Goal: Task Accomplishment & Management: Manage account settings

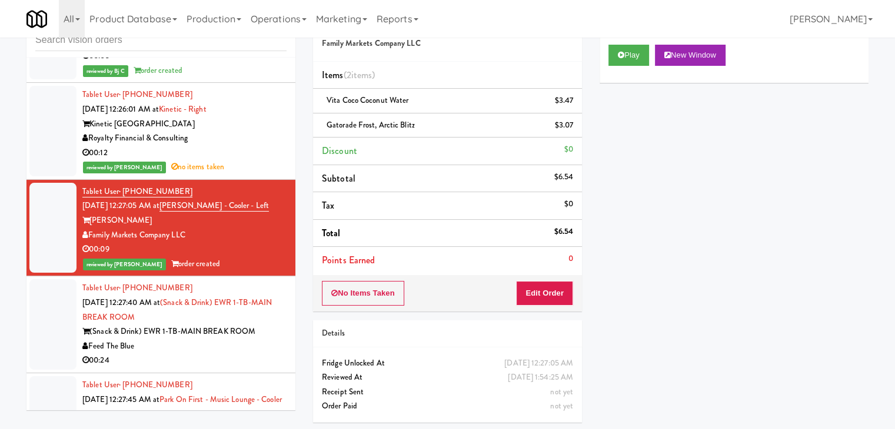
scroll to position [8562, 0]
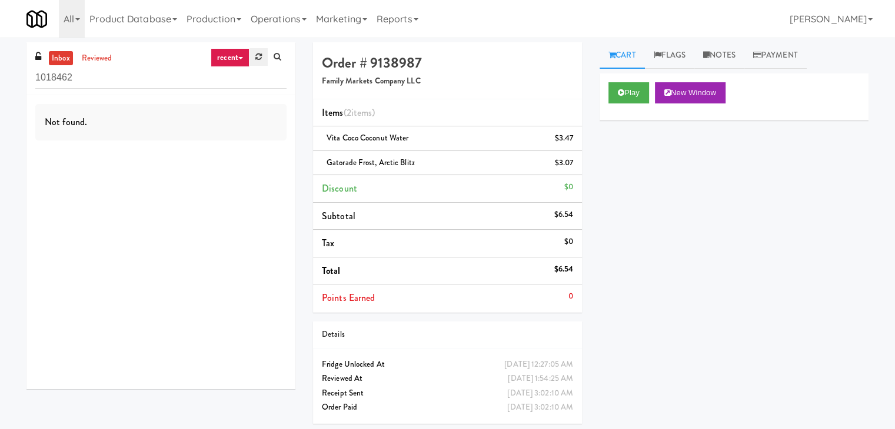
click at [258, 59] on icon at bounding box center [258, 57] width 6 height 8
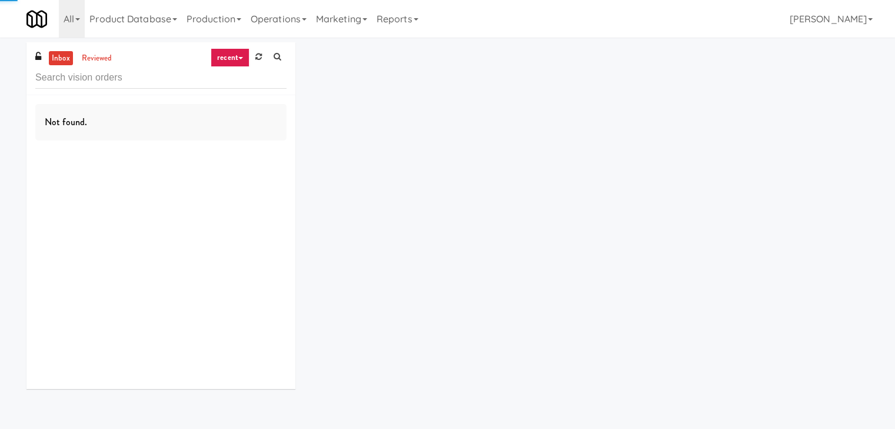
click at [240, 57] on icon at bounding box center [240, 58] width 5 height 2
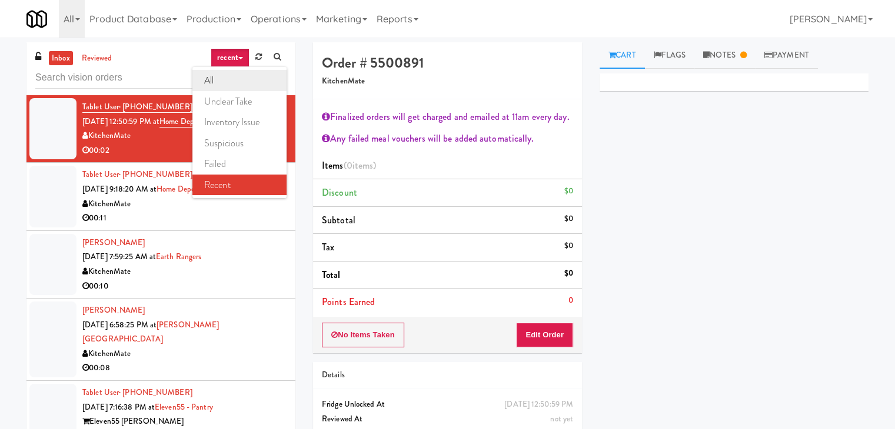
click at [233, 81] on link "all" at bounding box center [239, 80] width 94 height 21
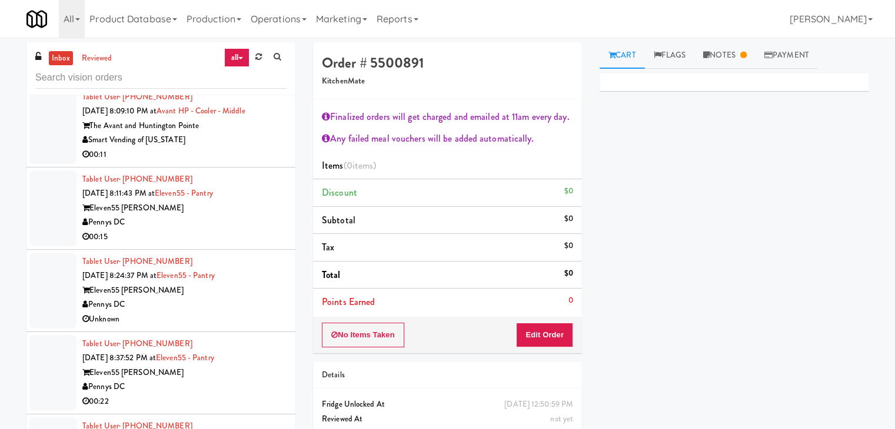
scroll to position [2725, 0]
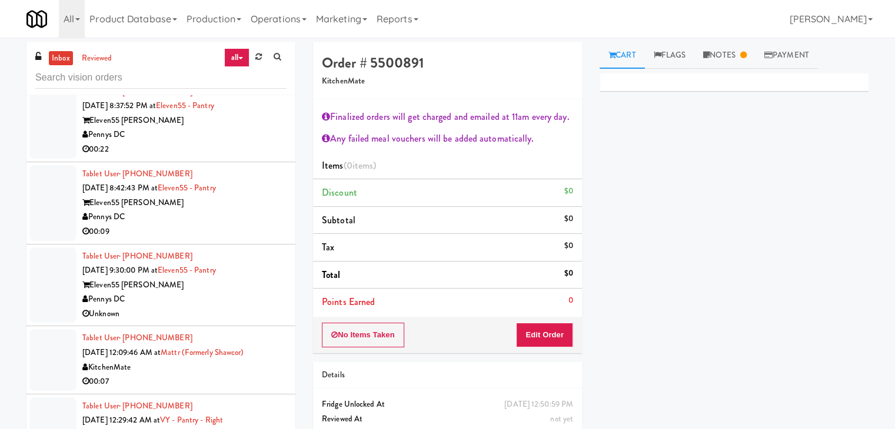
click at [193, 225] on div "00:09" at bounding box center [184, 232] width 204 height 15
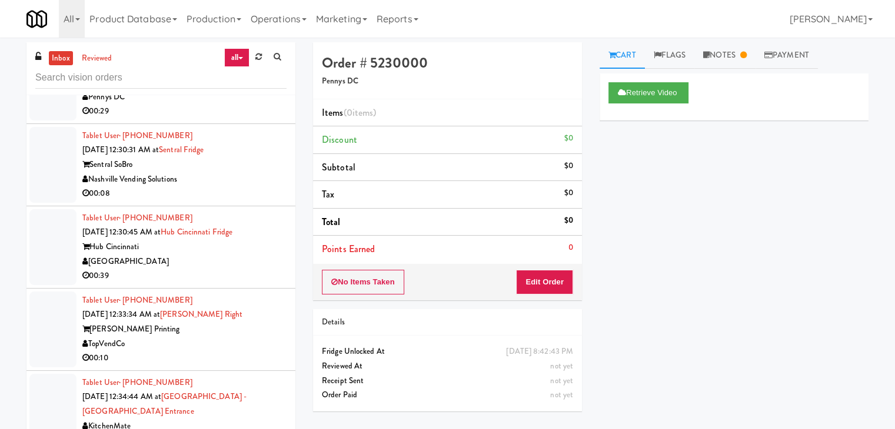
scroll to position [3254, 0]
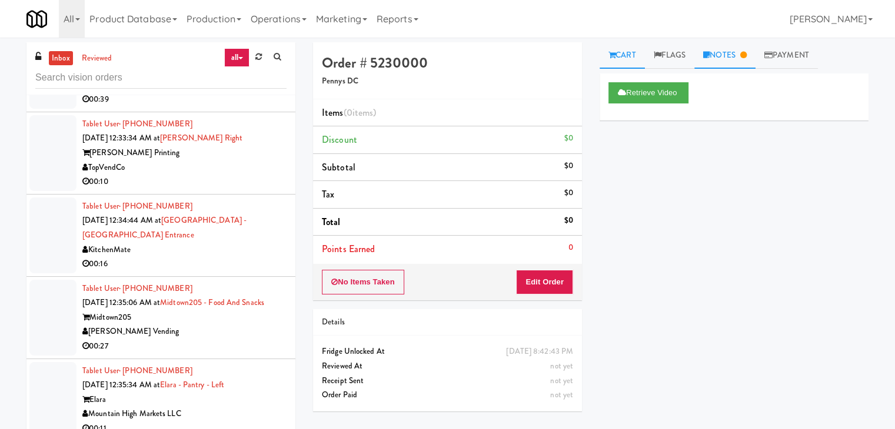
click at [722, 51] on link "Notes" at bounding box center [724, 55] width 61 height 26
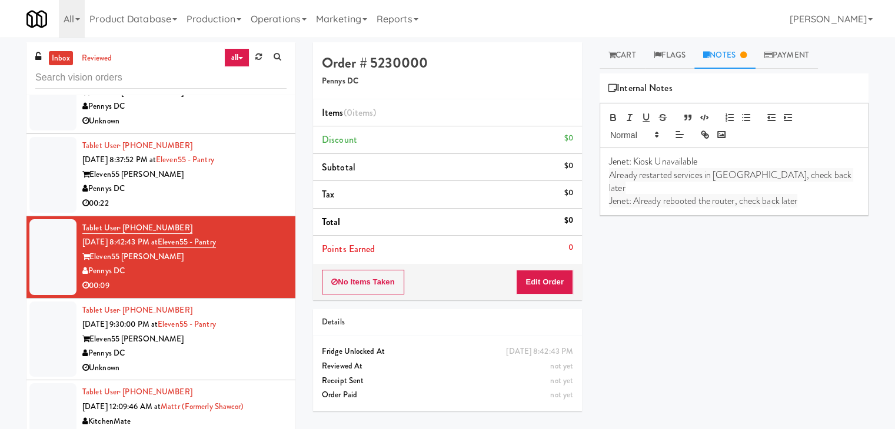
scroll to position [2666, 0]
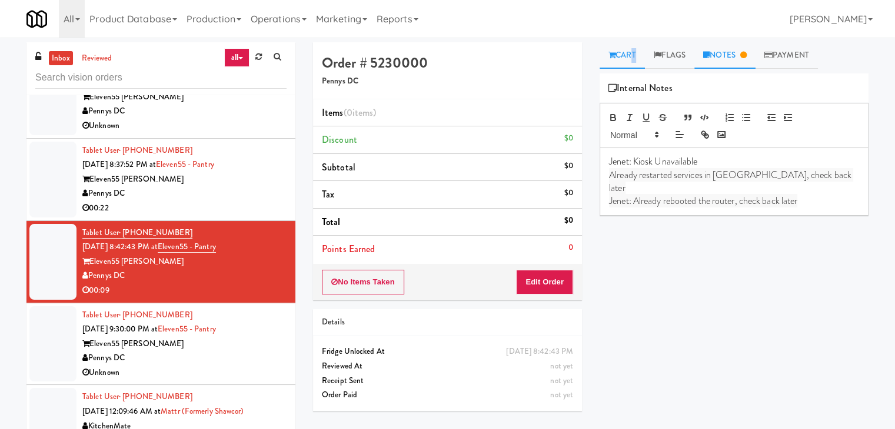
click at [631, 54] on link "Cart" at bounding box center [621, 55] width 45 height 26
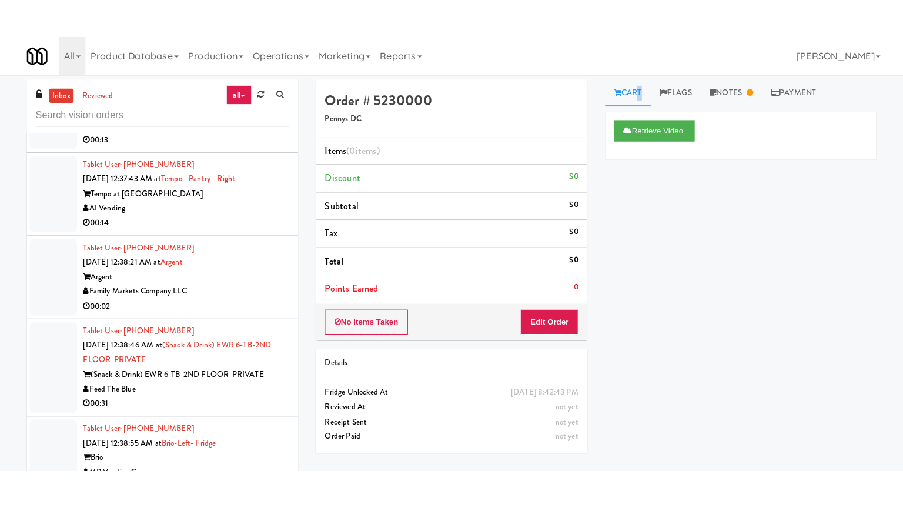
scroll to position [3901, 0]
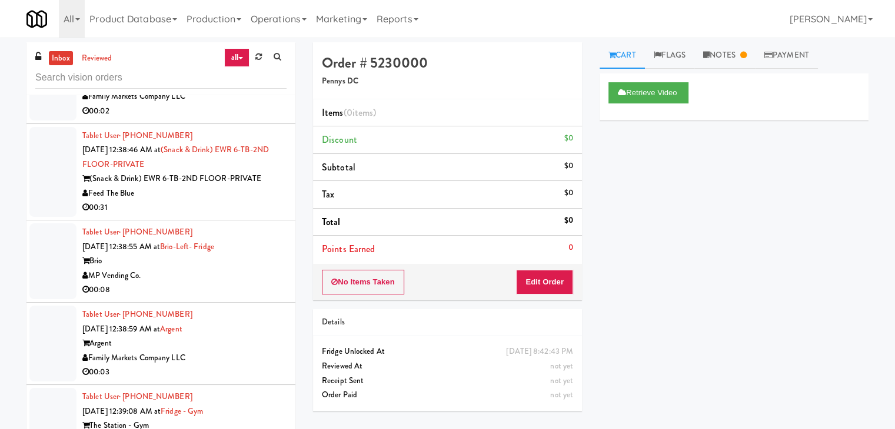
click at [184, 284] on div "MP Vending Co." at bounding box center [184, 276] width 204 height 15
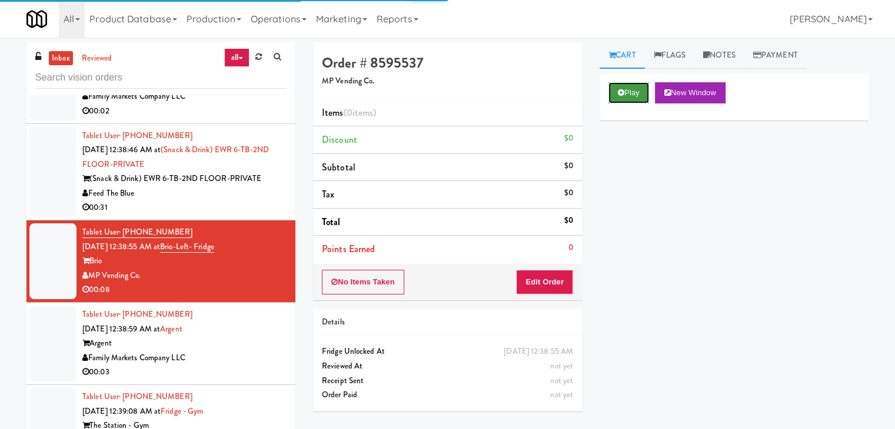
click at [630, 88] on button "Play" at bounding box center [628, 92] width 41 height 21
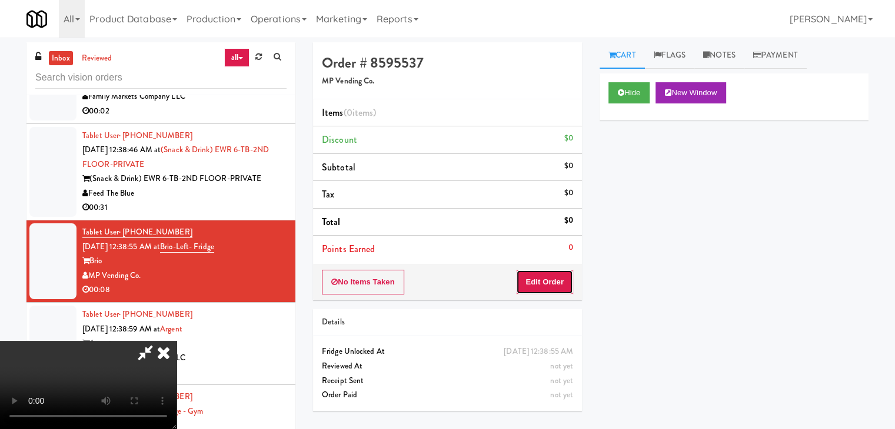
click at [541, 283] on button "Edit Order" at bounding box center [544, 282] width 57 height 25
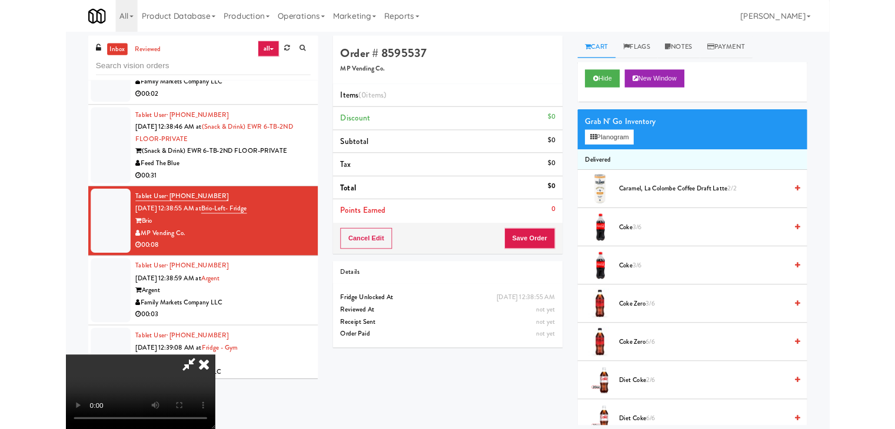
scroll to position [3887, 0]
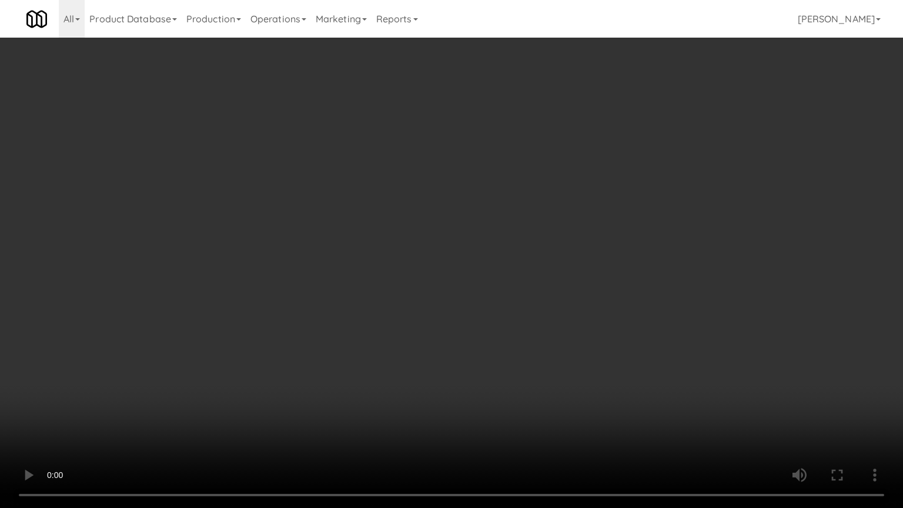
click at [519, 406] on video at bounding box center [451, 254] width 903 height 508
click at [529, 399] on video at bounding box center [451, 254] width 903 height 508
click at [535, 391] on video at bounding box center [451, 254] width 903 height 508
click at [536, 385] on video at bounding box center [451, 254] width 903 height 508
drag, startPoint x: 536, startPoint y: 385, endPoint x: 558, endPoint y: 264, distance: 122.4
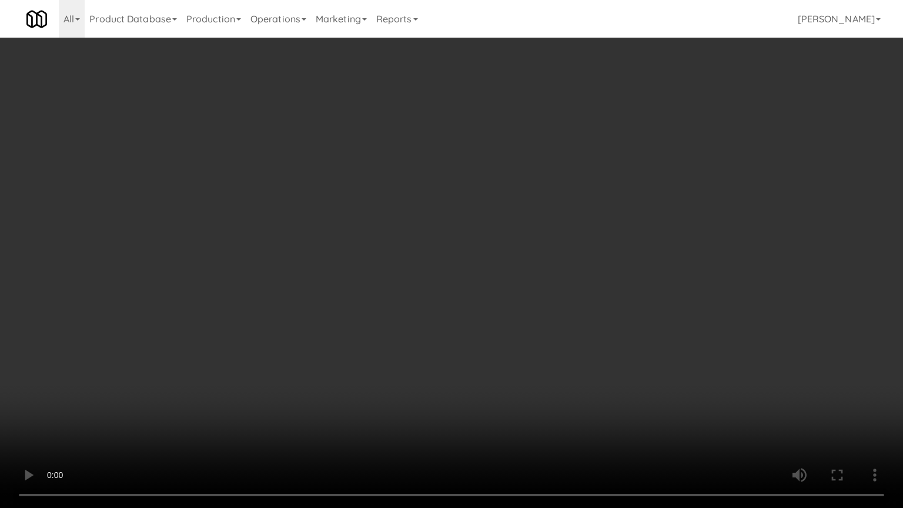
click at [536, 384] on video at bounding box center [451, 254] width 903 height 508
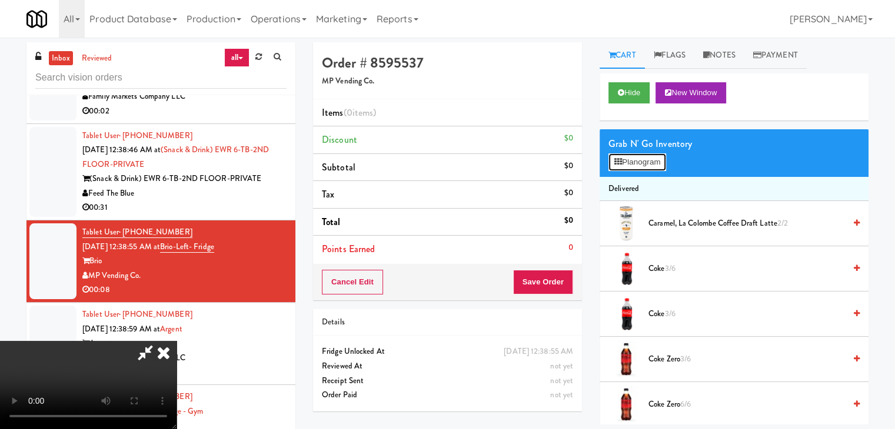
drag, startPoint x: 655, startPoint y: 160, endPoint x: 656, endPoint y: 171, distance: 10.7
click at [656, 160] on button "Planogram" at bounding box center [637, 163] width 58 height 18
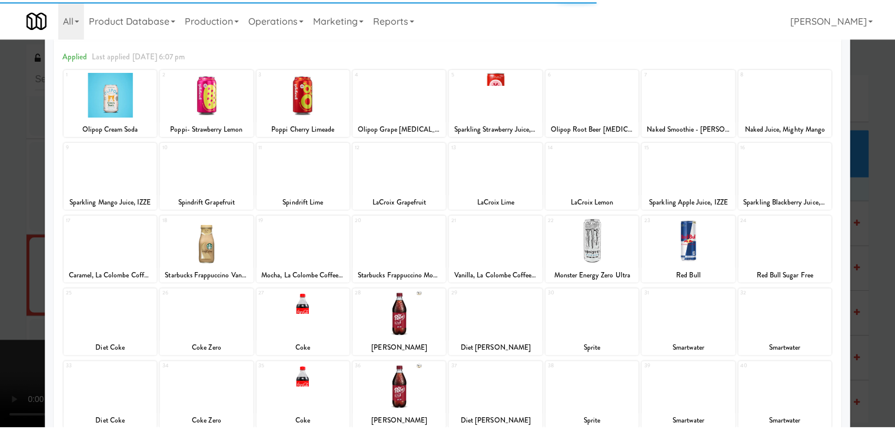
scroll to position [118, 0]
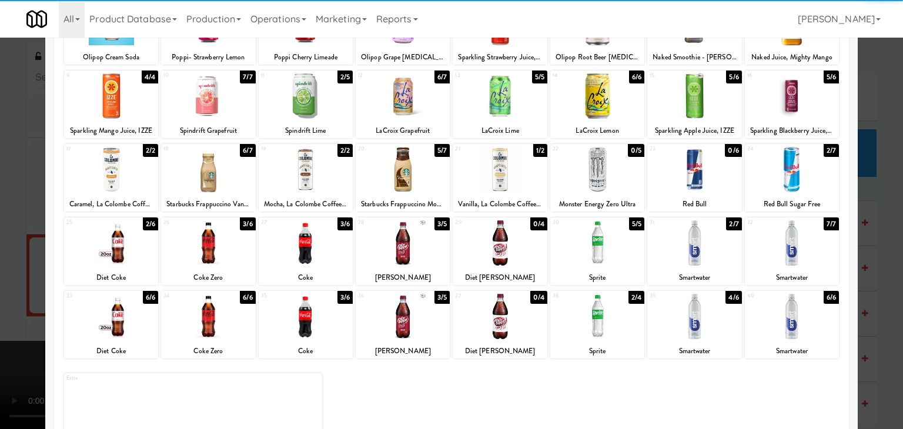
click at [400, 250] on div at bounding box center [403, 243] width 94 height 45
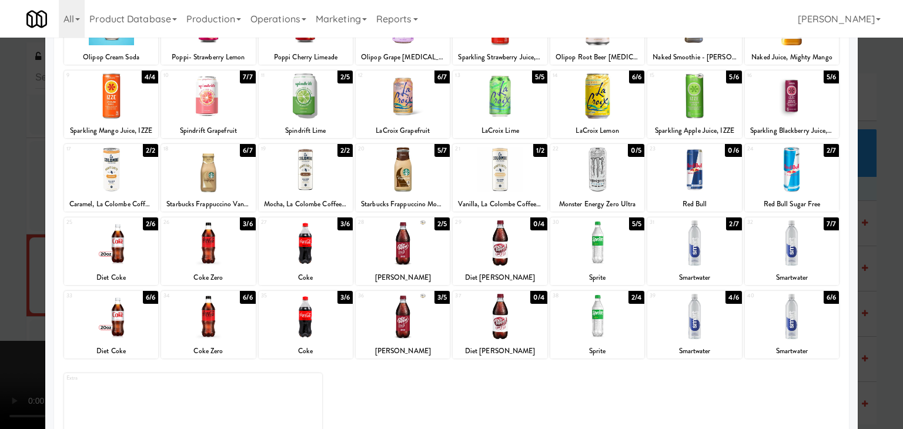
drag, startPoint x: 1, startPoint y: 265, endPoint x: 218, endPoint y: 278, distance: 218.1
click at [11, 264] on div at bounding box center [451, 214] width 903 height 429
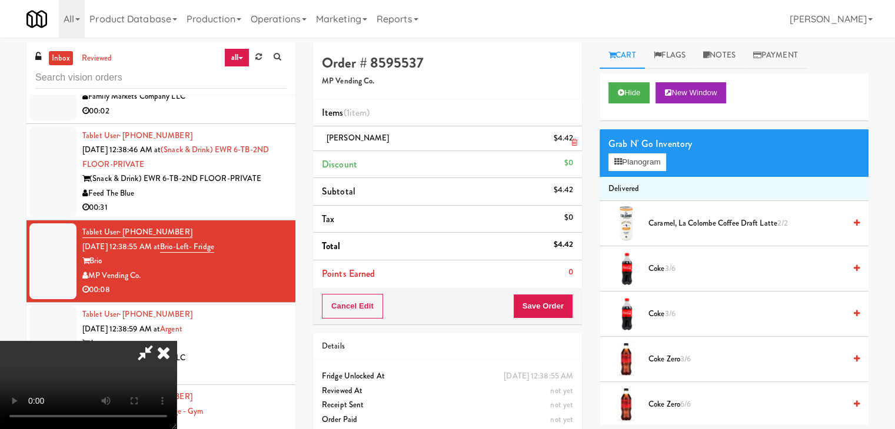
click at [571, 141] on icon at bounding box center [574, 143] width 6 height 8
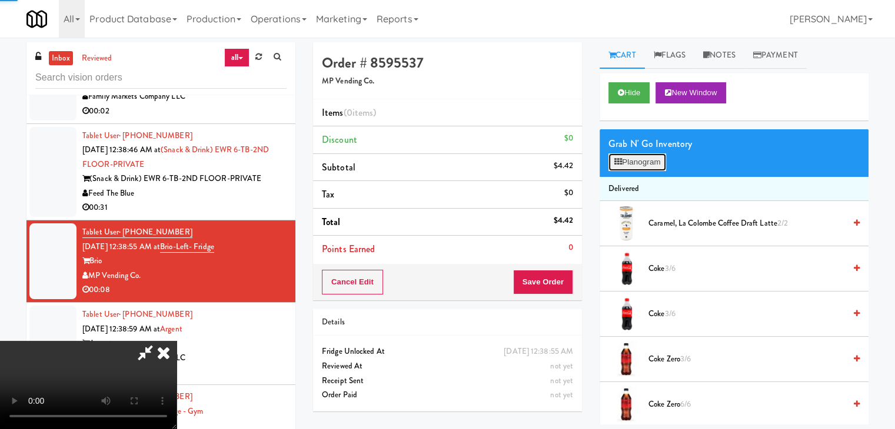
click at [652, 168] on button "Planogram" at bounding box center [637, 163] width 58 height 18
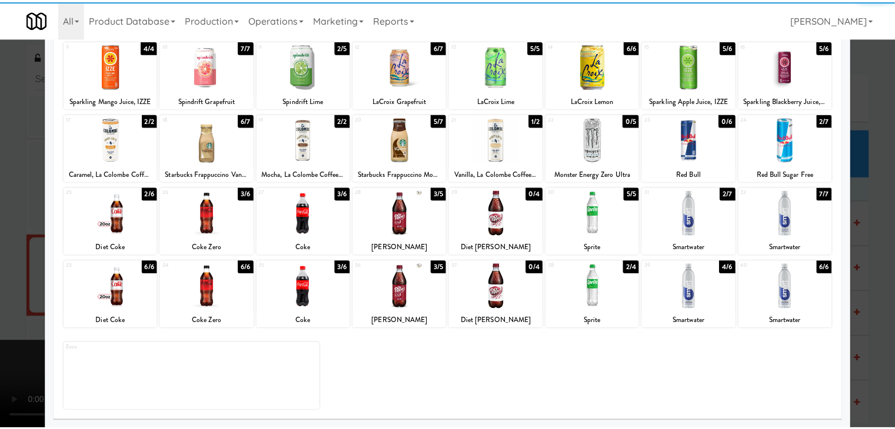
scroll to position [148, 0]
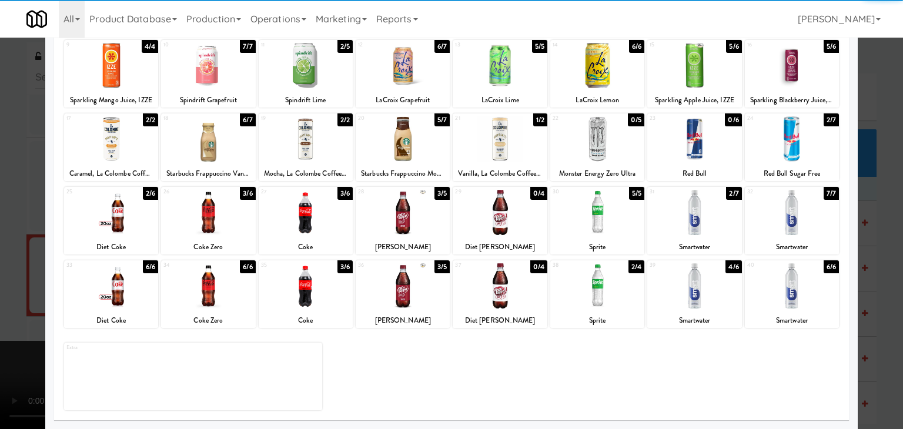
drag, startPoint x: 423, startPoint y: 288, endPoint x: 0, endPoint y: 278, distance: 423.0
click at [420, 288] on div at bounding box center [403, 286] width 94 height 45
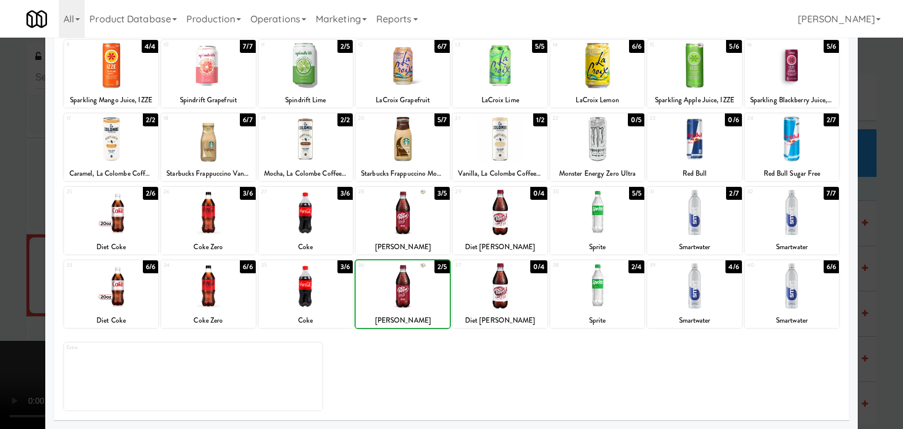
click at [21, 271] on div at bounding box center [451, 214] width 903 height 429
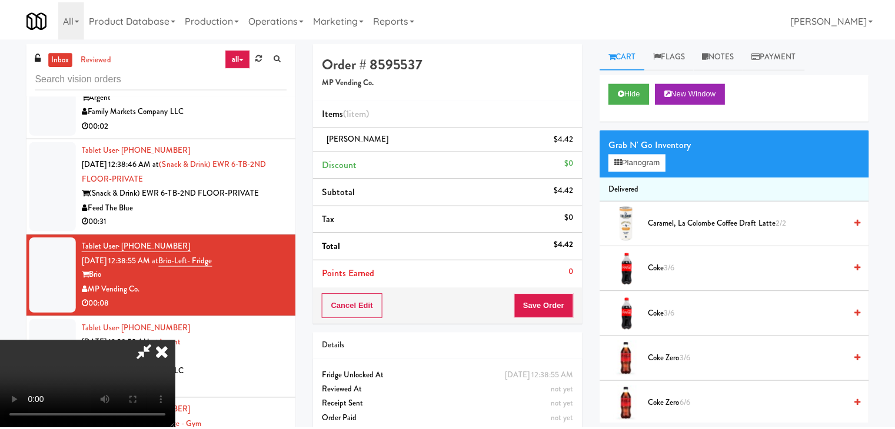
scroll to position [3901, 0]
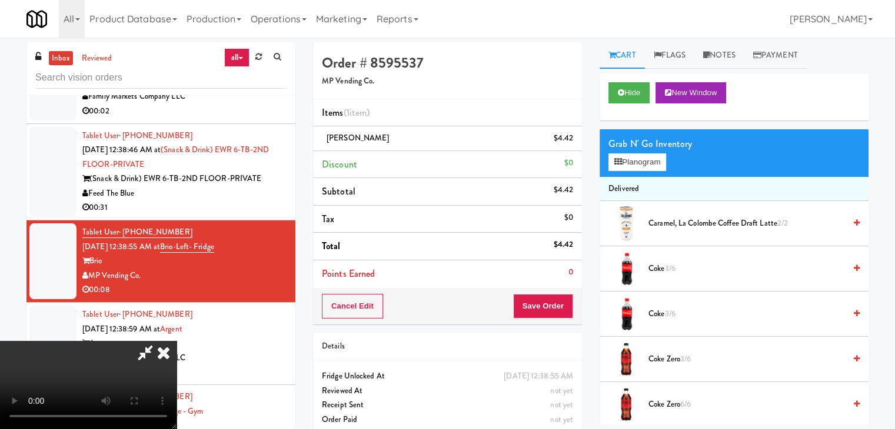
click at [176, 341] on video at bounding box center [88, 385] width 176 height 88
click at [554, 306] on button "Save Order" at bounding box center [543, 306] width 60 height 25
click at [548, 306] on button "Save Order" at bounding box center [543, 306] width 60 height 25
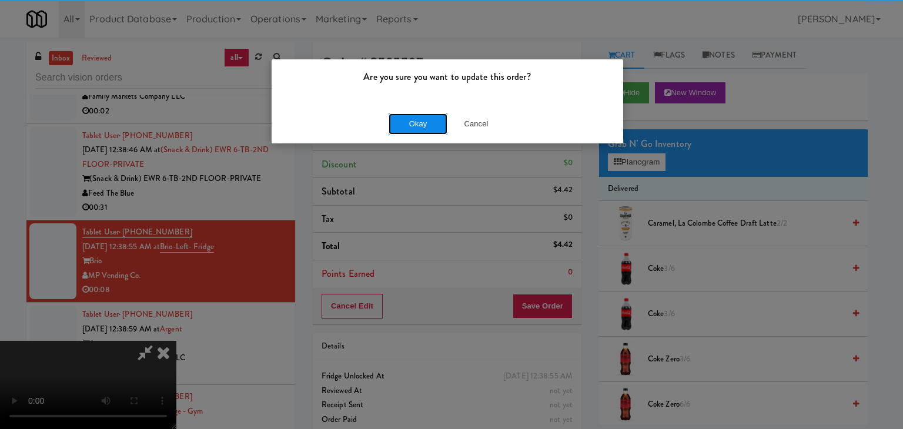
click at [413, 121] on button "Okay" at bounding box center [418, 124] width 59 height 21
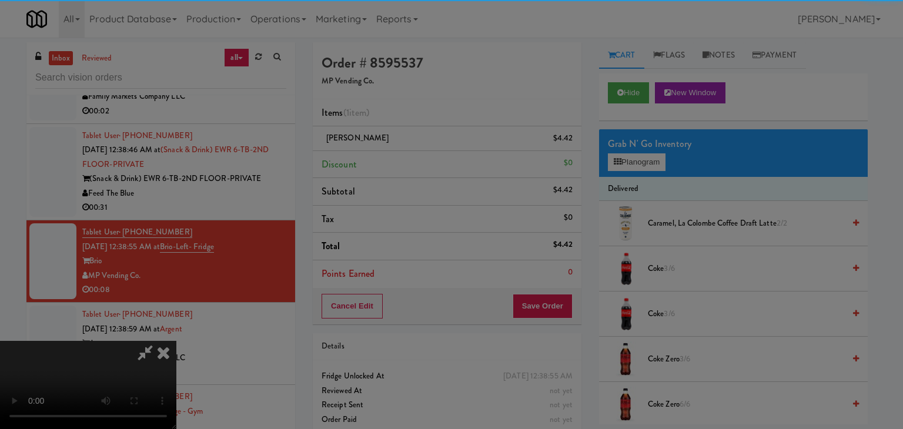
click at [414, 113] on button "Okay" at bounding box center [418, 102] width 59 height 21
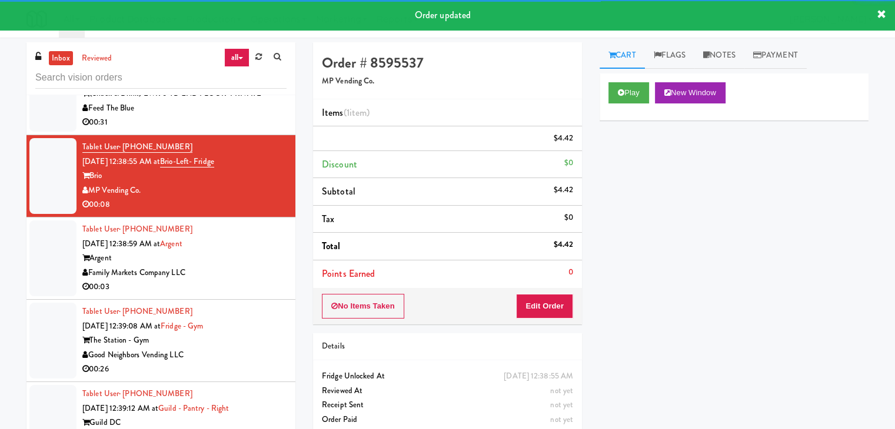
scroll to position [4077, 0]
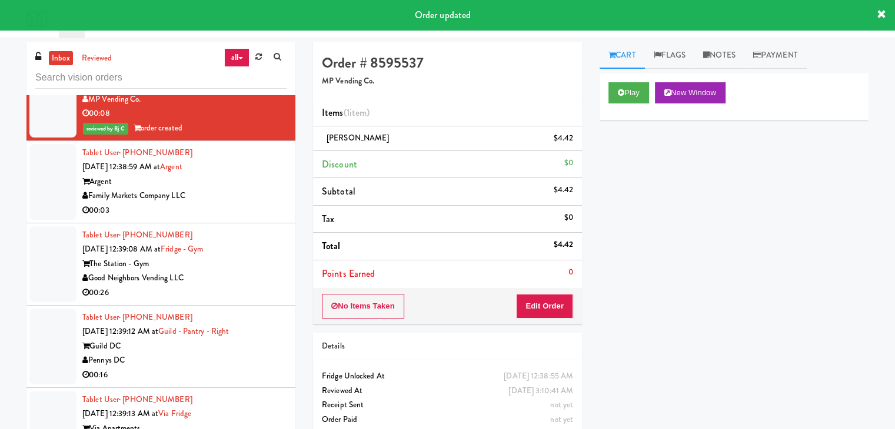
click at [250, 204] on div "Family Markets Company LLC" at bounding box center [184, 196] width 204 height 15
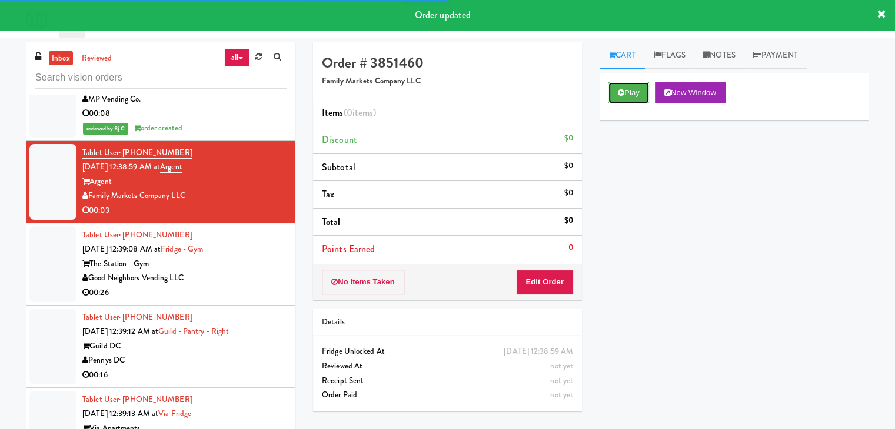
drag, startPoint x: 636, startPoint y: 91, endPoint x: 631, endPoint y: 125, distance: 35.1
click at [638, 89] on button "Play" at bounding box center [628, 92] width 41 height 21
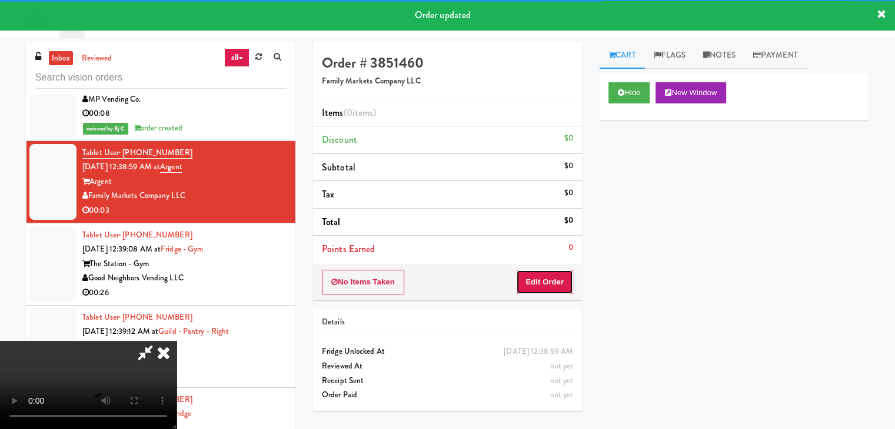
click at [558, 278] on button "Edit Order" at bounding box center [544, 282] width 57 height 25
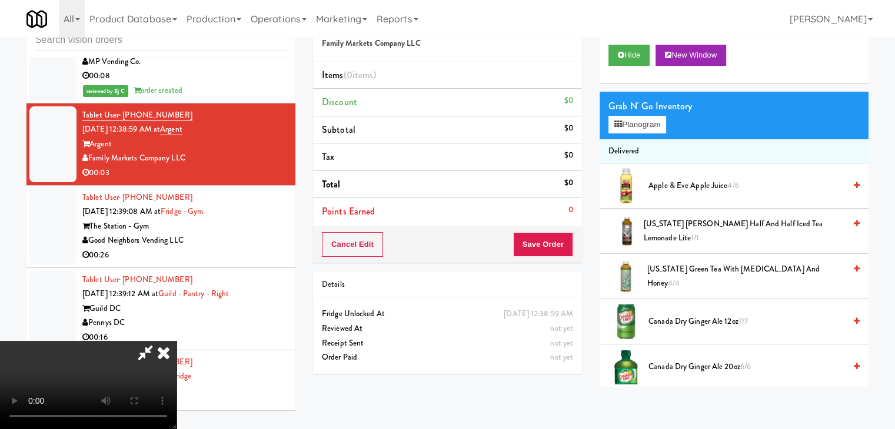
scroll to position [4063, 0]
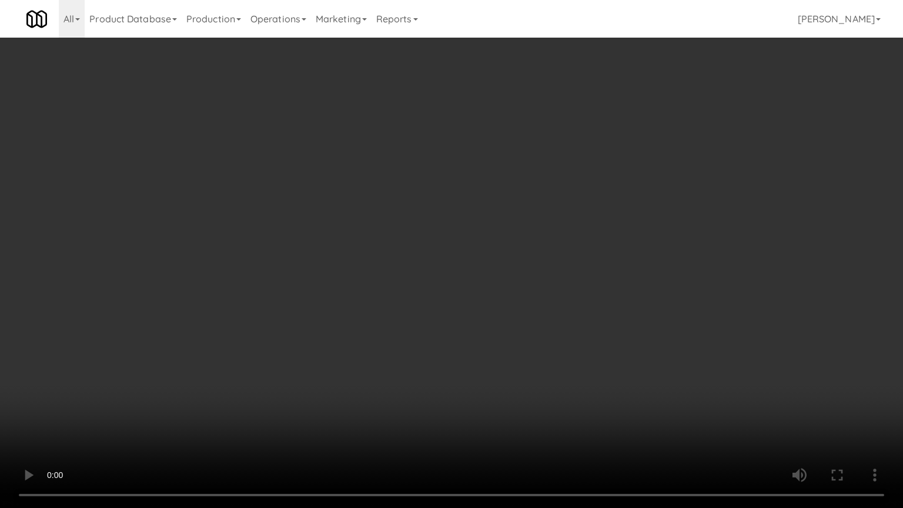
click at [560, 309] on video at bounding box center [451, 254] width 903 height 508
click at [648, 294] on video at bounding box center [451, 254] width 903 height 508
click at [653, 289] on video at bounding box center [451, 254] width 903 height 508
click at [656, 285] on video at bounding box center [451, 254] width 903 height 508
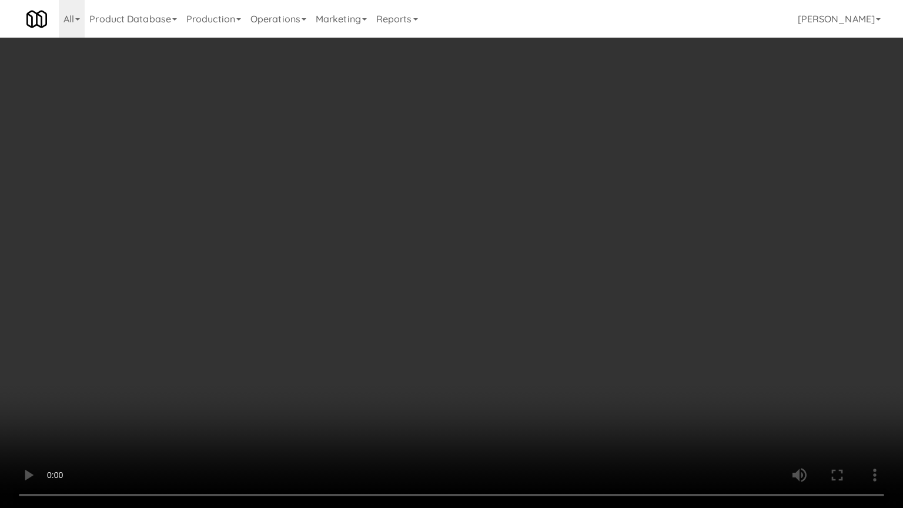
click at [656, 285] on video at bounding box center [451, 254] width 903 height 508
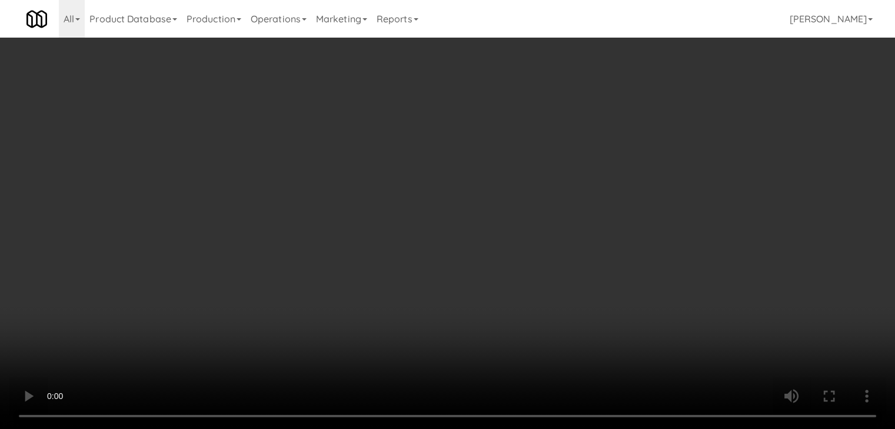
scroll to position [4077, 0]
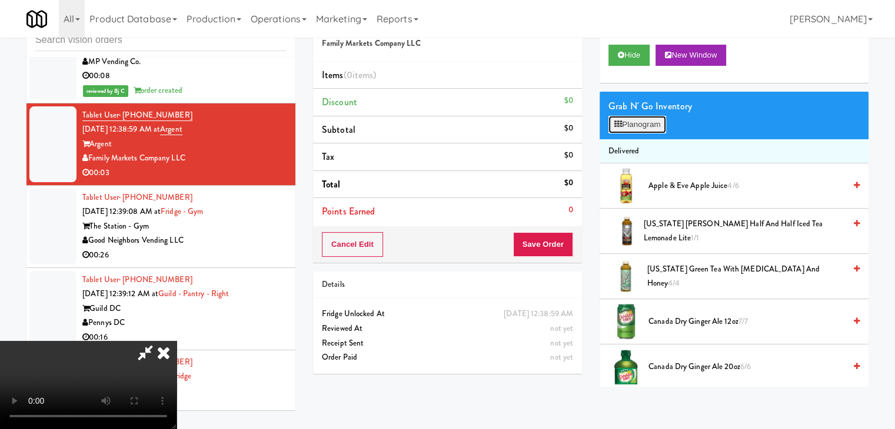
click at [652, 124] on button "Planogram" at bounding box center [637, 125] width 58 height 18
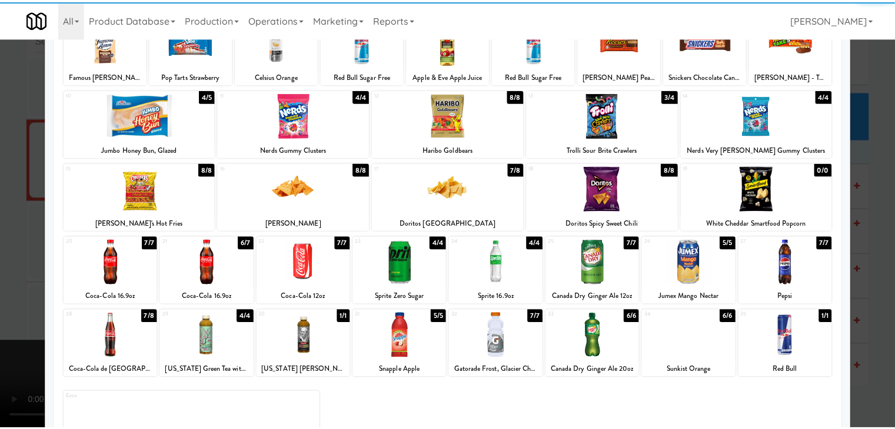
scroll to position [148, 0]
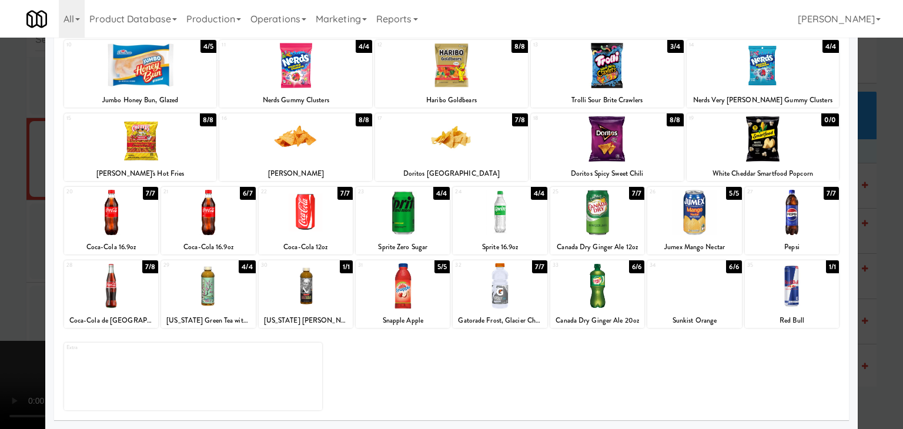
click at [220, 221] on div at bounding box center [208, 212] width 94 height 45
drag, startPoint x: 0, startPoint y: 242, endPoint x: 59, endPoint y: 237, distance: 59.6
click at [12, 238] on div at bounding box center [451, 214] width 903 height 429
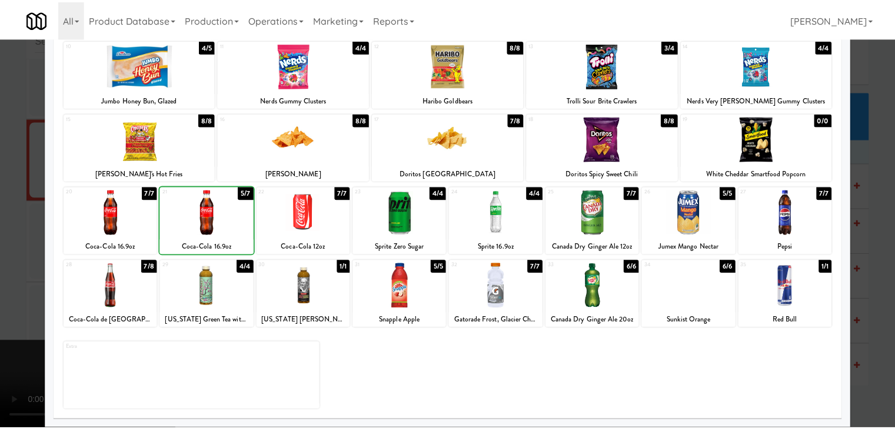
scroll to position [4077, 0]
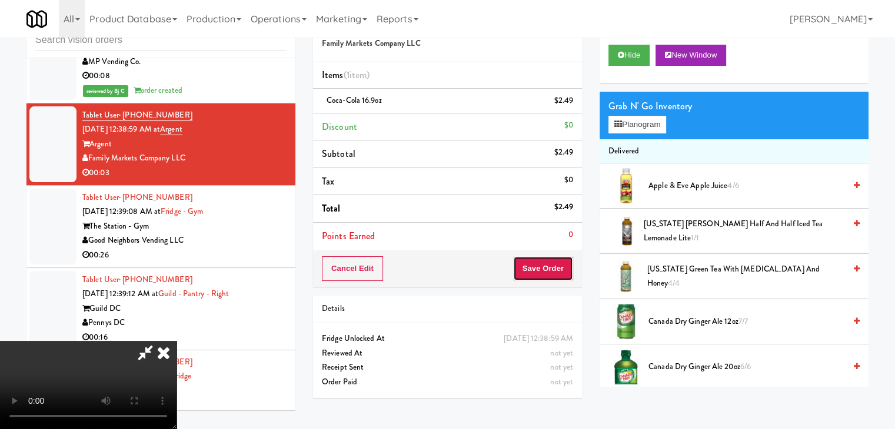
click at [553, 264] on button "Save Order" at bounding box center [543, 268] width 60 height 25
click at [552, 264] on button "Save Order" at bounding box center [543, 268] width 60 height 25
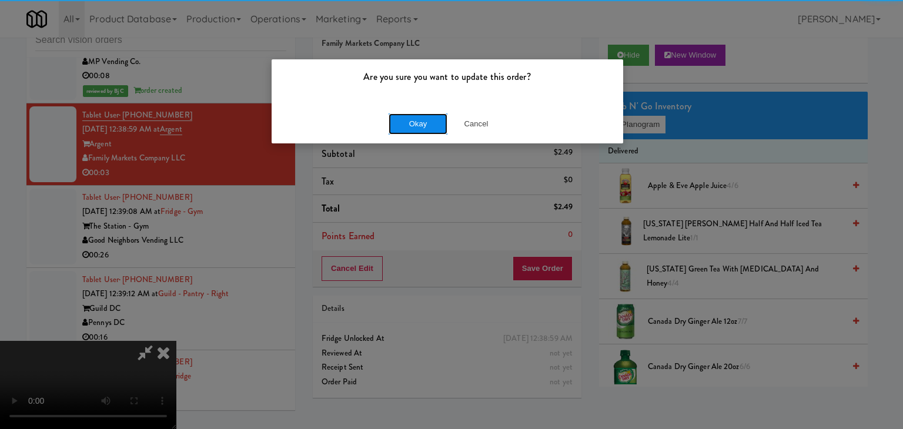
click at [404, 128] on button "Okay" at bounding box center [418, 124] width 59 height 21
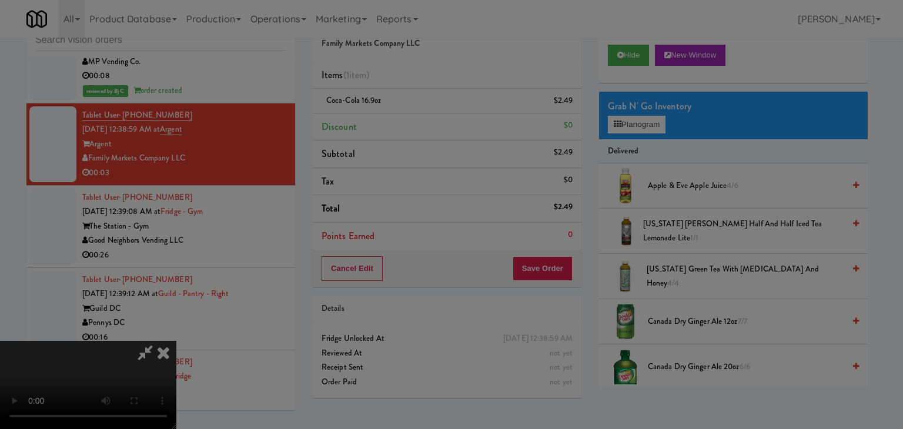
click at [405, 128] on body "Are you sure you want to update this order? Okay Cancel Okay Are you sure you w…" at bounding box center [451, 214] width 903 height 429
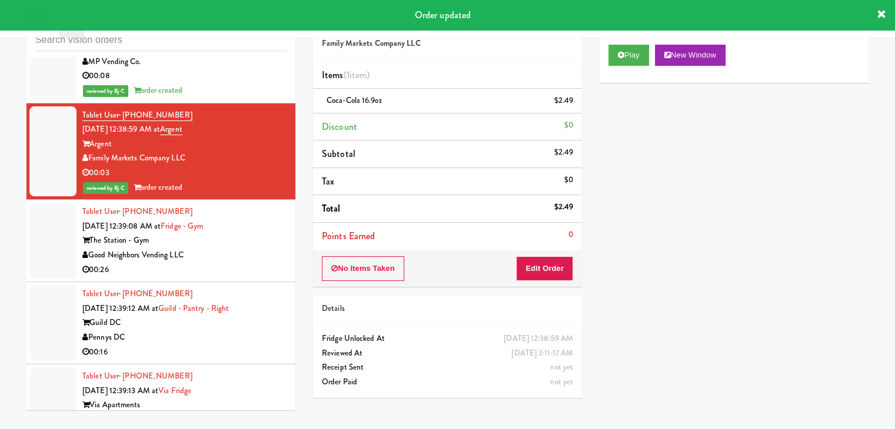
click at [249, 263] on div "Good Neighbors Vending LLC" at bounding box center [184, 255] width 204 height 15
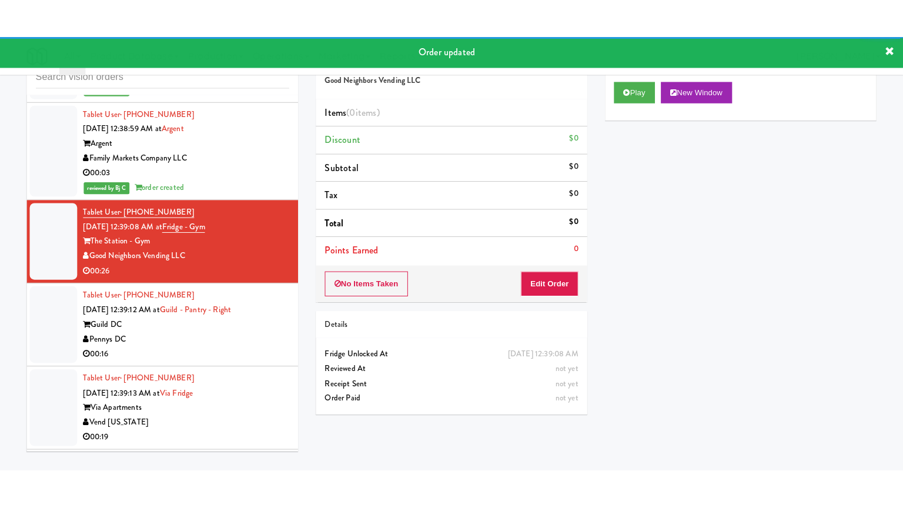
scroll to position [4136, 0]
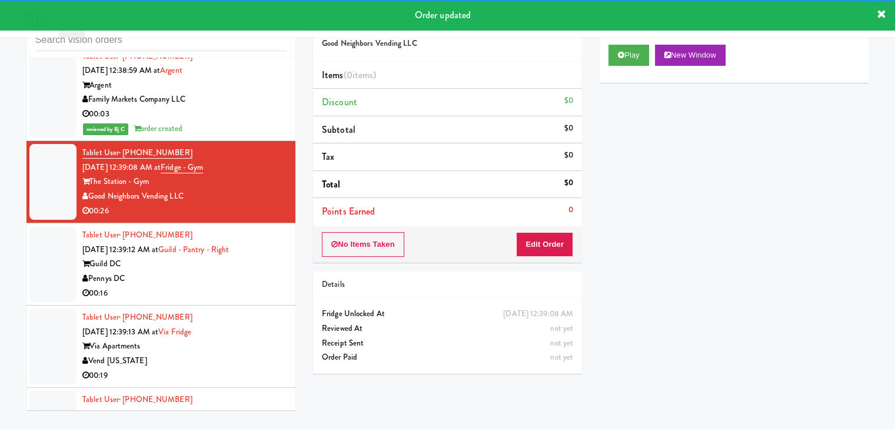
click at [224, 298] on div "00:16" at bounding box center [184, 293] width 204 height 15
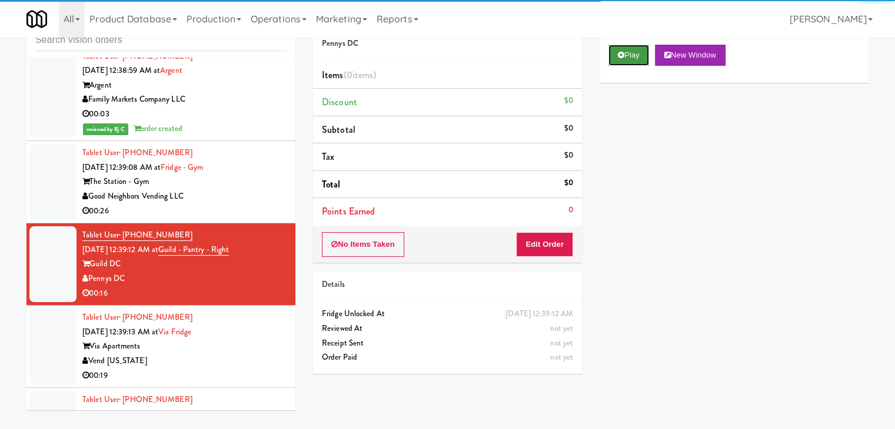
click at [628, 62] on button "Play" at bounding box center [628, 55] width 41 height 21
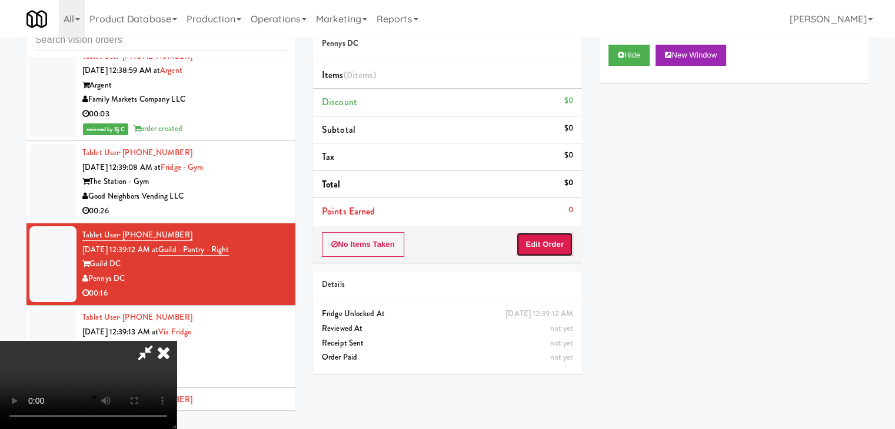
click at [543, 244] on button "Edit Order" at bounding box center [544, 244] width 57 height 25
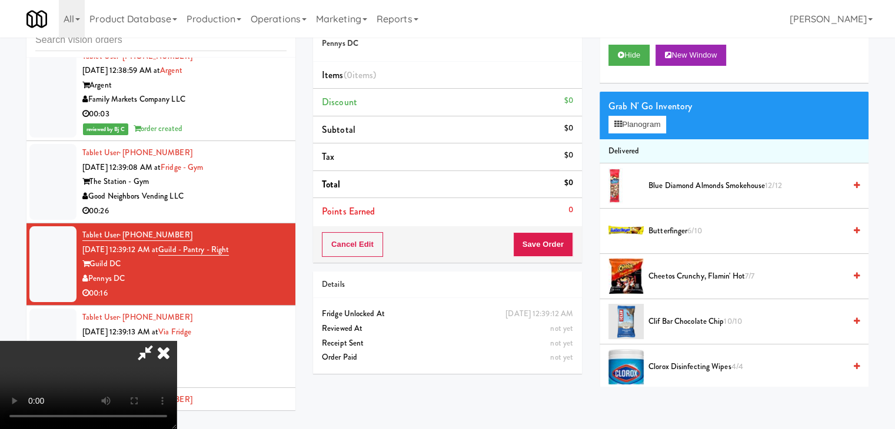
scroll to position [4122, 0]
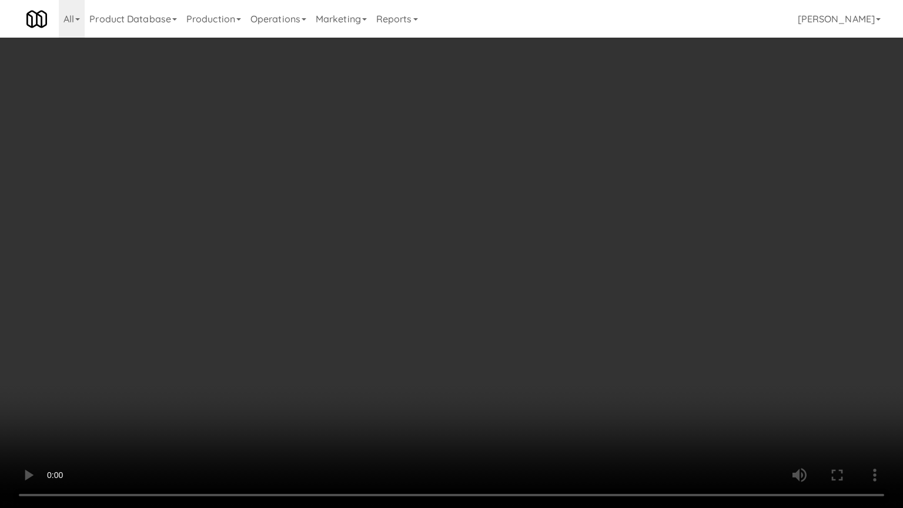
click at [516, 384] on video at bounding box center [451, 254] width 903 height 508
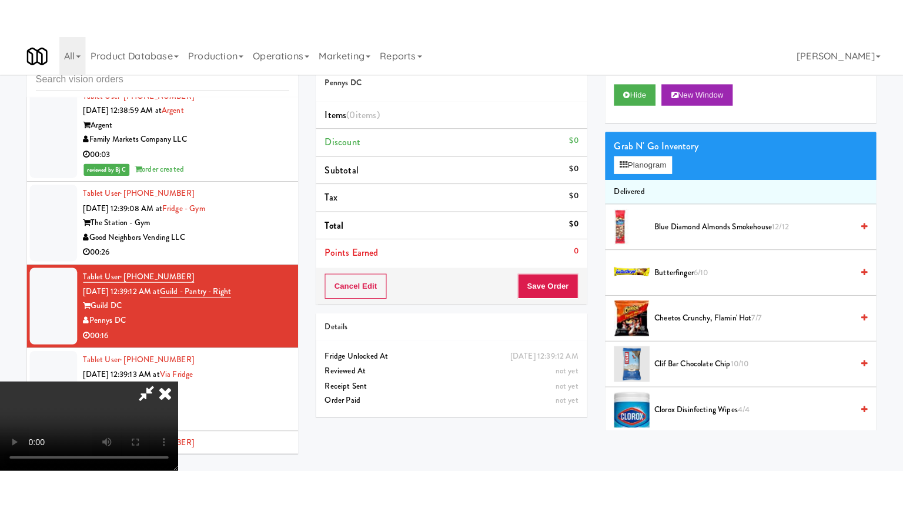
scroll to position [38, 0]
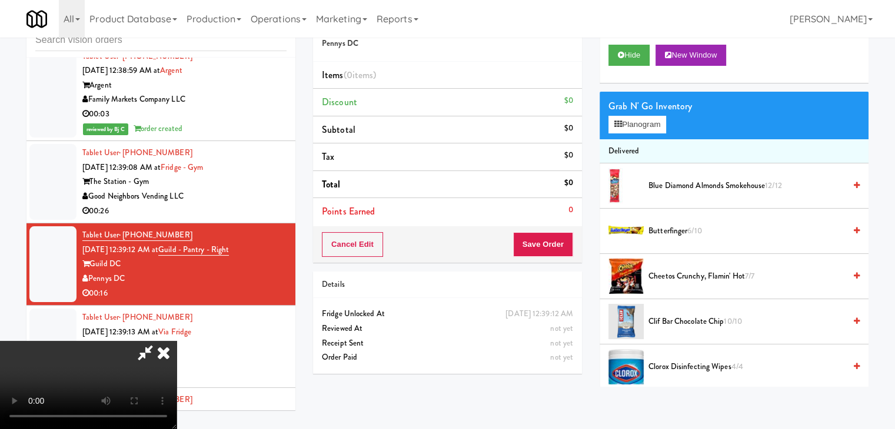
click at [176, 341] on icon at bounding box center [164, 353] width 26 height 24
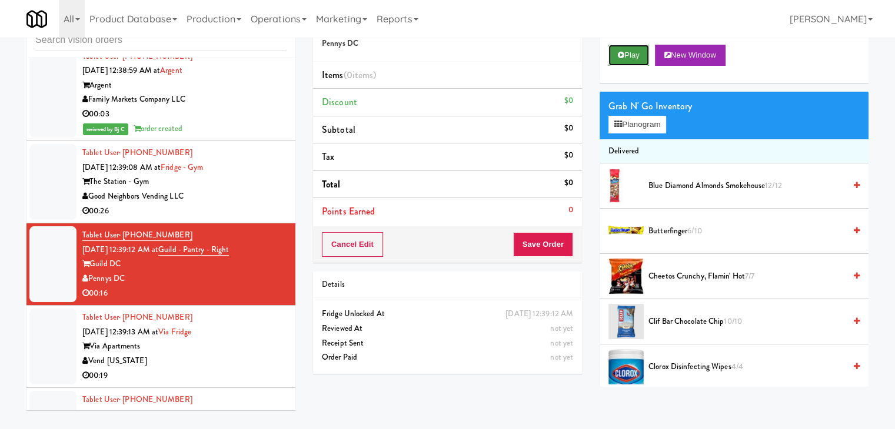
click at [639, 45] on button "Play" at bounding box center [628, 55] width 41 height 21
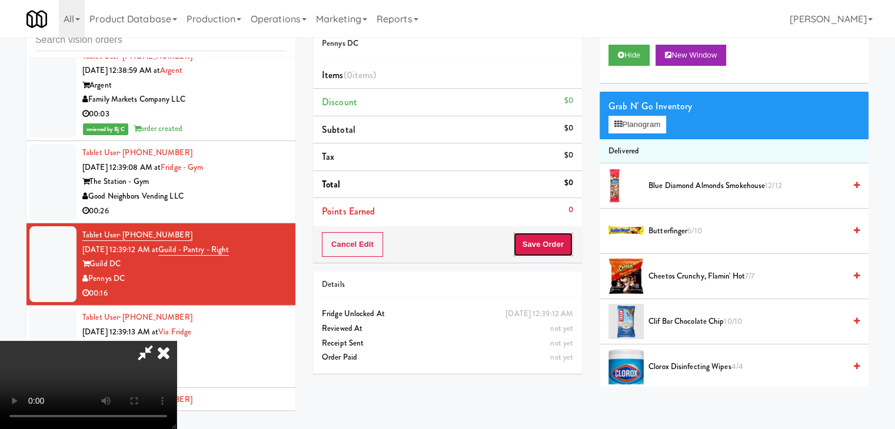
drag, startPoint x: 541, startPoint y: 241, endPoint x: 465, endPoint y: 246, distance: 76.0
click at [465, 246] on div "Cancel Edit Save Order" at bounding box center [447, 244] width 269 height 36
click at [176, 341] on video at bounding box center [88, 385] width 176 height 88
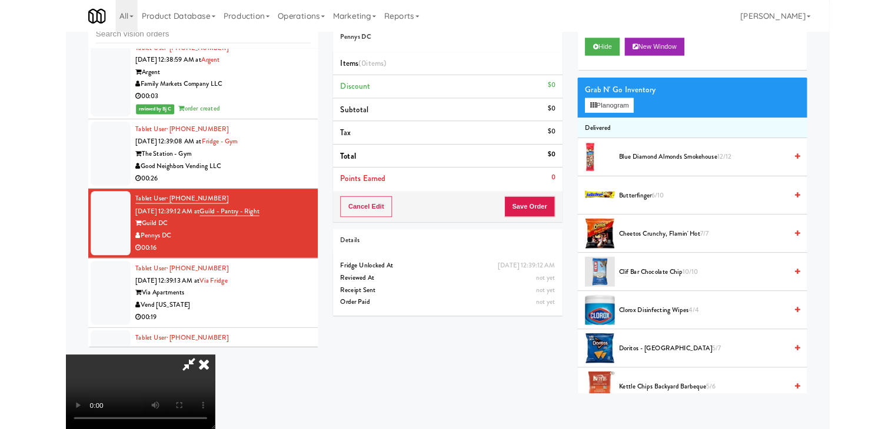
scroll to position [4122, 0]
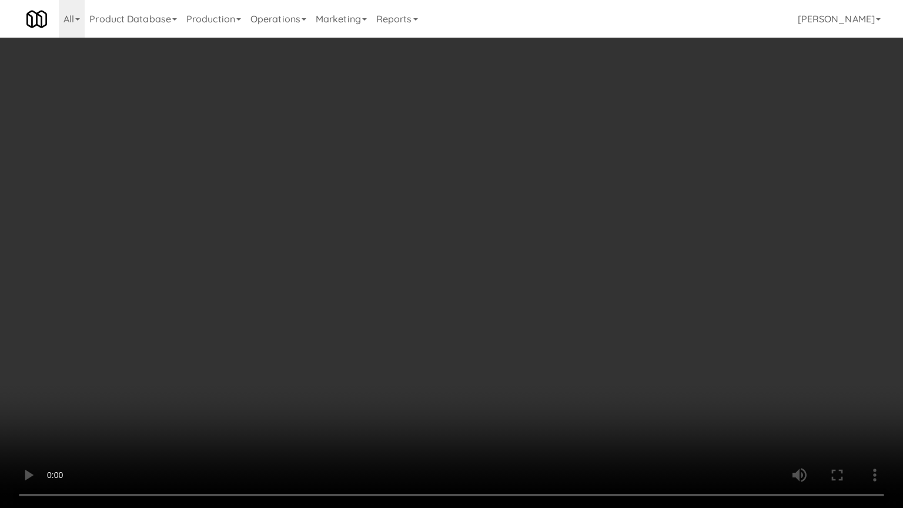
click at [386, 346] on video at bounding box center [451, 254] width 903 height 508
click at [618, 305] on video at bounding box center [451, 254] width 903 height 508
drag, startPoint x: 618, startPoint y: 305, endPoint x: 615, endPoint y: 315, distance: 10.6
click at [618, 309] on video at bounding box center [451, 254] width 903 height 508
click at [621, 311] on video at bounding box center [451, 254] width 903 height 508
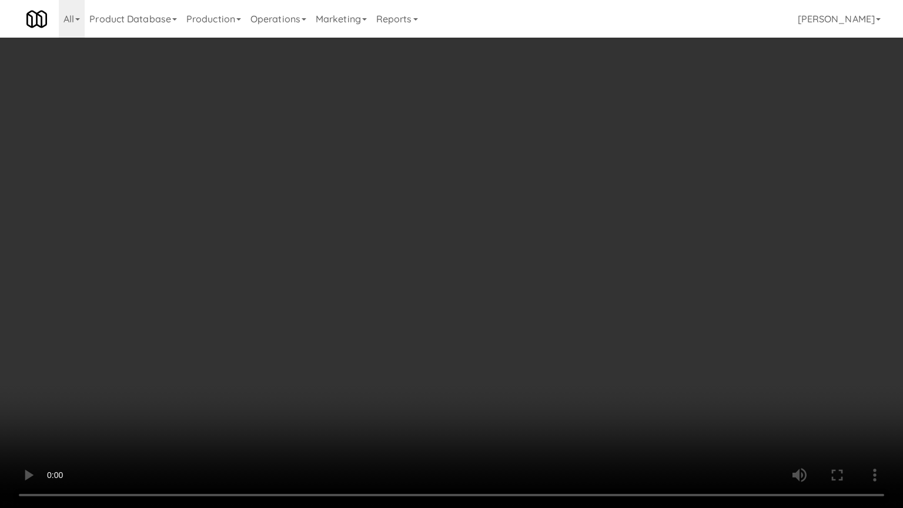
click at [623, 308] on video at bounding box center [451, 254] width 903 height 508
click at [627, 300] on video at bounding box center [451, 254] width 903 height 508
click at [631, 296] on video at bounding box center [451, 254] width 903 height 508
click at [631, 299] on video at bounding box center [451, 254] width 903 height 508
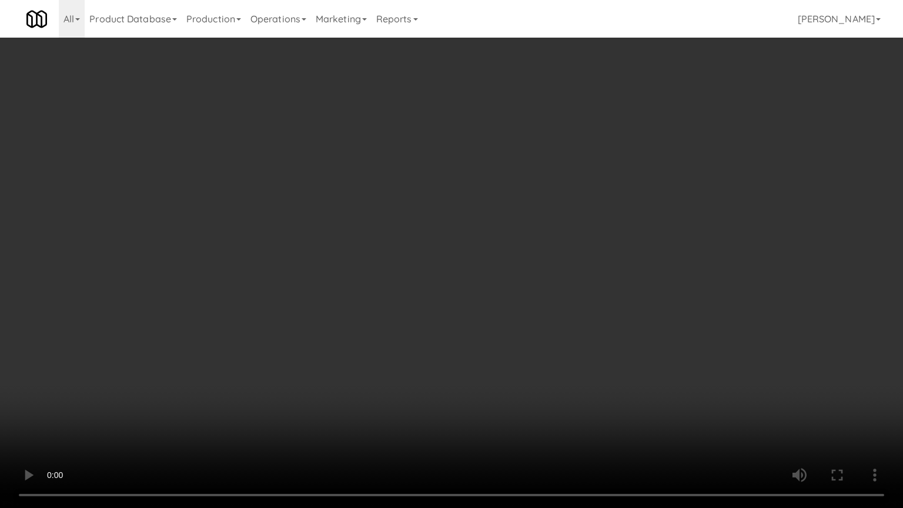
click at [631, 299] on video at bounding box center [451, 254] width 903 height 508
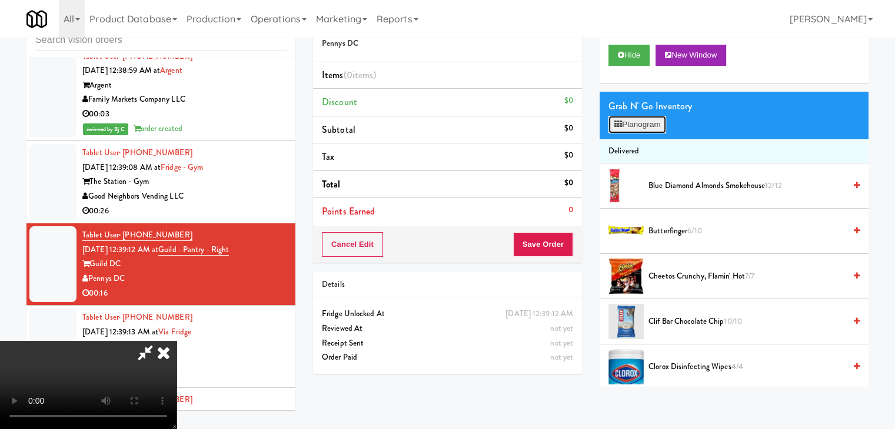
click at [654, 126] on button "Planogram" at bounding box center [637, 125] width 58 height 18
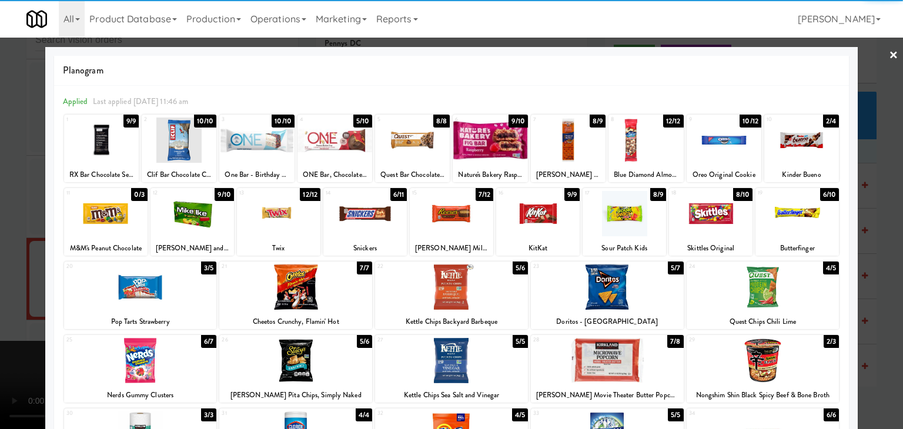
drag, startPoint x: 807, startPoint y: 219, endPoint x: 806, endPoint y: 202, distance: 17.1
click at [806, 219] on div at bounding box center [798, 213] width 84 height 45
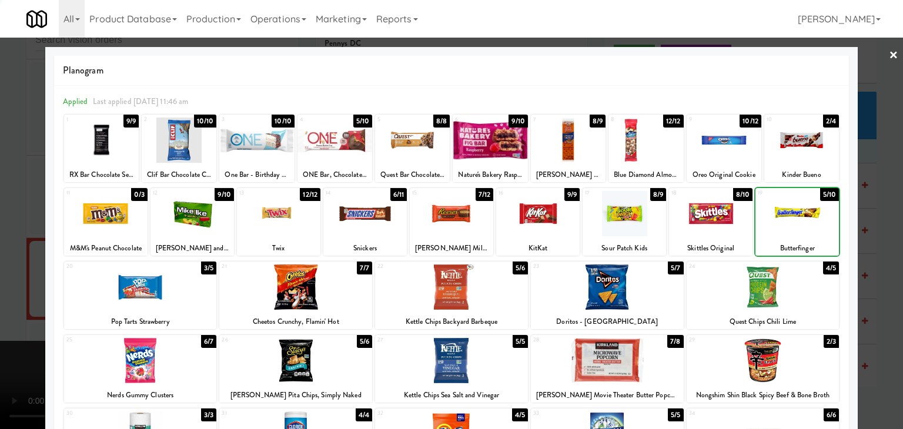
drag, startPoint x: 808, startPoint y: 142, endPoint x: 848, endPoint y: 166, distance: 47.0
click at [808, 142] on div at bounding box center [802, 140] width 75 height 45
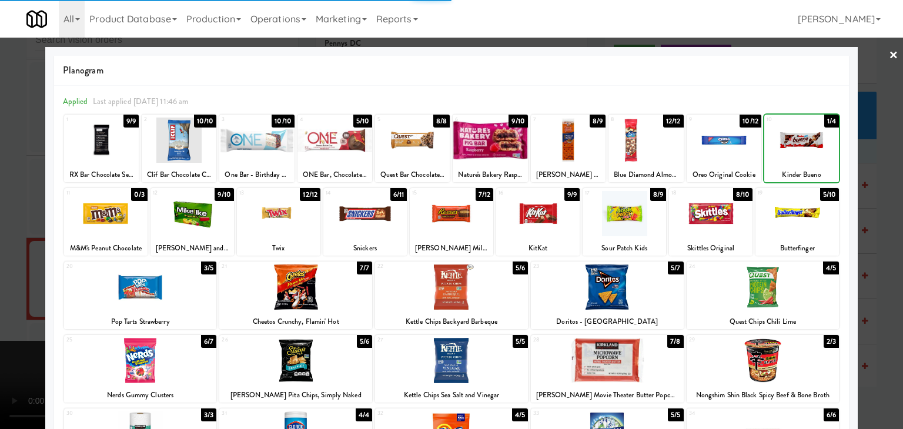
click at [877, 184] on div at bounding box center [451, 214] width 903 height 429
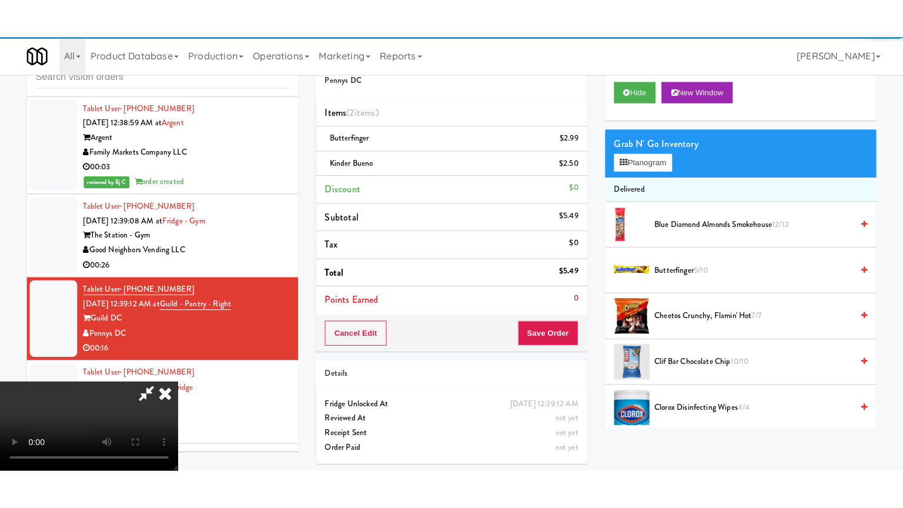
scroll to position [4136, 0]
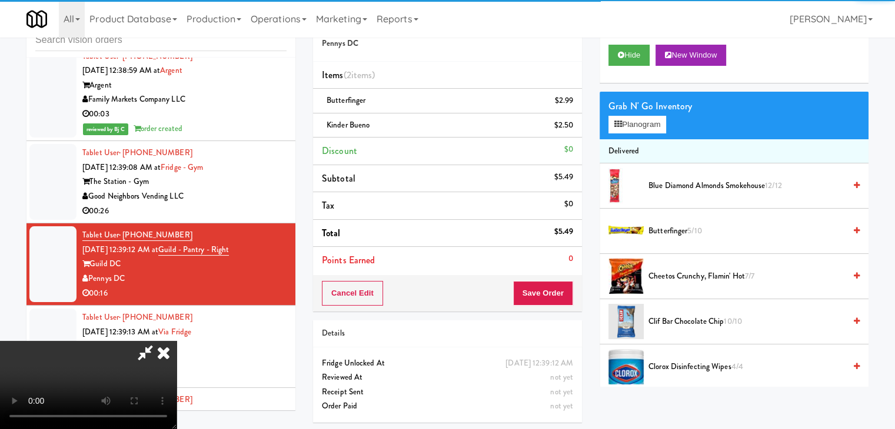
click at [176, 341] on video at bounding box center [88, 385] width 176 height 88
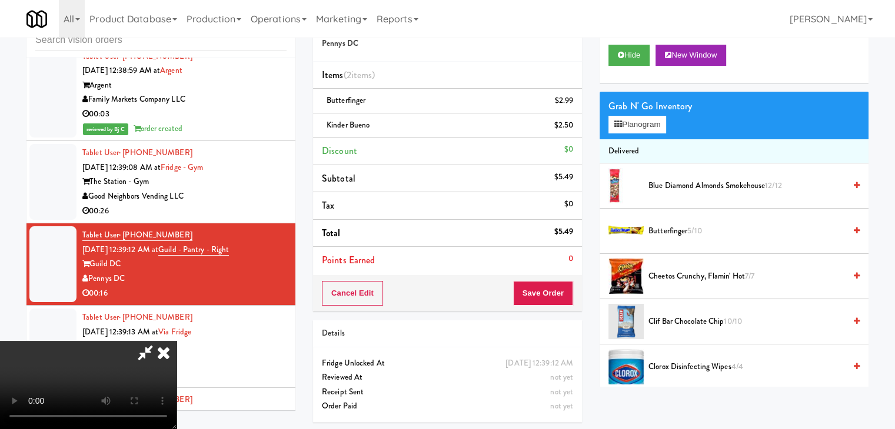
click at [176, 341] on video at bounding box center [88, 385] width 176 height 88
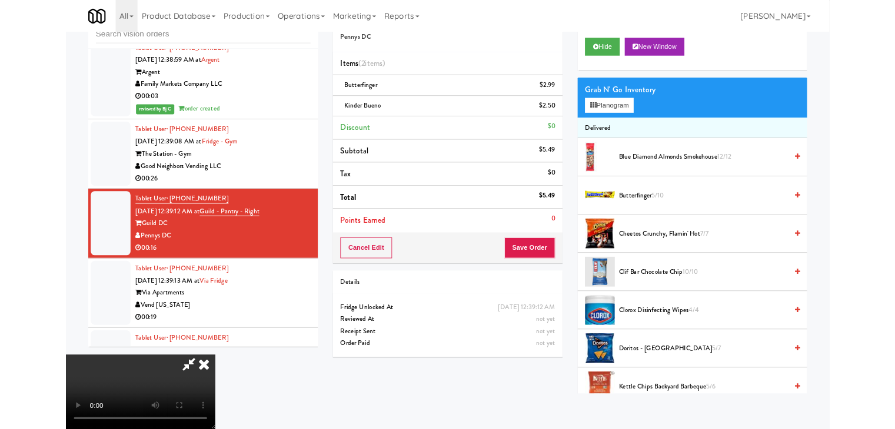
scroll to position [4122, 0]
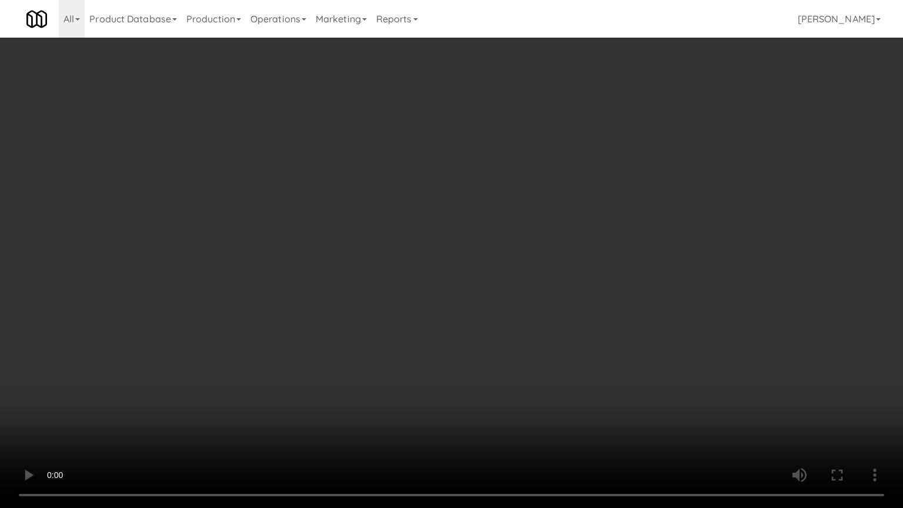
click at [496, 321] on video at bounding box center [451, 254] width 903 height 508
click at [531, 314] on video at bounding box center [451, 254] width 903 height 508
click at [523, 318] on video at bounding box center [451, 254] width 903 height 508
click at [523, 319] on video at bounding box center [451, 254] width 903 height 508
drag, startPoint x: 523, startPoint y: 318, endPoint x: 605, endPoint y: 186, distance: 155.1
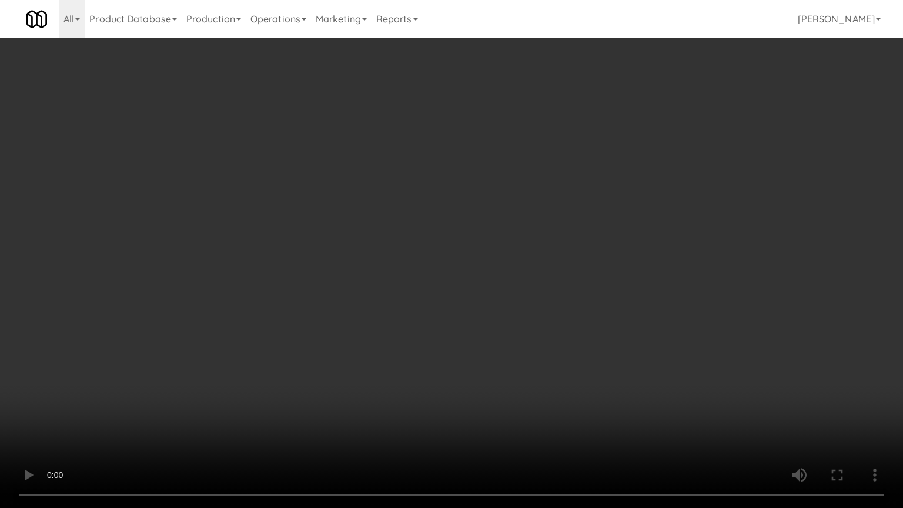
click at [523, 317] on video at bounding box center [451, 254] width 903 height 508
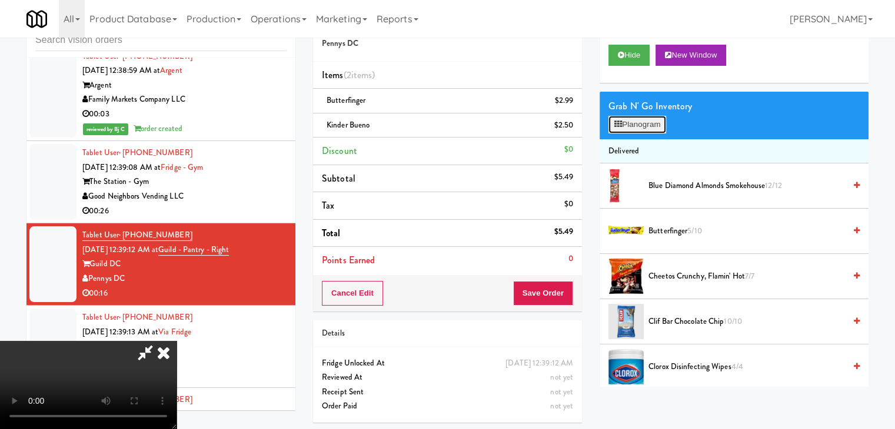
click at [633, 126] on button "Planogram" at bounding box center [637, 125] width 58 height 18
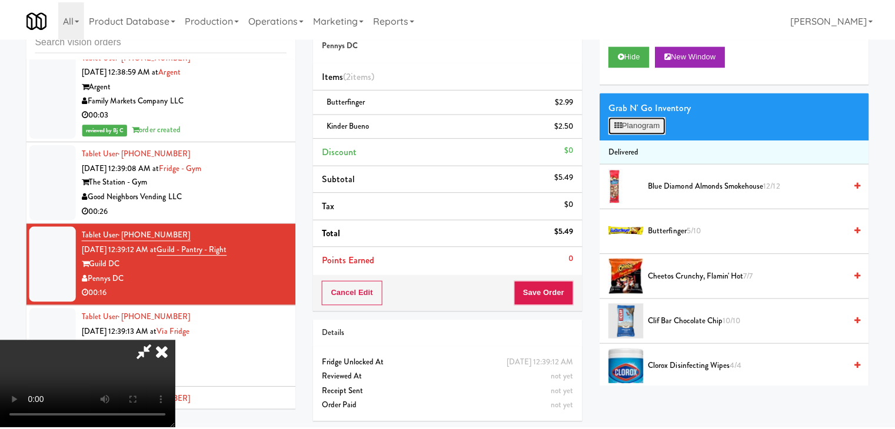
scroll to position [4122, 0]
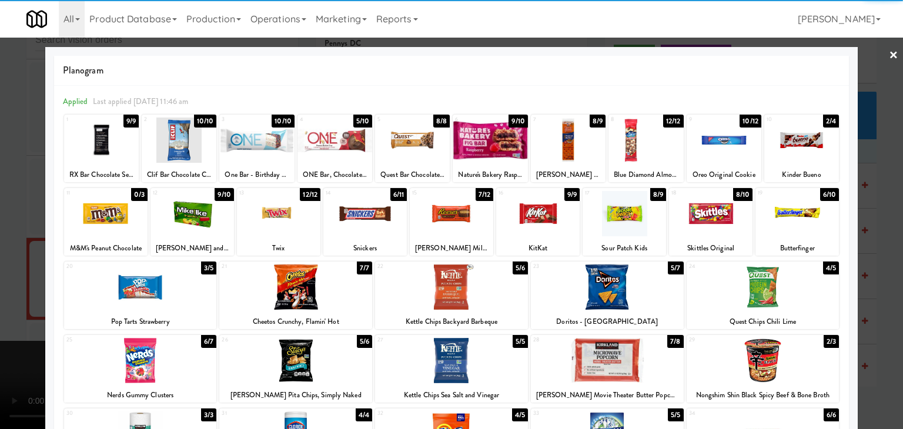
drag, startPoint x: 155, startPoint y: 364, endPoint x: 149, endPoint y: 361, distance: 7.1
click at [155, 363] on div at bounding box center [140, 360] width 153 height 45
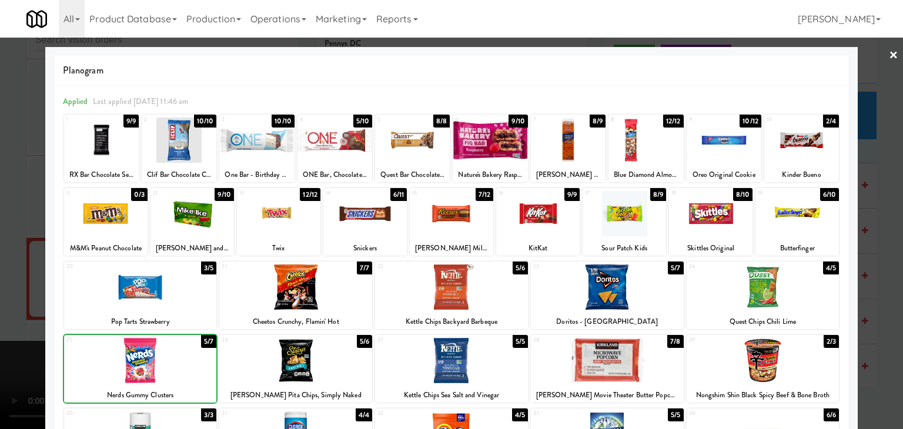
drag, startPoint x: 2, startPoint y: 332, endPoint x: 163, endPoint y: 316, distance: 162.0
click at [7, 331] on div at bounding box center [451, 214] width 903 height 429
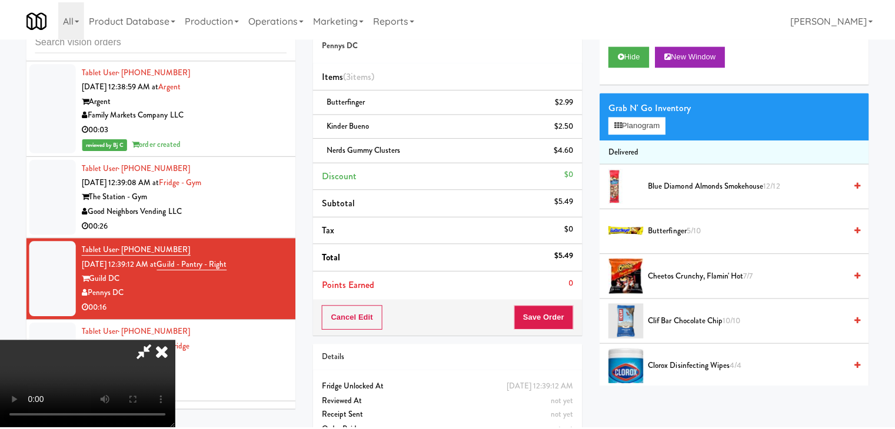
scroll to position [4136, 0]
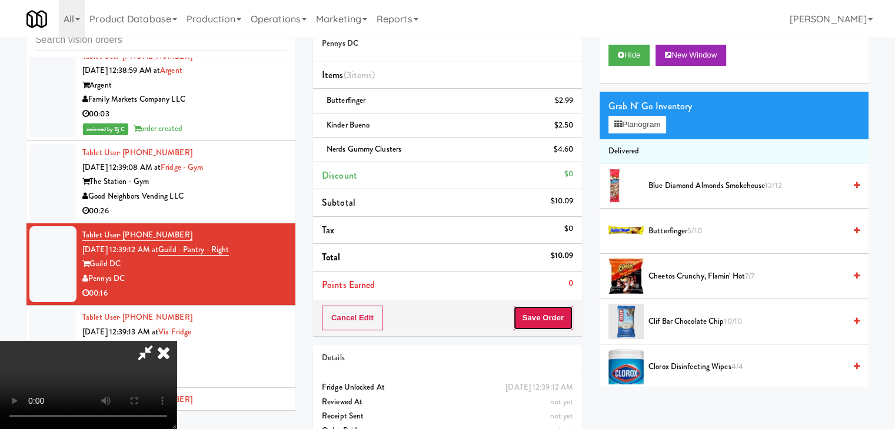
click at [572, 325] on button "Save Order" at bounding box center [543, 318] width 60 height 25
click at [569, 325] on button "Save Order" at bounding box center [543, 318] width 60 height 25
click at [569, 325] on body "Are you sure you want to update this order? Okay Cancel Okay Are you sure you w…" at bounding box center [447, 214] width 895 height 429
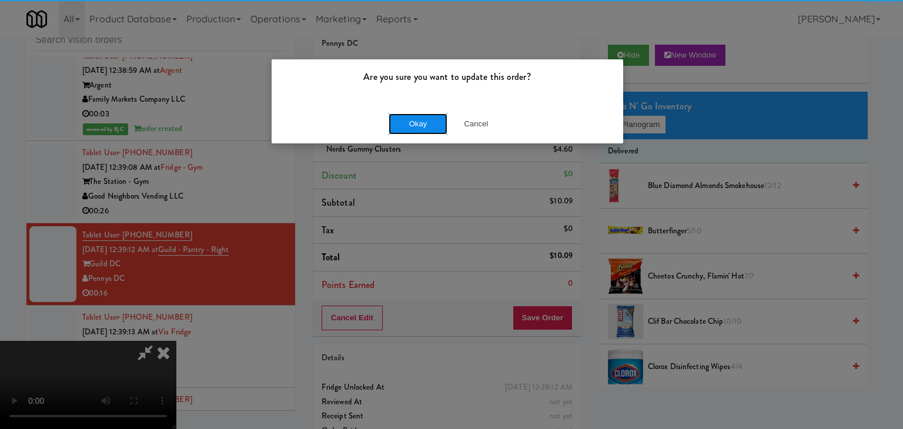
click at [405, 122] on button "Okay" at bounding box center [418, 124] width 59 height 21
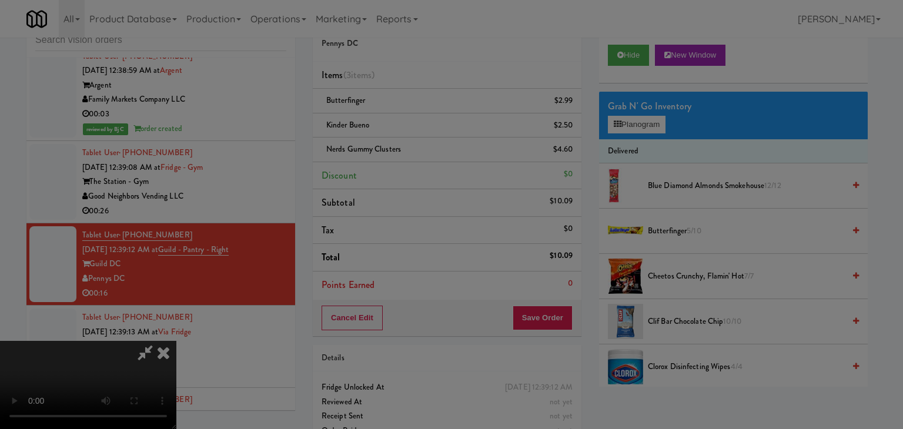
click at [405, 122] on body "Are you sure you want to update this order? Okay Cancel Okay Are you sure you w…" at bounding box center [451, 214] width 903 height 429
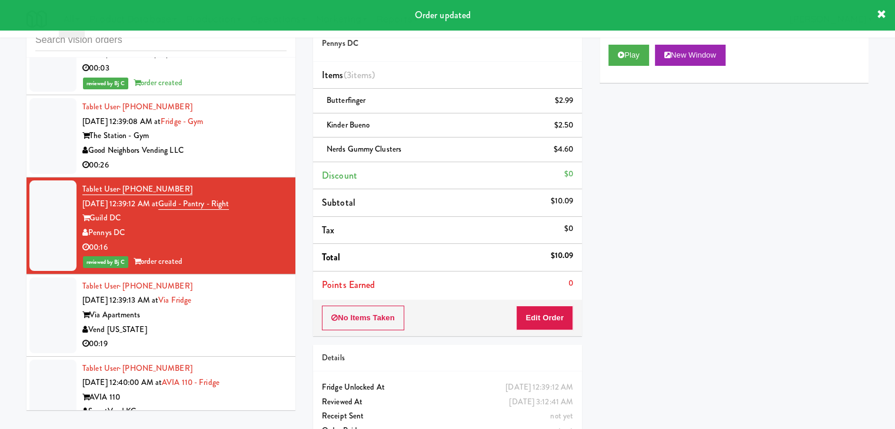
scroll to position [4254, 0]
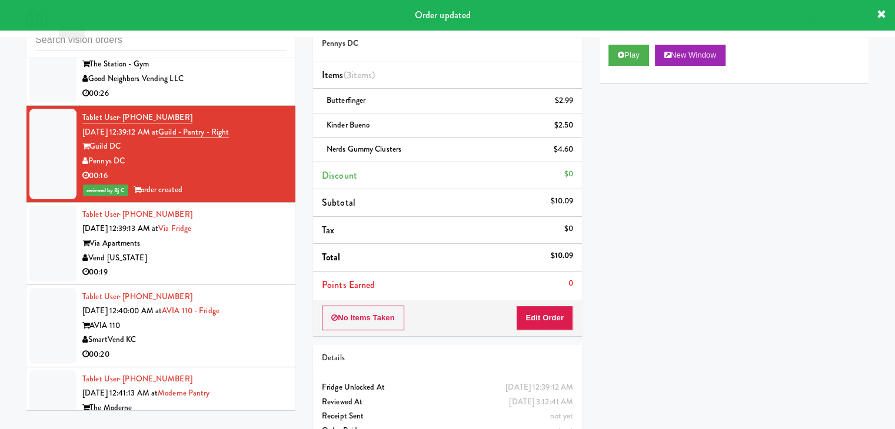
drag, startPoint x: 224, startPoint y: 282, endPoint x: 217, endPoint y: 281, distance: 6.6
click at [224, 280] on div "00:19" at bounding box center [184, 272] width 204 height 15
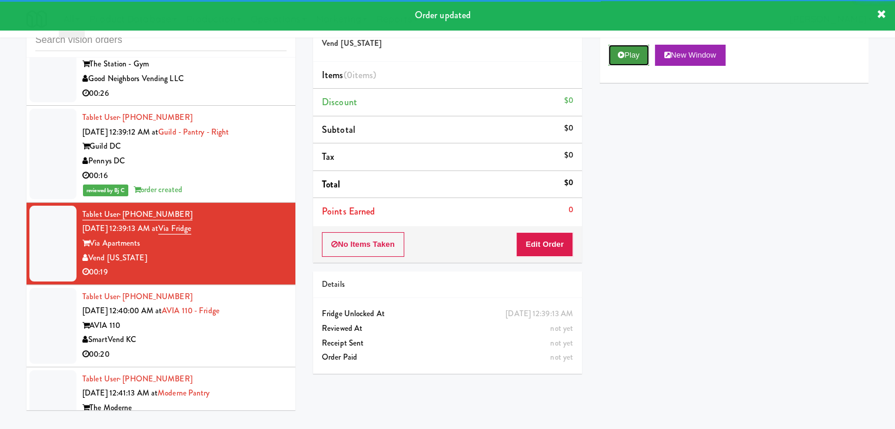
click at [628, 61] on button "Play" at bounding box center [628, 55] width 41 height 21
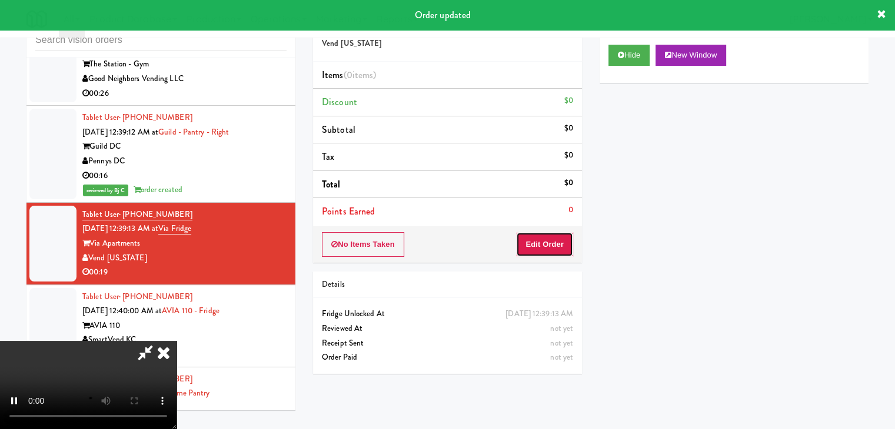
click at [554, 236] on button "Edit Order" at bounding box center [544, 244] width 57 height 25
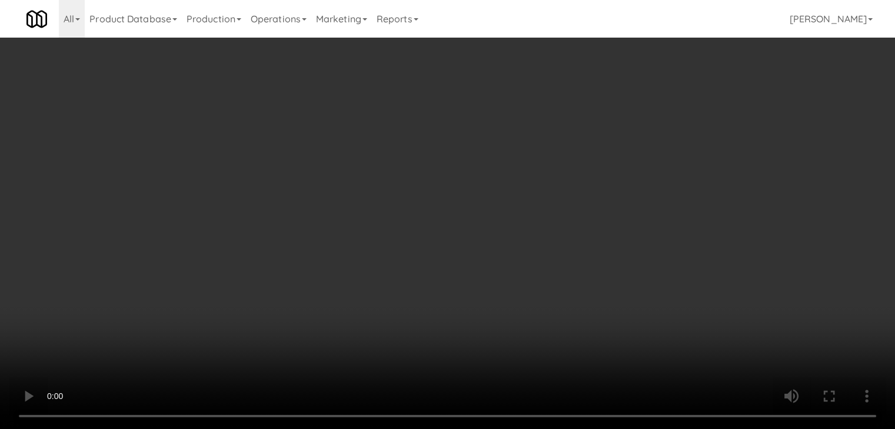
scroll to position [4239, 0]
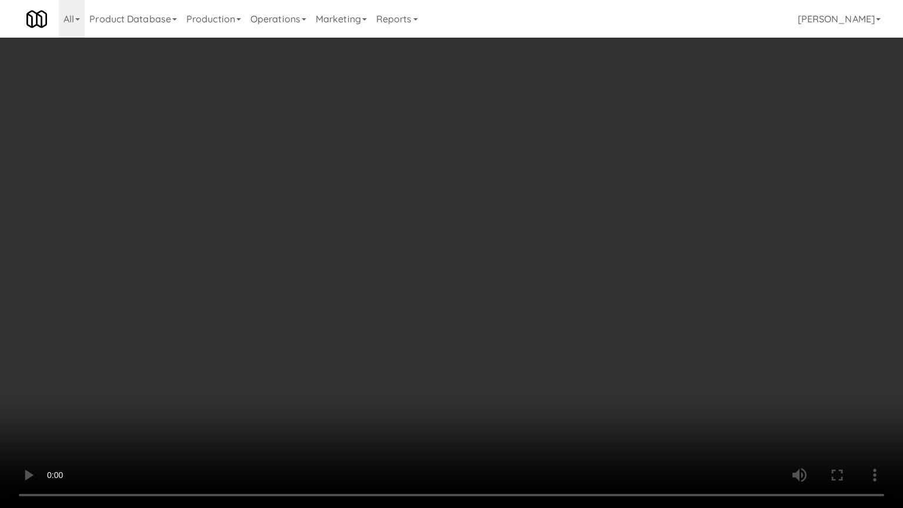
click at [518, 344] on video at bounding box center [451, 254] width 903 height 508
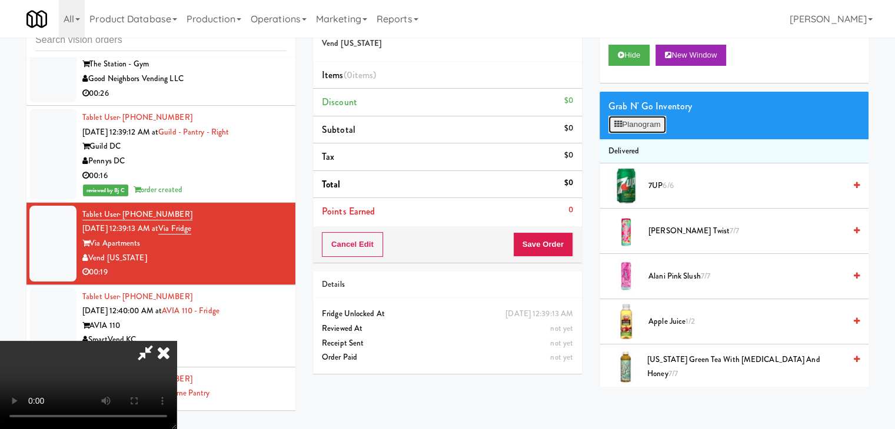
click at [645, 125] on button "Planogram" at bounding box center [637, 125] width 58 height 18
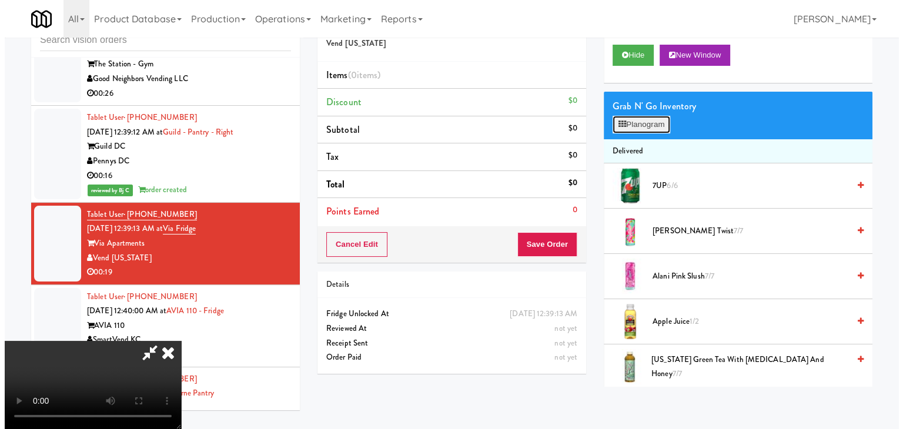
scroll to position [4239, 0]
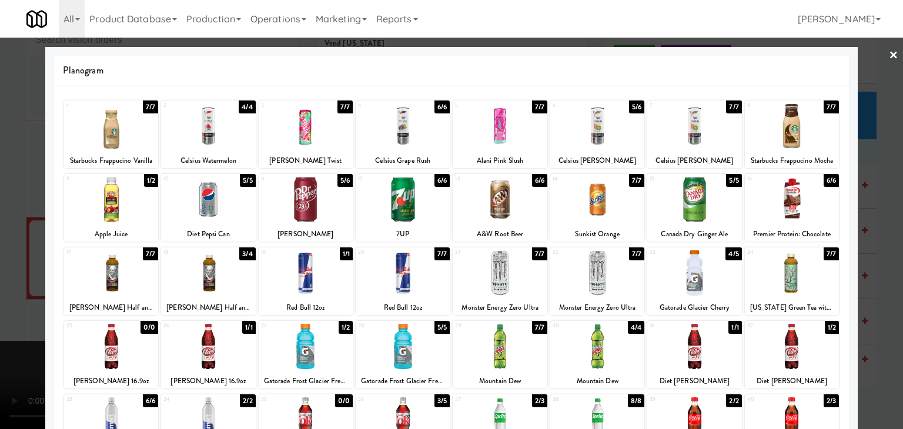
click at [111, 207] on div at bounding box center [111, 199] width 94 height 45
click at [683, 204] on div at bounding box center [695, 199] width 94 height 45
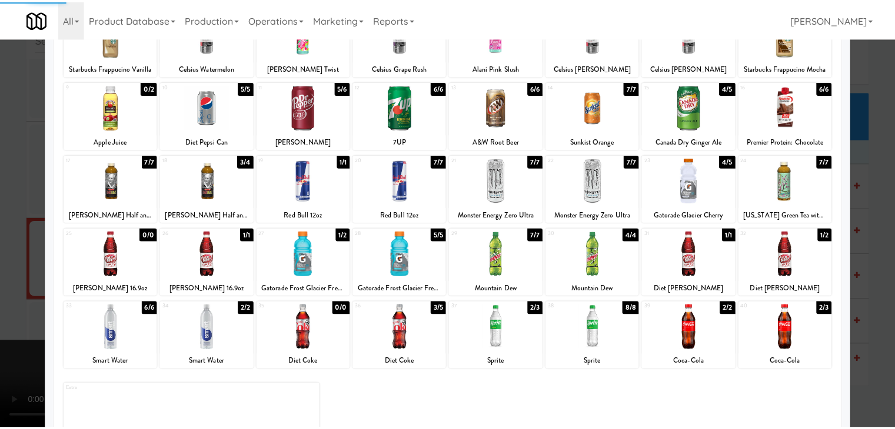
scroll to position [134, 0]
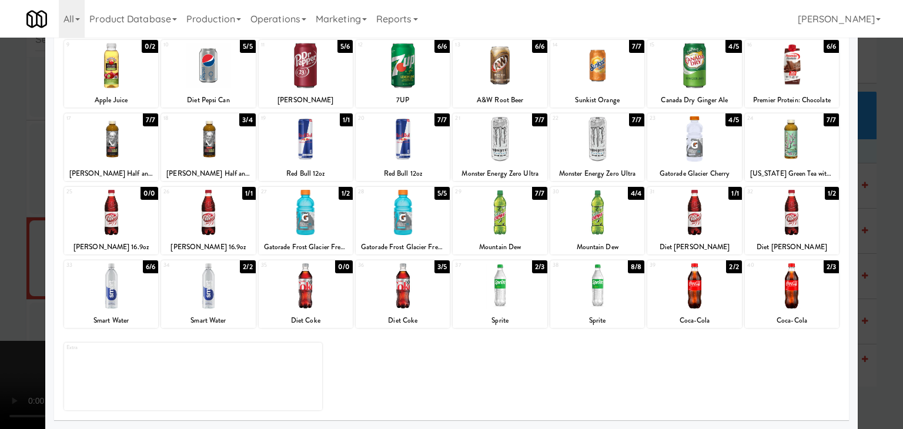
click at [567, 297] on div at bounding box center [598, 286] width 94 height 45
drag, startPoint x: 0, startPoint y: 288, endPoint x: 78, endPoint y: 285, distance: 78.3
click at [6, 286] on div at bounding box center [451, 214] width 903 height 429
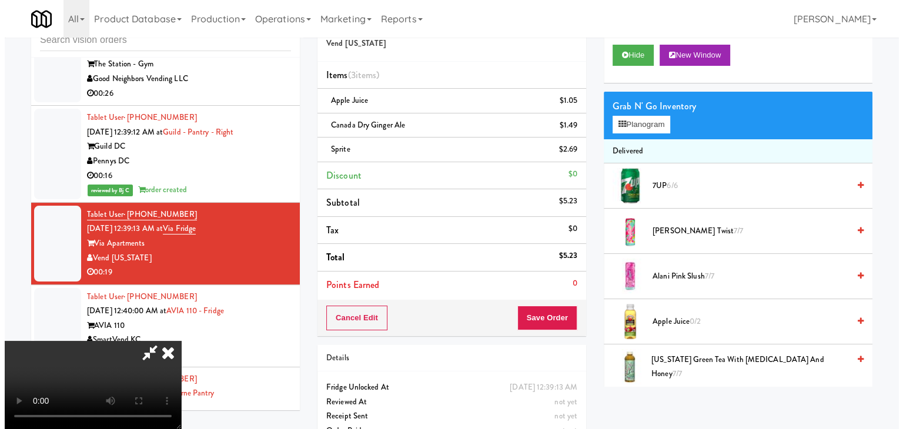
scroll to position [165, 0]
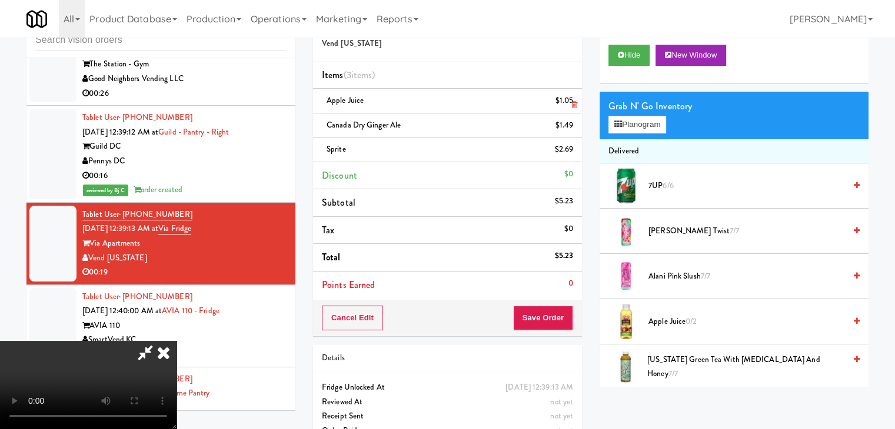
click at [577, 111] on li "Apple Juice $1.05" at bounding box center [447, 101] width 269 height 25
click at [576, 108] on link at bounding box center [571, 105] width 11 height 15
click at [576, 126] on icon at bounding box center [574, 130] width 6 height 8
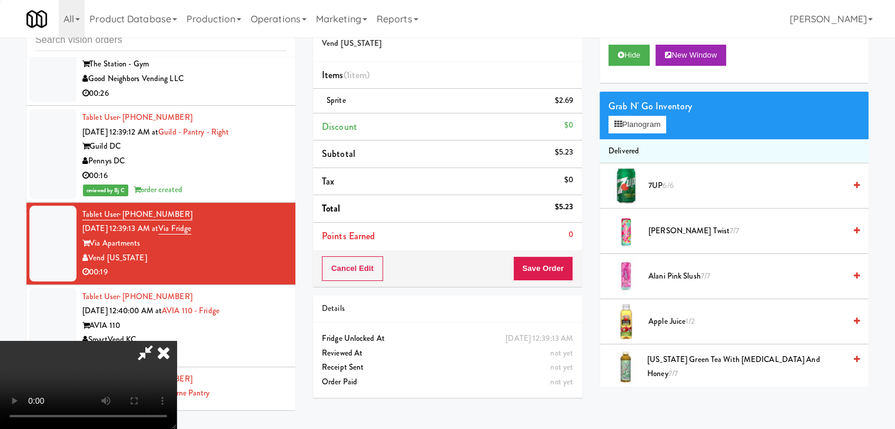
click at [576, 108] on icon at bounding box center [574, 105] width 6 height 8
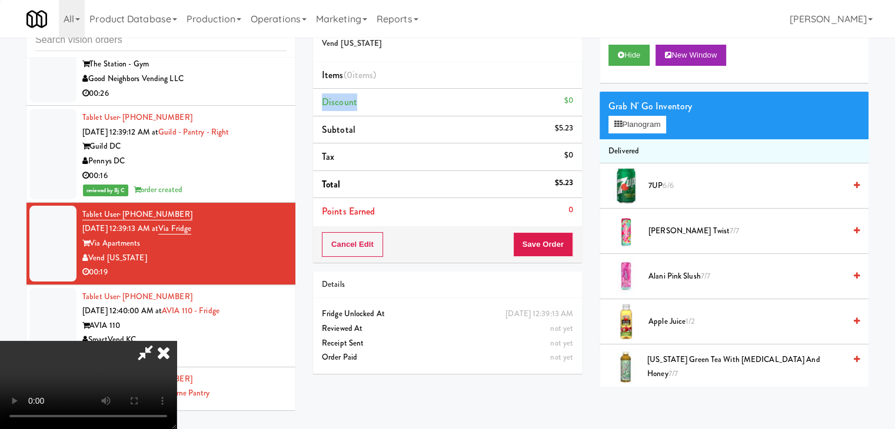
click at [576, 108] on li "Discount $0" at bounding box center [447, 103] width 269 height 28
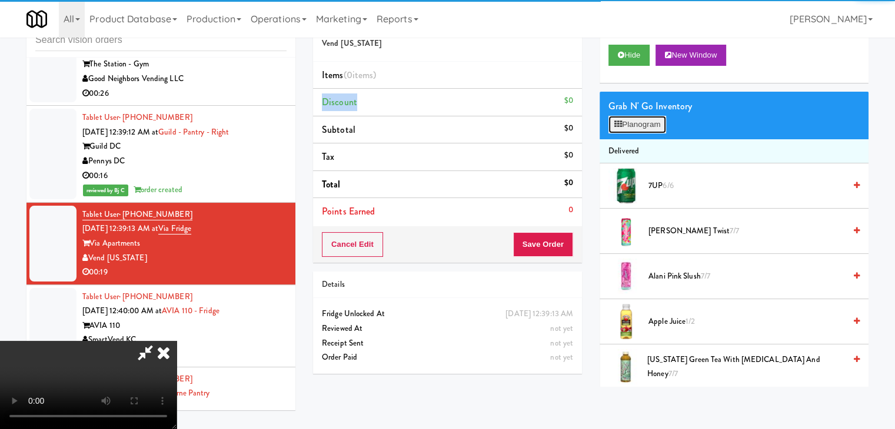
click at [644, 125] on button "Planogram" at bounding box center [637, 125] width 58 height 18
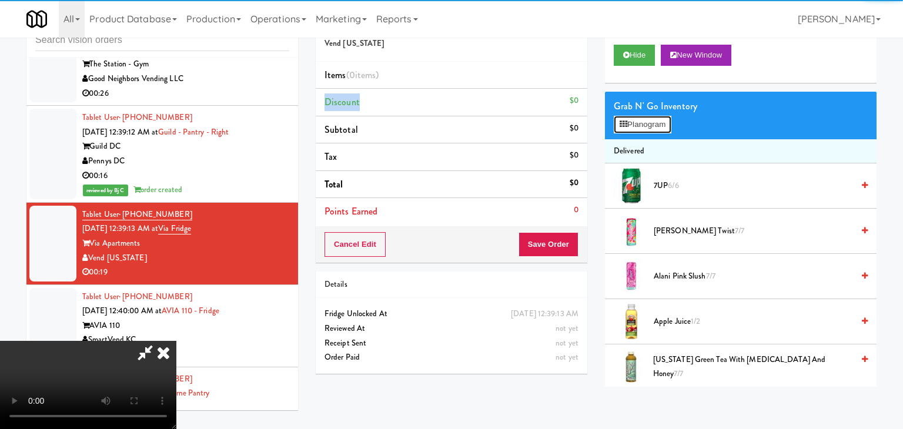
scroll to position [4239, 0]
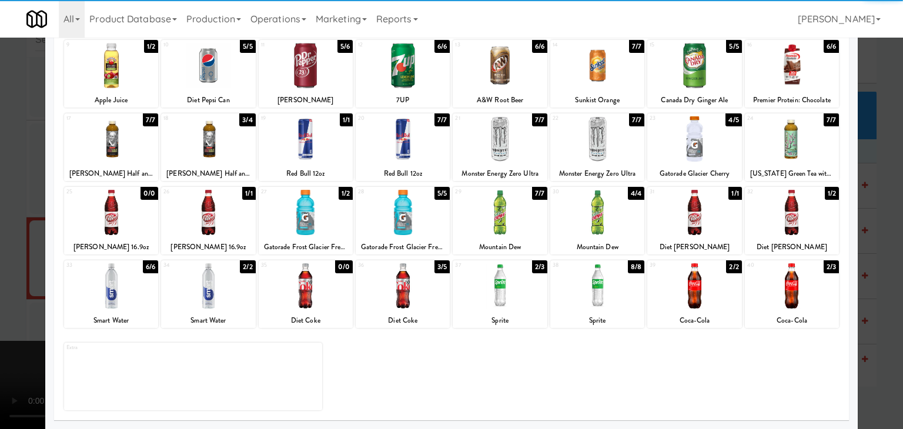
click at [187, 296] on div at bounding box center [208, 286] width 94 height 45
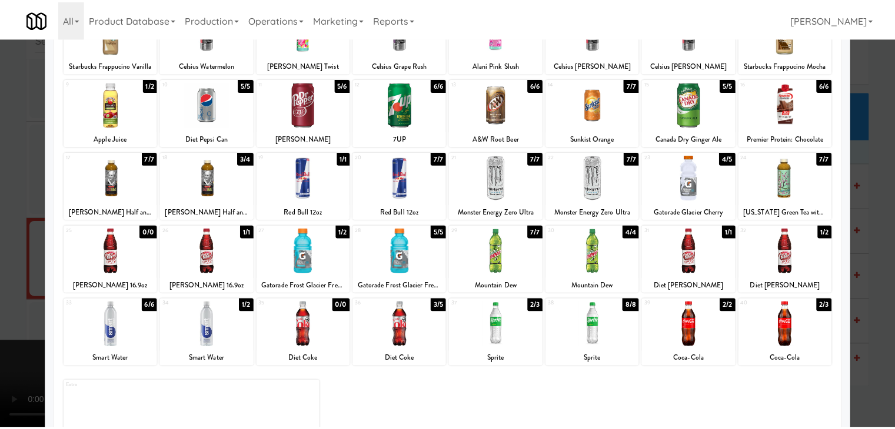
scroll to position [16, 0]
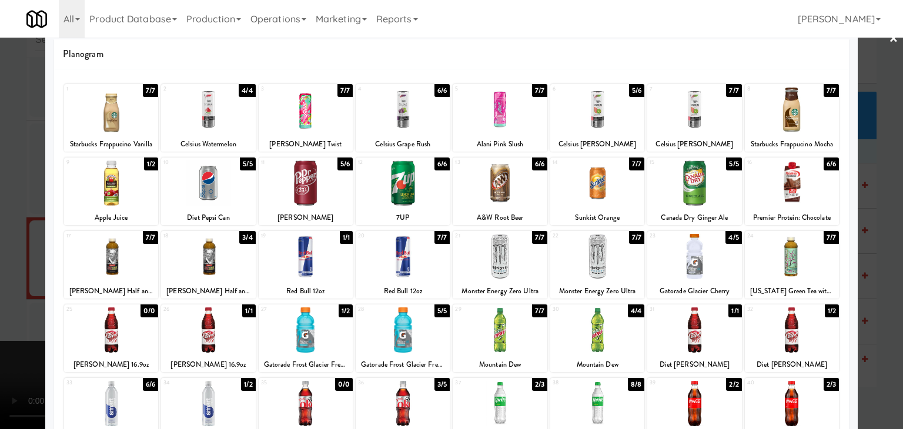
click at [695, 252] on div at bounding box center [695, 256] width 94 height 45
drag, startPoint x: 681, startPoint y: 191, endPoint x: 638, endPoint y: 196, distance: 43.2
click at [681, 191] on div at bounding box center [695, 183] width 94 height 45
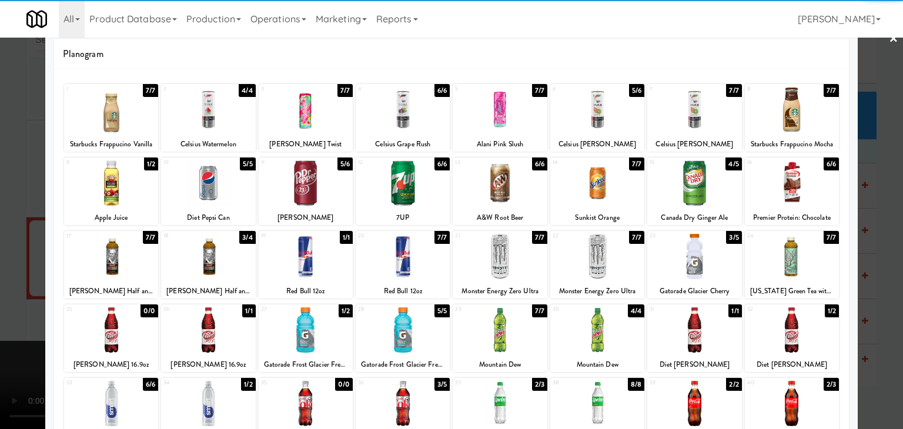
click at [116, 193] on div at bounding box center [111, 183] width 94 height 45
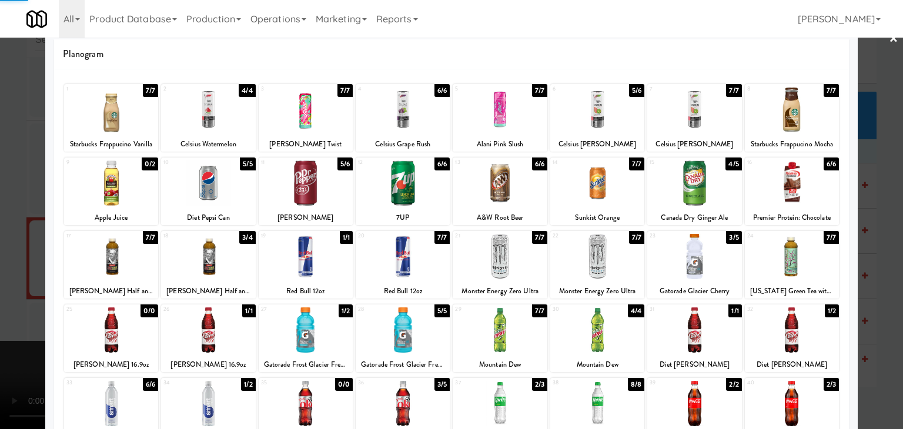
drag, startPoint x: 0, startPoint y: 208, endPoint x: 53, endPoint y: 205, distance: 53.0
click at [6, 206] on div at bounding box center [451, 214] width 903 height 429
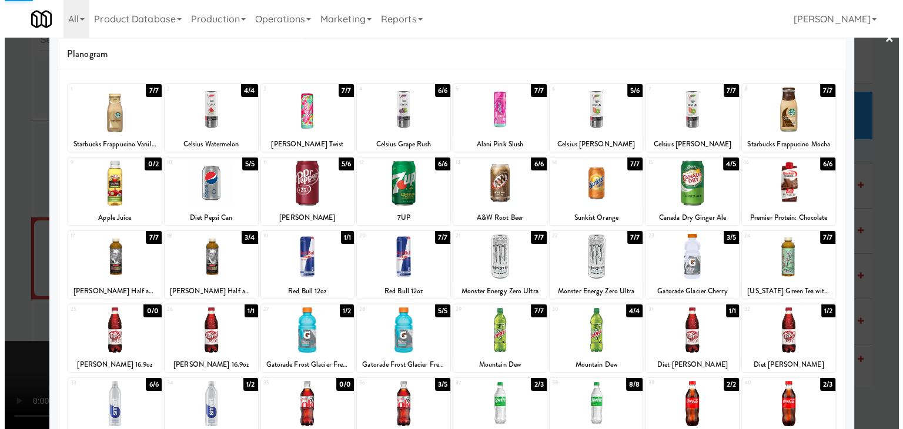
scroll to position [4254, 0]
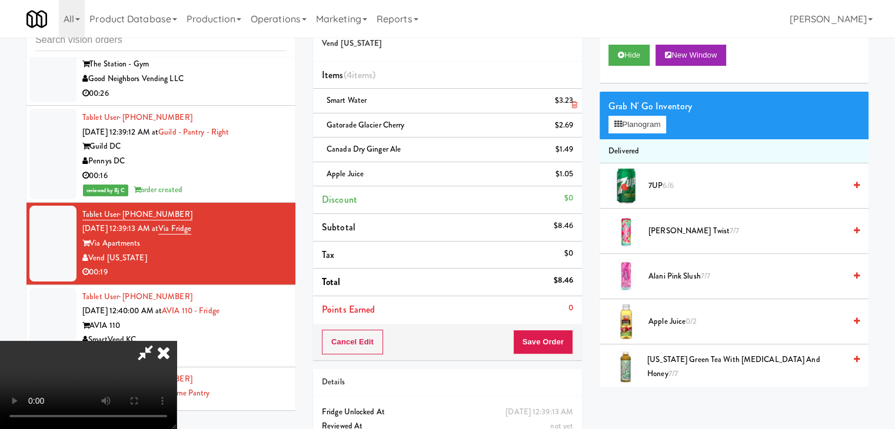
click at [572, 106] on icon at bounding box center [574, 105] width 6 height 8
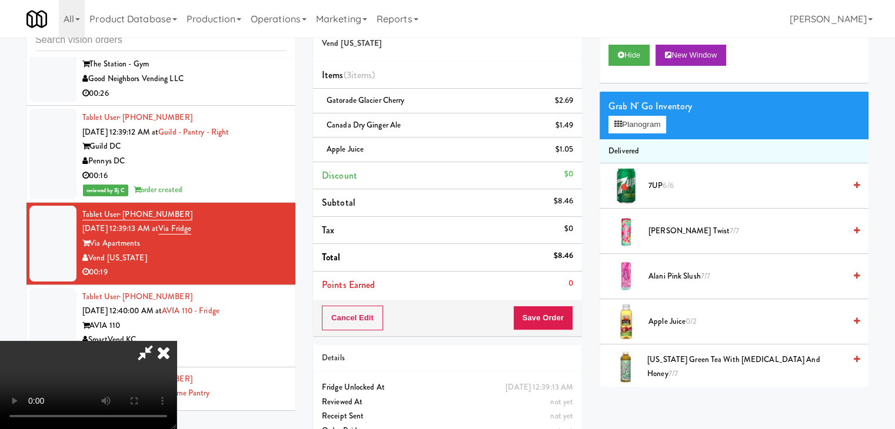
click at [572, 106] on icon at bounding box center [574, 105] width 6 height 8
click at [572, 126] on icon at bounding box center [574, 130] width 6 height 8
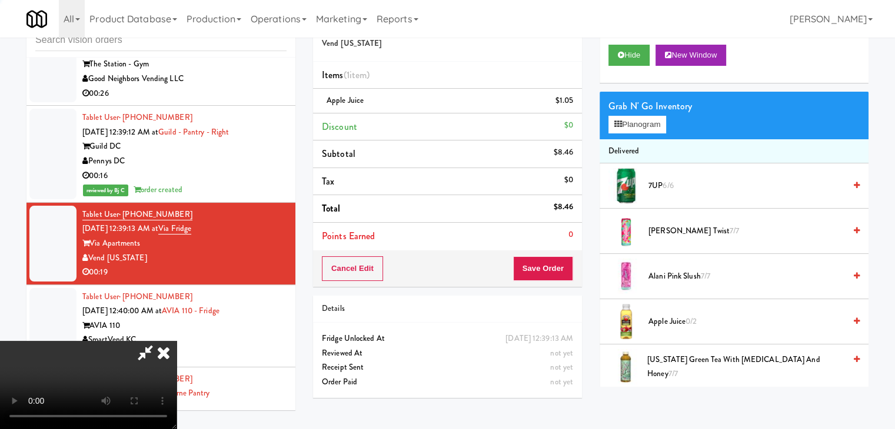
click at [572, 106] on icon at bounding box center [574, 105] width 6 height 8
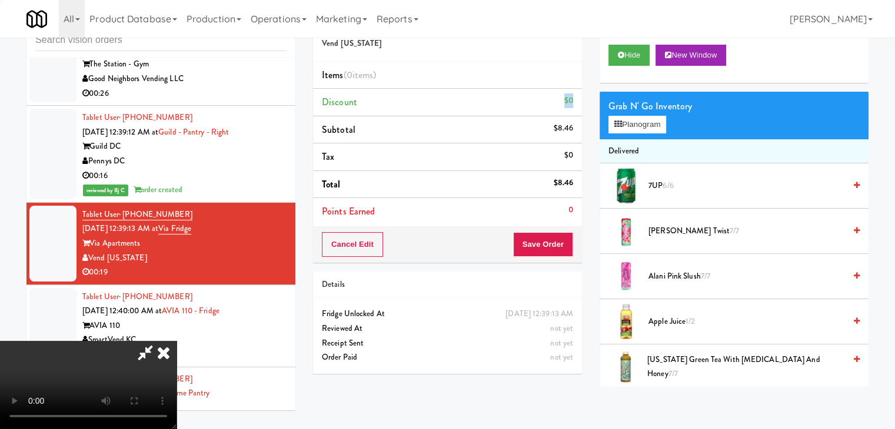
click at [572, 106] on div "$0" at bounding box center [568, 101] width 9 height 15
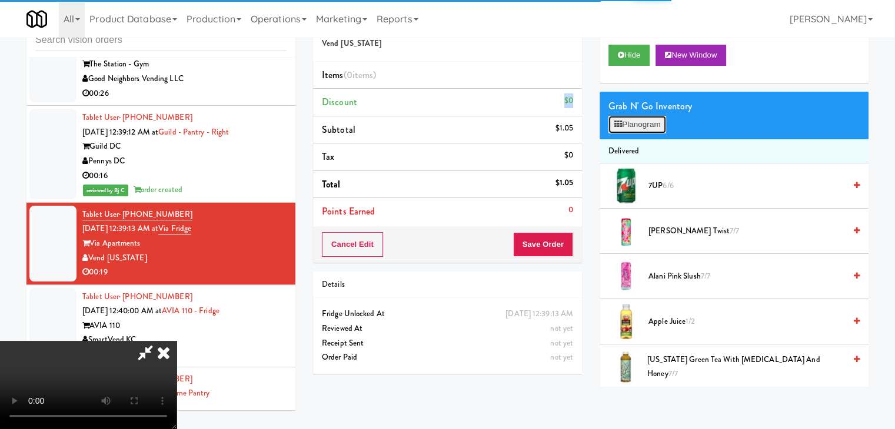
click at [646, 123] on button "Planogram" at bounding box center [637, 125] width 58 height 18
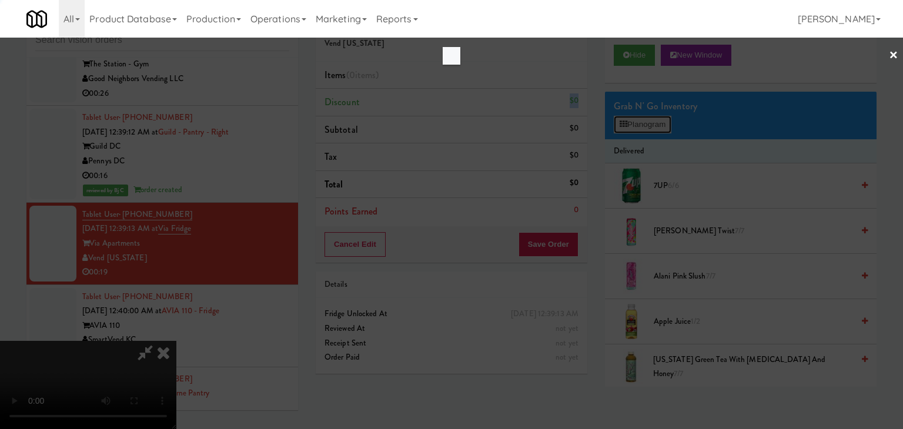
scroll to position [4239, 0]
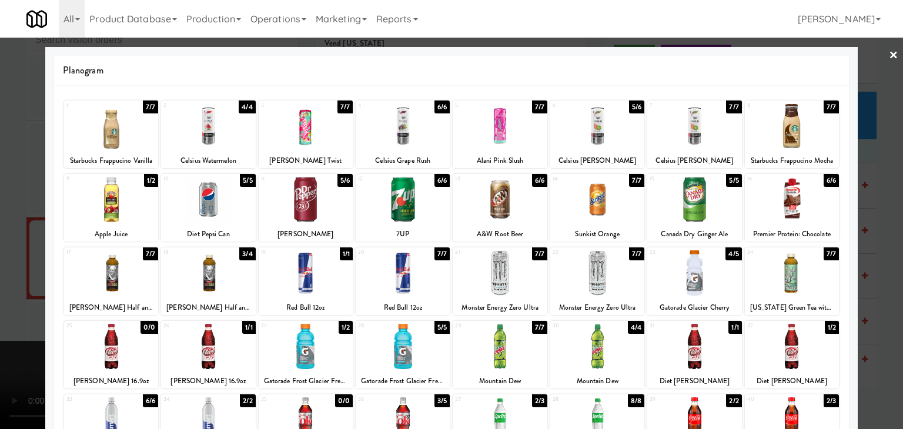
click at [686, 194] on div at bounding box center [695, 199] width 94 height 45
drag, startPoint x: 110, startPoint y: 210, endPoint x: 275, endPoint y: 227, distance: 165.6
click at [113, 210] on div at bounding box center [111, 199] width 94 height 45
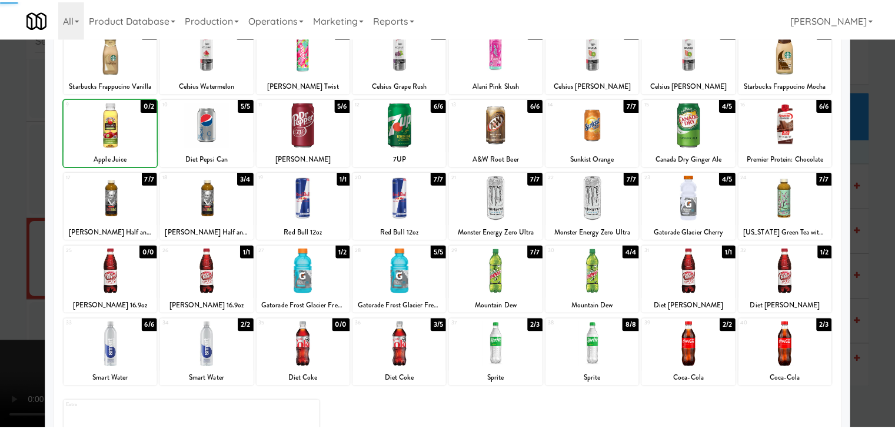
scroll to position [134, 0]
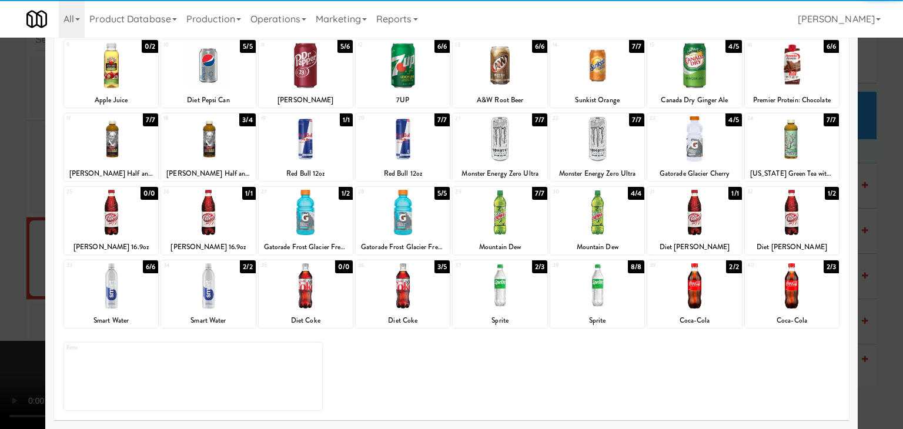
click at [233, 298] on div at bounding box center [208, 286] width 94 height 45
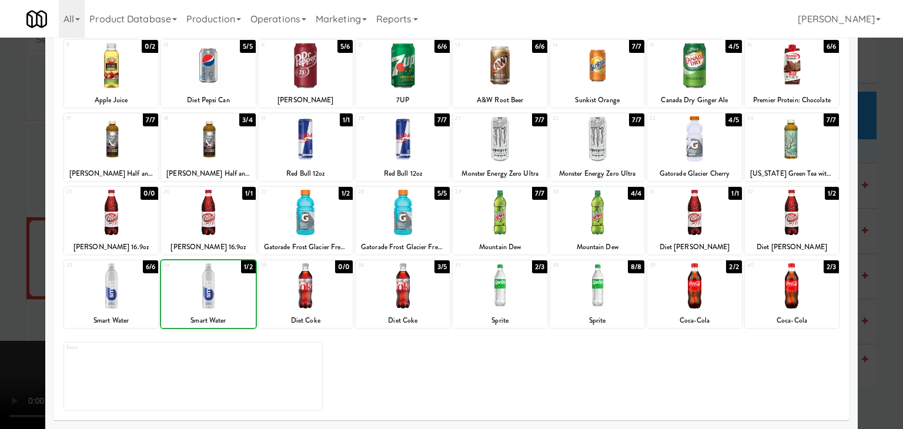
click at [14, 271] on div at bounding box center [451, 214] width 903 height 429
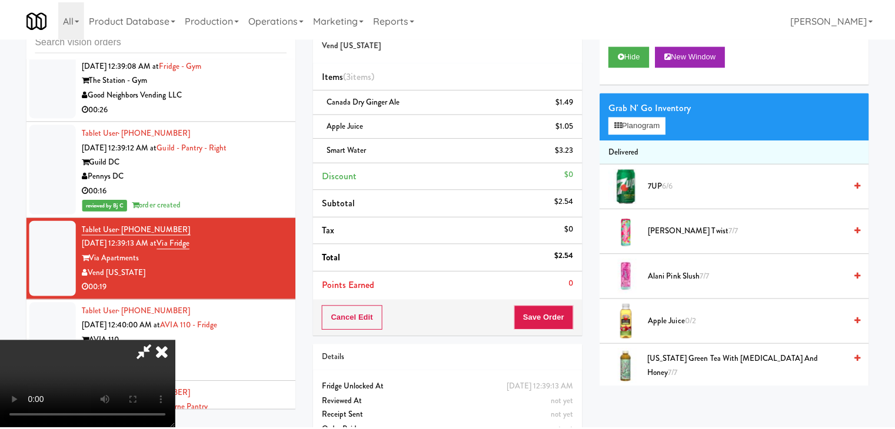
scroll to position [4254, 0]
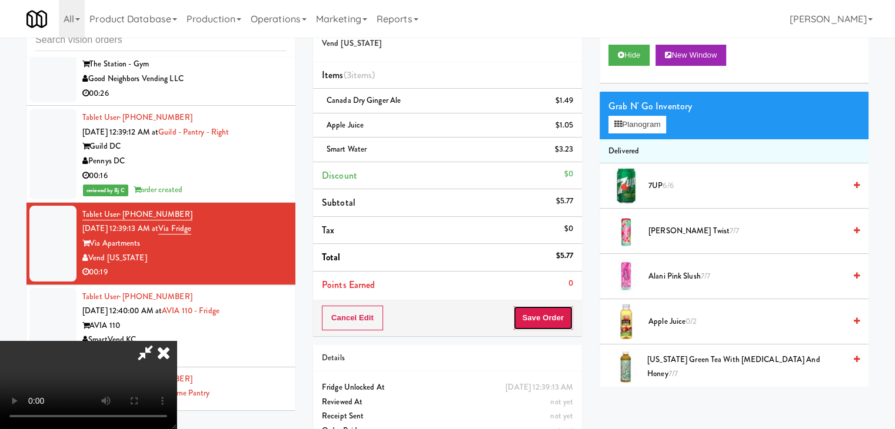
click at [558, 321] on button "Save Order" at bounding box center [543, 318] width 60 height 25
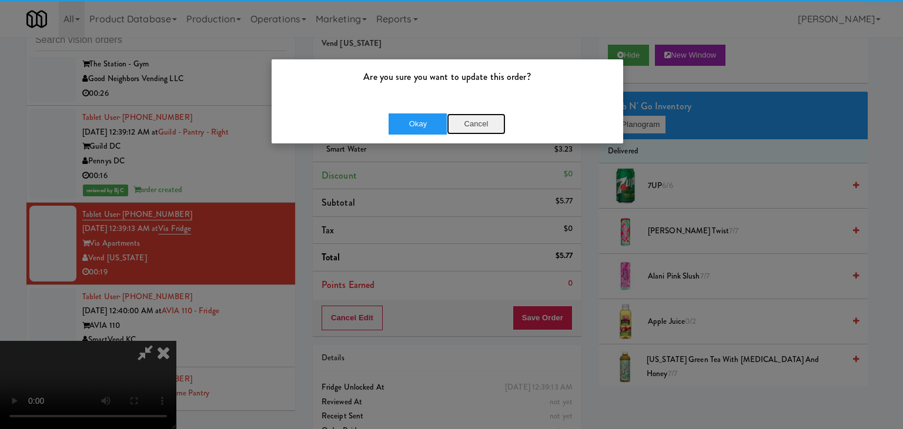
click at [471, 122] on button "Cancel" at bounding box center [476, 124] width 59 height 21
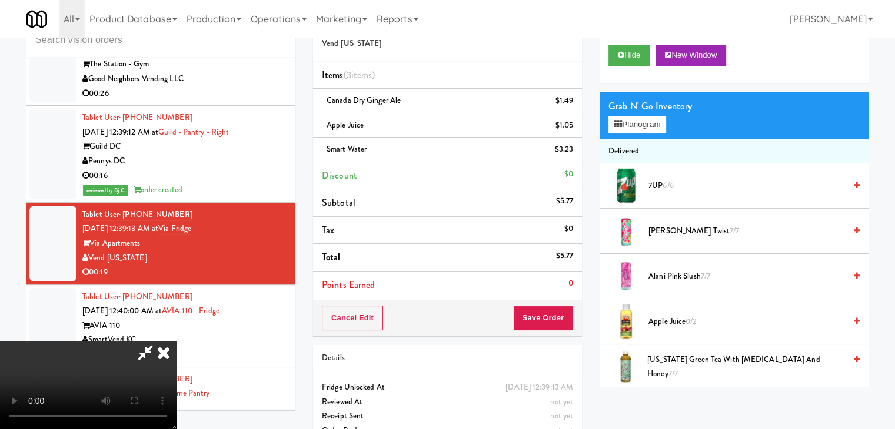
click at [176, 341] on video at bounding box center [88, 385] width 176 height 88
click at [546, 324] on button "Save Order" at bounding box center [543, 318] width 60 height 25
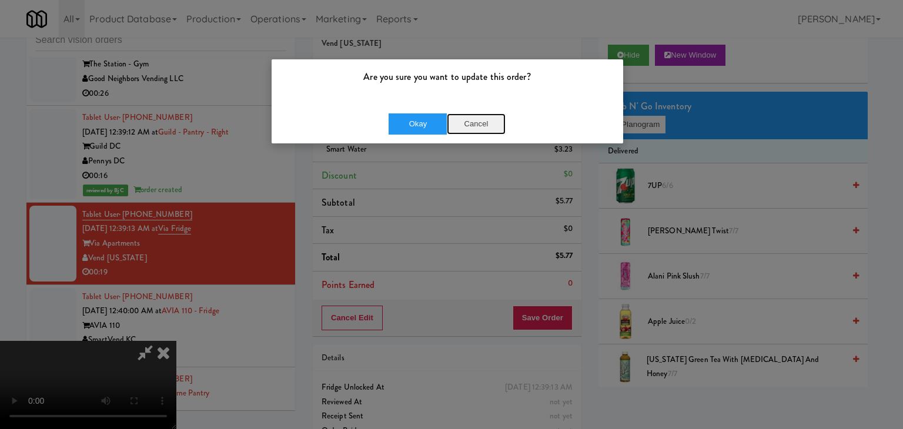
click at [486, 124] on button "Cancel" at bounding box center [476, 124] width 59 height 21
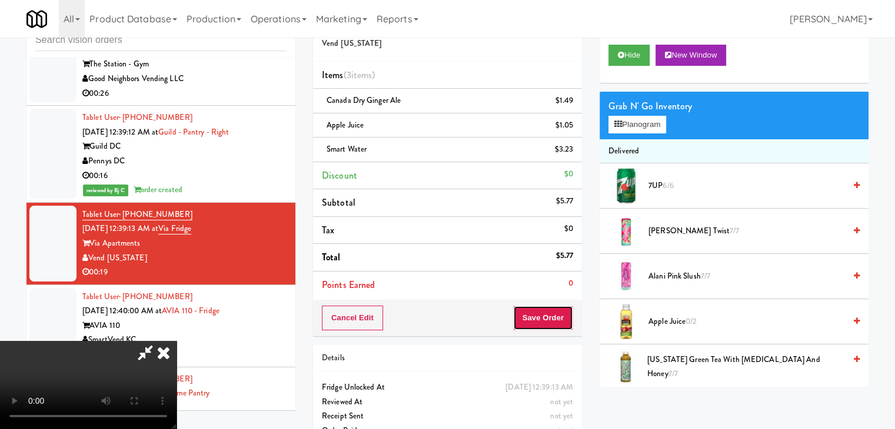
click at [551, 315] on button "Save Order" at bounding box center [543, 318] width 60 height 25
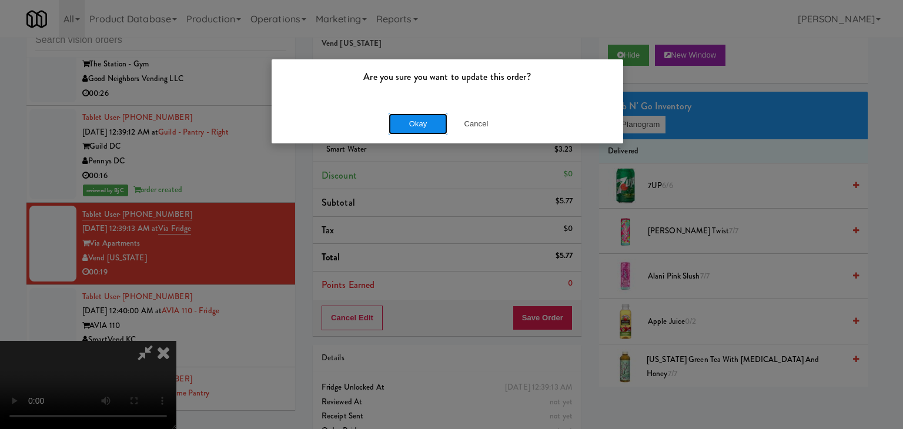
click at [425, 117] on button "Okay" at bounding box center [418, 124] width 59 height 21
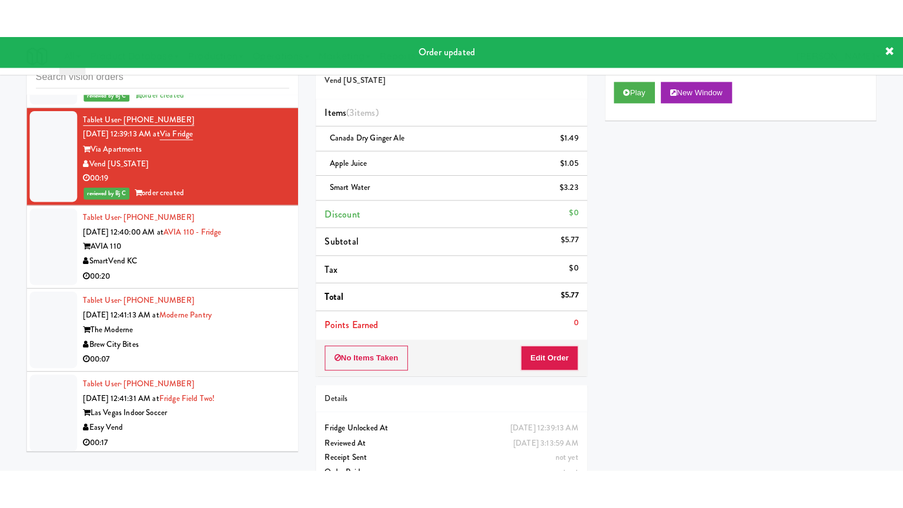
scroll to position [4430, 0]
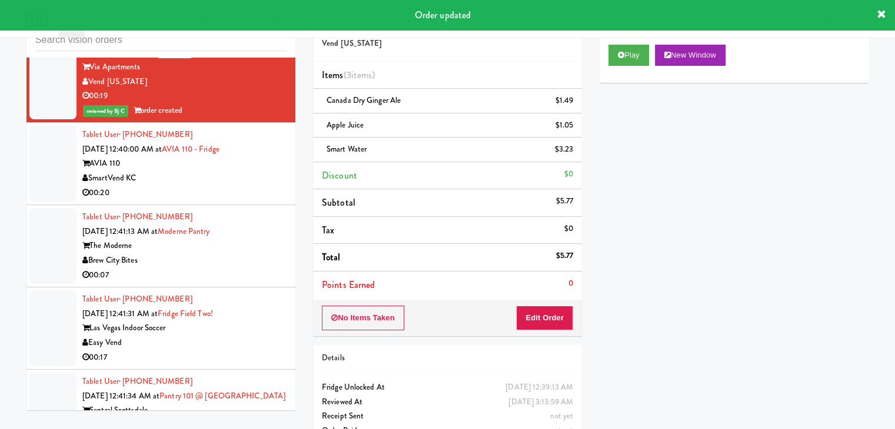
click at [257, 201] on div "00:20" at bounding box center [184, 193] width 204 height 15
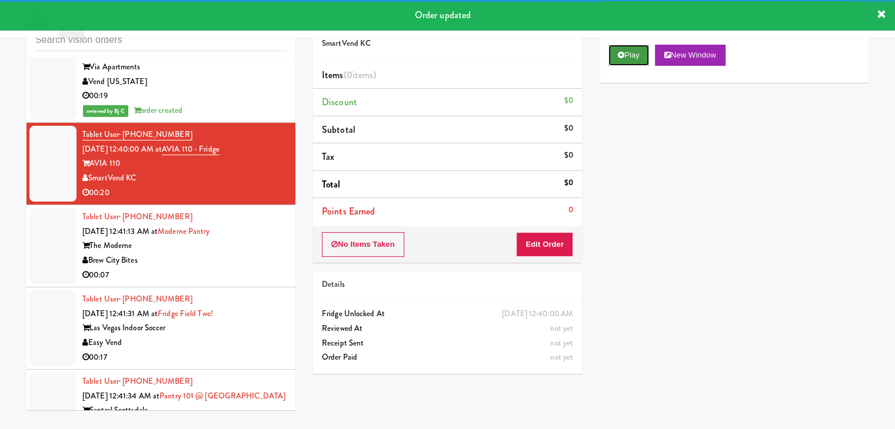
click at [619, 50] on button "Play" at bounding box center [628, 55] width 41 height 21
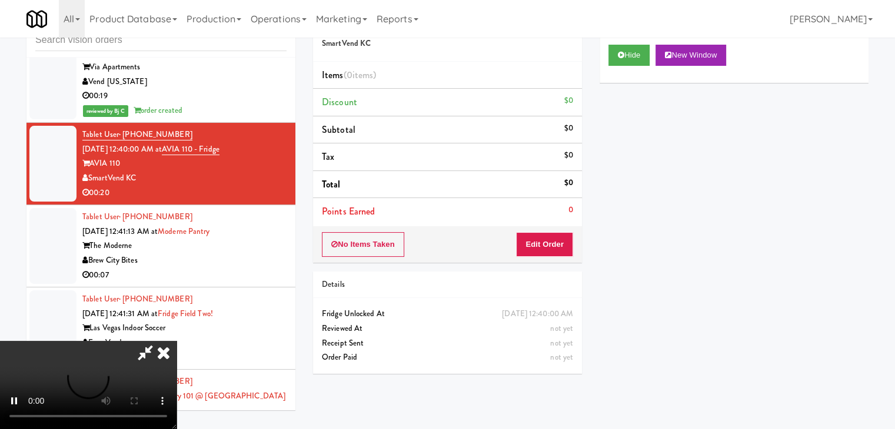
click at [538, 235] on div "No Items Taken Edit Order" at bounding box center [447, 244] width 269 height 36
click at [538, 235] on button "Edit Order" at bounding box center [544, 244] width 57 height 25
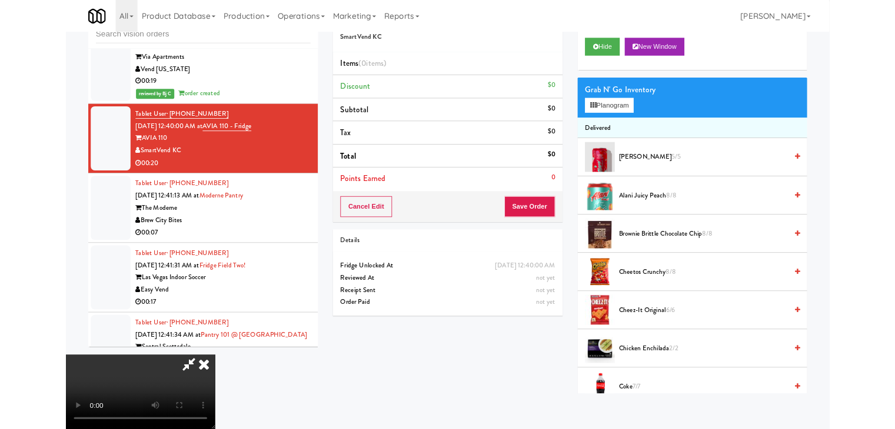
scroll to position [4416, 0]
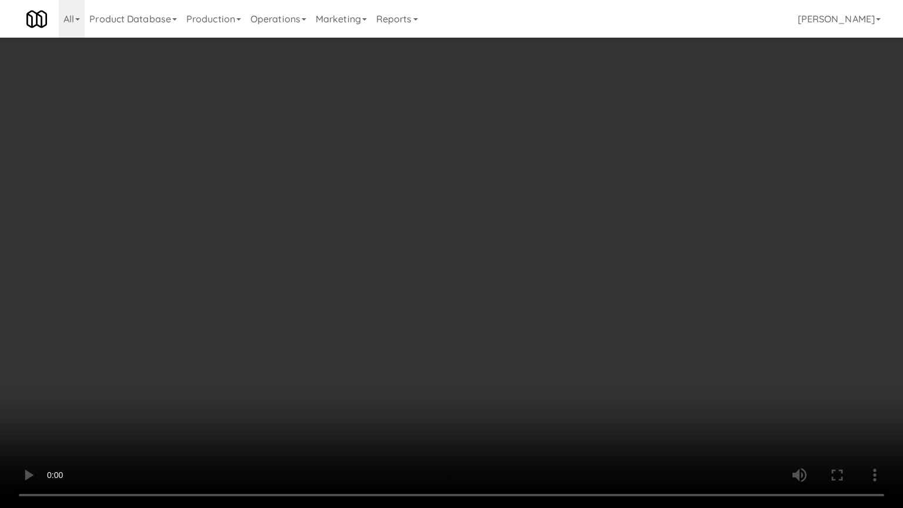
click at [635, 259] on video at bounding box center [451, 254] width 903 height 508
drag, startPoint x: 634, startPoint y: 255, endPoint x: 630, endPoint y: 260, distance: 6.7
click at [633, 258] on video at bounding box center [451, 254] width 903 height 508
click at [632, 251] on video at bounding box center [451, 254] width 903 height 508
click at [635, 249] on video at bounding box center [451, 254] width 903 height 508
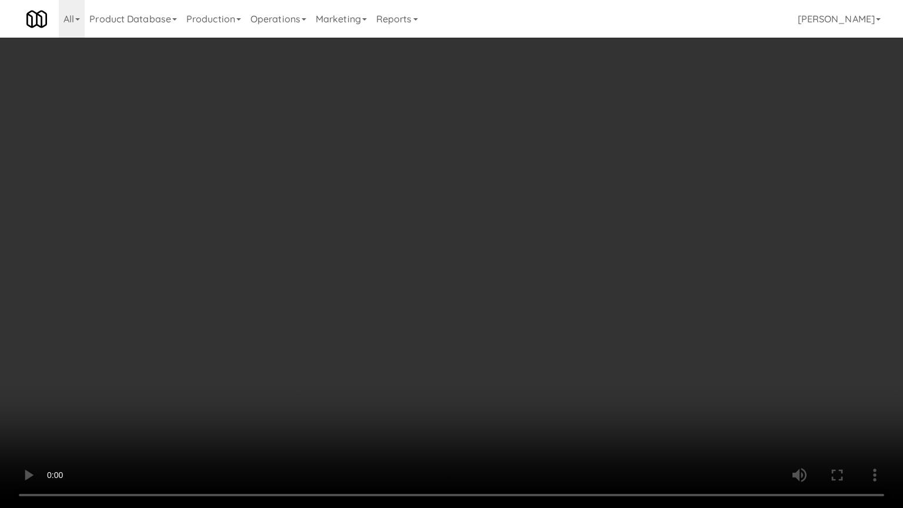
click at [614, 237] on video at bounding box center [451, 254] width 903 height 508
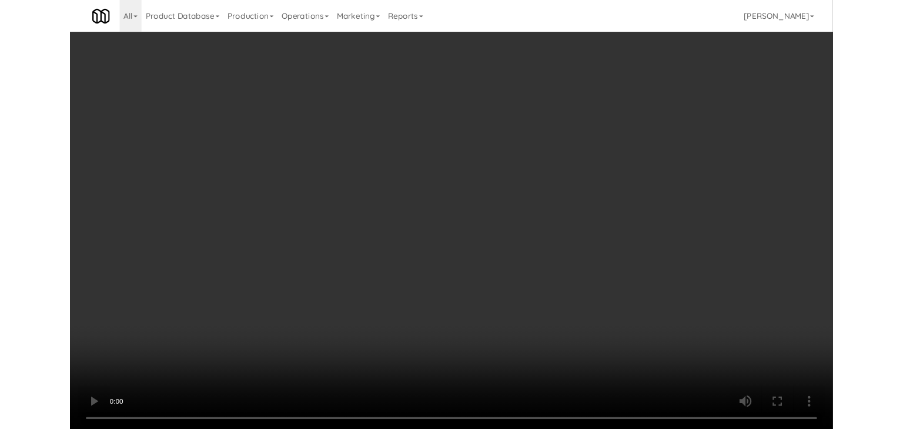
scroll to position [4430, 0]
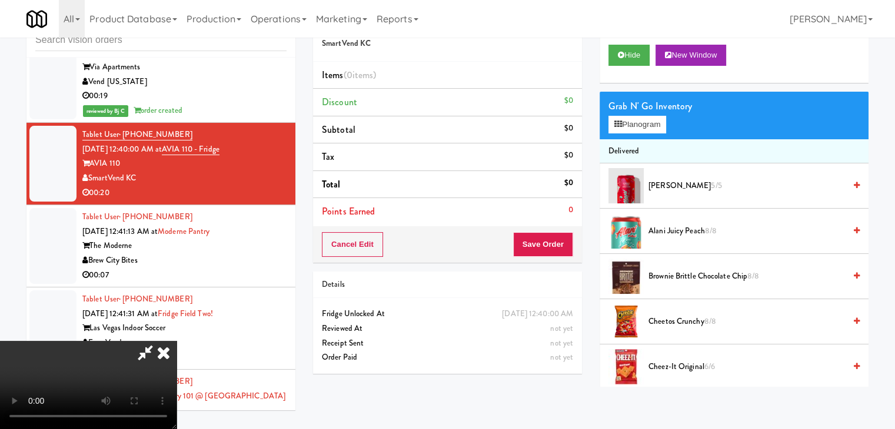
click at [176, 341] on video at bounding box center [88, 385] width 176 height 88
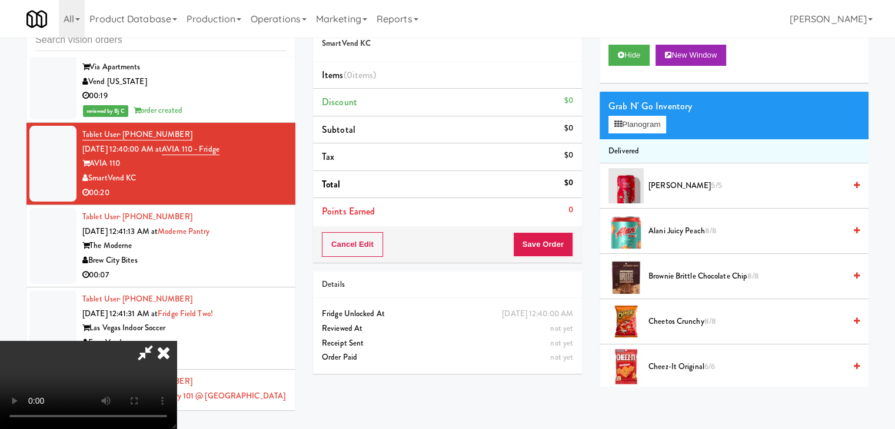
click at [176, 341] on video at bounding box center [88, 385] width 176 height 88
click at [645, 125] on button "Planogram" at bounding box center [637, 125] width 58 height 18
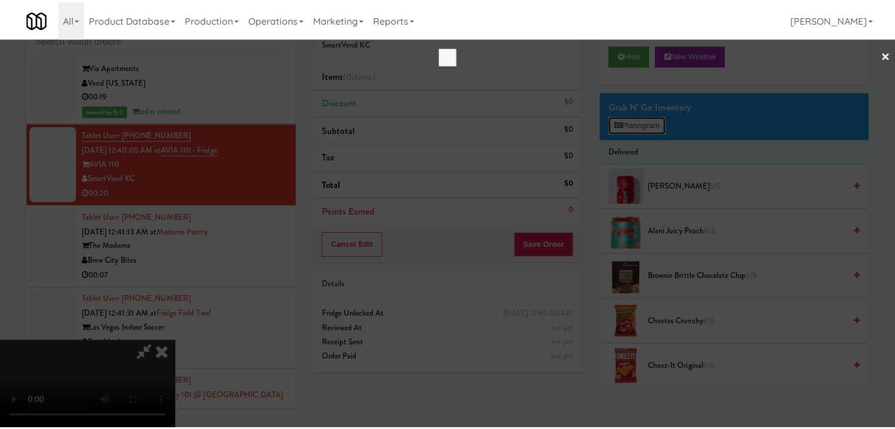
scroll to position [4416, 0]
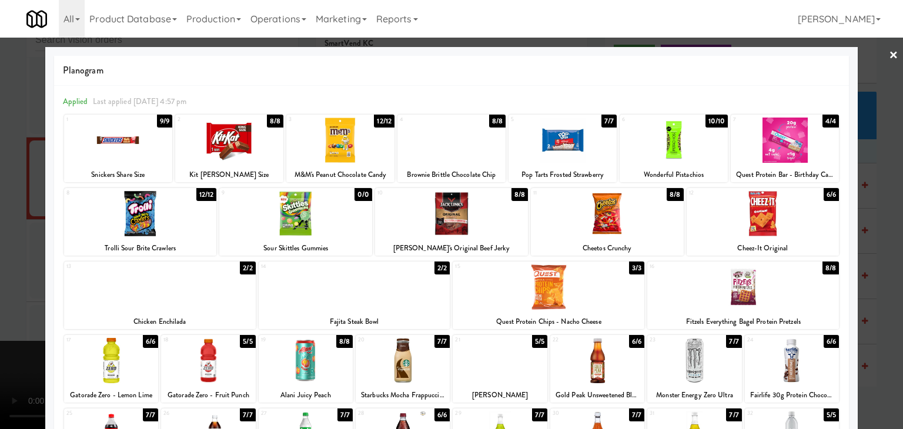
click at [329, 139] on div at bounding box center [340, 140] width 108 height 45
click at [450, 143] on div at bounding box center [452, 140] width 108 height 45
drag, startPoint x: 0, startPoint y: 178, endPoint x: 85, endPoint y: 178, distance: 85.3
click at [5, 178] on div at bounding box center [451, 214] width 903 height 429
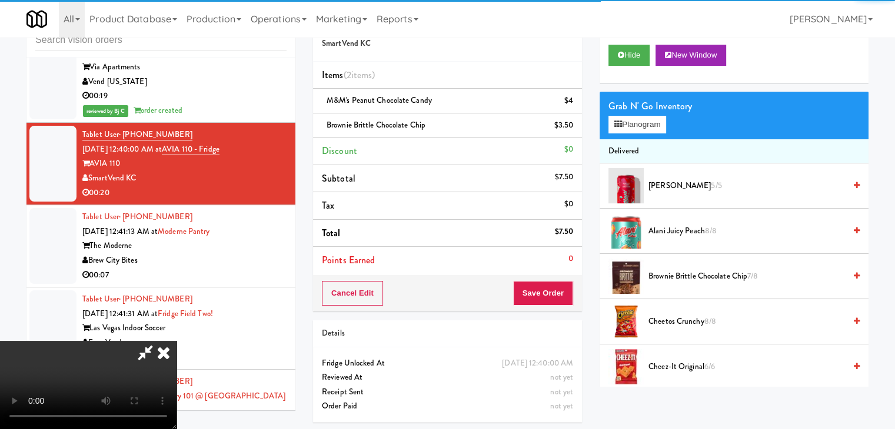
click at [176, 341] on video at bounding box center [88, 385] width 176 height 88
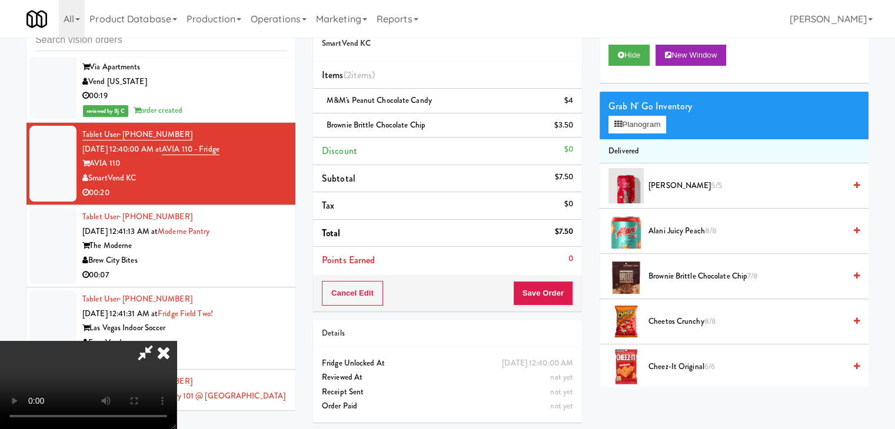
click at [176, 341] on video at bounding box center [88, 385] width 176 height 88
drag, startPoint x: 467, startPoint y: 190, endPoint x: 528, endPoint y: 175, distance: 62.9
click at [176, 341] on video at bounding box center [88, 385] width 176 height 88
drag, startPoint x: 515, startPoint y: 177, endPoint x: 601, endPoint y: 155, distance: 88.2
click at [176, 341] on video at bounding box center [88, 385] width 176 height 88
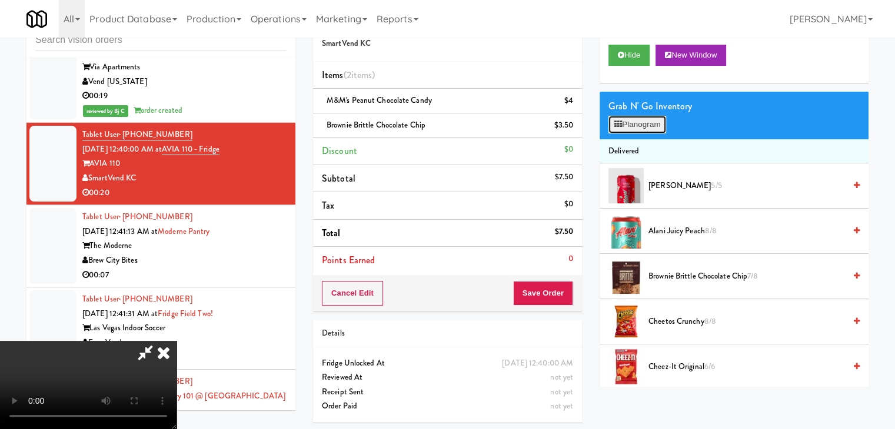
click at [651, 127] on button "Planogram" at bounding box center [637, 125] width 58 height 18
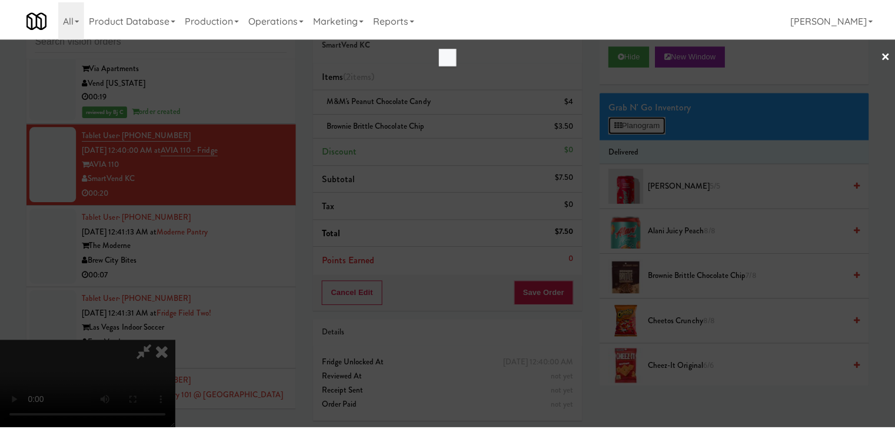
scroll to position [4416, 0]
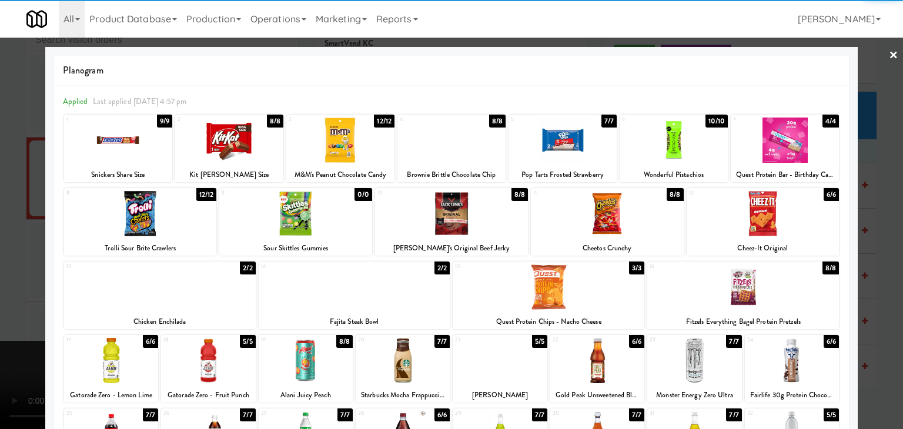
drag, startPoint x: 779, startPoint y: 228, endPoint x: 788, endPoint y: 229, distance: 8.9
click at [780, 228] on div at bounding box center [763, 213] width 153 height 45
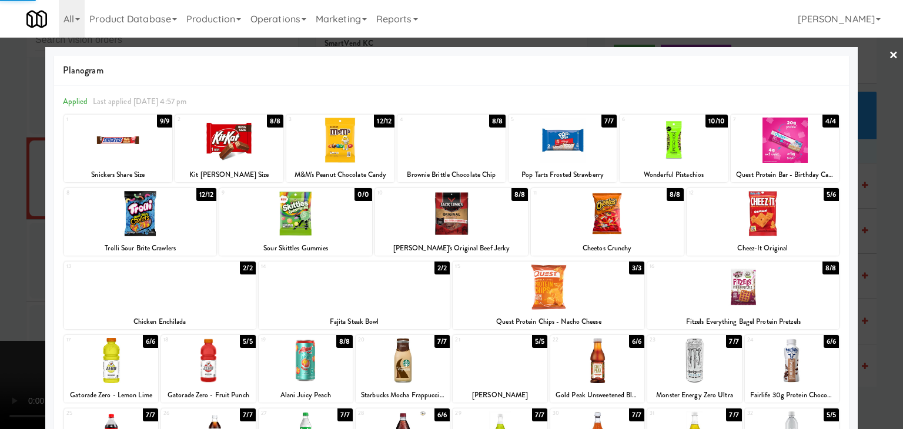
click at [891, 231] on div at bounding box center [451, 214] width 903 height 429
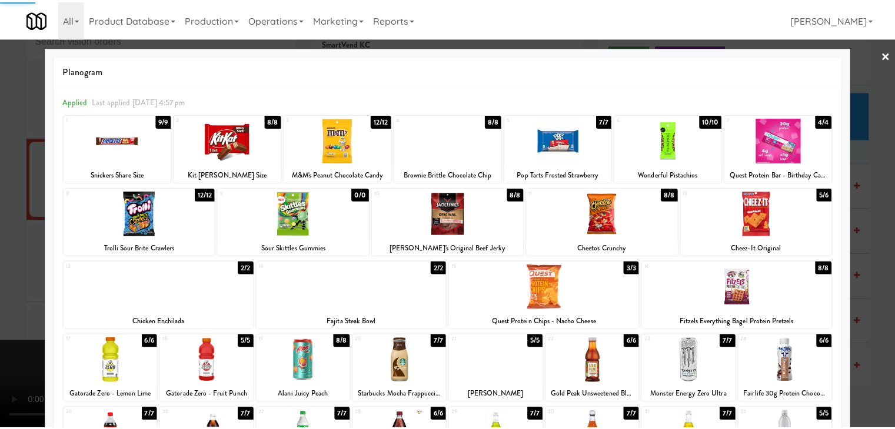
scroll to position [4430, 0]
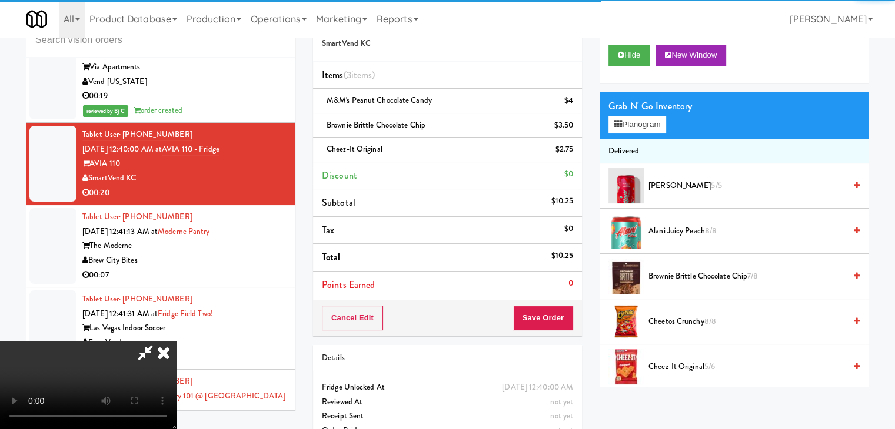
click at [176, 341] on video at bounding box center [88, 385] width 176 height 88
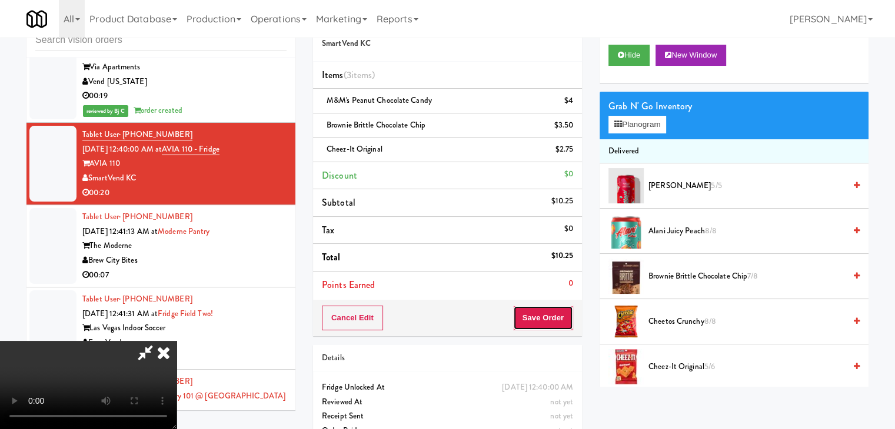
click at [541, 316] on button "Save Order" at bounding box center [543, 318] width 60 height 25
click at [544, 316] on button "Save Order" at bounding box center [543, 318] width 60 height 25
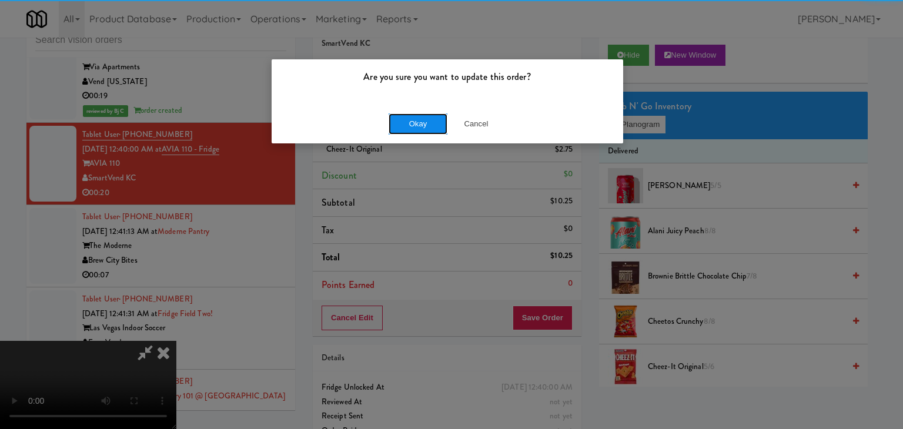
click at [424, 124] on button "Okay" at bounding box center [418, 124] width 59 height 21
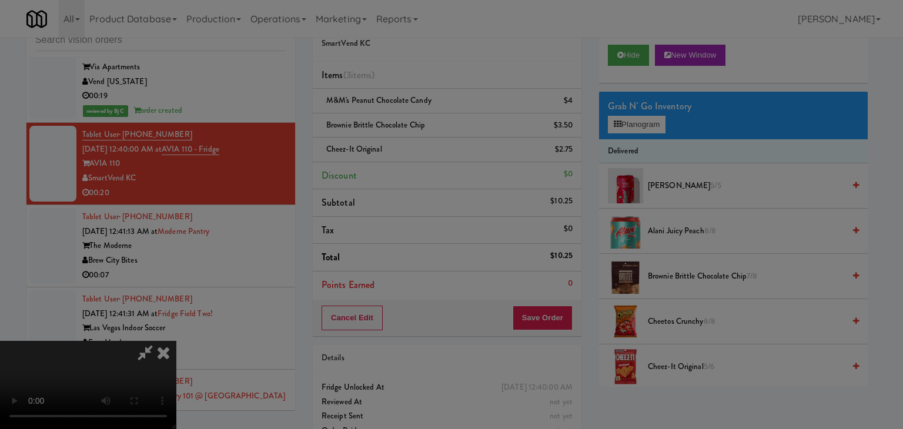
click at [424, 122] on div "Okay Cancel" at bounding box center [448, 101] width 352 height 39
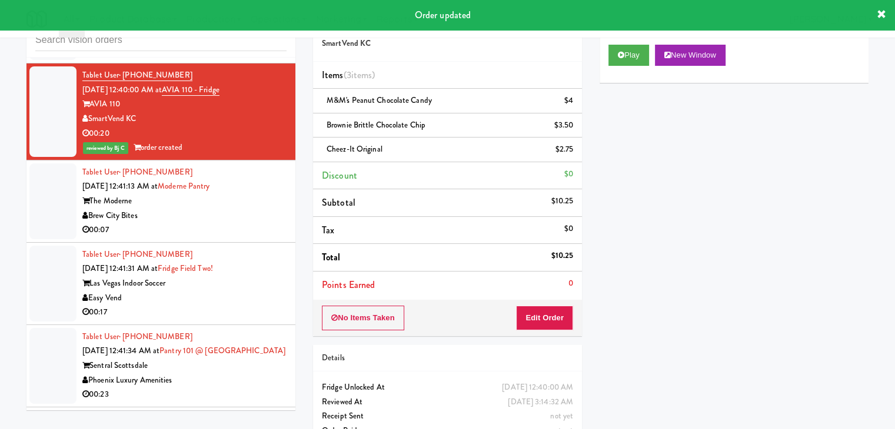
scroll to position [4548, 0]
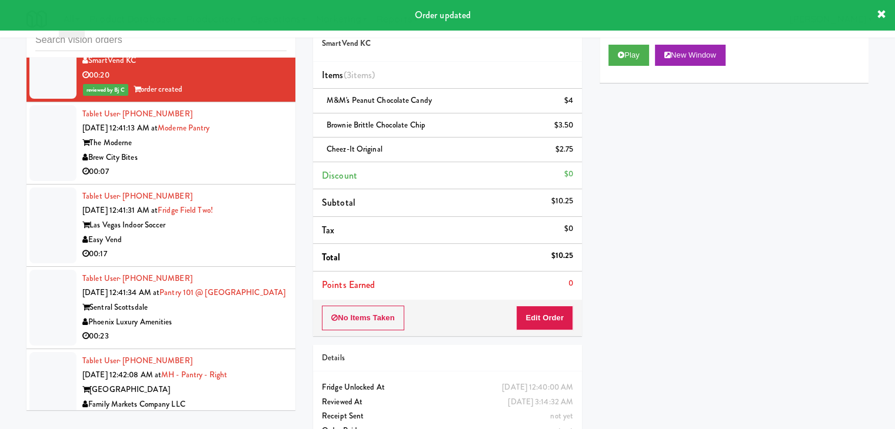
click at [236, 179] on div "00:07" at bounding box center [184, 172] width 204 height 15
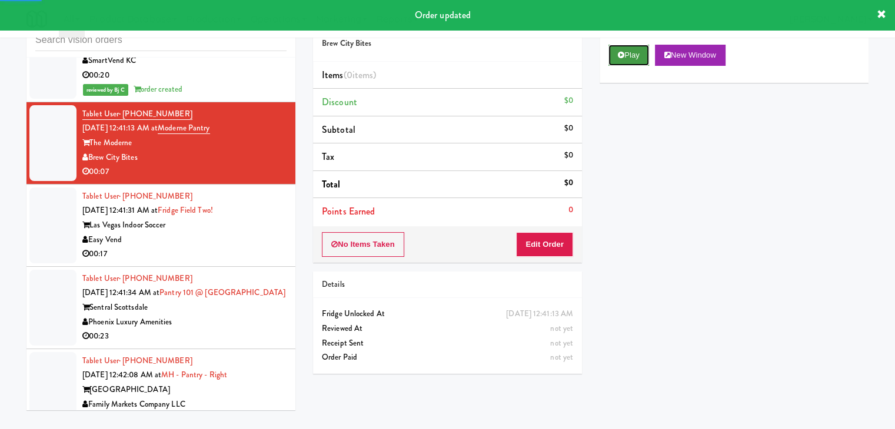
click at [636, 56] on button "Play" at bounding box center [628, 55] width 41 height 21
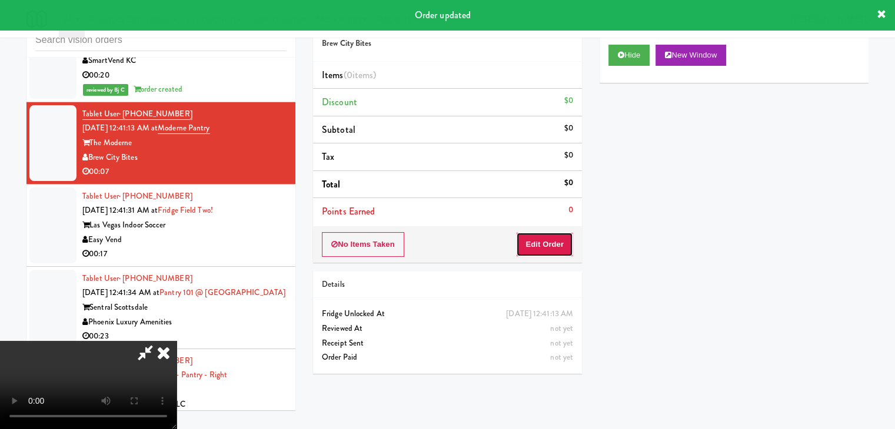
click at [551, 251] on button "Edit Order" at bounding box center [544, 244] width 57 height 25
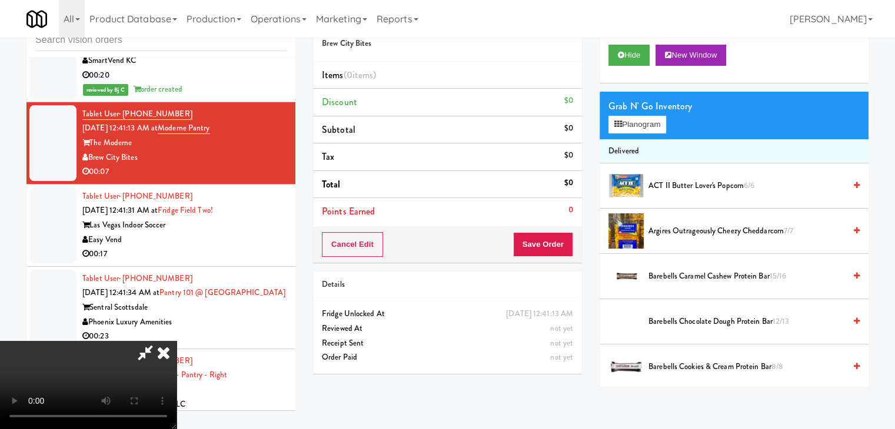
scroll to position [165, 0]
click at [176, 341] on video at bounding box center [88, 385] width 176 height 88
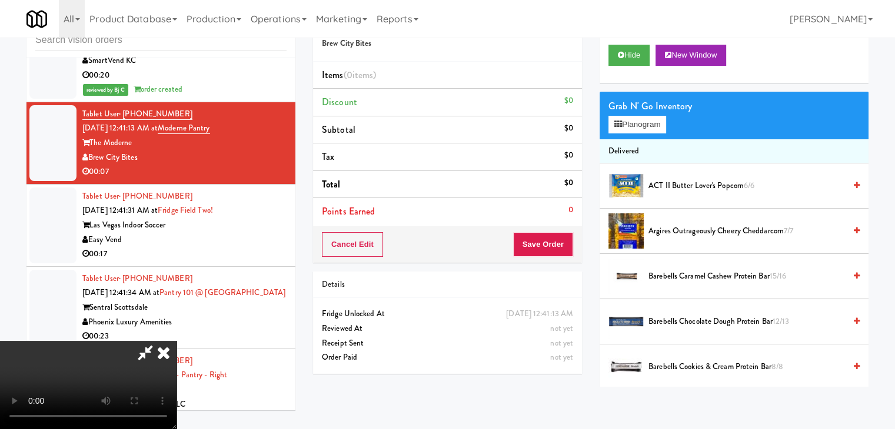
click at [176, 341] on video at bounding box center [88, 385] width 176 height 88
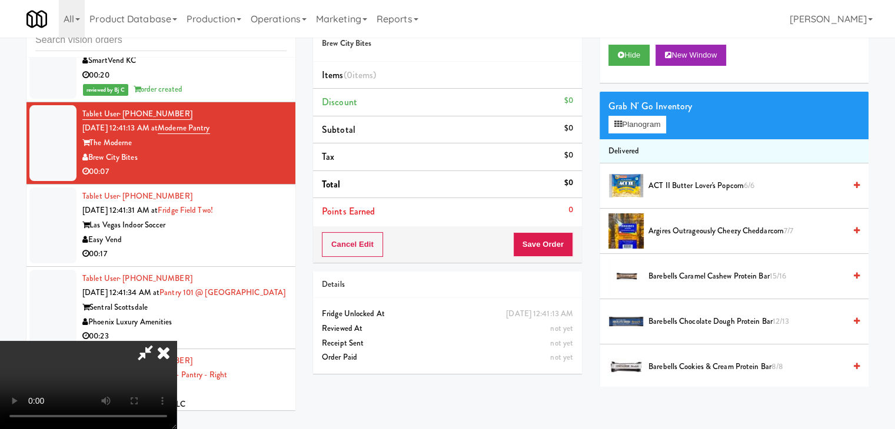
click at [176, 341] on video at bounding box center [88, 385] width 176 height 88
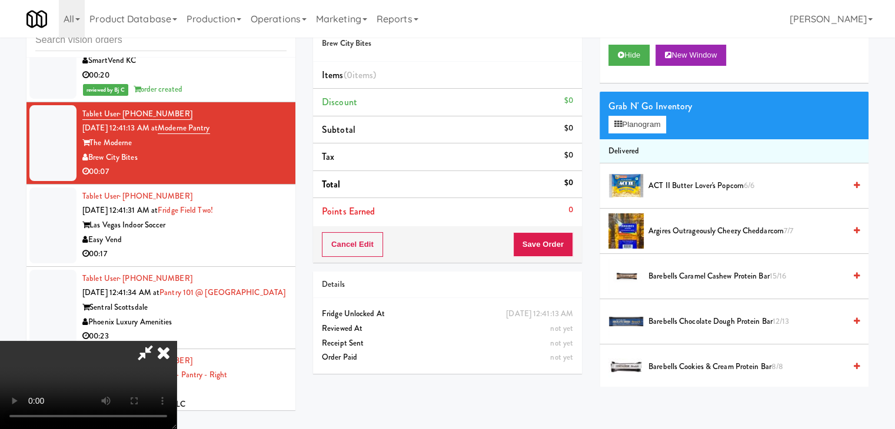
scroll to position [48, 0]
click at [176, 341] on video at bounding box center [88, 385] width 176 height 88
click at [661, 125] on button "Planogram" at bounding box center [637, 125] width 58 height 18
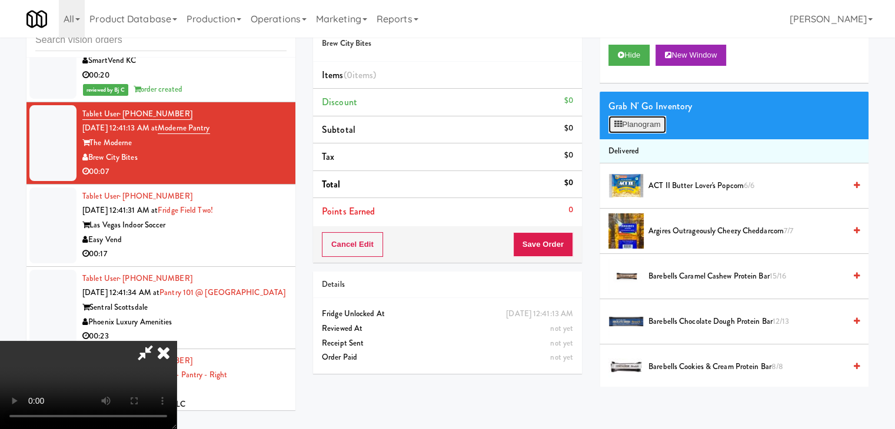
scroll to position [4533, 0]
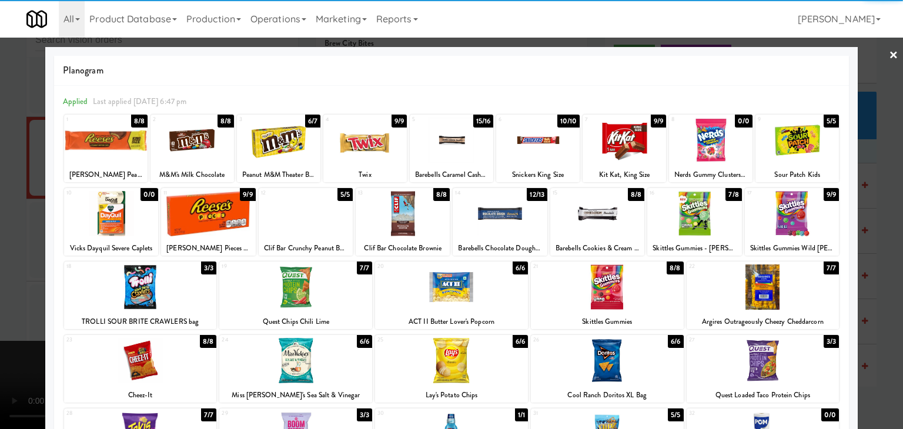
click at [140, 288] on div at bounding box center [140, 287] width 153 height 45
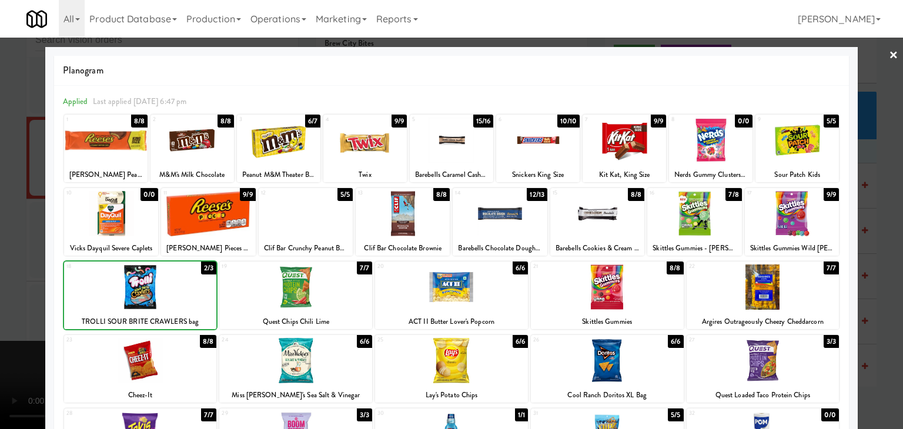
drag, startPoint x: 0, startPoint y: 290, endPoint x: 373, endPoint y: 277, distance: 373.1
click at [6, 289] on div at bounding box center [451, 214] width 903 height 429
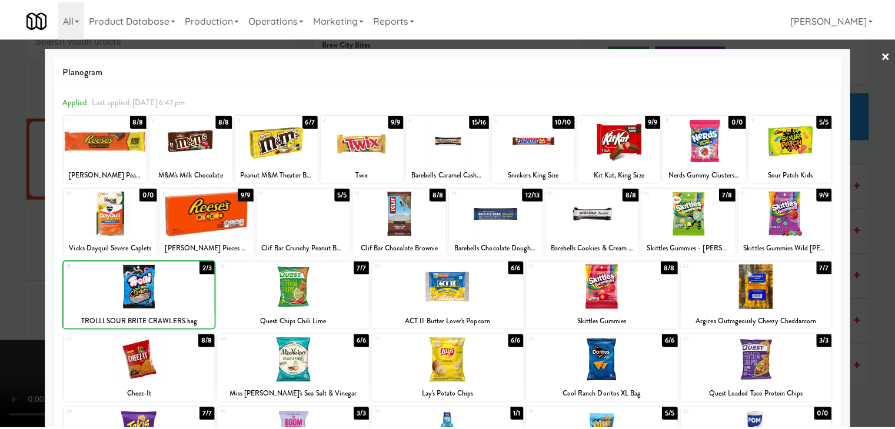
scroll to position [4548, 0]
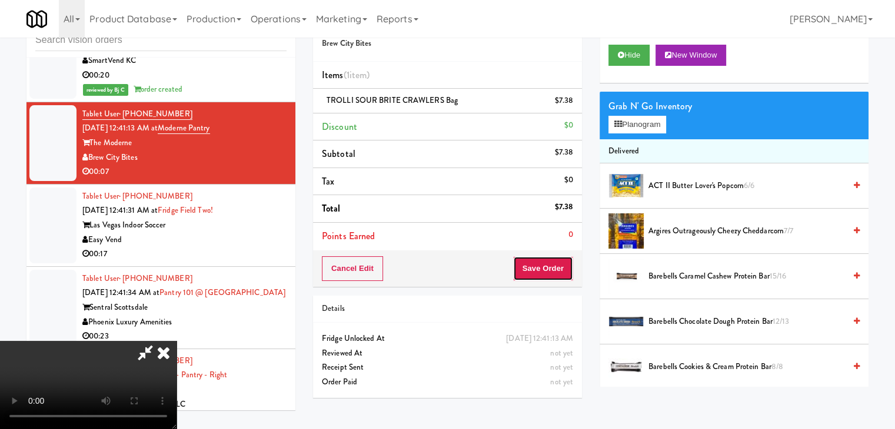
click at [549, 266] on button "Save Order" at bounding box center [543, 268] width 60 height 25
drag, startPoint x: 549, startPoint y: 266, endPoint x: 544, endPoint y: 279, distance: 14.5
click at [548, 266] on button "Save Order" at bounding box center [543, 268] width 60 height 25
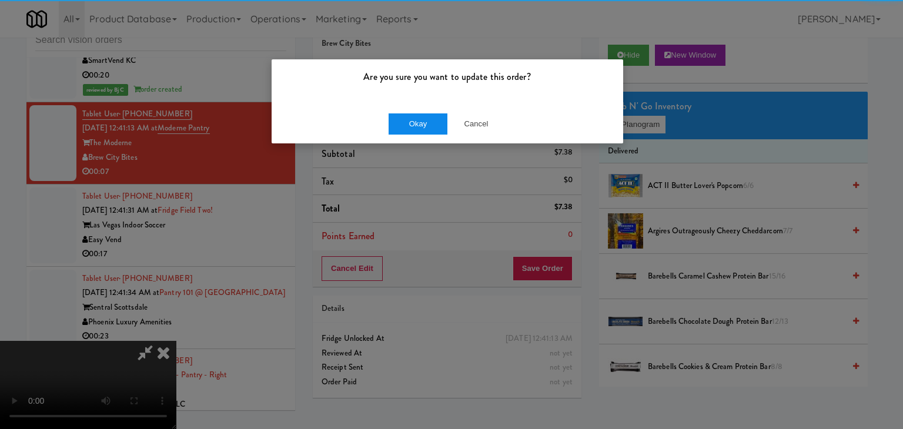
drag, startPoint x: 423, startPoint y: 138, endPoint x: 421, endPoint y: 125, distance: 13.1
click at [422, 134] on div "Okay Cancel" at bounding box center [448, 123] width 352 height 39
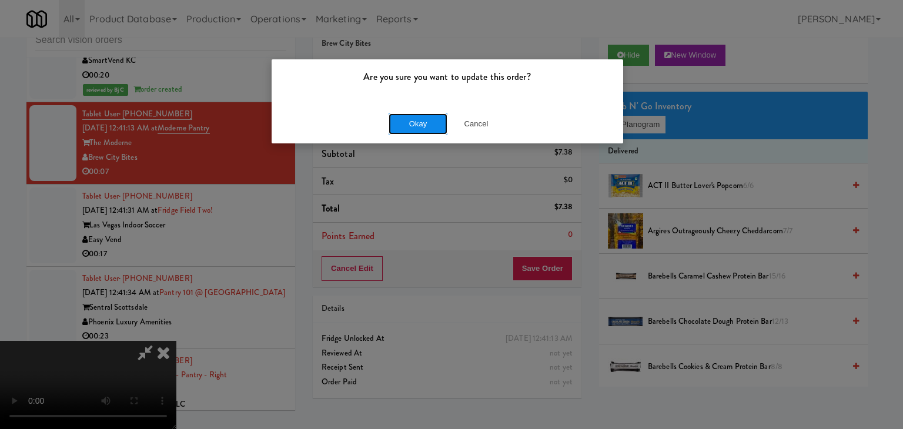
click at [421, 124] on button "Okay" at bounding box center [418, 124] width 59 height 21
click at [421, 124] on div "Okay Cancel" at bounding box center [448, 123] width 352 height 39
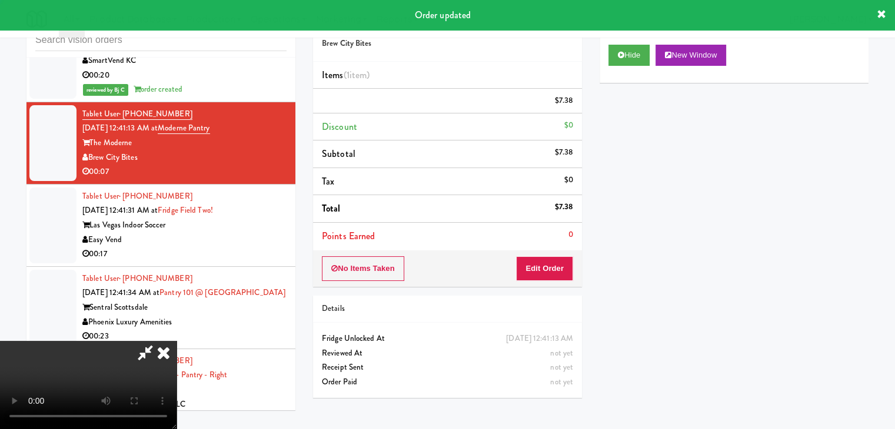
scroll to position [0, 0]
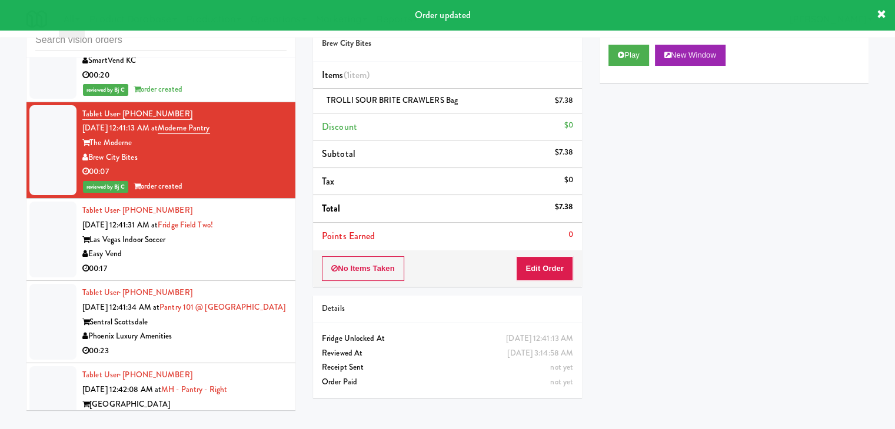
click at [212, 274] on div "00:17" at bounding box center [184, 269] width 204 height 15
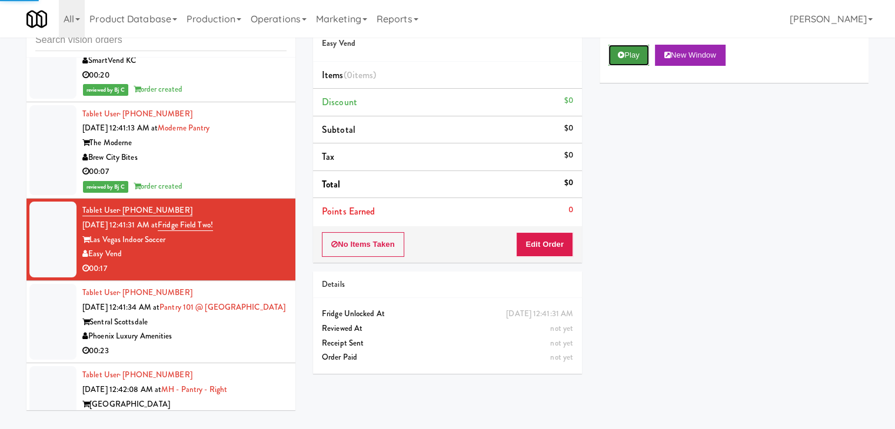
click at [621, 55] on icon at bounding box center [621, 55] width 6 height 8
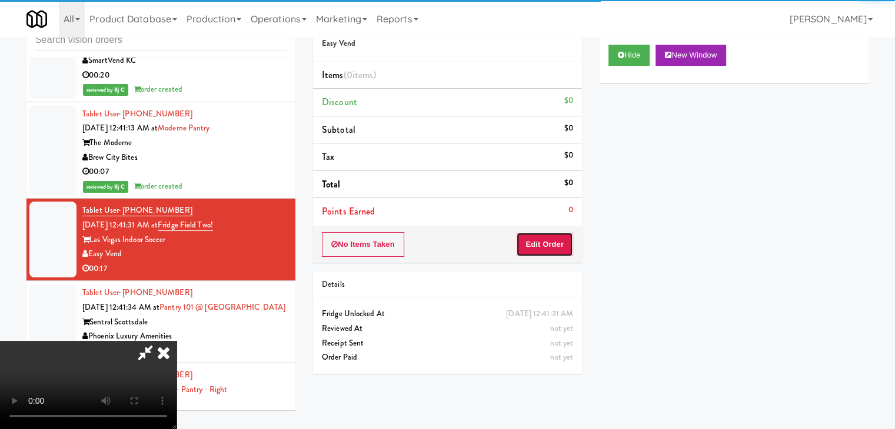
click at [555, 247] on button "Edit Order" at bounding box center [544, 244] width 57 height 25
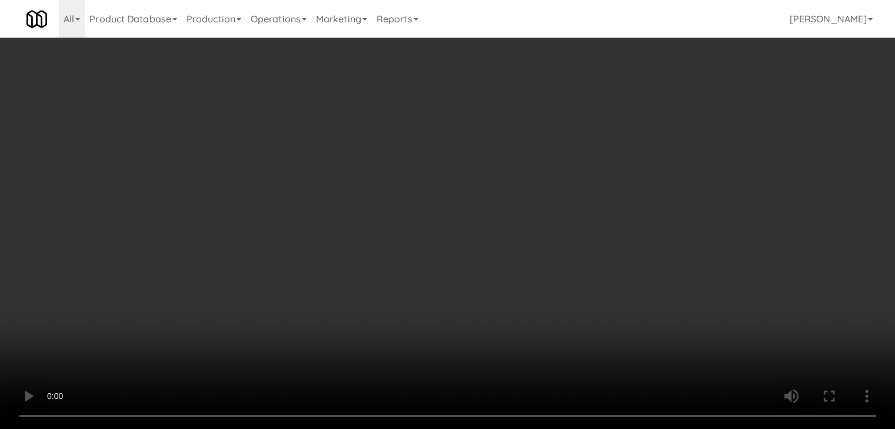
scroll to position [4533, 0]
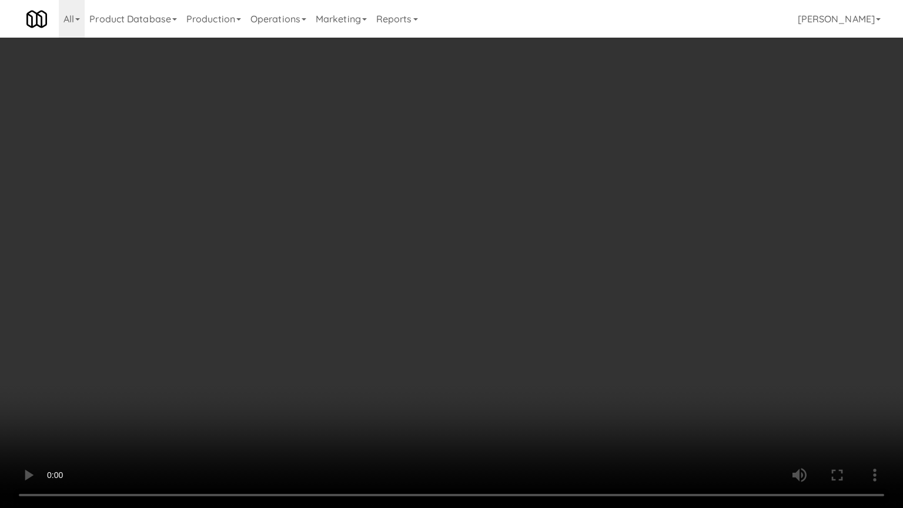
click at [542, 306] on video at bounding box center [451, 254] width 903 height 508
drag, startPoint x: 542, startPoint y: 306, endPoint x: 545, endPoint y: 170, distance: 135.9
click at [538, 302] on video at bounding box center [451, 254] width 903 height 508
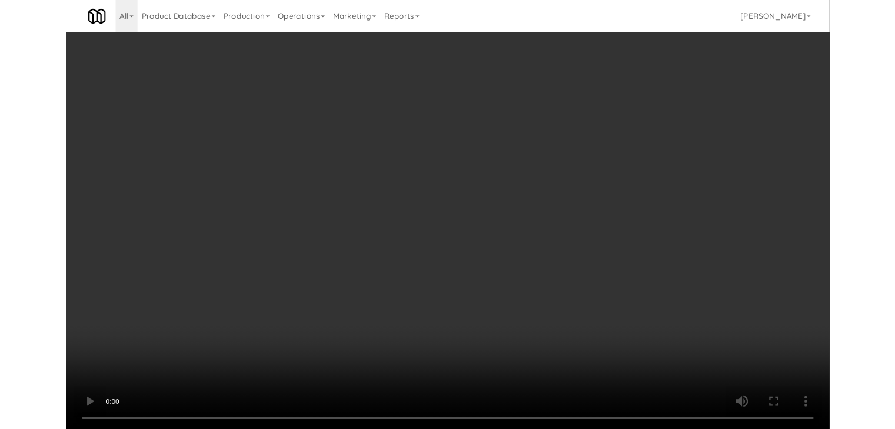
scroll to position [4548, 0]
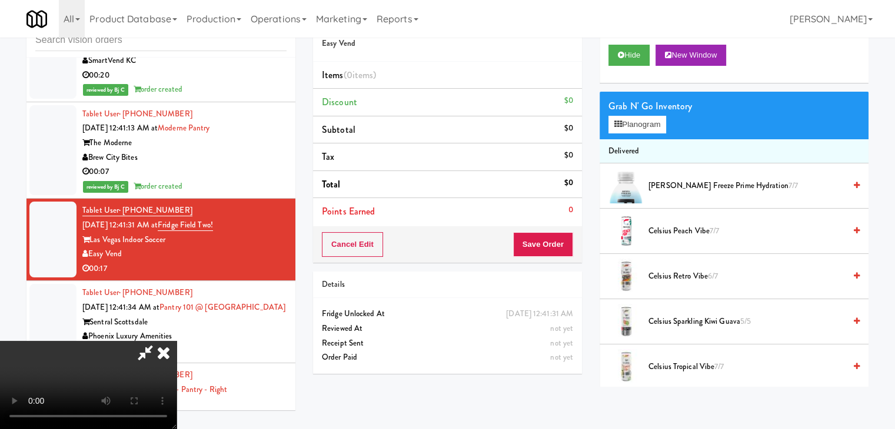
click at [176, 341] on icon at bounding box center [164, 353] width 26 height 24
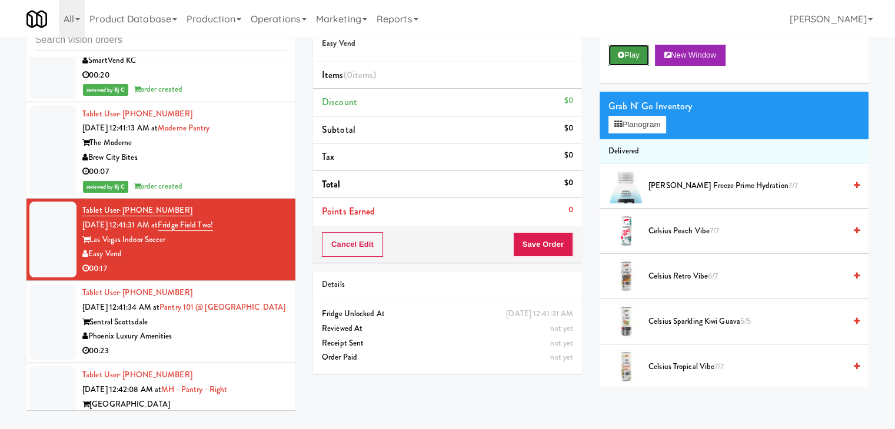
drag, startPoint x: 632, startPoint y: 52, endPoint x: 609, endPoint y: 104, distance: 56.9
click at [631, 52] on button "Play" at bounding box center [628, 55] width 41 height 21
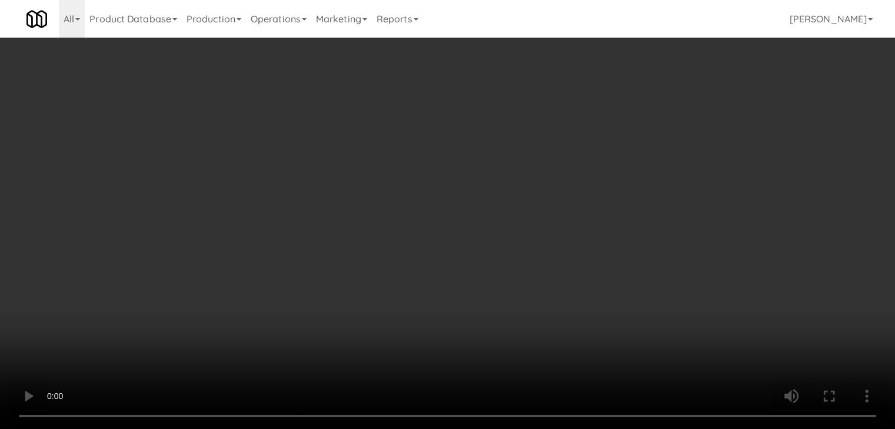
scroll to position [4533, 0]
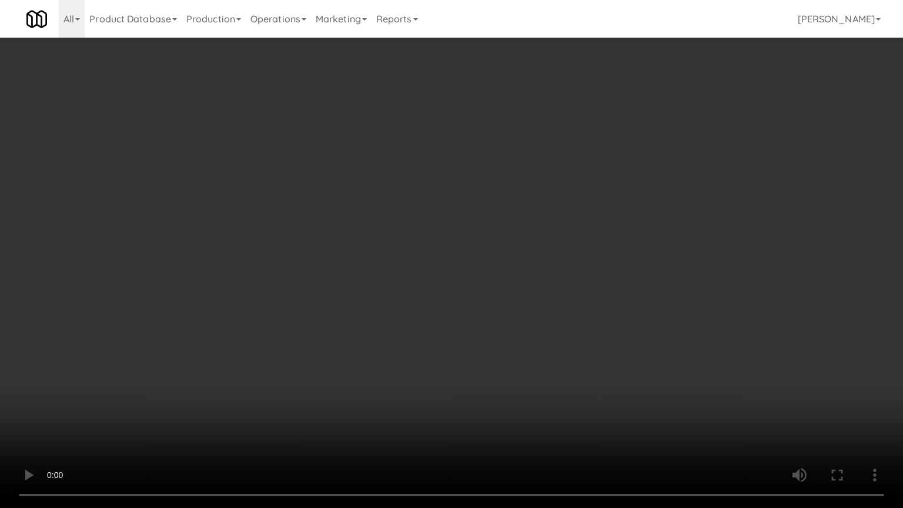
click at [482, 327] on video at bounding box center [451, 254] width 903 height 508
click at [488, 326] on video at bounding box center [451, 254] width 903 height 508
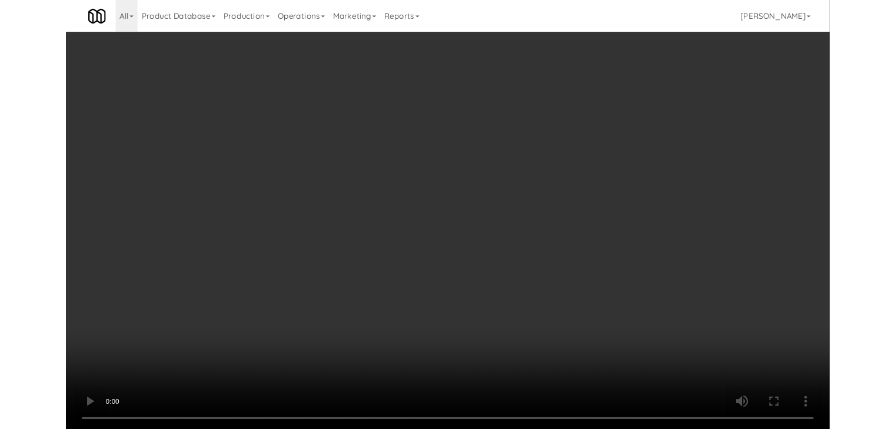
scroll to position [4548, 0]
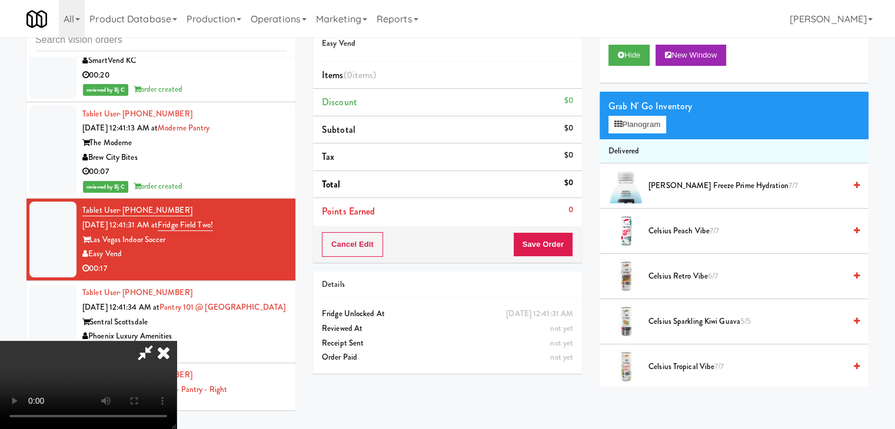
drag, startPoint x: 447, startPoint y: 331, endPoint x: 440, endPoint y: 336, distance: 8.5
click at [176, 341] on video at bounding box center [88, 385] width 176 height 88
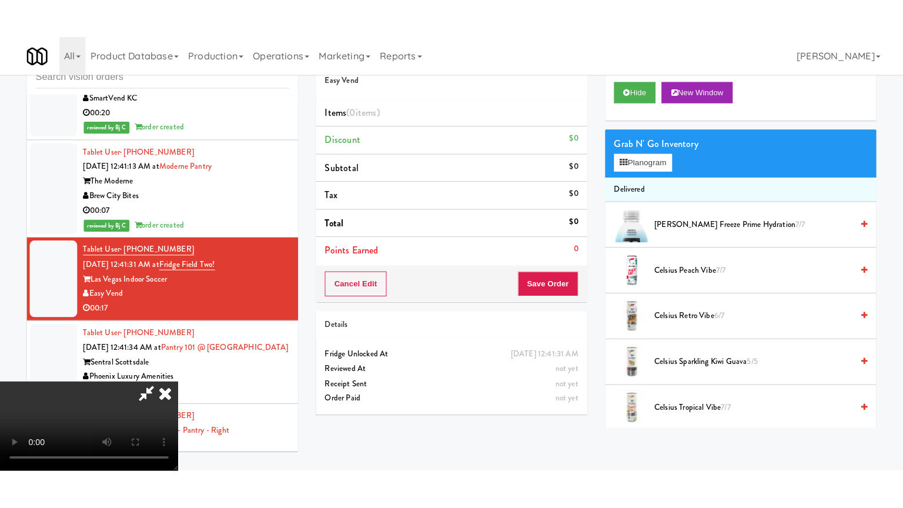
scroll to position [165, 0]
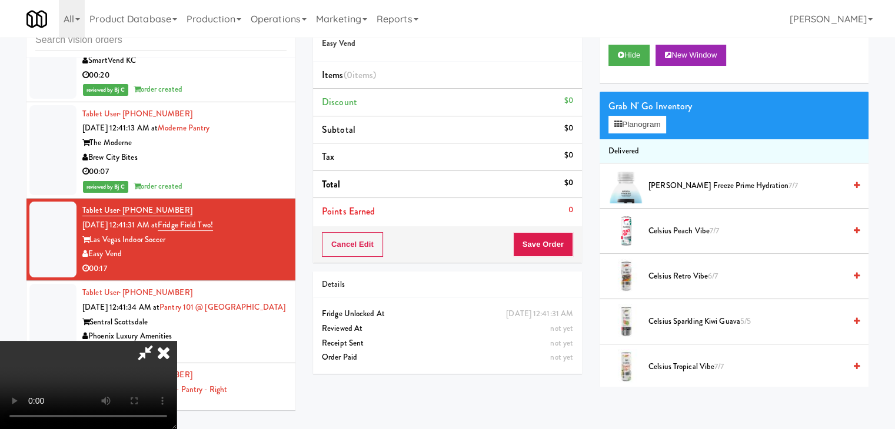
click at [176, 341] on video at bounding box center [88, 385] width 176 height 88
click at [139, 415] on video at bounding box center [88, 385] width 176 height 88
click at [176, 341] on video at bounding box center [88, 385] width 176 height 88
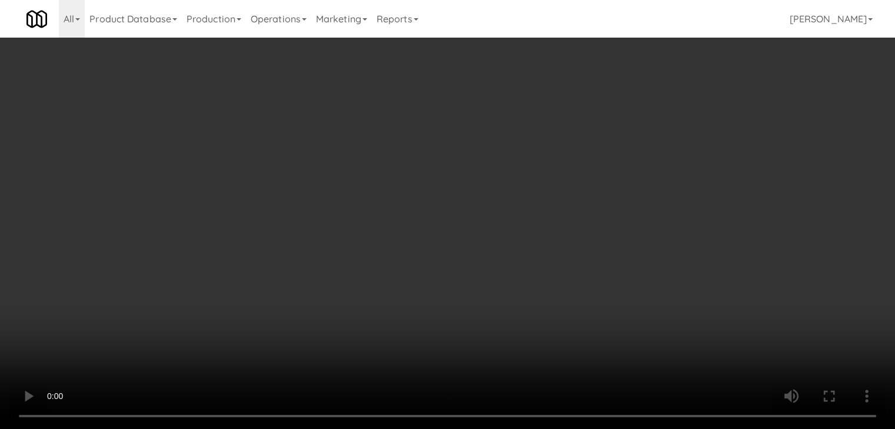
scroll to position [4533, 0]
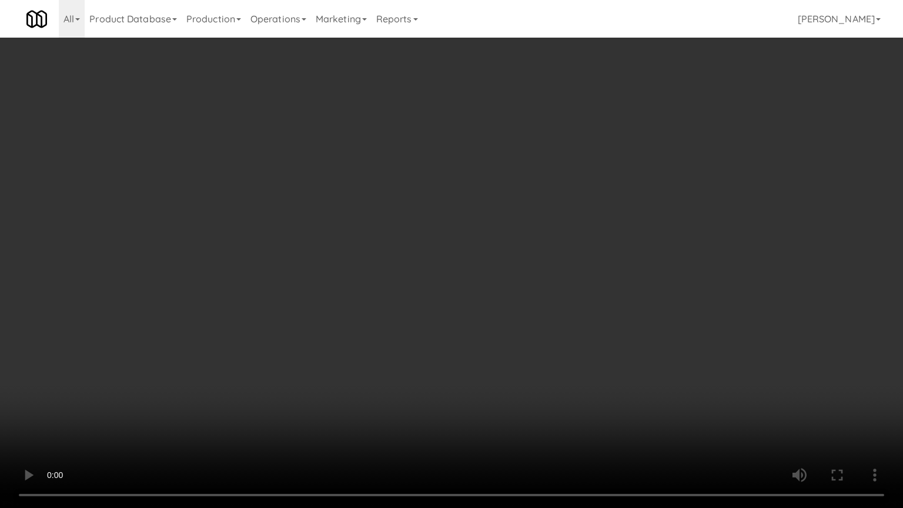
click at [506, 264] on video at bounding box center [451, 254] width 903 height 508
drag, startPoint x: 506, startPoint y: 264, endPoint x: 501, endPoint y: 267, distance: 6.4
click at [506, 264] on video at bounding box center [451, 254] width 903 height 508
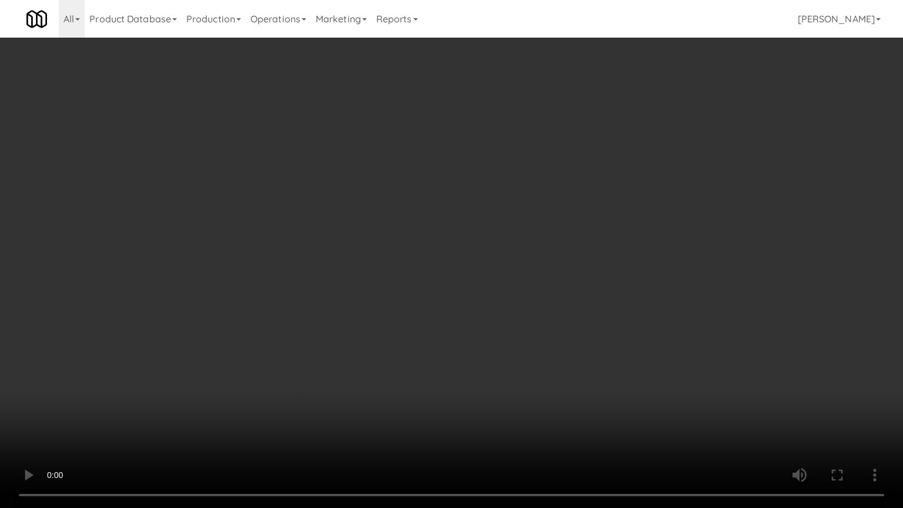
click at [579, 197] on video at bounding box center [451, 254] width 903 height 508
click at [579, 198] on video at bounding box center [451, 254] width 903 height 508
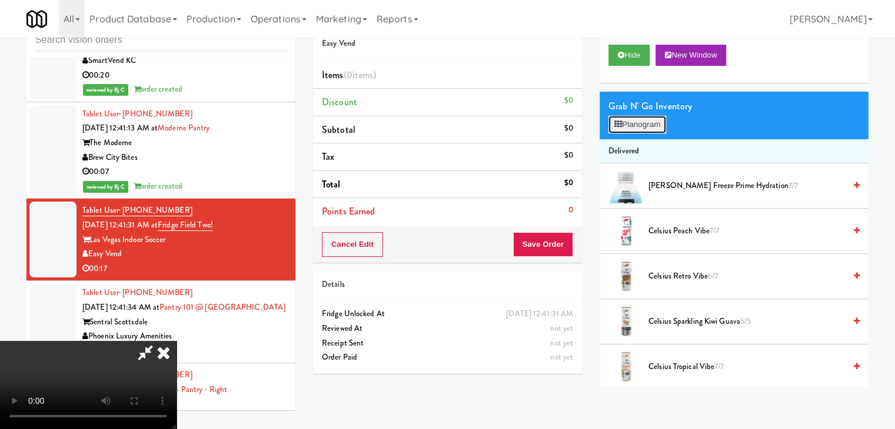
click at [656, 122] on button "Planogram" at bounding box center [637, 125] width 58 height 18
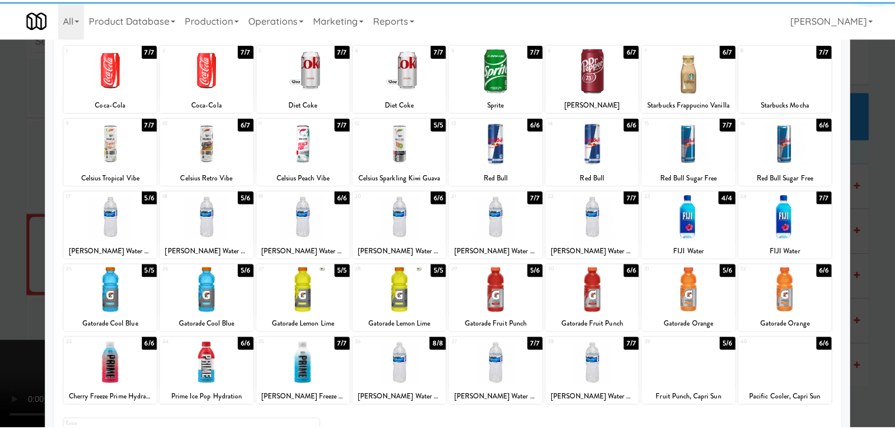
scroll to position [118, 0]
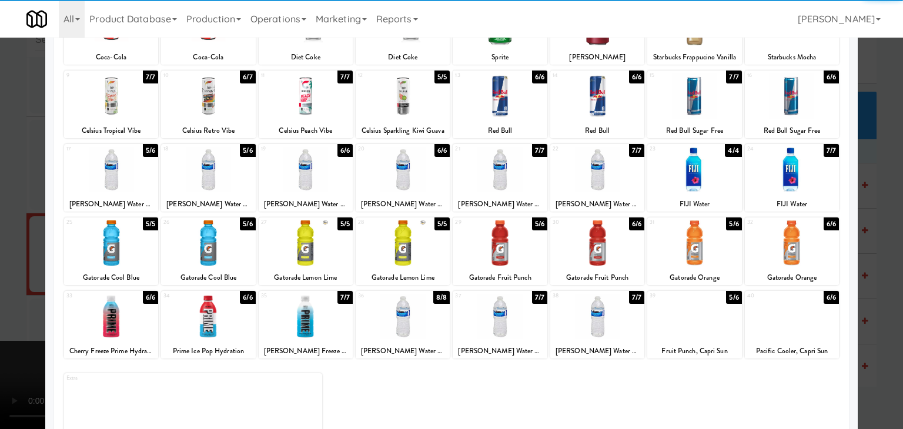
click at [694, 315] on div at bounding box center [695, 316] width 94 height 45
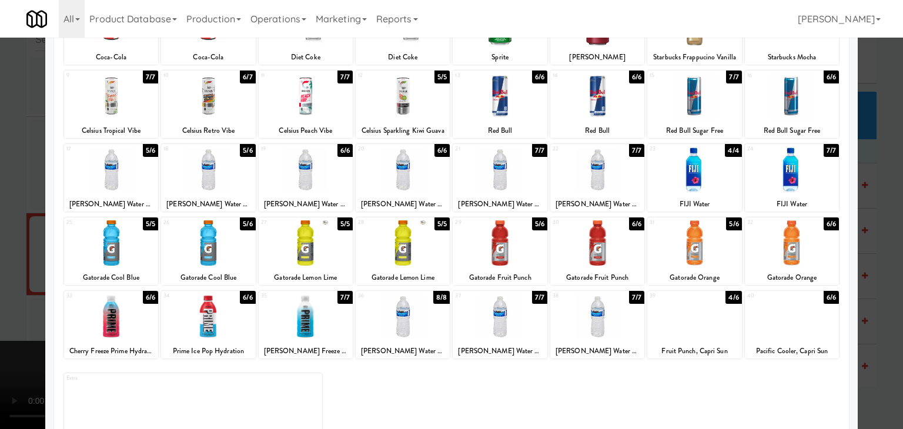
drag, startPoint x: 608, startPoint y: 320, endPoint x: 350, endPoint y: 320, distance: 257.6
click at [606, 320] on div at bounding box center [598, 316] width 94 height 45
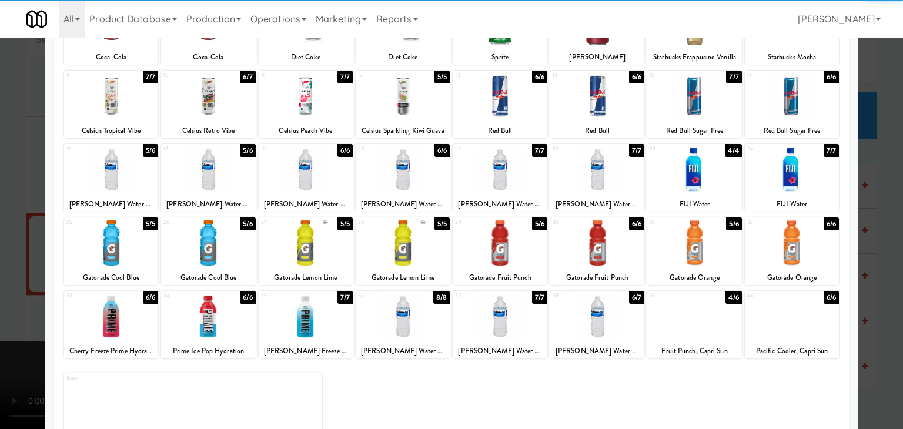
drag, startPoint x: 0, startPoint y: 289, endPoint x: 428, endPoint y: 305, distance: 427.9
click at [2, 289] on div at bounding box center [451, 214] width 903 height 429
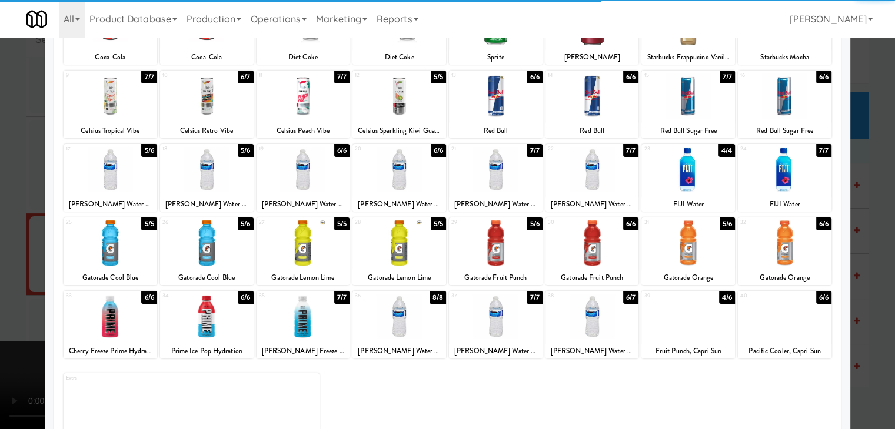
scroll to position [4548, 0]
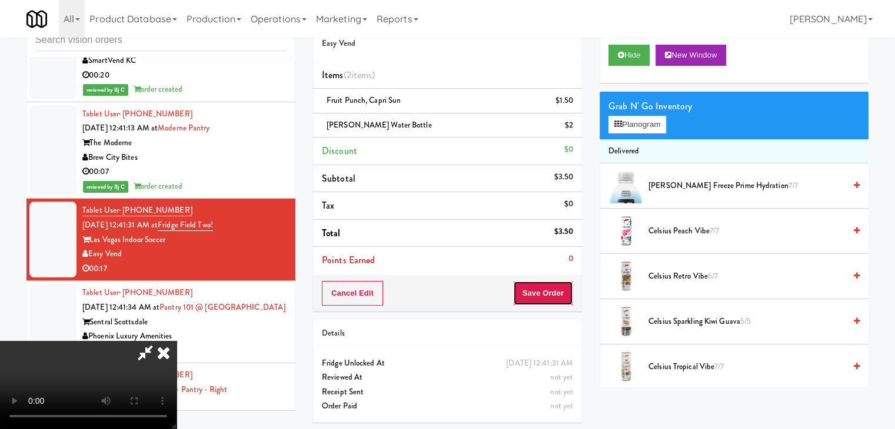
click at [561, 298] on button "Save Order" at bounding box center [543, 293] width 60 height 25
click at [562, 297] on button "Save Order" at bounding box center [543, 293] width 60 height 25
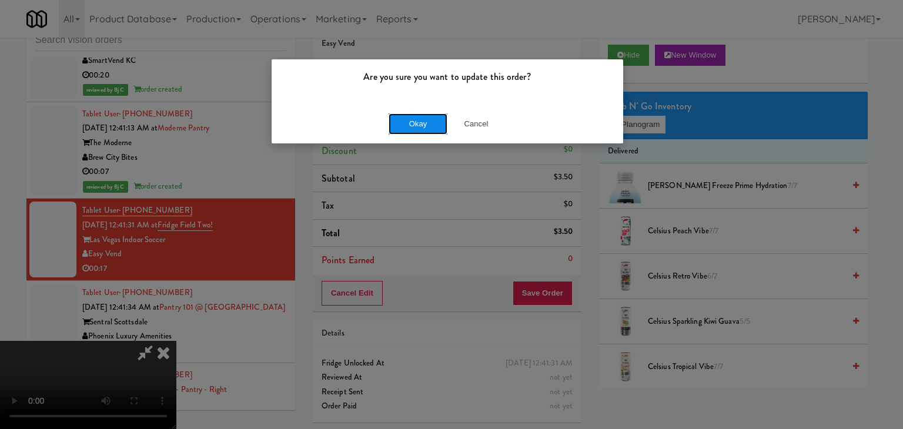
click at [415, 122] on button "Okay" at bounding box center [418, 124] width 59 height 21
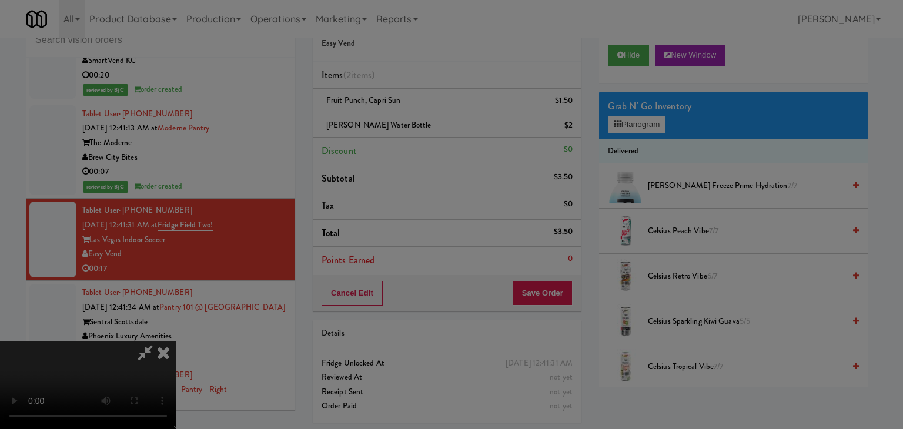
click at [414, 123] on body "Are you sure you want to update this order? Okay Cancel Okay Are you sure you w…" at bounding box center [451, 214] width 903 height 429
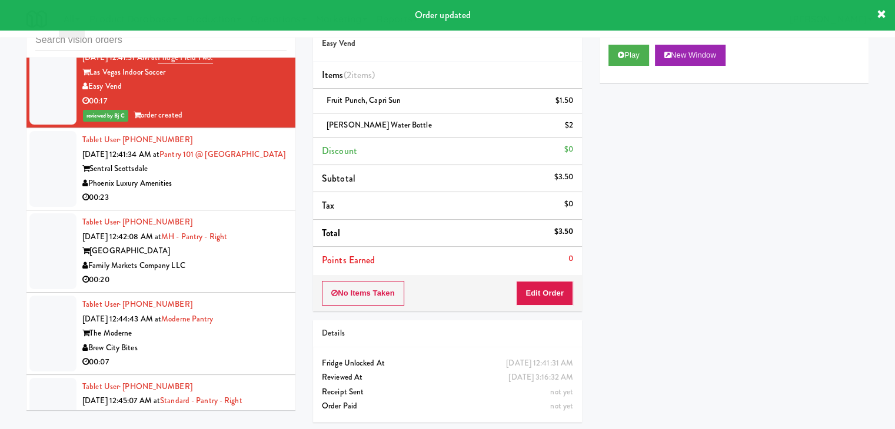
scroll to position [4724, 0]
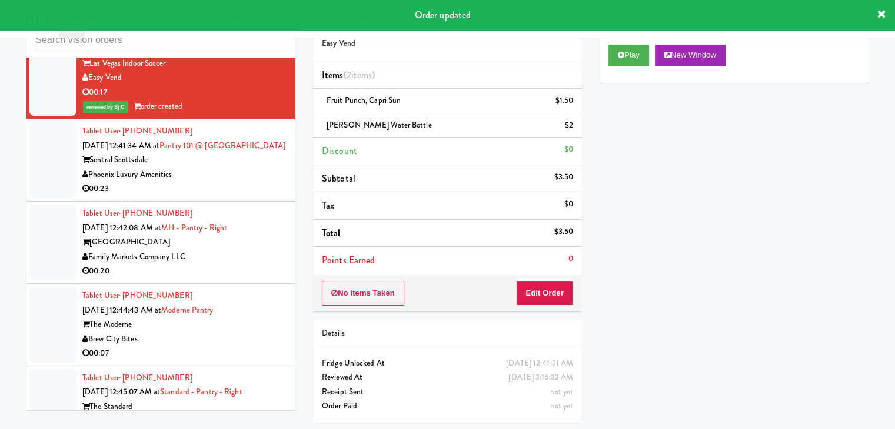
click at [243, 196] on div "00:23" at bounding box center [184, 189] width 204 height 15
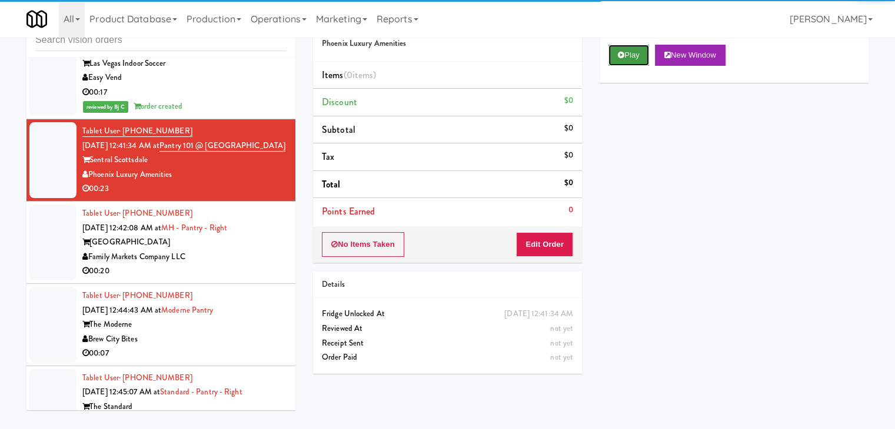
drag, startPoint x: 626, startPoint y: 54, endPoint x: 615, endPoint y: 97, distance: 44.9
click at [625, 54] on button "Play" at bounding box center [628, 55] width 41 height 21
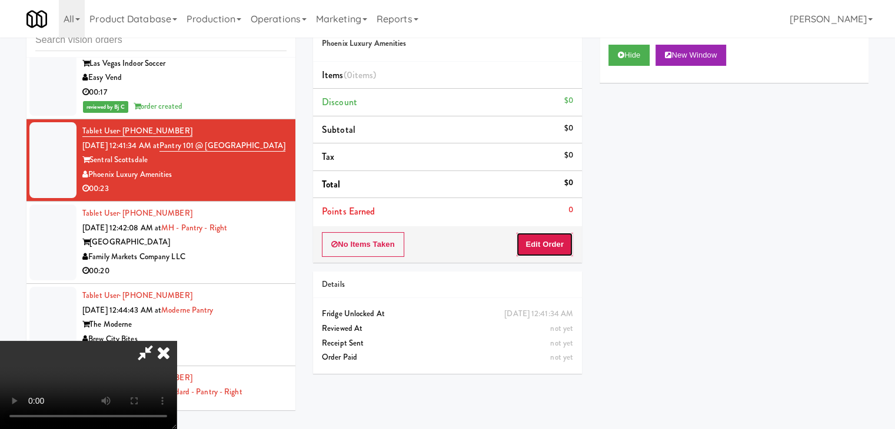
click at [551, 248] on button "Edit Order" at bounding box center [544, 244] width 57 height 25
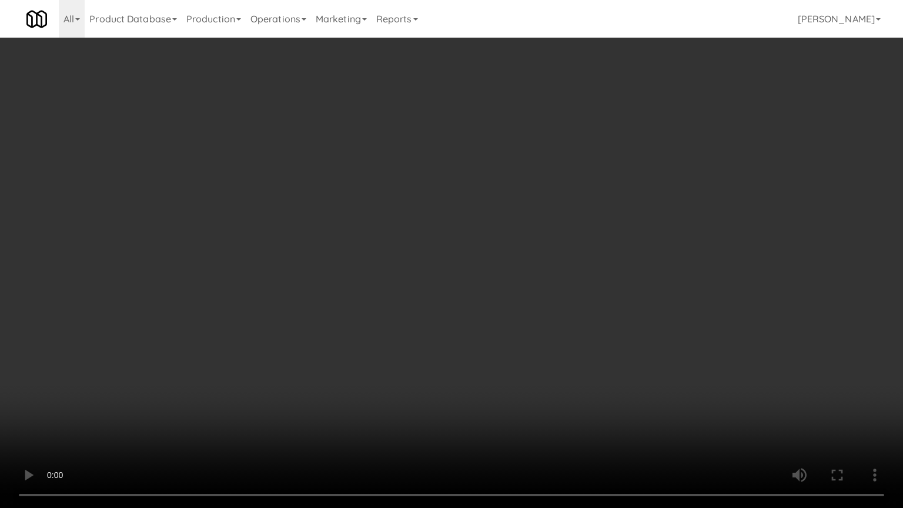
click at [502, 358] on video at bounding box center [451, 254] width 903 height 508
click at [499, 357] on video at bounding box center [451, 254] width 903 height 508
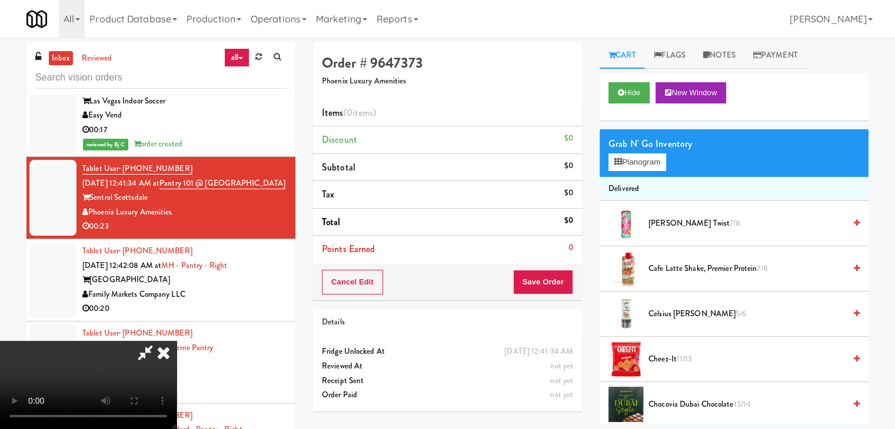
click at [176, 341] on icon at bounding box center [164, 353] width 26 height 24
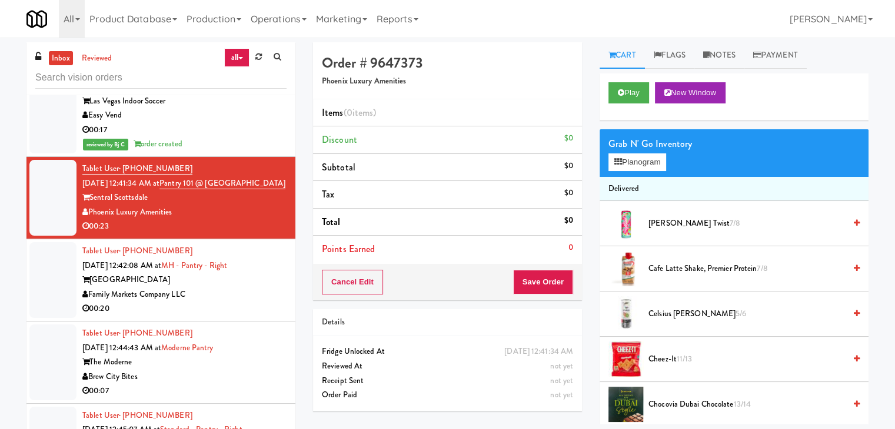
click at [186, 316] on div "00:20" at bounding box center [184, 309] width 204 height 15
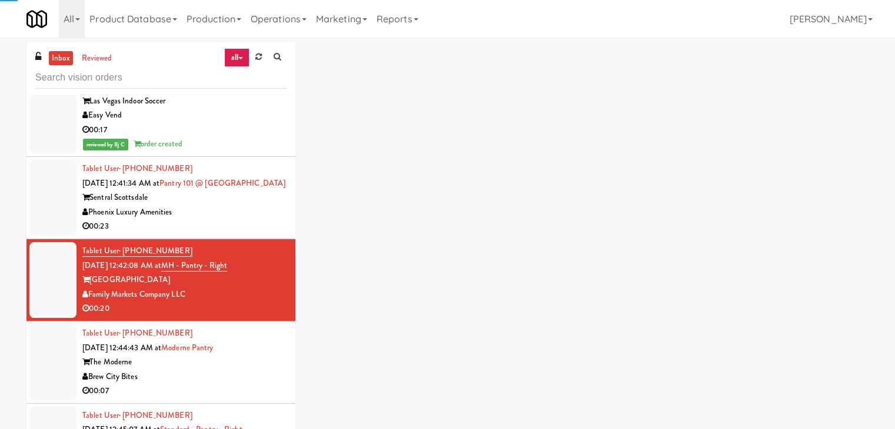
click at [238, 220] on div "Phoenix Luxury Amenities" at bounding box center [184, 212] width 204 height 15
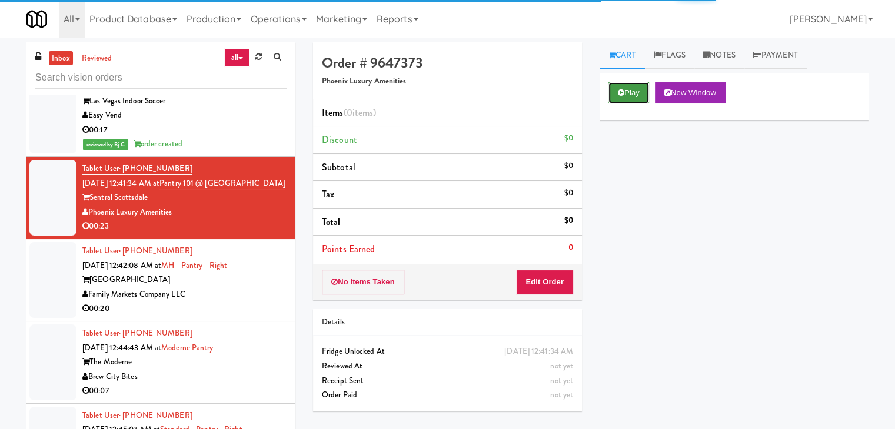
click at [628, 85] on button "Play" at bounding box center [628, 92] width 41 height 21
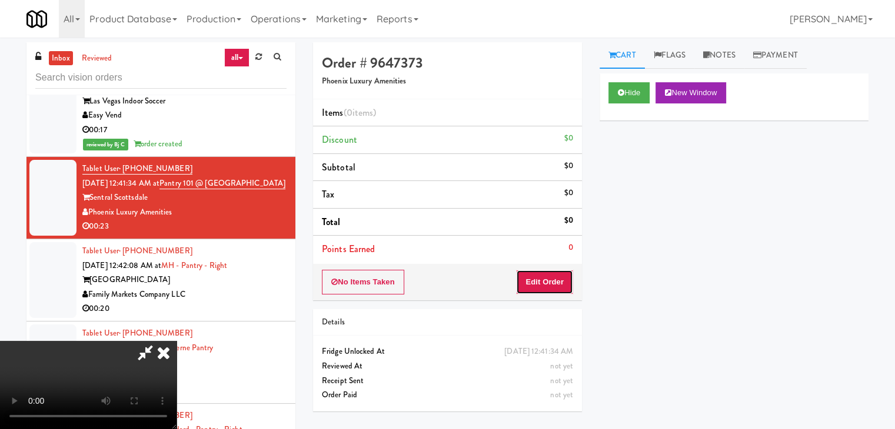
click at [546, 281] on button "Edit Order" at bounding box center [544, 282] width 57 height 25
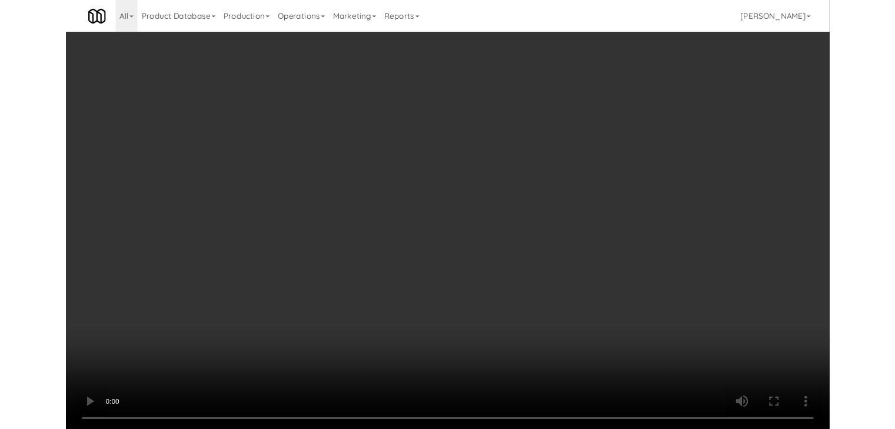
scroll to position [4710, 0]
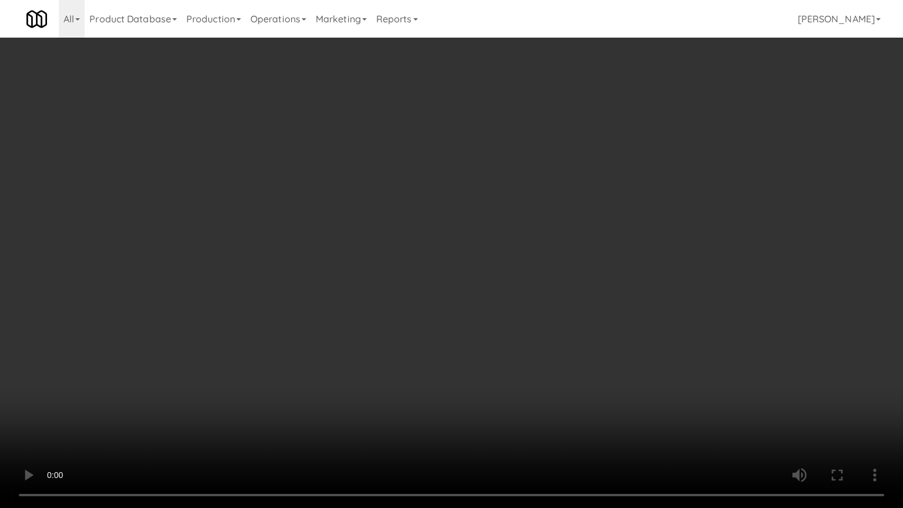
click at [555, 291] on video at bounding box center [451, 254] width 903 height 508
drag, startPoint x: 554, startPoint y: 293, endPoint x: 546, endPoint y: 294, distance: 8.3
click at [553, 294] on video at bounding box center [451, 254] width 903 height 508
click at [551, 286] on video at bounding box center [451, 254] width 903 height 508
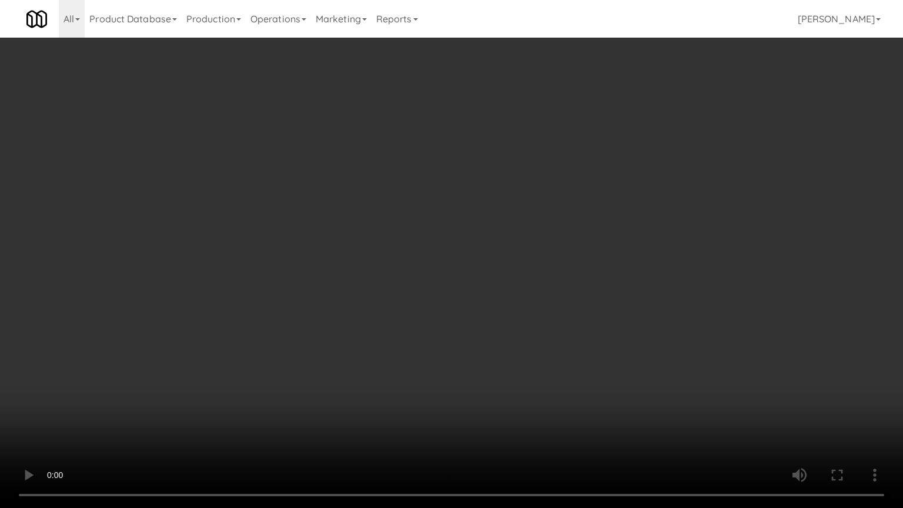
click at [548, 276] on video at bounding box center [451, 254] width 903 height 508
drag, startPoint x: 548, startPoint y: 276, endPoint x: 544, endPoint y: 224, distance: 52.6
click at [547, 276] on video at bounding box center [451, 254] width 903 height 508
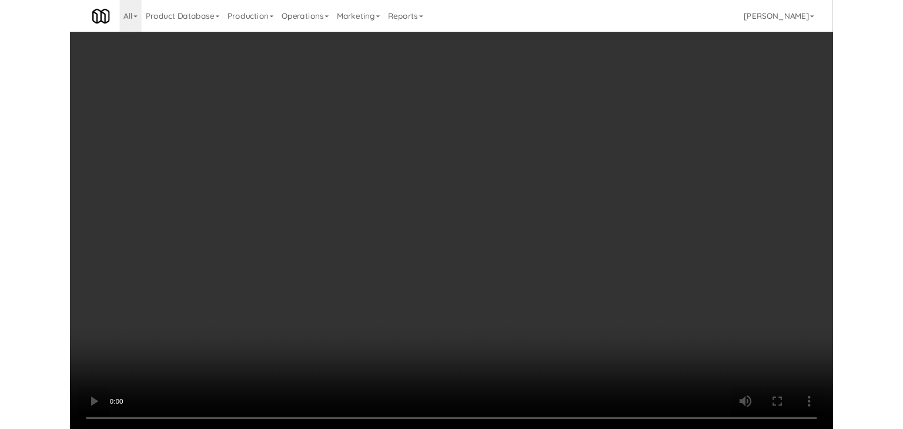
scroll to position [4724, 0]
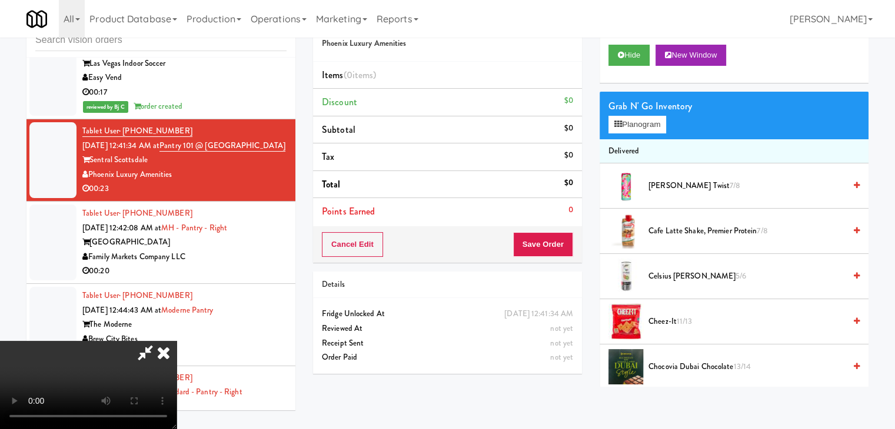
click at [176, 341] on video at bounding box center [88, 385] width 176 height 88
click at [634, 119] on button "Planogram" at bounding box center [637, 125] width 58 height 18
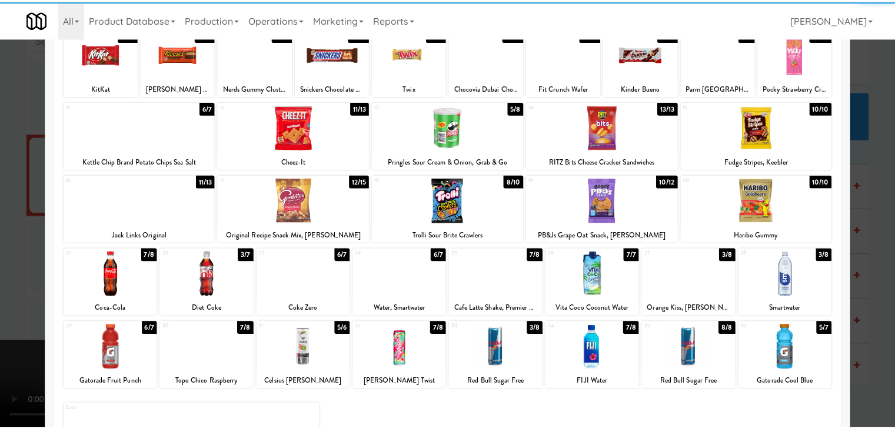
scroll to position [148, 0]
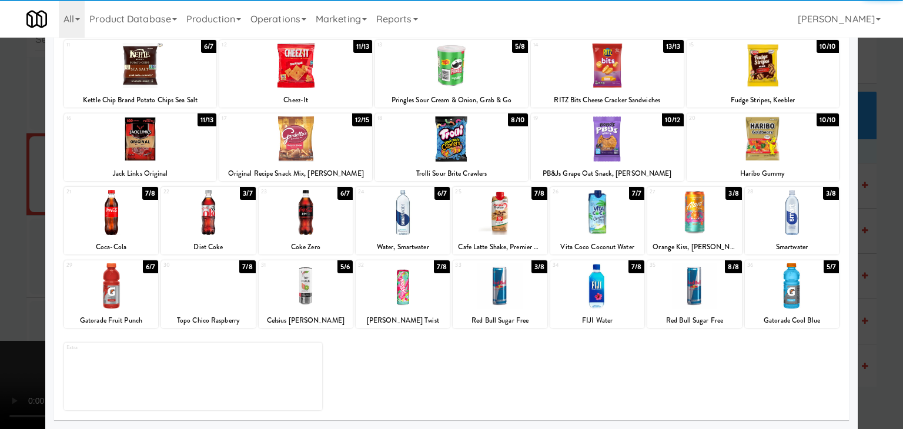
click at [218, 283] on div at bounding box center [208, 286] width 94 height 45
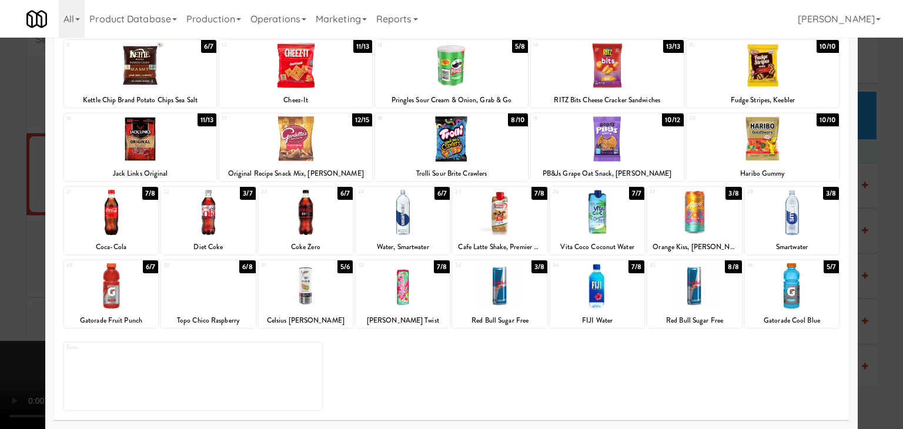
drag, startPoint x: 0, startPoint y: 262, endPoint x: 221, endPoint y: 264, distance: 221.2
click at [1, 262] on div at bounding box center [451, 214] width 903 height 429
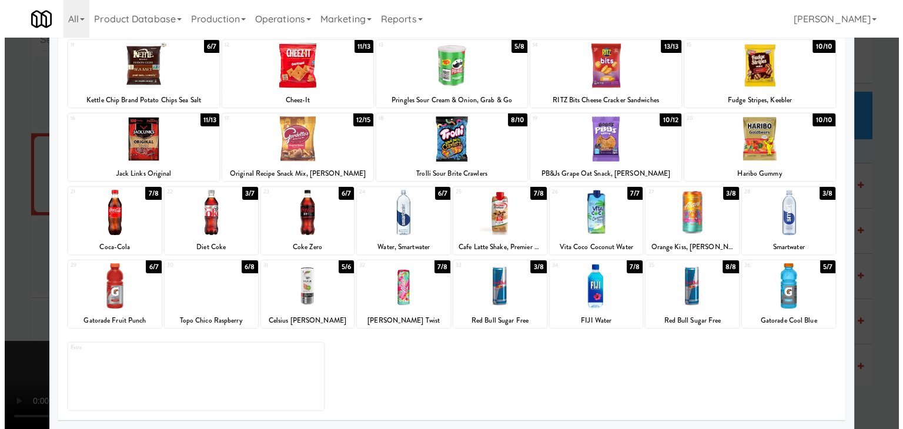
scroll to position [4724, 0]
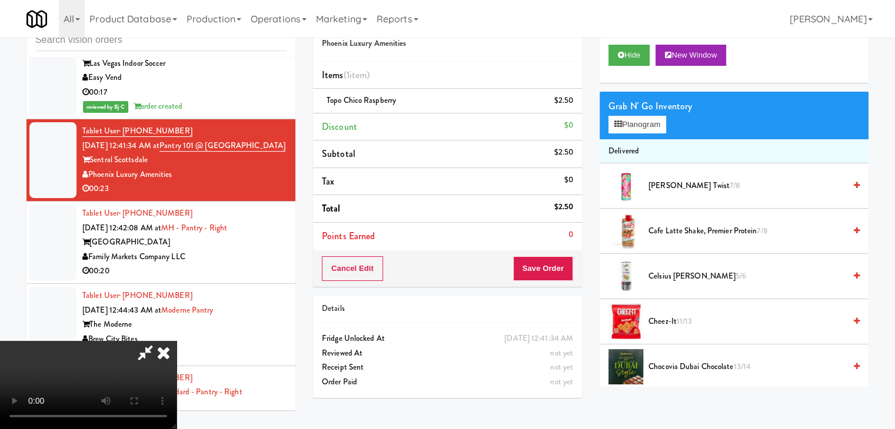
click at [176, 341] on video at bounding box center [88, 385] width 176 height 88
click at [656, 121] on button "Planogram" at bounding box center [637, 125] width 58 height 18
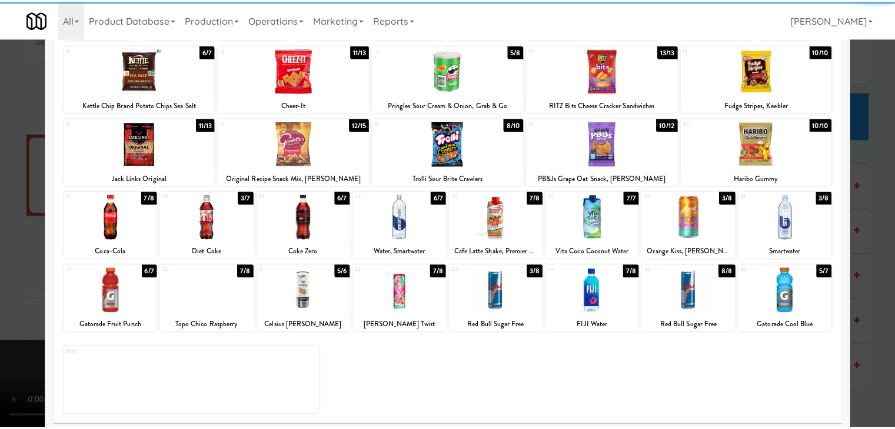
scroll to position [148, 0]
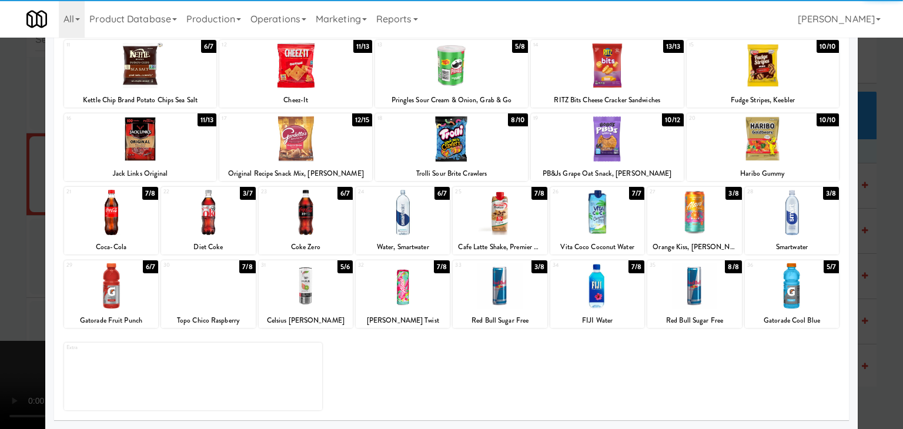
drag, startPoint x: 486, startPoint y: 289, endPoint x: 393, endPoint y: 288, distance: 92.9
click at [486, 288] on div at bounding box center [500, 286] width 94 height 45
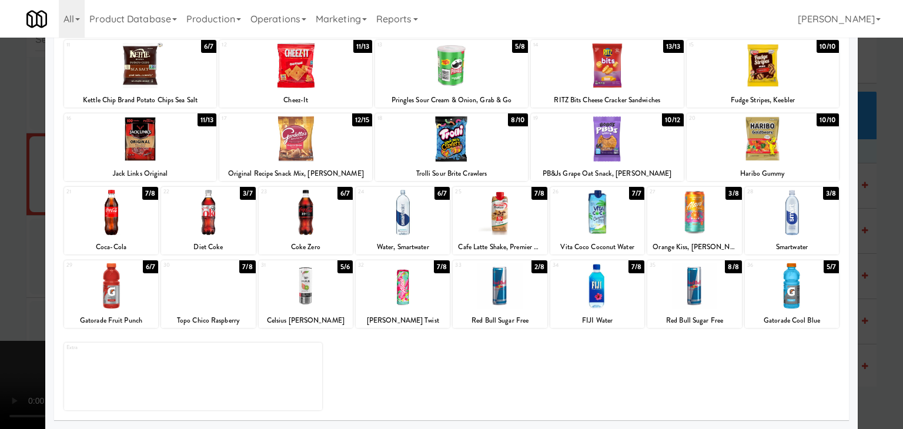
drag, startPoint x: 0, startPoint y: 271, endPoint x: 113, endPoint y: 279, distance: 113.2
click at [11, 271] on div at bounding box center [451, 214] width 903 height 429
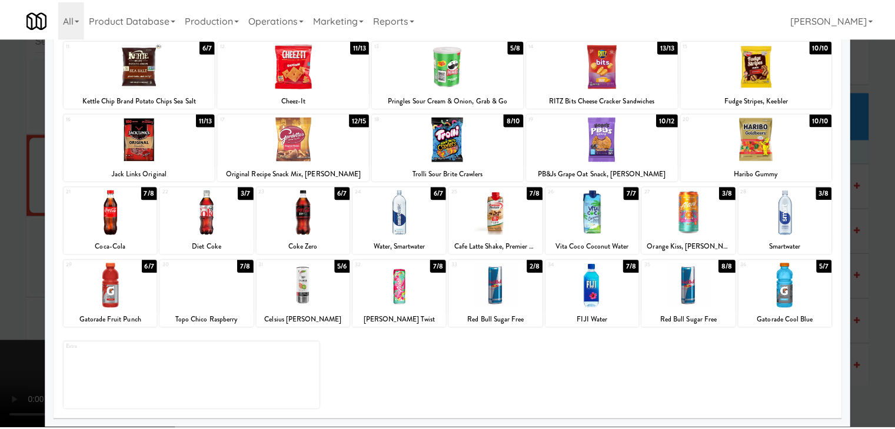
scroll to position [4724, 0]
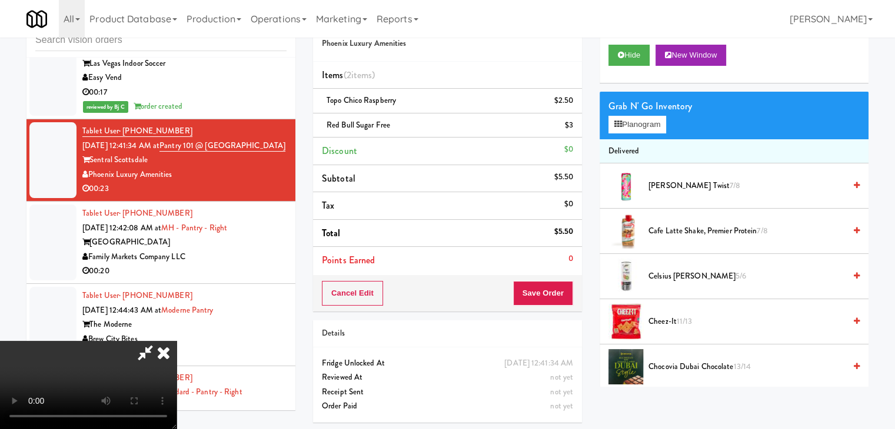
click at [176, 341] on video at bounding box center [88, 385] width 176 height 88
click at [558, 291] on button "Save Order" at bounding box center [543, 293] width 60 height 25
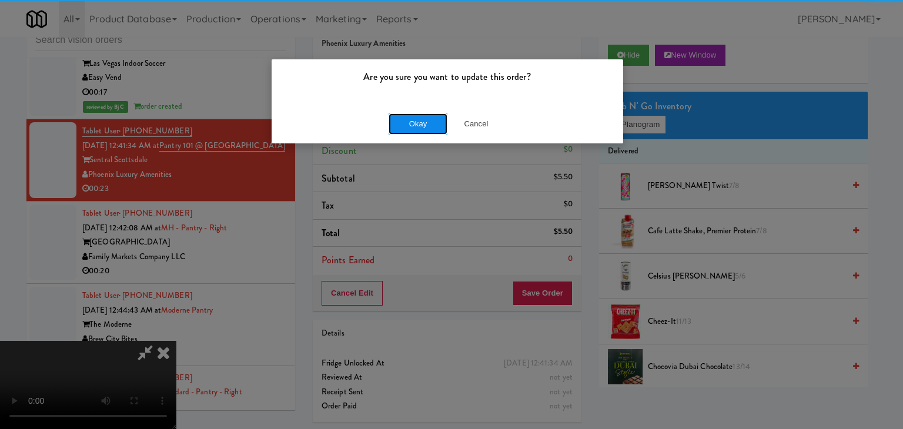
click at [426, 125] on button "Okay" at bounding box center [418, 124] width 59 height 21
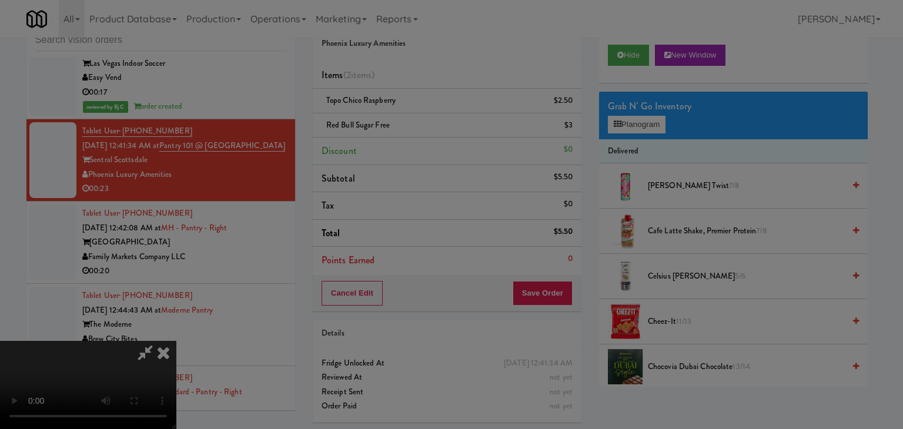
drag, startPoint x: 428, startPoint y: 125, endPoint x: 436, endPoint y: 130, distance: 9.5
click at [432, 128] on body "Are you sure you want to update this order? Okay Cancel Okay Are you sure you w…" at bounding box center [451, 214] width 903 height 429
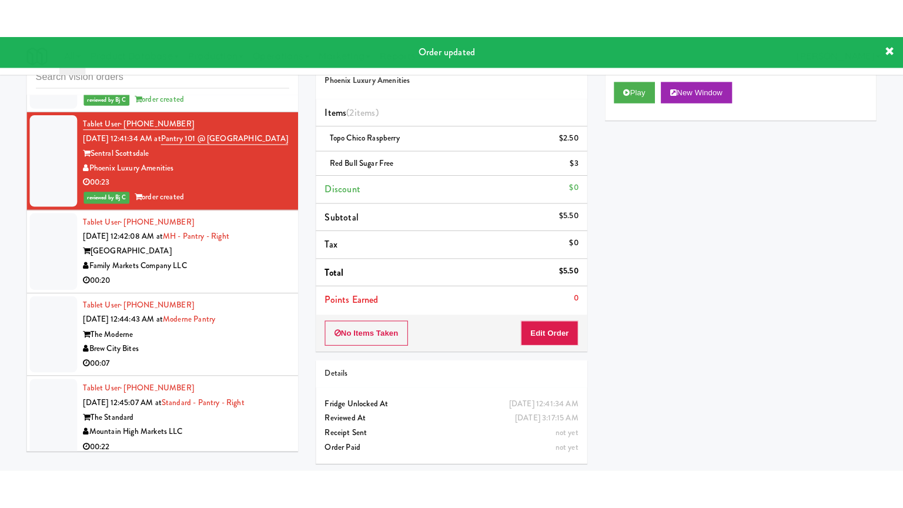
scroll to position [4842, 0]
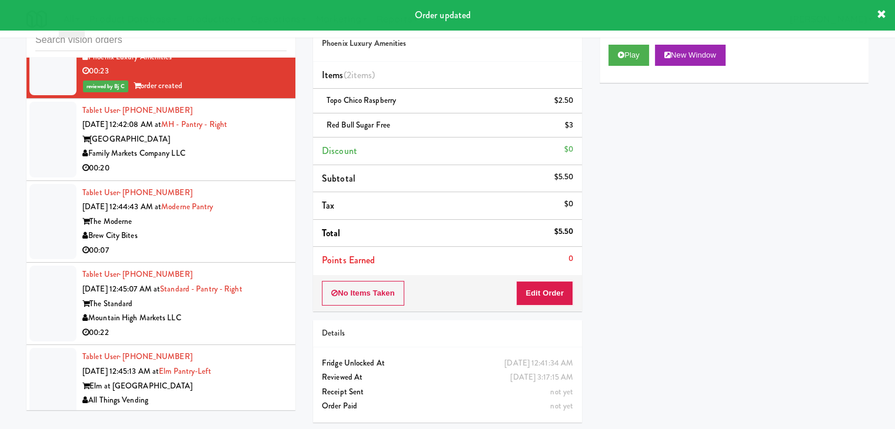
drag, startPoint x: 259, startPoint y: 178, endPoint x: 259, endPoint y: 184, distance: 6.5
click at [262, 161] on div "Family Markets Company LLC" at bounding box center [184, 153] width 204 height 15
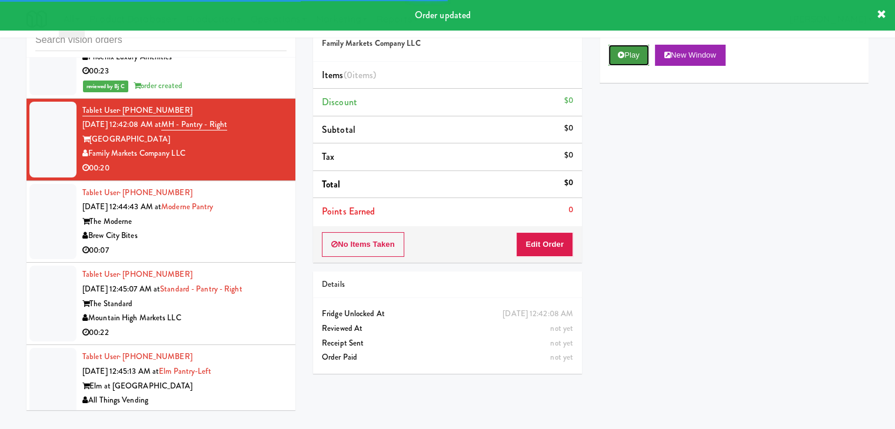
click at [641, 55] on button "Play" at bounding box center [628, 55] width 41 height 21
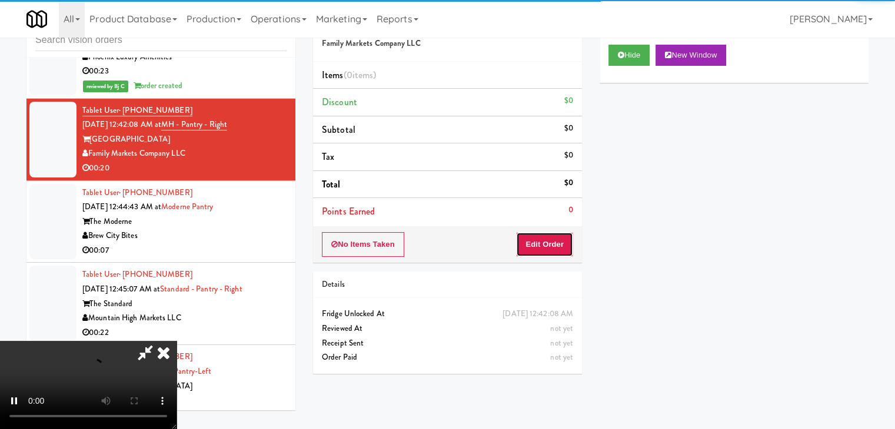
click at [552, 247] on button "Edit Order" at bounding box center [544, 244] width 57 height 25
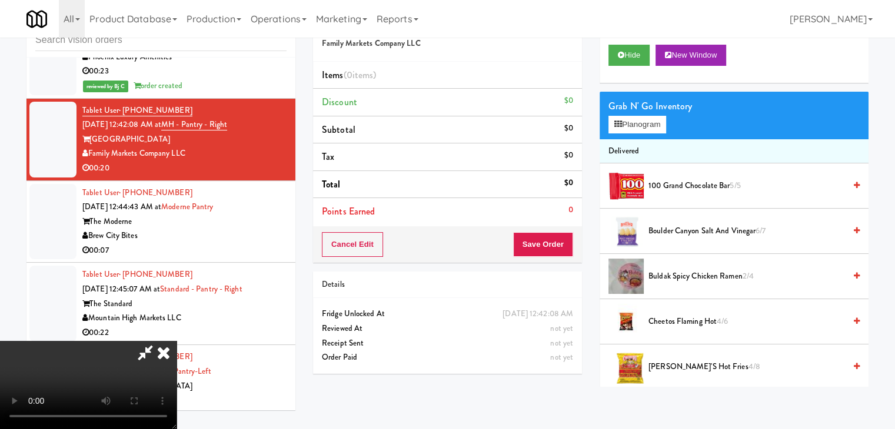
scroll to position [4827, 0]
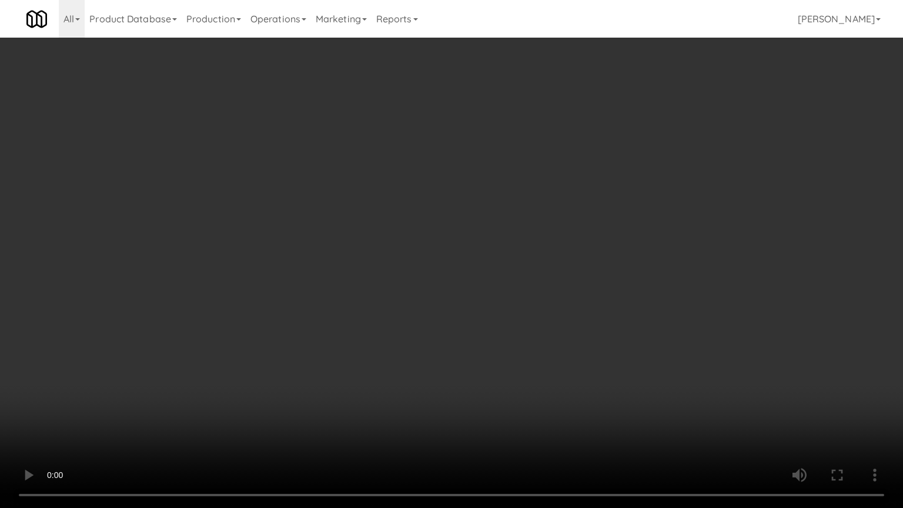
click at [558, 345] on video at bounding box center [451, 254] width 903 height 508
click at [556, 339] on video at bounding box center [451, 254] width 903 height 508
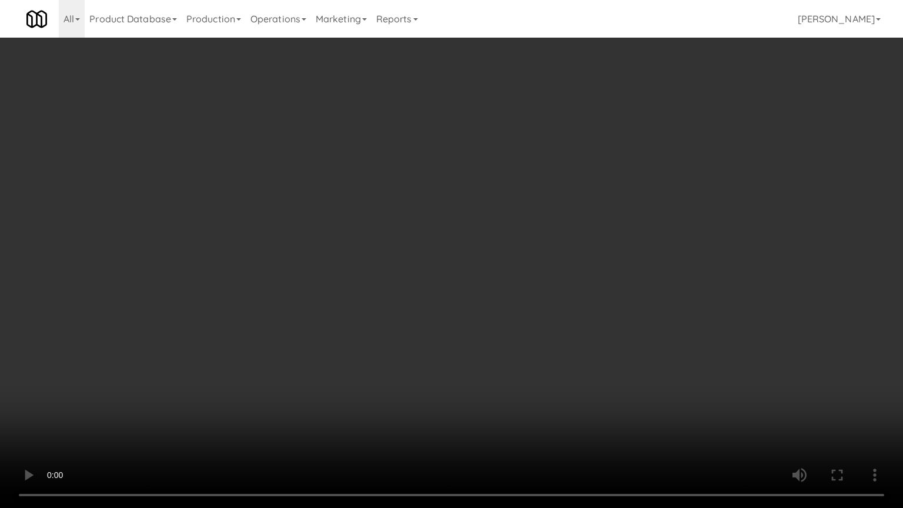
click at [556, 339] on video at bounding box center [451, 254] width 903 height 508
click at [562, 335] on video at bounding box center [451, 254] width 903 height 508
click at [564, 334] on video at bounding box center [451, 254] width 903 height 508
click at [564, 332] on video at bounding box center [451, 254] width 903 height 508
click at [584, 387] on video at bounding box center [451, 254] width 903 height 508
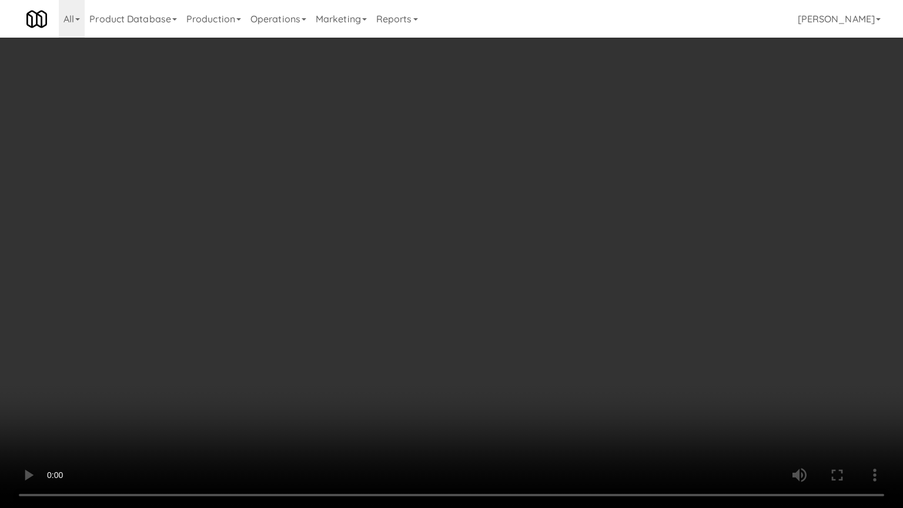
click at [593, 384] on video at bounding box center [451, 254] width 903 height 508
click at [594, 356] on video at bounding box center [451, 254] width 903 height 508
drag, startPoint x: 594, startPoint y: 356, endPoint x: 628, endPoint y: 241, distance: 120.2
click at [594, 352] on video at bounding box center [451, 254] width 903 height 508
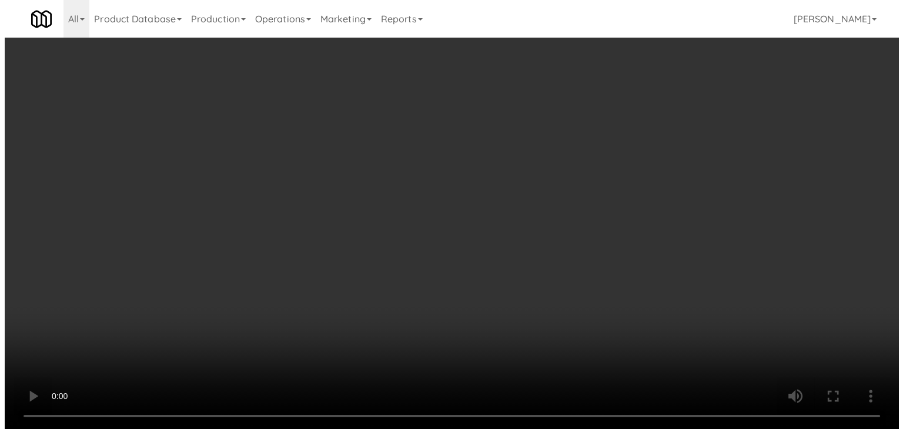
scroll to position [4842, 0]
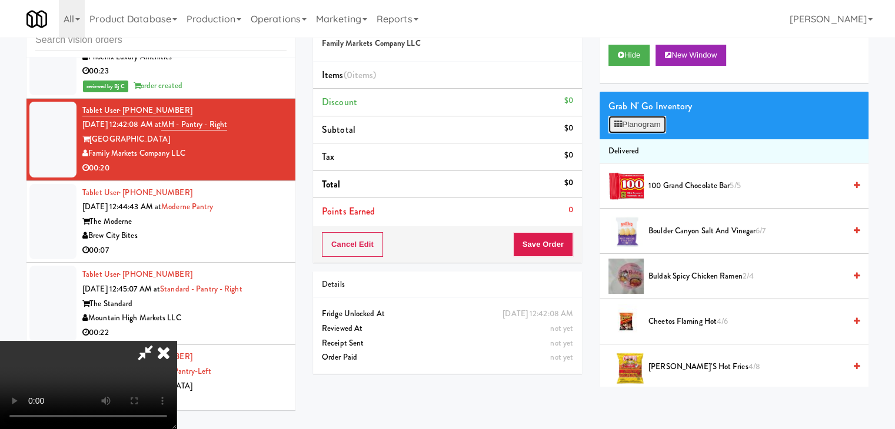
click at [642, 121] on button "Planogram" at bounding box center [637, 125] width 58 height 18
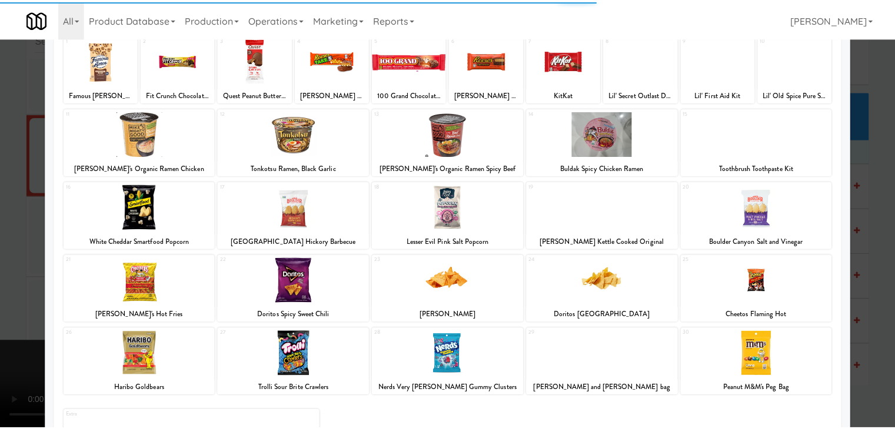
scroll to position [148, 0]
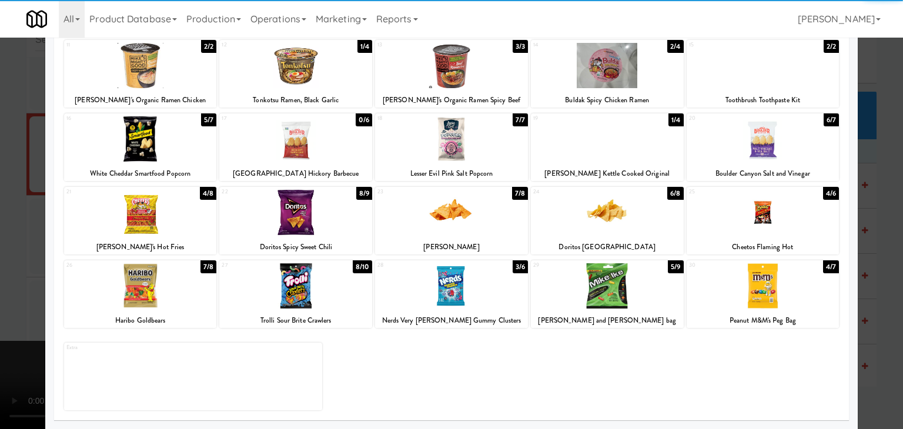
click at [611, 297] on div at bounding box center [607, 286] width 153 height 45
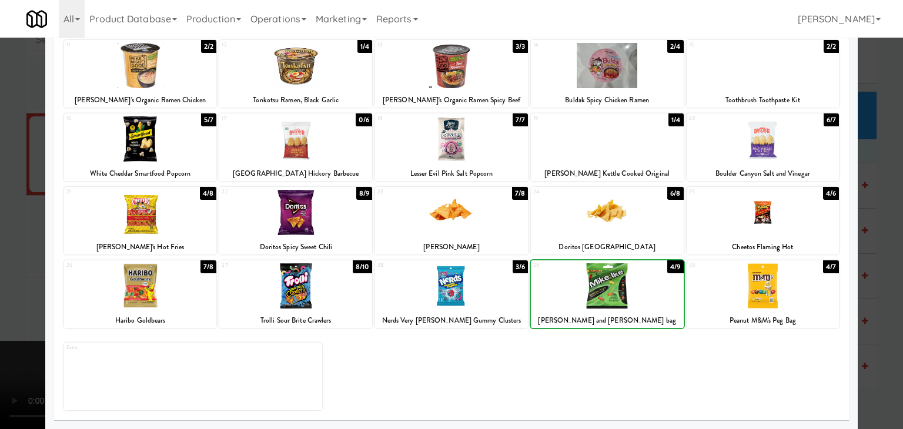
drag, startPoint x: 0, startPoint y: 255, endPoint x: 72, endPoint y: 256, distance: 72.4
click at [2, 254] on div at bounding box center [451, 214] width 903 height 429
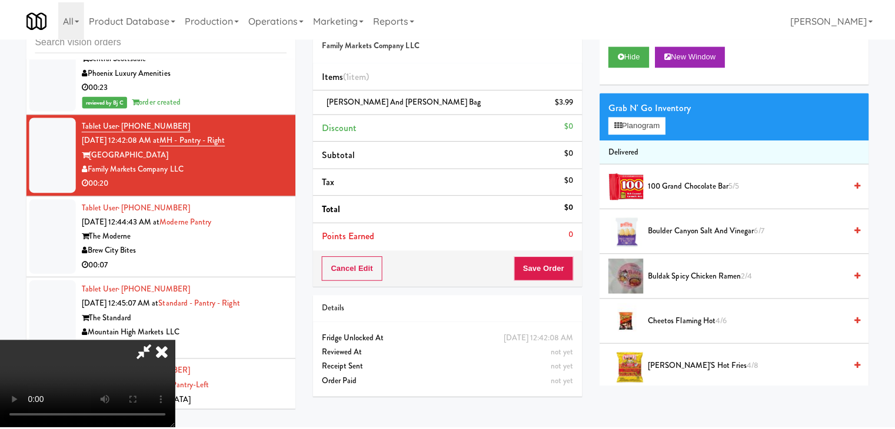
scroll to position [4842, 0]
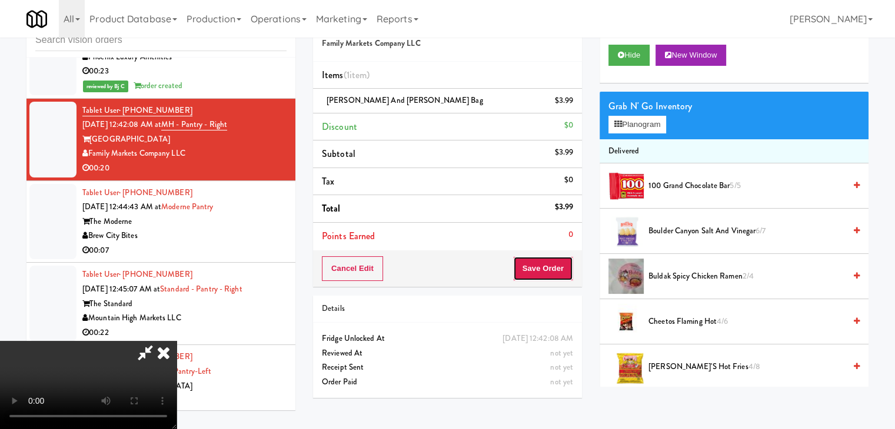
click at [558, 265] on button "Save Order" at bounding box center [543, 268] width 60 height 25
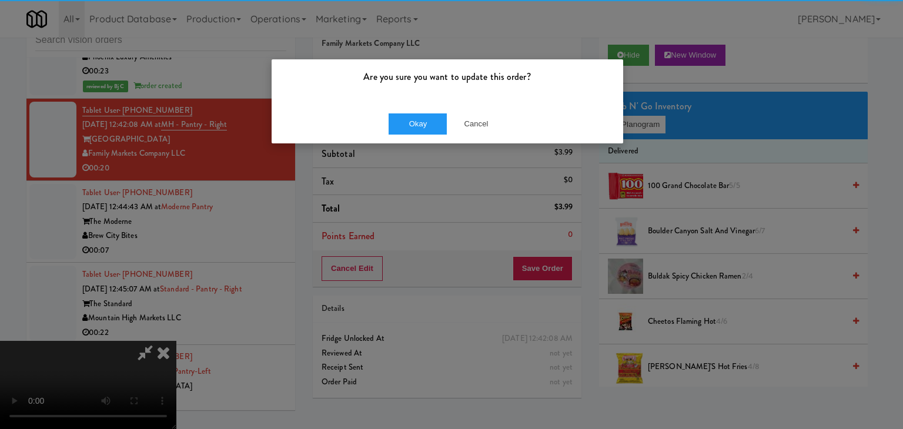
click at [415, 109] on div "Okay Cancel" at bounding box center [448, 123] width 352 height 39
click at [414, 121] on button "Okay" at bounding box center [418, 124] width 59 height 21
click at [414, 122] on button "Okay" at bounding box center [418, 124] width 59 height 21
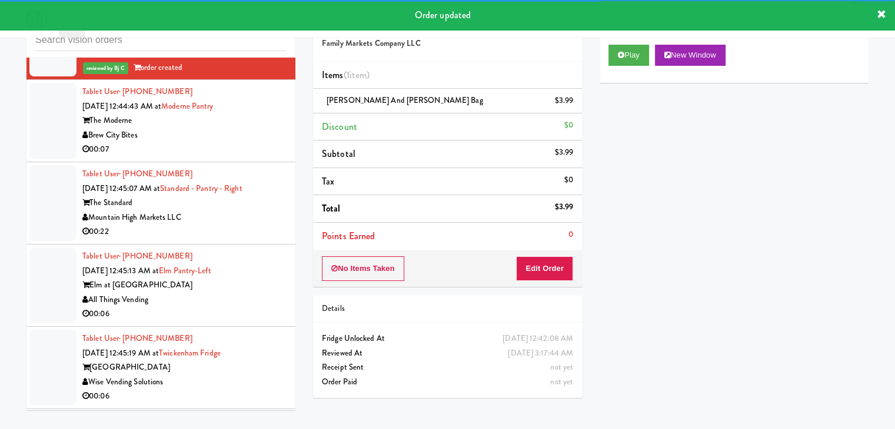
scroll to position [4960, 0]
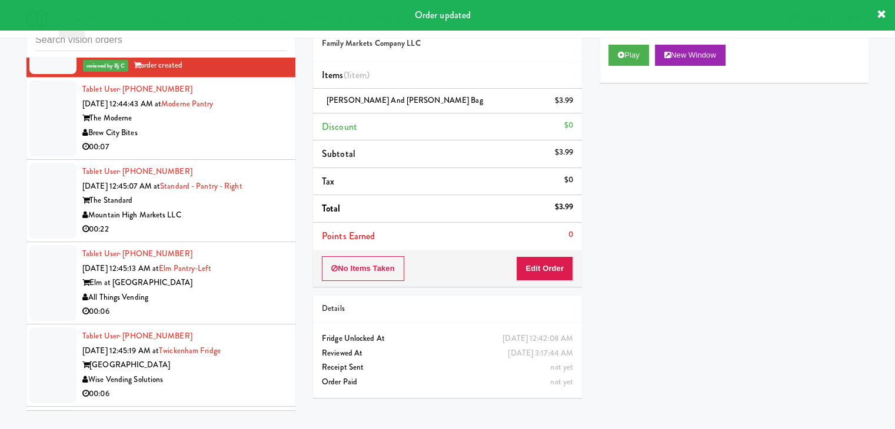
drag, startPoint x: 236, startPoint y: 161, endPoint x: 239, endPoint y: 169, distance: 8.6
click at [239, 141] on div "Brew City Bites" at bounding box center [184, 133] width 204 height 15
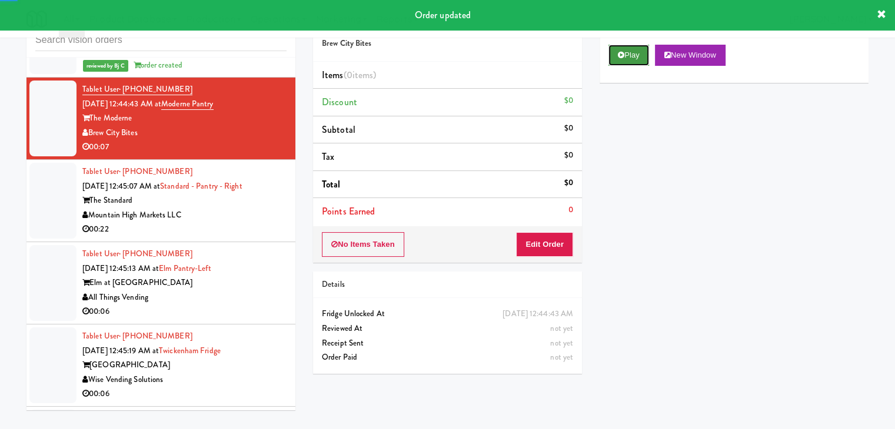
click at [628, 58] on button "Play" at bounding box center [628, 55] width 41 height 21
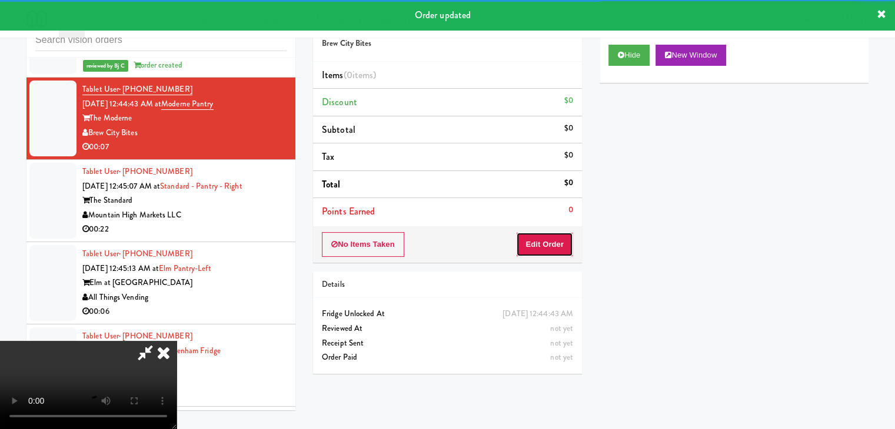
click at [558, 242] on button "Edit Order" at bounding box center [544, 244] width 57 height 25
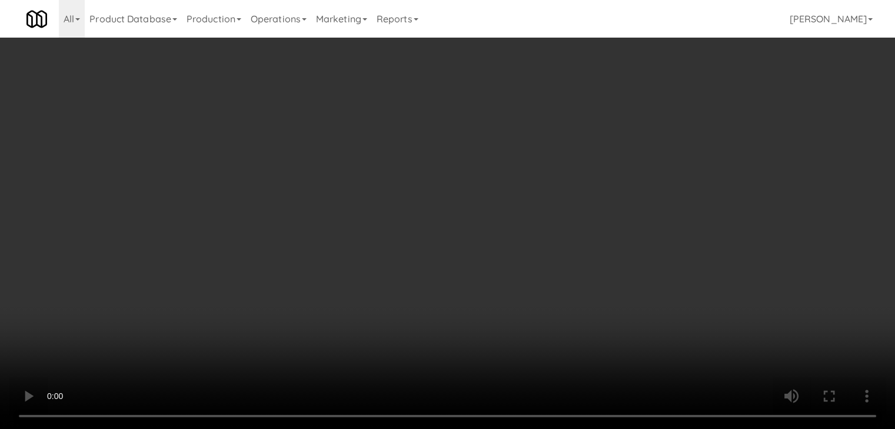
scroll to position [4930, 0]
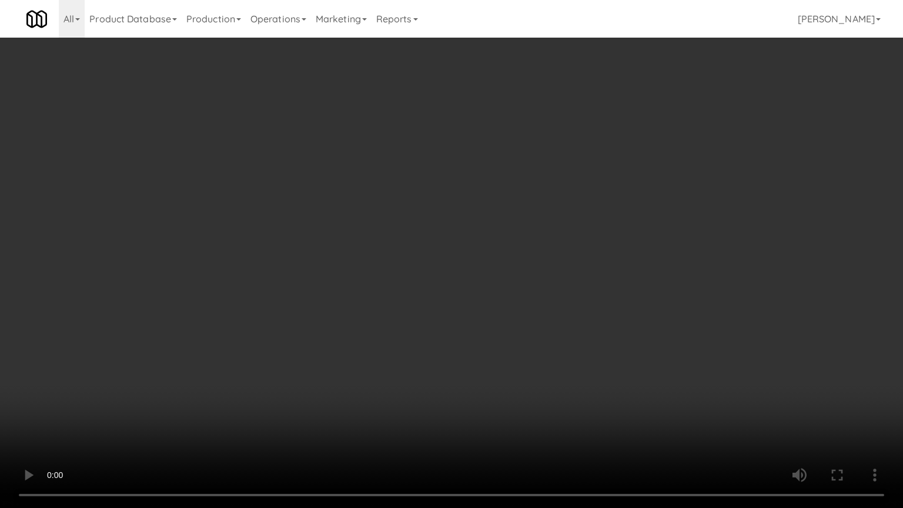
click at [572, 318] on video at bounding box center [451, 254] width 903 height 508
click at [576, 315] on video at bounding box center [451, 254] width 903 height 508
click at [579, 315] on video at bounding box center [451, 254] width 903 height 508
click at [586, 296] on video at bounding box center [451, 254] width 903 height 508
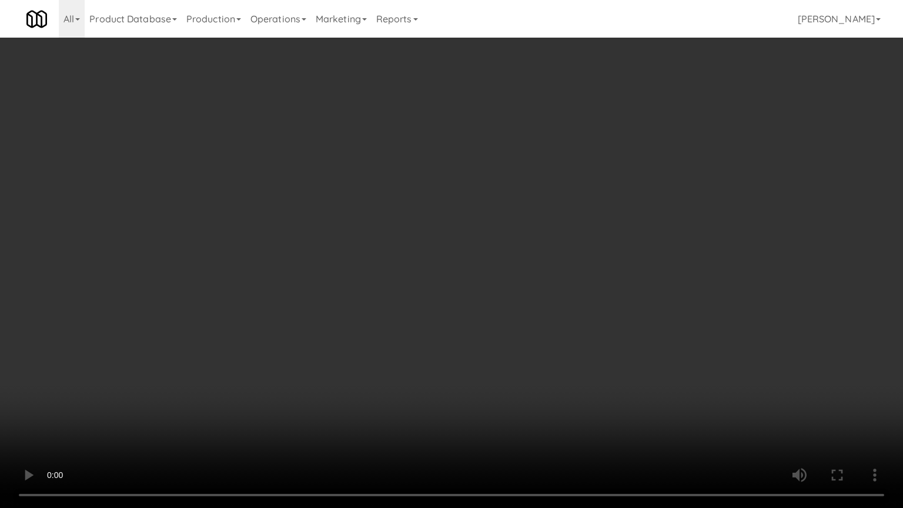
click at [586, 296] on video at bounding box center [451, 254] width 903 height 508
click at [580, 294] on video at bounding box center [451, 254] width 903 height 508
drag, startPoint x: 580, startPoint y: 294, endPoint x: 593, endPoint y: 205, distance: 90.3
click at [580, 292] on video at bounding box center [451, 254] width 903 height 508
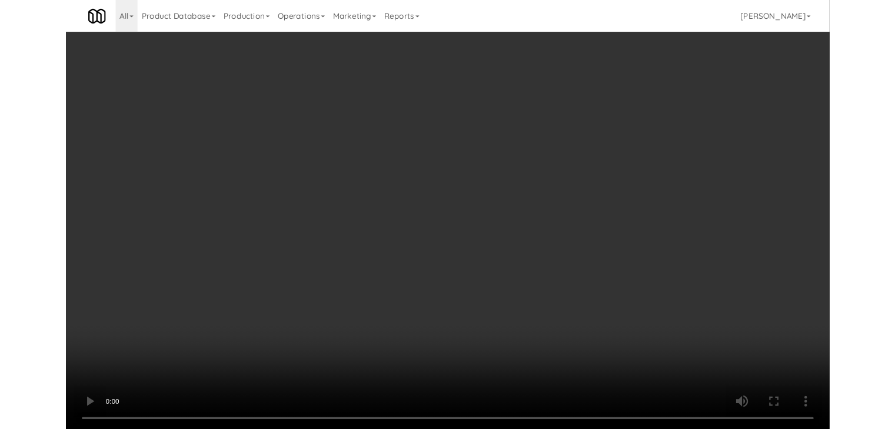
scroll to position [4960, 0]
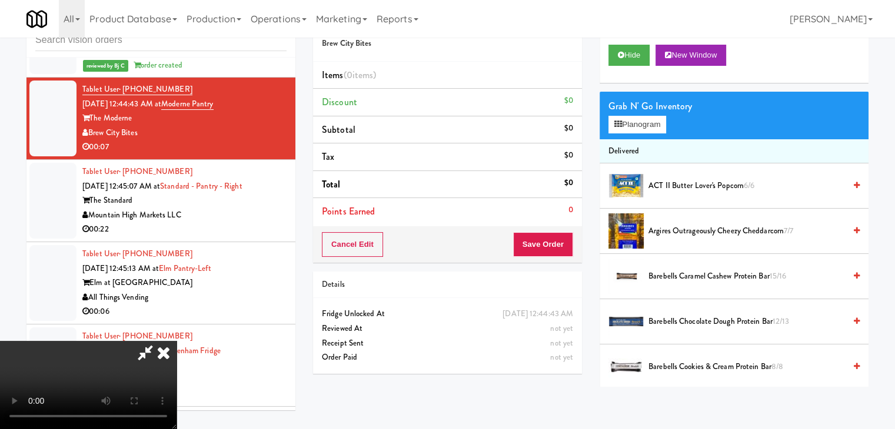
click at [656, 234] on span "Argires Outrageously Cheezy Cheddarcorn 7/7" at bounding box center [746, 231] width 196 height 15
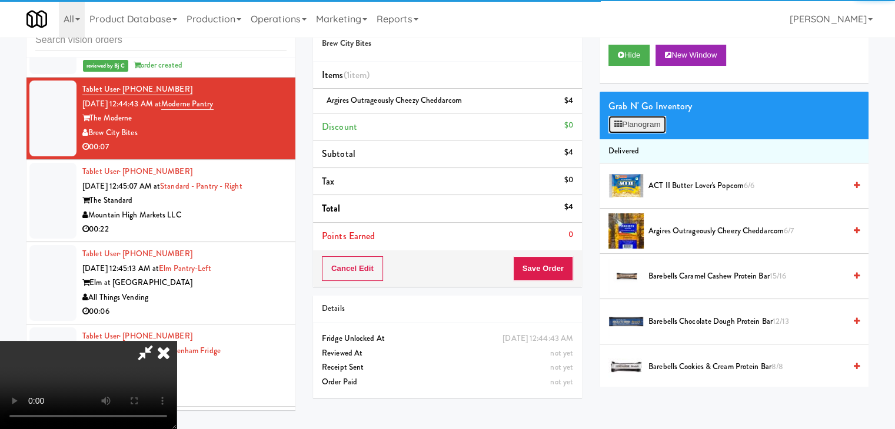
click at [657, 130] on button "Planogram" at bounding box center [637, 125] width 58 height 18
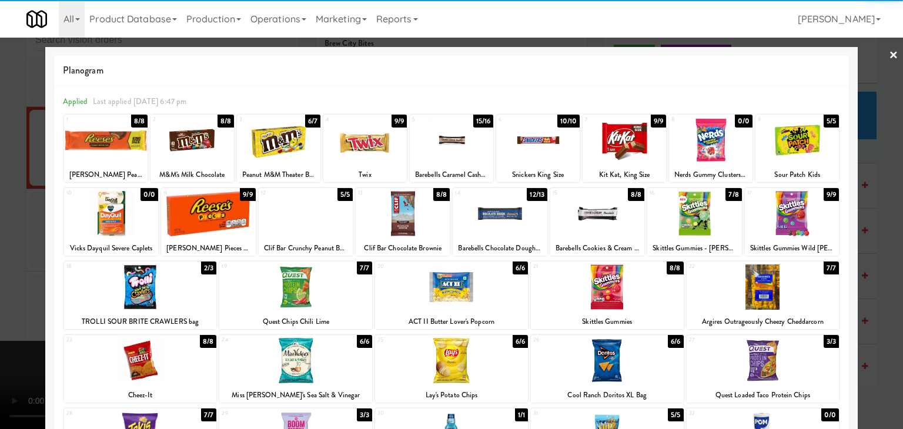
click at [104, 136] on div at bounding box center [106, 140] width 84 height 45
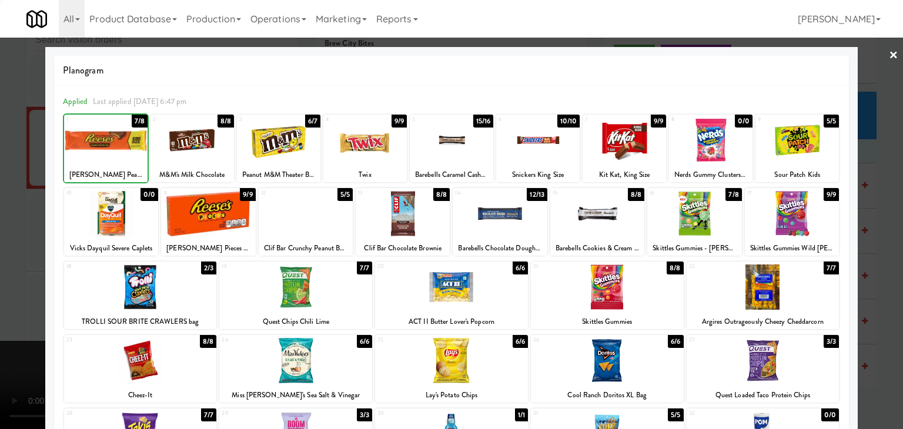
drag, startPoint x: 0, startPoint y: 162, endPoint x: 42, endPoint y: 164, distance: 42.4
click at [4, 161] on div at bounding box center [451, 214] width 903 height 429
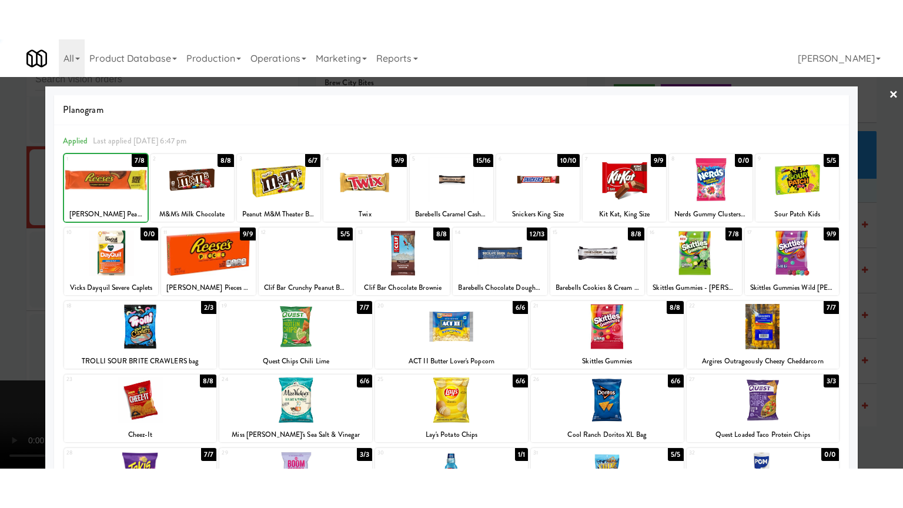
scroll to position [4960, 0]
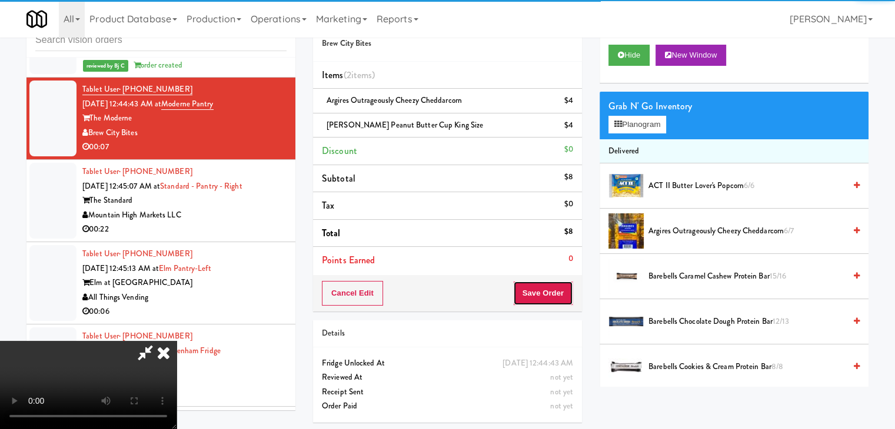
click at [569, 294] on button "Save Order" at bounding box center [543, 293] width 60 height 25
click at [568, 295] on button "Save Order" at bounding box center [543, 293] width 60 height 25
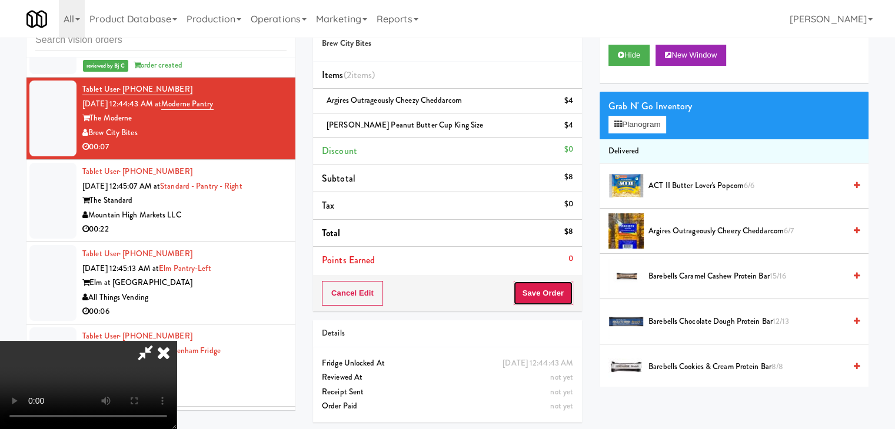
click at [568, 295] on button "Save Order" at bounding box center [543, 293] width 60 height 25
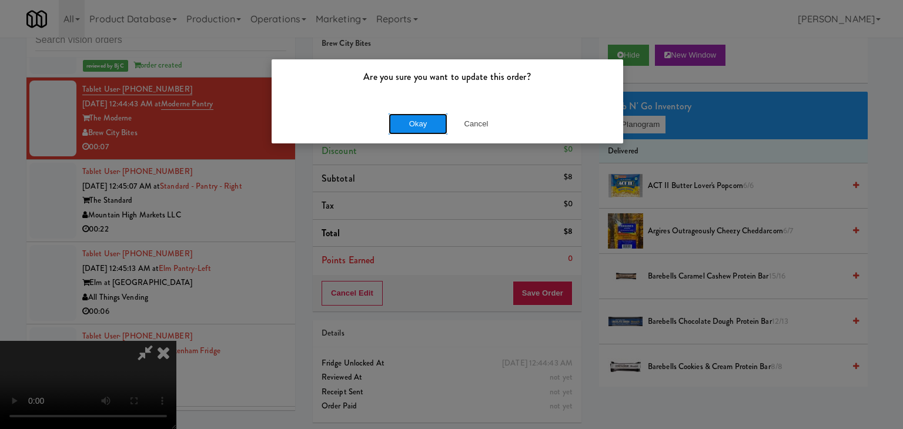
click at [405, 123] on button "Okay" at bounding box center [418, 124] width 59 height 21
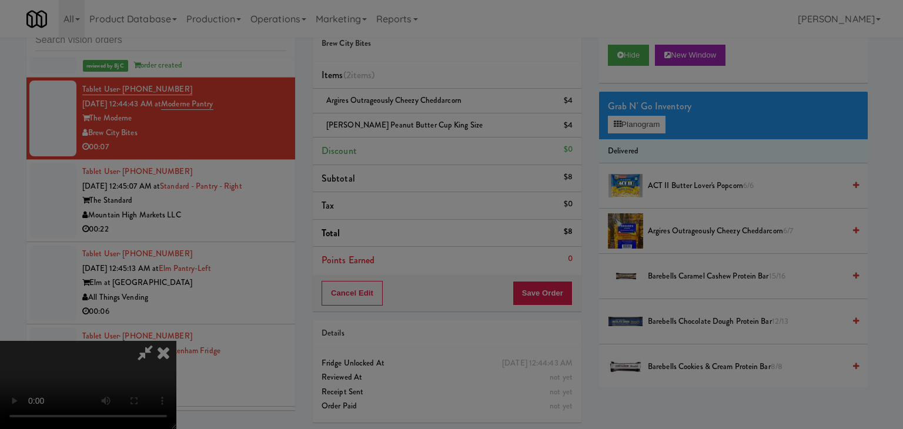
click at [407, 122] on div "Okay Cancel" at bounding box center [448, 101] width 352 height 39
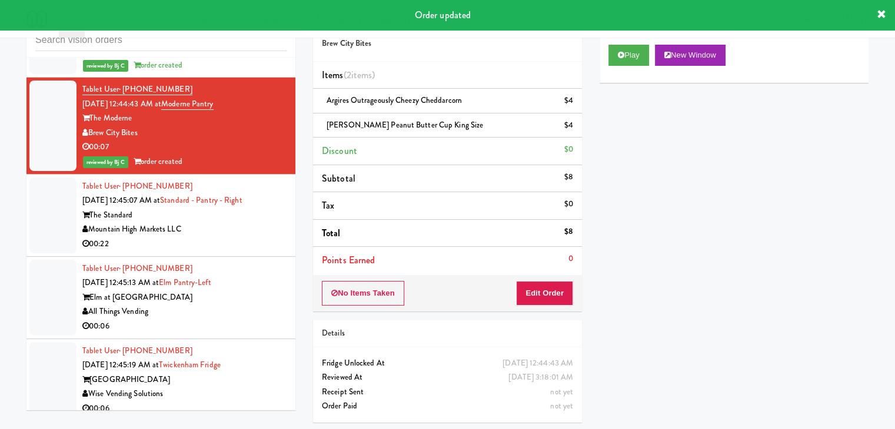
click at [238, 237] on div "Mountain High Markets LLC" at bounding box center [184, 229] width 204 height 15
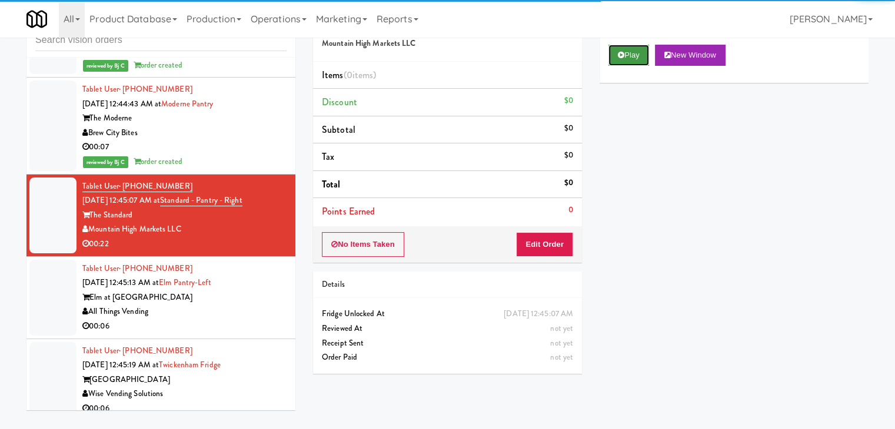
click at [640, 54] on button "Play" at bounding box center [628, 55] width 41 height 21
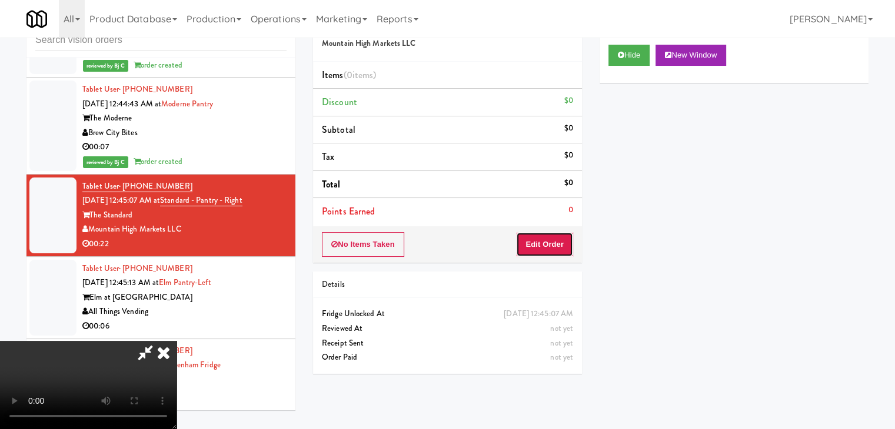
click at [548, 246] on button "Edit Order" at bounding box center [544, 244] width 57 height 25
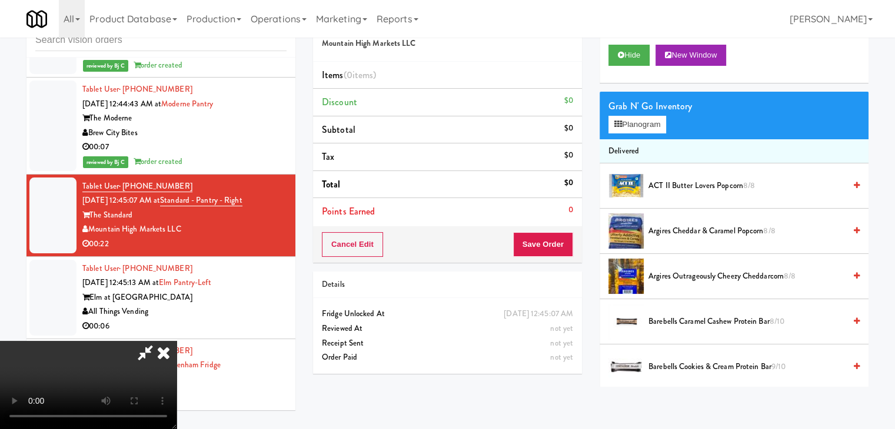
scroll to position [4930, 0]
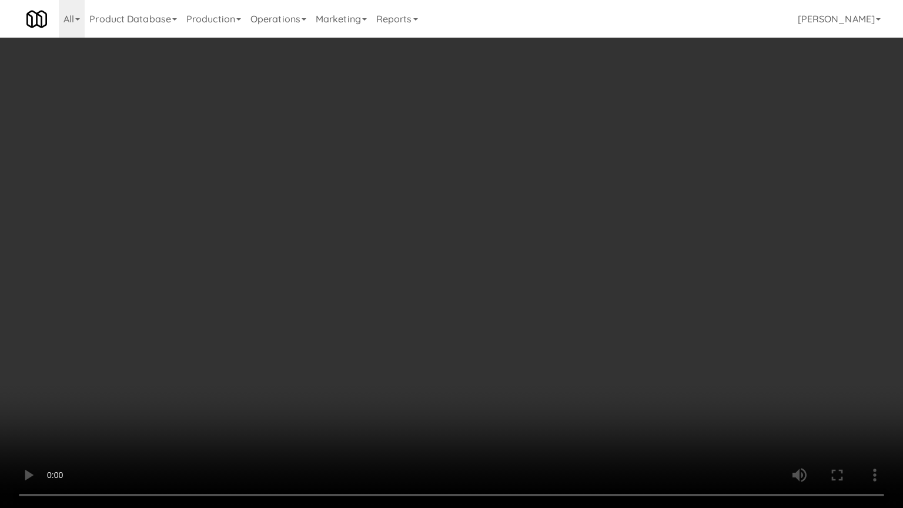
click at [807, 256] on video at bounding box center [451, 254] width 903 height 508
click at [453, 248] on video at bounding box center [451, 254] width 903 height 508
click at [609, 296] on video at bounding box center [451, 254] width 903 height 508
click at [610, 299] on video at bounding box center [451, 254] width 903 height 508
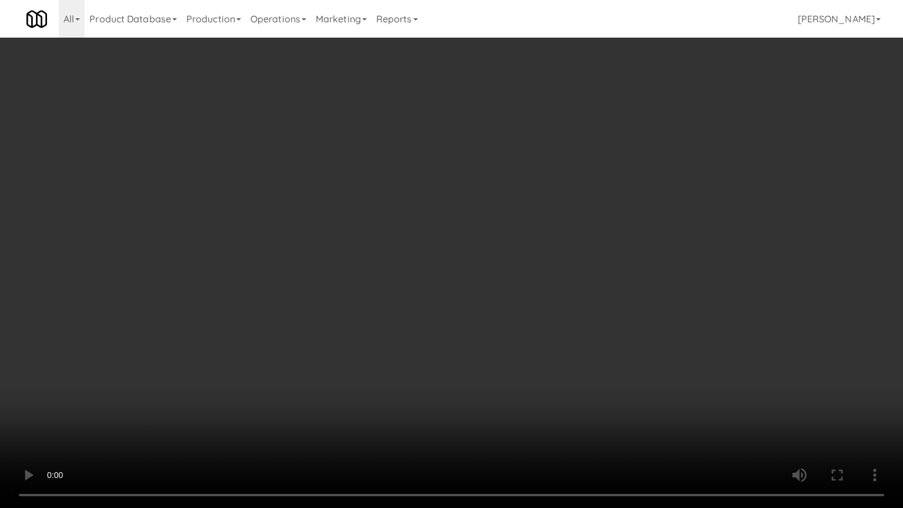
click at [610, 299] on video at bounding box center [451, 254] width 903 height 508
click at [624, 276] on video at bounding box center [451, 254] width 903 height 508
click at [631, 279] on video at bounding box center [451, 254] width 903 height 508
click at [631, 280] on video at bounding box center [451, 254] width 903 height 508
click at [628, 271] on video at bounding box center [451, 254] width 903 height 508
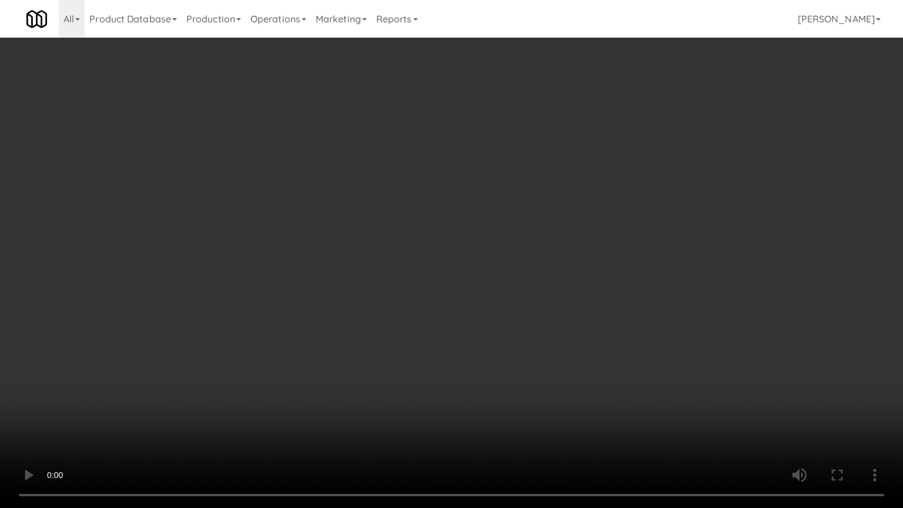
click at [620, 268] on video at bounding box center [451, 254] width 903 height 508
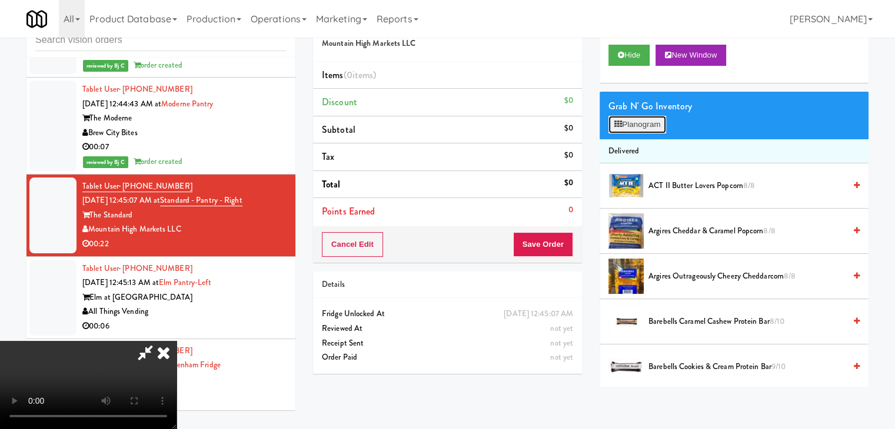
click at [652, 119] on button "Planogram" at bounding box center [637, 125] width 58 height 18
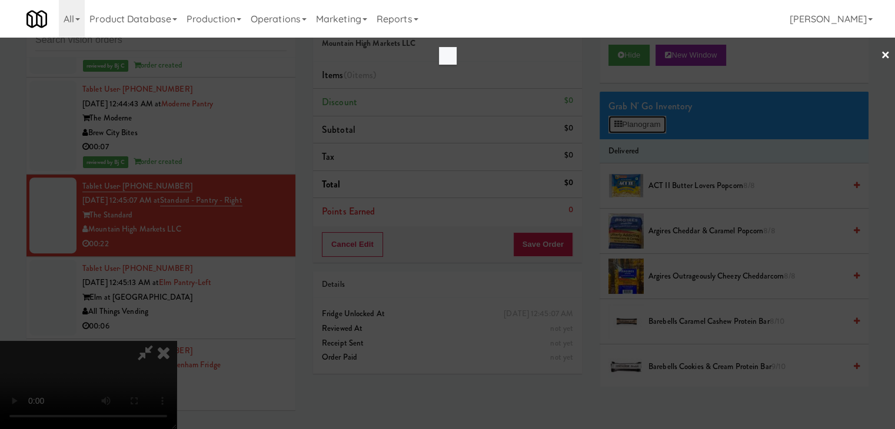
scroll to position [4930, 0]
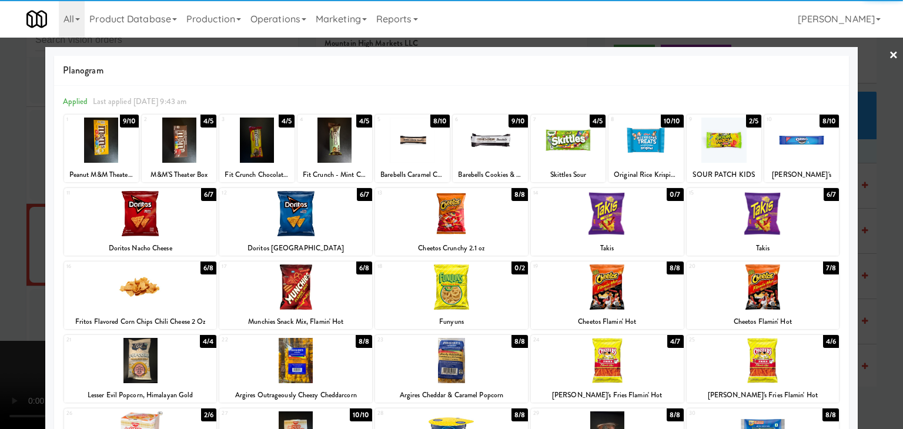
click at [648, 139] on div at bounding box center [646, 140] width 75 height 45
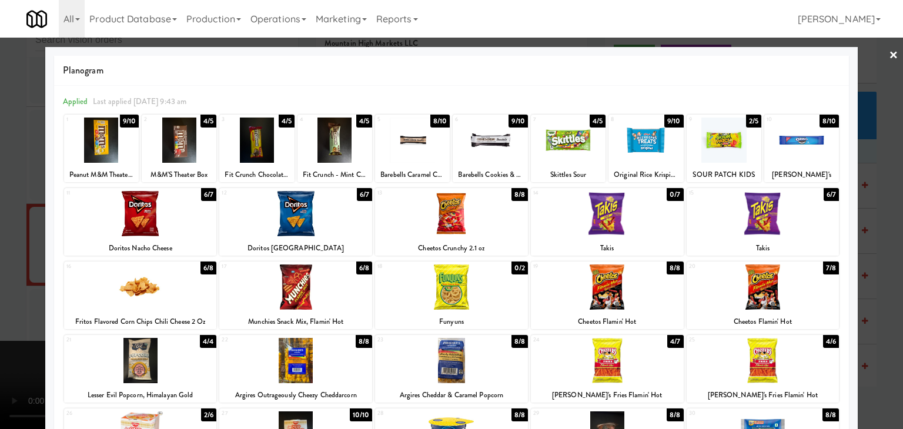
click at [798, 137] on div at bounding box center [802, 140] width 75 height 45
click at [866, 172] on div at bounding box center [451, 214] width 903 height 429
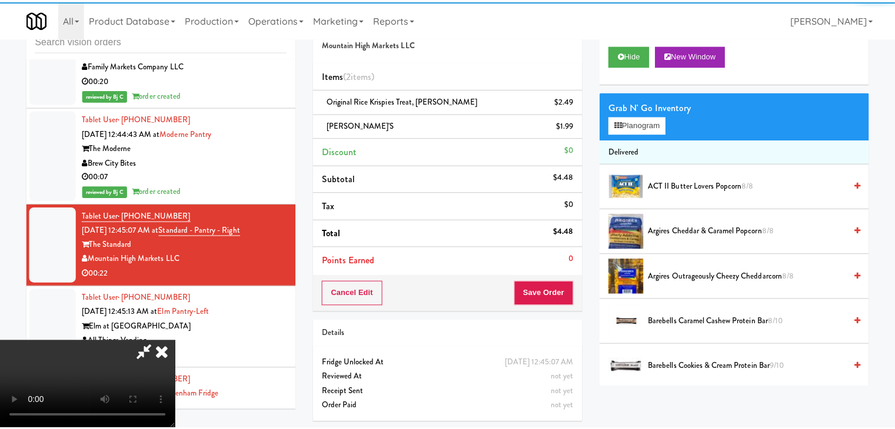
scroll to position [4960, 0]
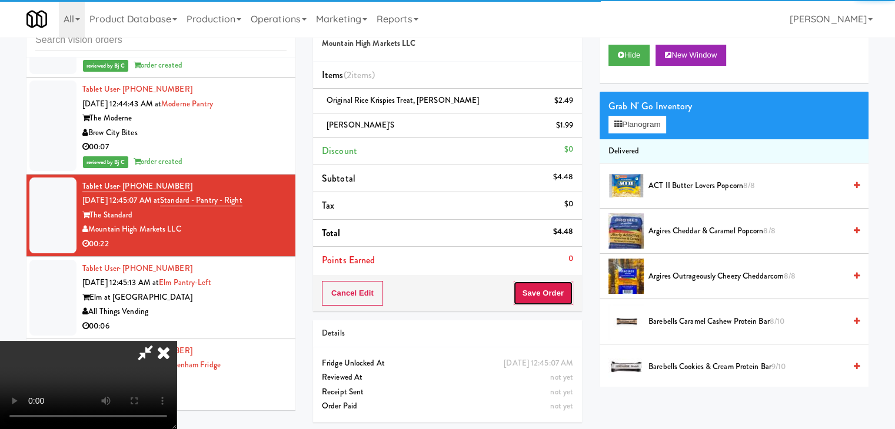
click at [558, 291] on button "Save Order" at bounding box center [543, 293] width 60 height 25
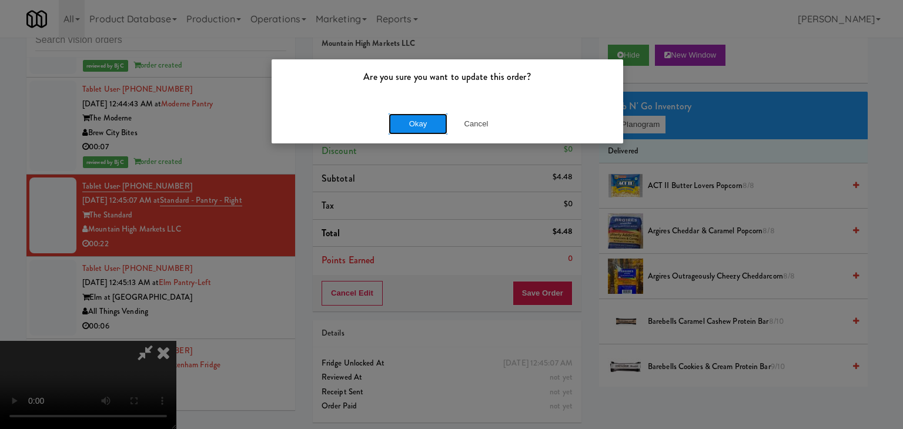
click at [423, 121] on button "Okay" at bounding box center [418, 124] width 59 height 21
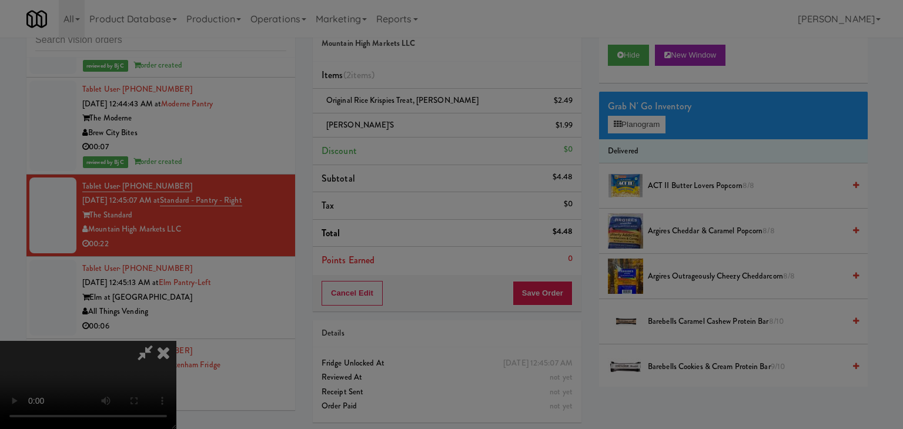
click at [421, 122] on div "Okay Cancel" at bounding box center [448, 101] width 352 height 39
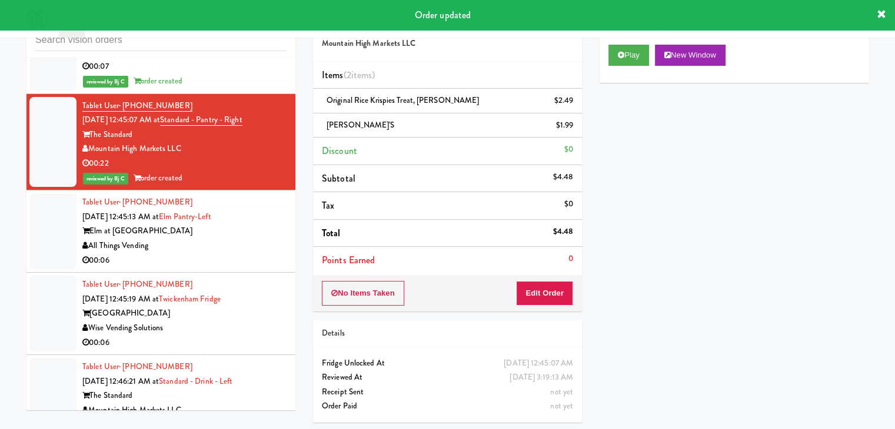
scroll to position [5136, 0]
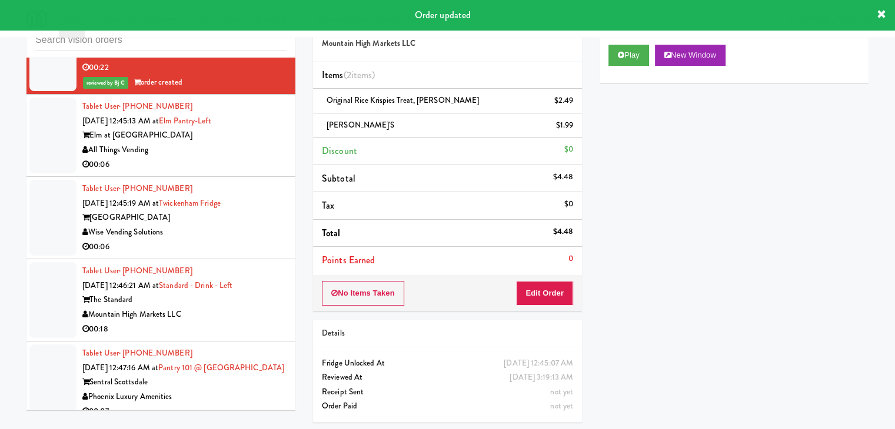
drag, startPoint x: 231, startPoint y: 187, endPoint x: 271, endPoint y: 181, distance: 40.4
click at [232, 172] on div "00:06" at bounding box center [184, 165] width 204 height 15
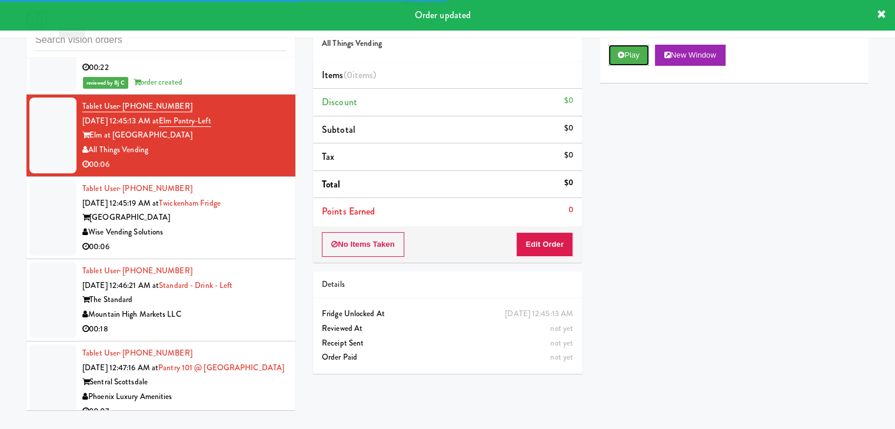
drag, startPoint x: 631, startPoint y: 61, endPoint x: 621, endPoint y: 111, distance: 51.0
click at [631, 62] on button "Play" at bounding box center [628, 55] width 41 height 21
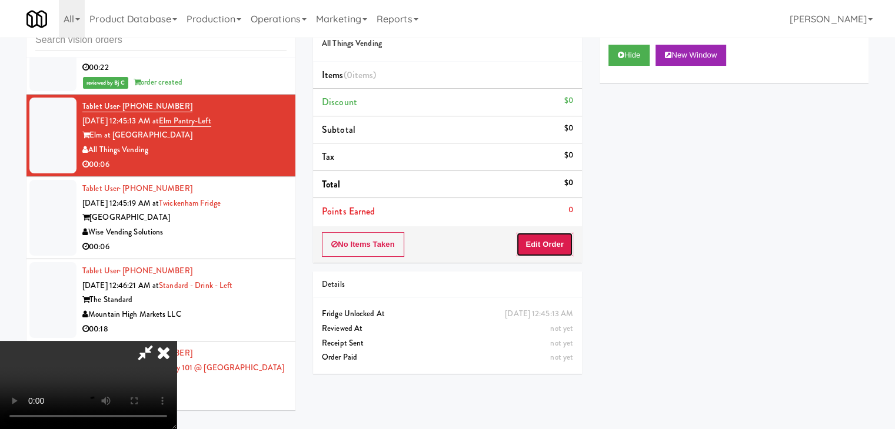
click at [545, 248] on button "Edit Order" at bounding box center [544, 244] width 57 height 25
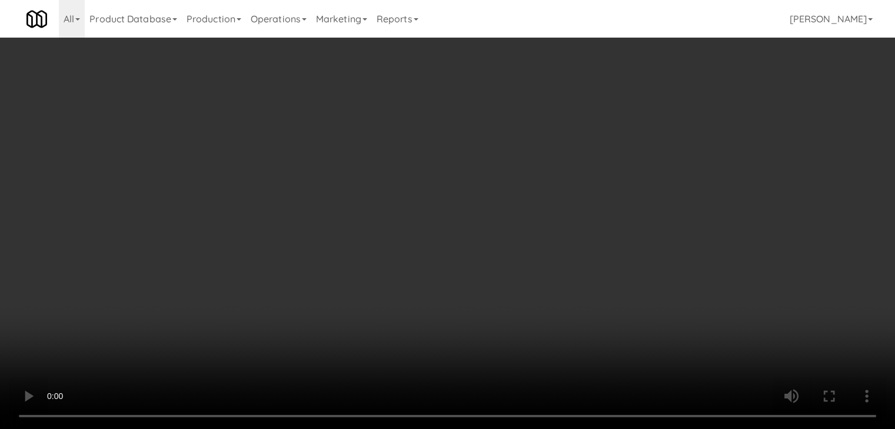
scroll to position [5107, 0]
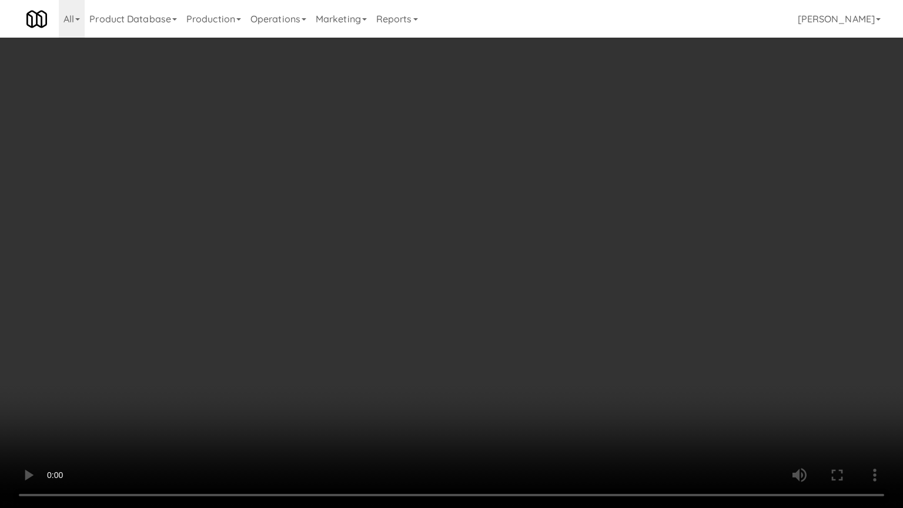
click at [539, 319] on video at bounding box center [451, 254] width 903 height 508
click at [529, 311] on video at bounding box center [451, 254] width 903 height 508
click at [536, 289] on video at bounding box center [451, 254] width 903 height 508
drag, startPoint x: 536, startPoint y: 289, endPoint x: 528, endPoint y: 291, distance: 8.6
click at [536, 289] on video at bounding box center [451, 254] width 903 height 508
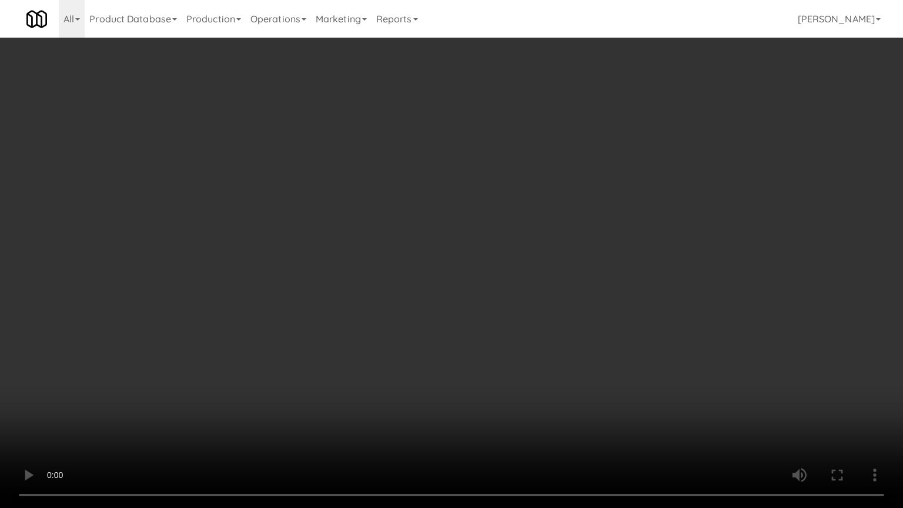
click at [529, 278] on video at bounding box center [451, 254] width 903 height 508
drag, startPoint x: 527, startPoint y: 276, endPoint x: 567, endPoint y: 159, distance: 123.7
click at [527, 271] on video at bounding box center [451, 254] width 903 height 508
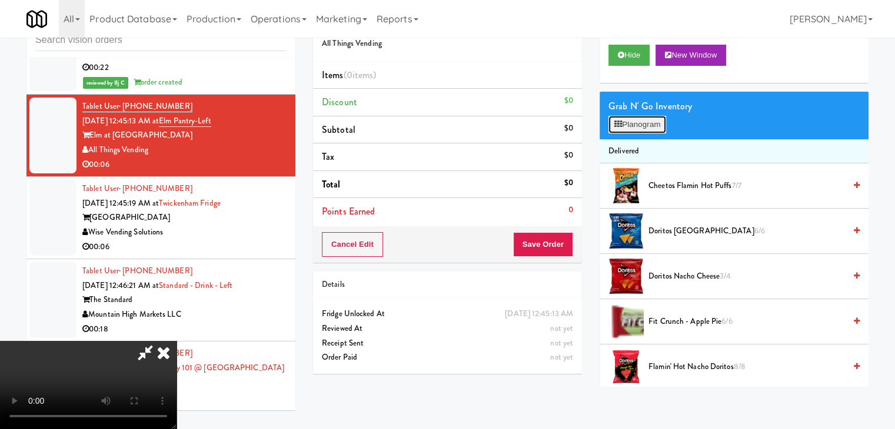
click at [640, 121] on button "Planogram" at bounding box center [637, 125] width 58 height 18
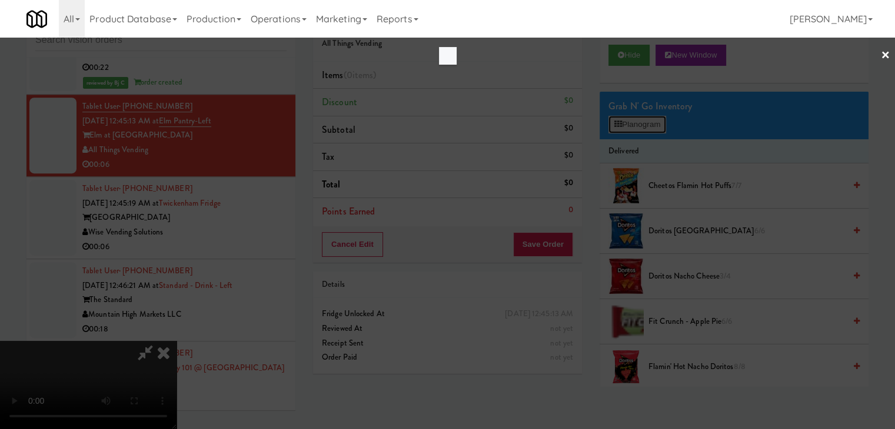
scroll to position [5107, 0]
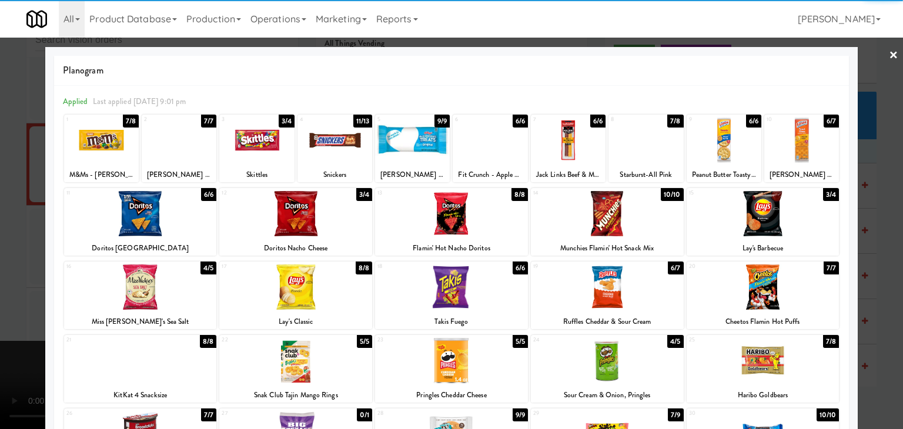
click at [342, 143] on div at bounding box center [335, 140] width 75 height 45
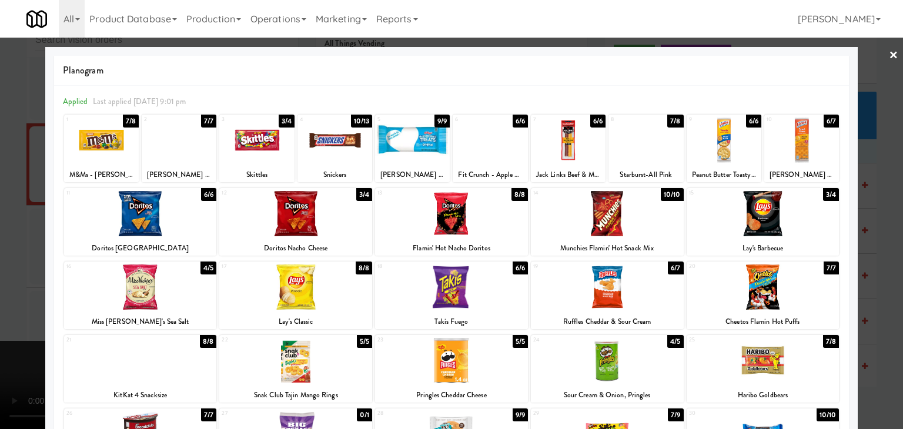
click at [115, 146] on div at bounding box center [101, 140] width 75 height 45
drag, startPoint x: 0, startPoint y: 191, endPoint x: 82, endPoint y: 189, distance: 81.8
click at [2, 189] on div at bounding box center [451, 214] width 903 height 429
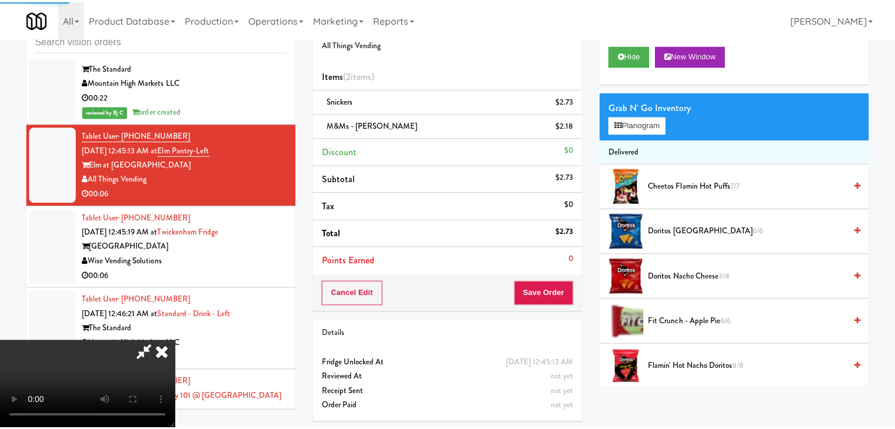
scroll to position [5136, 0]
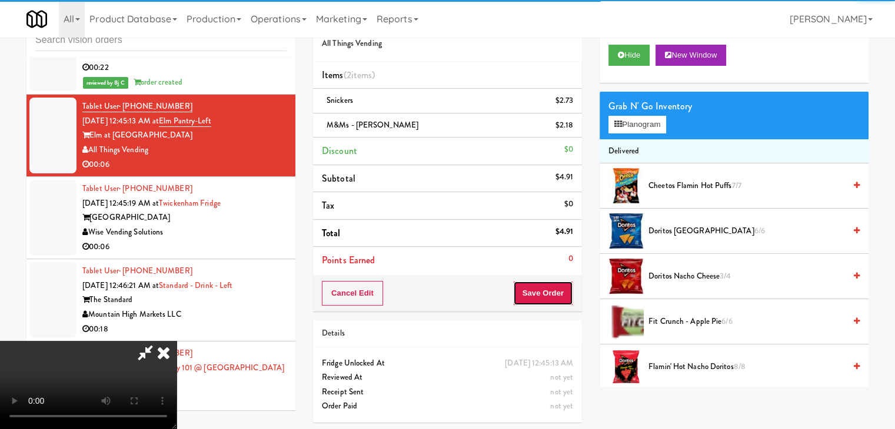
click at [549, 295] on button "Save Order" at bounding box center [543, 293] width 60 height 25
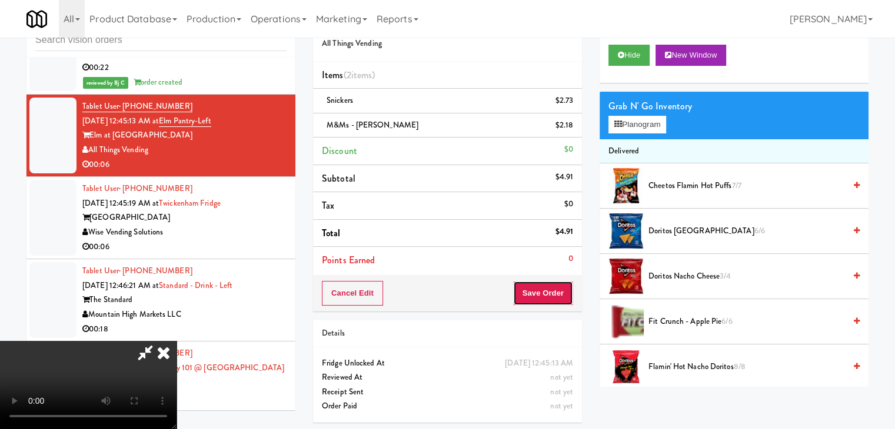
click at [549, 295] on button "Save Order" at bounding box center [543, 293] width 60 height 25
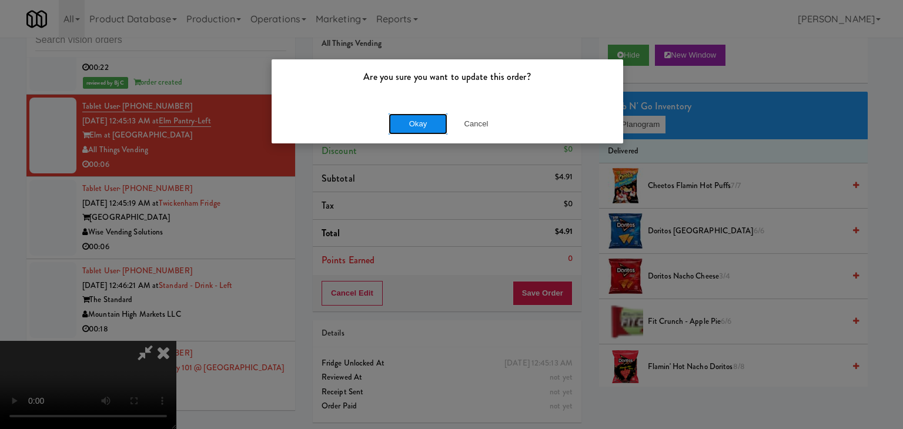
click at [405, 121] on button "Okay" at bounding box center [418, 124] width 59 height 21
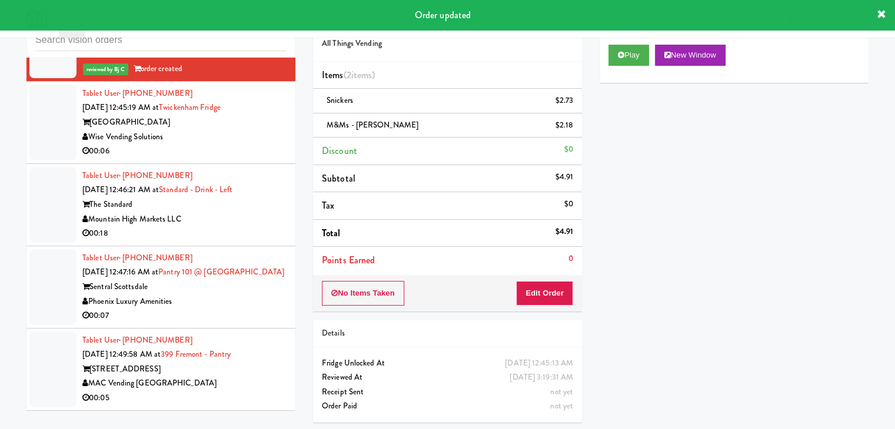
scroll to position [5254, 0]
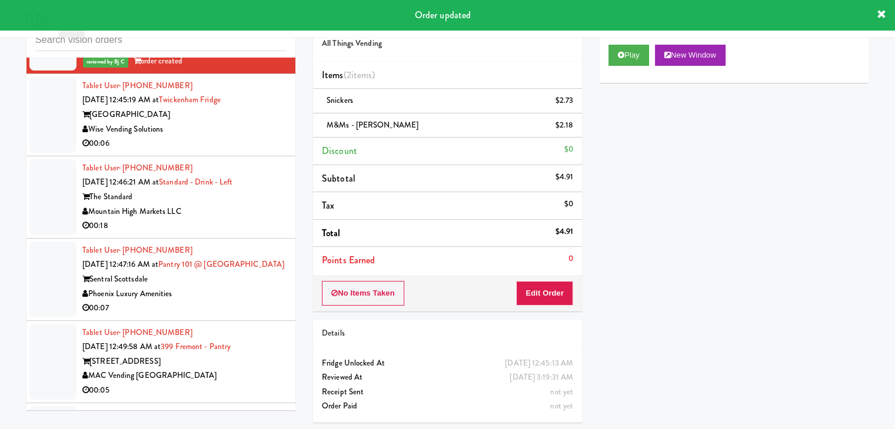
click at [202, 151] on div "00:06" at bounding box center [184, 143] width 204 height 15
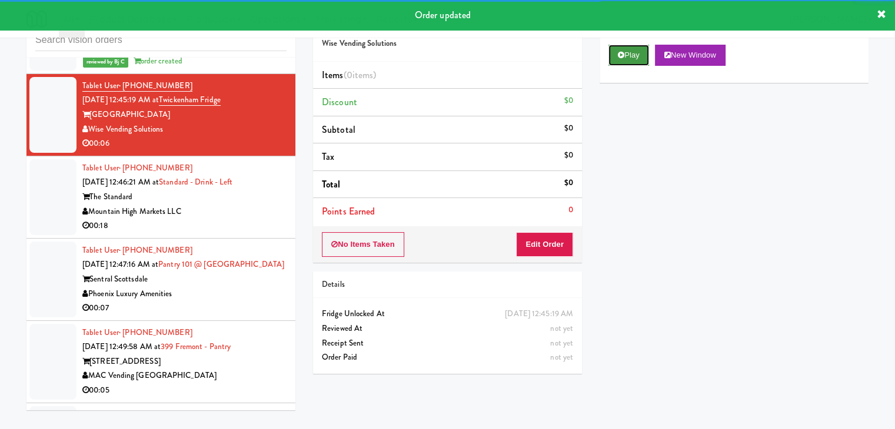
click at [634, 52] on button "Play" at bounding box center [628, 55] width 41 height 21
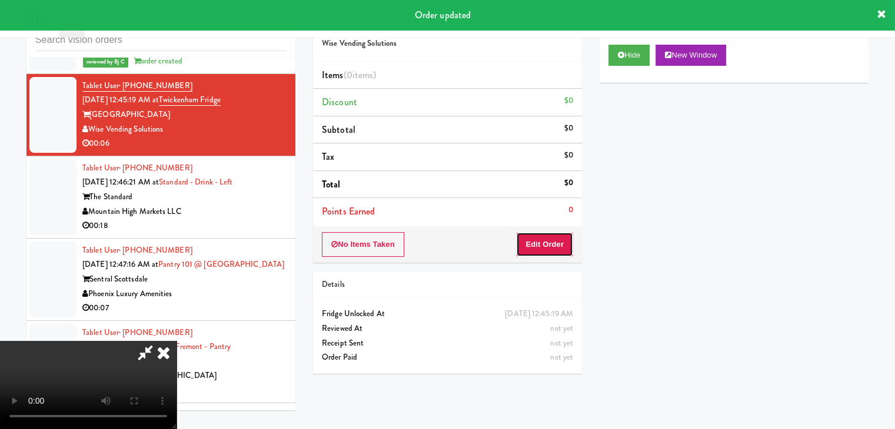
click at [541, 249] on button "Edit Order" at bounding box center [544, 244] width 57 height 25
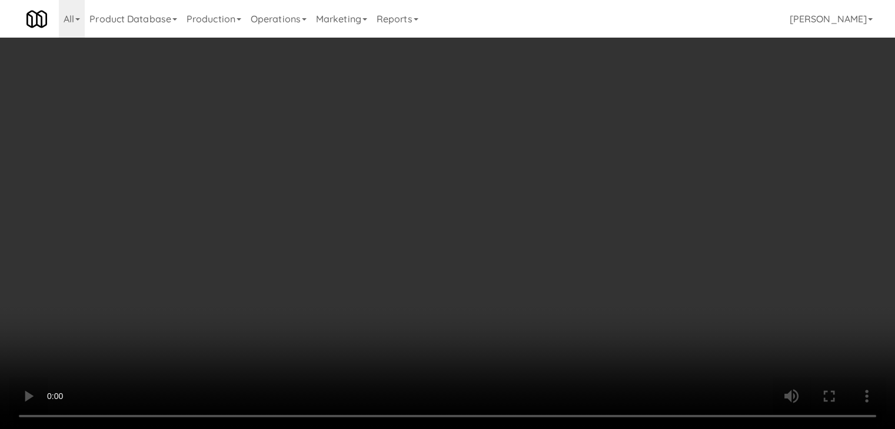
scroll to position [5224, 0]
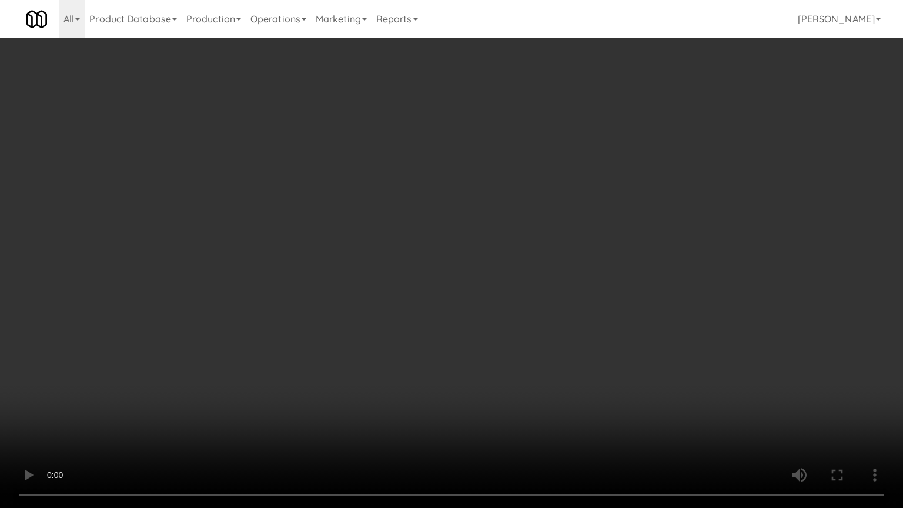
click at [522, 304] on video at bounding box center [451, 254] width 903 height 508
click at [516, 302] on video at bounding box center [451, 254] width 903 height 508
click at [518, 278] on video at bounding box center [451, 254] width 903 height 508
click at [522, 275] on video at bounding box center [451, 254] width 903 height 508
click at [538, 261] on video at bounding box center [451, 254] width 903 height 508
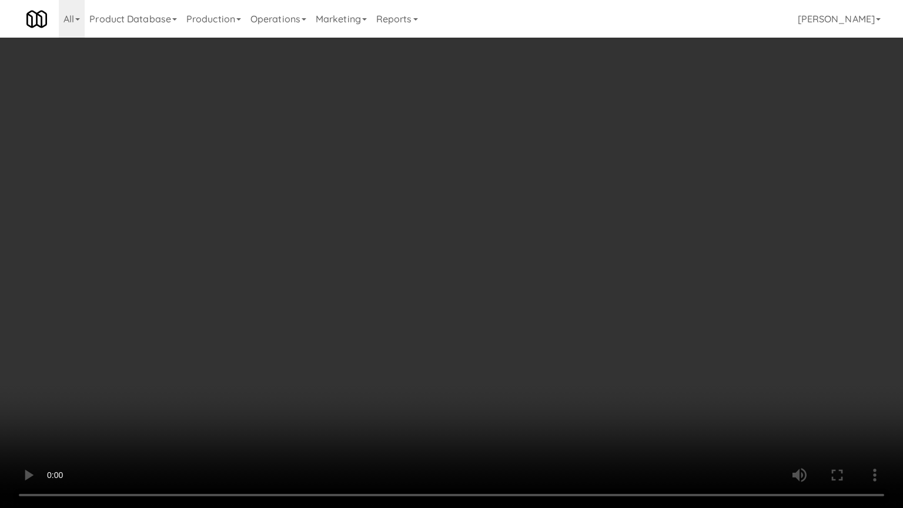
drag, startPoint x: 538, startPoint y: 261, endPoint x: 546, endPoint y: 198, distance: 63.5
click at [538, 258] on video at bounding box center [451, 254] width 903 height 508
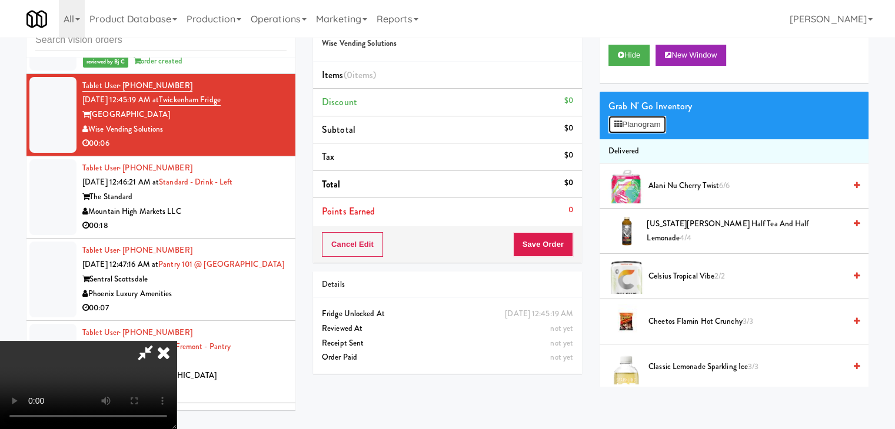
click at [650, 116] on button "Planogram" at bounding box center [637, 125] width 58 height 18
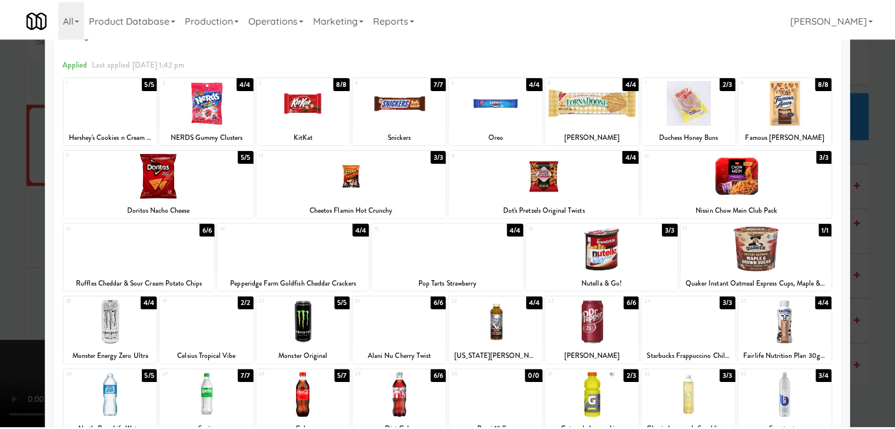
scroll to position [118, 0]
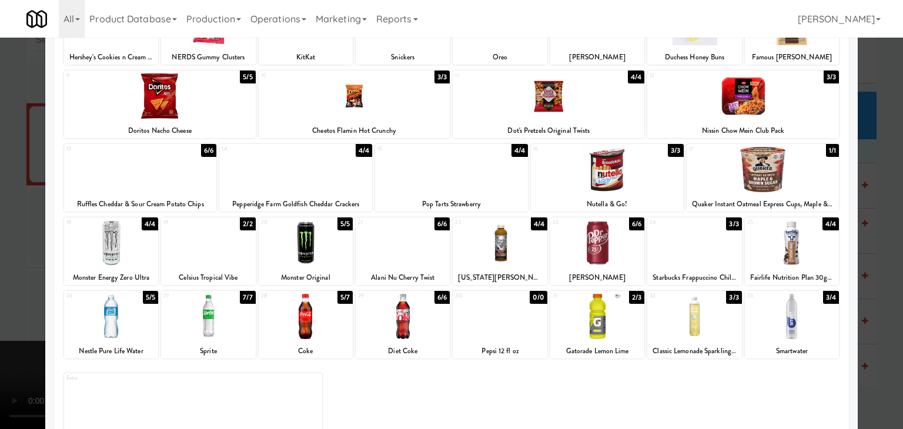
click at [592, 324] on div at bounding box center [598, 316] width 94 height 45
drag, startPoint x: 0, startPoint y: 180, endPoint x: 92, endPoint y: 180, distance: 91.8
click at [19, 180] on div at bounding box center [451, 214] width 903 height 429
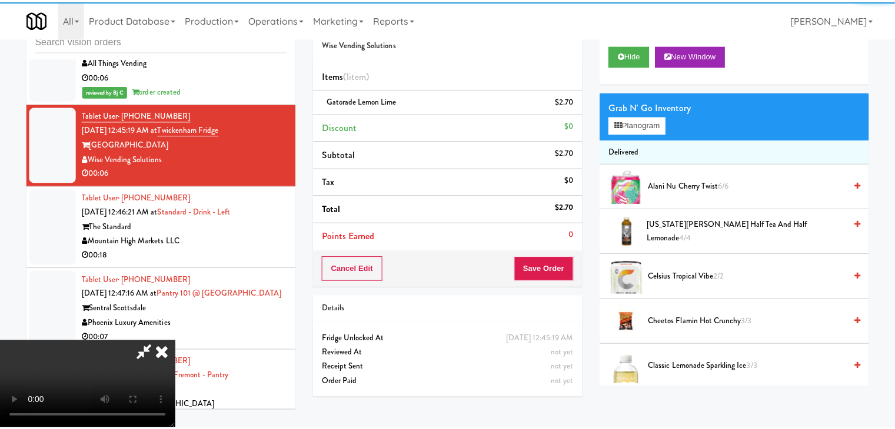
scroll to position [5254, 0]
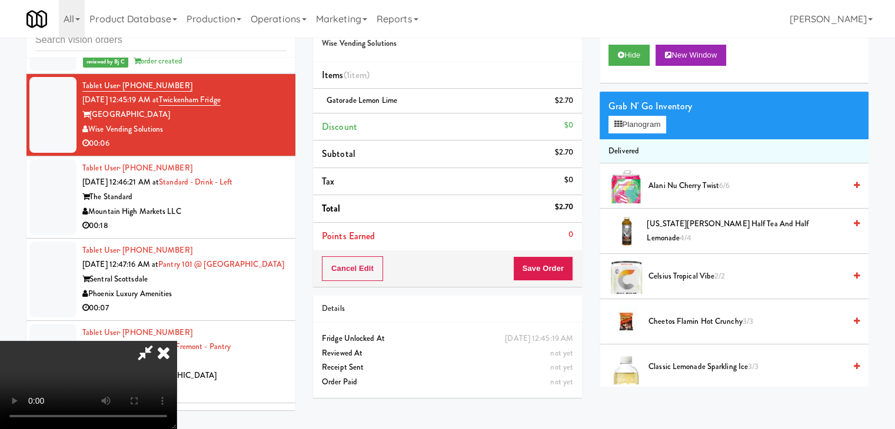
drag, startPoint x: 437, startPoint y: 234, endPoint x: 435, endPoint y: 217, distance: 17.2
click at [176, 341] on video at bounding box center [88, 385] width 176 height 88
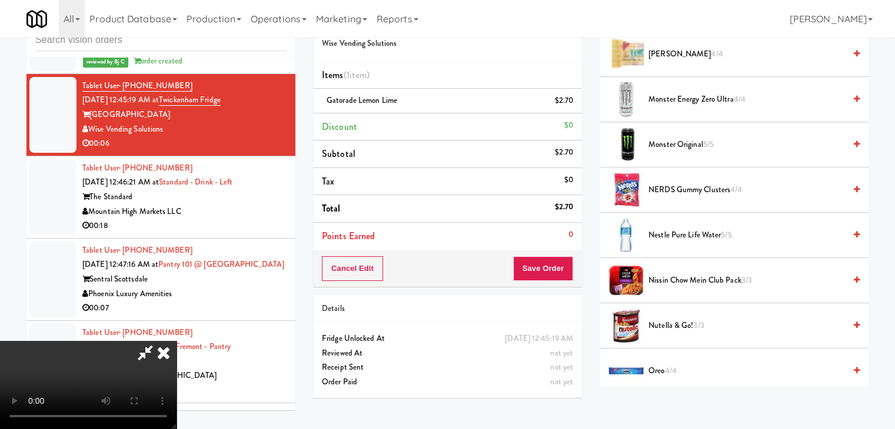
scroll to position [1000, 0]
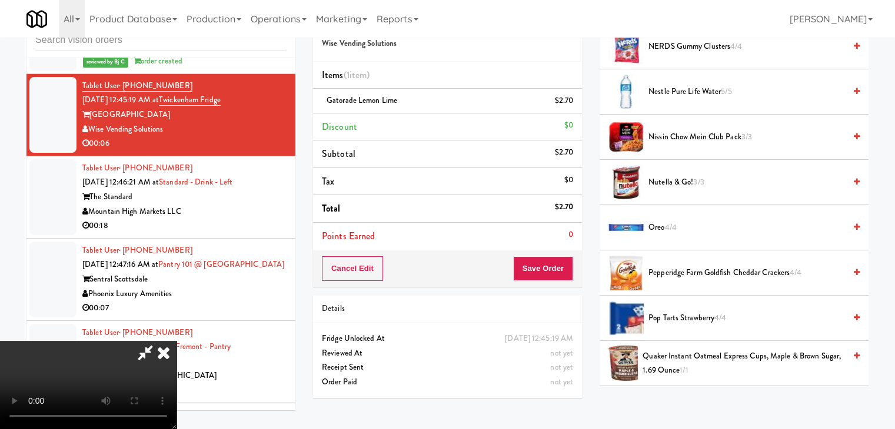
click at [176, 341] on video at bounding box center [88, 385] width 176 height 88
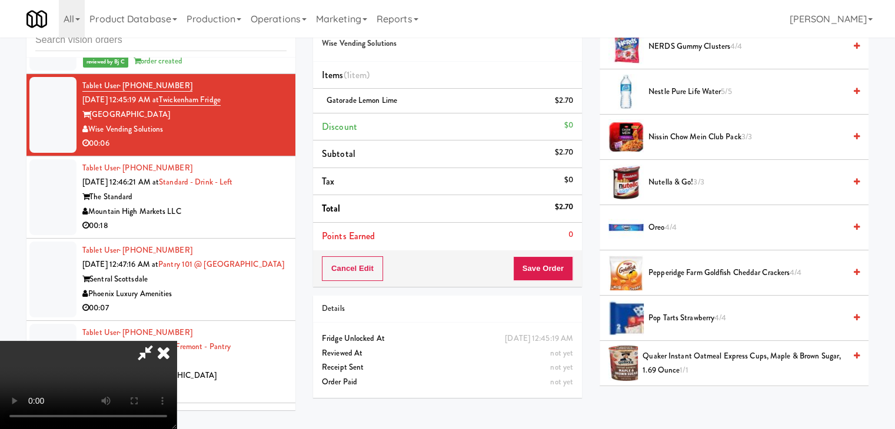
click at [176, 341] on video at bounding box center [88, 385] width 176 height 88
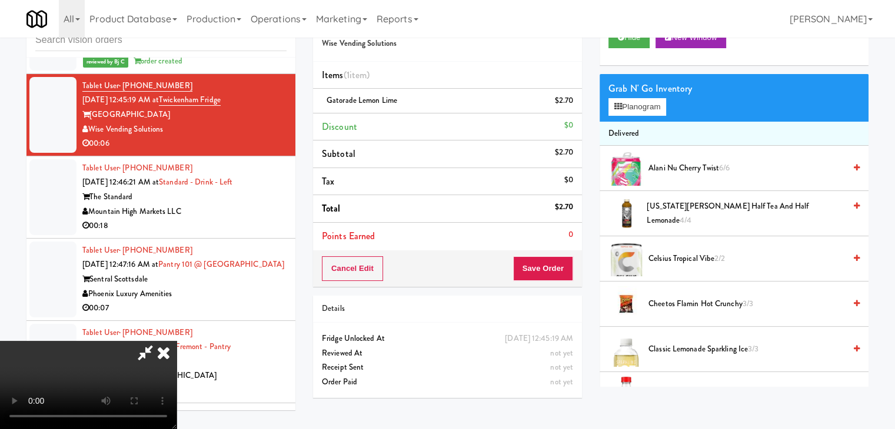
scroll to position [0, 0]
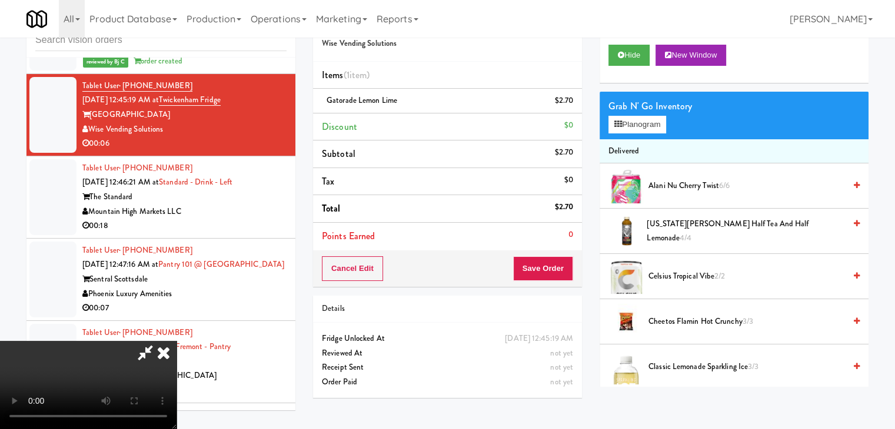
click at [649, 135] on div "Grab N' Go Inventory Planogram" at bounding box center [733, 116] width 269 height 48
click at [648, 121] on button "Planogram" at bounding box center [637, 125] width 58 height 18
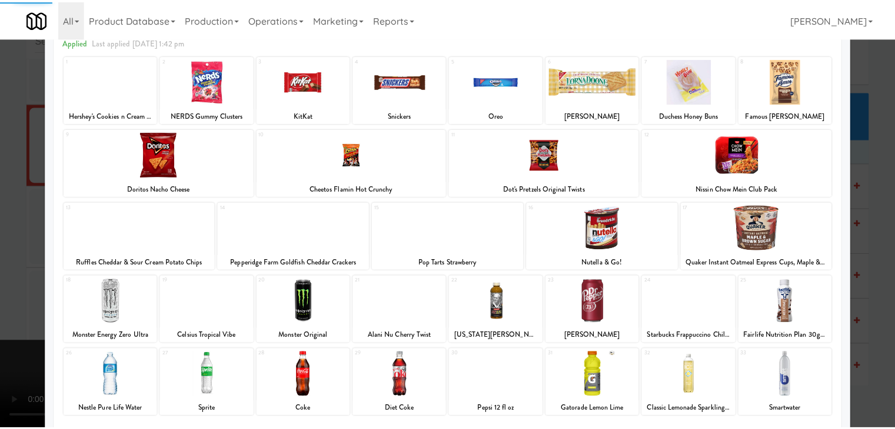
scroll to position [148, 0]
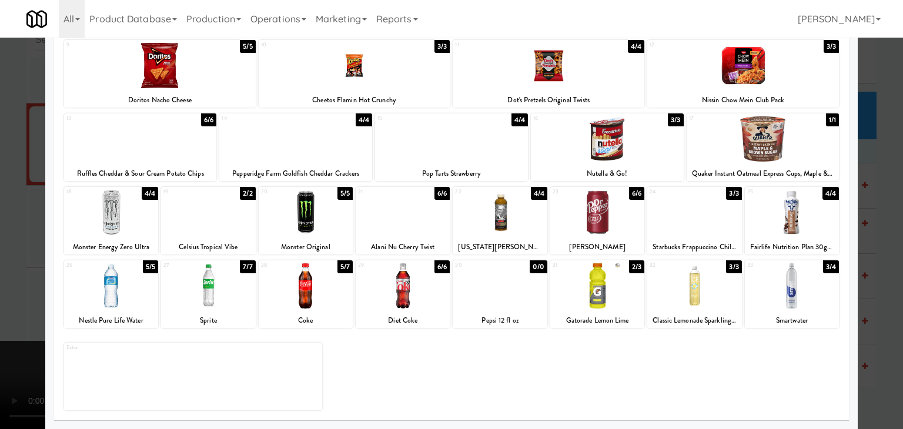
click at [446, 163] on div "15 4/4 Pop Tarts Strawberry" at bounding box center [451, 148] width 153 height 68
drag, startPoint x: 0, startPoint y: 217, endPoint x: 74, endPoint y: 224, distance: 74.4
click at [4, 218] on div at bounding box center [451, 214] width 903 height 429
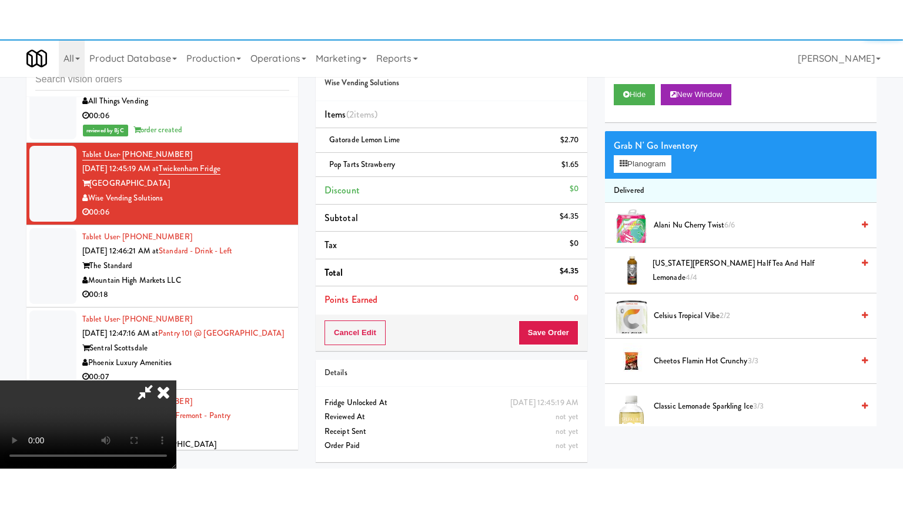
scroll to position [5254, 0]
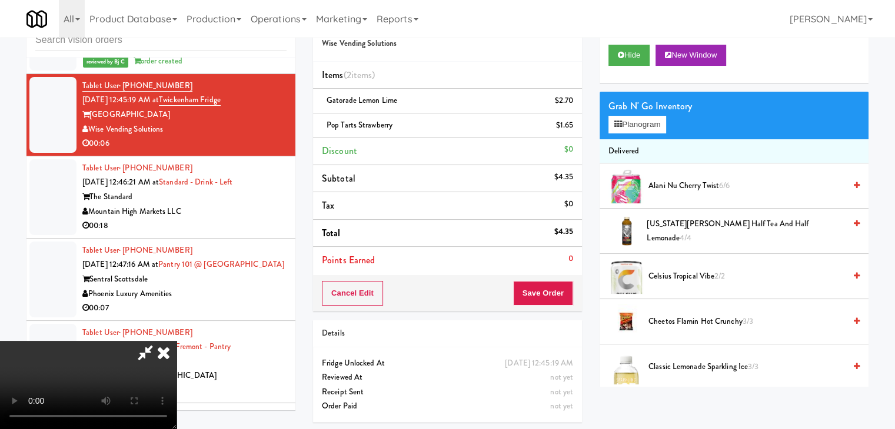
click at [576, 295] on div "Cancel Edit Save Order" at bounding box center [447, 293] width 269 height 36
click at [571, 295] on button "Save Order" at bounding box center [543, 293] width 60 height 25
click at [567, 295] on button "Save Order" at bounding box center [543, 293] width 60 height 25
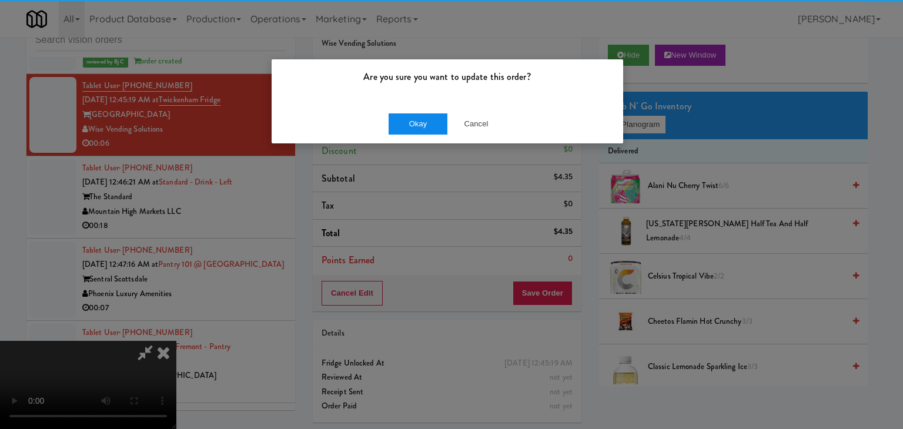
click at [425, 132] on div "Okay Cancel" at bounding box center [448, 123] width 352 height 39
click at [424, 130] on button "Okay" at bounding box center [418, 124] width 59 height 21
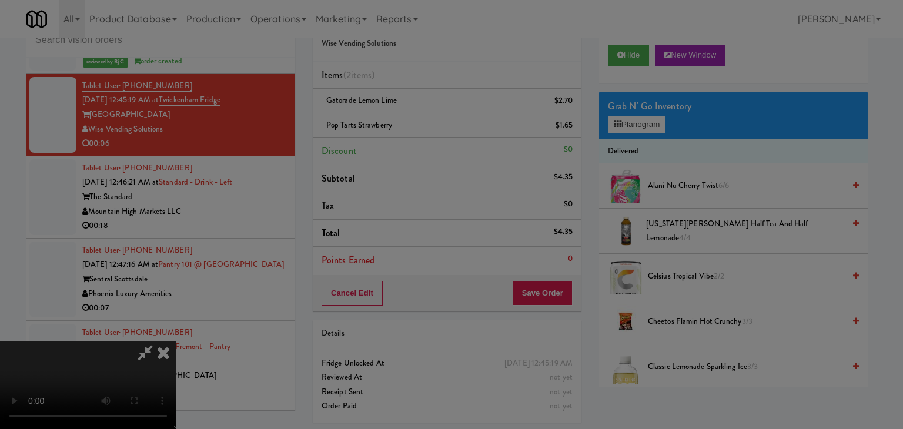
click at [424, 128] on body "Are you sure you want to update this order? Okay Cancel Okay Are you sure you w…" at bounding box center [451, 214] width 903 height 429
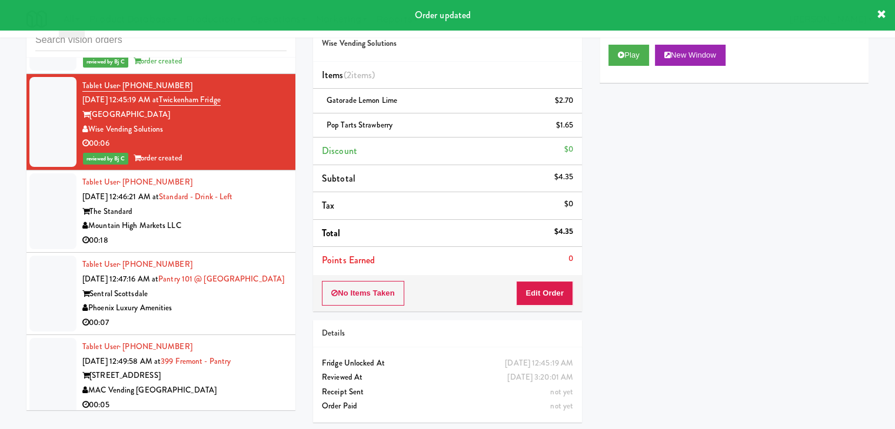
click at [221, 234] on div "Mountain High Markets LLC" at bounding box center [184, 226] width 204 height 15
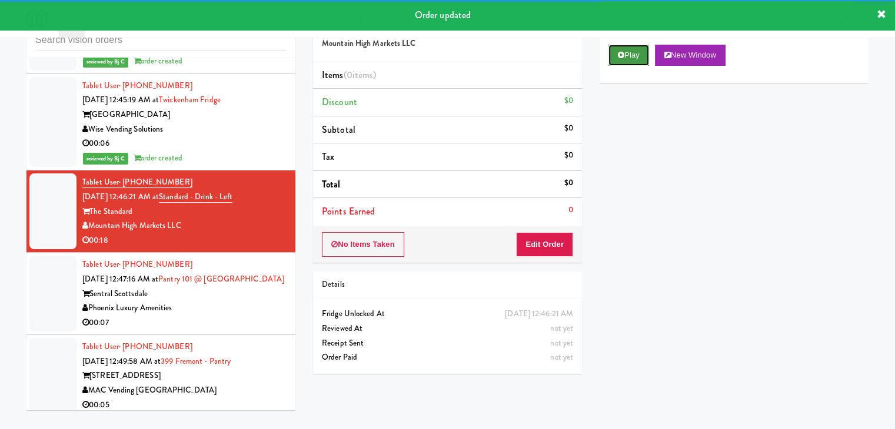
click at [641, 53] on button "Play" at bounding box center [628, 55] width 41 height 21
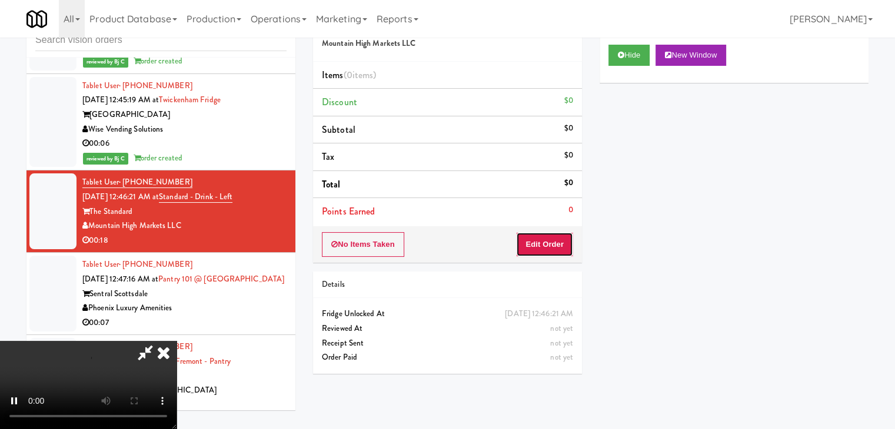
click at [558, 245] on button "Edit Order" at bounding box center [544, 244] width 57 height 25
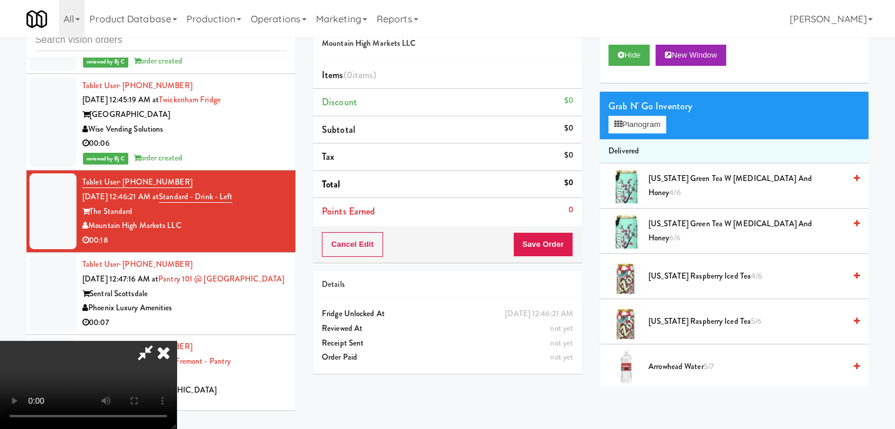
scroll to position [5224, 0]
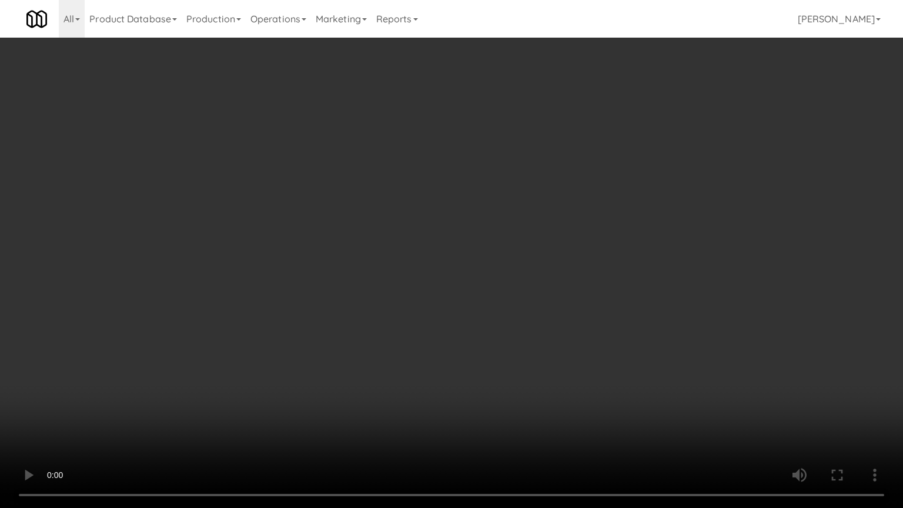
click at [591, 315] on video at bounding box center [451, 254] width 903 height 508
click at [591, 314] on video at bounding box center [451, 254] width 903 height 508
click at [595, 306] on video at bounding box center [451, 254] width 903 height 508
click at [599, 300] on video at bounding box center [451, 254] width 903 height 508
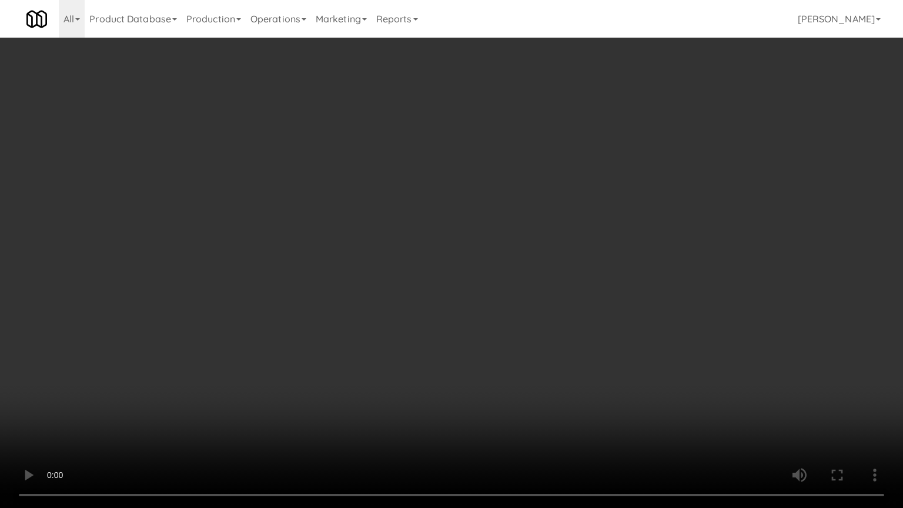
click at [586, 302] on video at bounding box center [451, 254] width 903 height 508
click at [581, 299] on video at bounding box center [451, 254] width 903 height 508
click at [574, 301] on video at bounding box center [451, 254] width 903 height 508
click at [598, 288] on video at bounding box center [451, 254] width 903 height 508
click at [588, 293] on video at bounding box center [451, 254] width 903 height 508
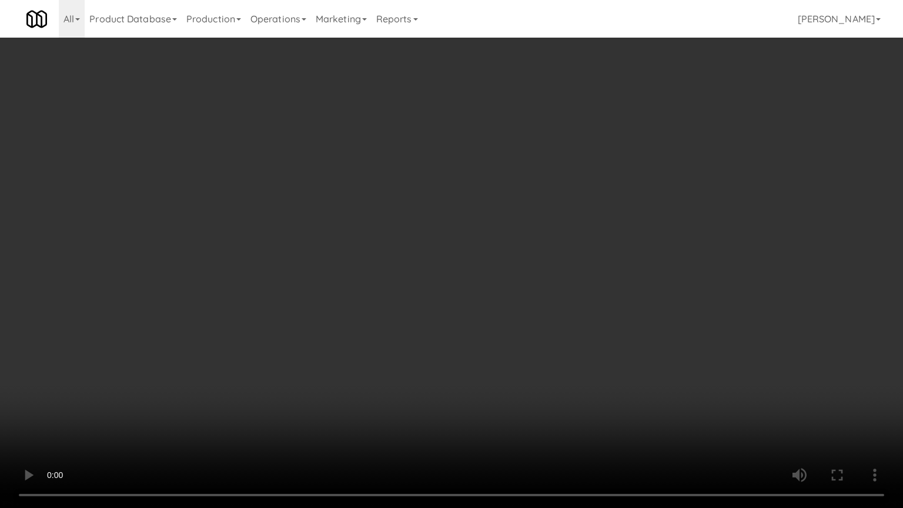
click at [591, 289] on video at bounding box center [451, 254] width 903 height 508
click at [591, 287] on video at bounding box center [451, 254] width 903 height 508
click at [598, 288] on video at bounding box center [451, 254] width 903 height 508
click at [601, 276] on video at bounding box center [451, 254] width 903 height 508
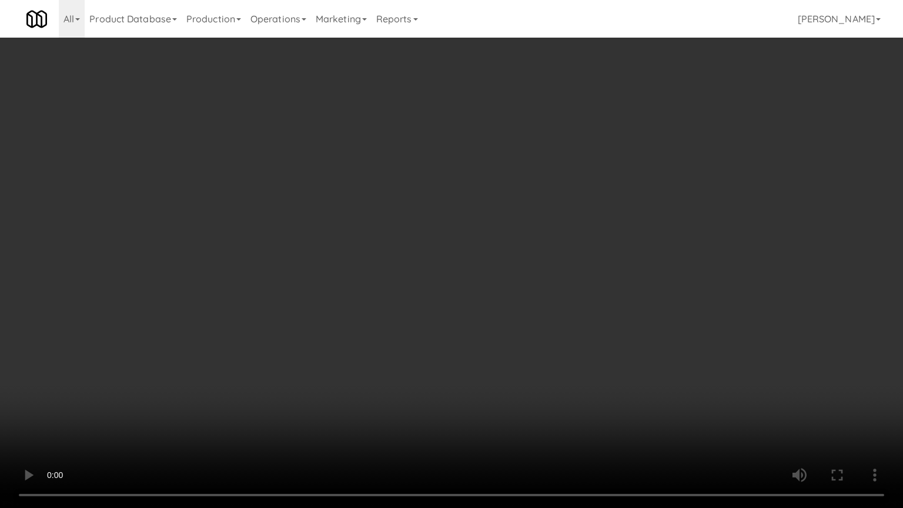
click at [601, 276] on video at bounding box center [451, 254] width 903 height 508
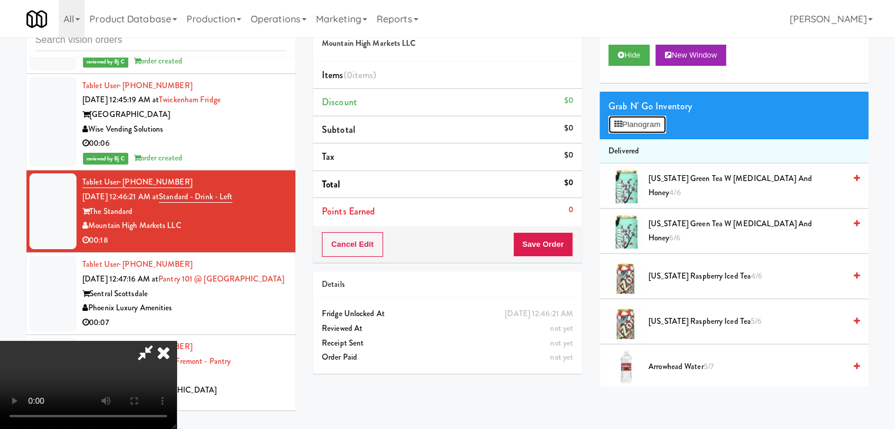
click at [654, 125] on button "Planogram" at bounding box center [637, 125] width 58 height 18
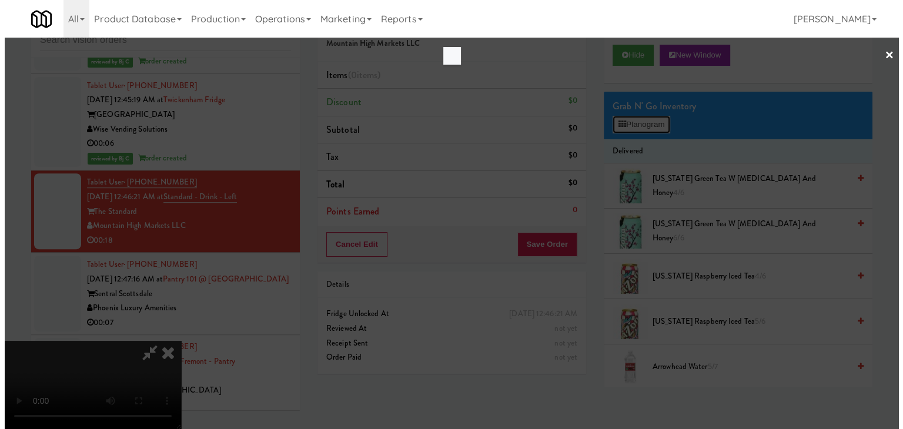
scroll to position [5224, 0]
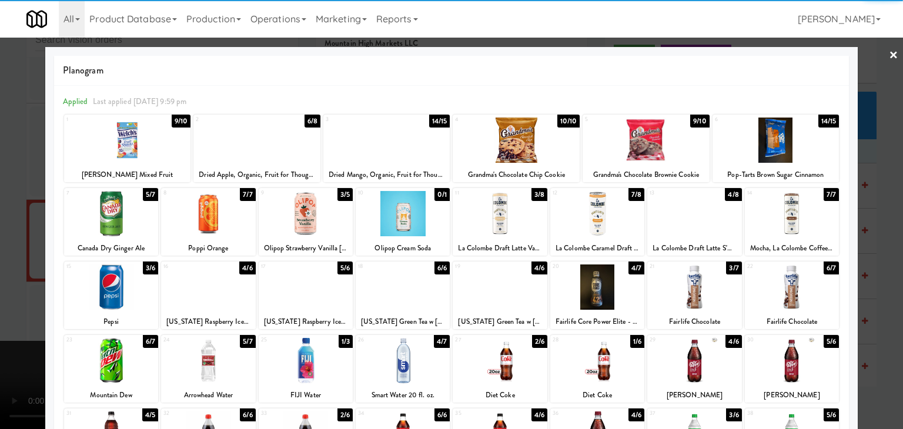
click at [147, 150] on div at bounding box center [127, 140] width 127 height 45
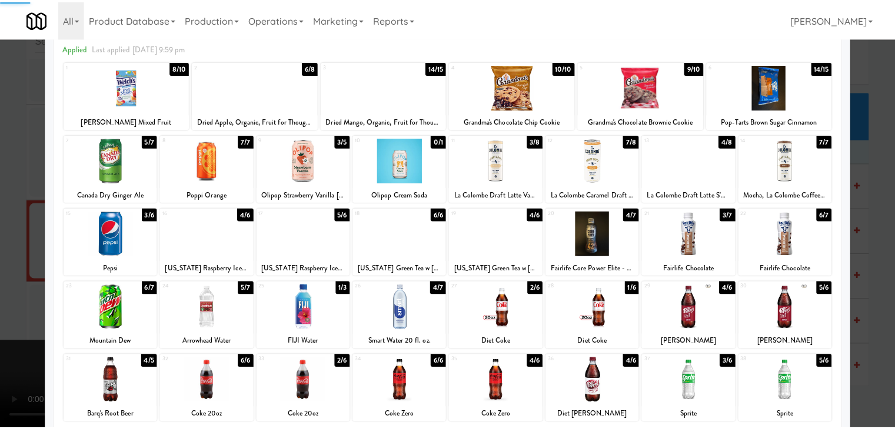
scroll to position [118, 0]
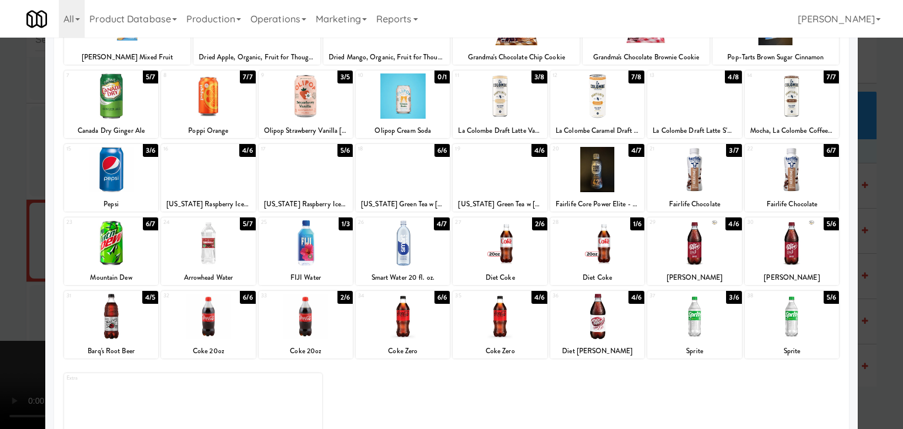
click at [215, 237] on div at bounding box center [208, 243] width 94 height 45
click at [593, 248] on div at bounding box center [598, 243] width 94 height 45
drag, startPoint x: 0, startPoint y: 289, endPoint x: 33, endPoint y: 290, distance: 32.9
click at [0, 289] on div at bounding box center [451, 214] width 903 height 429
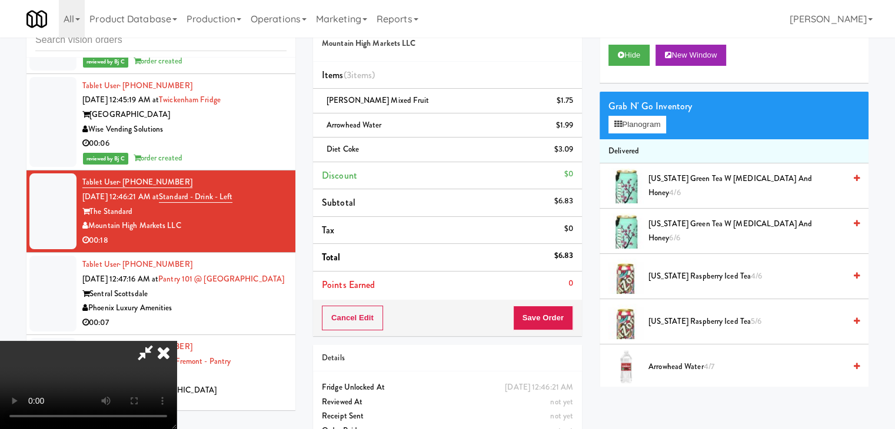
click at [176, 349] on video at bounding box center [88, 385] width 176 height 88
drag, startPoint x: 424, startPoint y: 349, endPoint x: 424, endPoint y: 399, distance: 50.0
click at [176, 349] on video at bounding box center [88, 385] width 176 height 88
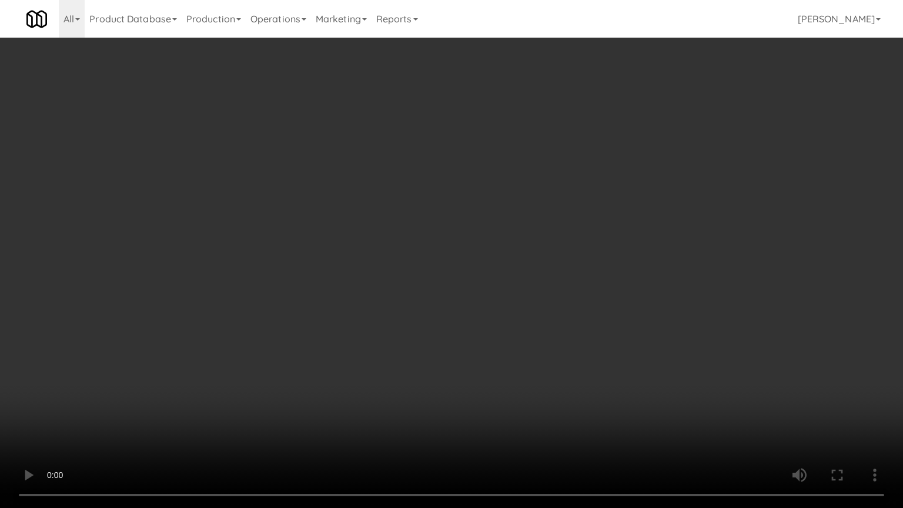
click at [415, 393] on video at bounding box center [451, 254] width 903 height 508
click at [517, 407] on video at bounding box center [451, 254] width 903 height 508
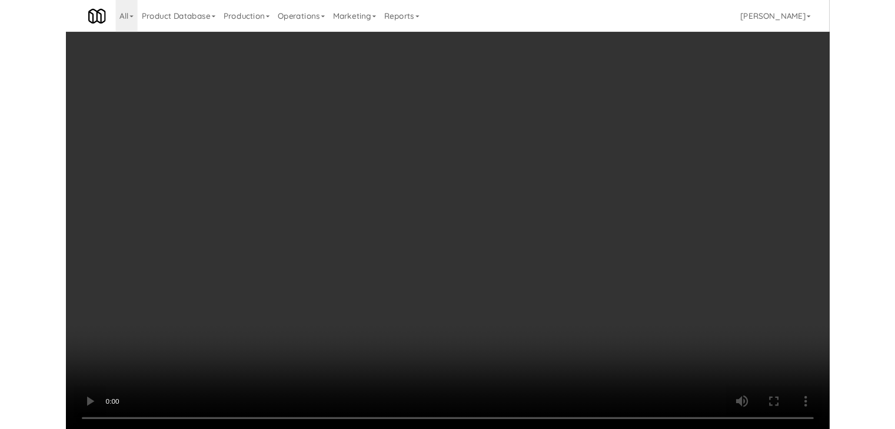
scroll to position [5254, 0]
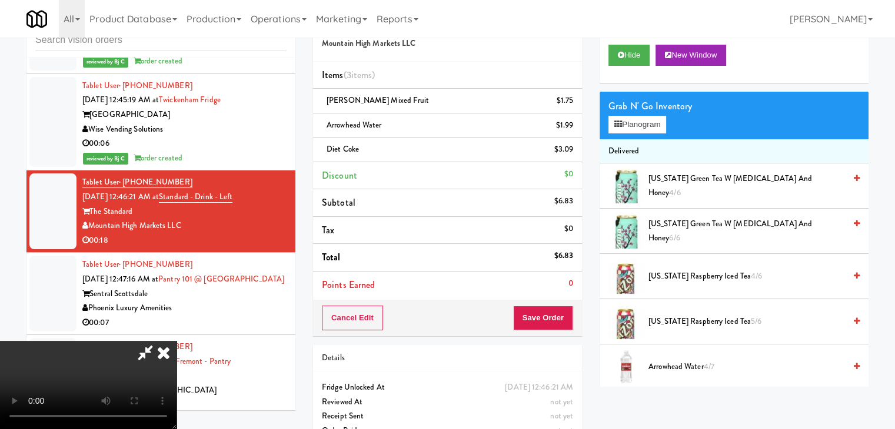
drag, startPoint x: 584, startPoint y: 326, endPoint x: 569, endPoint y: 328, distance: 14.2
click at [579, 328] on div "Order # 4586945 Mountain High Markets LLC Items (3 items ) [PERSON_NAME] Mixed …" at bounding box center [447, 231] width 286 height 452
click at [551, 327] on button "Save Order" at bounding box center [543, 318] width 60 height 25
click at [552, 326] on button "Save Order" at bounding box center [543, 318] width 60 height 25
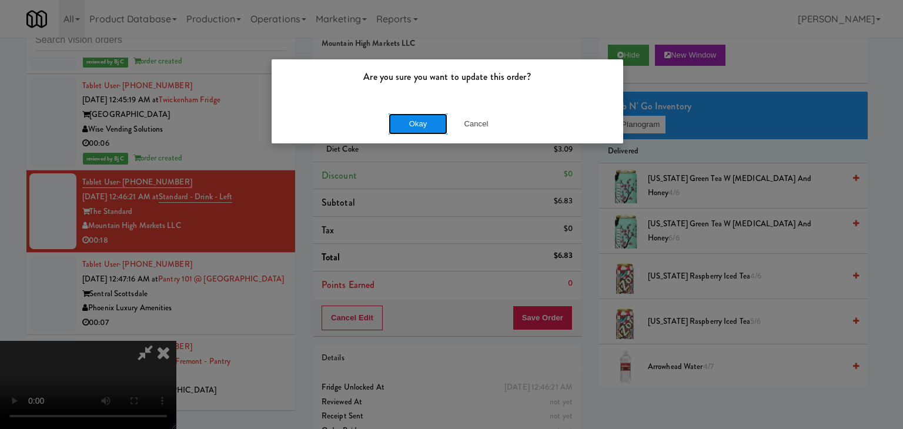
click at [432, 125] on button "Okay" at bounding box center [418, 124] width 59 height 21
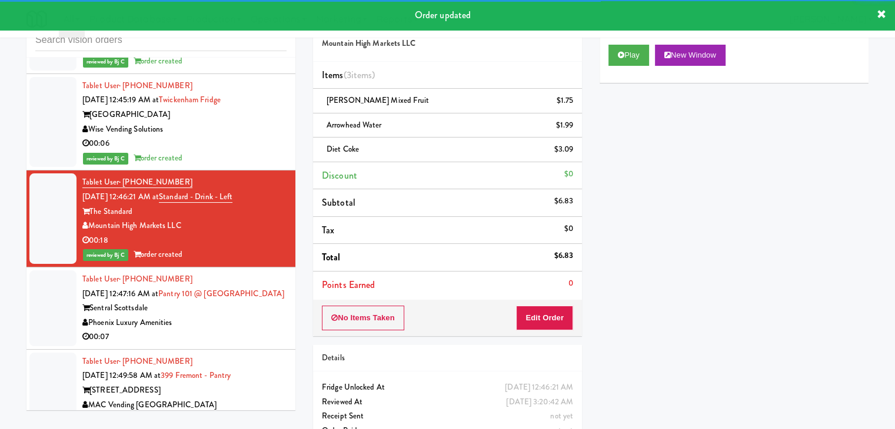
scroll to position [5313, 0]
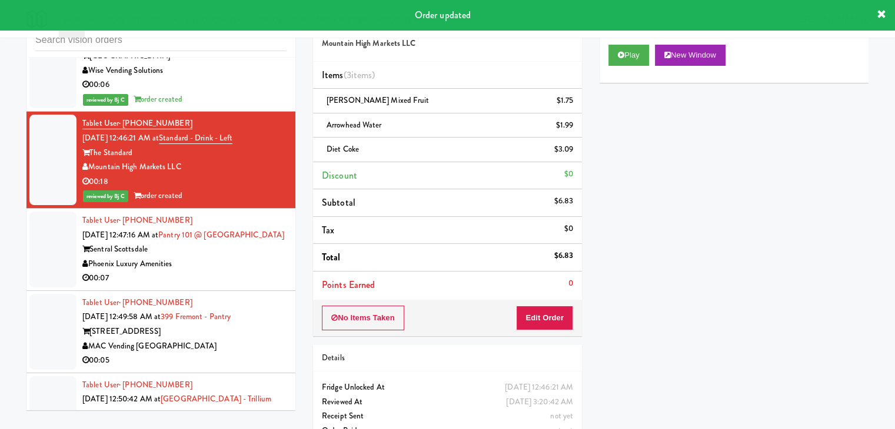
click at [246, 272] on div "Phoenix Luxury Amenities" at bounding box center [184, 264] width 204 height 15
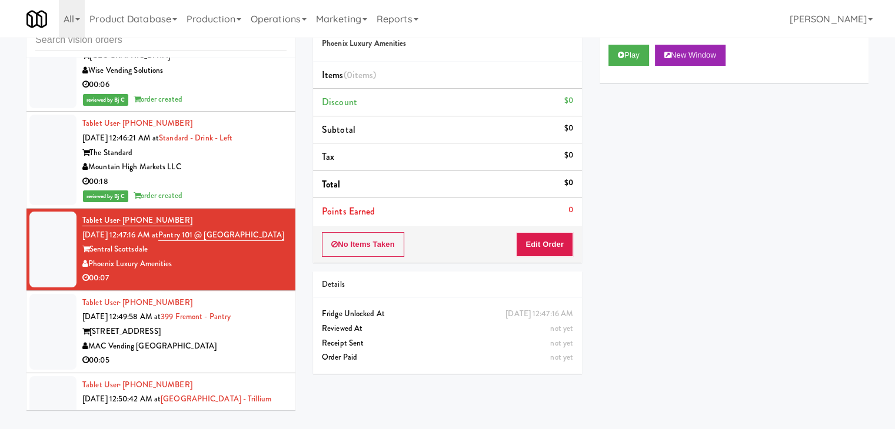
click at [249, 175] on div "Mountain High Markets LLC" at bounding box center [184, 167] width 204 height 15
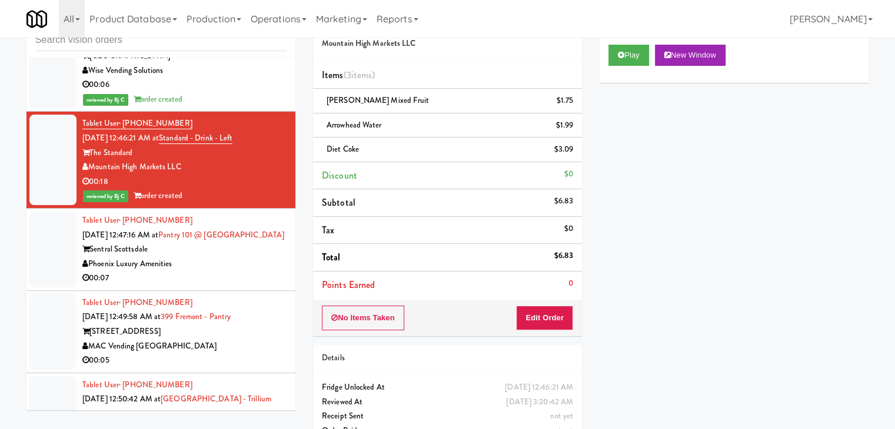
click at [226, 257] on div "Sentral Scottsdale" at bounding box center [184, 249] width 204 height 15
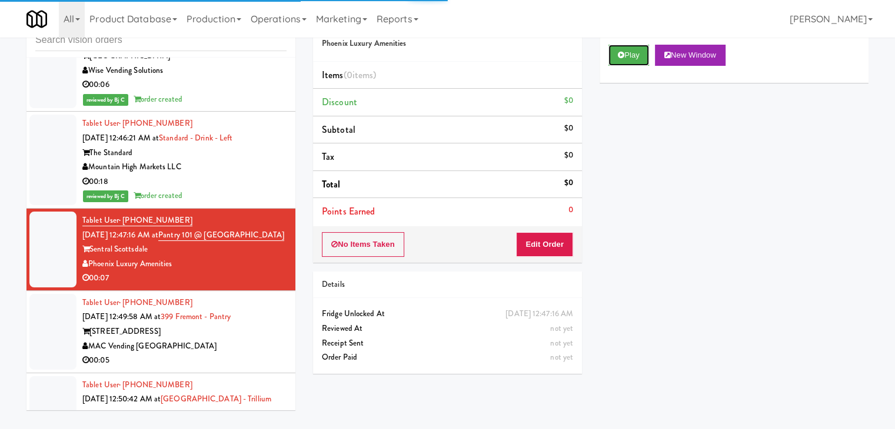
drag, startPoint x: 626, startPoint y: 59, endPoint x: 618, endPoint y: 78, distance: 20.0
click at [626, 61] on button "Play" at bounding box center [628, 55] width 41 height 21
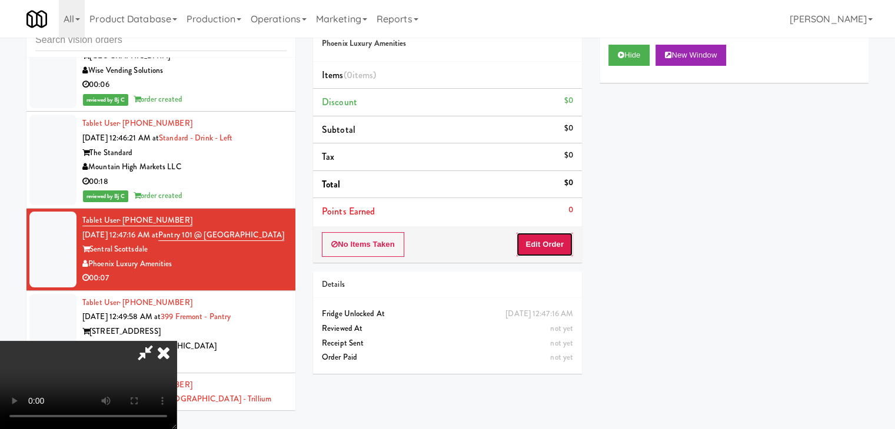
click at [531, 249] on button "Edit Order" at bounding box center [544, 244] width 57 height 25
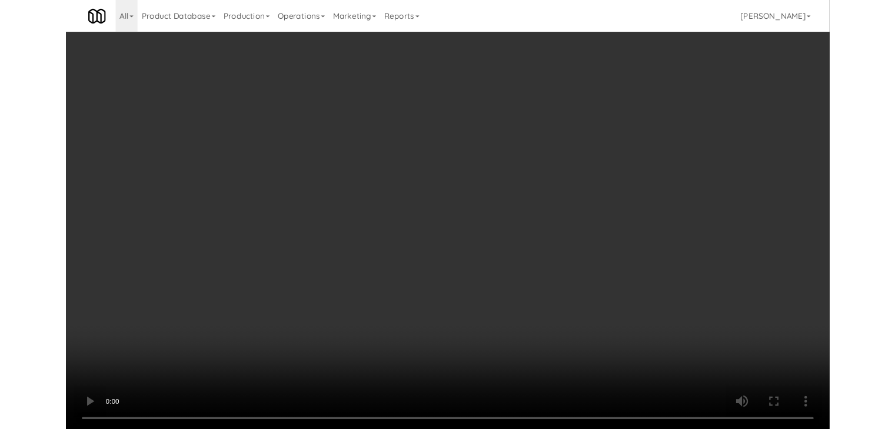
scroll to position [5283, 0]
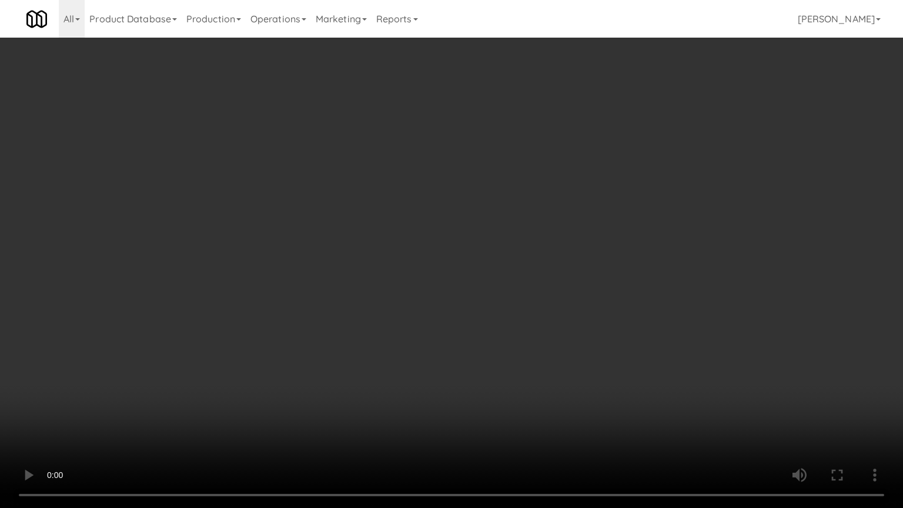
click at [562, 306] on video at bounding box center [451, 254] width 903 height 508
click at [564, 307] on video at bounding box center [451, 254] width 903 height 508
click at [562, 310] on video at bounding box center [451, 254] width 903 height 508
click at [562, 311] on video at bounding box center [451, 254] width 903 height 508
click at [562, 309] on video at bounding box center [451, 254] width 903 height 508
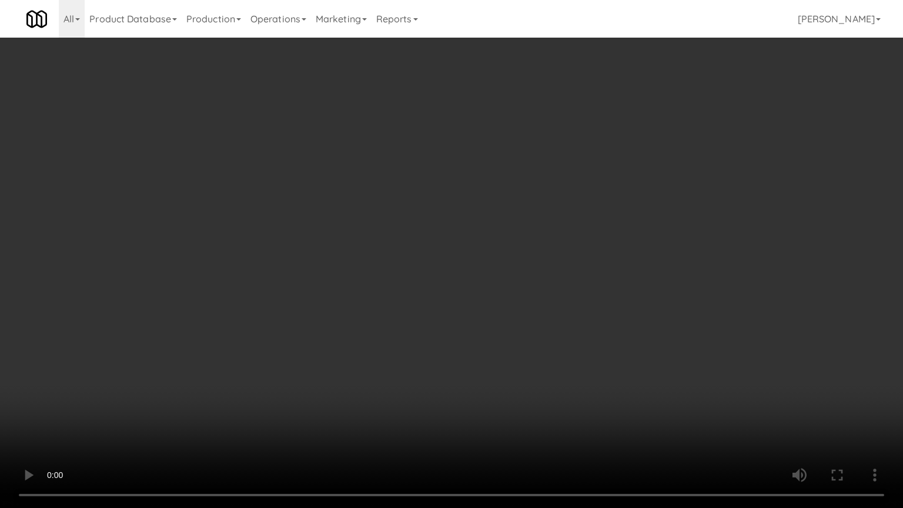
click at [562, 301] on video at bounding box center [451, 254] width 903 height 508
click at [554, 299] on video at bounding box center [451, 254] width 903 height 508
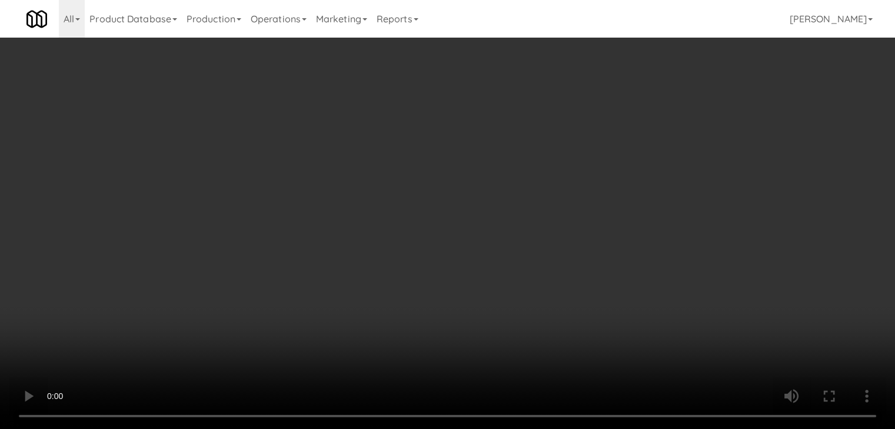
scroll to position [5313, 0]
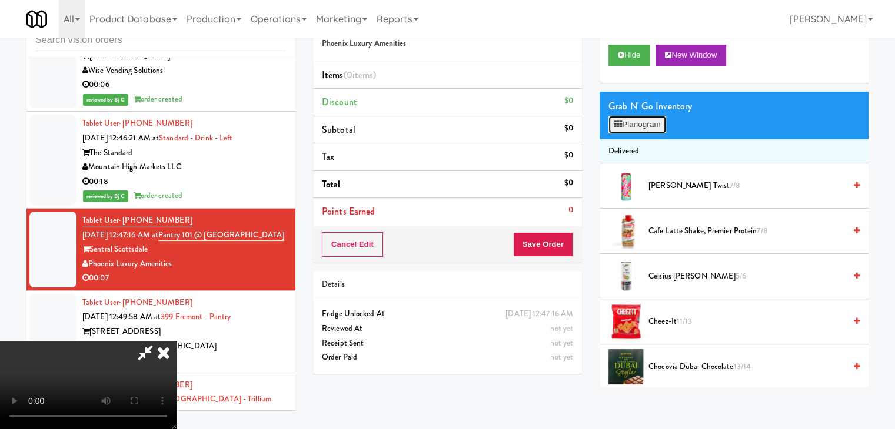
click at [629, 126] on button "Planogram" at bounding box center [637, 125] width 58 height 18
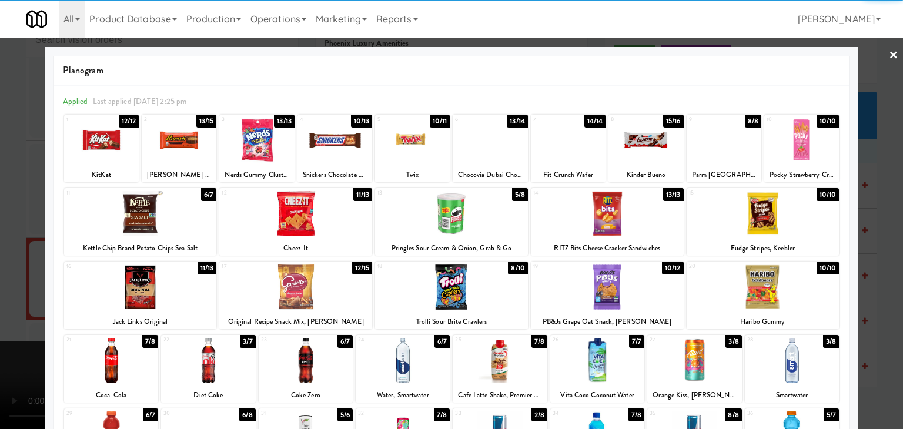
drag, startPoint x: 648, startPoint y: 158, endPoint x: 655, endPoint y: 160, distance: 6.7
click at [649, 158] on div at bounding box center [646, 140] width 75 height 45
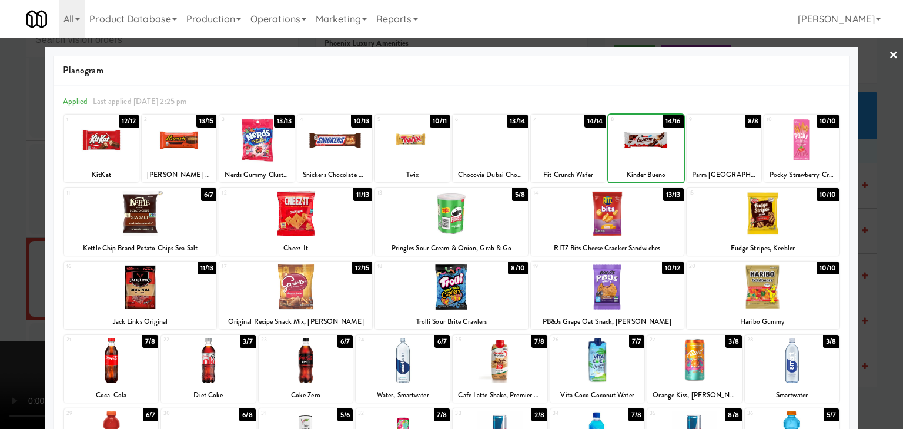
drag, startPoint x: 803, startPoint y: 148, endPoint x: 842, endPoint y: 159, distance: 40.4
click at [804, 148] on div at bounding box center [802, 140] width 75 height 45
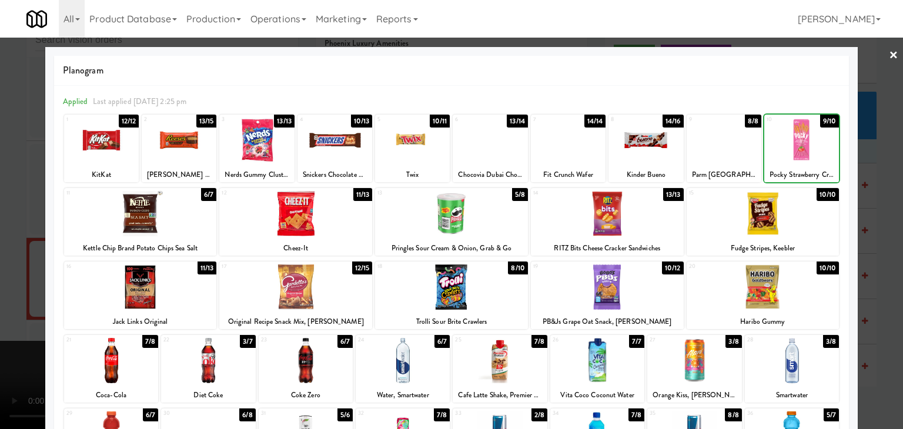
click at [860, 166] on div at bounding box center [451, 214] width 903 height 429
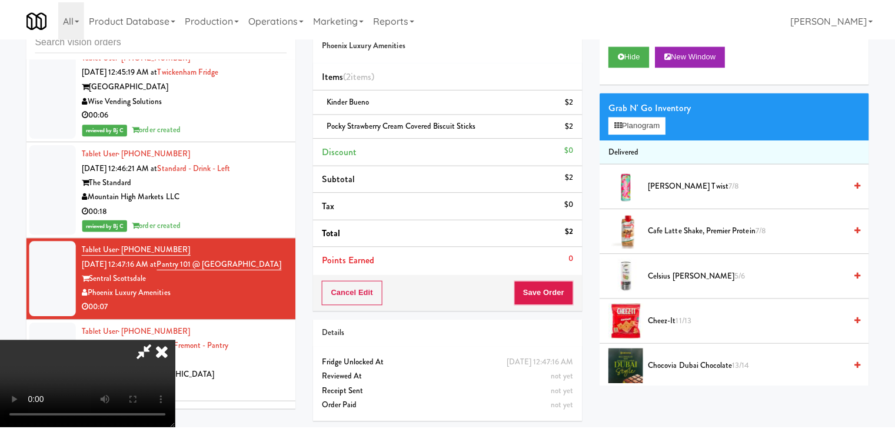
scroll to position [5313, 0]
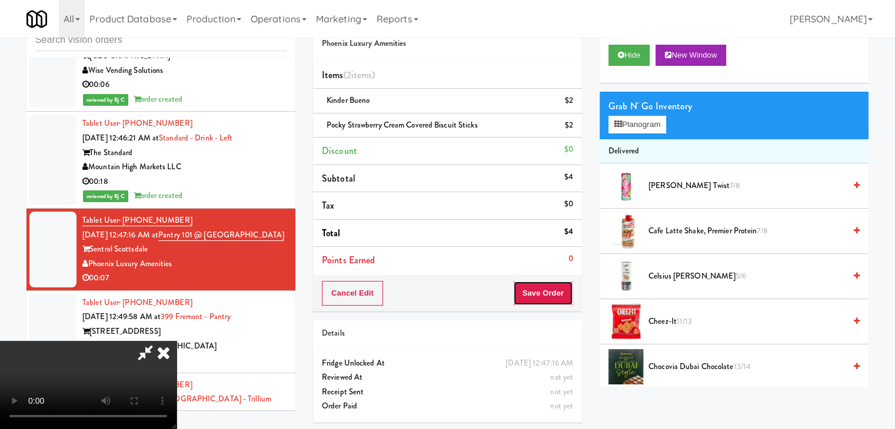
click at [562, 297] on button "Save Order" at bounding box center [543, 293] width 60 height 25
click at [562, 295] on button "Save Order" at bounding box center [543, 293] width 60 height 25
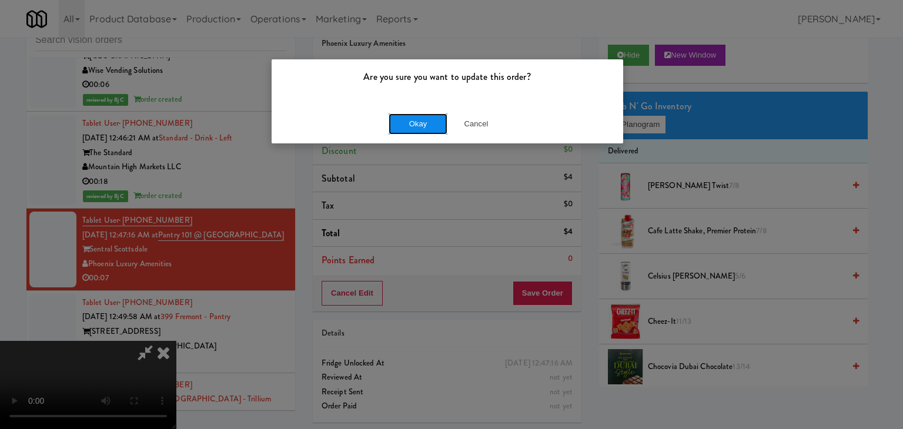
click at [411, 124] on button "Okay" at bounding box center [418, 124] width 59 height 21
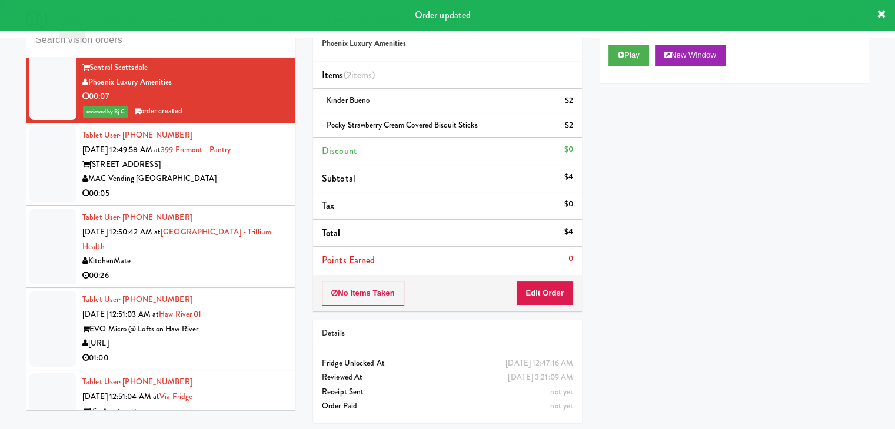
scroll to position [5548, 0]
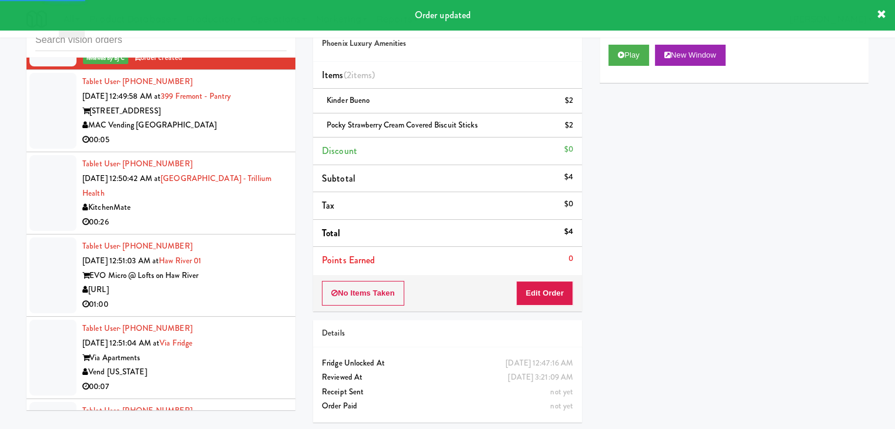
drag, startPoint x: 249, startPoint y: 182, endPoint x: 255, endPoint y: 186, distance: 7.1
click at [252, 148] on div "00:05" at bounding box center [184, 140] width 204 height 15
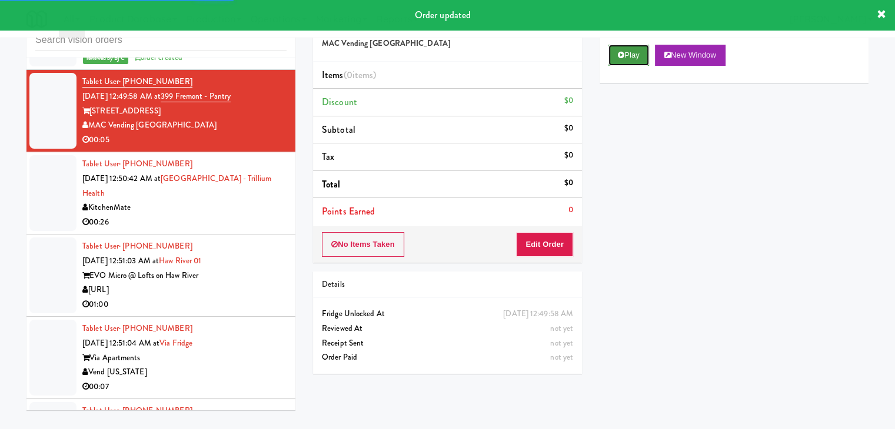
click at [623, 63] on button "Play" at bounding box center [628, 55] width 41 height 21
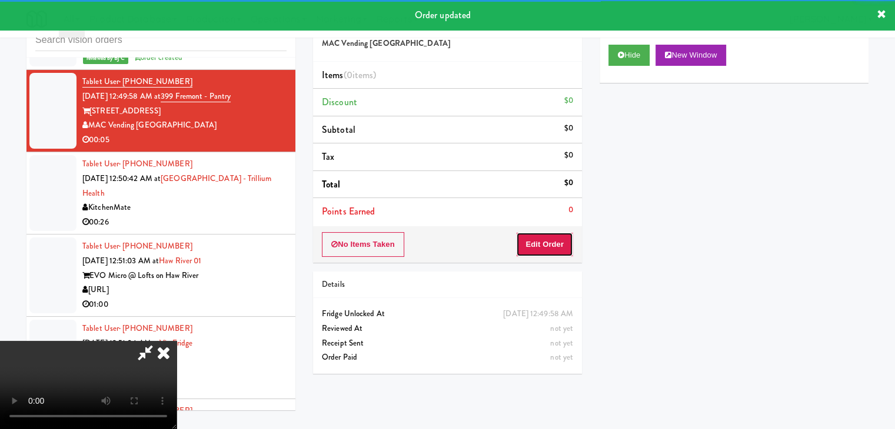
click at [549, 248] on button "Edit Order" at bounding box center [544, 244] width 57 height 25
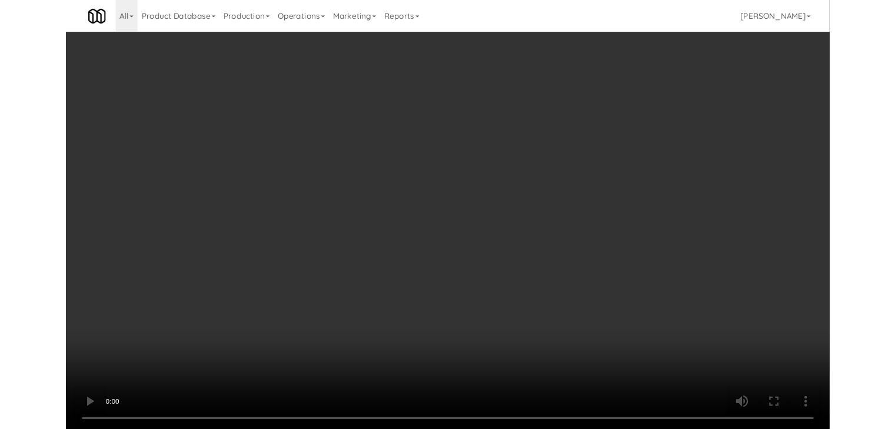
scroll to position [5504, 0]
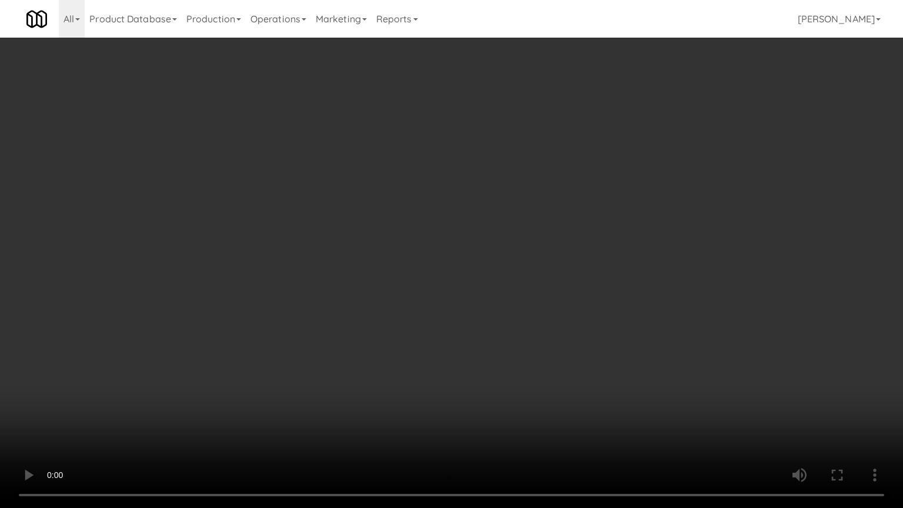
click at [485, 429] on video at bounding box center [451, 254] width 903 height 508
click at [532, 381] on video at bounding box center [451, 254] width 903 height 508
click at [519, 391] on video at bounding box center [451, 254] width 903 height 508
click at [517, 389] on video at bounding box center [451, 254] width 903 height 508
click at [515, 394] on video at bounding box center [451, 254] width 903 height 508
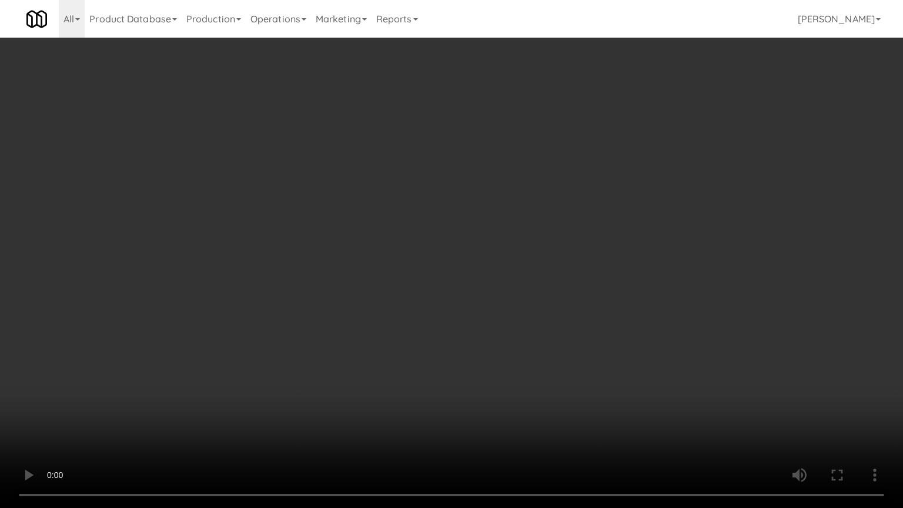
click at [574, 381] on video at bounding box center [451, 254] width 903 height 508
click at [566, 374] on video at bounding box center [451, 254] width 903 height 508
drag, startPoint x: 566, startPoint y: 374, endPoint x: 591, endPoint y: 249, distance: 127.0
click at [566, 371] on video at bounding box center [451, 254] width 903 height 508
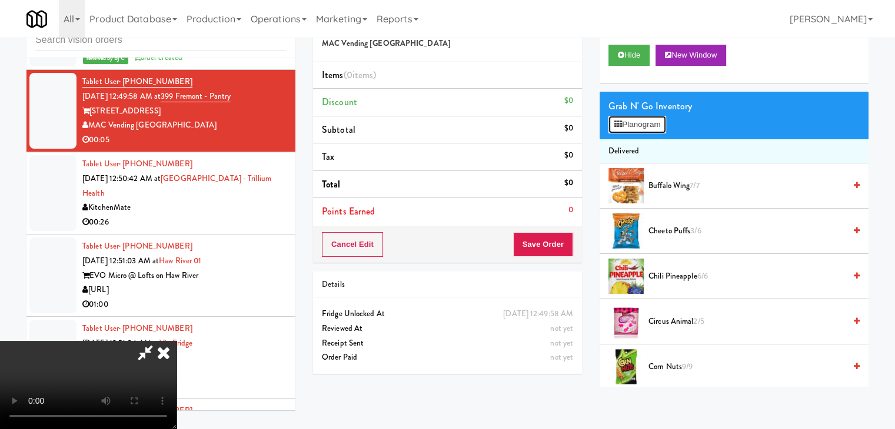
click at [638, 126] on button "Planogram" at bounding box center [637, 125] width 58 height 18
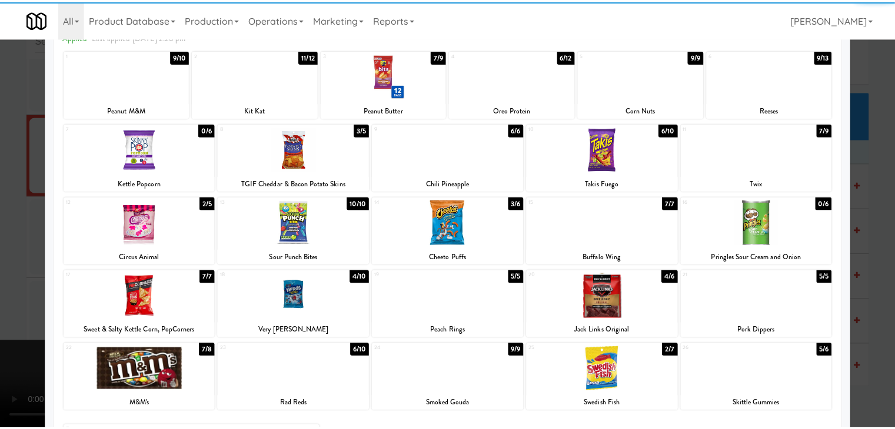
scroll to position [148, 0]
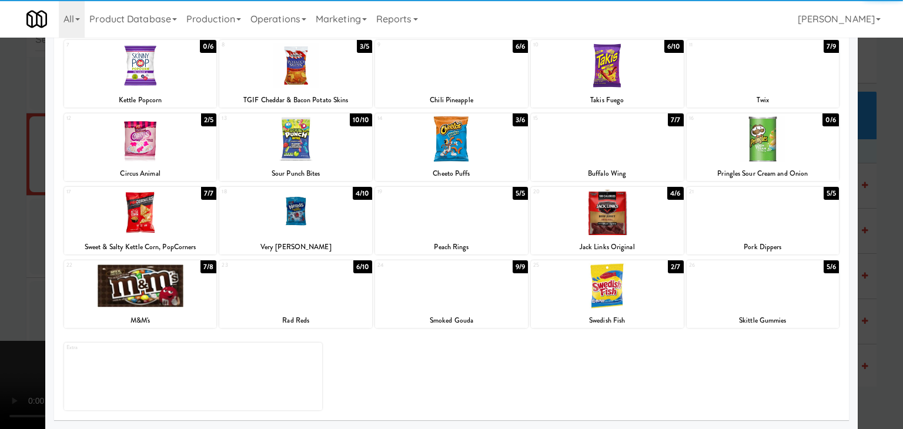
drag, startPoint x: 168, startPoint y: 292, endPoint x: 144, endPoint y: 291, distance: 24.1
click at [166, 292] on div at bounding box center [140, 286] width 153 height 45
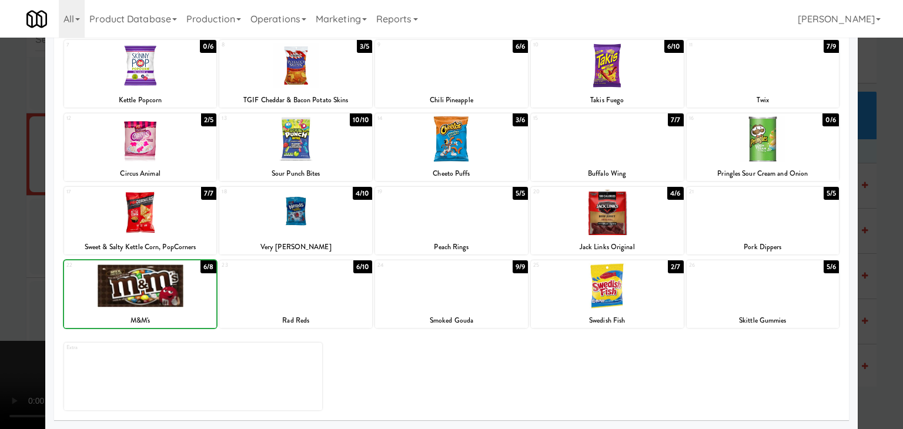
click at [2, 267] on div at bounding box center [451, 214] width 903 height 429
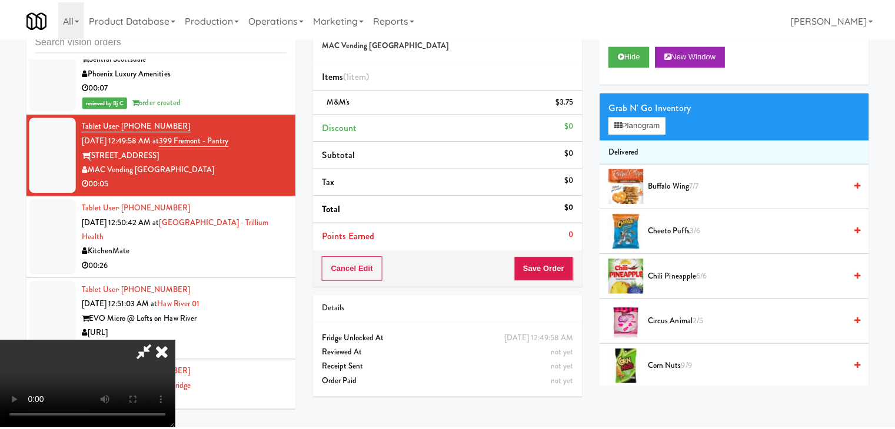
scroll to position [5548, 0]
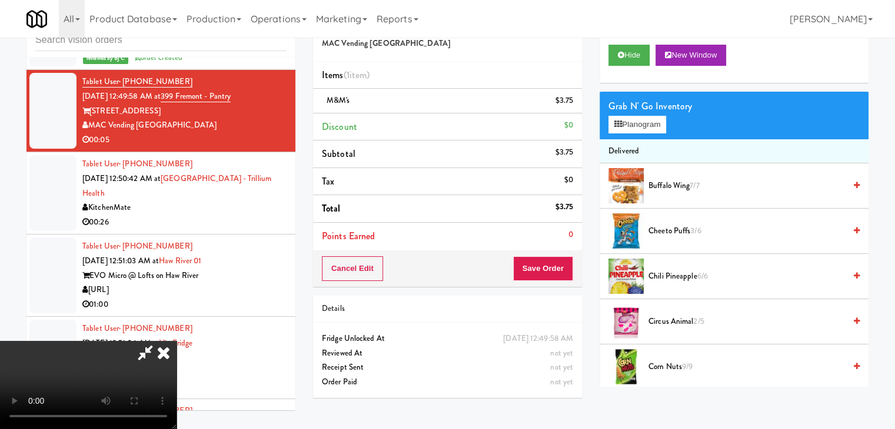
drag, startPoint x: 348, startPoint y: 292, endPoint x: 358, endPoint y: 297, distance: 10.5
click at [176, 341] on video at bounding box center [88, 385] width 176 height 88
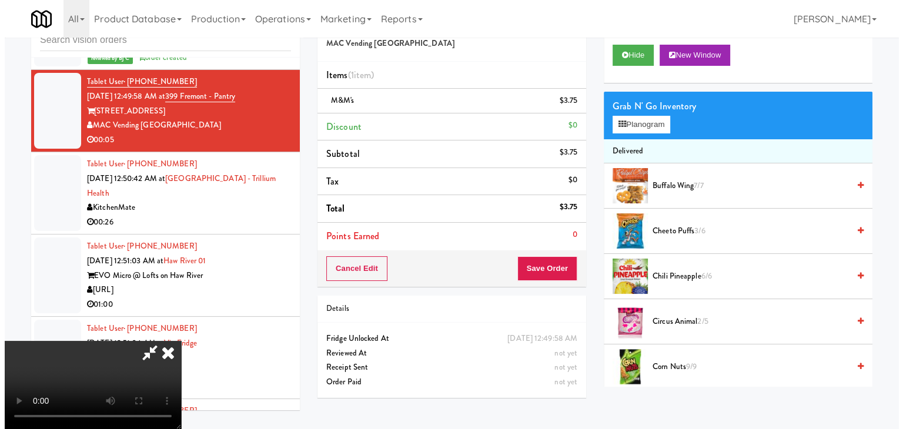
scroll to position [165, 0]
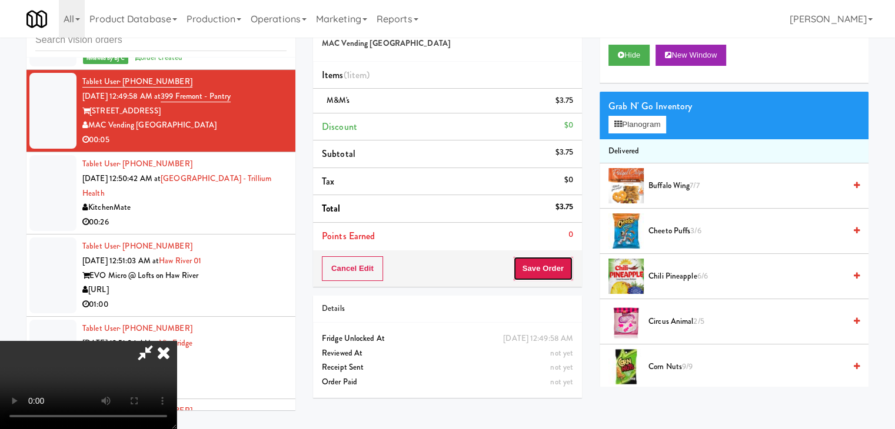
click at [558, 264] on button "Save Order" at bounding box center [543, 268] width 60 height 25
click at [555, 267] on button "Save Order" at bounding box center [543, 268] width 60 height 25
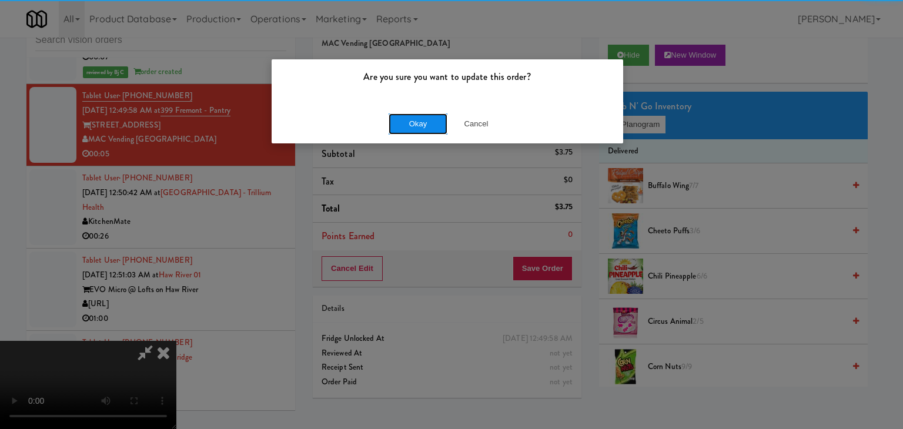
click at [422, 114] on button "Okay" at bounding box center [418, 124] width 59 height 21
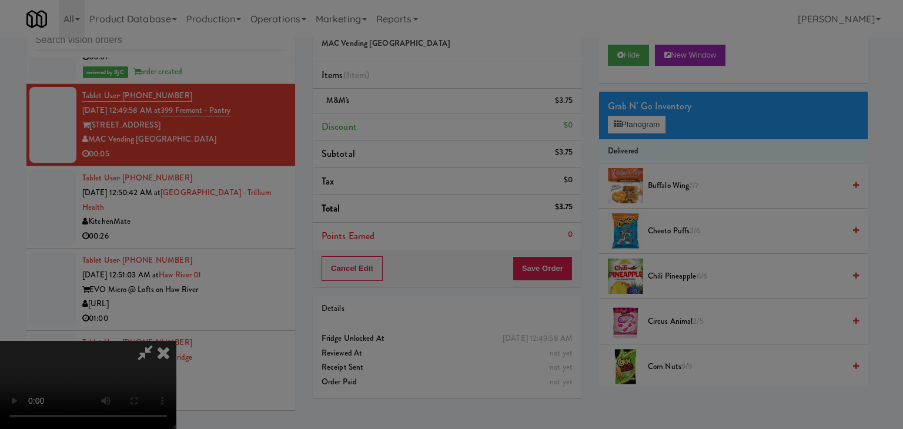
click at [416, 121] on div "Okay Cancel" at bounding box center [448, 101] width 352 height 39
click at [416, 121] on div at bounding box center [451, 214] width 903 height 429
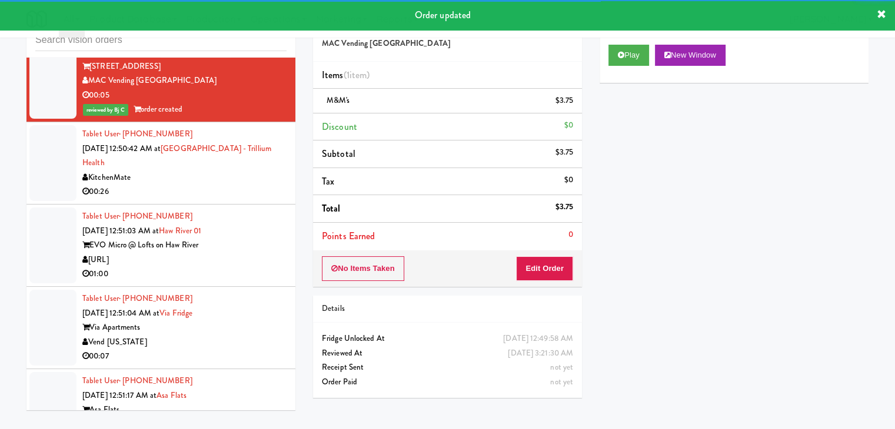
scroll to position [5666, 0]
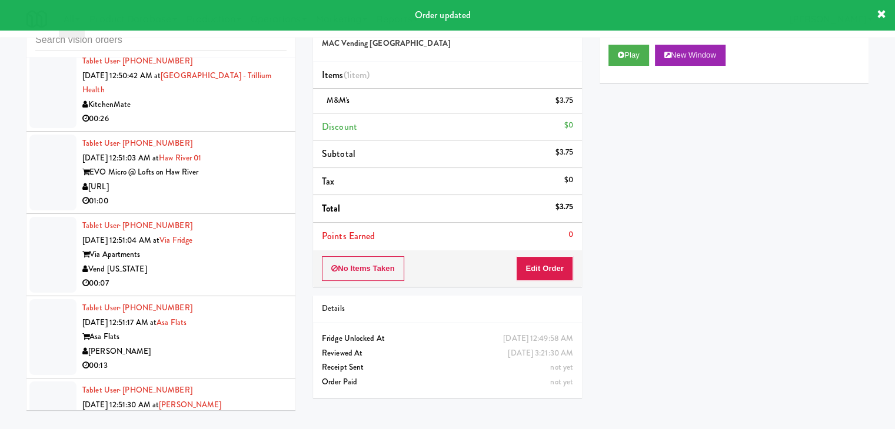
drag, startPoint x: 222, startPoint y: 152, endPoint x: 237, endPoint y: 189, distance: 39.5
click at [222, 126] on div "00:26" at bounding box center [184, 119] width 204 height 15
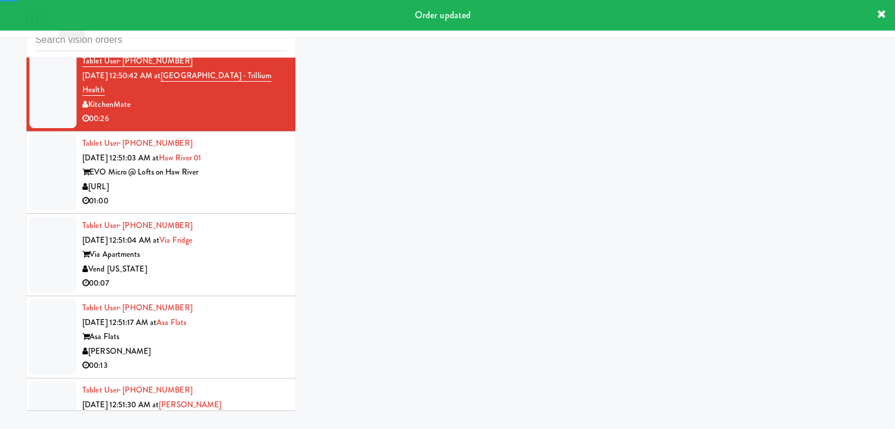
click at [241, 195] on div "[URL]" at bounding box center [184, 187] width 204 height 15
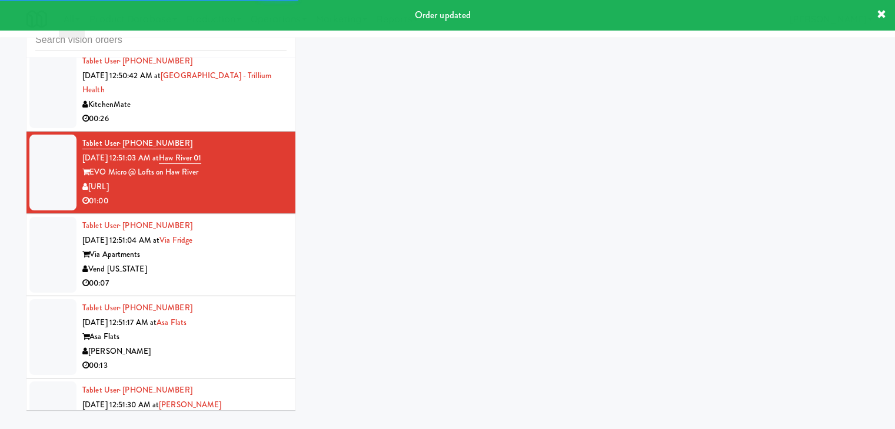
scroll to position [5724, 0]
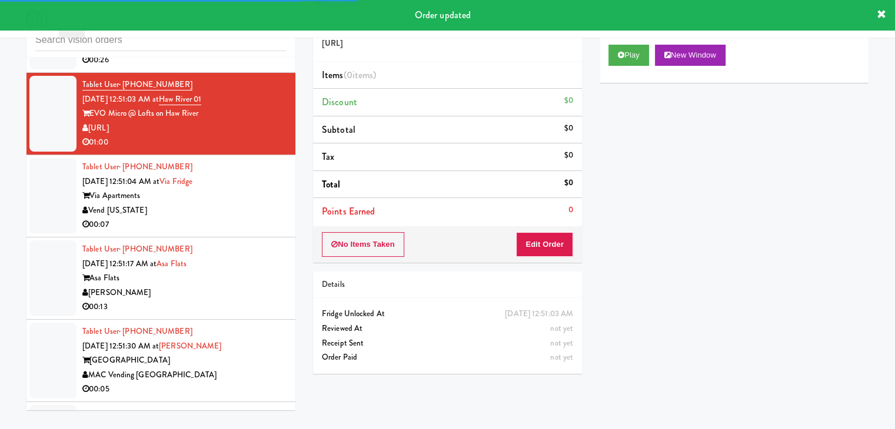
drag, startPoint x: 227, startPoint y: 249, endPoint x: 236, endPoint y: 251, distance: 8.9
click at [231, 218] on div "Vend [US_STATE]" at bounding box center [184, 211] width 204 height 15
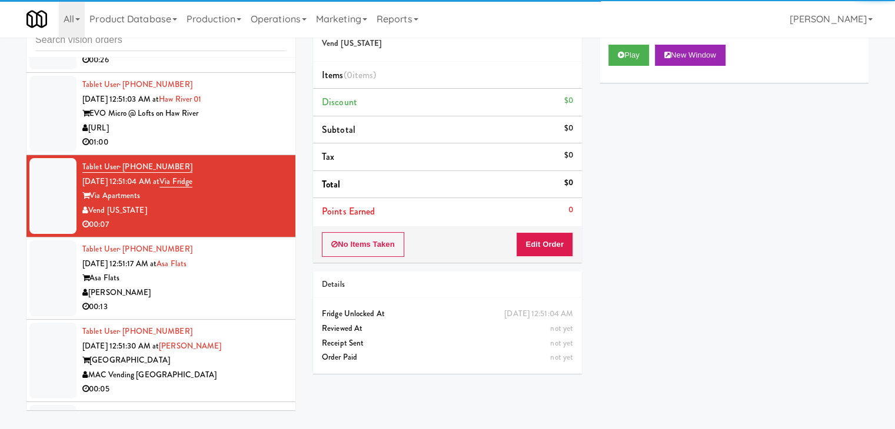
drag, startPoint x: 627, startPoint y: 68, endPoint x: 620, endPoint y: 71, distance: 7.6
click at [625, 67] on div "Play New Window" at bounding box center [733, 59] width 269 height 47
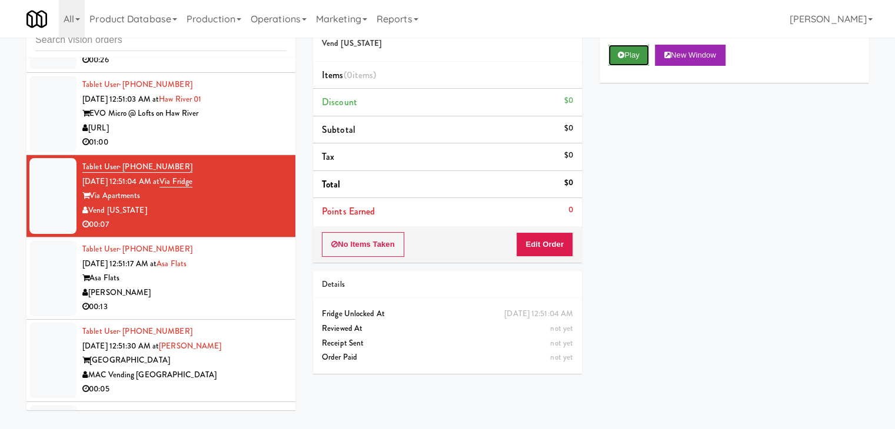
click at [622, 61] on button "Play" at bounding box center [628, 55] width 41 height 21
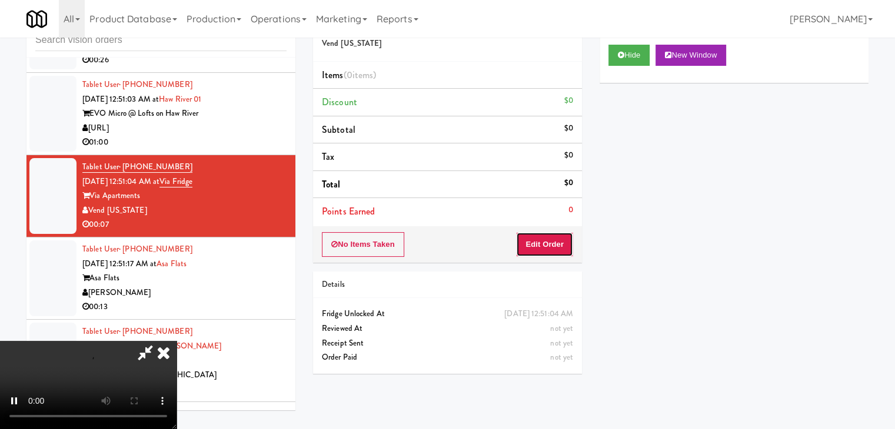
click at [551, 248] on button "Edit Order" at bounding box center [544, 244] width 57 height 25
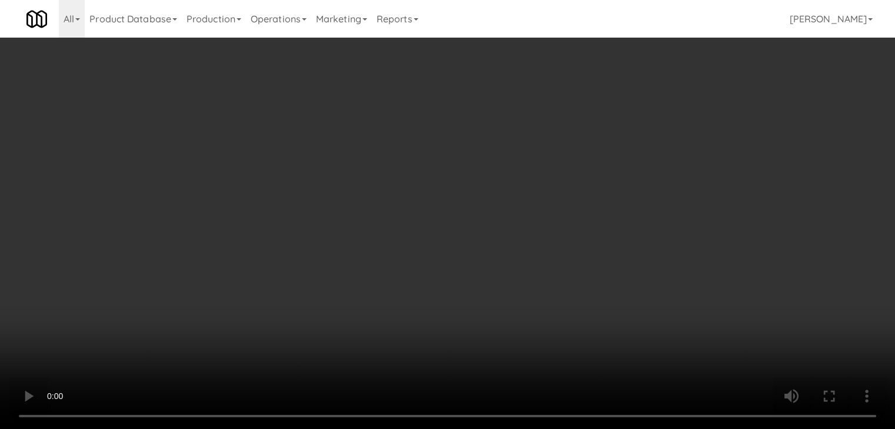
scroll to position [5681, 0]
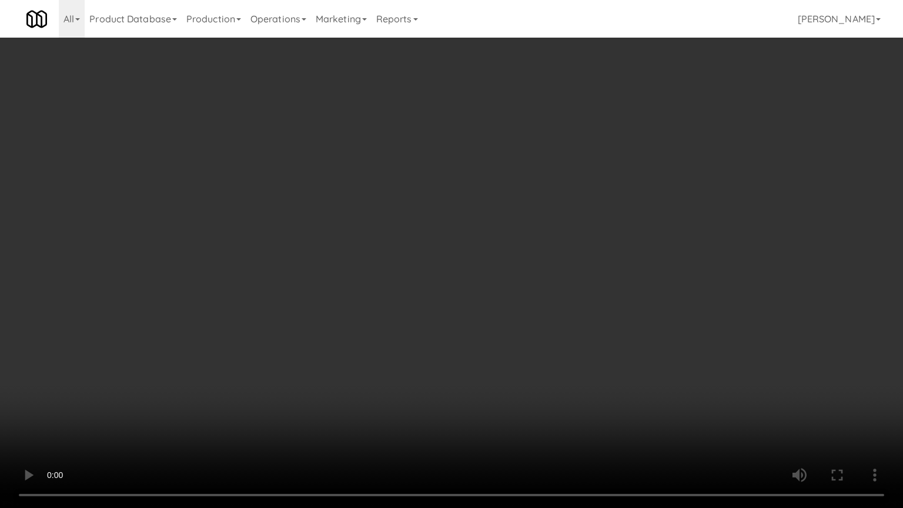
click at [570, 341] on video at bounding box center [451, 254] width 903 height 508
click at [574, 339] on video at bounding box center [451, 254] width 903 height 508
click at [575, 331] on video at bounding box center [451, 254] width 903 height 508
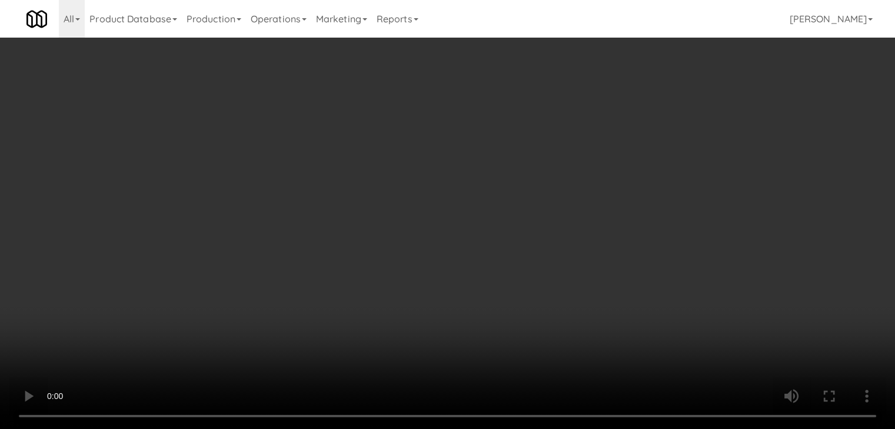
click at [643, 119] on button "Planogram" at bounding box center [637, 125] width 58 height 18
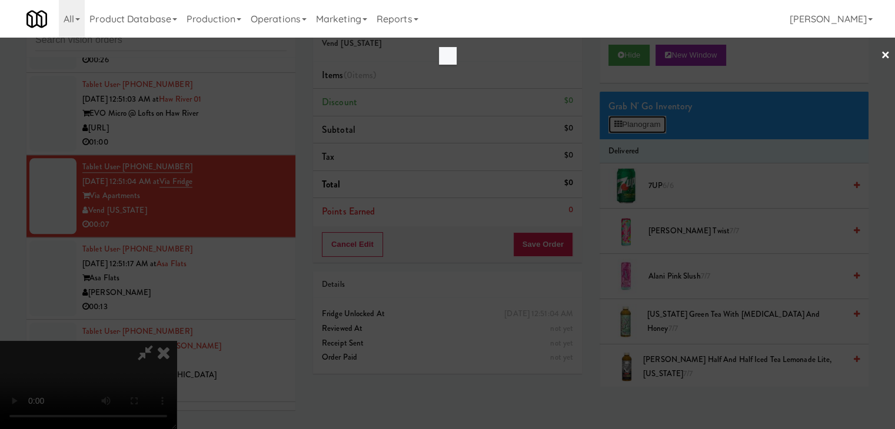
scroll to position [5681, 0]
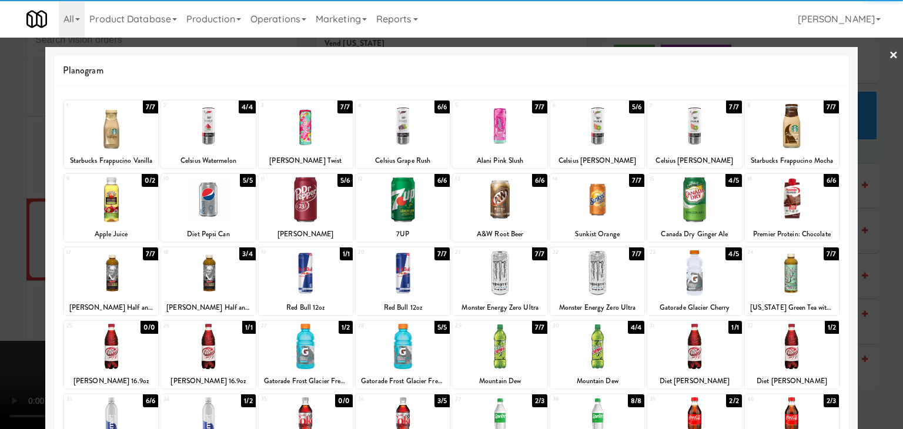
click at [199, 206] on div at bounding box center [208, 199] width 94 height 45
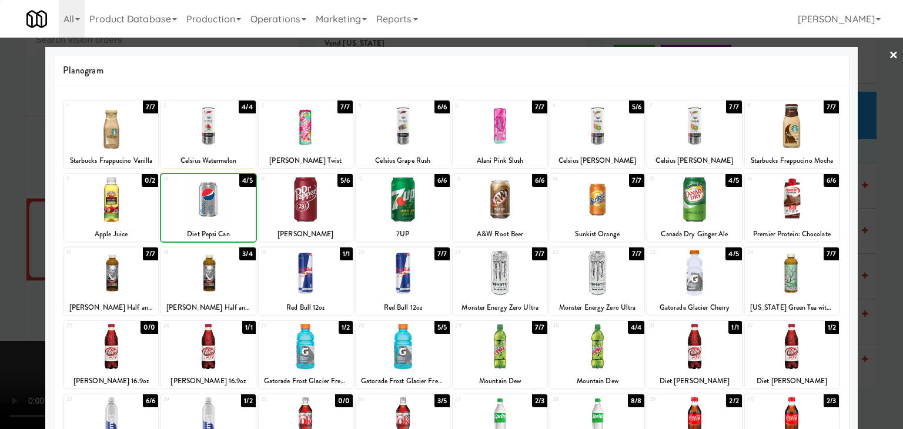
click at [0, 212] on div at bounding box center [451, 214] width 903 height 429
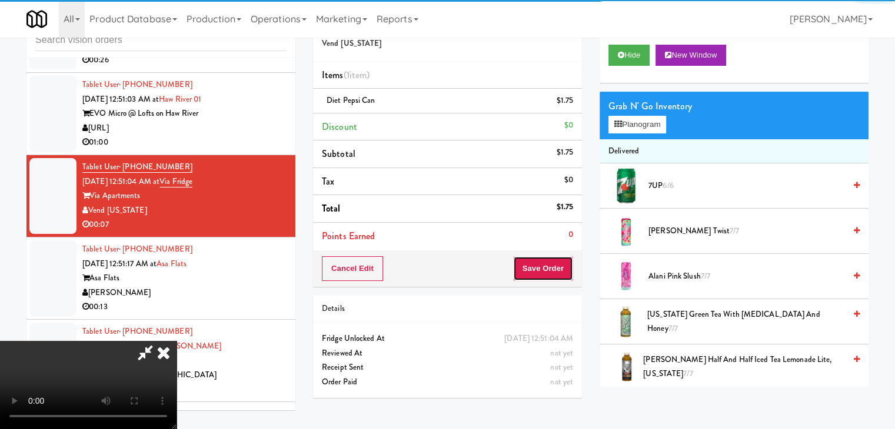
click at [546, 274] on button "Save Order" at bounding box center [543, 268] width 60 height 25
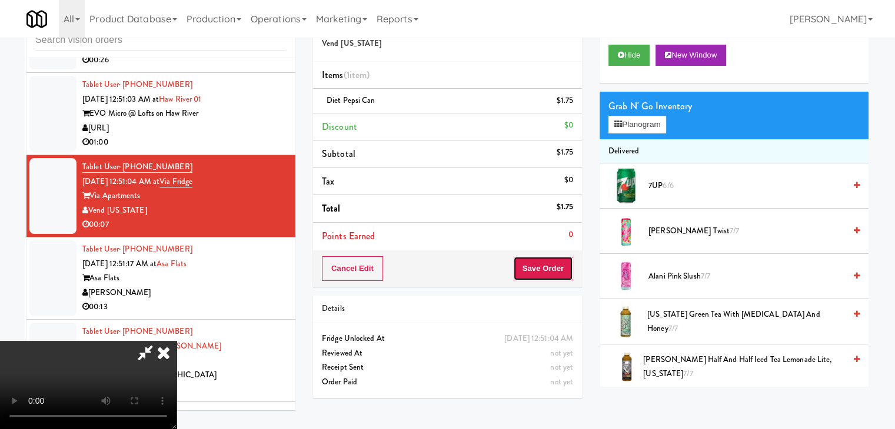
click at [546, 274] on button "Save Order" at bounding box center [543, 268] width 60 height 25
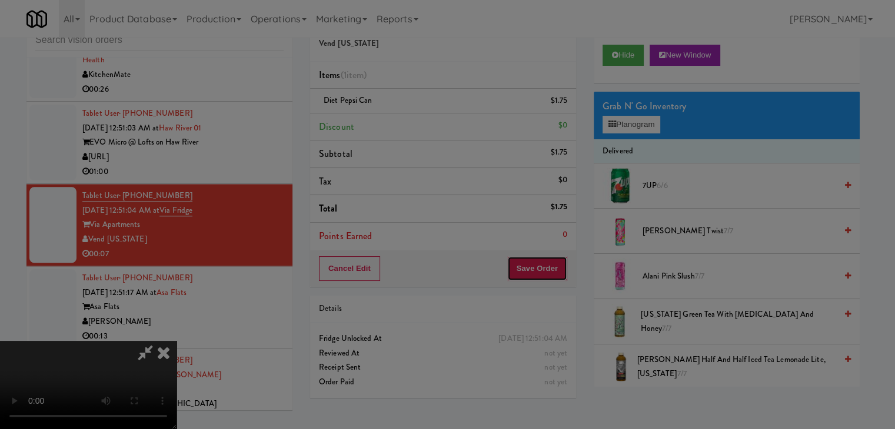
scroll to position [5710, 0]
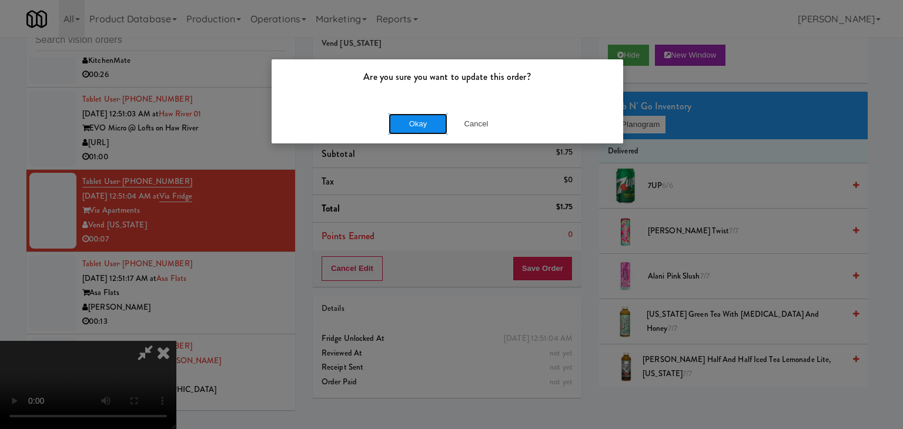
click at [421, 129] on button "Okay" at bounding box center [418, 124] width 59 height 21
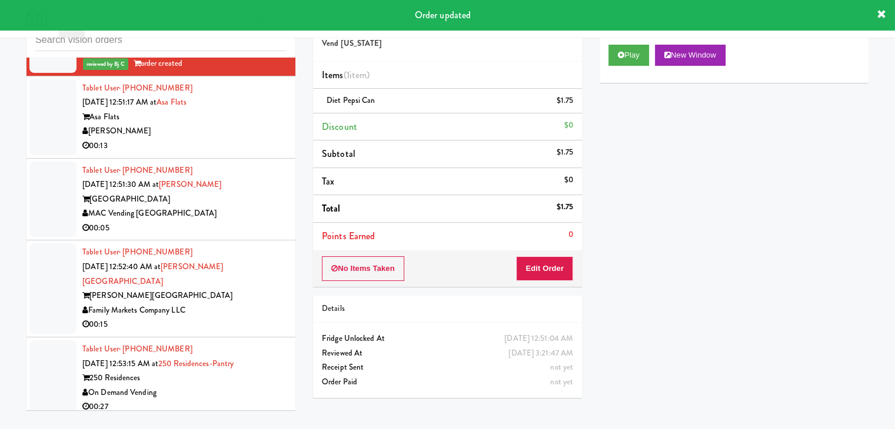
scroll to position [5901, 0]
click at [272, 138] on div "[PERSON_NAME]" at bounding box center [184, 131] width 204 height 15
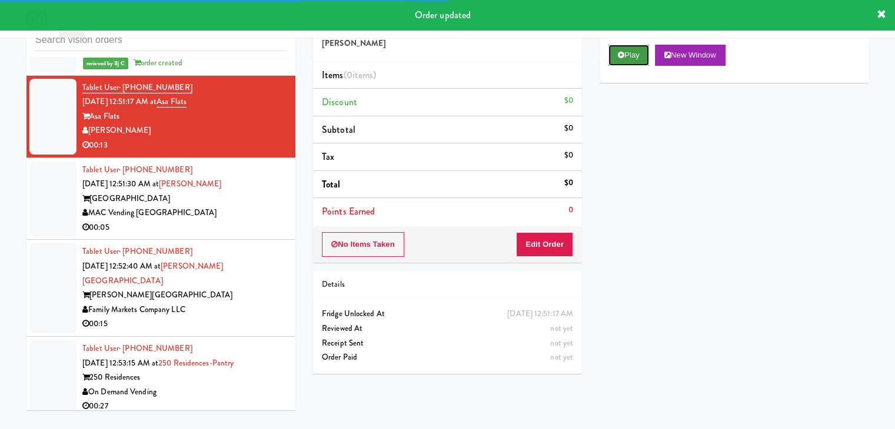
click at [623, 55] on icon at bounding box center [621, 55] width 6 height 8
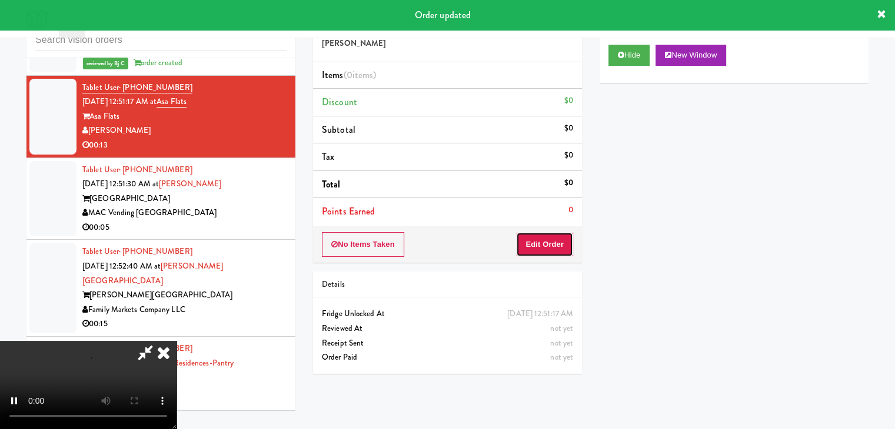
click at [554, 248] on button "Edit Order" at bounding box center [544, 244] width 57 height 25
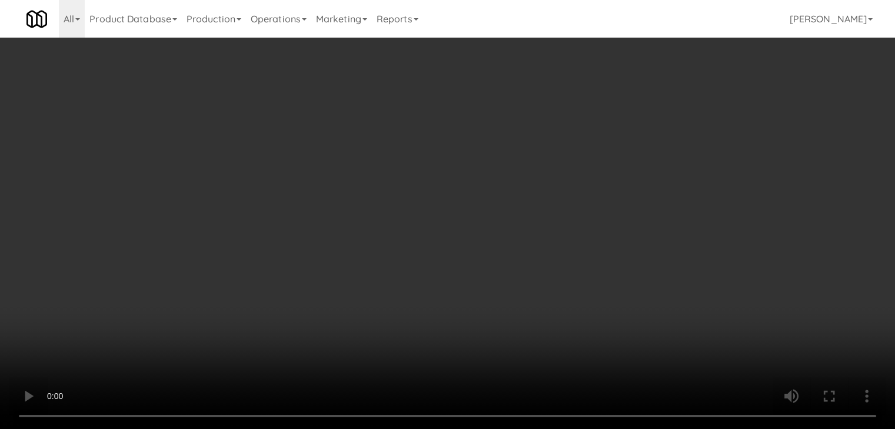
scroll to position [5857, 0]
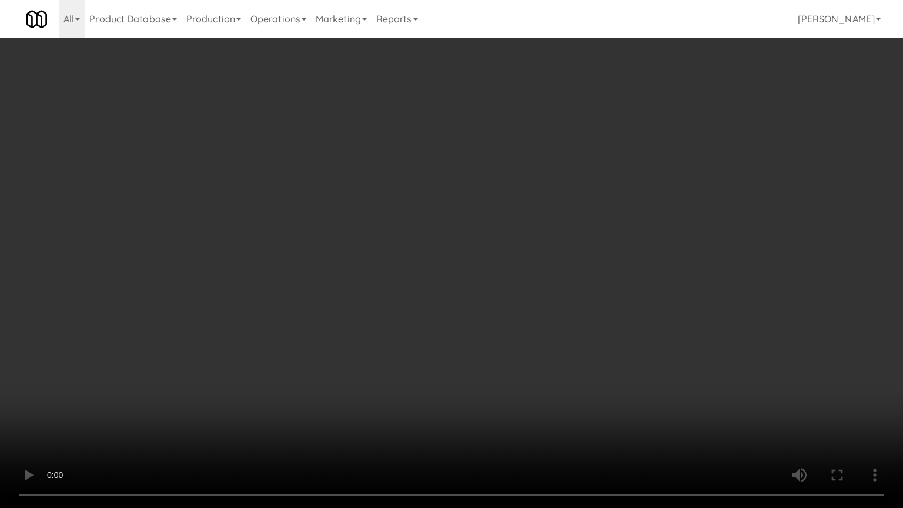
click at [515, 323] on video at bounding box center [451, 254] width 903 height 508
click at [518, 320] on video at bounding box center [451, 254] width 903 height 508
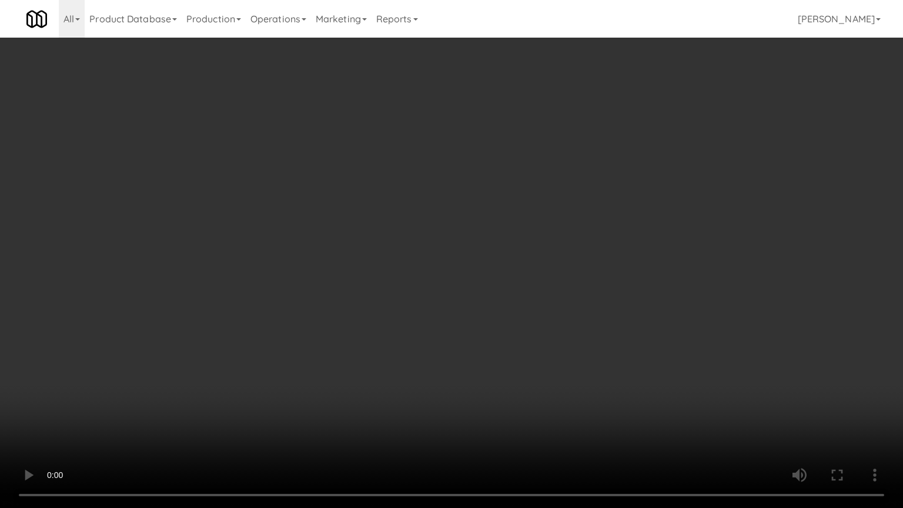
drag, startPoint x: 518, startPoint y: 320, endPoint x: 599, endPoint y: 177, distance: 164.4
click at [525, 309] on video at bounding box center [451, 254] width 903 height 508
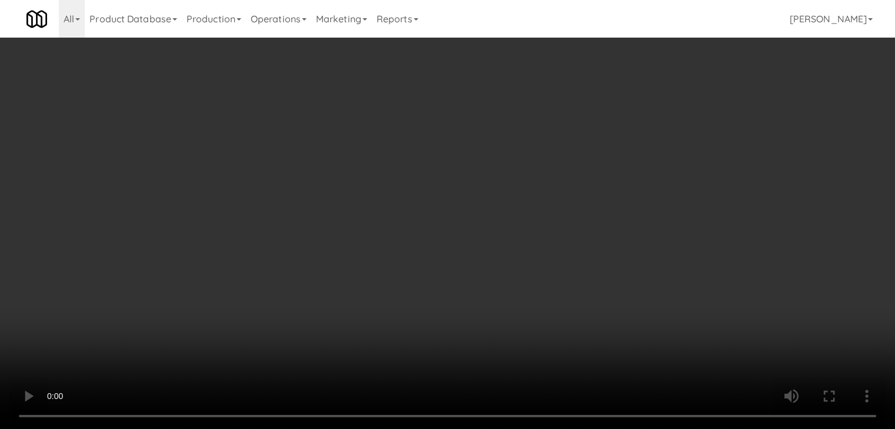
click at [644, 125] on button "Planogram" at bounding box center [637, 125] width 58 height 18
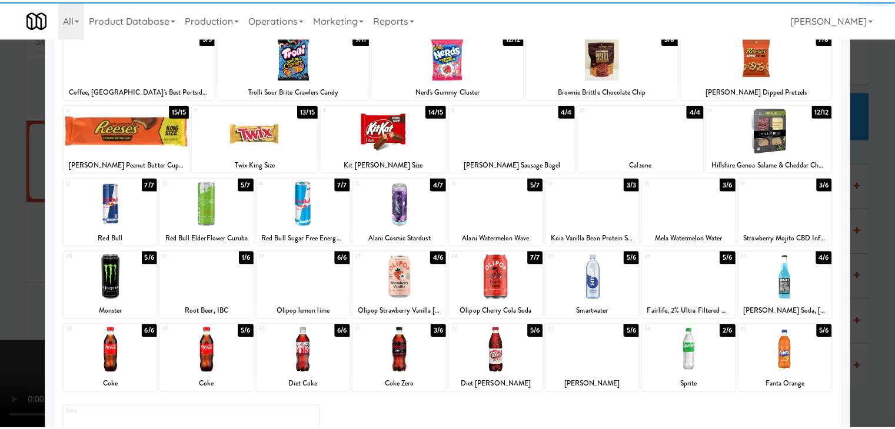
scroll to position [148, 0]
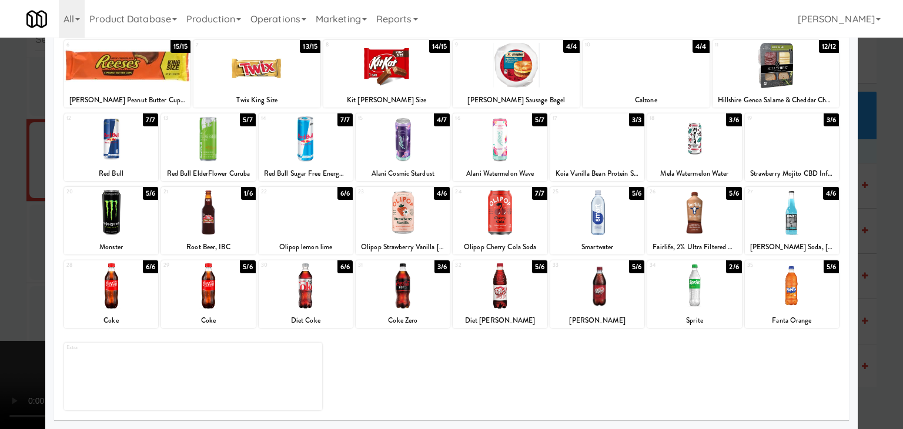
drag, startPoint x: 609, startPoint y: 304, endPoint x: 151, endPoint y: 309, distance: 458.2
click at [609, 304] on div at bounding box center [598, 286] width 94 height 45
drag, startPoint x: 0, startPoint y: 311, endPoint x: 239, endPoint y: 305, distance: 239.5
click at [12, 308] on div at bounding box center [451, 214] width 903 height 429
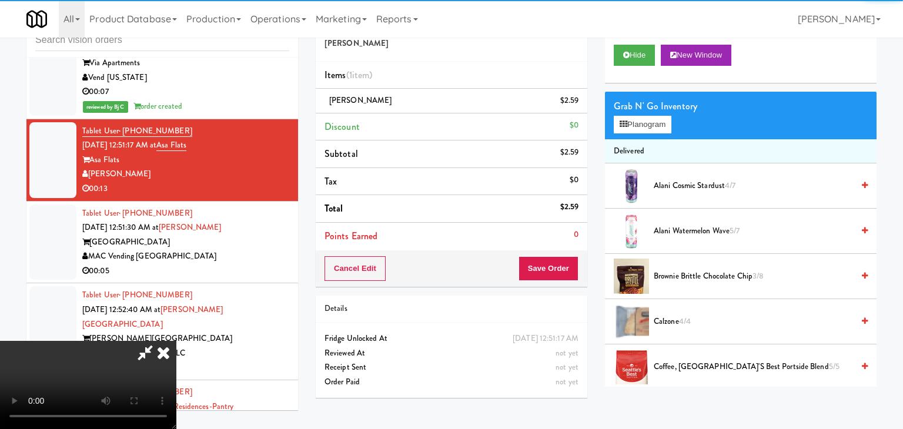
scroll to position [5901, 0]
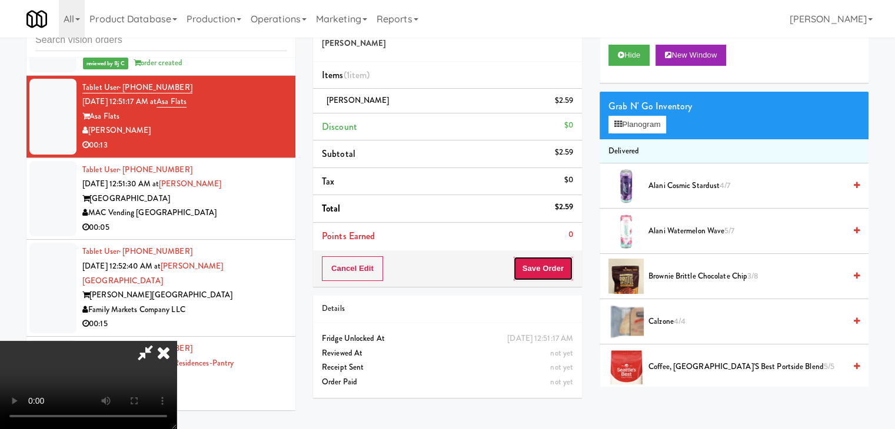
click at [559, 265] on button "Save Order" at bounding box center [543, 268] width 60 height 25
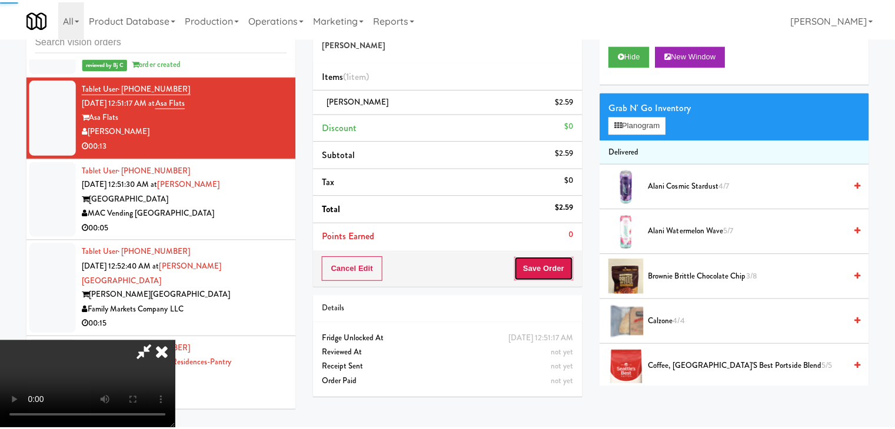
scroll to position [5887, 0]
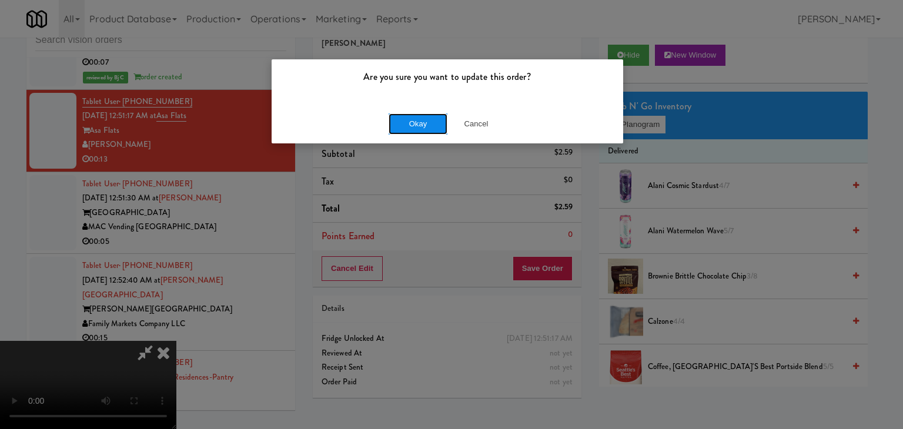
click at [426, 123] on button "Okay" at bounding box center [418, 124] width 59 height 21
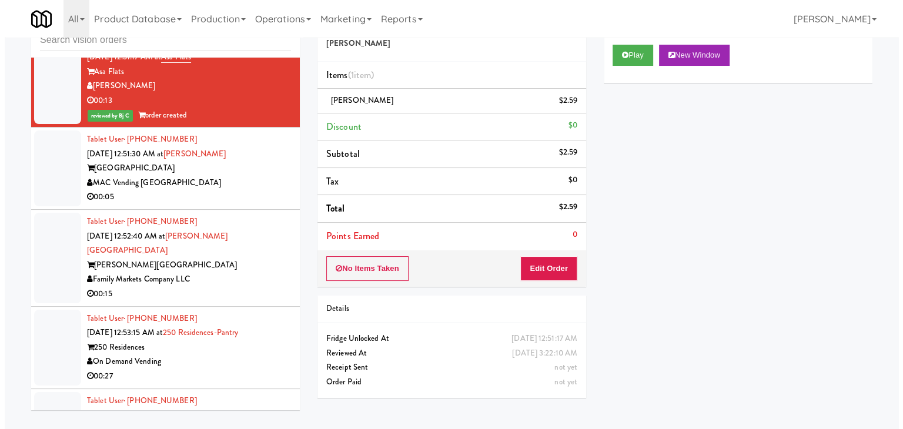
scroll to position [6019, 0]
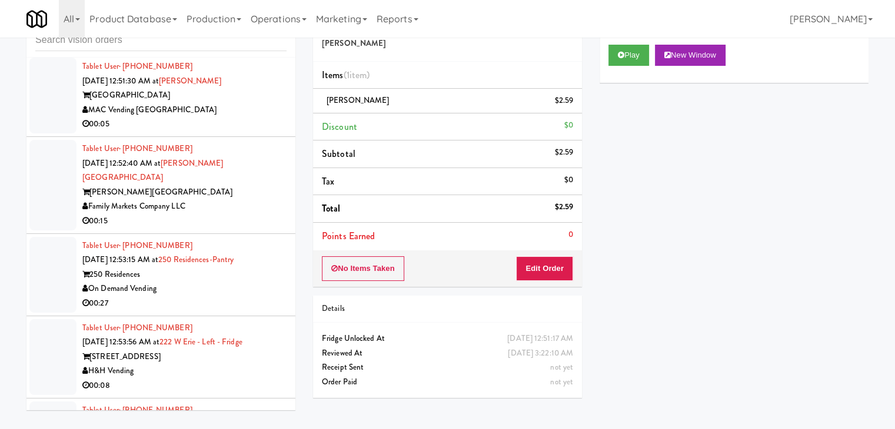
drag, startPoint x: 222, startPoint y: 154, endPoint x: 230, endPoint y: 156, distance: 8.0
click at [224, 118] on div "MAC Vending [GEOGRAPHIC_DATA]" at bounding box center [184, 110] width 204 height 15
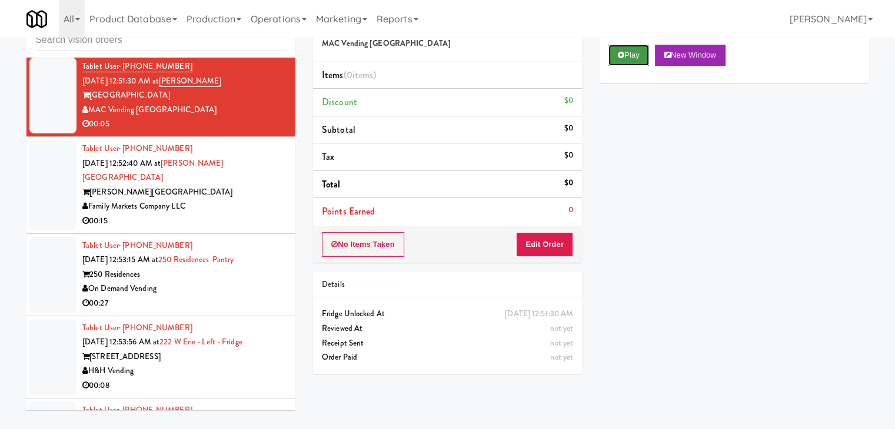
click at [626, 54] on button "Play" at bounding box center [628, 55] width 41 height 21
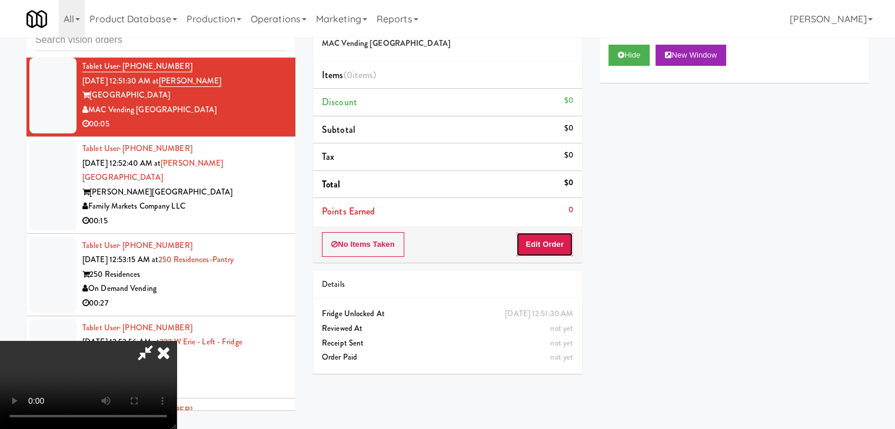
click at [533, 238] on button "Edit Order" at bounding box center [544, 244] width 57 height 25
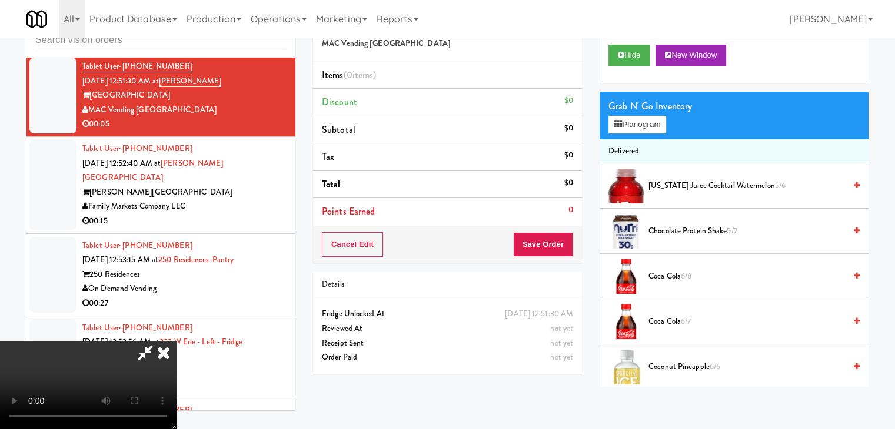
click at [176, 341] on video at bounding box center [88, 385] width 176 height 88
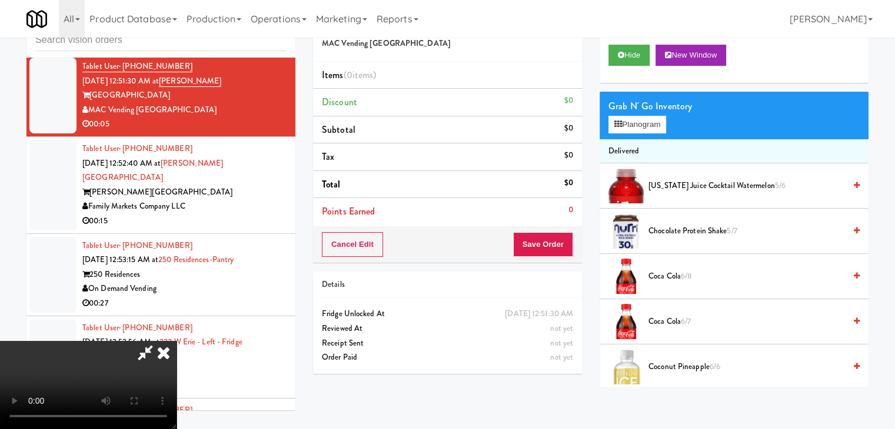
click at [176, 341] on video at bounding box center [88, 385] width 176 height 88
click at [633, 121] on button "Planogram" at bounding box center [637, 125] width 58 height 18
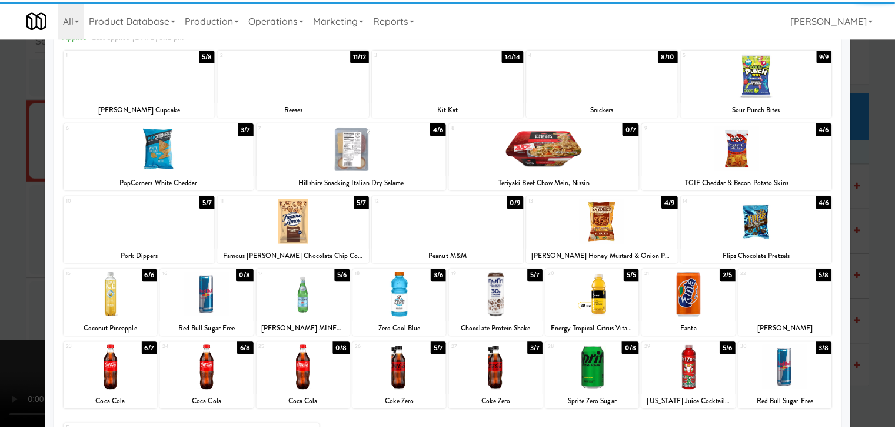
scroll to position [148, 0]
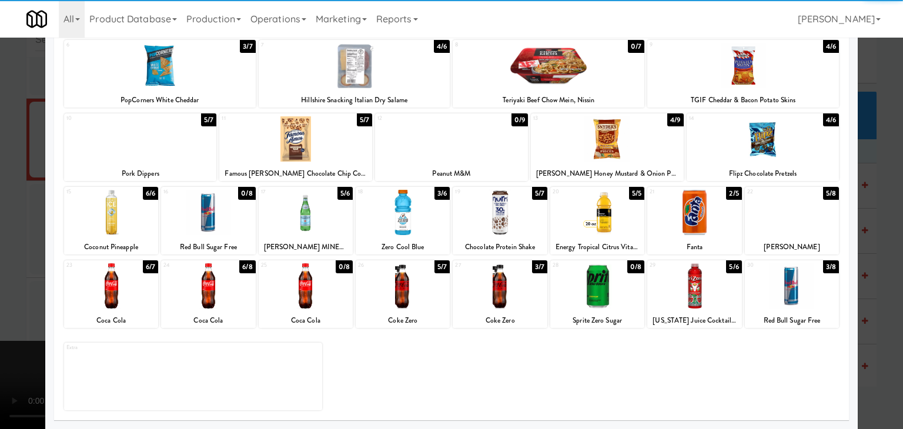
click at [224, 287] on div at bounding box center [208, 286] width 94 height 45
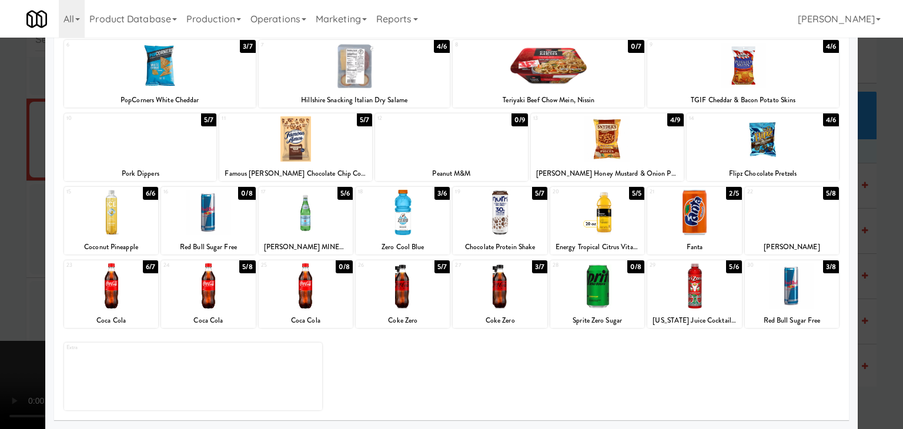
click at [109, 288] on div at bounding box center [111, 286] width 94 height 45
drag, startPoint x: 0, startPoint y: 290, endPoint x: 52, endPoint y: 290, distance: 52.4
click at [1, 290] on div at bounding box center [451, 214] width 903 height 429
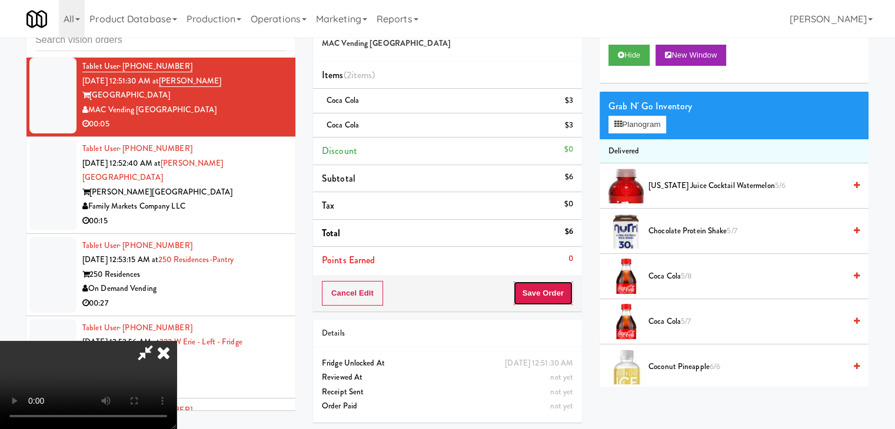
click at [560, 283] on button "Save Order" at bounding box center [543, 293] width 60 height 25
click at [560, 284] on button "Save Order" at bounding box center [543, 293] width 60 height 25
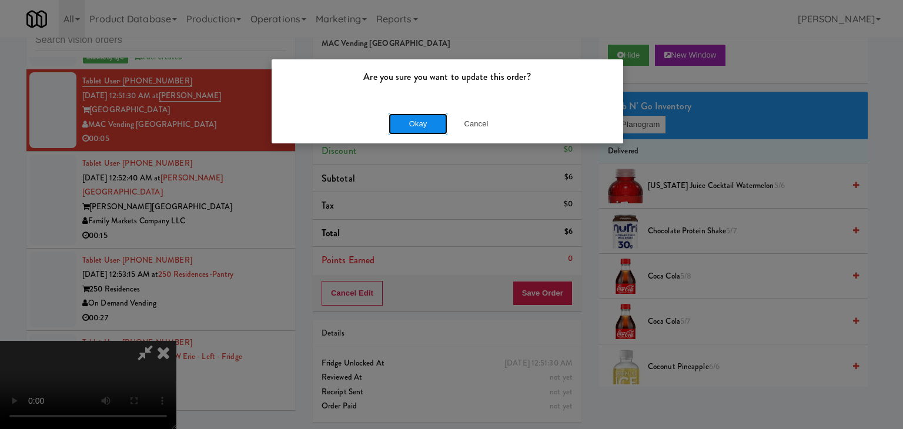
click at [418, 121] on button "Okay" at bounding box center [418, 124] width 59 height 21
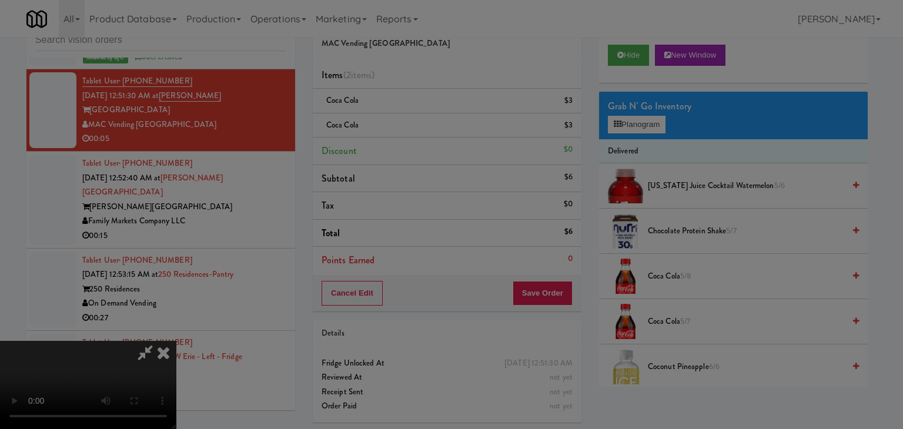
click at [418, 113] on button "Okay" at bounding box center [418, 102] width 59 height 21
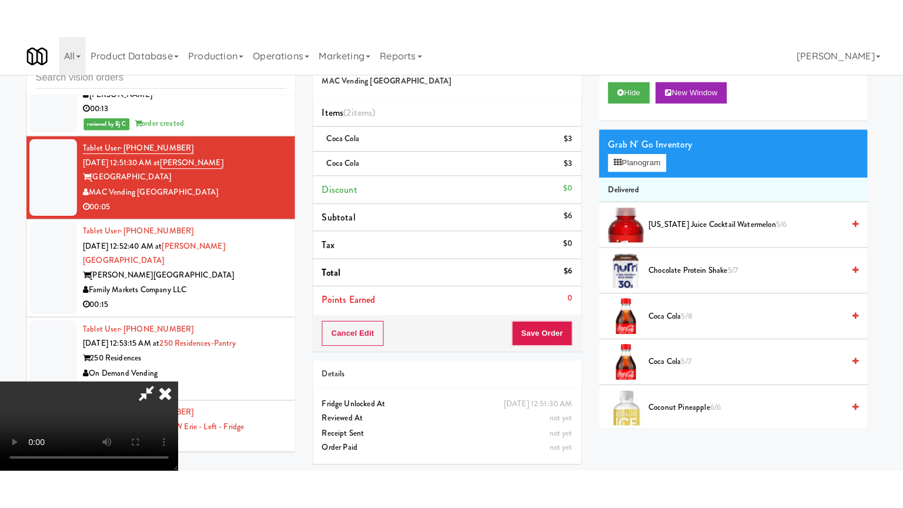
scroll to position [6019, 0]
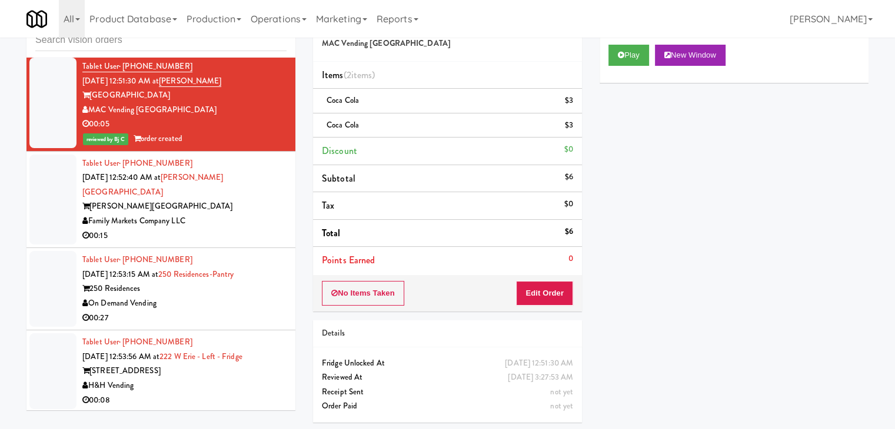
click at [253, 219] on div "Tablet User · (240) 660-7495 [DATE] 12:52:40 AM at [PERSON_NAME][GEOGRAPHIC_DAT…" at bounding box center [184, 199] width 204 height 87
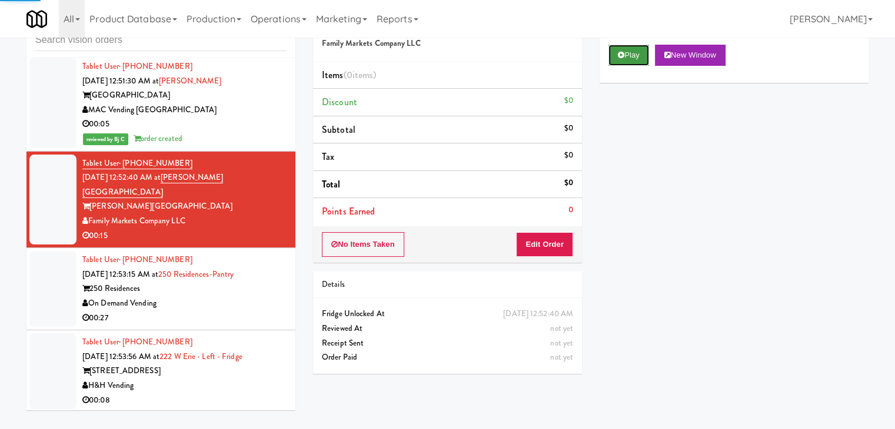
click at [618, 55] on icon at bounding box center [621, 55] width 6 height 8
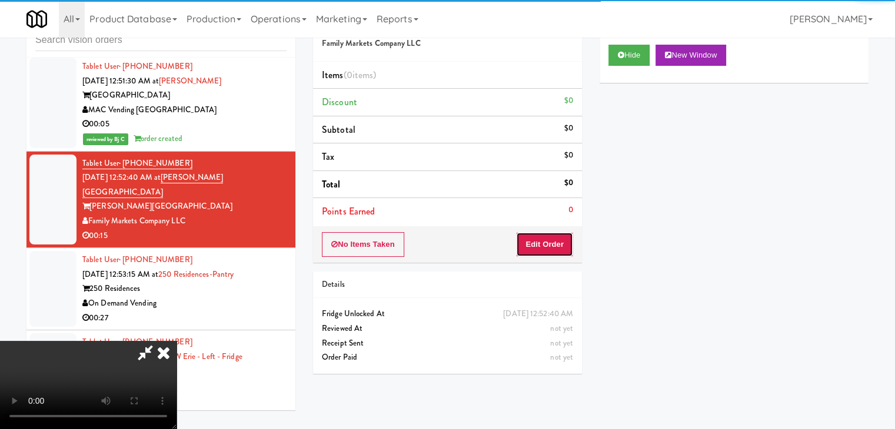
click at [545, 242] on button "Edit Order" at bounding box center [544, 244] width 57 height 25
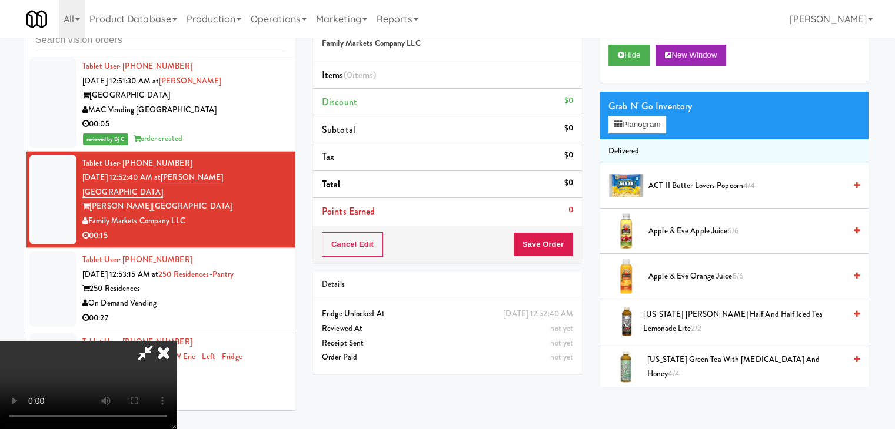
scroll to position [5974, 0]
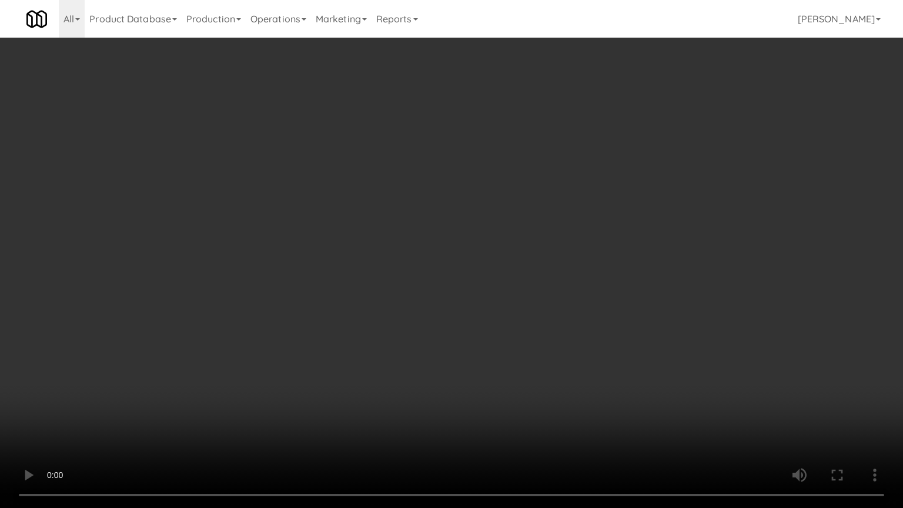
click at [478, 330] on video at bounding box center [451, 254] width 903 height 508
click at [462, 326] on video at bounding box center [451, 254] width 903 height 508
click at [461, 321] on video at bounding box center [451, 254] width 903 height 508
click at [463, 287] on video at bounding box center [451, 254] width 903 height 508
click at [464, 280] on video at bounding box center [451, 254] width 903 height 508
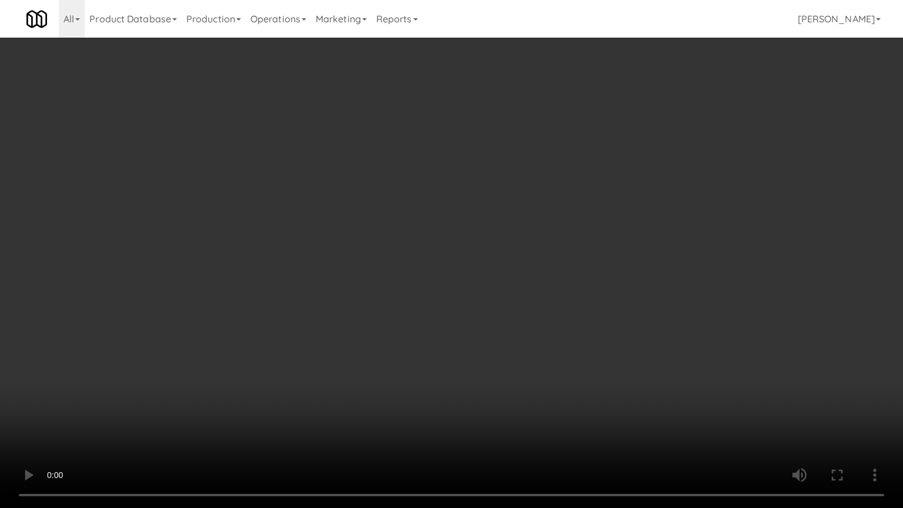
click at [464, 279] on video at bounding box center [451, 254] width 903 height 508
click at [195, 429] on video at bounding box center [451, 254] width 903 height 508
click at [421, 288] on video at bounding box center [451, 254] width 903 height 508
click at [459, 259] on video at bounding box center [451, 254] width 903 height 508
click at [459, 262] on video at bounding box center [451, 254] width 903 height 508
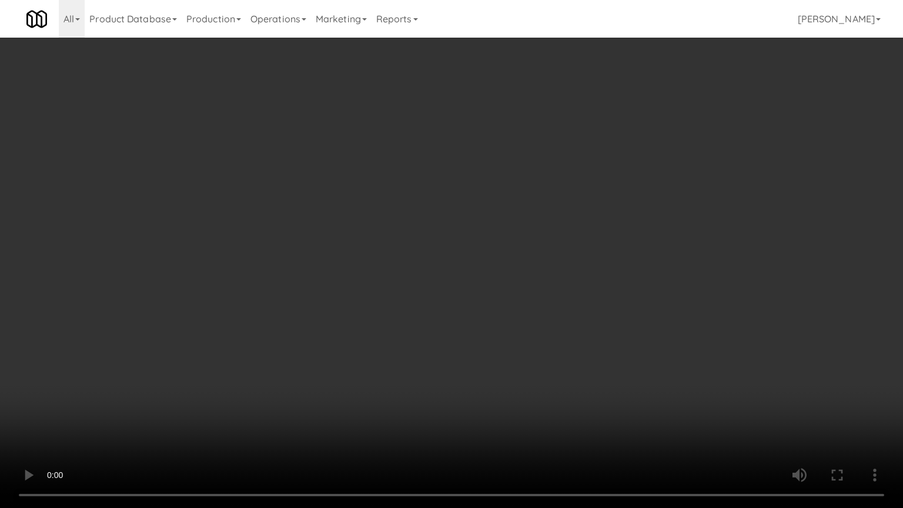
click at [507, 289] on video at bounding box center [451, 254] width 903 height 508
click at [508, 296] on video at bounding box center [451, 254] width 903 height 508
click at [522, 278] on video at bounding box center [451, 254] width 903 height 508
click at [518, 280] on video at bounding box center [451, 254] width 903 height 508
click at [546, 255] on video at bounding box center [451, 254] width 903 height 508
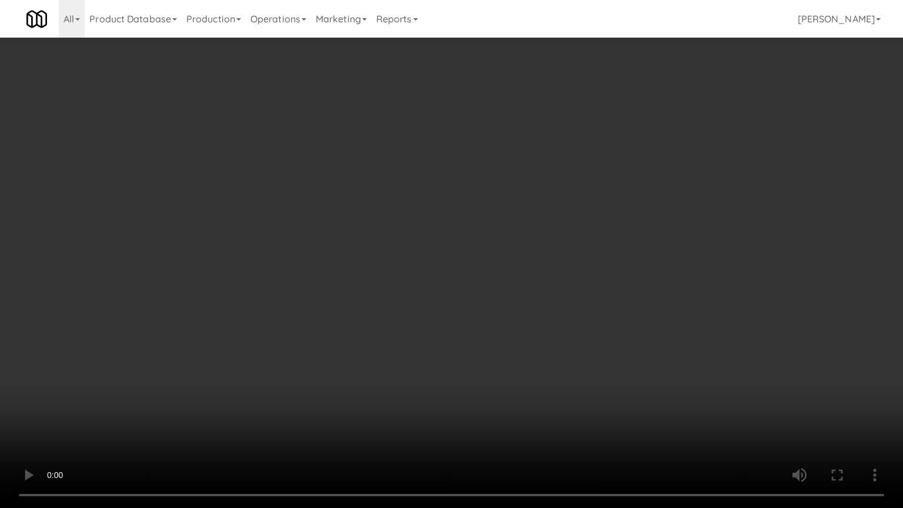
click at [546, 255] on video at bounding box center [451, 254] width 903 height 508
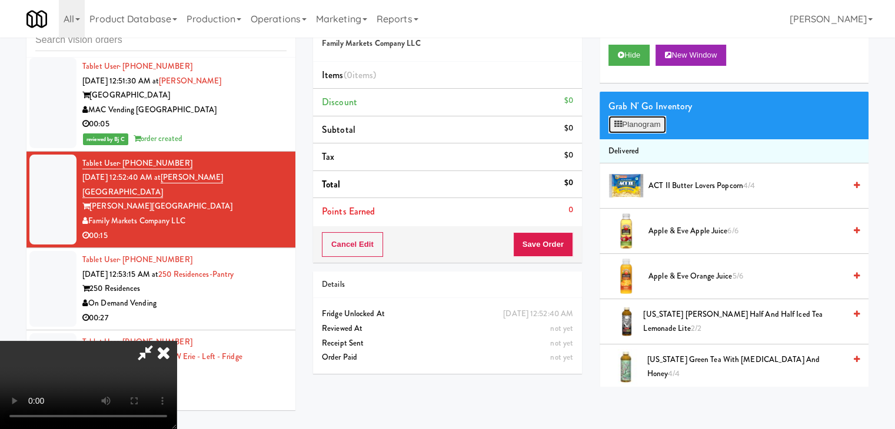
click at [633, 123] on button "Planogram" at bounding box center [637, 125] width 58 height 18
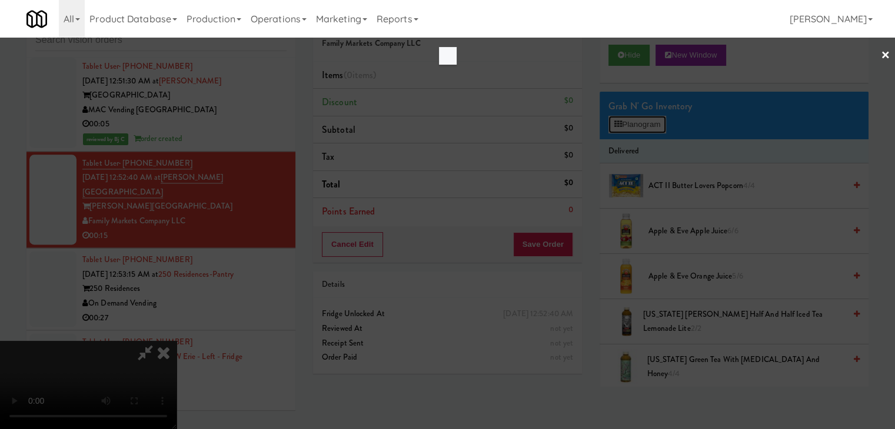
scroll to position [5974, 0]
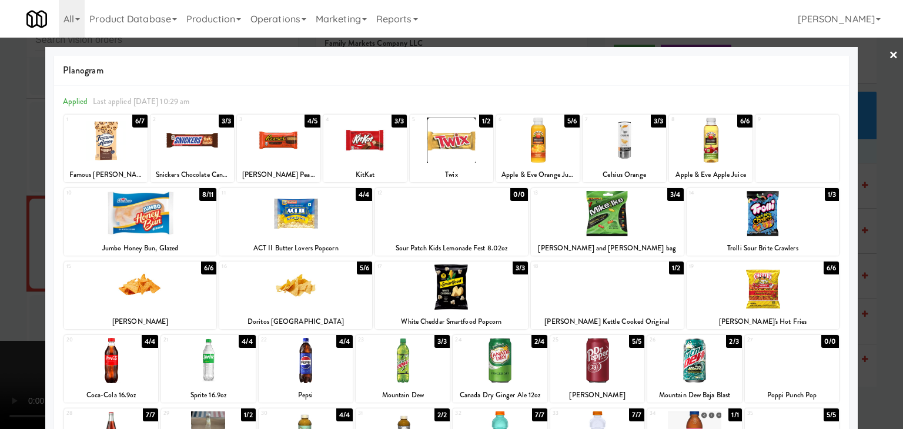
click at [148, 292] on div at bounding box center [140, 287] width 153 height 45
click at [87, 128] on div at bounding box center [106, 140] width 84 height 45
click at [13, 238] on div at bounding box center [451, 214] width 903 height 429
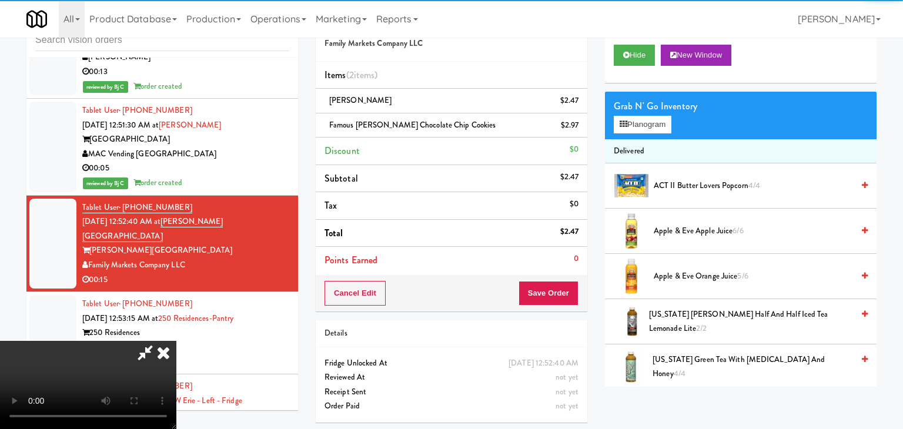
scroll to position [6019, 0]
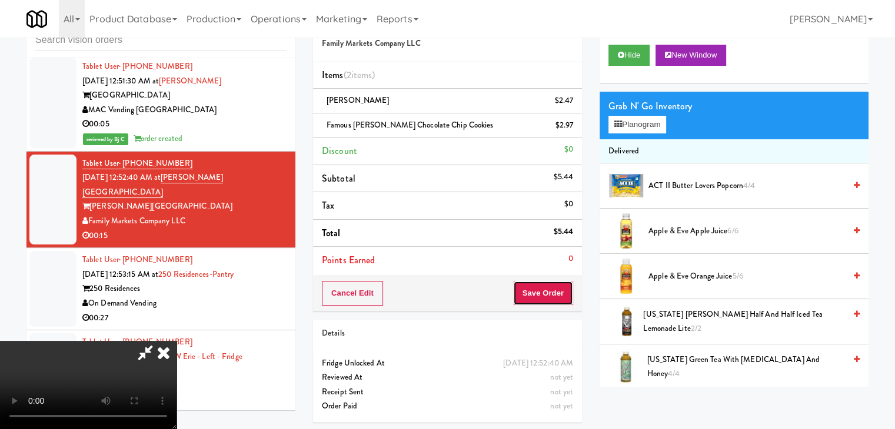
click at [560, 291] on button "Save Order" at bounding box center [543, 293] width 60 height 25
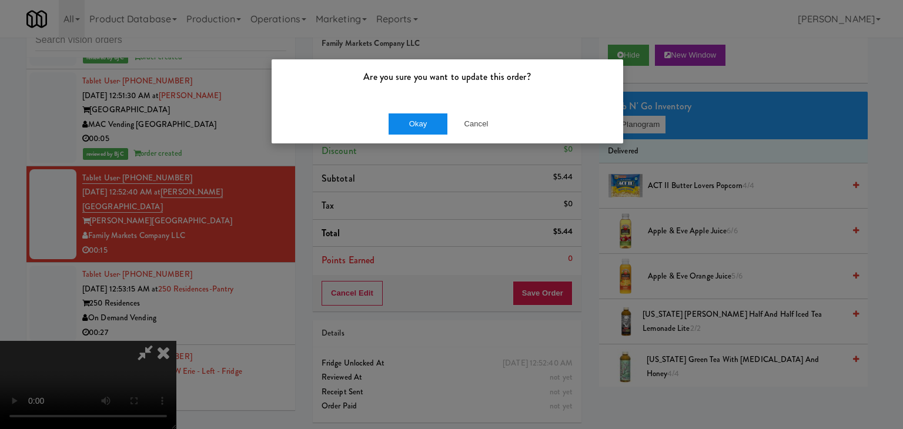
drag, startPoint x: 386, startPoint y: 126, endPoint x: 396, endPoint y: 121, distance: 11.1
click at [395, 122] on div "Okay Cancel" at bounding box center [448, 123] width 352 height 39
click at [398, 119] on button "Okay" at bounding box center [418, 124] width 59 height 21
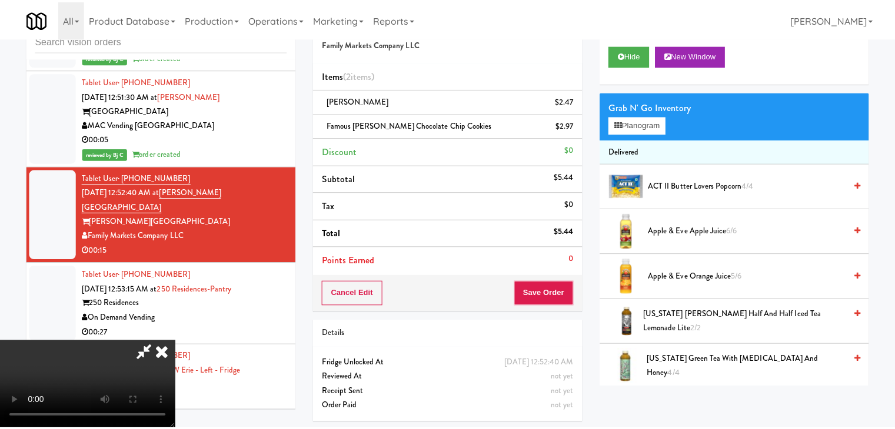
scroll to position [6019, 0]
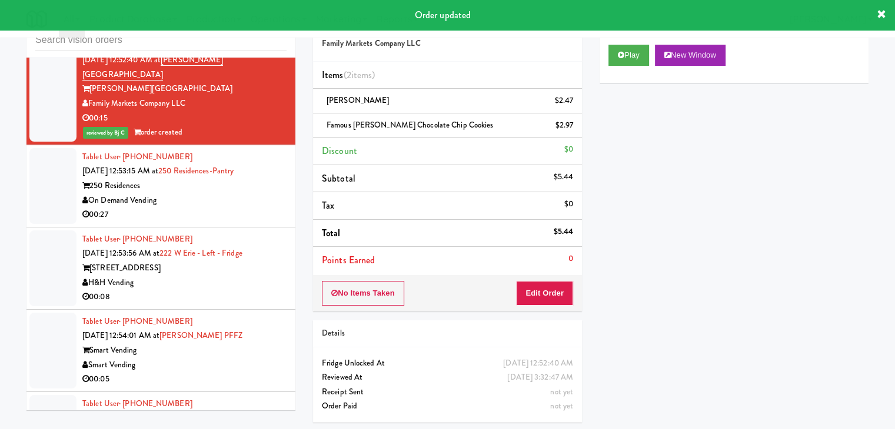
drag, startPoint x: 227, startPoint y: 229, endPoint x: 226, endPoint y: 235, distance: 5.9
click at [229, 208] on div "On Demand Vending" at bounding box center [184, 201] width 204 height 15
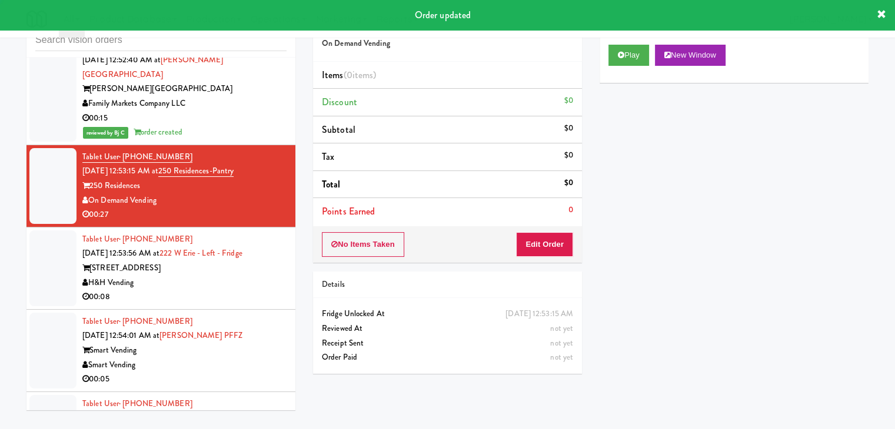
scroll to position [6195, 0]
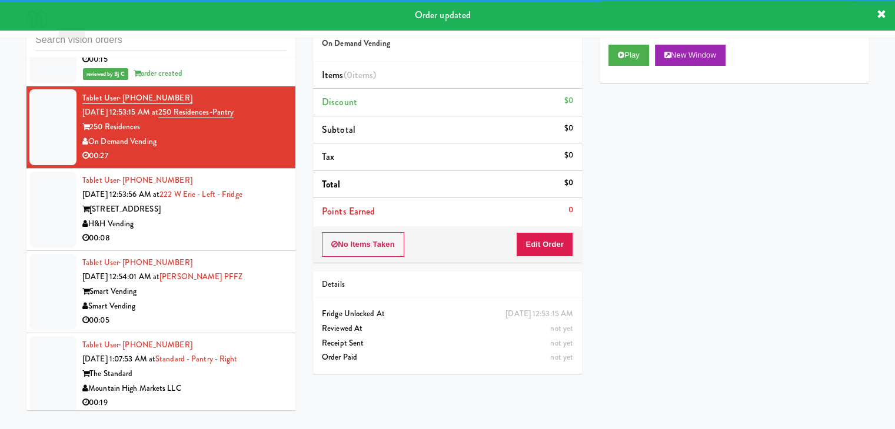
click at [199, 232] on div "H&H Vending" at bounding box center [184, 224] width 204 height 15
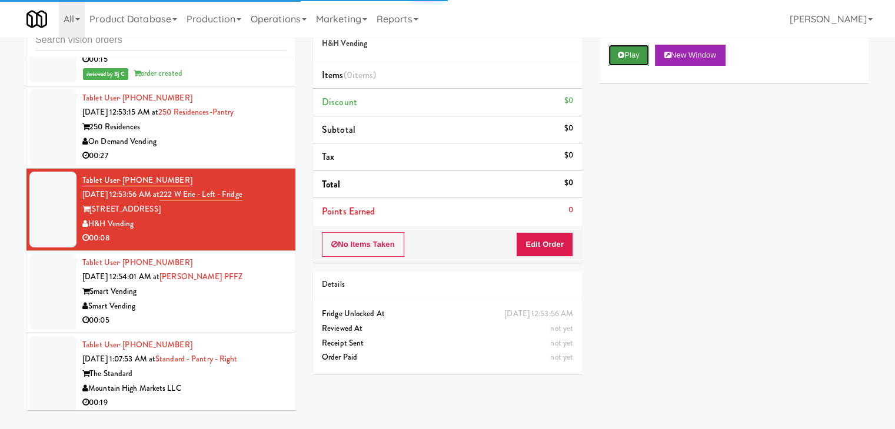
click at [636, 45] on button "Play" at bounding box center [628, 55] width 41 height 21
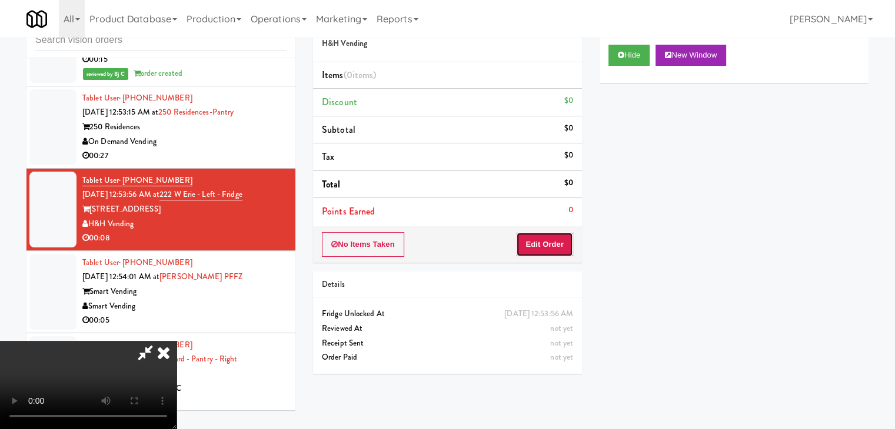
click at [549, 240] on button "Edit Order" at bounding box center [544, 244] width 57 height 25
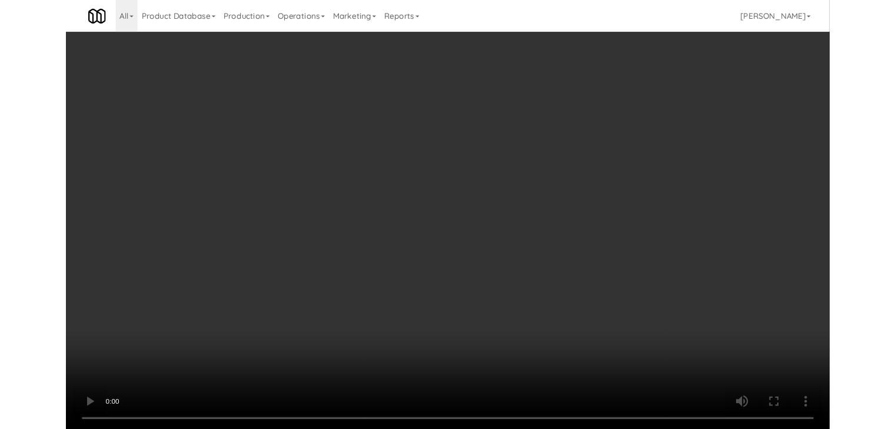
scroll to position [6151, 0]
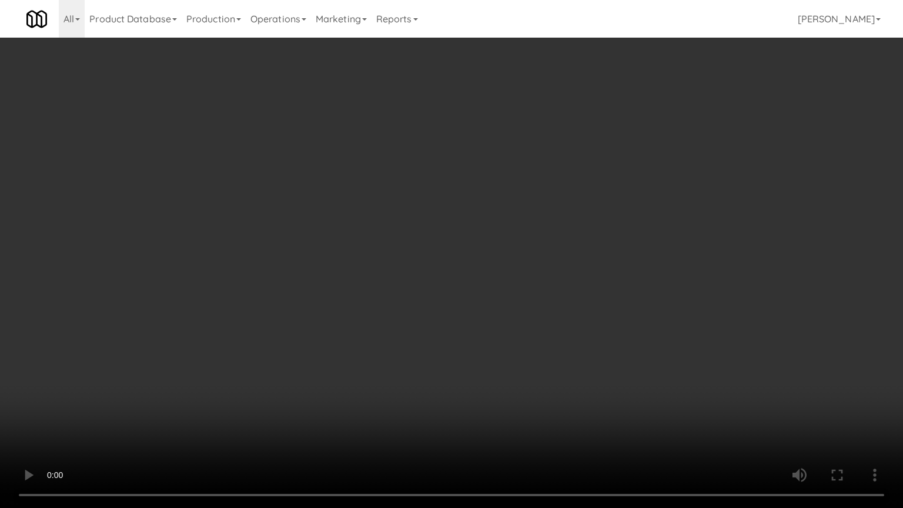
click at [539, 287] on video at bounding box center [451, 254] width 903 height 508
drag, startPoint x: 539, startPoint y: 287, endPoint x: 597, endPoint y: 145, distance: 153.6
click at [539, 287] on video at bounding box center [451, 254] width 903 height 508
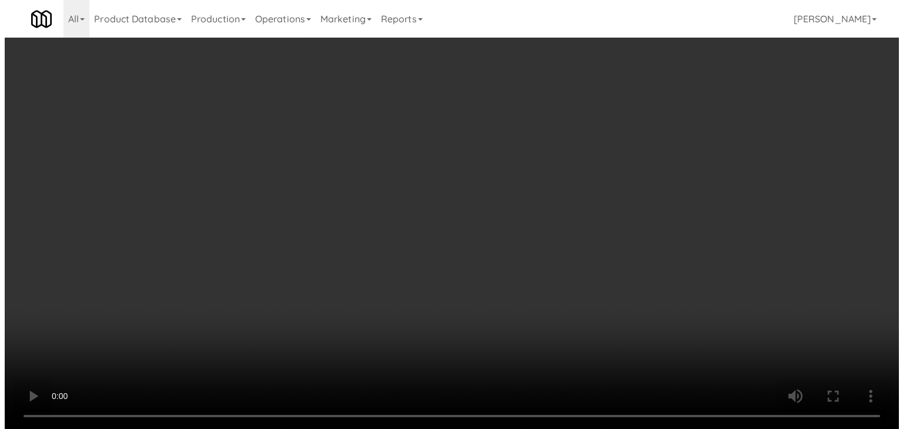
scroll to position [6195, 0]
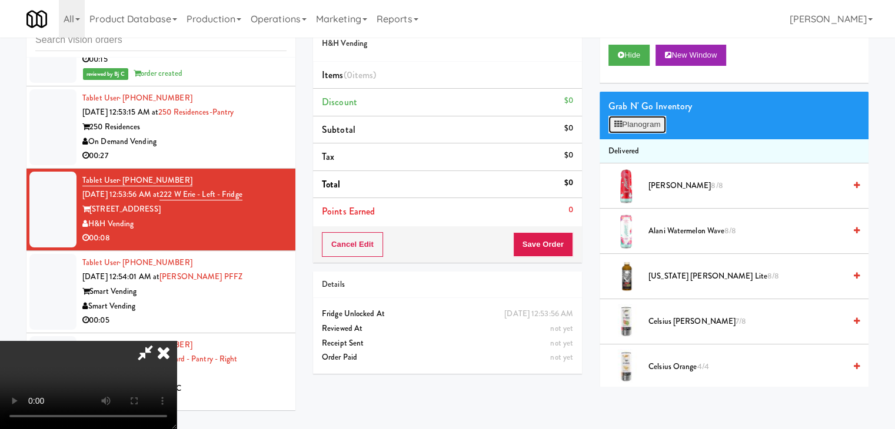
click at [642, 125] on button "Planogram" at bounding box center [637, 125] width 58 height 18
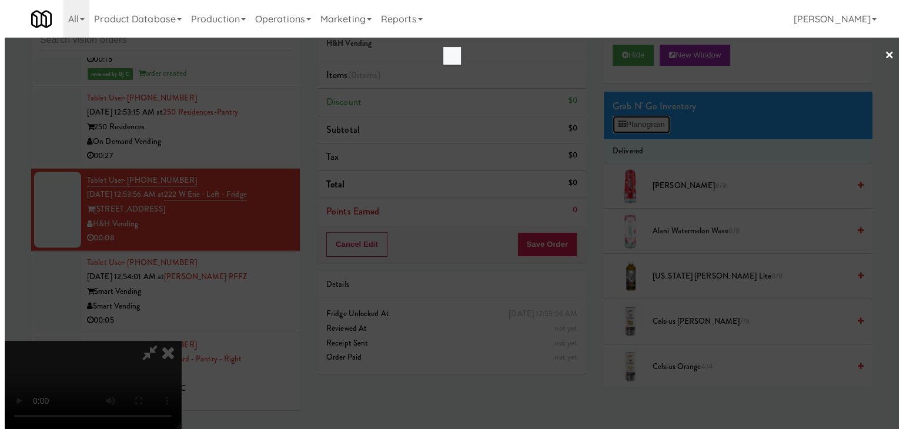
scroll to position [6151, 0]
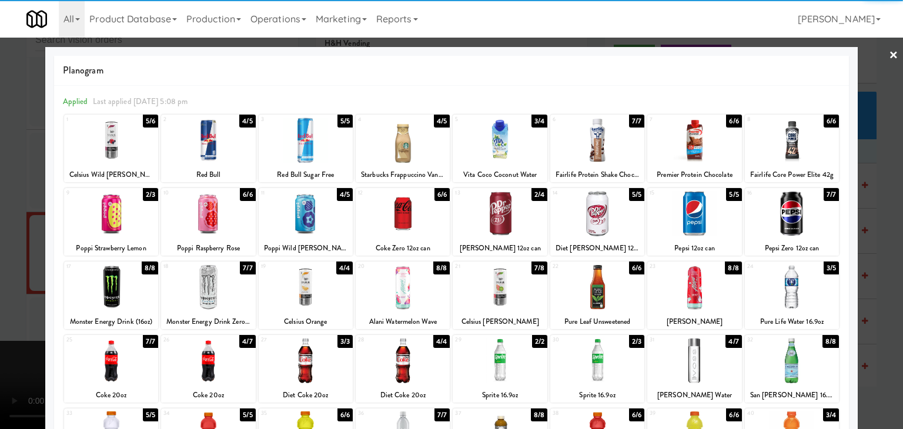
click at [527, 224] on div at bounding box center [500, 213] width 94 height 45
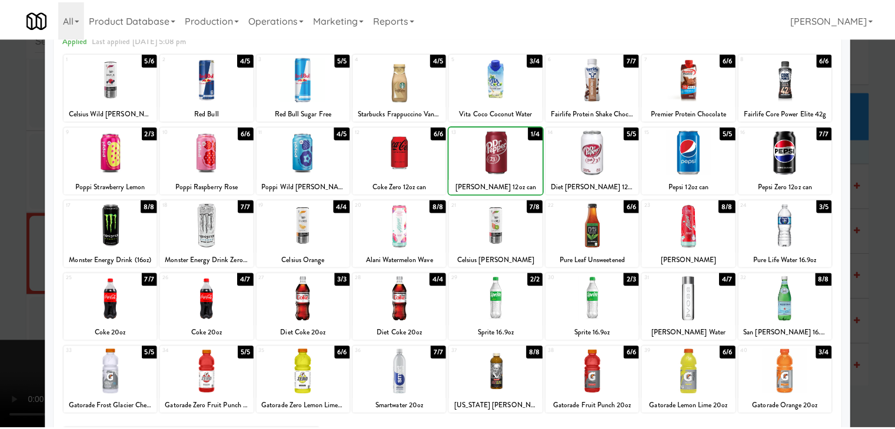
scroll to position [148, 0]
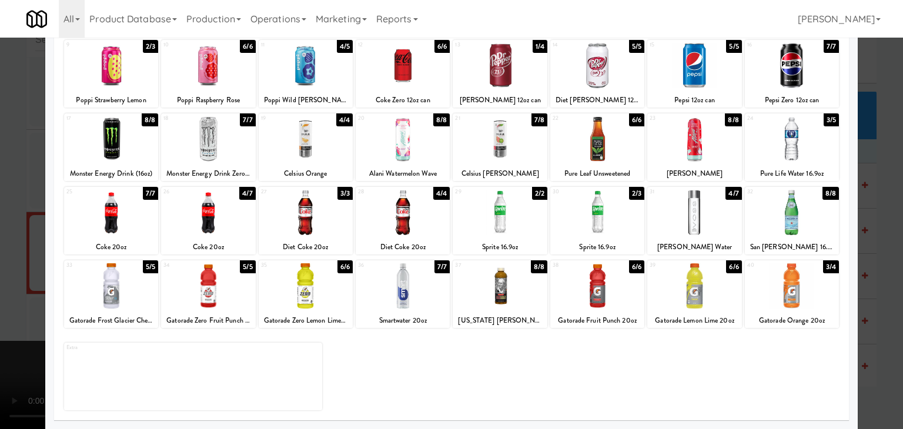
drag, startPoint x: 793, startPoint y: 309, endPoint x: 806, endPoint y: 309, distance: 13.5
click at [793, 309] on div "40 3/4 Gatorade Orange 20oz" at bounding box center [792, 295] width 94 height 68
click at [868, 320] on div at bounding box center [451, 214] width 903 height 429
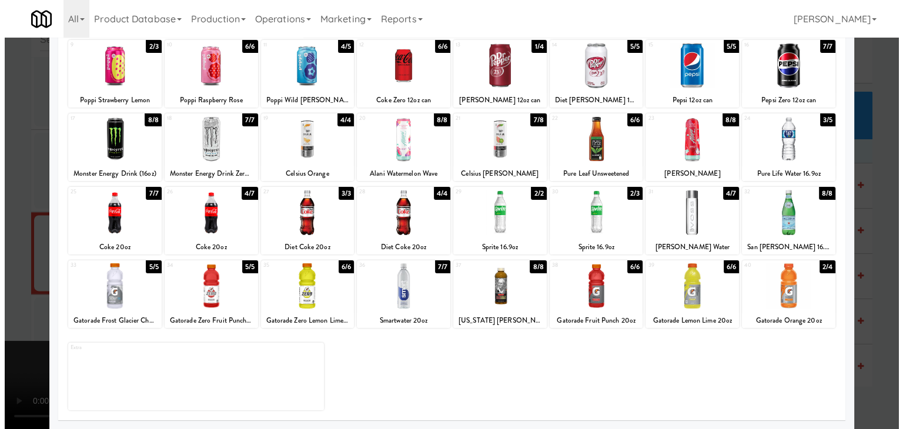
scroll to position [6195, 0]
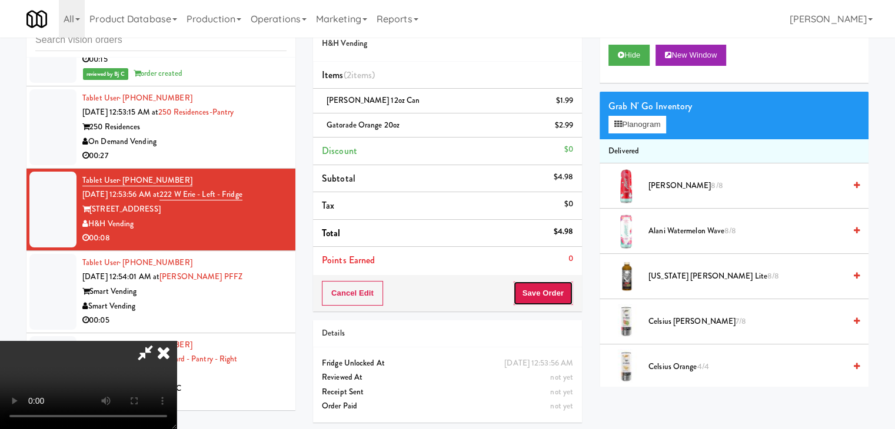
click at [544, 291] on button "Save Order" at bounding box center [543, 293] width 60 height 25
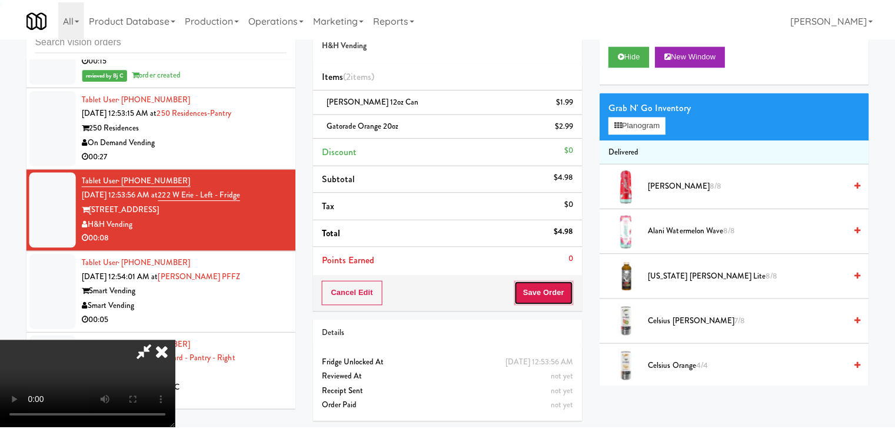
scroll to position [6180, 0]
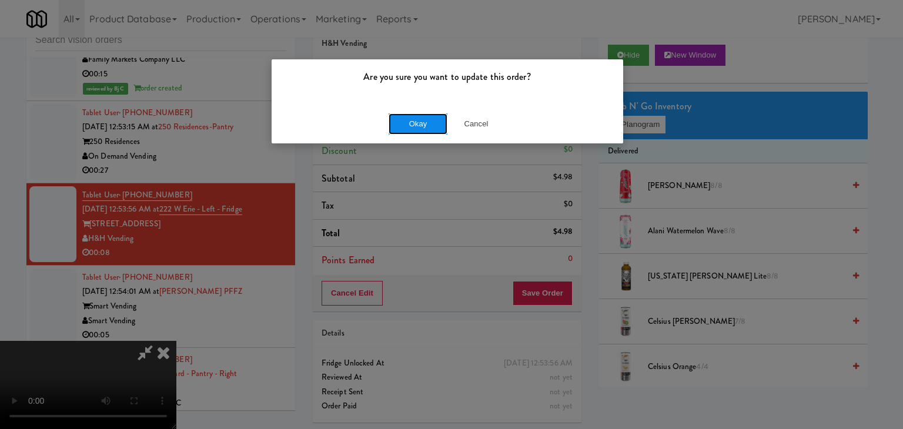
click at [422, 125] on button "Okay" at bounding box center [418, 124] width 59 height 21
click at [421, 125] on body "Are you sure you want to update this order? Okay Cancel Okay Are you sure you w…" at bounding box center [451, 214] width 903 height 429
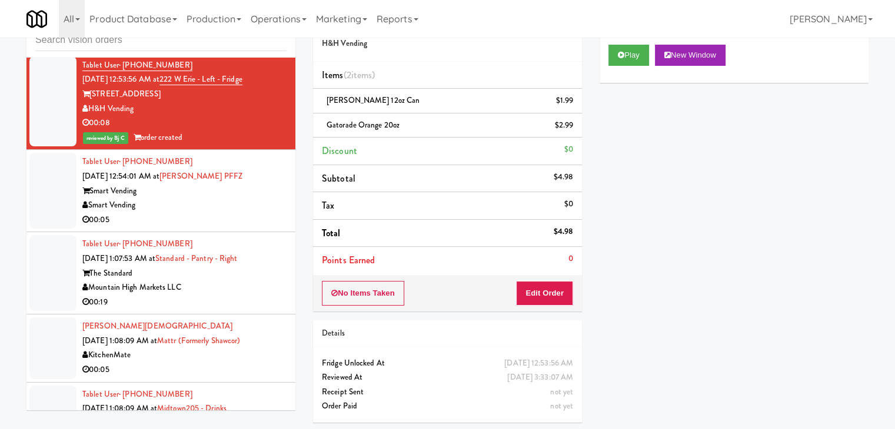
scroll to position [6313, 0]
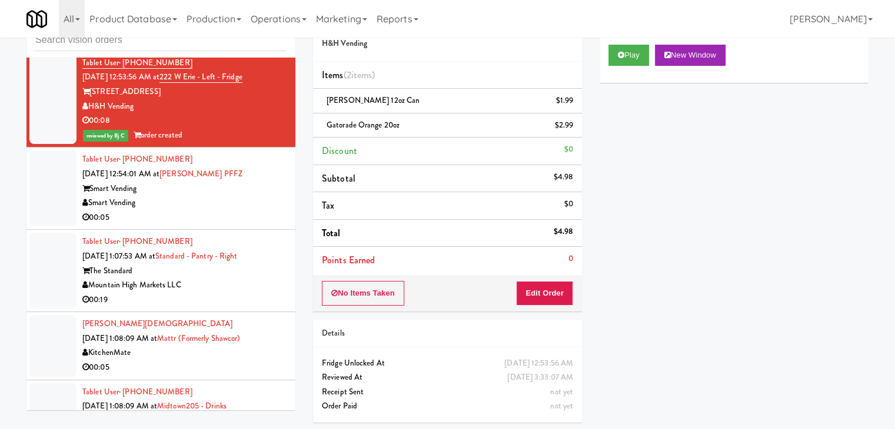
click at [228, 211] on div "Smart Vending" at bounding box center [184, 203] width 204 height 15
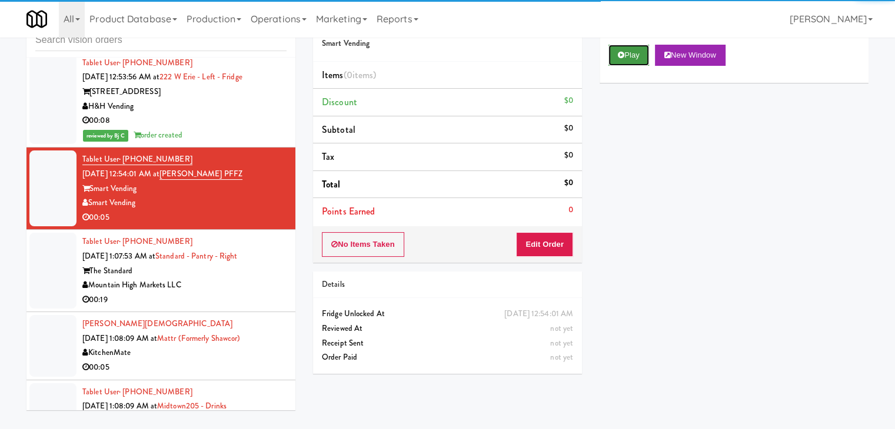
click at [631, 55] on button "Play" at bounding box center [628, 55] width 41 height 21
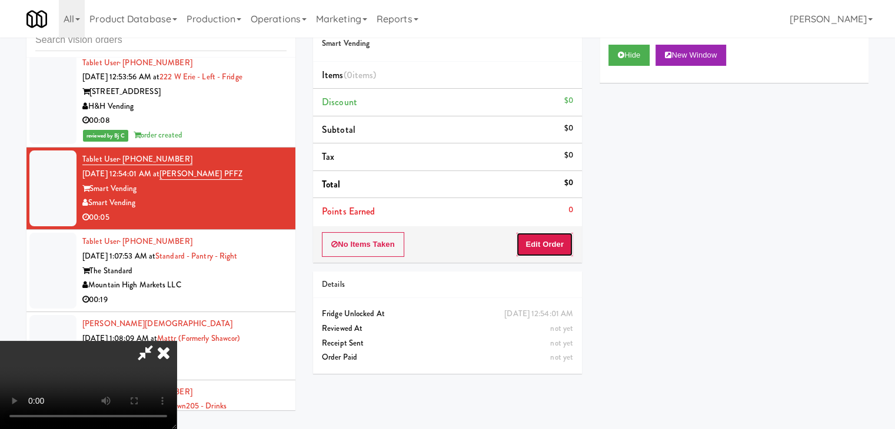
click at [544, 249] on button "Edit Order" at bounding box center [544, 244] width 57 height 25
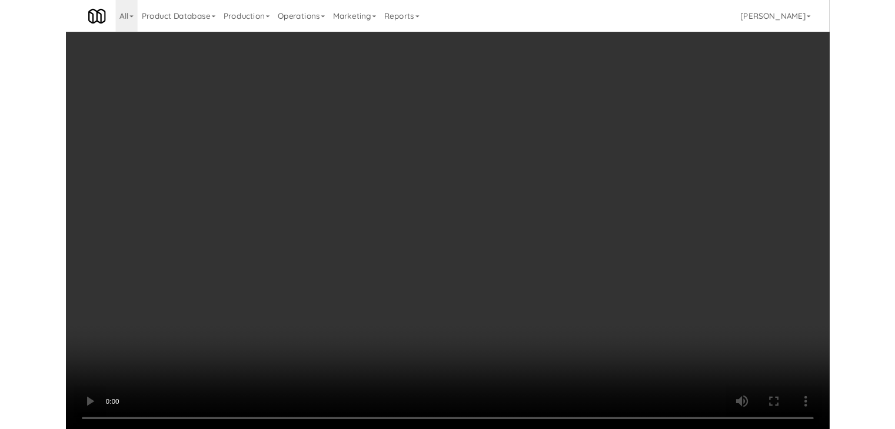
scroll to position [6269, 0]
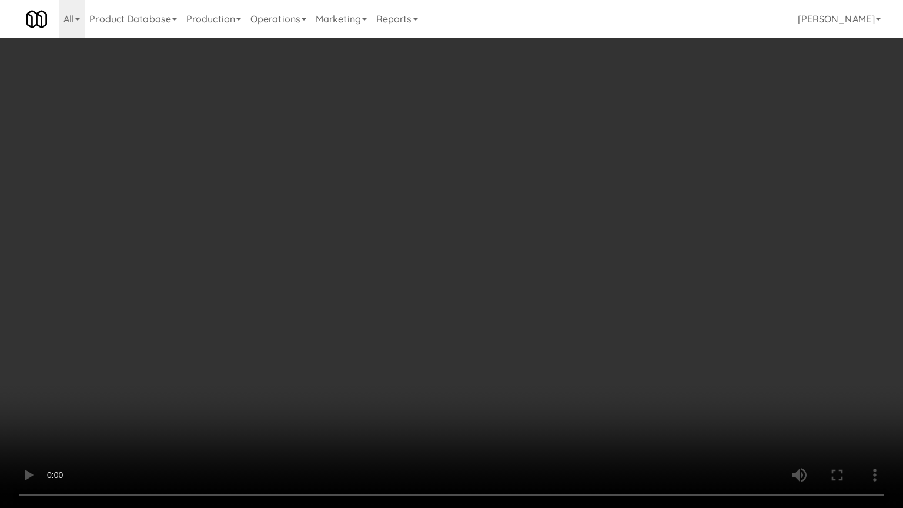
click at [439, 372] on video at bounding box center [451, 254] width 903 height 508
click at [442, 372] on video at bounding box center [451, 254] width 903 height 508
click at [446, 365] on video at bounding box center [451, 254] width 903 height 508
click at [447, 365] on video at bounding box center [451, 254] width 903 height 508
click at [445, 365] on video at bounding box center [451, 254] width 903 height 508
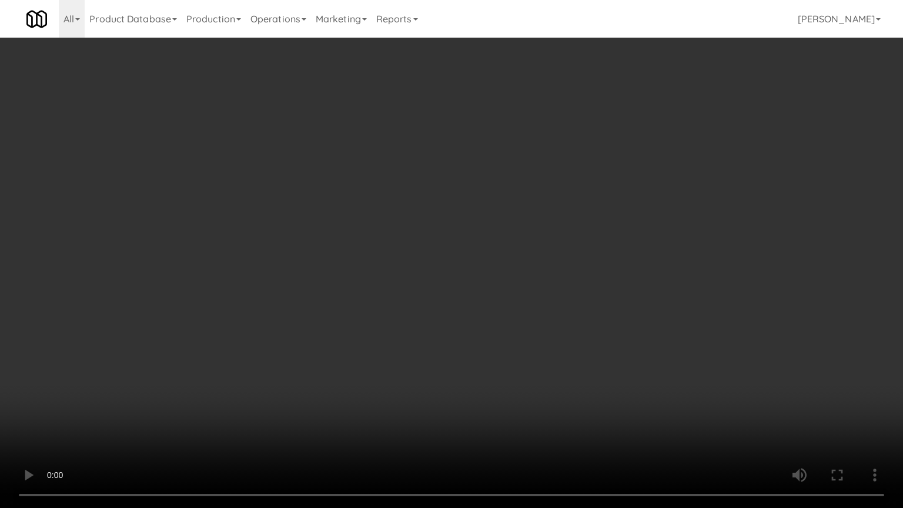
click at [456, 356] on video at bounding box center [451, 254] width 903 height 508
click at [487, 333] on video at bounding box center [451, 254] width 903 height 508
drag, startPoint x: 487, startPoint y: 333, endPoint x: 577, endPoint y: 206, distance: 155.7
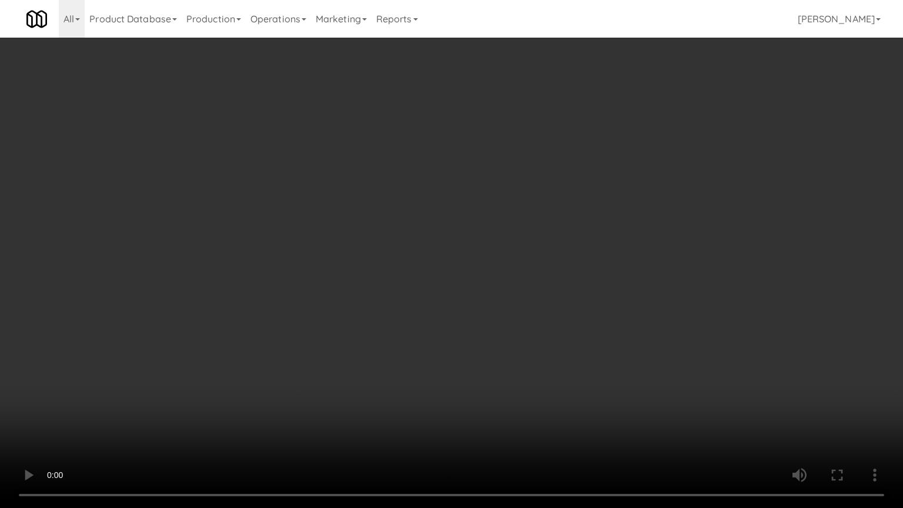
click at [489, 331] on video at bounding box center [451, 254] width 903 height 508
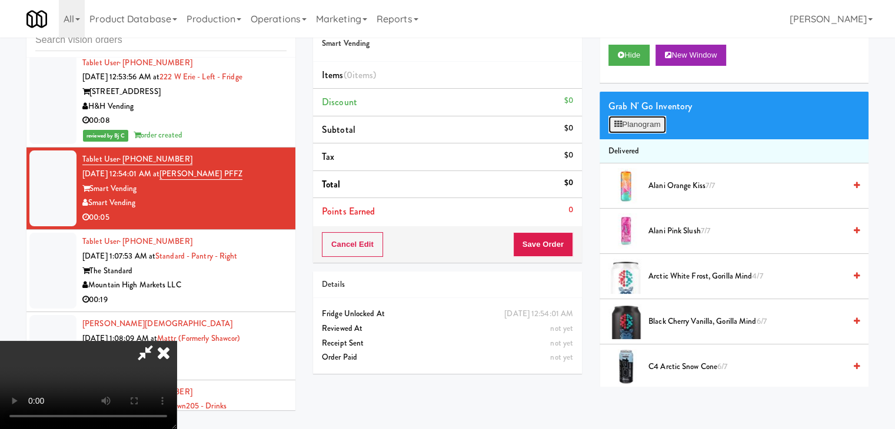
click at [653, 126] on button "Planogram" at bounding box center [637, 125] width 58 height 18
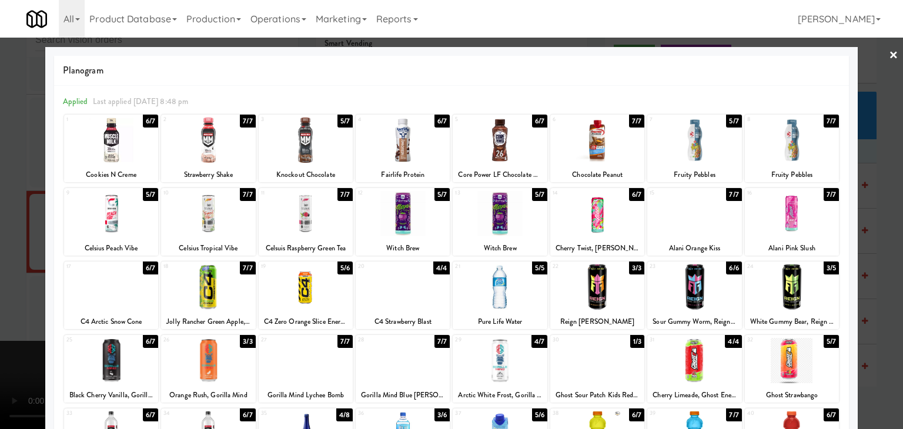
click at [496, 306] on div at bounding box center [500, 287] width 94 height 45
click at [486, 291] on div at bounding box center [500, 287] width 94 height 45
drag, startPoint x: 0, startPoint y: 285, endPoint x: 225, endPoint y: 285, distance: 224.7
click at [8, 285] on div at bounding box center [451, 214] width 903 height 429
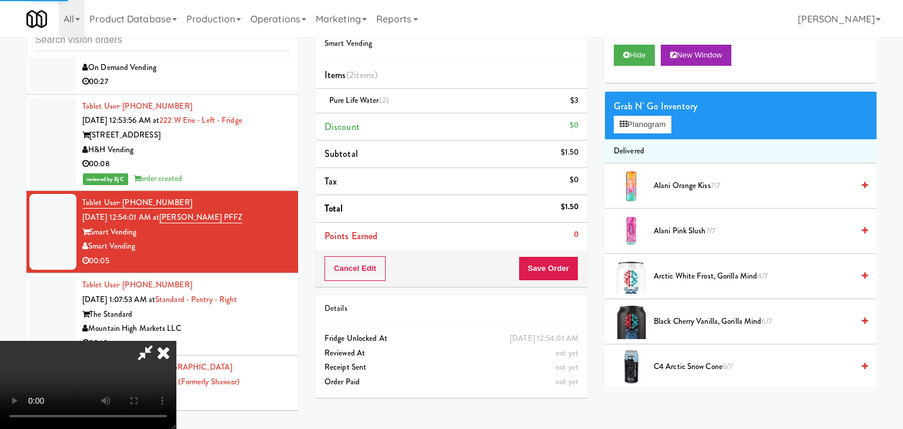
scroll to position [6313, 0]
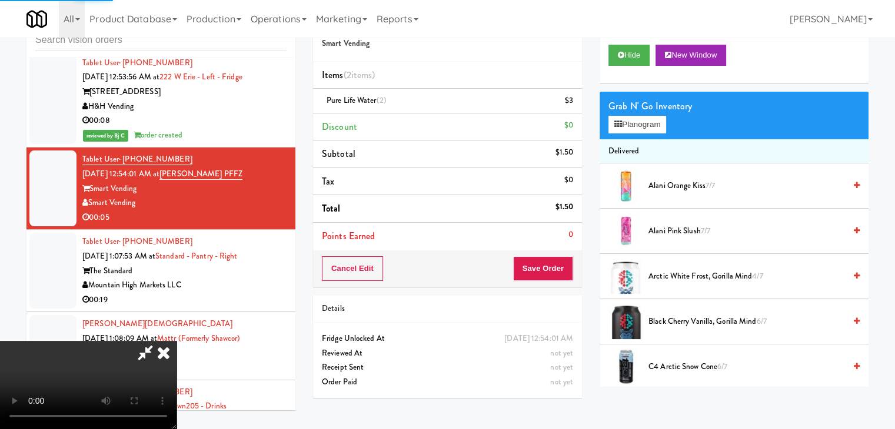
click at [176, 341] on video at bounding box center [88, 385] width 176 height 88
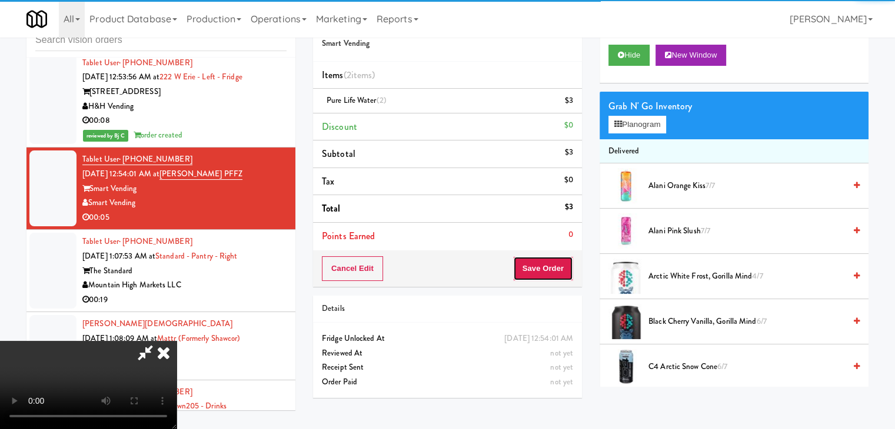
click at [554, 265] on button "Save Order" at bounding box center [543, 268] width 60 height 25
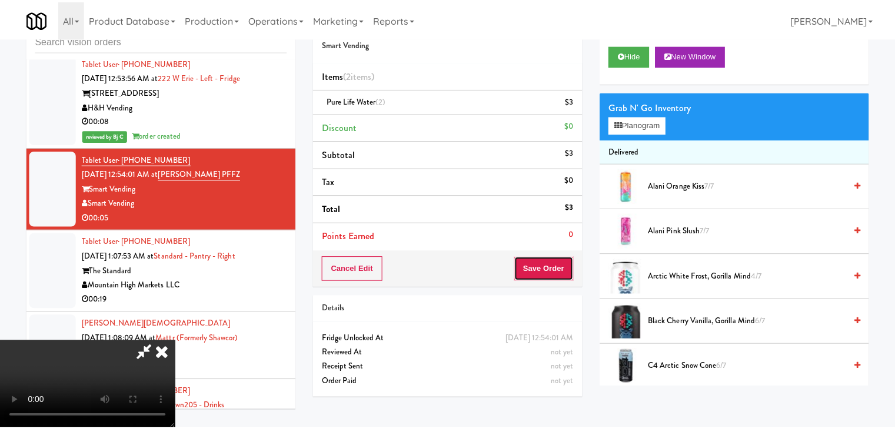
scroll to position [6298, 0]
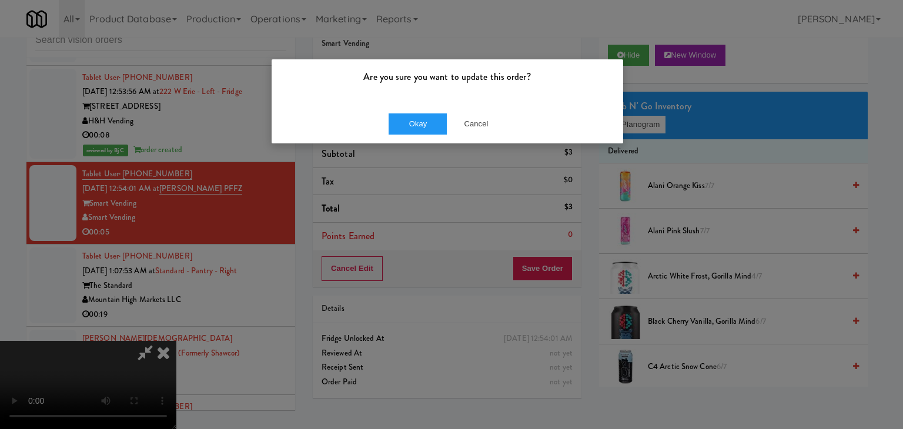
click at [488, 110] on div "Okay Cancel" at bounding box center [448, 123] width 352 height 39
click at [477, 119] on button "Cancel" at bounding box center [476, 124] width 59 height 21
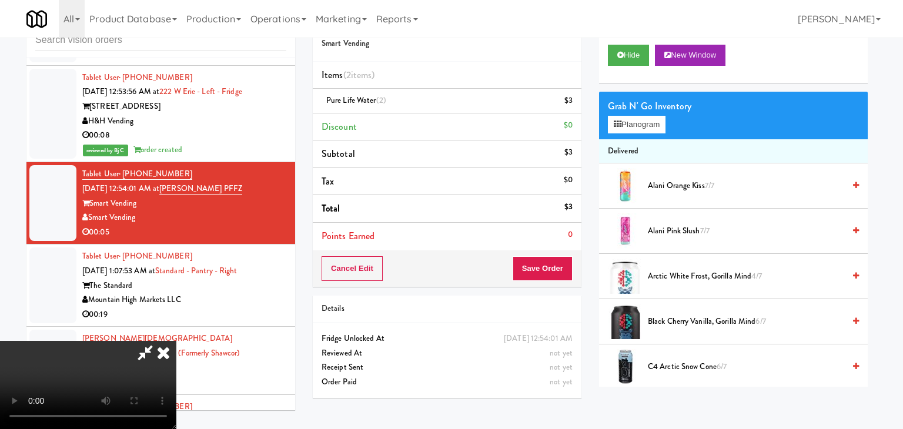
scroll to position [6313, 0]
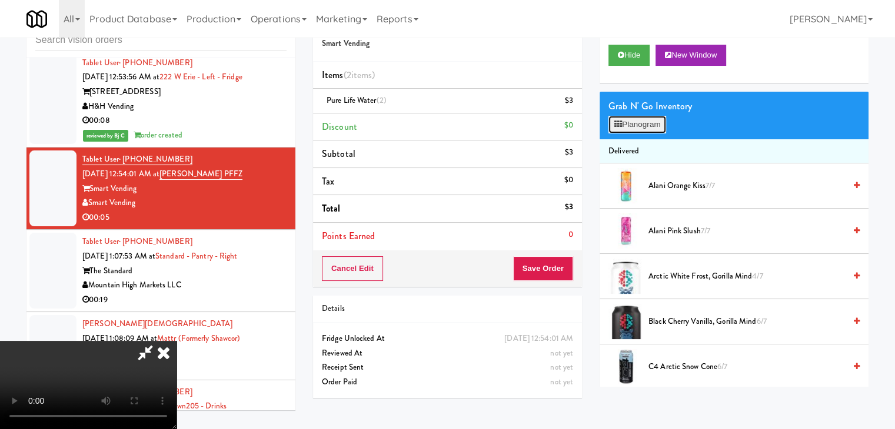
click at [634, 125] on button "Planogram" at bounding box center [637, 125] width 58 height 18
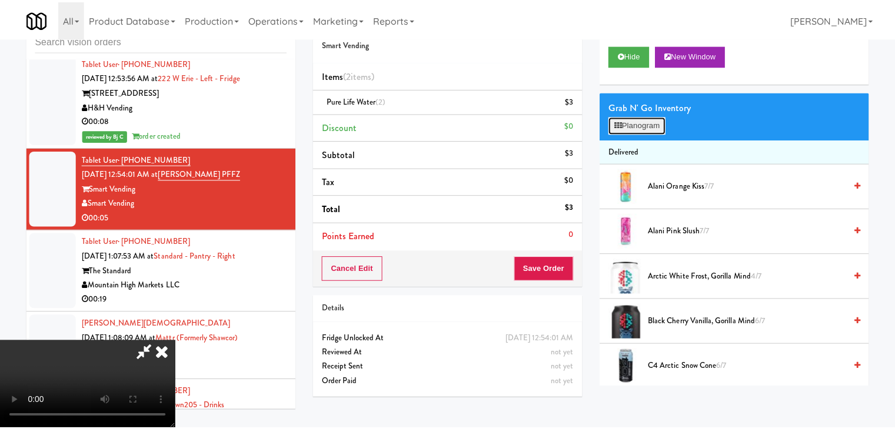
scroll to position [6269, 0]
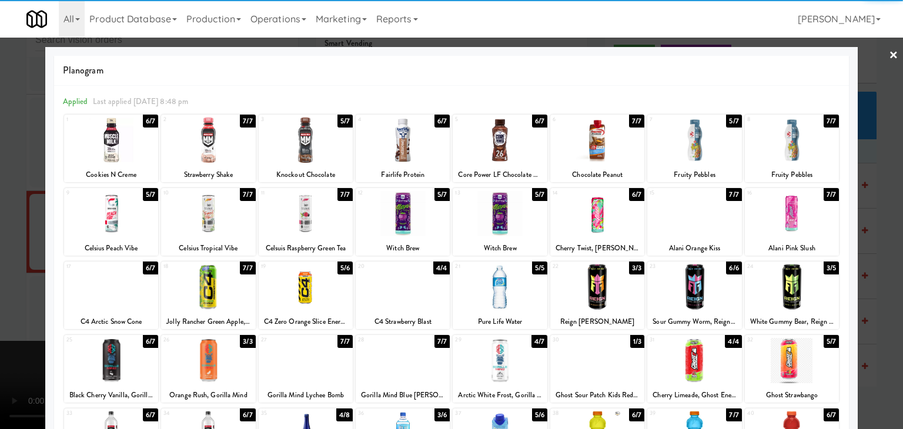
click at [0, 205] on div at bounding box center [451, 214] width 903 height 429
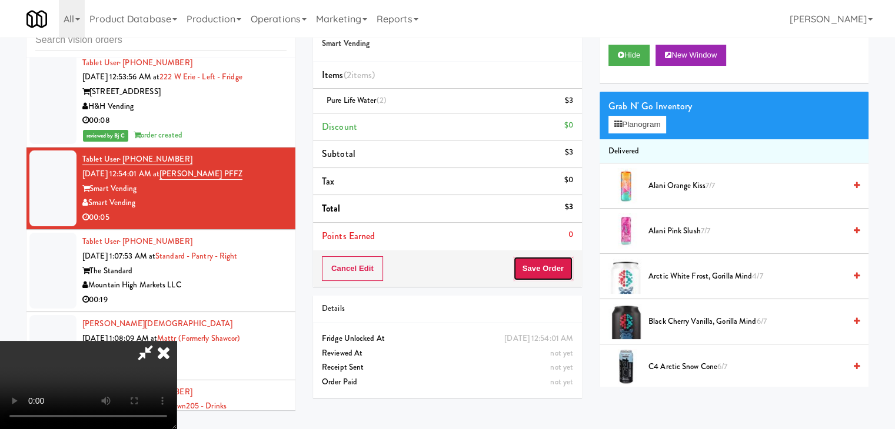
click at [556, 271] on button "Save Order" at bounding box center [543, 268] width 60 height 25
click at [558, 271] on button "Save Order" at bounding box center [543, 268] width 60 height 25
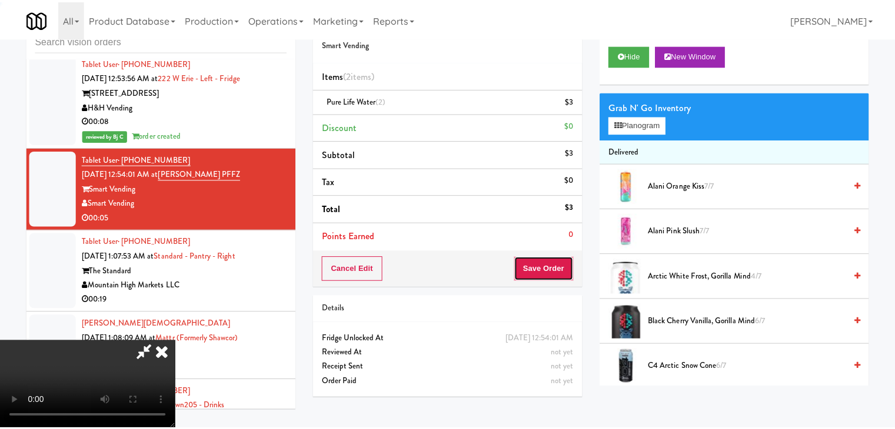
scroll to position [6298, 0]
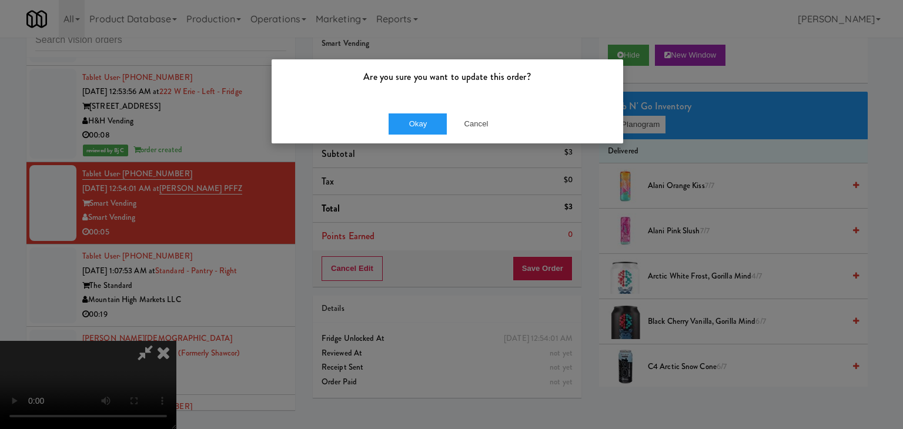
click at [412, 111] on div "Okay Cancel" at bounding box center [448, 123] width 352 height 39
click at [413, 116] on button "Okay" at bounding box center [418, 124] width 59 height 21
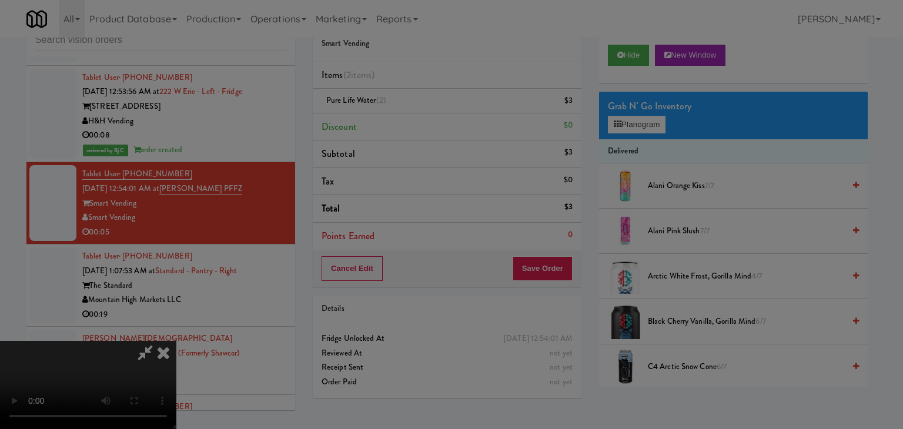
click at [413, 113] on button "Okay" at bounding box center [418, 102] width 59 height 21
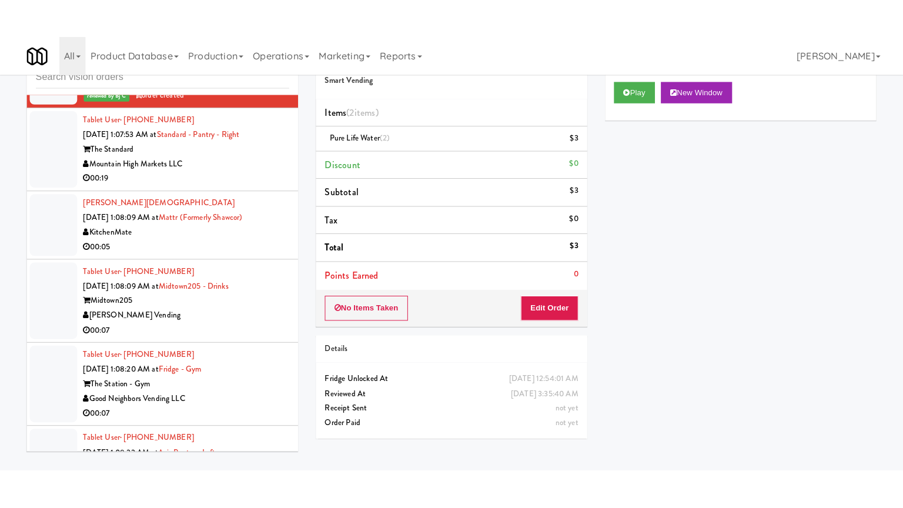
scroll to position [6489, 0]
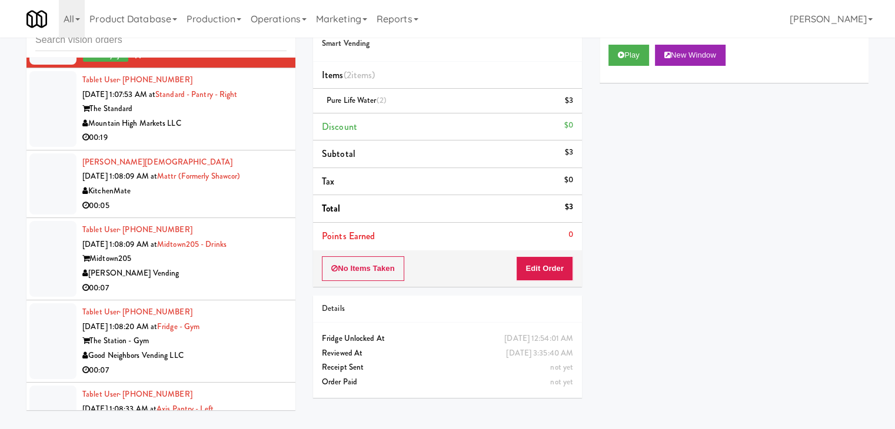
click at [244, 145] on div "00:19" at bounding box center [184, 138] width 204 height 15
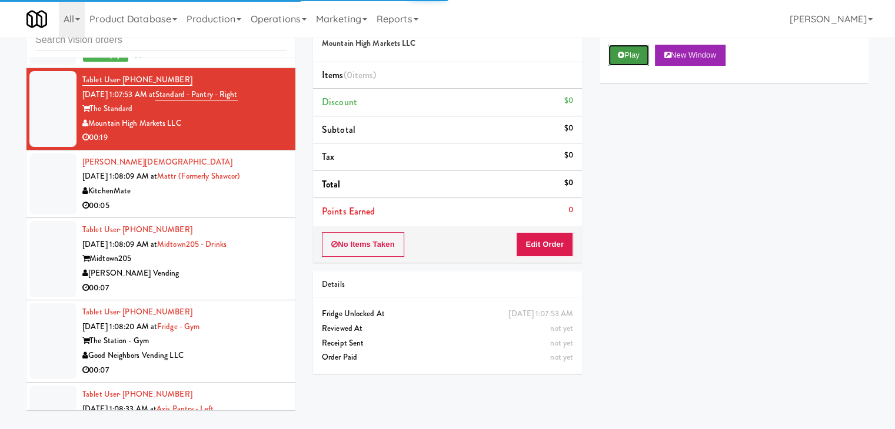
click at [631, 60] on button "Play" at bounding box center [628, 55] width 41 height 21
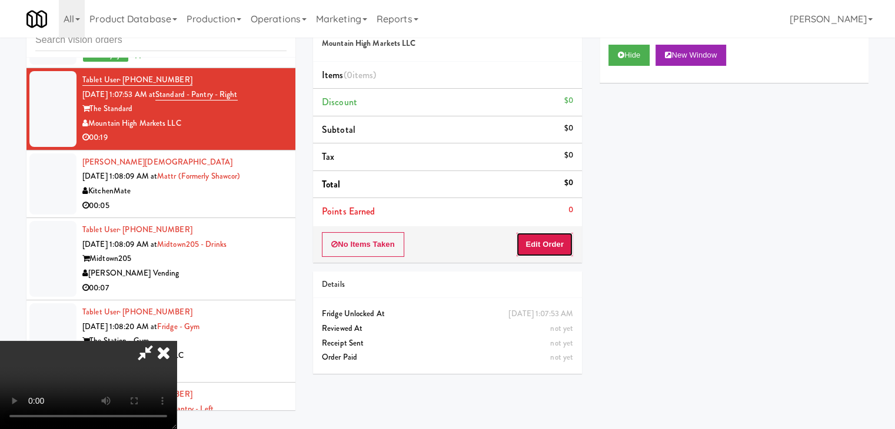
click at [555, 236] on button "Edit Order" at bounding box center [544, 244] width 57 height 25
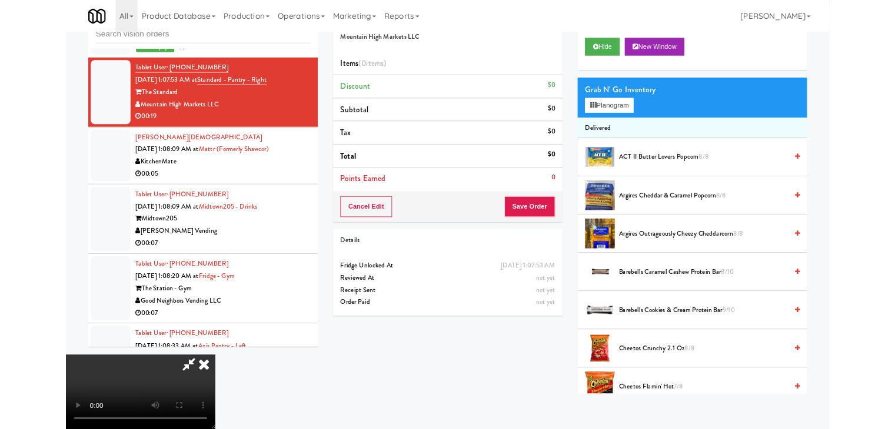
scroll to position [6446, 0]
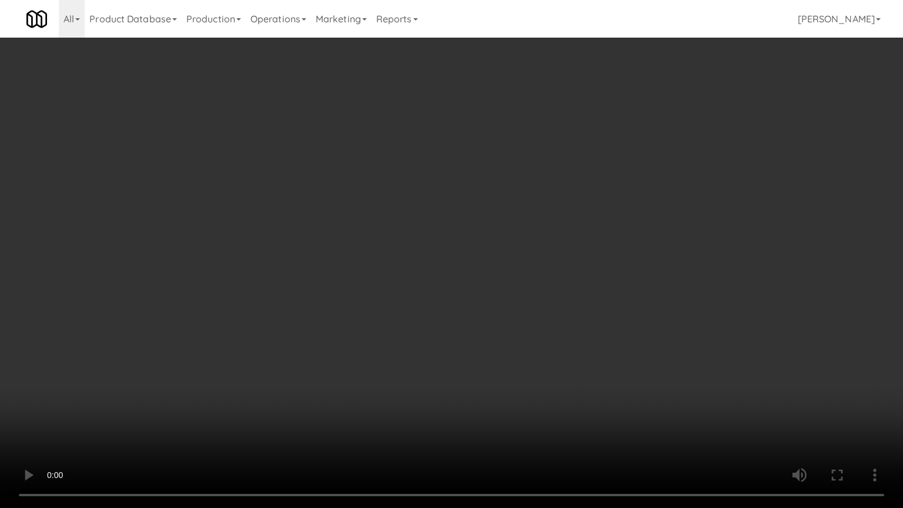
click at [599, 241] on video at bounding box center [451, 254] width 903 height 508
click at [601, 235] on video at bounding box center [451, 254] width 903 height 508
click at [623, 225] on video at bounding box center [451, 254] width 903 height 508
click at [638, 208] on video at bounding box center [451, 254] width 903 height 508
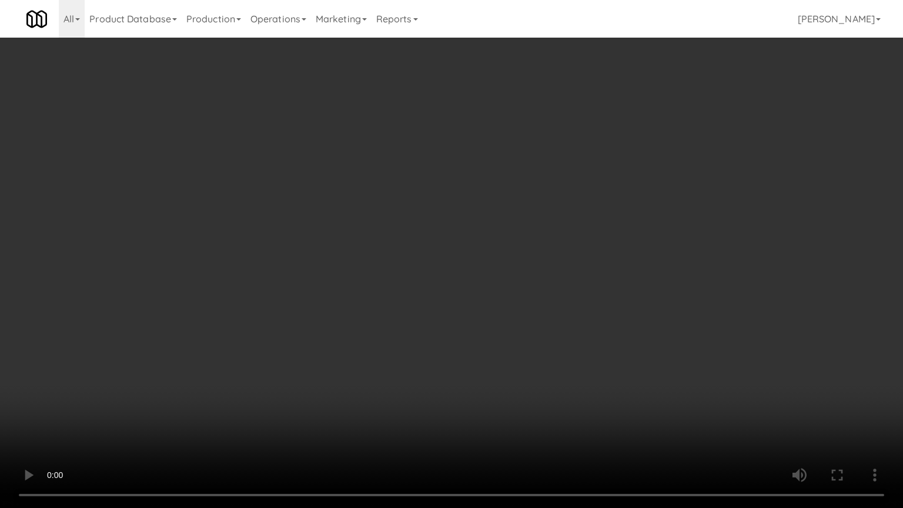
click at [639, 208] on video at bounding box center [451, 254] width 903 height 508
click at [649, 195] on video at bounding box center [451, 254] width 903 height 508
drag, startPoint x: 650, startPoint y: 195, endPoint x: 696, endPoint y: 106, distance: 100.8
click at [651, 195] on video at bounding box center [451, 254] width 903 height 508
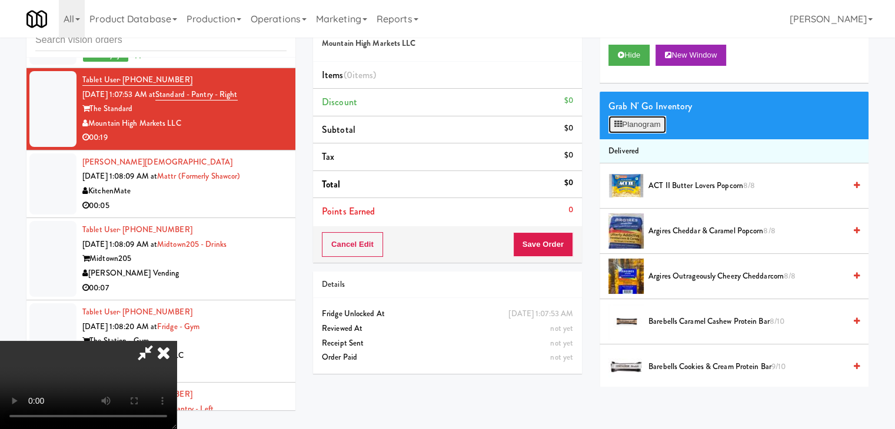
click at [639, 132] on button "Planogram" at bounding box center [637, 125] width 58 height 18
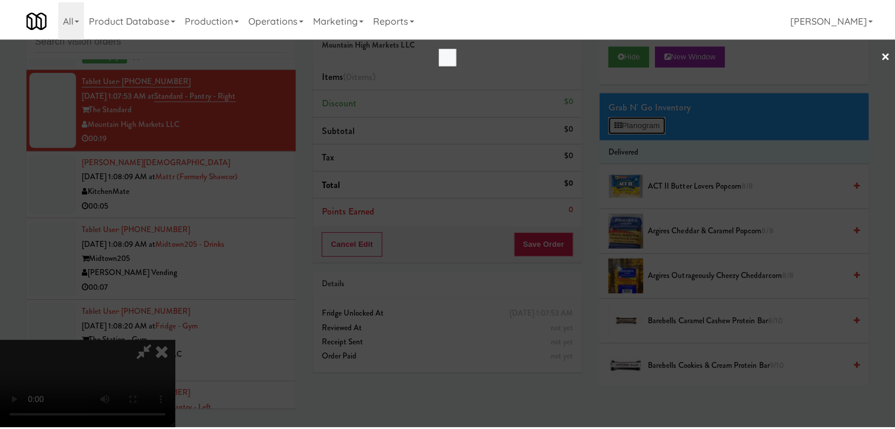
scroll to position [6446, 0]
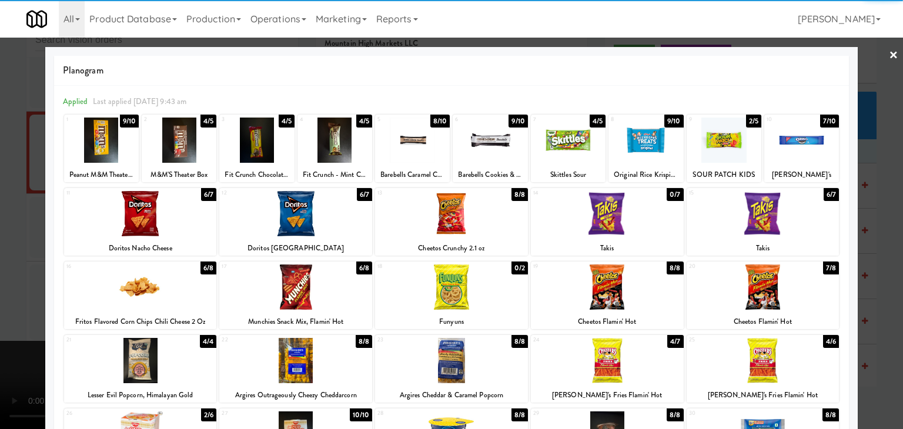
click at [799, 142] on div at bounding box center [802, 140] width 75 height 45
drag, startPoint x: 757, startPoint y: 365, endPoint x: 568, endPoint y: 326, distance: 193.5
click at [757, 365] on div at bounding box center [763, 360] width 153 height 45
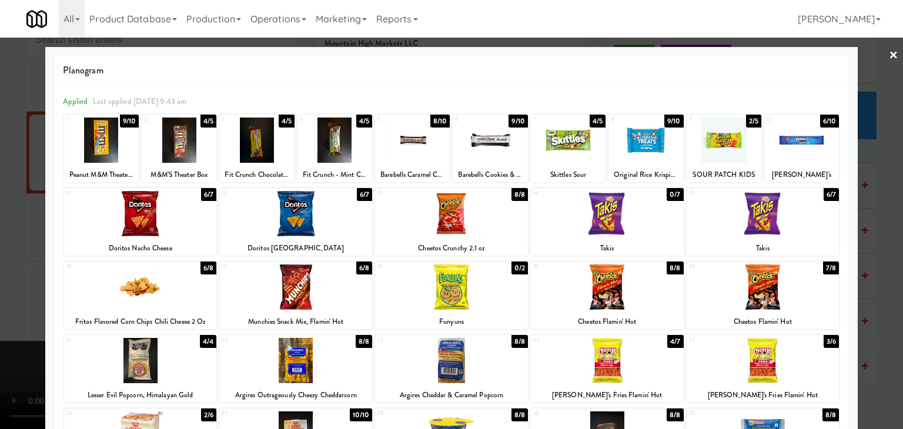
click at [296, 292] on div at bounding box center [295, 287] width 153 height 45
drag, startPoint x: 0, startPoint y: 295, endPoint x: 149, endPoint y: 288, distance: 149.0
click at [16, 291] on div at bounding box center [451, 214] width 903 height 429
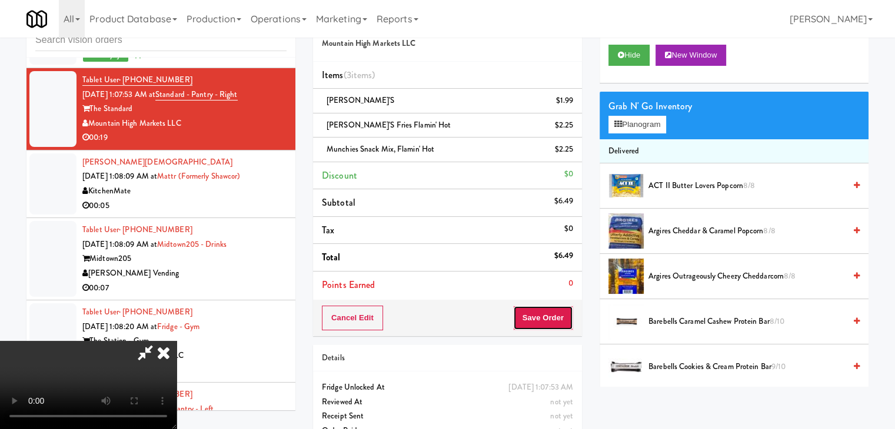
click at [553, 321] on button "Save Order" at bounding box center [543, 318] width 60 height 25
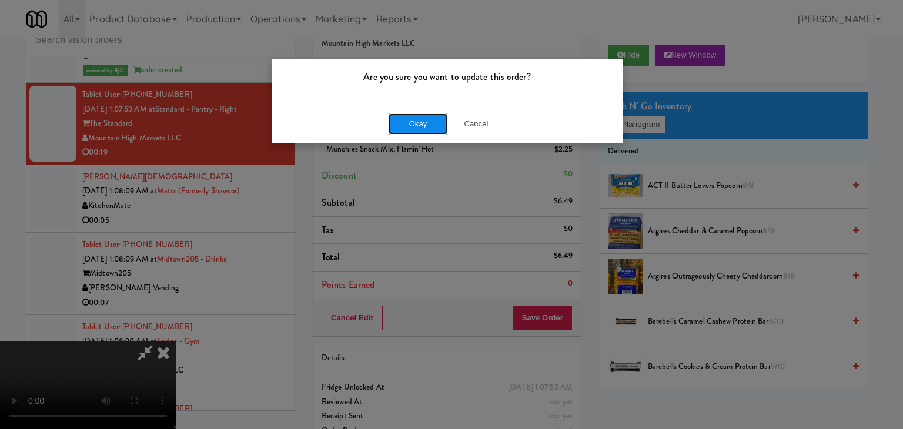
click at [415, 130] on button "Okay" at bounding box center [418, 124] width 59 height 21
click at [415, 130] on body "Are you sure you want to update this order? Okay Cancel Okay Are you sure you w…" at bounding box center [451, 214] width 903 height 429
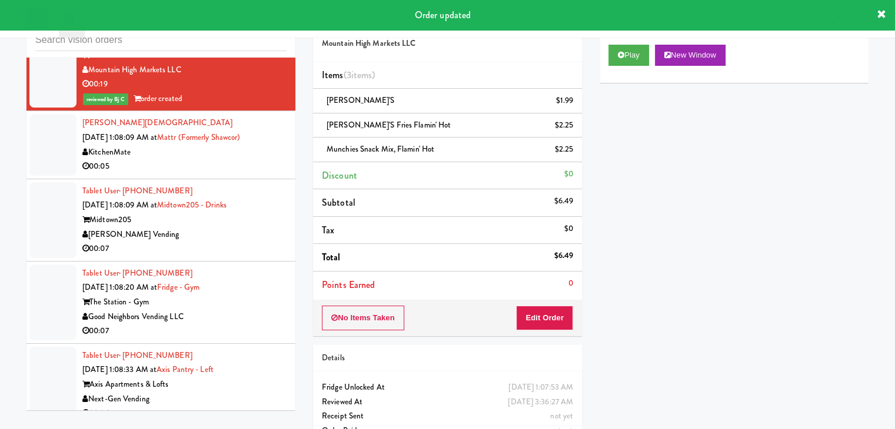
scroll to position [6607, 0]
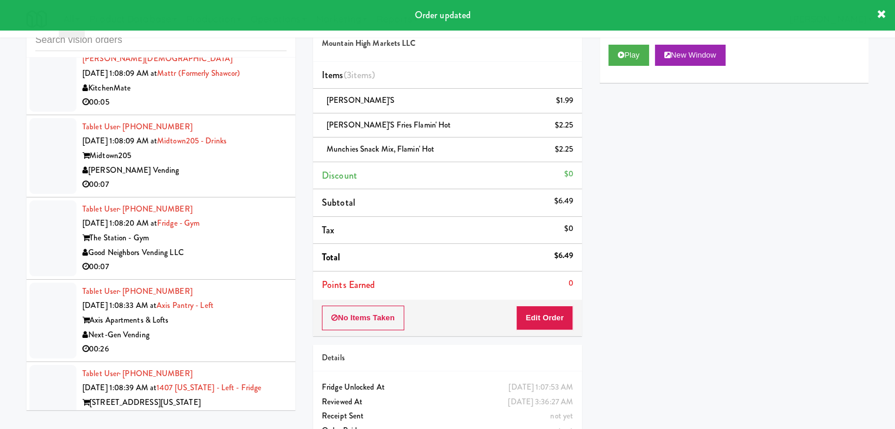
click at [186, 110] on div "00:05" at bounding box center [184, 102] width 204 height 15
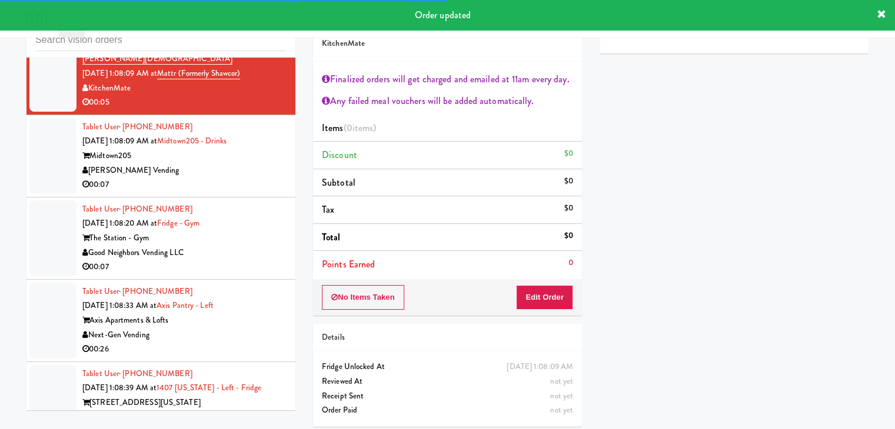
drag, startPoint x: 236, startPoint y: 200, endPoint x: 280, endPoint y: 191, distance: 45.0
click at [237, 178] on div "[PERSON_NAME] Vending" at bounding box center [184, 171] width 204 height 15
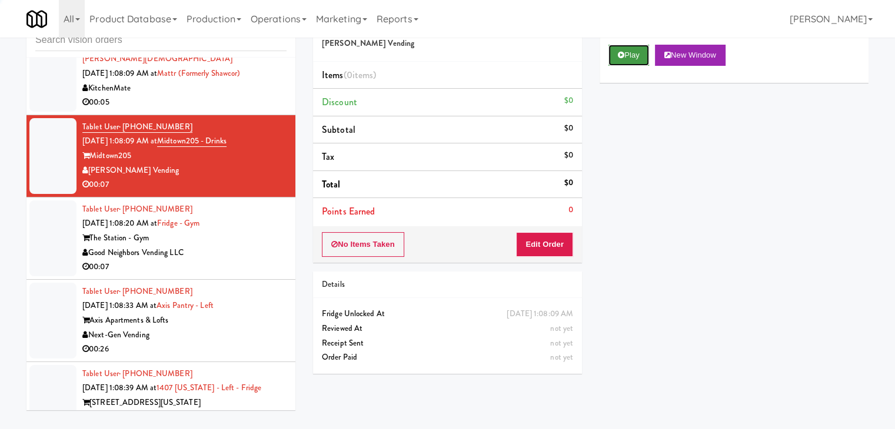
click at [633, 55] on button "Play" at bounding box center [628, 55] width 41 height 21
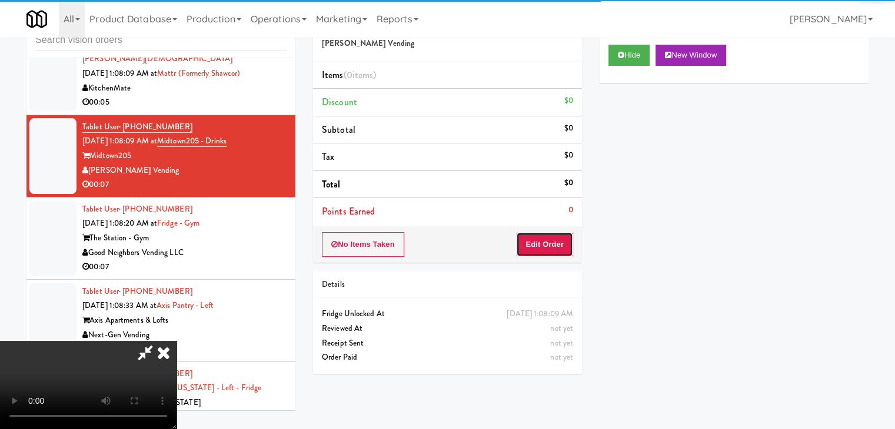
click at [552, 244] on button "Edit Order" at bounding box center [544, 244] width 57 height 25
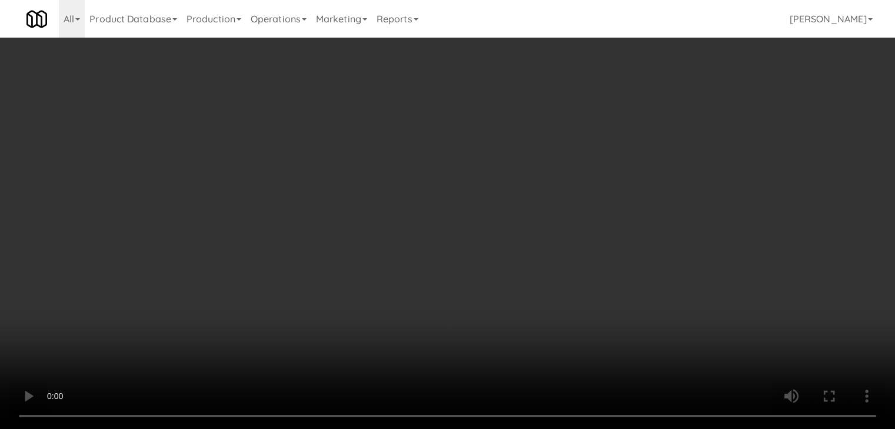
scroll to position [6563, 0]
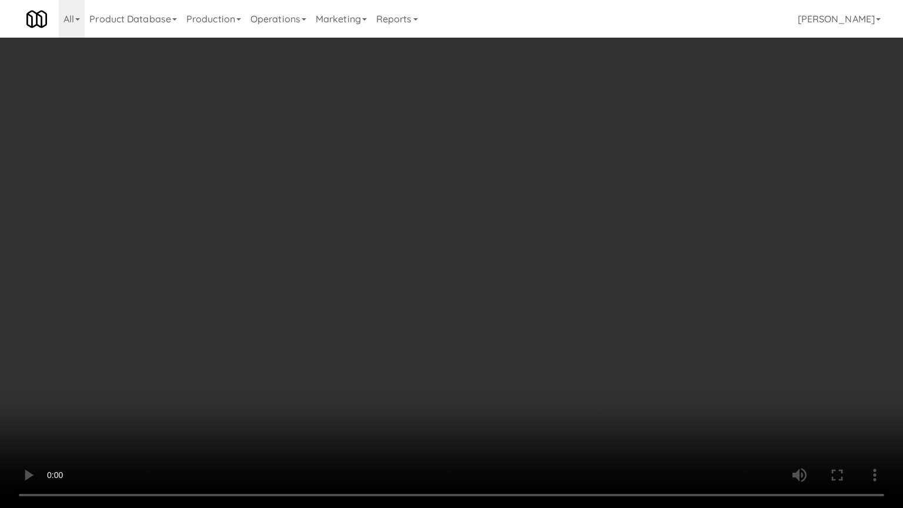
click at [490, 394] on video at bounding box center [451, 254] width 903 height 508
click at [485, 389] on video at bounding box center [451, 254] width 903 height 508
click at [625, 315] on video at bounding box center [451, 254] width 903 height 508
click at [612, 316] on video at bounding box center [451, 254] width 903 height 508
click at [630, 303] on video at bounding box center [451, 254] width 903 height 508
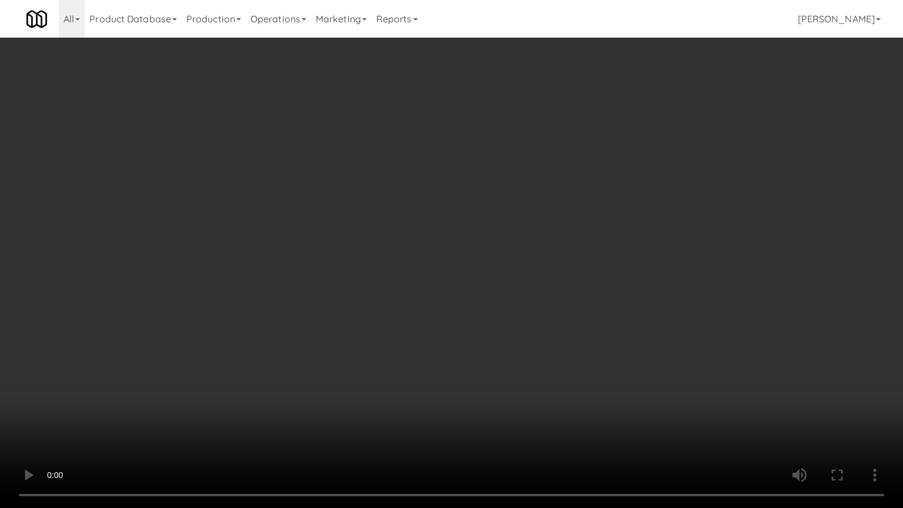
click at [631, 300] on video at bounding box center [451, 254] width 903 height 508
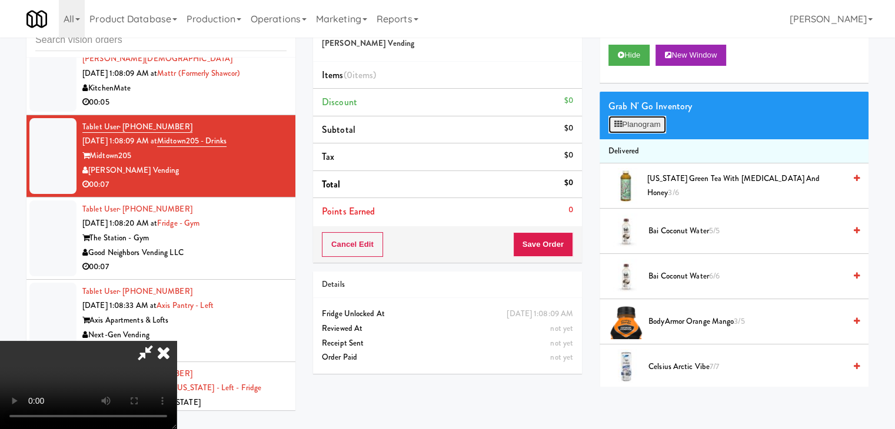
click at [653, 122] on button "Planogram" at bounding box center [637, 125] width 58 height 18
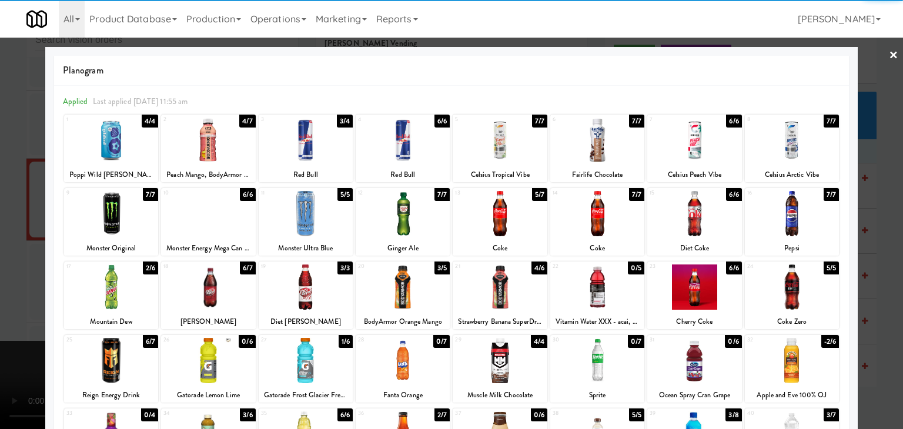
click at [595, 285] on div at bounding box center [598, 287] width 94 height 45
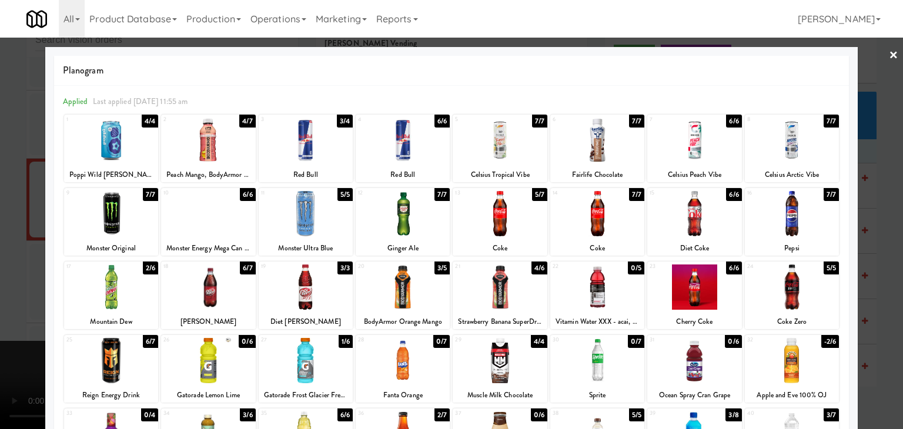
click at [515, 290] on div at bounding box center [500, 287] width 94 height 45
drag, startPoint x: 2, startPoint y: 262, endPoint x: 161, endPoint y: 262, distance: 159.4
click at [18, 262] on div at bounding box center [451, 214] width 903 height 429
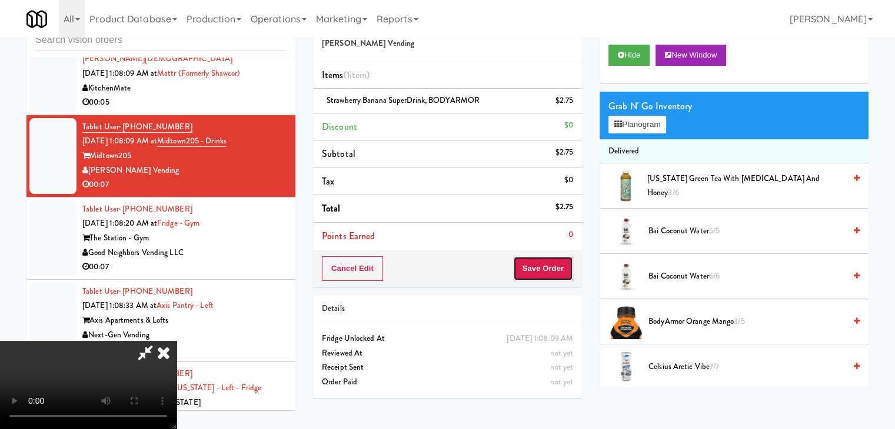
click at [551, 271] on button "Save Order" at bounding box center [543, 268] width 60 height 25
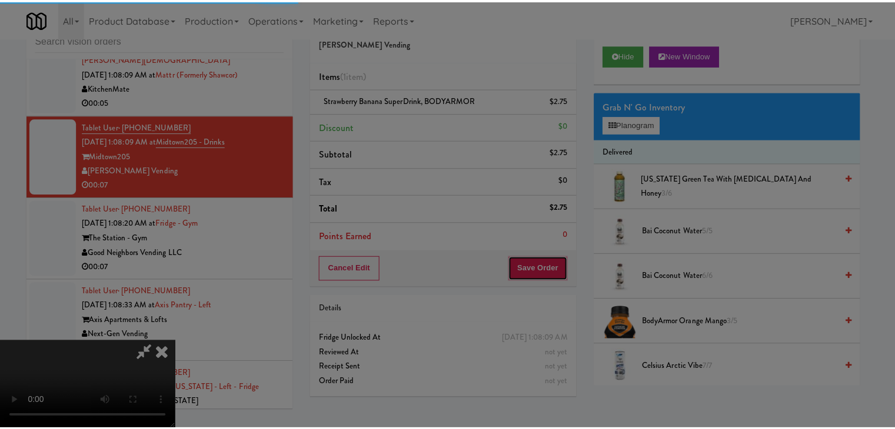
scroll to position [6592, 0]
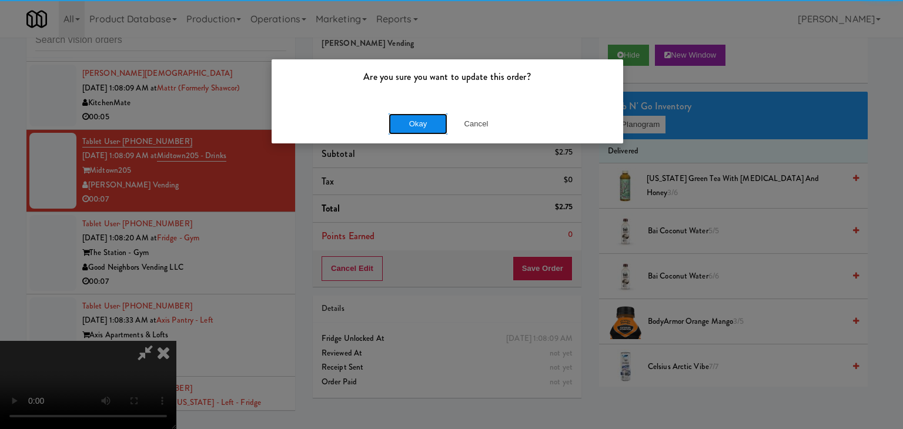
drag, startPoint x: 424, startPoint y: 120, endPoint x: 425, endPoint y: 112, distance: 7.8
click at [425, 114] on button "Okay" at bounding box center [418, 124] width 59 height 21
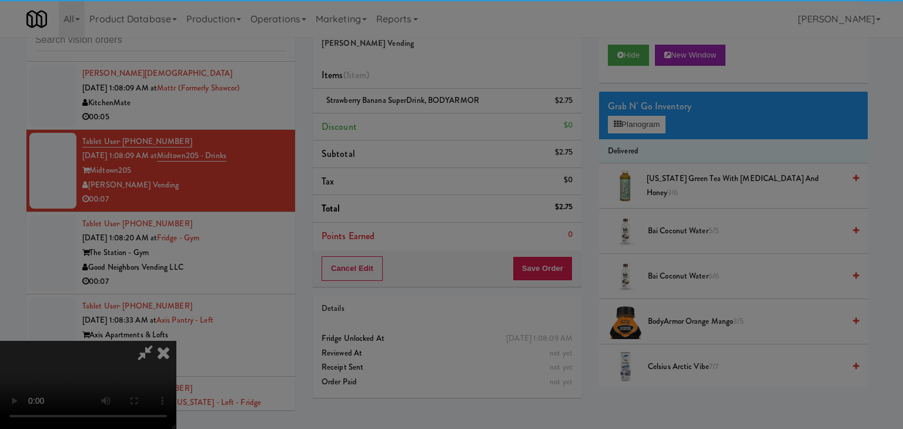
click at [425, 112] on button "Okay" at bounding box center [418, 102] width 59 height 21
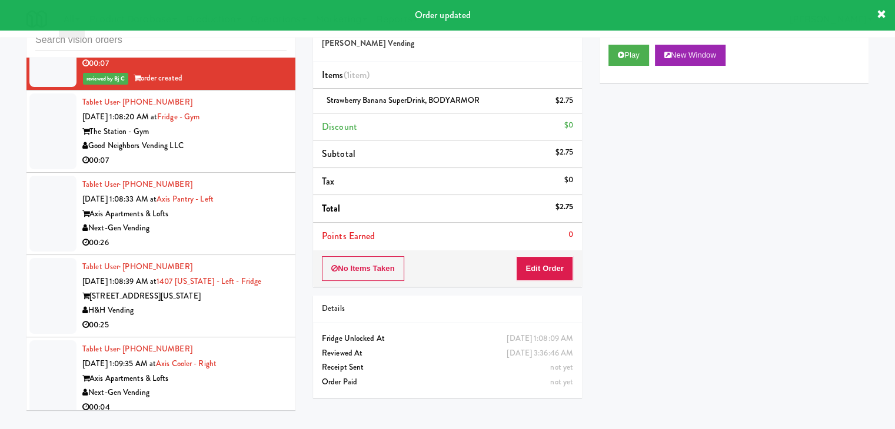
scroll to position [6783, 0]
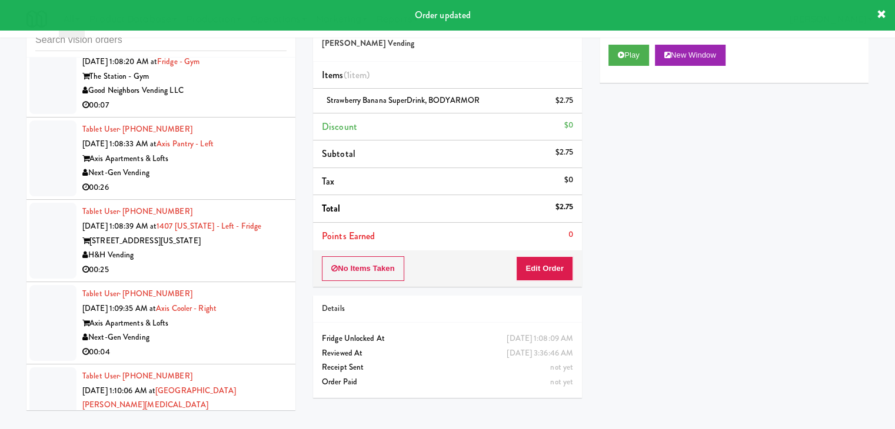
drag, startPoint x: 254, startPoint y: 124, endPoint x: 259, endPoint y: 128, distance: 6.4
click at [257, 113] on div "00:07" at bounding box center [184, 105] width 204 height 15
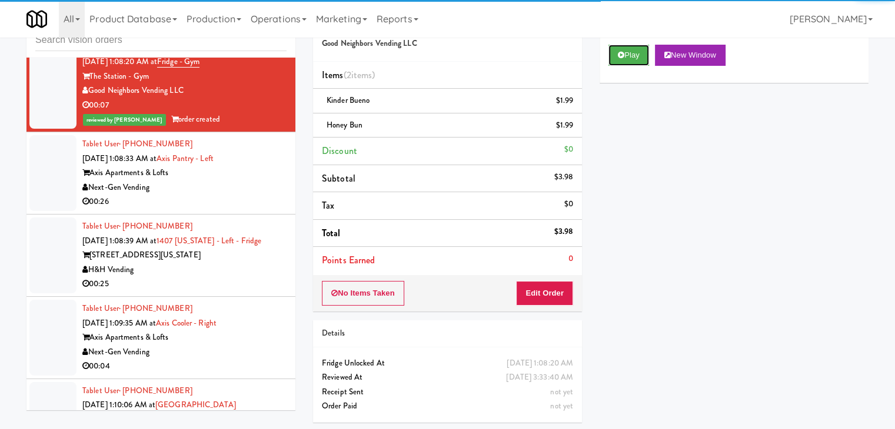
drag, startPoint x: 624, startPoint y: 55, endPoint x: 187, endPoint y: 186, distance: 456.3
click at [187, 185] on div "inbox reviewed all all unclear take inventory issue suspicious failed recent Ta…" at bounding box center [447, 218] width 859 height 427
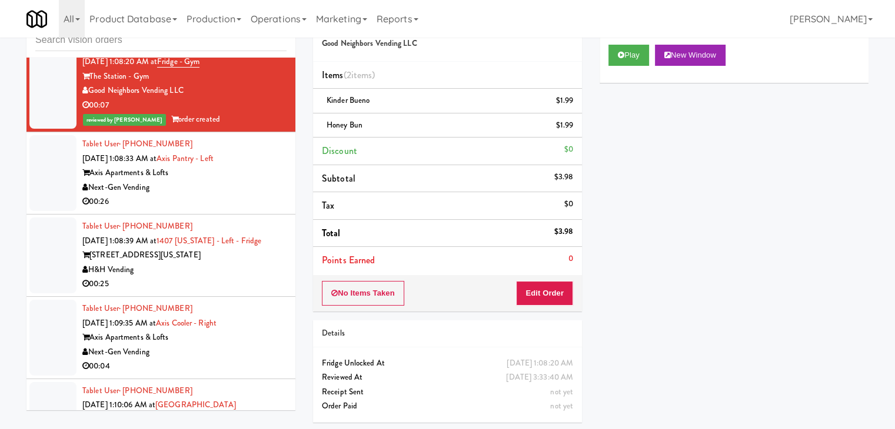
click at [216, 195] on div "Next-Gen Vending" at bounding box center [184, 188] width 204 height 15
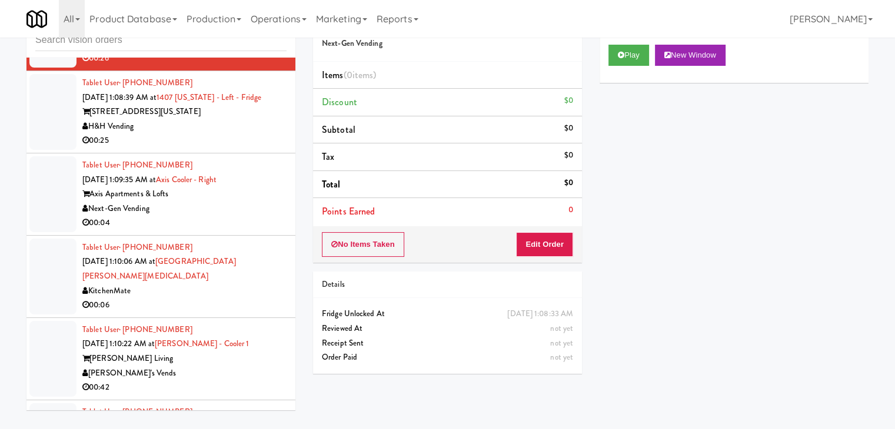
scroll to position [6960, 0]
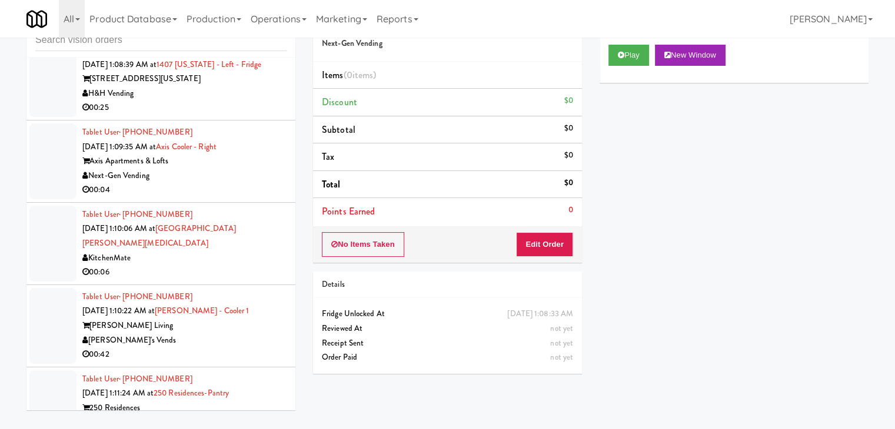
click at [237, 198] on div "00:04" at bounding box center [184, 190] width 204 height 15
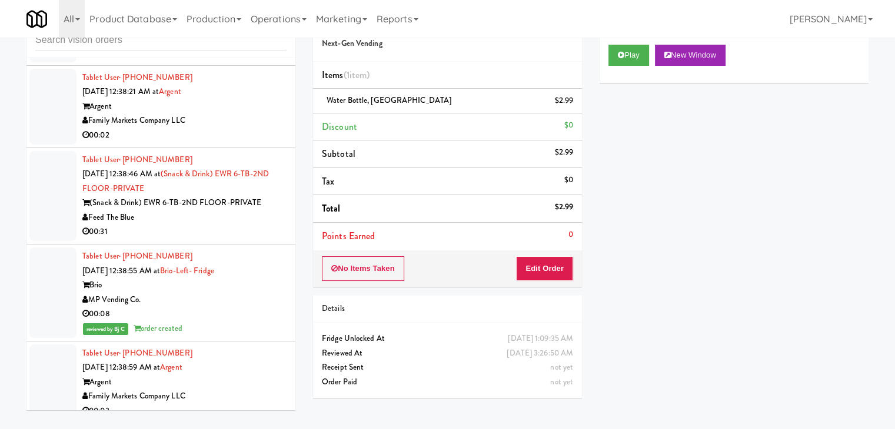
scroll to position [3842, 0]
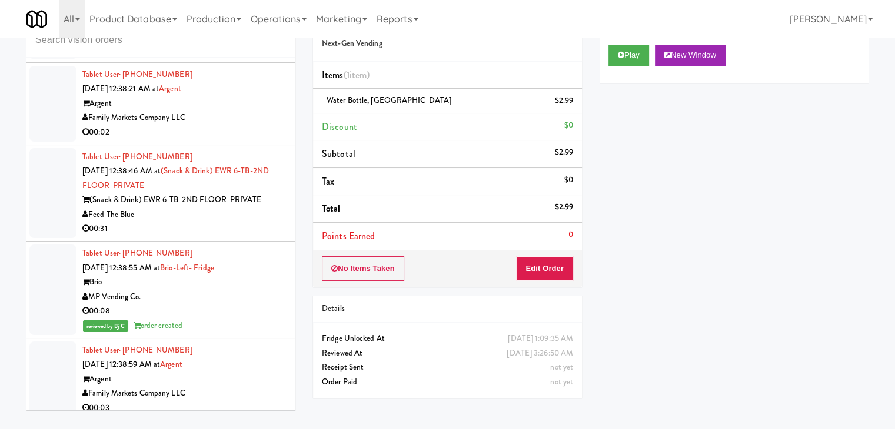
click at [233, 111] on div "Argent" at bounding box center [184, 103] width 204 height 15
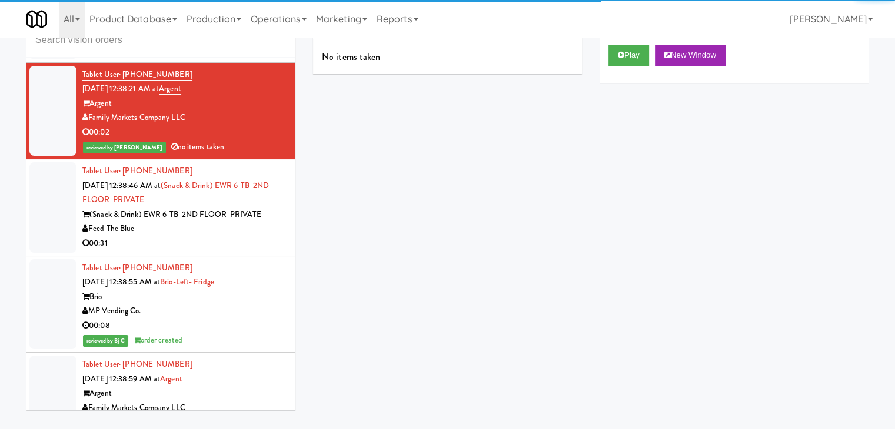
click at [197, 256] on li "Tablet User · (973) 536-4811 [DATE] 12:38:46 AM at (Snack & Drink) EWR 6-TB-2ND…" at bounding box center [160, 207] width 269 height 97
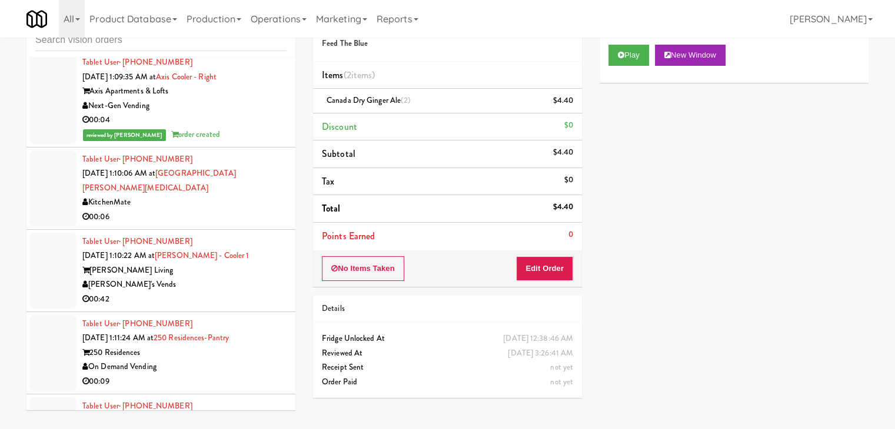
scroll to position [7124, 0]
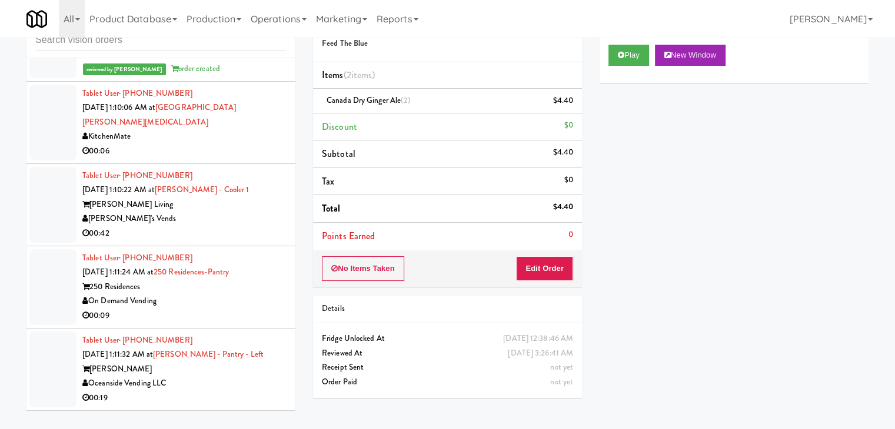
click at [202, 159] on div "00:06" at bounding box center [184, 151] width 204 height 15
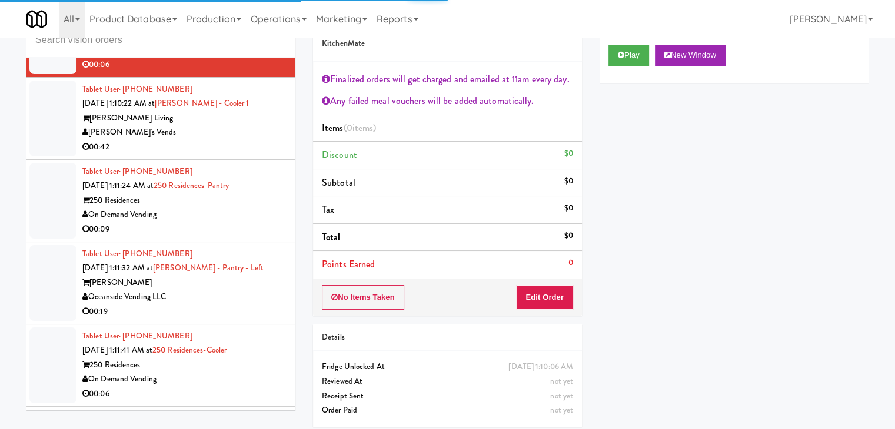
scroll to position [7301, 0]
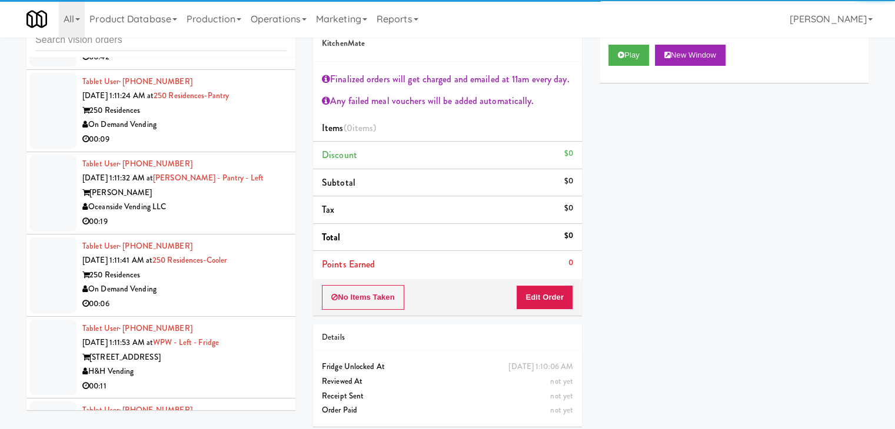
click at [231, 147] on div "00:09" at bounding box center [184, 139] width 204 height 15
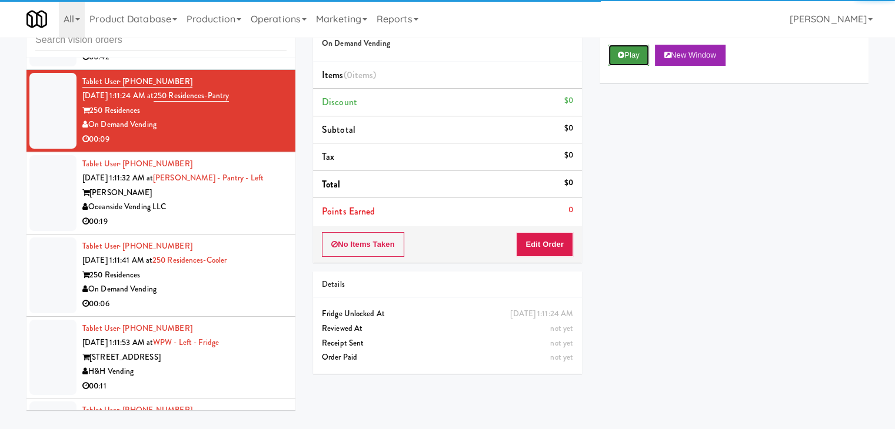
click at [628, 54] on button "Play" at bounding box center [628, 55] width 41 height 21
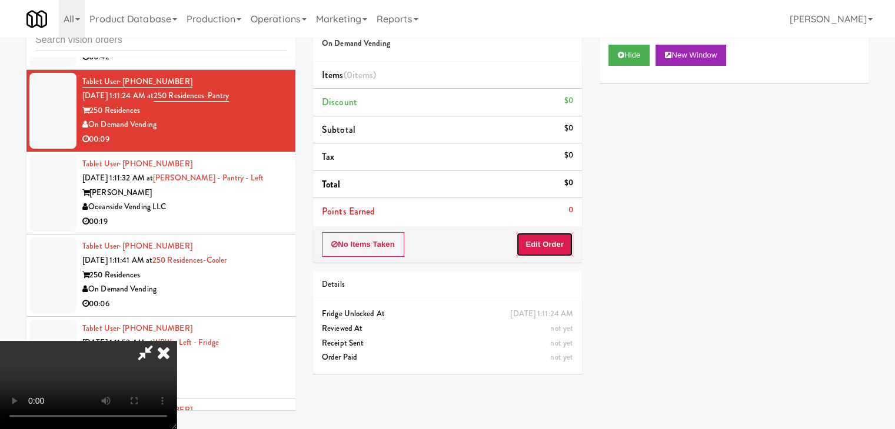
click at [555, 243] on button "Edit Order" at bounding box center [544, 244] width 57 height 25
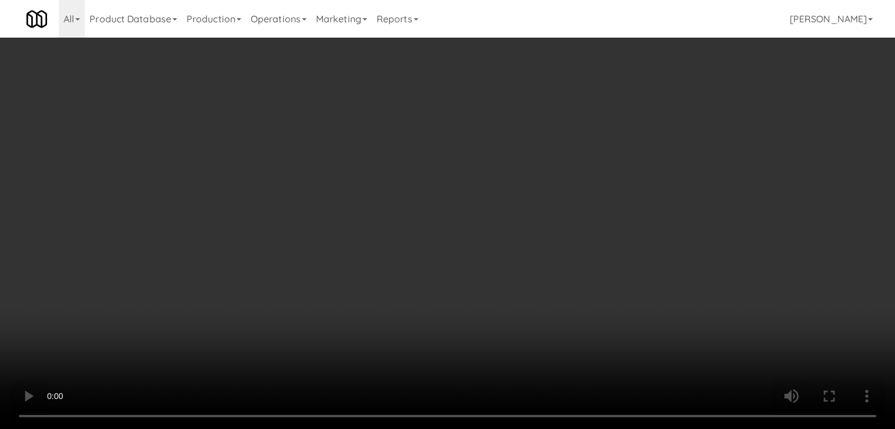
scroll to position [7243, 0]
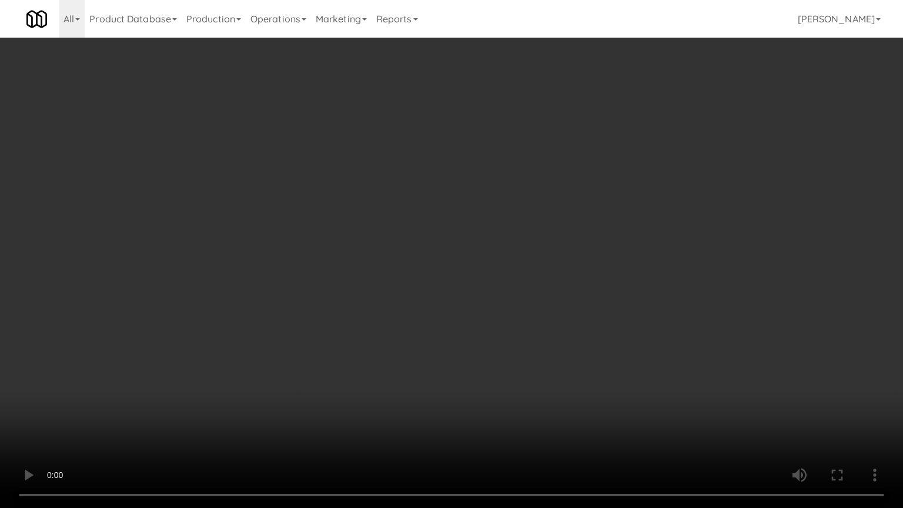
click at [460, 313] on video at bounding box center [451, 254] width 903 height 508
click at [453, 317] on video at bounding box center [451, 254] width 903 height 508
click at [450, 326] on video at bounding box center [451, 254] width 903 height 508
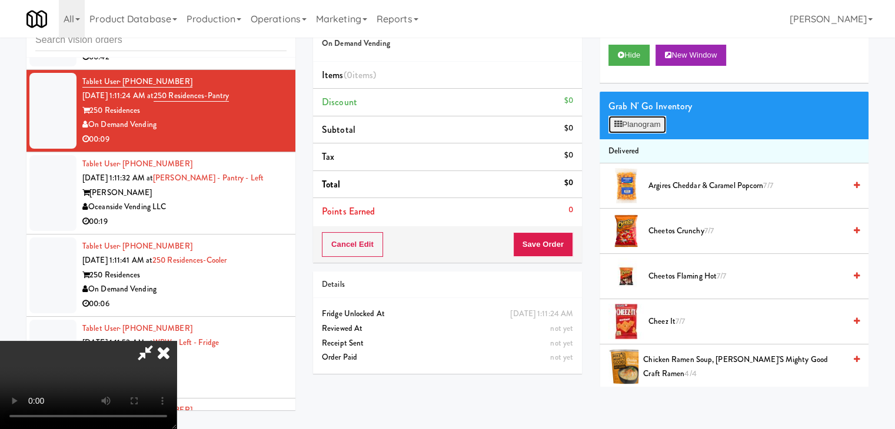
click at [646, 122] on button "Planogram" at bounding box center [637, 125] width 58 height 18
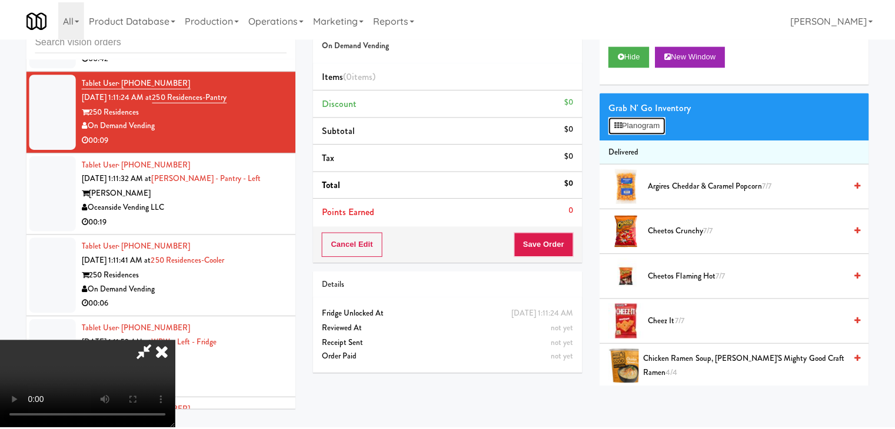
scroll to position [7243, 0]
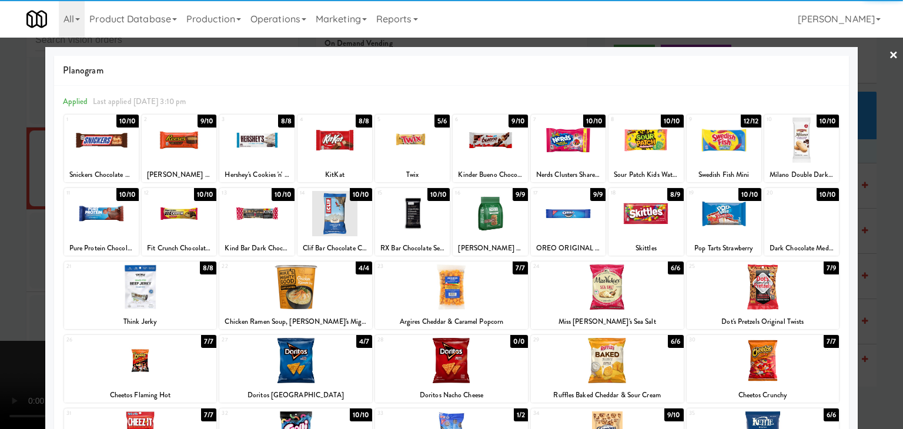
drag, startPoint x: 174, startPoint y: 144, endPoint x: 176, endPoint y: 155, distance: 10.8
click at [175, 144] on div at bounding box center [179, 140] width 75 height 45
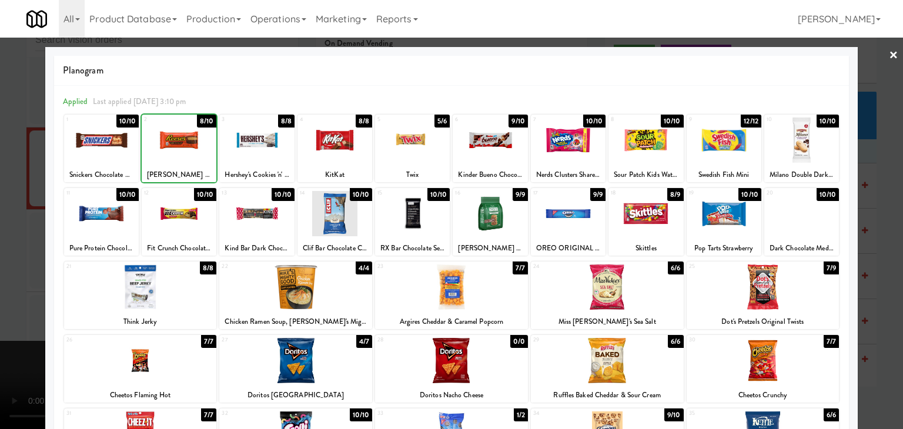
click at [157, 299] on div at bounding box center [140, 287] width 153 height 45
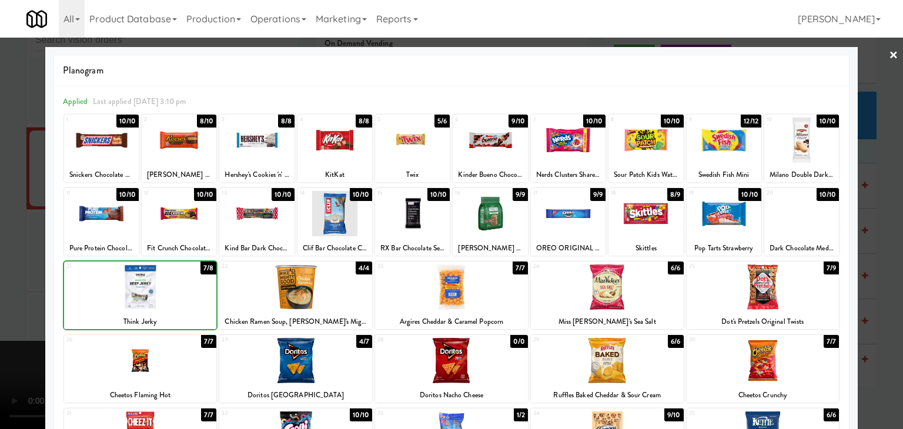
drag, startPoint x: 0, startPoint y: 299, endPoint x: 228, endPoint y: 292, distance: 228.4
click at [10, 297] on div at bounding box center [451, 214] width 903 height 429
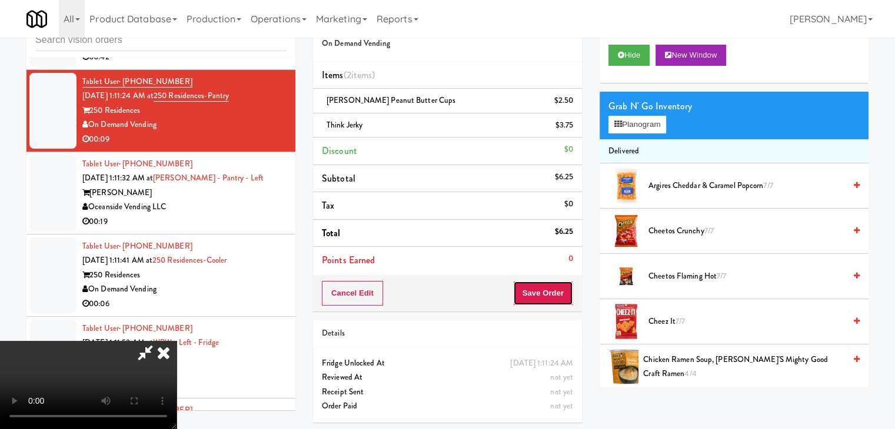
click at [553, 292] on button "Save Order" at bounding box center [543, 293] width 60 height 25
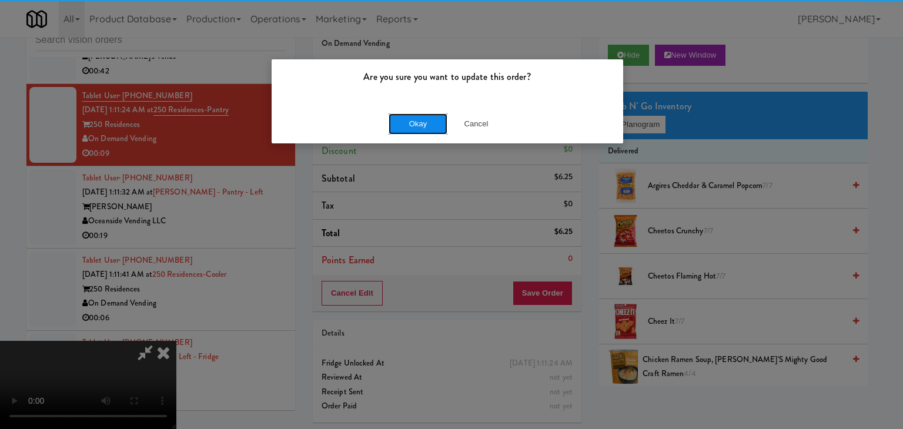
click at [428, 119] on button "Okay" at bounding box center [418, 124] width 59 height 21
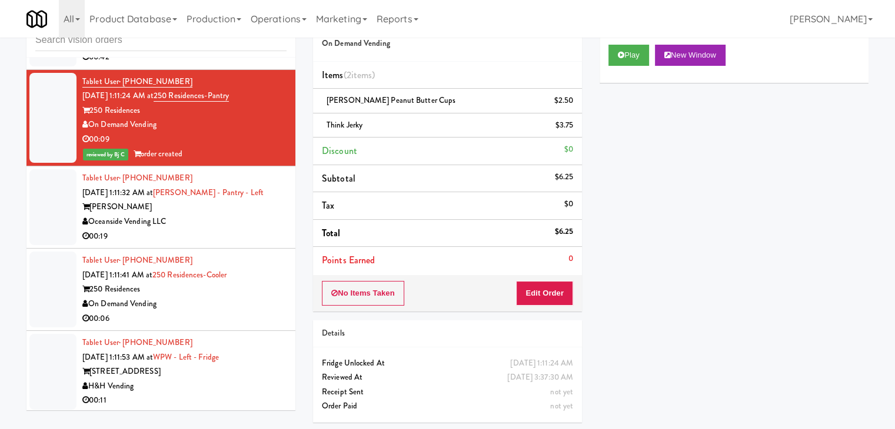
scroll to position [7477, 0]
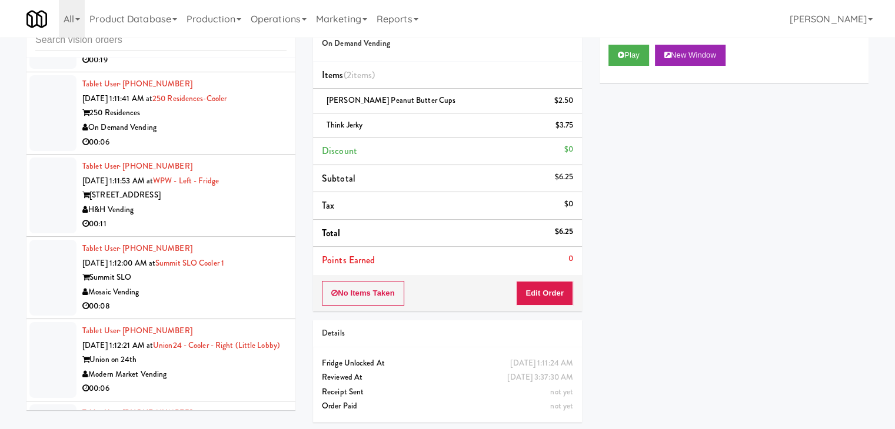
click at [235, 150] on div "00:06" at bounding box center [184, 142] width 204 height 15
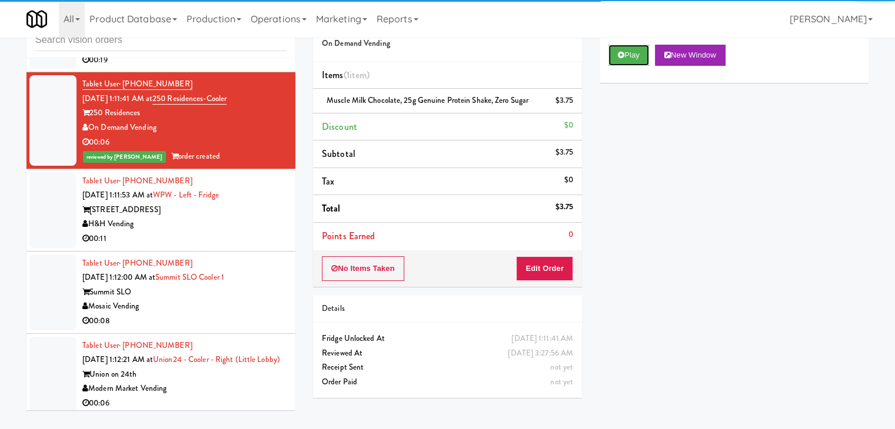
drag, startPoint x: 629, startPoint y: 46, endPoint x: 606, endPoint y: 102, distance: 60.6
click at [634, 72] on div "Play New Window" at bounding box center [733, 59] width 269 height 47
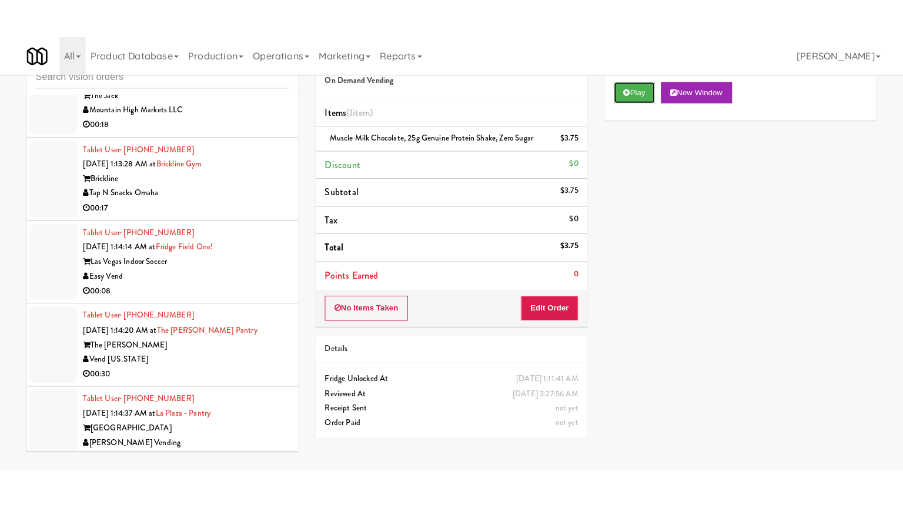
scroll to position [8124, 0]
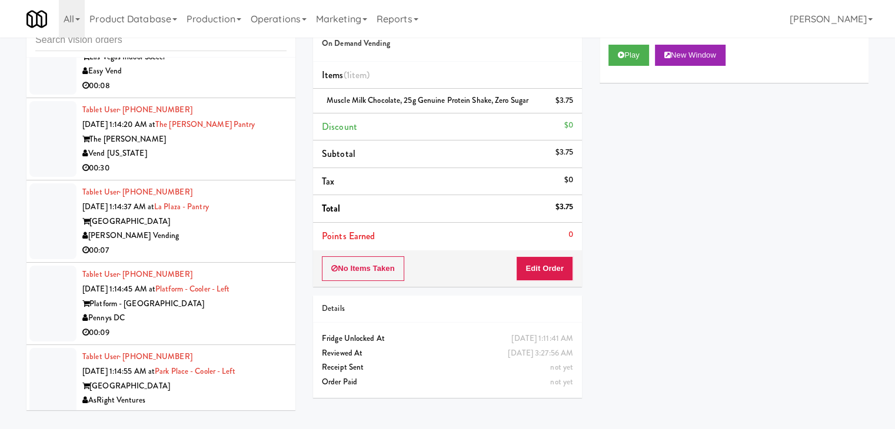
click at [254, 258] on div "Tablet User · (561) 252-5617 [DATE] 1:14:37 AM at [GEOGRAPHIC_DATA][PERSON_NAME…" at bounding box center [184, 221] width 204 height 72
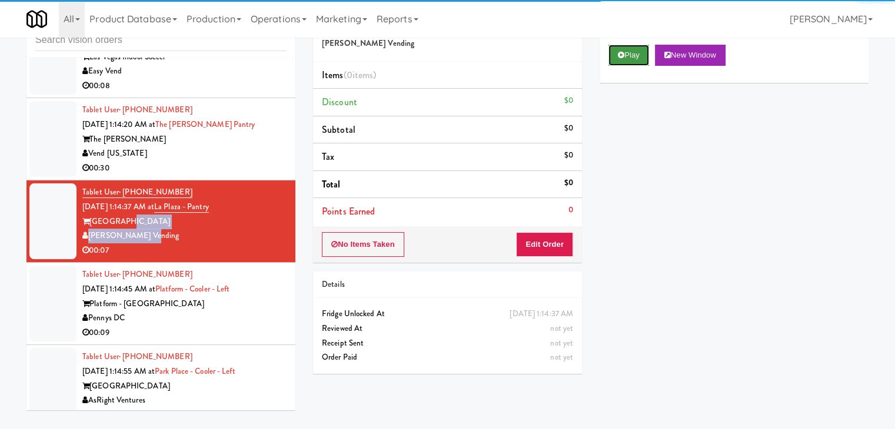
click at [619, 56] on icon at bounding box center [621, 55] width 6 height 8
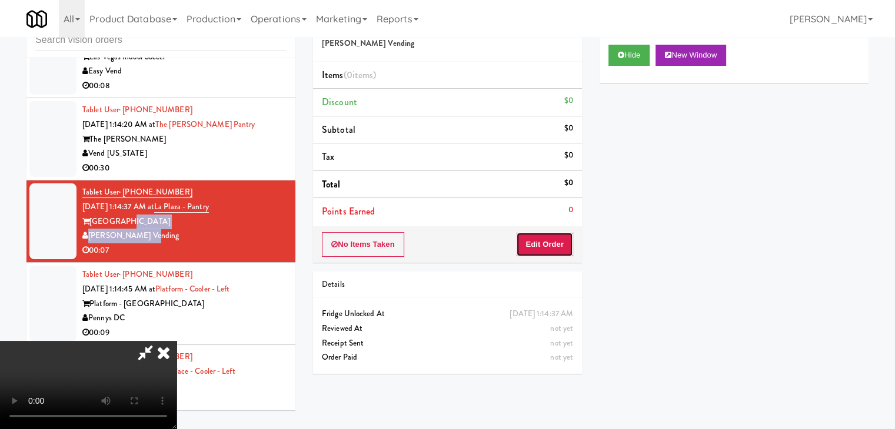
click at [550, 245] on button "Edit Order" at bounding box center [544, 244] width 57 height 25
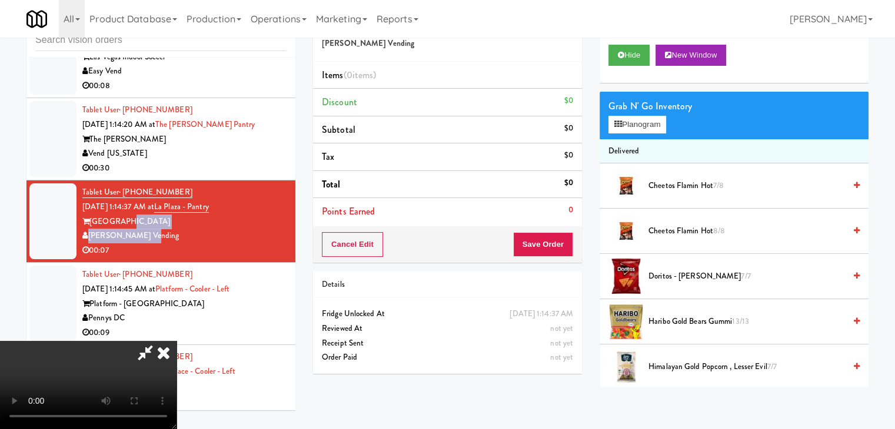
click at [176, 341] on video at bounding box center [88, 385] width 176 height 88
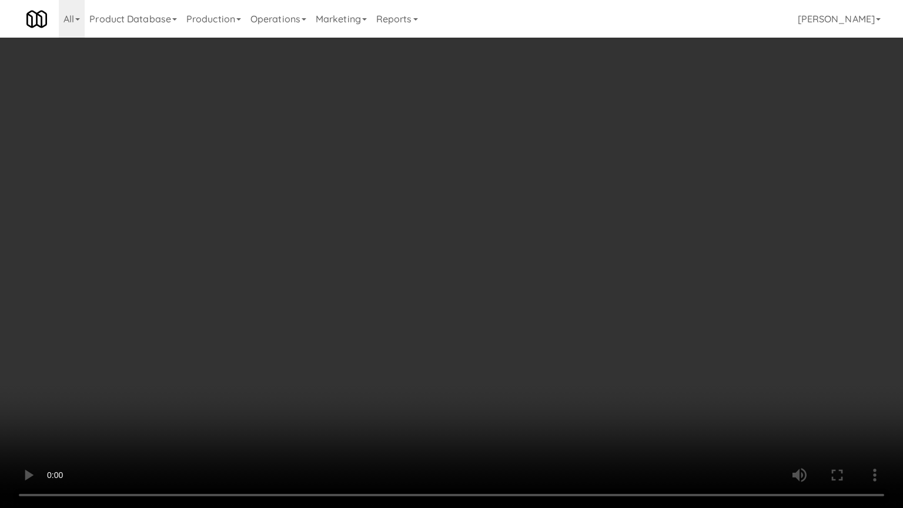
click at [437, 275] on video at bounding box center [451, 254] width 903 height 508
click at [494, 259] on video at bounding box center [451, 254] width 903 height 508
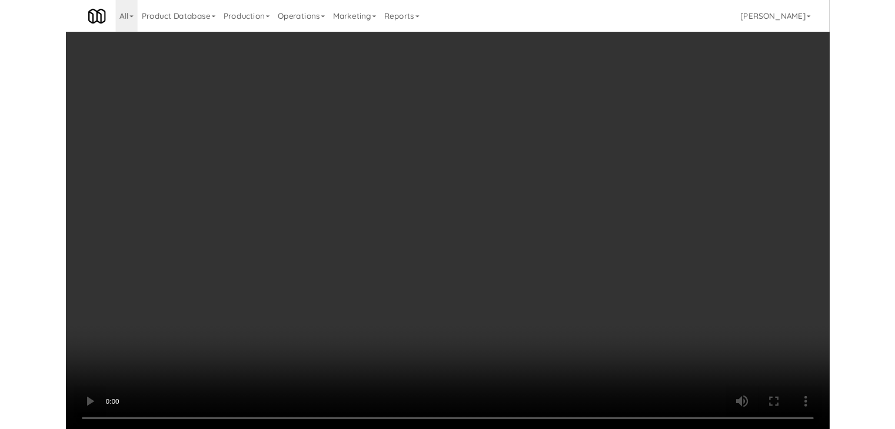
scroll to position [8124, 0]
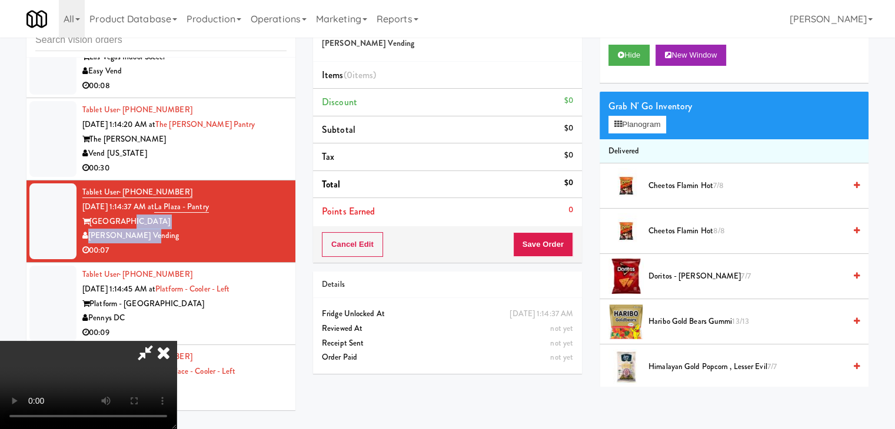
click at [176, 341] on video at bounding box center [88, 385] width 176 height 88
click at [176, 341] on icon at bounding box center [164, 353] width 26 height 24
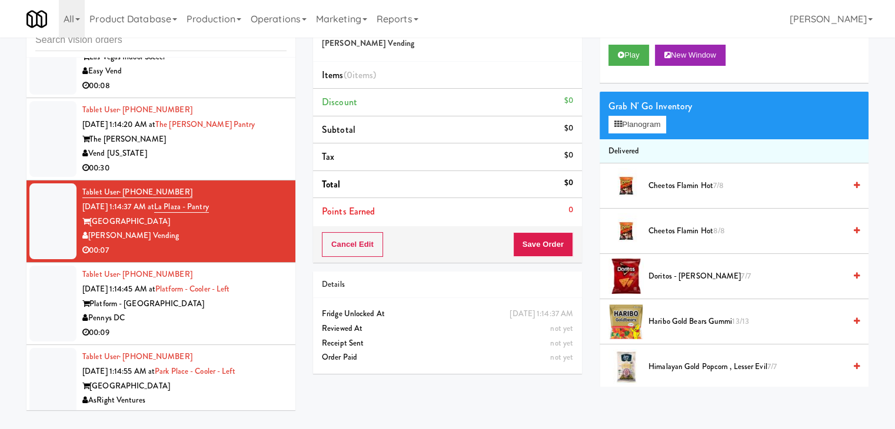
drag, startPoint x: 202, startPoint y: 347, endPoint x: 207, endPoint y: 310, distance: 37.4
click at [202, 340] on div "Tablet User · (757) 968-7381 [DATE] 1:14:45 AM at Platform - Cooler - Left Plat…" at bounding box center [184, 304] width 204 height 72
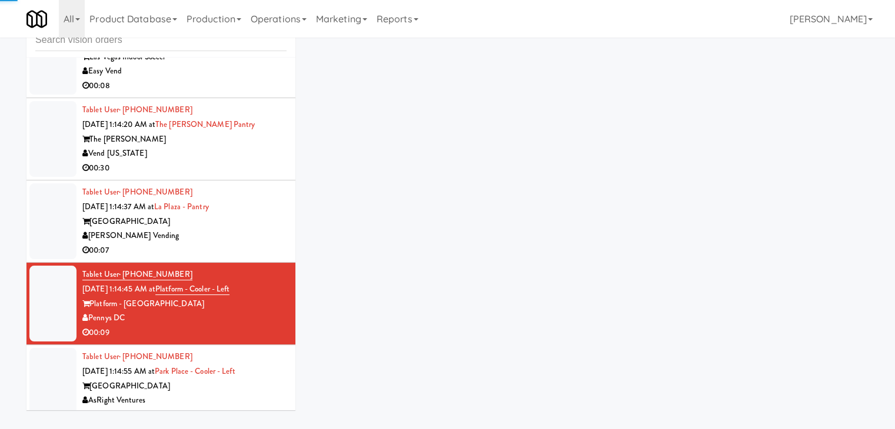
click at [215, 244] on div "[PERSON_NAME] Vending" at bounding box center [184, 236] width 204 height 15
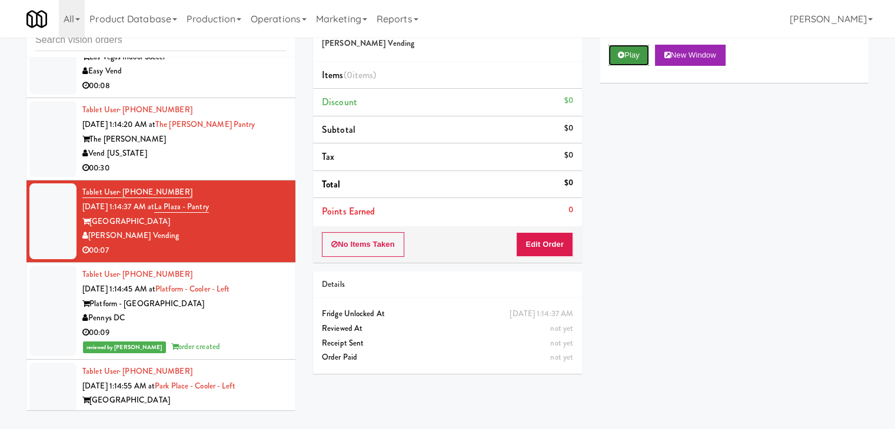
click at [633, 60] on button "Play" at bounding box center [628, 55] width 41 height 21
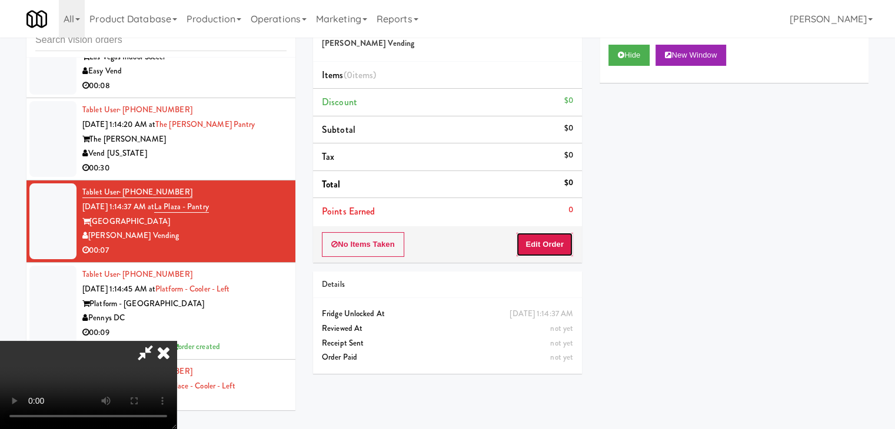
click at [549, 236] on button "Edit Order" at bounding box center [544, 244] width 57 height 25
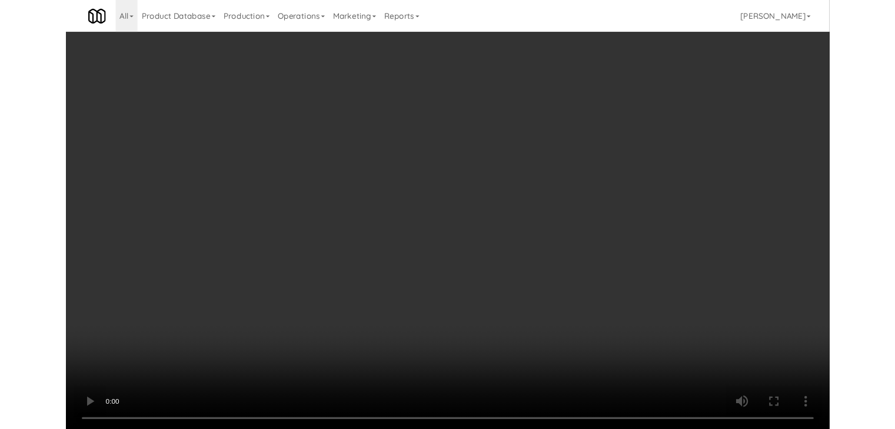
scroll to position [8067, 0]
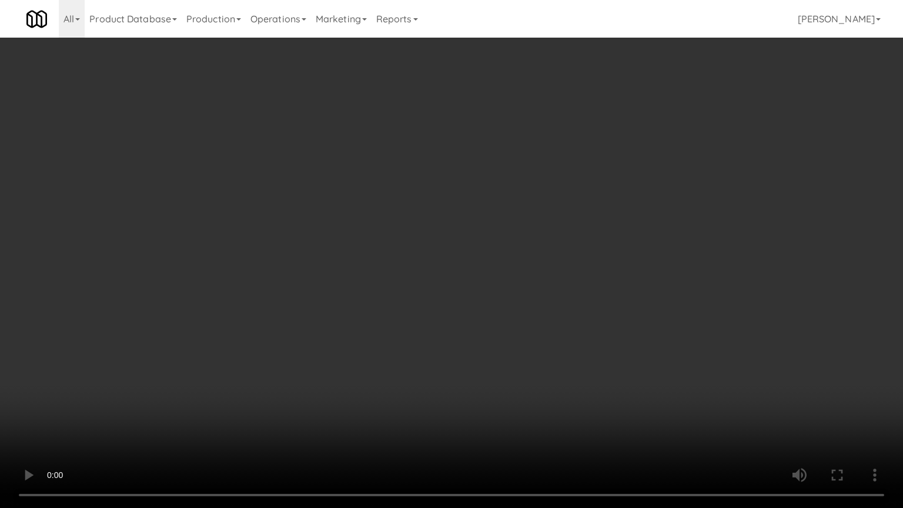
click at [491, 314] on video at bounding box center [451, 254] width 903 height 508
drag, startPoint x: 491, startPoint y: 314, endPoint x: 486, endPoint y: 320, distance: 8.0
click at [491, 314] on video at bounding box center [451, 254] width 903 height 508
click at [491, 315] on video at bounding box center [451, 254] width 903 height 508
click at [491, 314] on video at bounding box center [451, 254] width 903 height 508
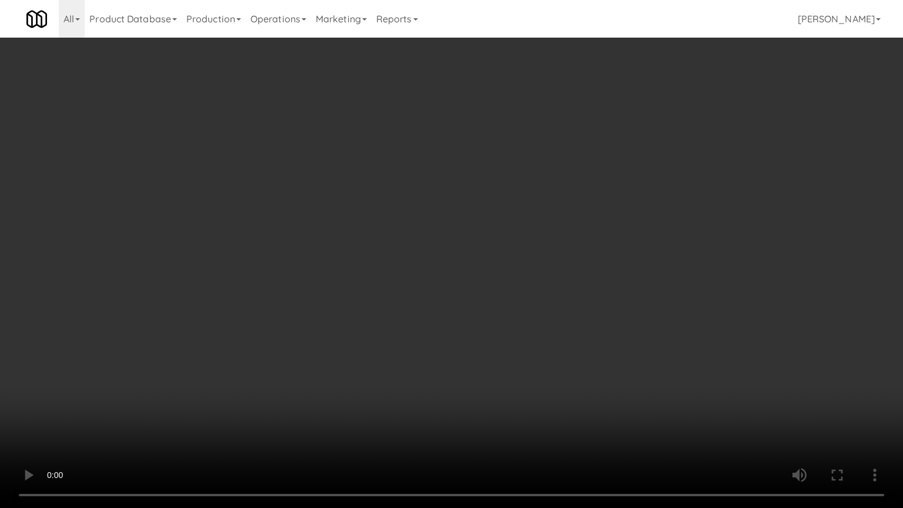
click at [508, 296] on video at bounding box center [451, 254] width 903 height 508
drag, startPoint x: 509, startPoint y: 294, endPoint x: 567, endPoint y: 172, distance: 135.0
click at [511, 289] on video at bounding box center [451, 254] width 903 height 508
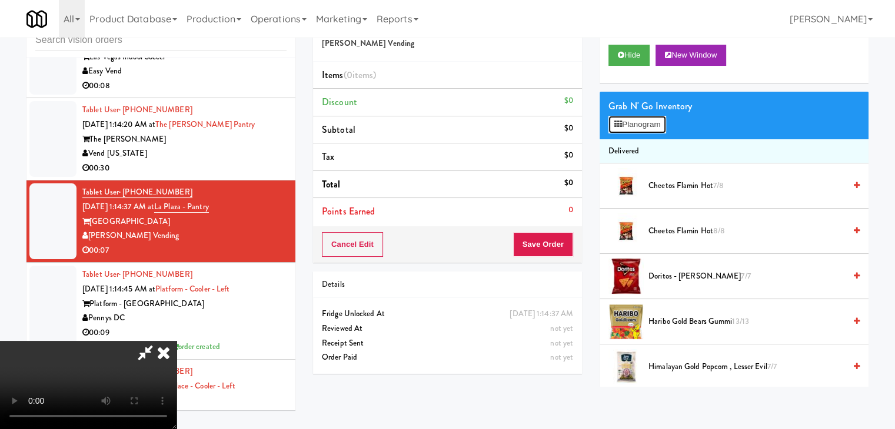
drag, startPoint x: 646, startPoint y: 117, endPoint x: 646, endPoint y: 124, distance: 7.1
click at [646, 117] on button "Planogram" at bounding box center [637, 125] width 58 height 18
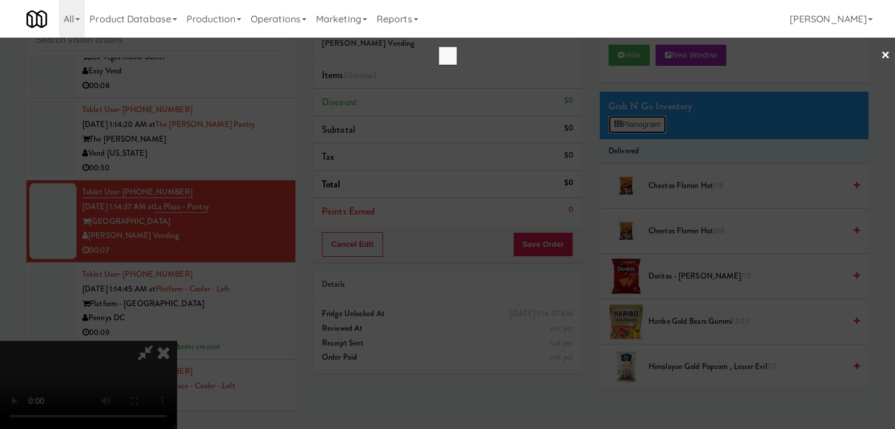
scroll to position [8067, 0]
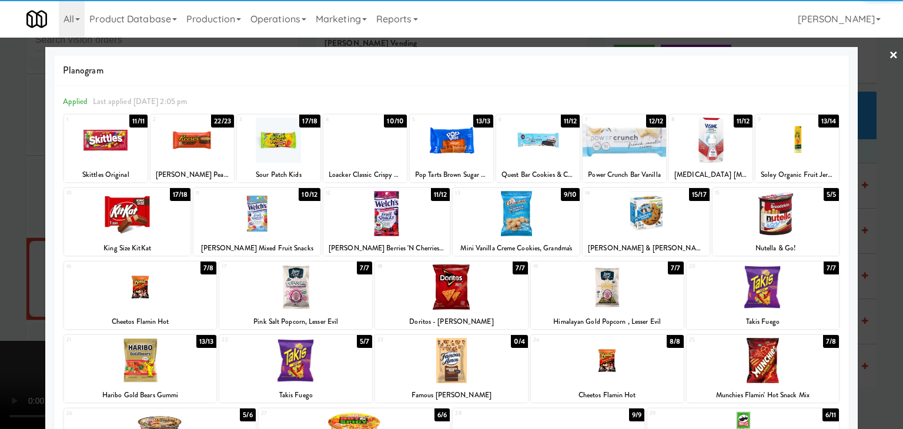
drag, startPoint x: 808, startPoint y: 149, endPoint x: 849, endPoint y: 158, distance: 41.5
click at [810, 149] on div at bounding box center [798, 140] width 84 height 45
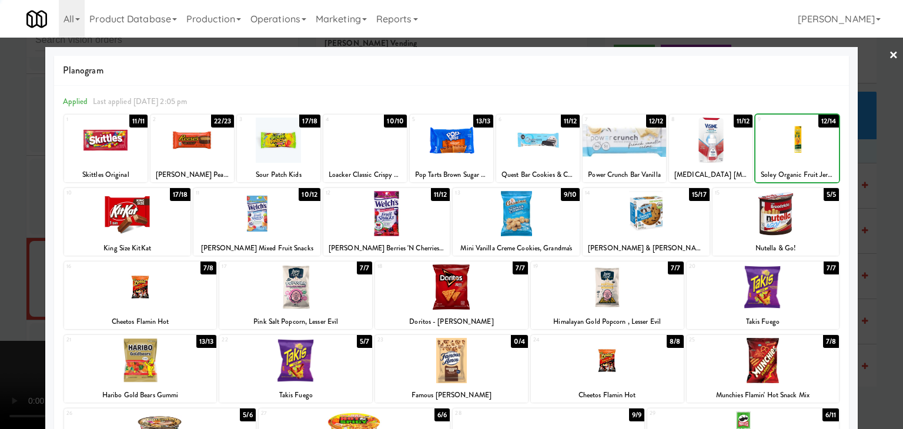
click at [872, 163] on div at bounding box center [451, 214] width 903 height 429
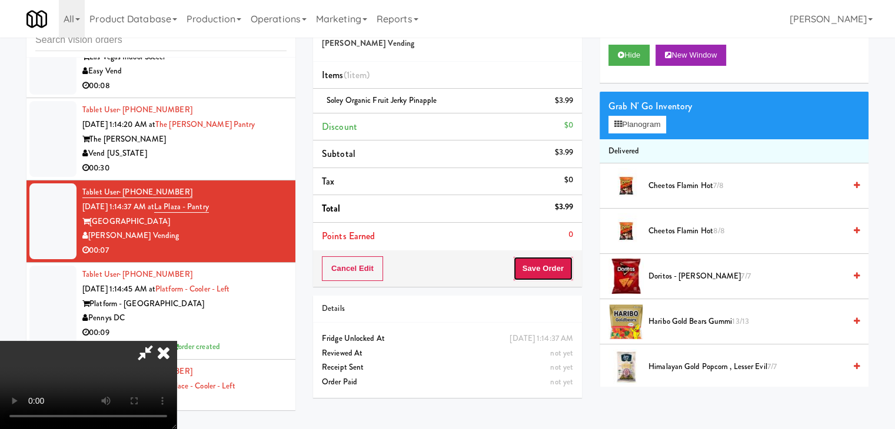
click at [558, 269] on button "Save Order" at bounding box center [543, 268] width 60 height 25
click at [561, 266] on body "Are you sure you want to update this order? Okay Cancel Okay Are you sure you w…" at bounding box center [447, 214] width 895 height 429
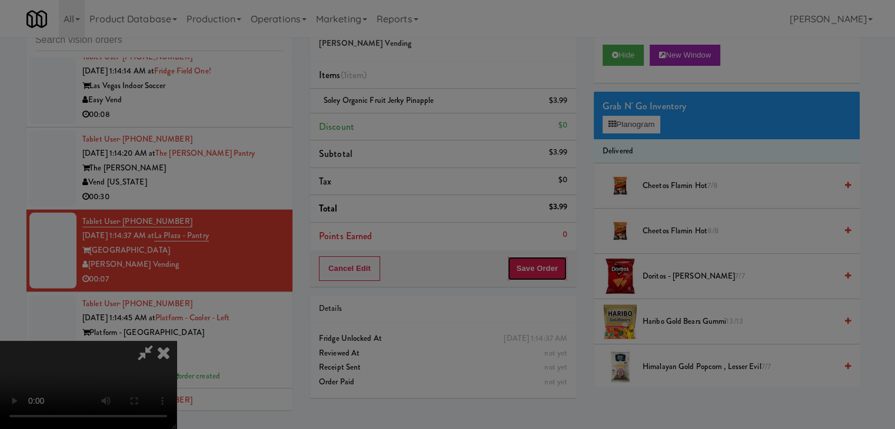
scroll to position [8110, 0]
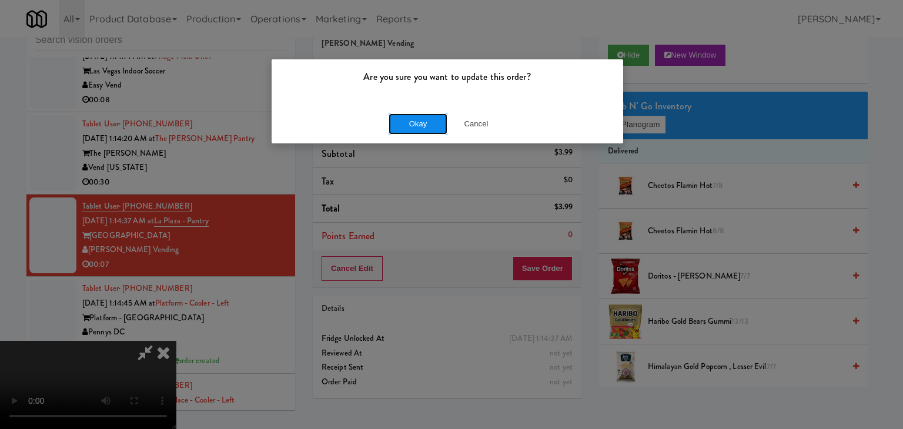
click at [414, 115] on button "Okay" at bounding box center [418, 124] width 59 height 21
click at [414, 115] on body "Are you sure you want to update this order? Okay Cancel Okay Are you sure you w…" at bounding box center [451, 214] width 903 height 429
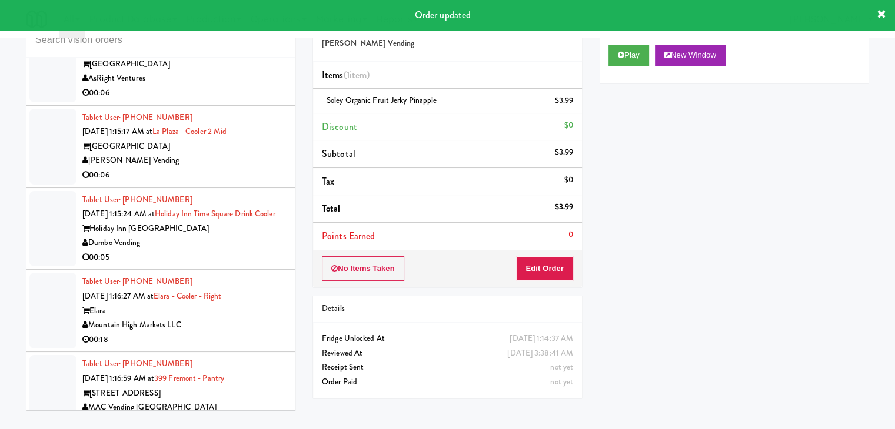
scroll to position [8477, 0]
click at [223, 84] on div "AsRight Ventures" at bounding box center [184, 76] width 204 height 15
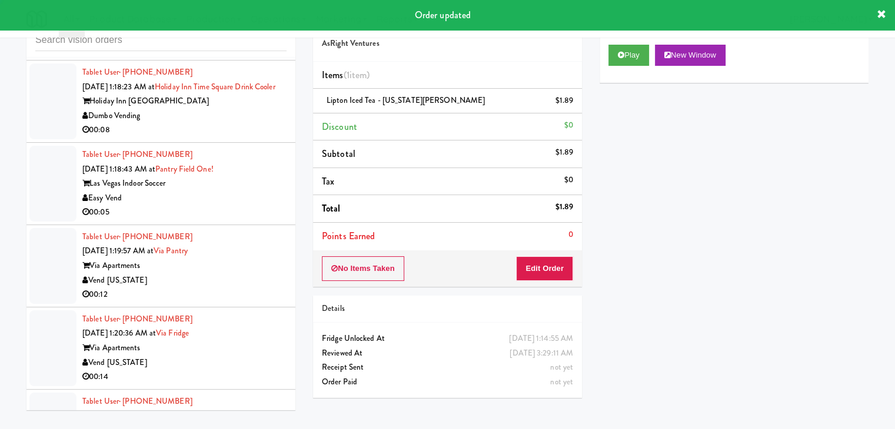
scroll to position [9124, 0]
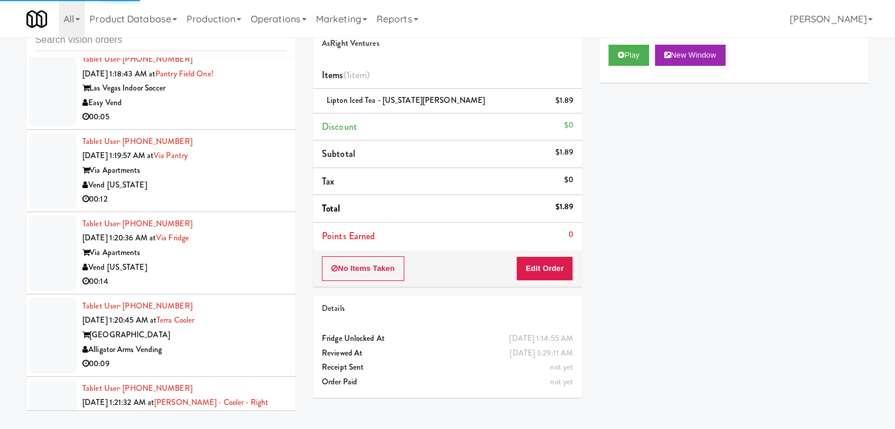
click at [210, 42] on div "00:08" at bounding box center [184, 35] width 204 height 15
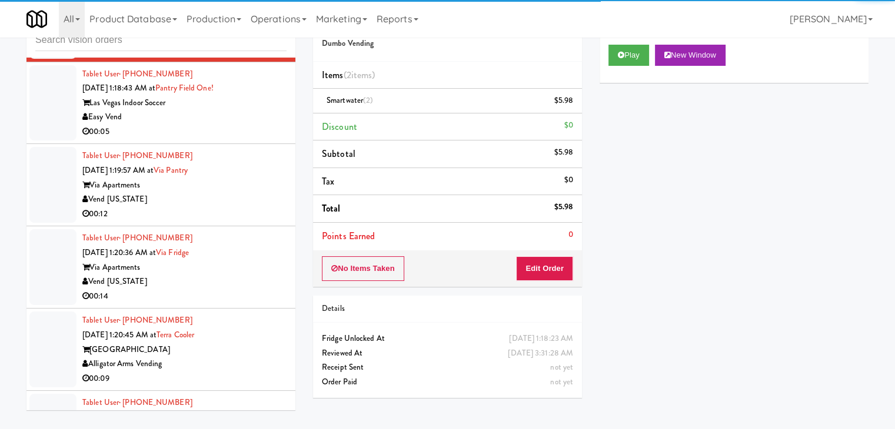
click at [188, 125] on div "Easy Vend" at bounding box center [184, 117] width 204 height 15
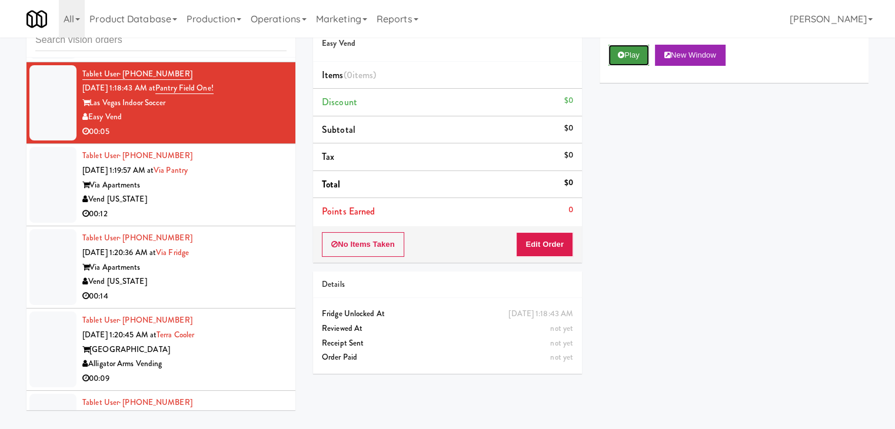
click at [633, 59] on button "Play" at bounding box center [628, 55] width 41 height 21
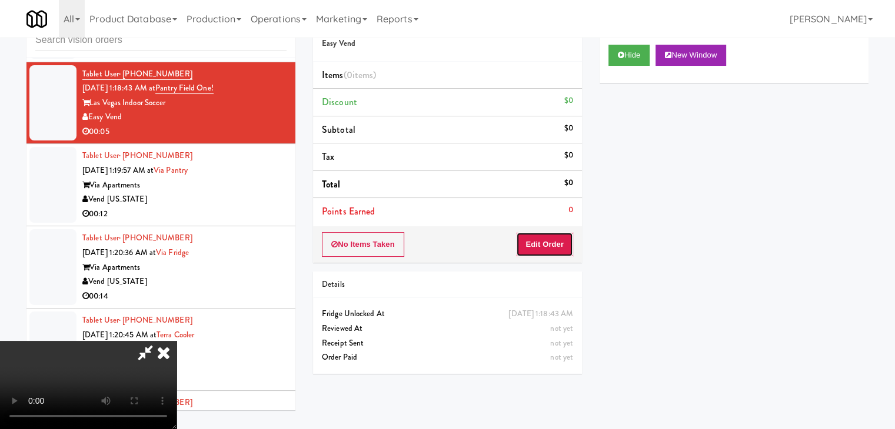
click at [536, 244] on button "Edit Order" at bounding box center [544, 244] width 57 height 25
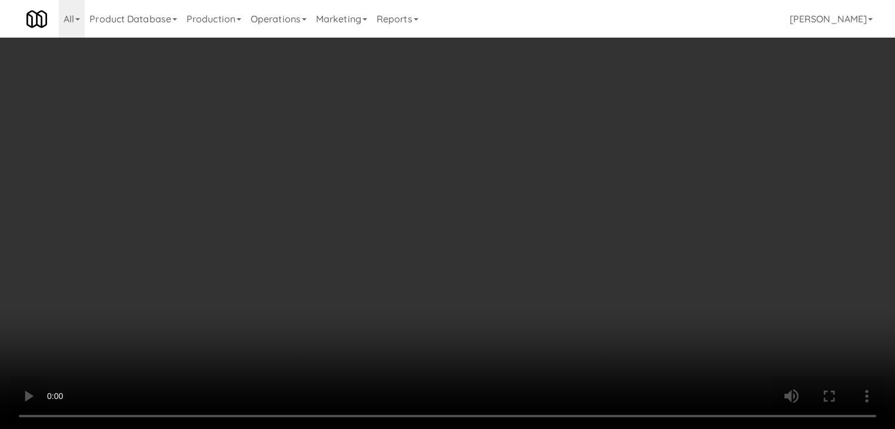
scroll to position [9067, 0]
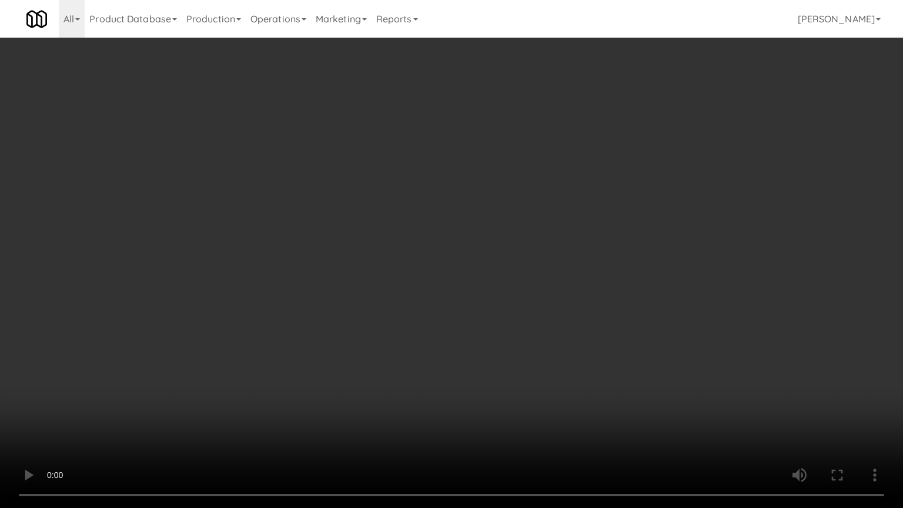
click at [551, 315] on video at bounding box center [451, 254] width 903 height 508
click at [547, 314] on video at bounding box center [451, 254] width 903 height 508
click at [547, 313] on video at bounding box center [451, 254] width 903 height 508
drag, startPoint x: 547, startPoint y: 313, endPoint x: 622, endPoint y: 171, distance: 160.2
click at [547, 310] on video at bounding box center [451, 254] width 903 height 508
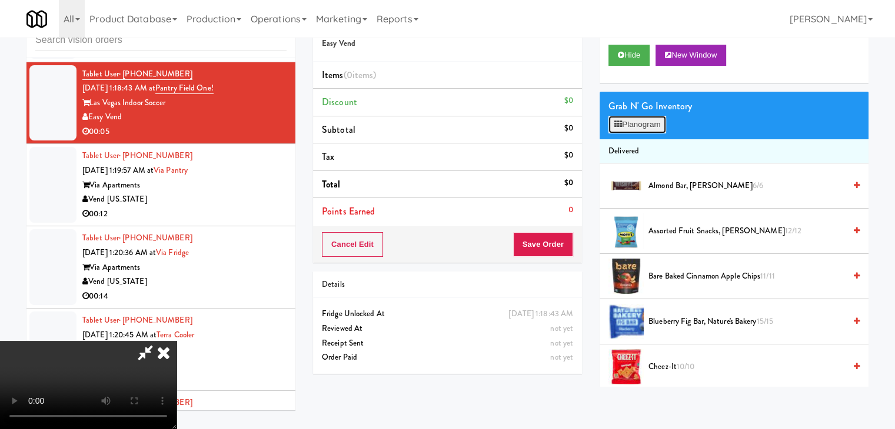
click at [660, 121] on button "Planogram" at bounding box center [637, 125] width 58 height 18
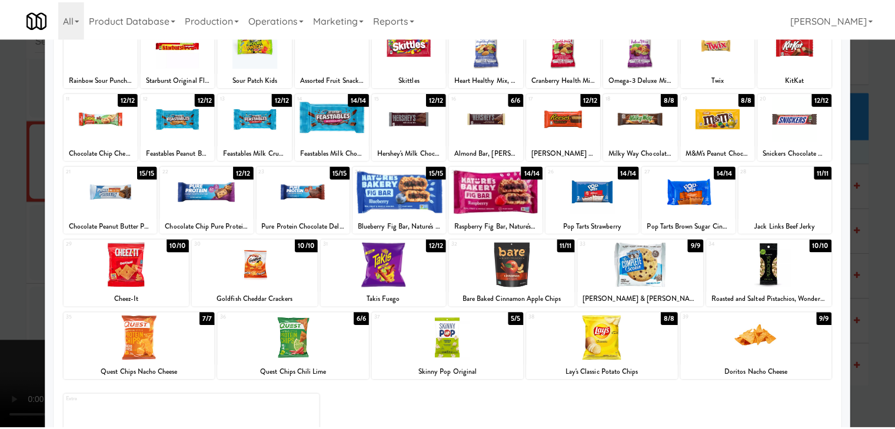
scroll to position [59, 0]
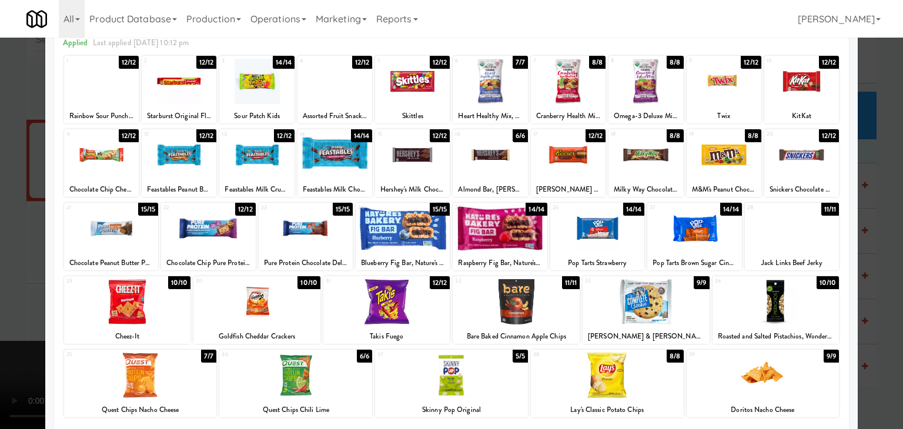
click at [802, 222] on div at bounding box center [792, 228] width 94 height 45
click at [0, 217] on div at bounding box center [451, 214] width 903 height 429
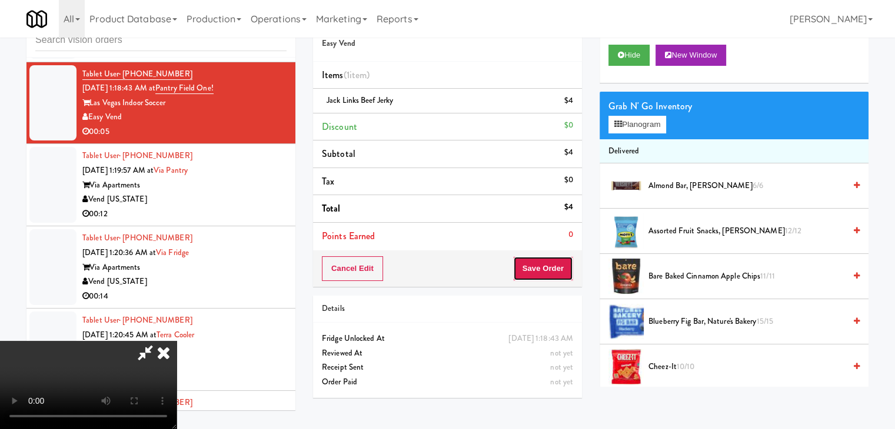
click at [565, 269] on button "Save Order" at bounding box center [543, 268] width 60 height 25
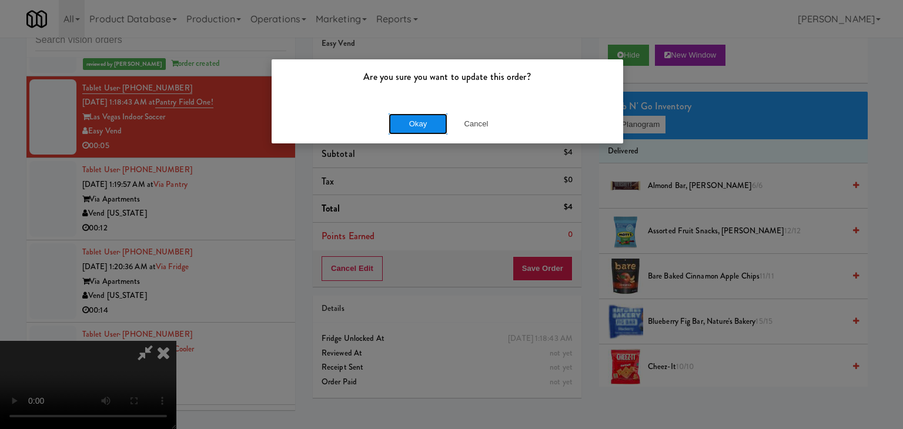
click at [415, 125] on button "Okay" at bounding box center [418, 124] width 59 height 21
click at [415, 126] on div "Okay Cancel" at bounding box center [448, 123] width 352 height 39
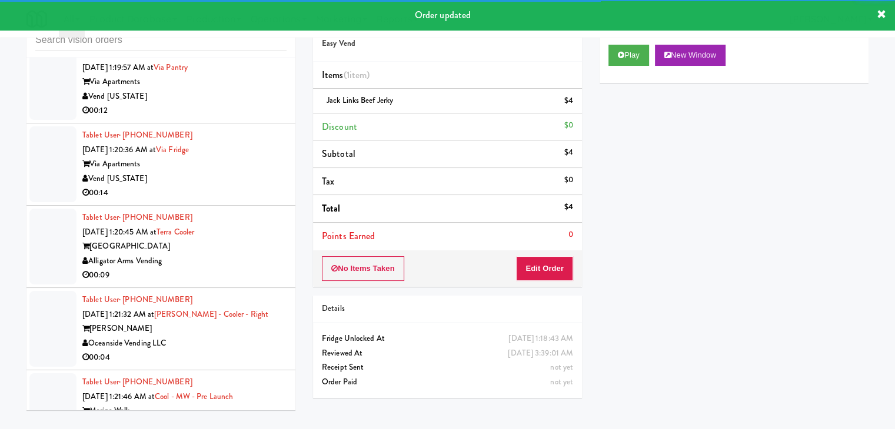
scroll to position [9242, 0]
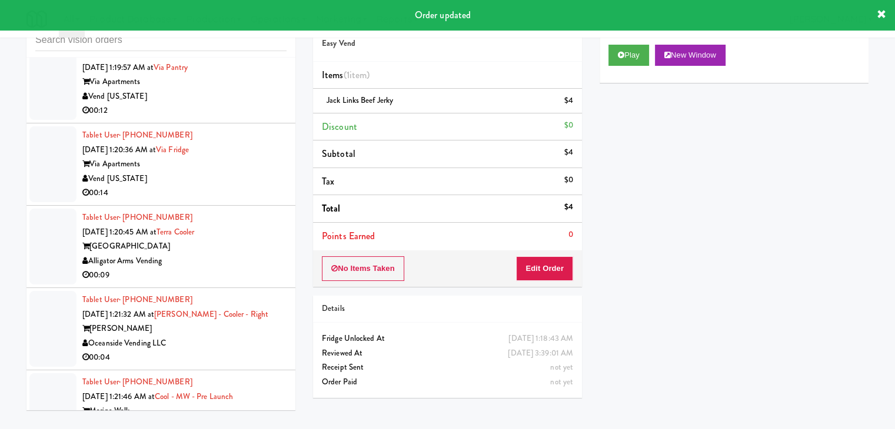
click at [264, 172] on div "Via Apartments" at bounding box center [184, 164] width 204 height 15
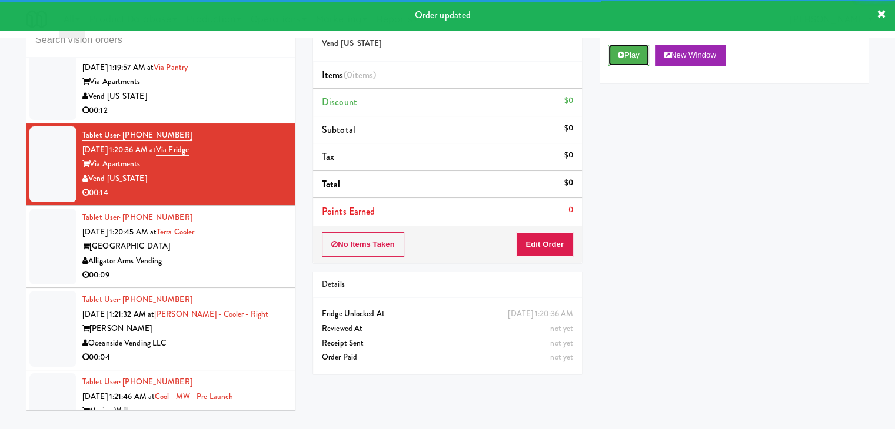
drag, startPoint x: 637, startPoint y: 51, endPoint x: 626, endPoint y: 84, distance: 35.3
click at [637, 52] on button "Play" at bounding box center [628, 55] width 41 height 21
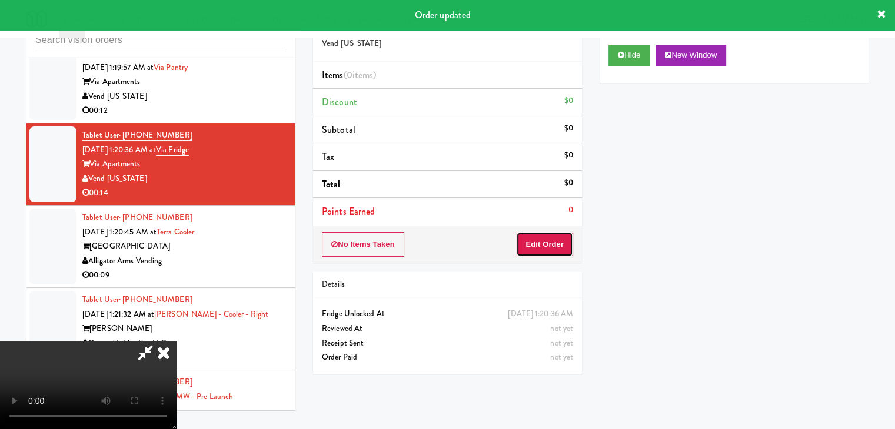
click at [556, 246] on button "Edit Order" at bounding box center [544, 244] width 57 height 25
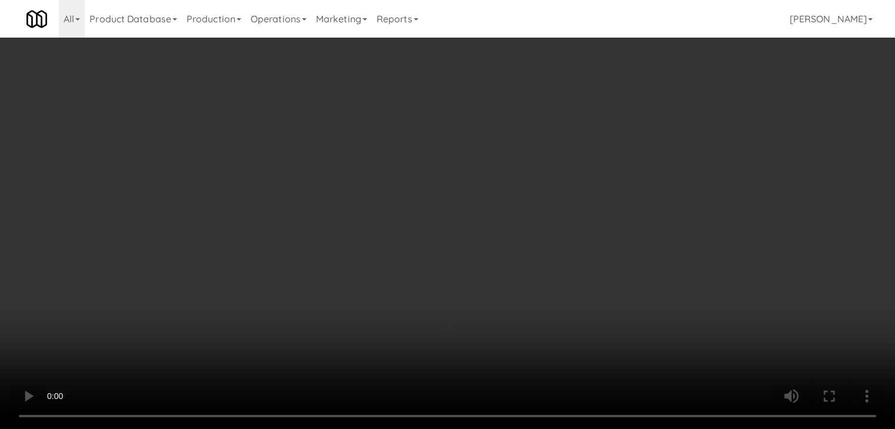
scroll to position [9184, 0]
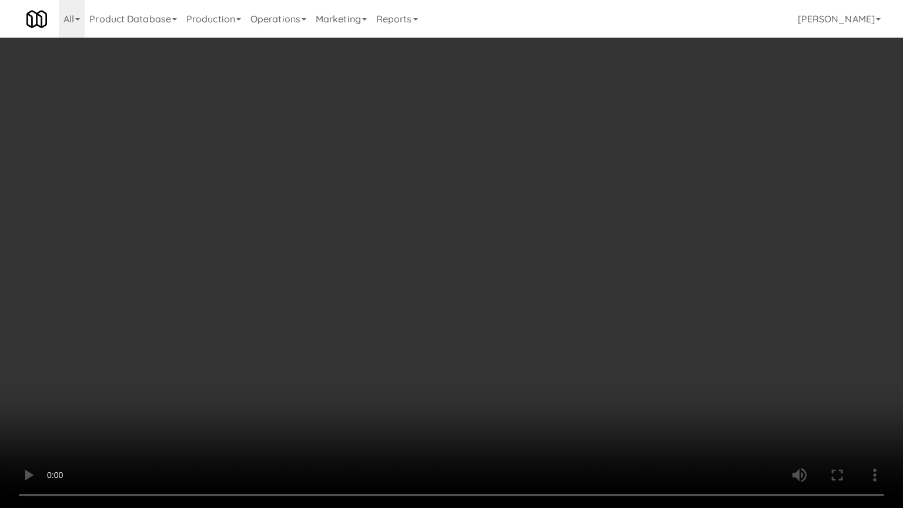
click at [538, 256] on video at bounding box center [451, 254] width 903 height 508
drag, startPoint x: 538, startPoint y: 256, endPoint x: 529, endPoint y: 259, distance: 9.0
click at [538, 256] on video at bounding box center [451, 254] width 903 height 508
click at [541, 252] on video at bounding box center [451, 254] width 903 height 508
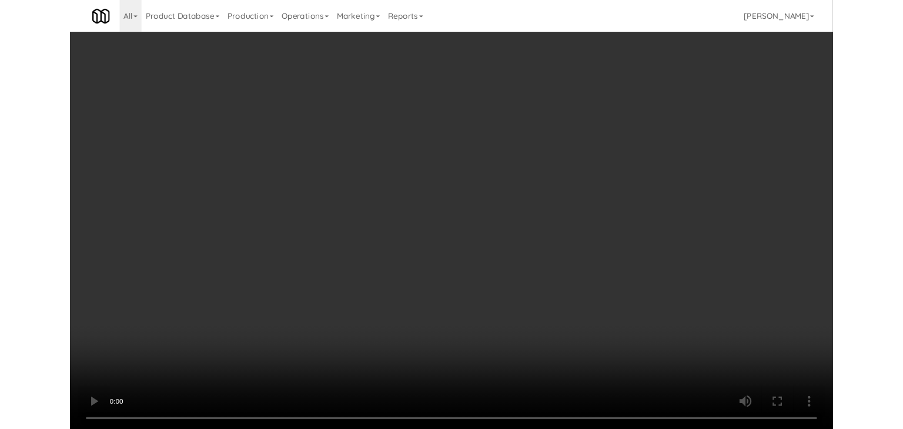
scroll to position [9242, 0]
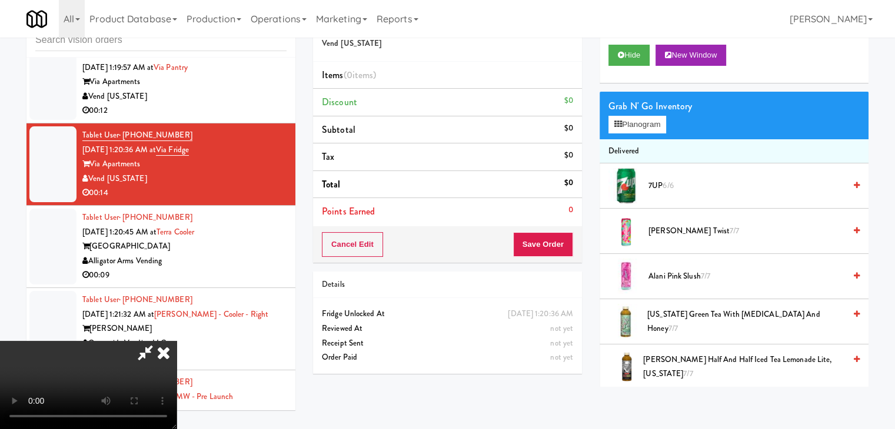
click at [176, 341] on video at bounding box center [88, 385] width 176 height 88
click at [652, 121] on button "Planogram" at bounding box center [637, 125] width 58 height 18
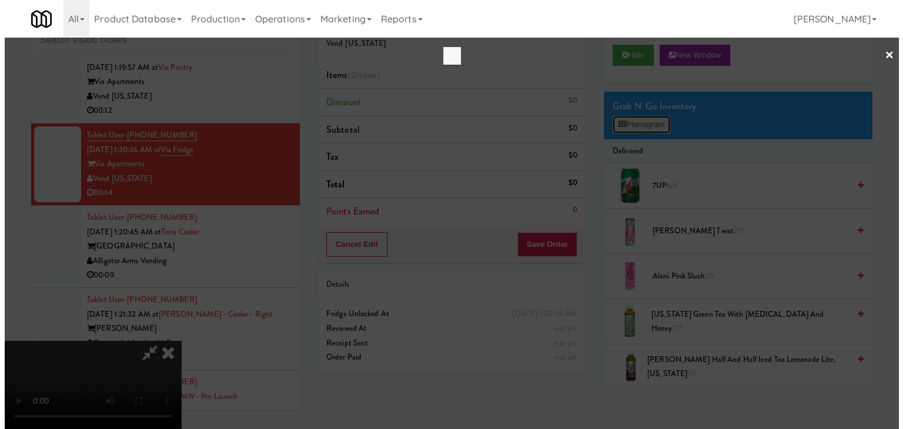
scroll to position [9184, 0]
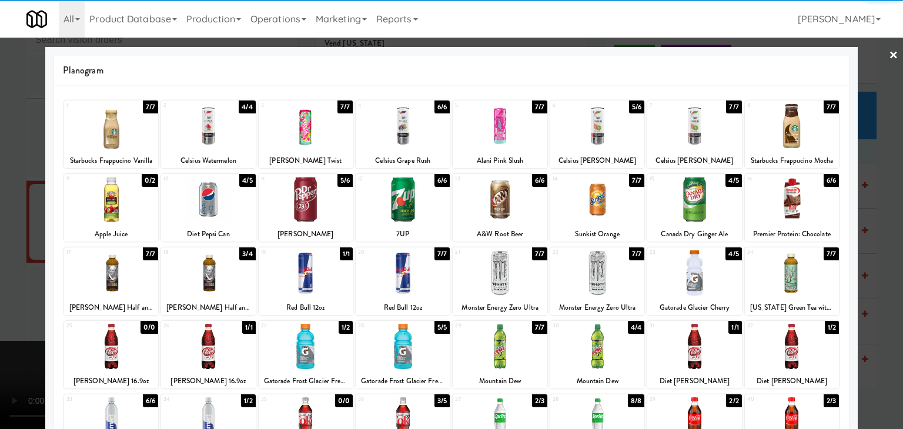
click at [610, 201] on div at bounding box center [598, 199] width 94 height 45
click at [309, 210] on div at bounding box center [306, 199] width 94 height 45
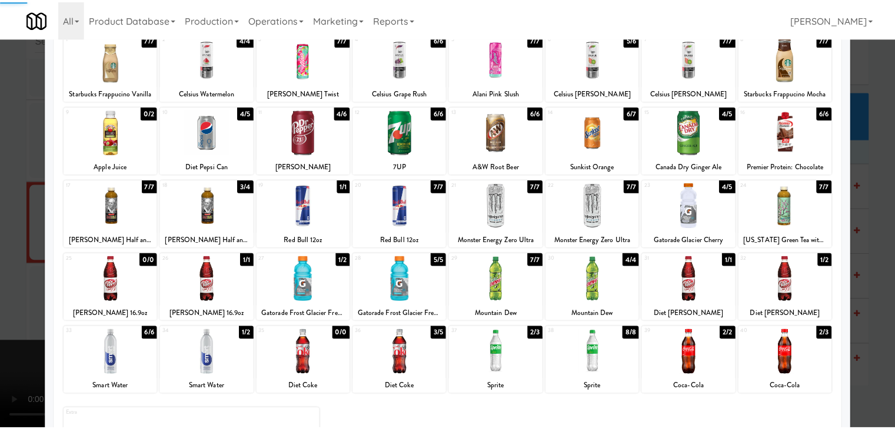
scroll to position [134, 0]
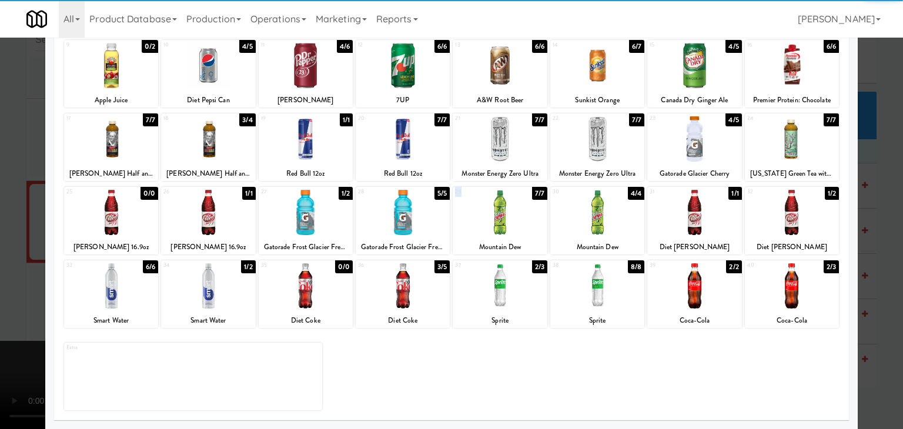
click at [502, 234] on div "29 7/7 Mountain Dew" at bounding box center [500, 221] width 94 height 68
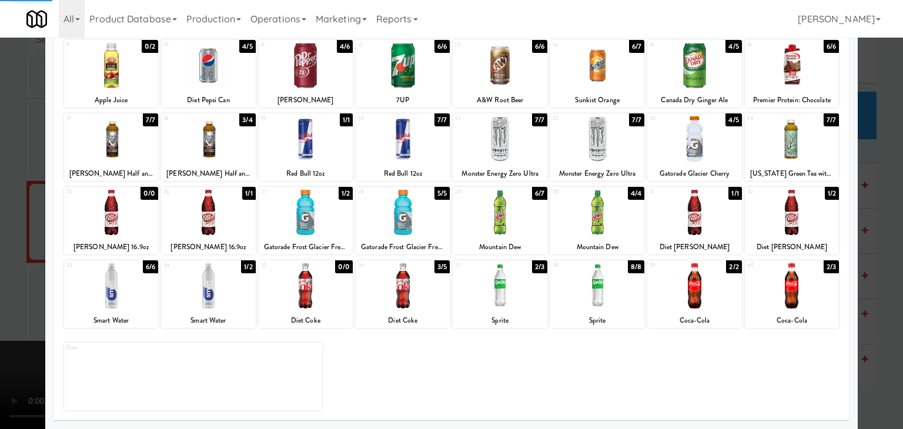
click at [2, 278] on div at bounding box center [451, 214] width 903 height 429
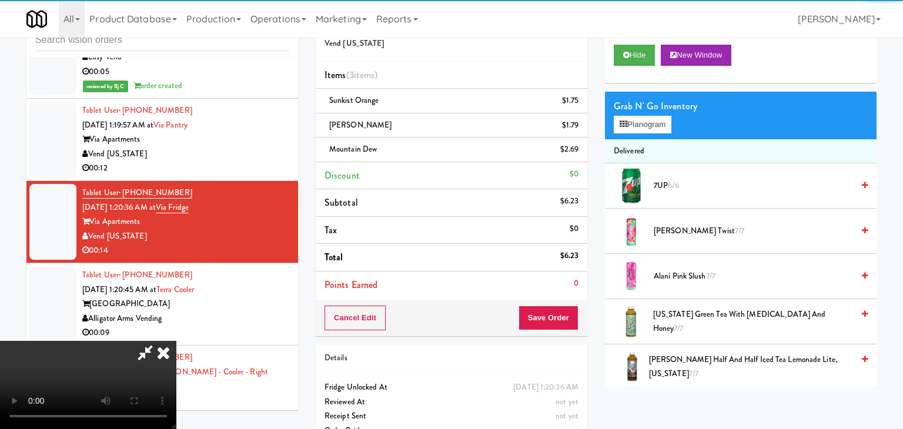
scroll to position [9242, 0]
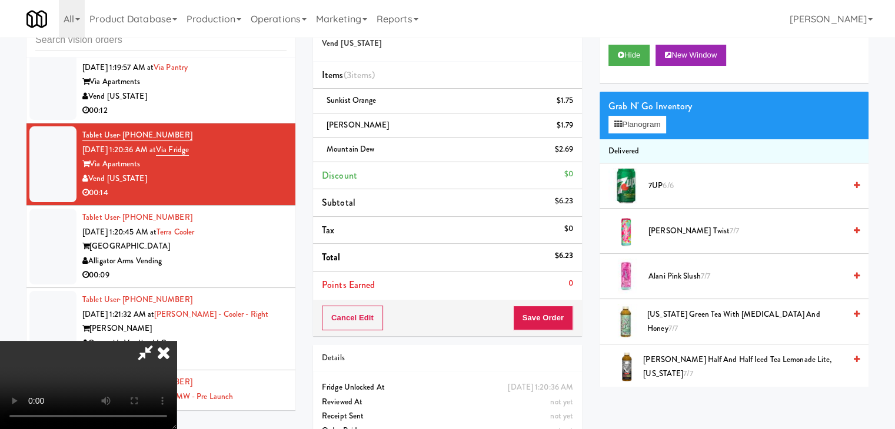
drag, startPoint x: 579, startPoint y: 315, endPoint x: 572, endPoint y: 315, distance: 6.5
click at [572, 315] on div "Cancel Edit Save Order" at bounding box center [447, 318] width 269 height 36
click at [568, 315] on button "Save Order" at bounding box center [543, 318] width 60 height 25
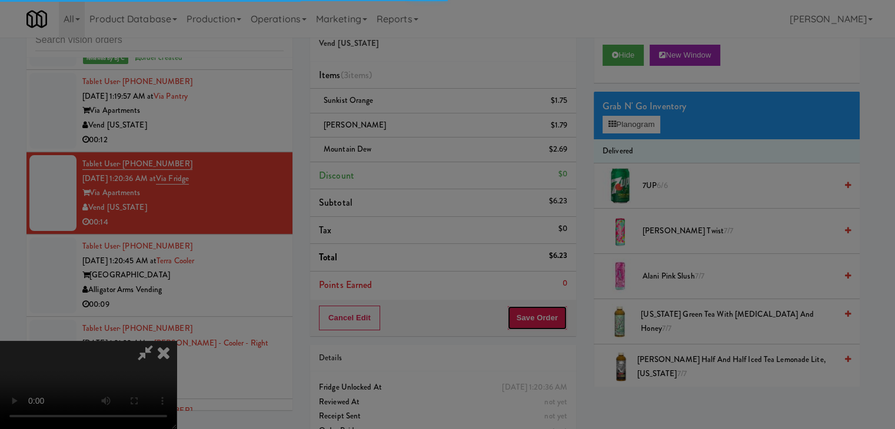
scroll to position [9228, 0]
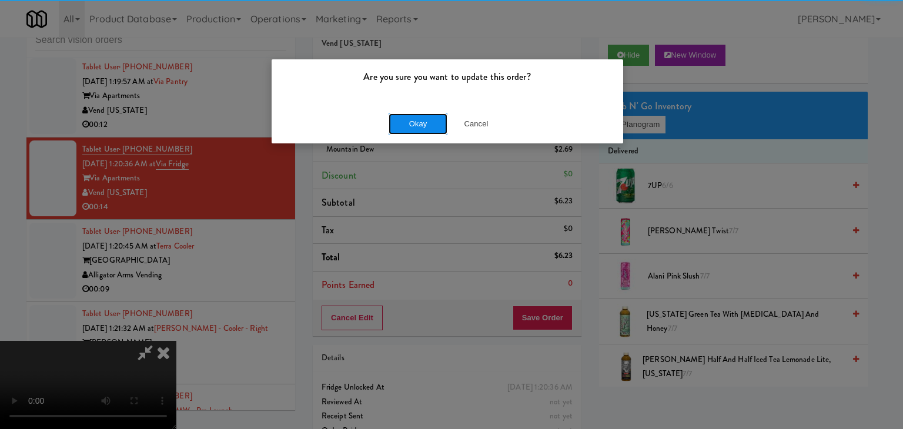
click at [416, 125] on button "Okay" at bounding box center [418, 124] width 59 height 21
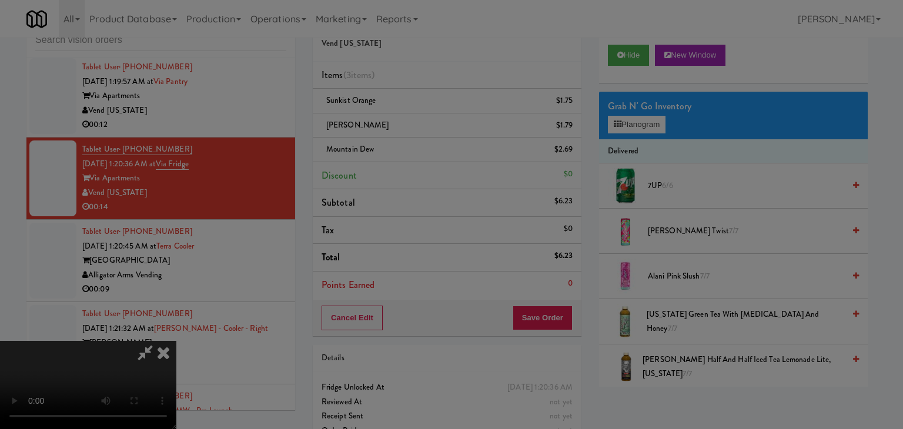
drag, startPoint x: 416, startPoint y: 125, endPoint x: 421, endPoint y: 132, distance: 9.3
click at [416, 125] on body "Are you sure you want to update this order? Okay Cancel Okay Are you sure you w…" at bounding box center [451, 214] width 903 height 429
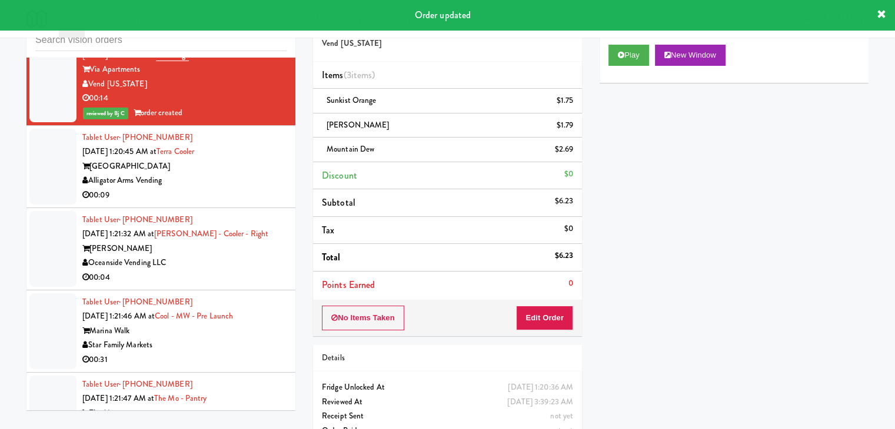
scroll to position [9360, 0]
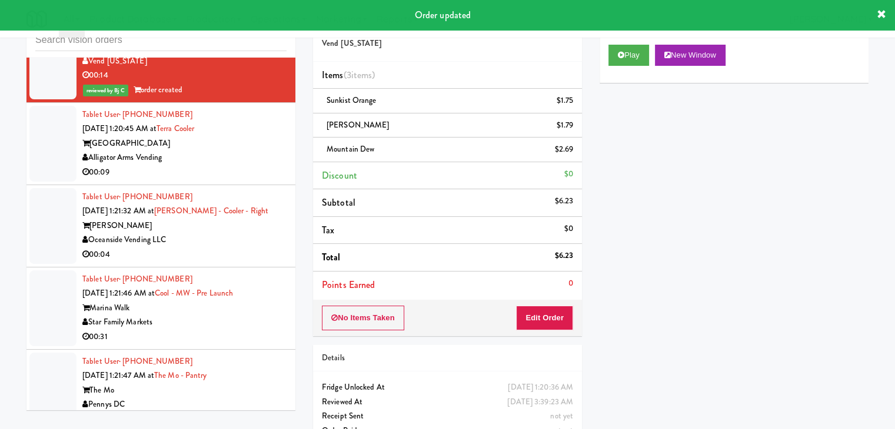
click at [238, 180] on div "00:09" at bounding box center [184, 172] width 204 height 15
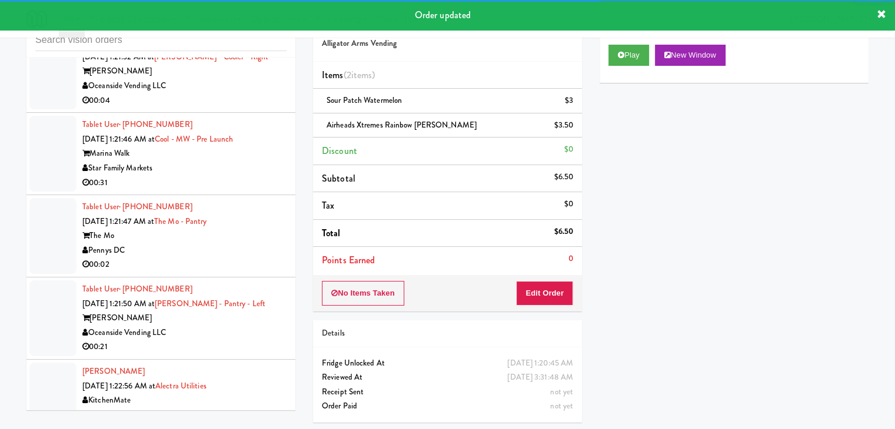
scroll to position [9771, 0]
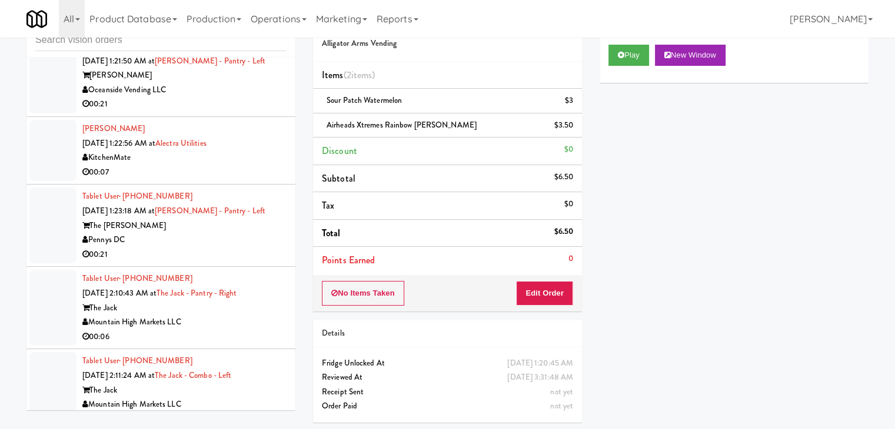
click at [230, 234] on div "The [PERSON_NAME]" at bounding box center [184, 226] width 204 height 15
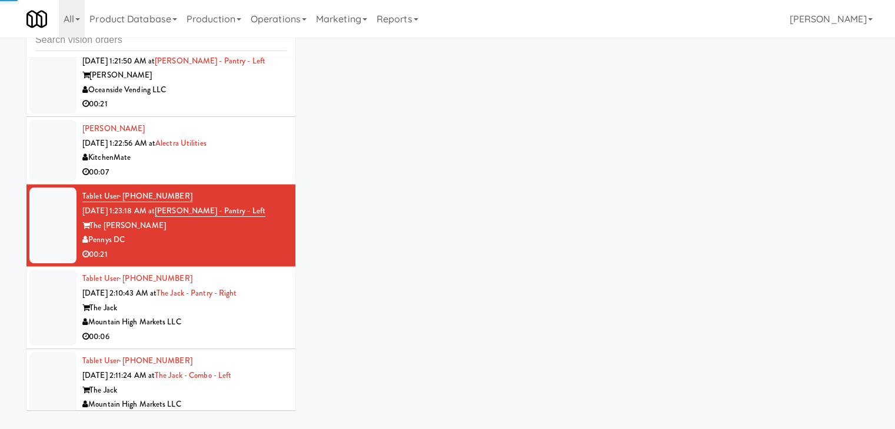
scroll to position [10007, 0]
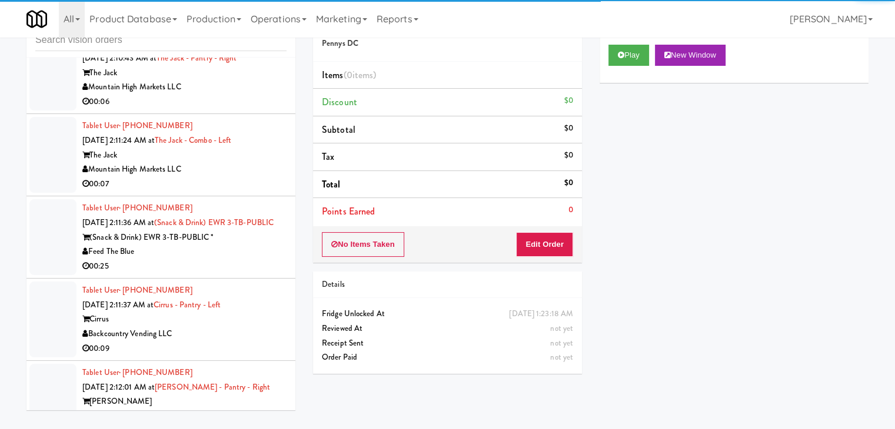
drag, startPoint x: 261, startPoint y: 152, endPoint x: 260, endPoint y: 159, distance: 7.2
click at [262, 95] on div "Mountain High Markets LLC" at bounding box center [184, 87] width 204 height 15
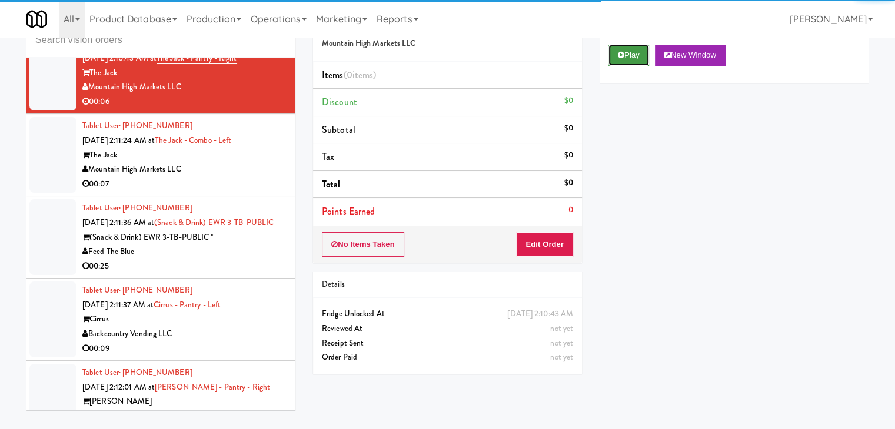
click at [633, 58] on button "Play" at bounding box center [628, 55] width 41 height 21
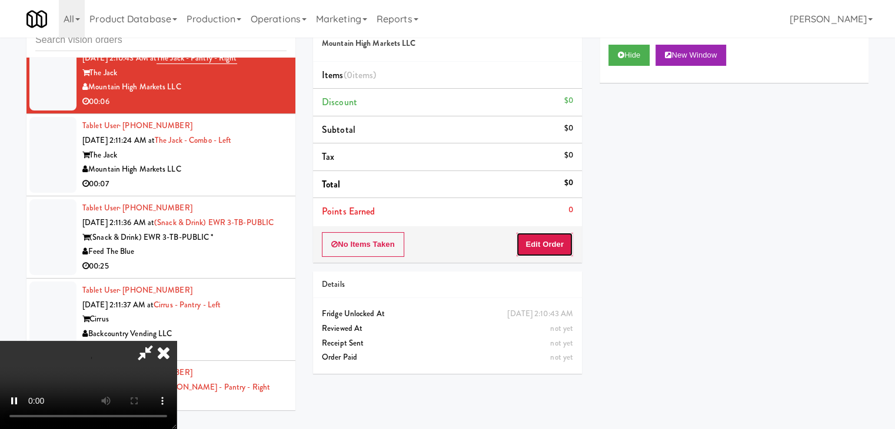
click at [546, 242] on button "Edit Order" at bounding box center [544, 244] width 57 height 25
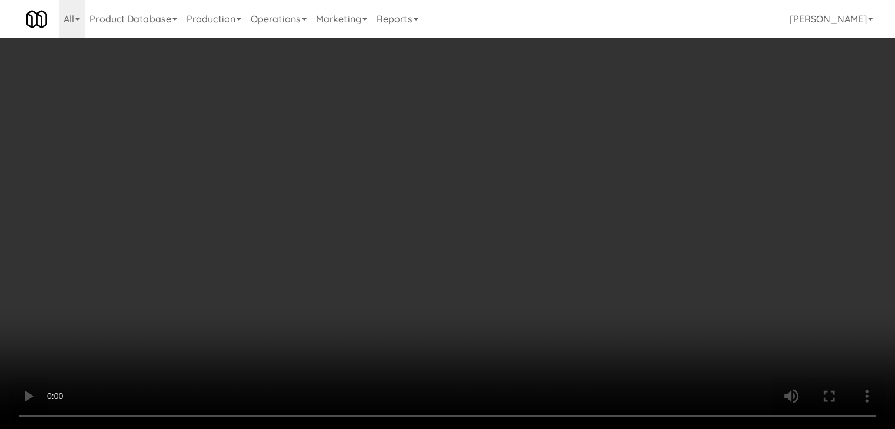
scroll to position [9949, 0]
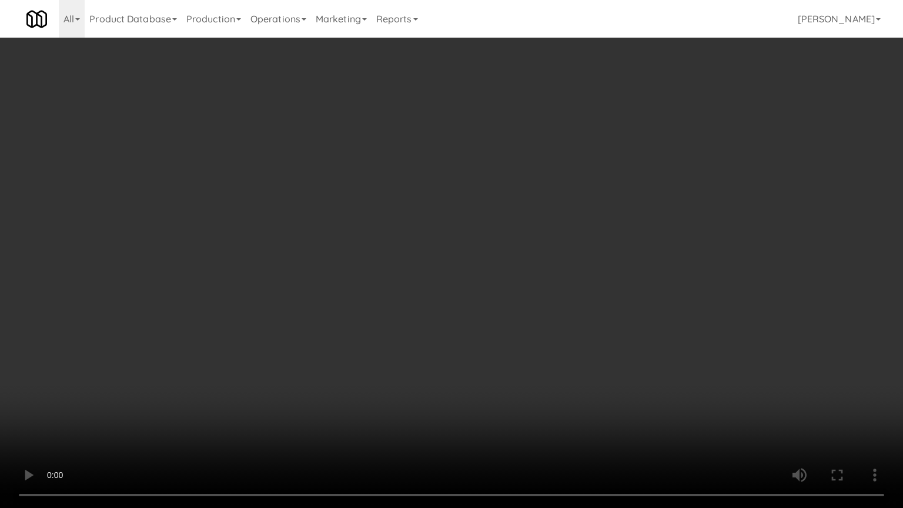
click at [523, 288] on video at bounding box center [451, 254] width 903 height 508
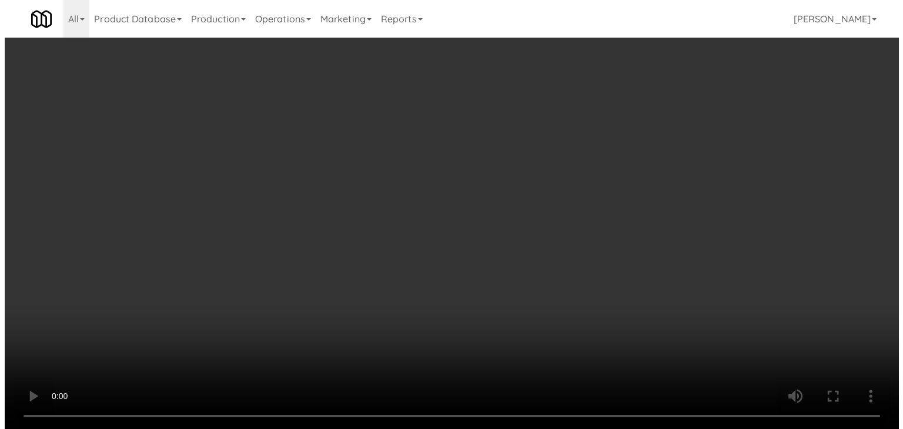
scroll to position [10007, 0]
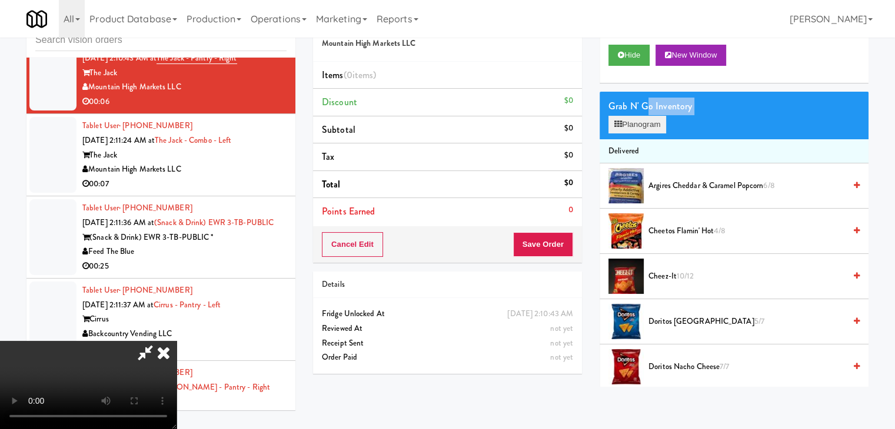
click at [642, 116] on div "Grab N' Go Inventory Planogram" at bounding box center [733, 116] width 269 height 48
click at [642, 120] on button "Planogram" at bounding box center [637, 125] width 58 height 18
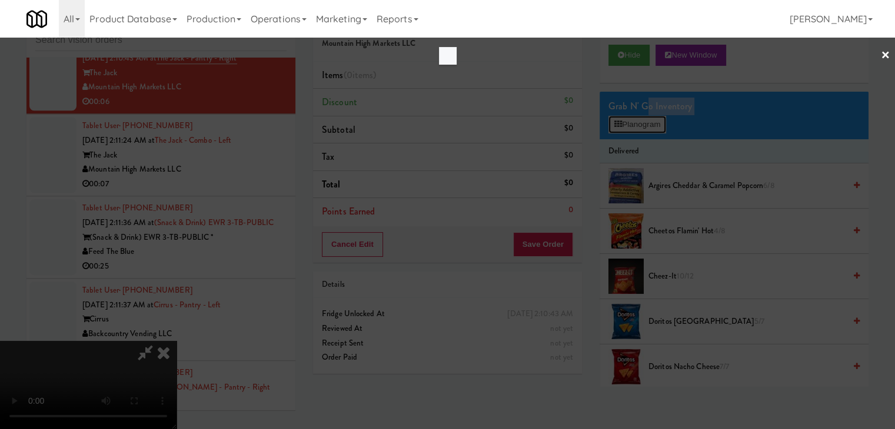
scroll to position [9949, 0]
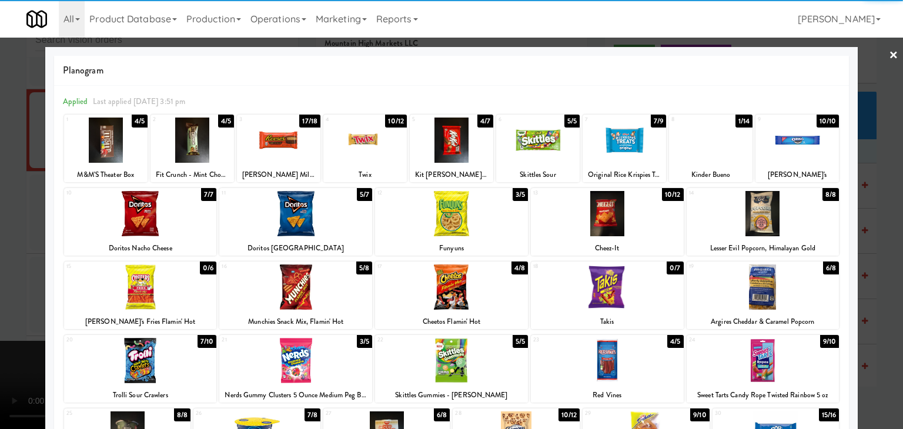
click at [342, 194] on div at bounding box center [295, 213] width 153 height 45
drag, startPoint x: 116, startPoint y: 378, endPoint x: 106, endPoint y: 377, distance: 10.1
click at [117, 377] on div at bounding box center [140, 360] width 153 height 45
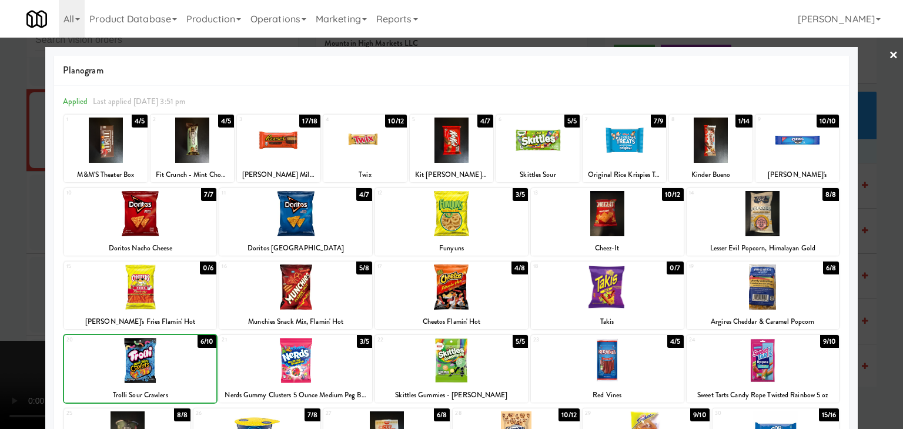
drag, startPoint x: 0, startPoint y: 348, endPoint x: 203, endPoint y: 318, distance: 205.1
click at [13, 344] on div at bounding box center [451, 214] width 903 height 429
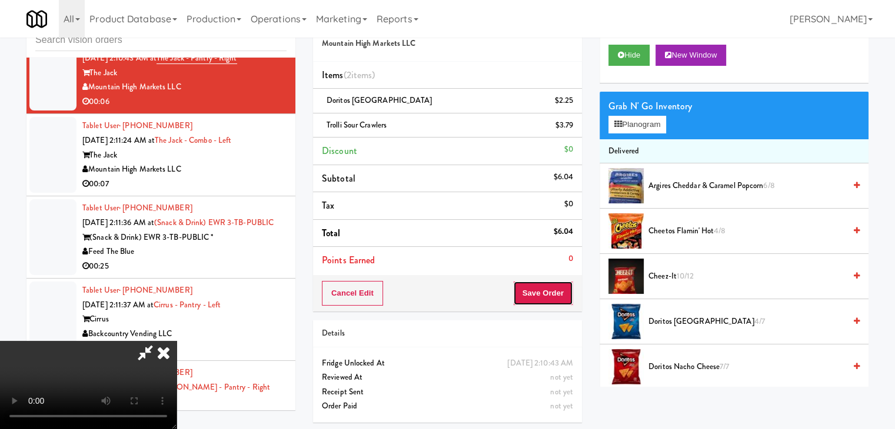
click at [551, 301] on button "Save Order" at bounding box center [543, 293] width 60 height 25
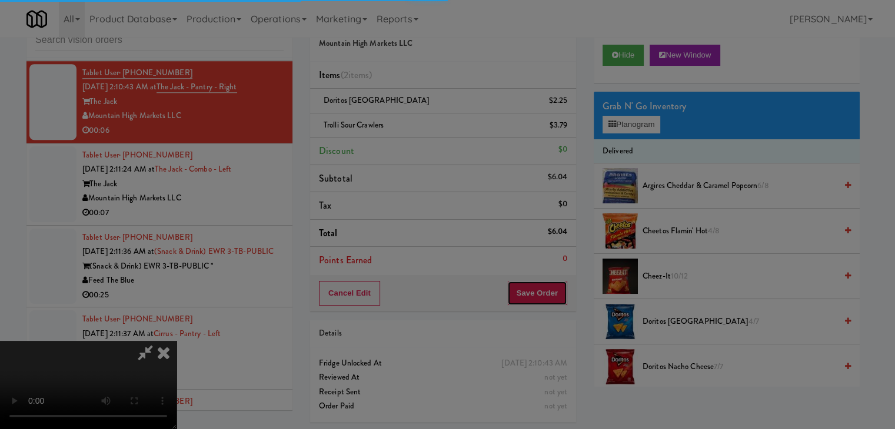
scroll to position [9992, 0]
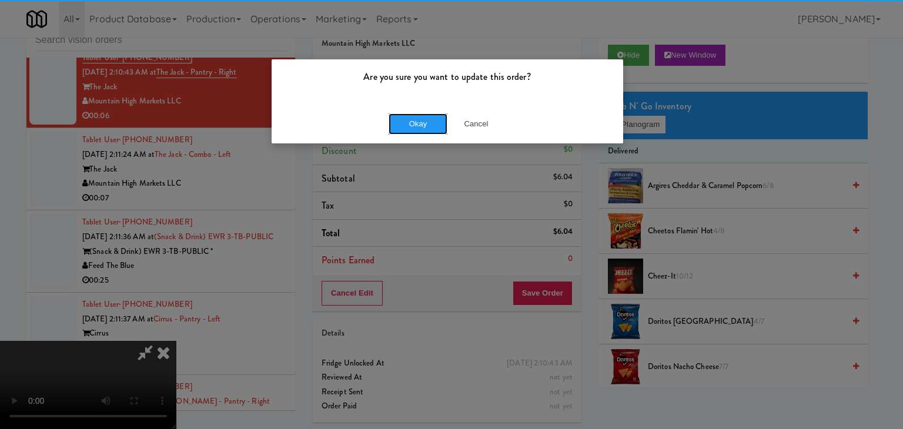
click at [416, 131] on button "Okay" at bounding box center [418, 124] width 59 height 21
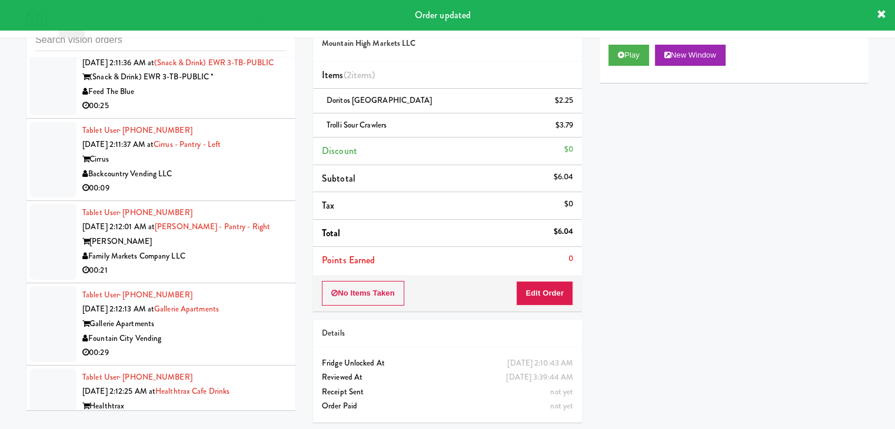
scroll to position [10183, 0]
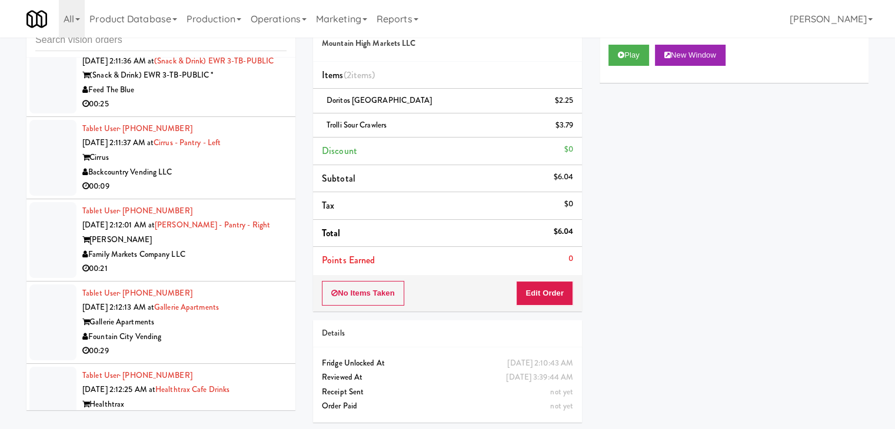
click at [231, 15] on div "Mountain High Markets LLC" at bounding box center [184, 8] width 204 height 15
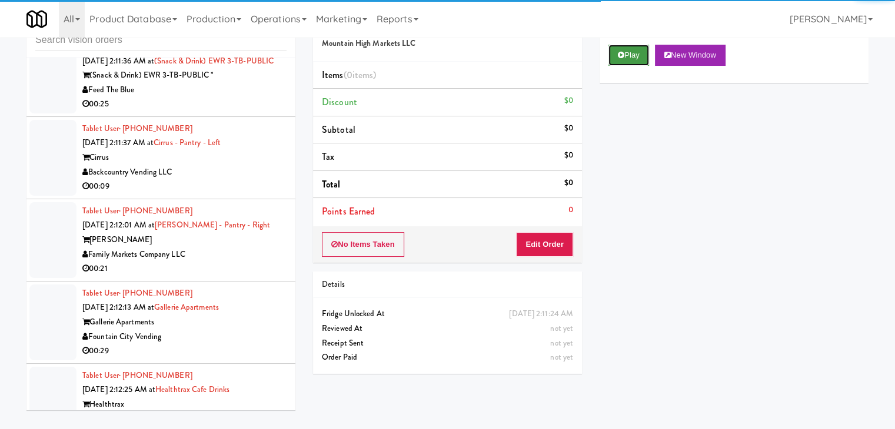
click at [631, 55] on button "Play" at bounding box center [628, 55] width 41 height 21
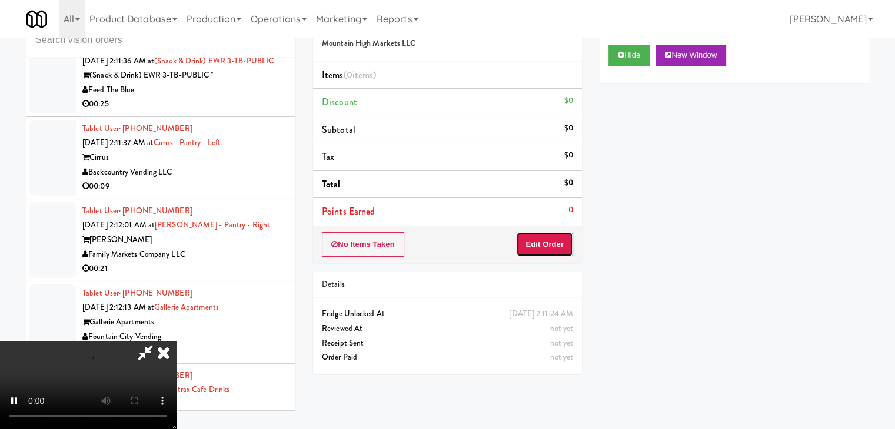
click at [546, 252] on button "Edit Order" at bounding box center [544, 244] width 57 height 25
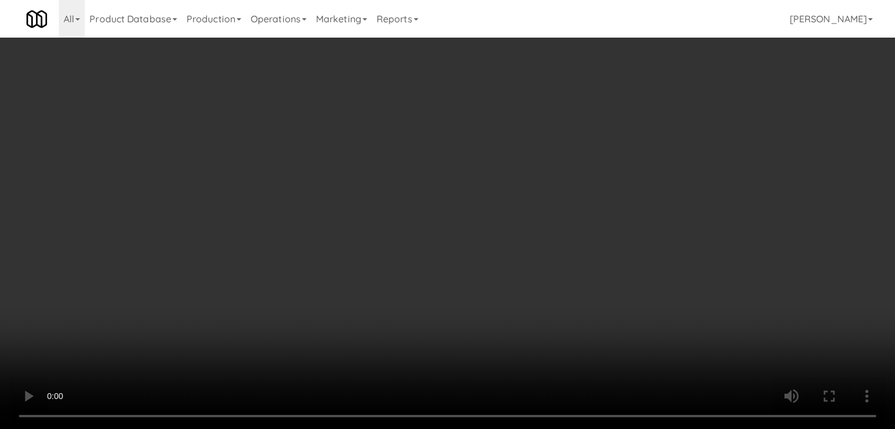
scroll to position [10125, 0]
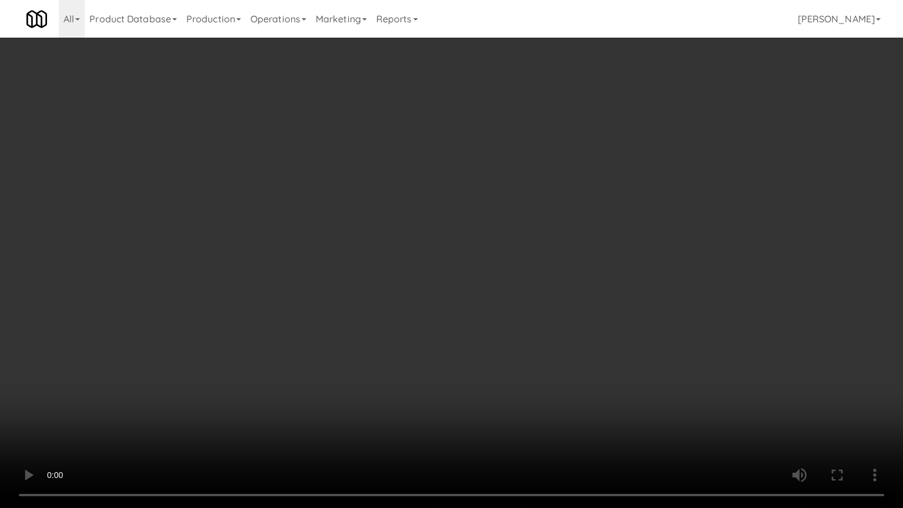
click at [492, 322] on video at bounding box center [451, 254] width 903 height 508
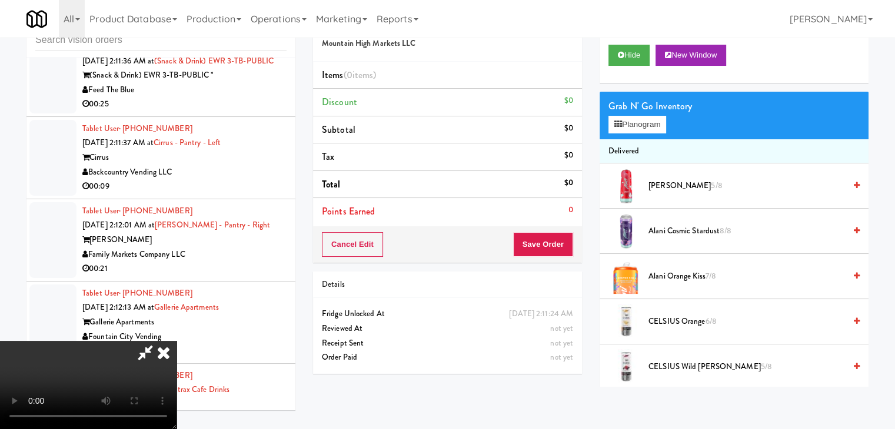
click at [176, 341] on video at bounding box center [88, 385] width 176 height 88
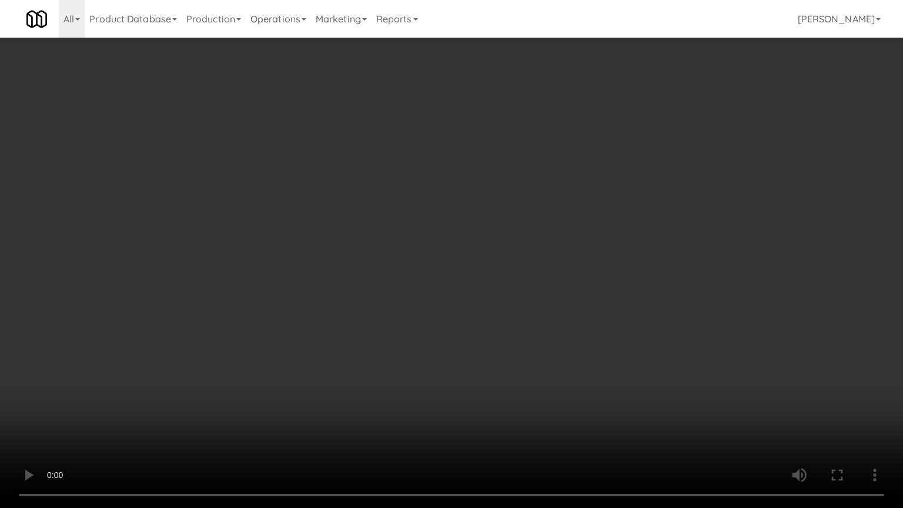
click at [435, 314] on video at bounding box center [451, 254] width 903 height 508
click at [441, 313] on video at bounding box center [451, 254] width 903 height 508
click at [570, 372] on video at bounding box center [451, 254] width 903 height 508
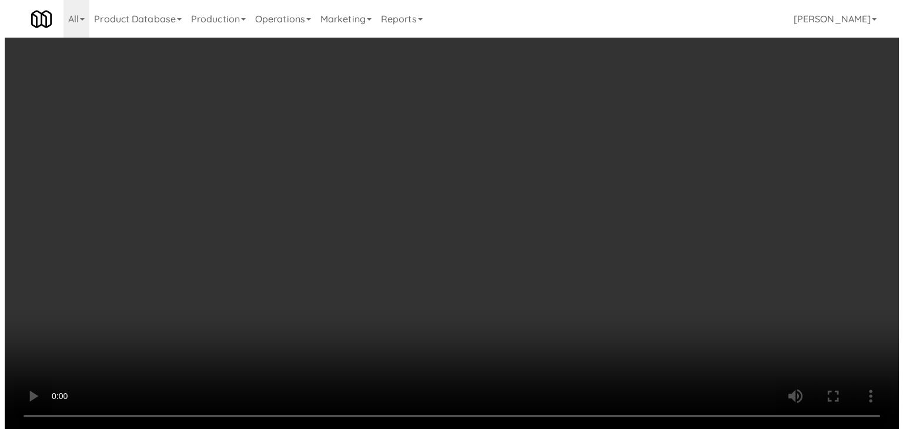
scroll to position [10183, 0]
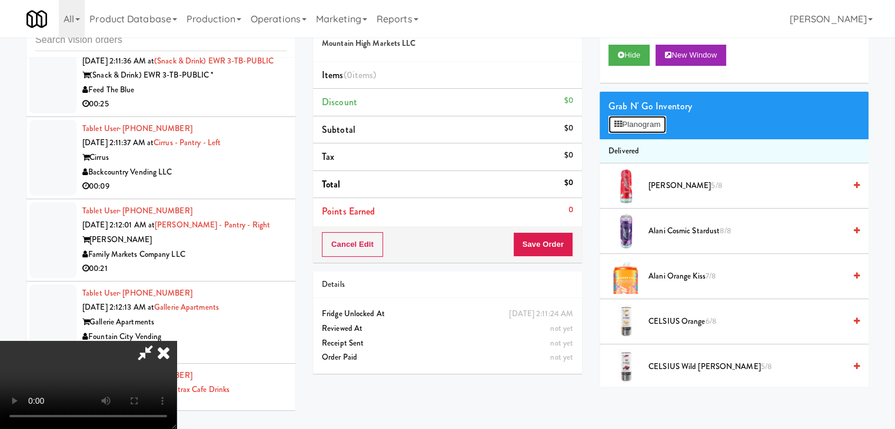
click at [649, 122] on button "Planogram" at bounding box center [637, 125] width 58 height 18
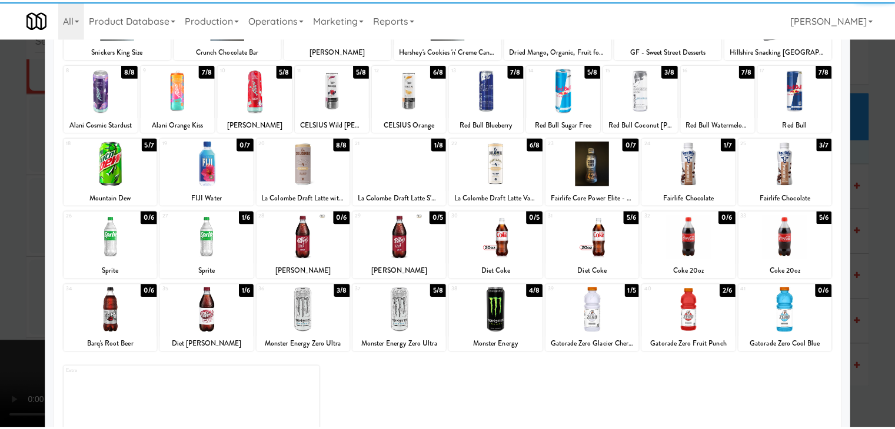
scroll to position [148, 0]
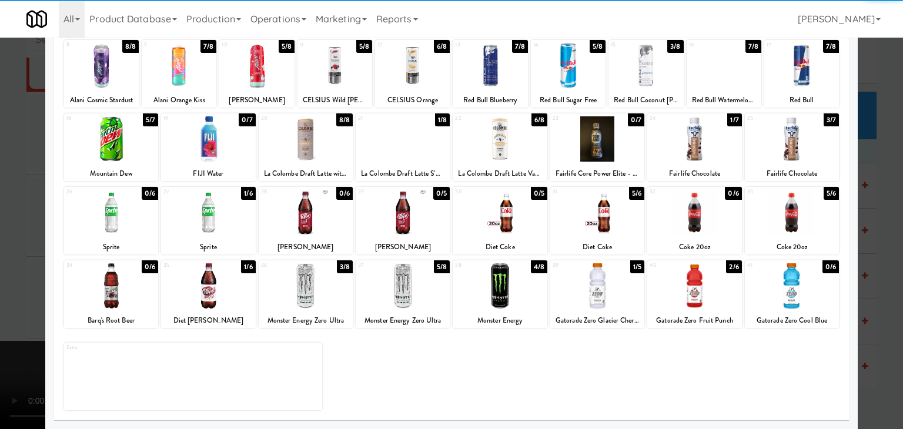
click at [118, 223] on div at bounding box center [111, 212] width 94 height 45
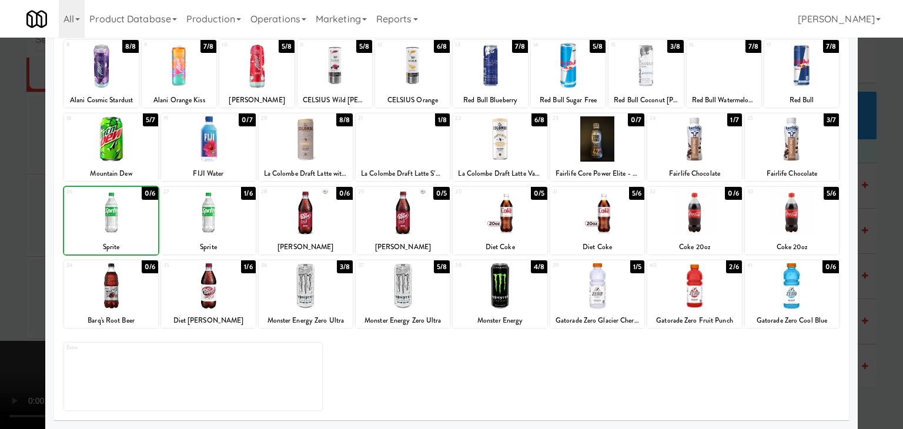
drag, startPoint x: 0, startPoint y: 223, endPoint x: 46, endPoint y: 215, distance: 47.1
click at [6, 222] on div at bounding box center [451, 214] width 903 height 429
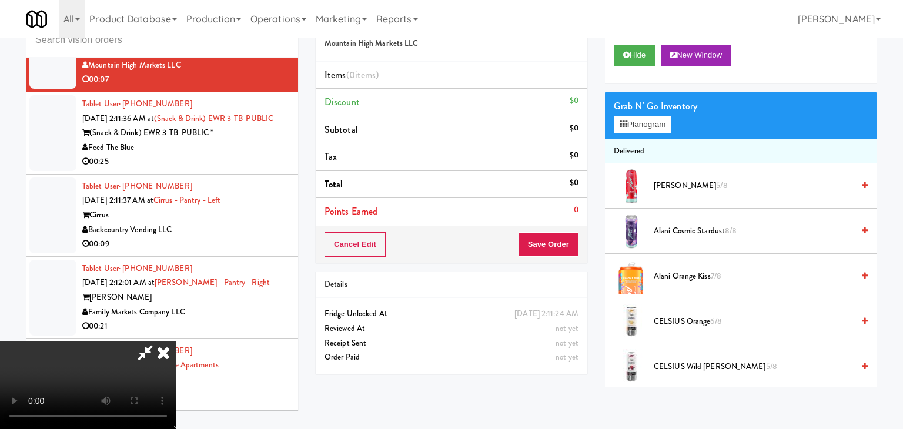
scroll to position [10183, 0]
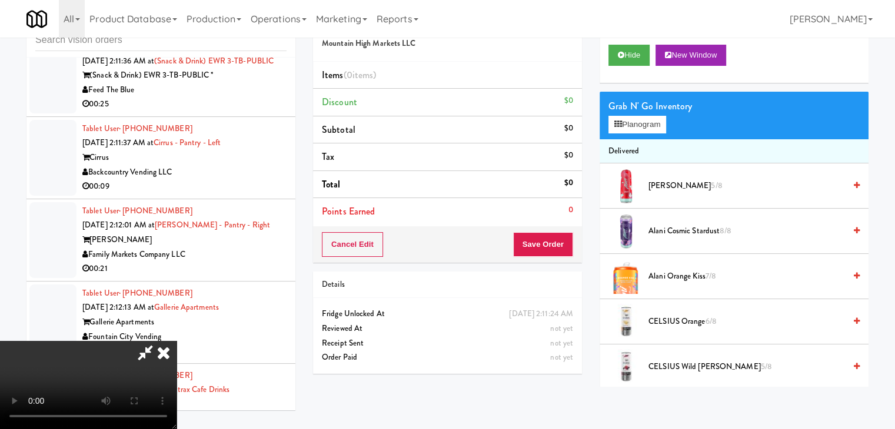
click at [632, 136] on div "Grab N' Go Inventory Planogram" at bounding box center [733, 116] width 269 height 48
click at [632, 131] on button "Planogram" at bounding box center [637, 125] width 58 height 18
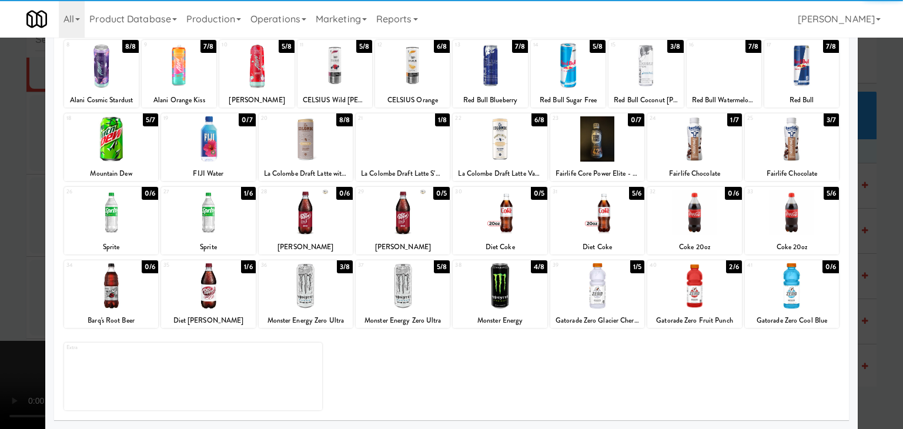
drag, startPoint x: 241, startPoint y: 207, endPoint x: 0, endPoint y: 216, distance: 241.3
click at [240, 207] on div at bounding box center [208, 212] width 94 height 45
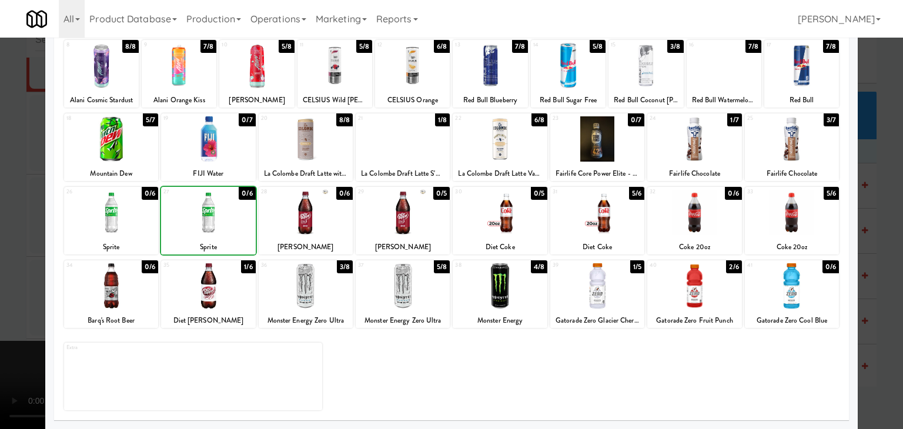
drag, startPoint x: 0, startPoint y: 216, endPoint x: 289, endPoint y: 221, distance: 288.8
click at [8, 216] on div at bounding box center [451, 214] width 903 height 429
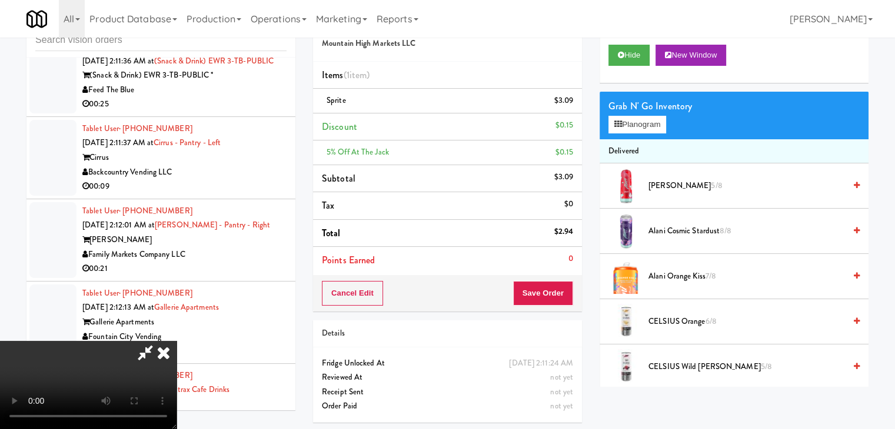
click at [176, 341] on video at bounding box center [88, 385] width 176 height 88
click at [557, 297] on button "Save Order" at bounding box center [543, 293] width 60 height 25
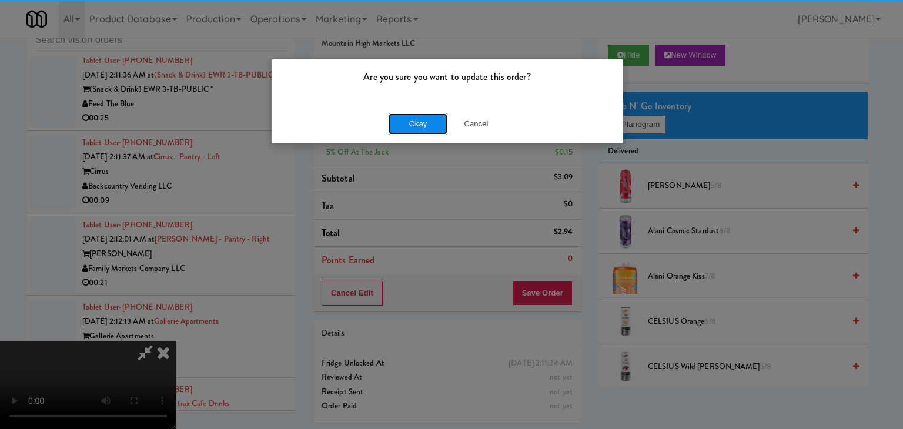
click at [425, 120] on button "Okay" at bounding box center [418, 124] width 59 height 21
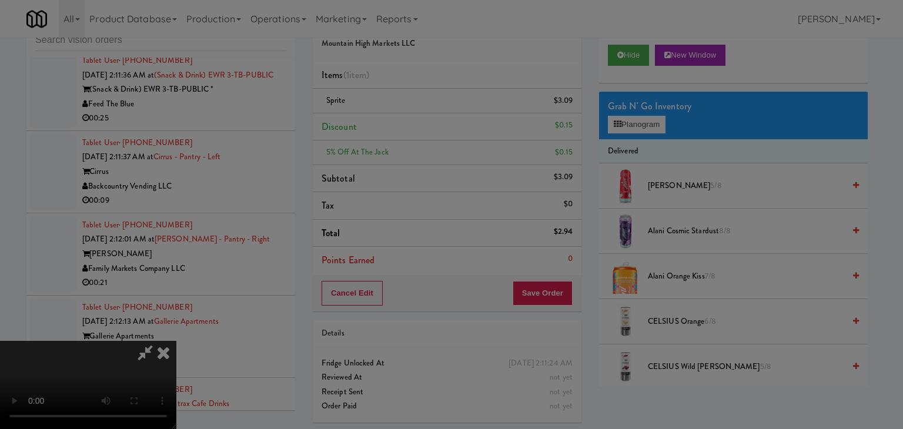
click at [425, 113] on button "Okay" at bounding box center [418, 102] width 59 height 21
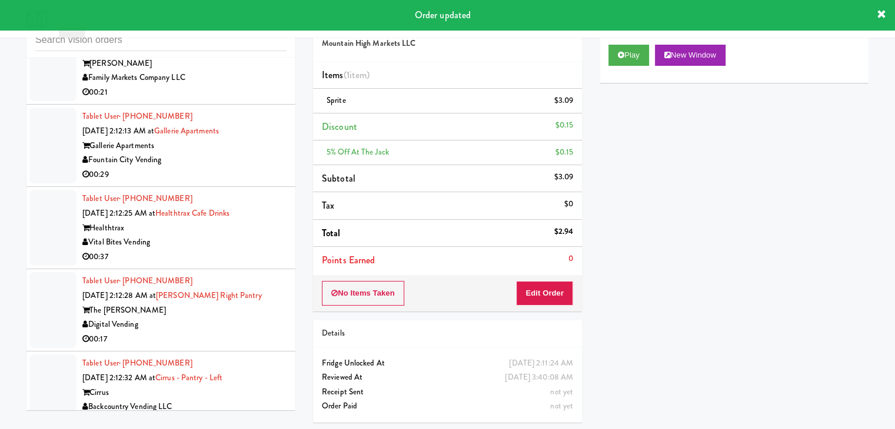
drag, startPoint x: 238, startPoint y: 68, endPoint x: 250, endPoint y: 82, distance: 18.8
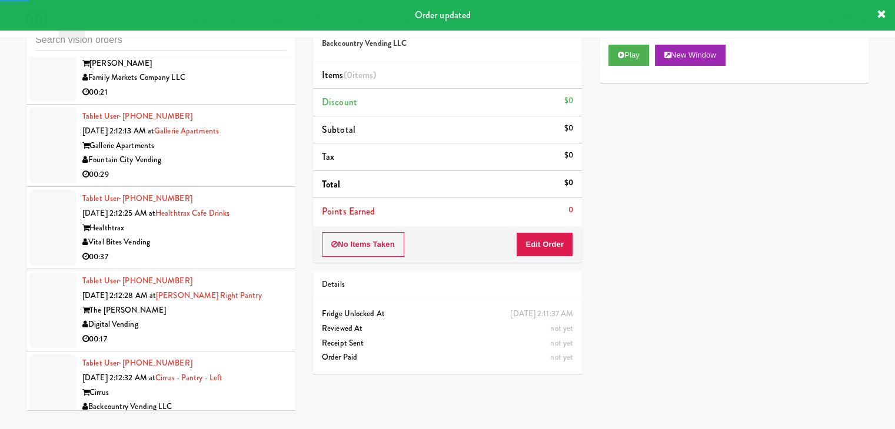
click at [633, 41] on div "Play New Window" at bounding box center [733, 59] width 269 height 47
click at [635, 49] on button "Play" at bounding box center [628, 55] width 41 height 21
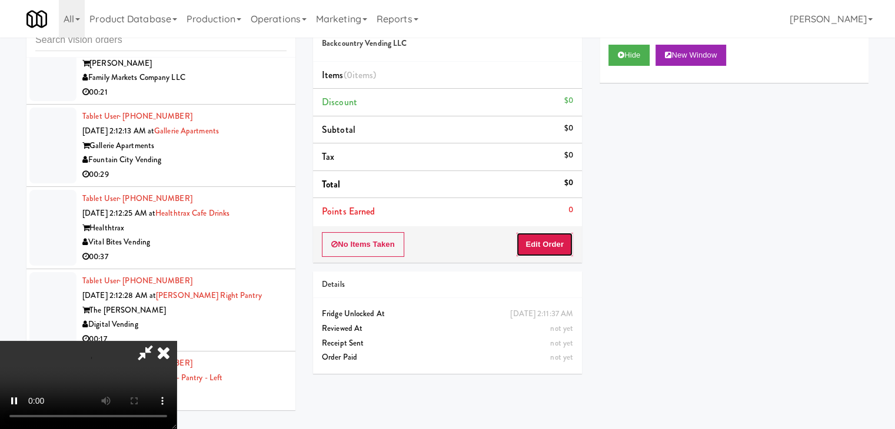
click at [555, 241] on button "Edit Order" at bounding box center [544, 244] width 57 height 25
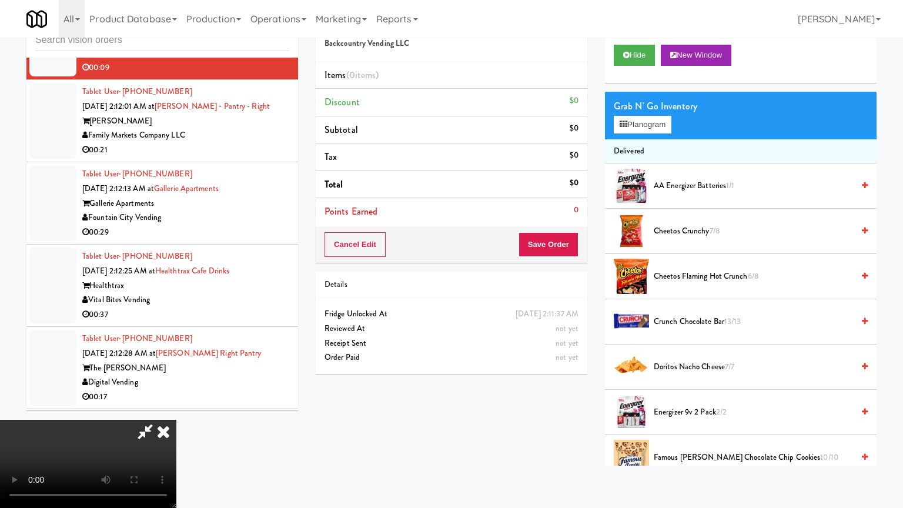
click at [176, 420] on video at bounding box center [88, 464] width 176 height 88
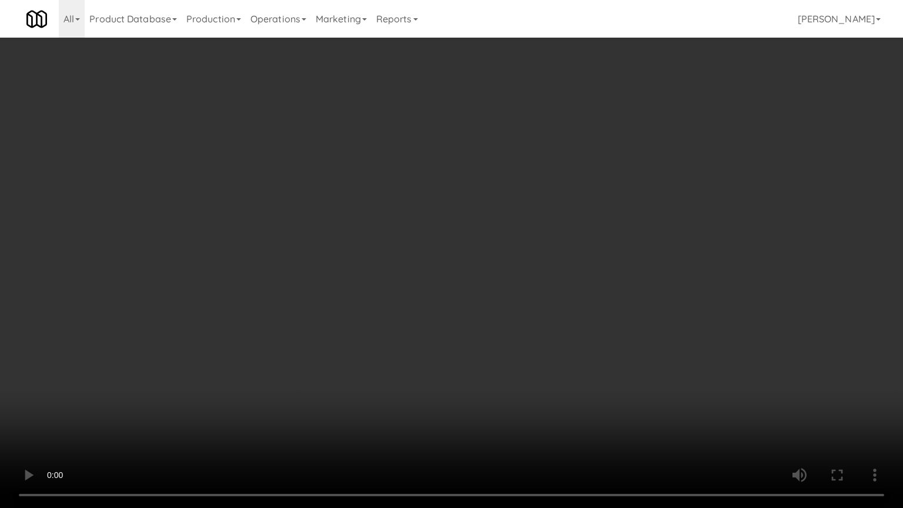
click at [511, 308] on video at bounding box center [451, 254] width 903 height 508
click at [511, 310] on video at bounding box center [451, 254] width 903 height 508
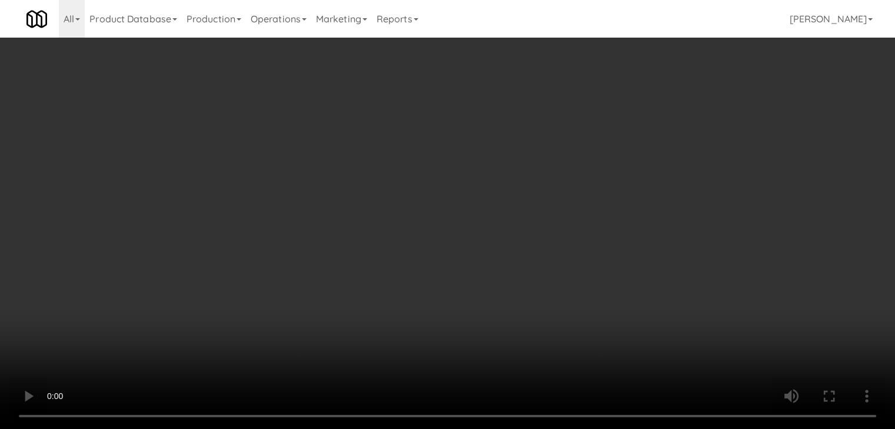
click at [640, 128] on button "Planogram" at bounding box center [637, 125] width 58 height 18
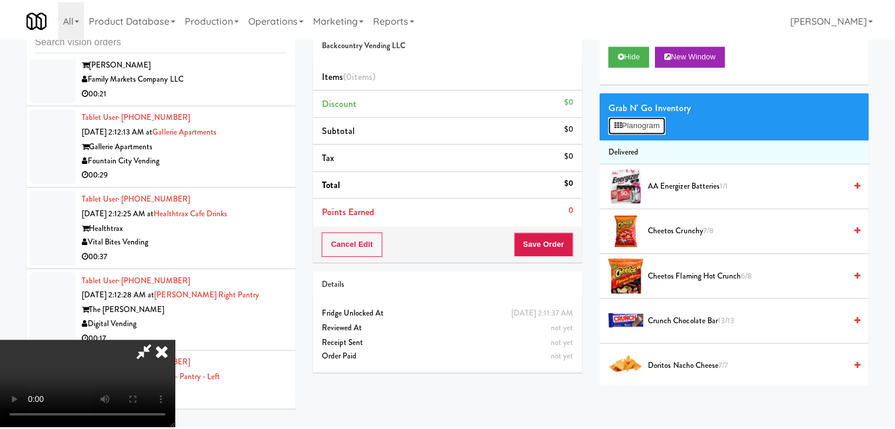
scroll to position [10317, 0]
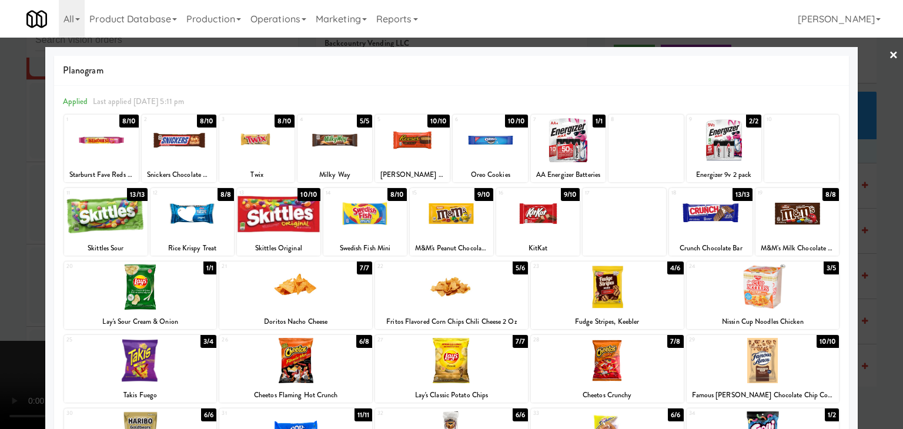
drag, startPoint x: 321, startPoint y: 341, endPoint x: 325, endPoint y: 311, distance: 29.6
click at [321, 340] on div at bounding box center [295, 360] width 153 height 45
click at [322, 302] on div at bounding box center [295, 287] width 153 height 45
drag, startPoint x: 0, startPoint y: 291, endPoint x: 154, endPoint y: 286, distance: 154.2
click at [0, 290] on div at bounding box center [451, 214] width 903 height 429
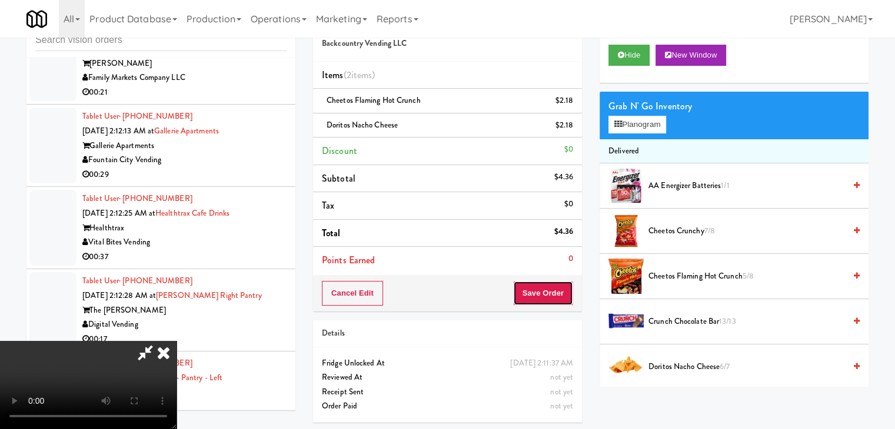
click at [562, 292] on button "Save Order" at bounding box center [543, 293] width 60 height 25
click at [562, 292] on body "Are you sure you want to update this order? Okay Cancel Okay Are you sure you w…" at bounding box center [447, 214] width 895 height 429
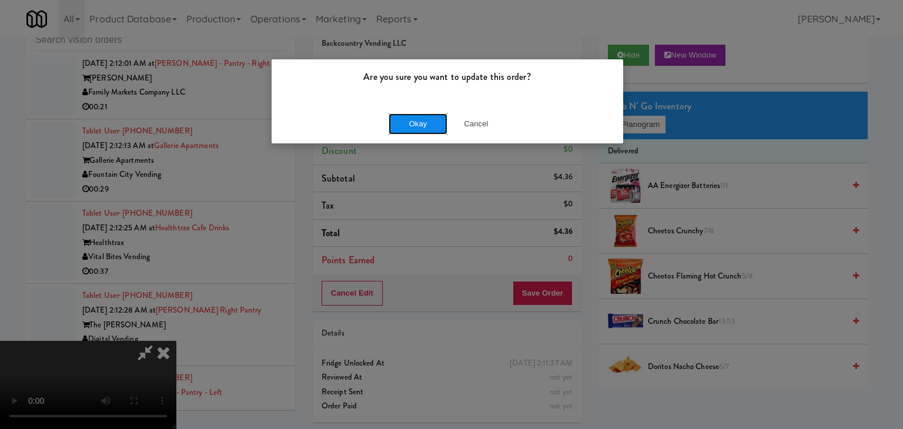
click at [431, 125] on button "Okay" at bounding box center [418, 124] width 59 height 21
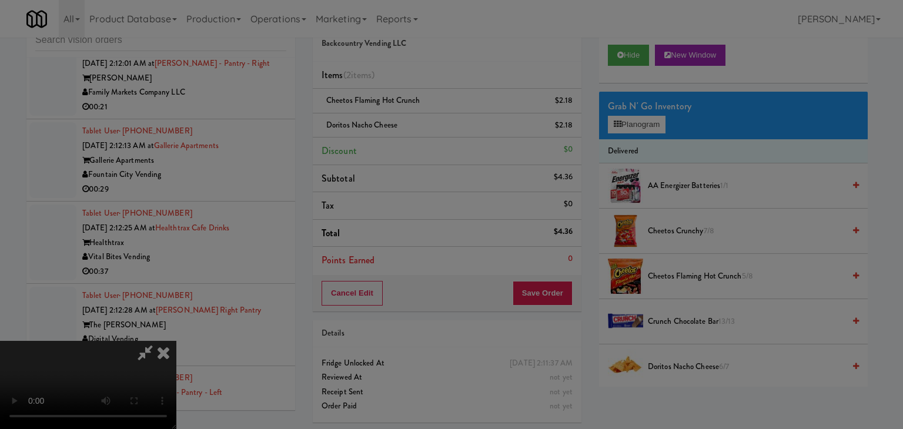
drag, startPoint x: 431, startPoint y: 125, endPoint x: 431, endPoint y: 146, distance: 21.2
click at [431, 128] on body "Are you sure you want to update this order? Okay Cancel Okay Are you sure you w…" at bounding box center [451, 214] width 903 height 429
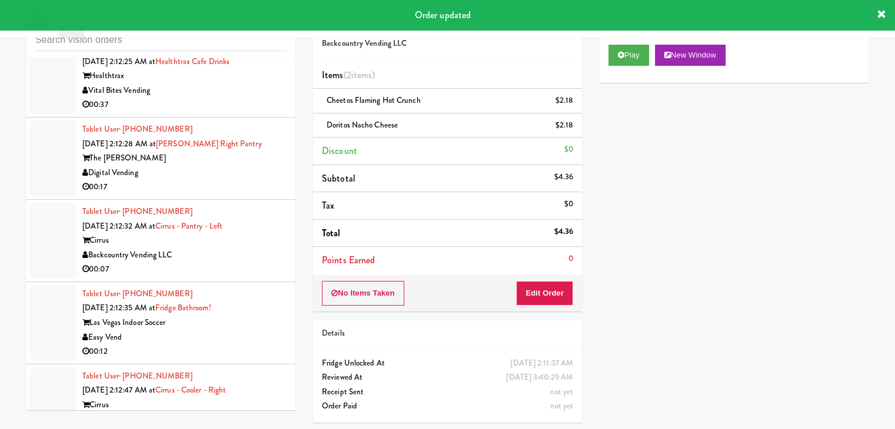
scroll to position [10609, 0]
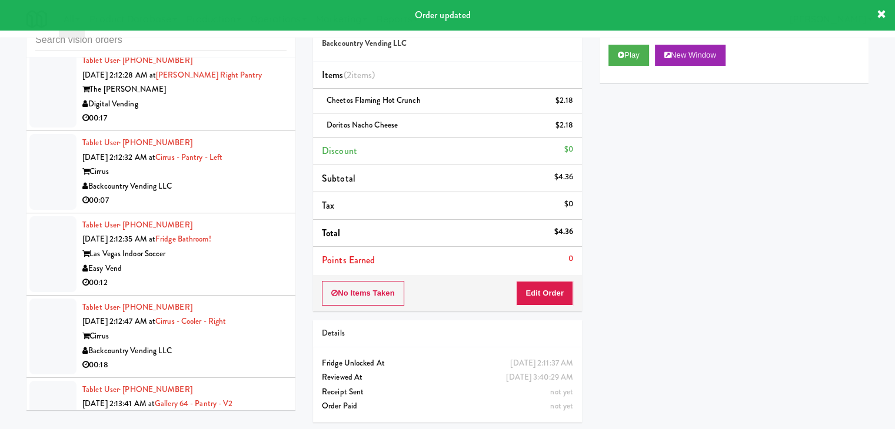
click at [216, 112] on div "Digital Vending" at bounding box center [184, 104] width 204 height 15
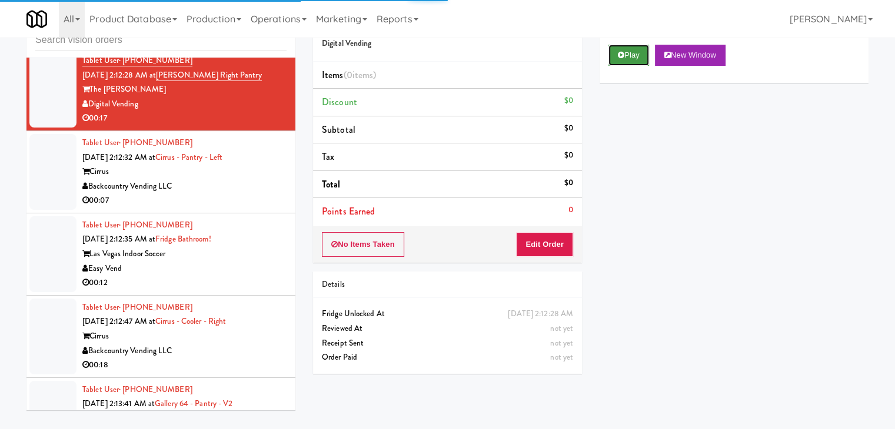
click at [628, 45] on button "Play" at bounding box center [628, 55] width 41 height 21
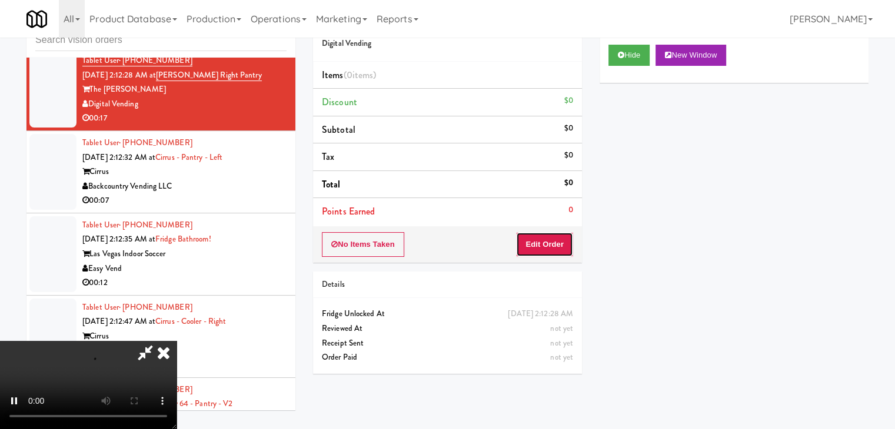
click at [548, 245] on button "Edit Order" at bounding box center [544, 244] width 57 height 25
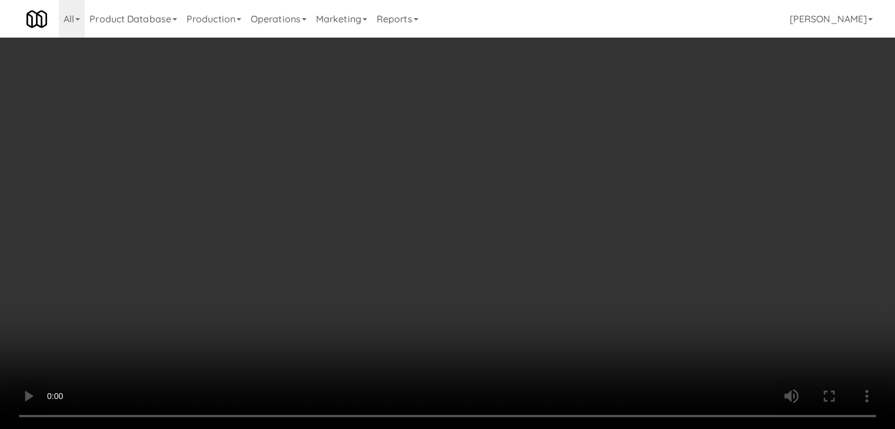
scroll to position [10552, 0]
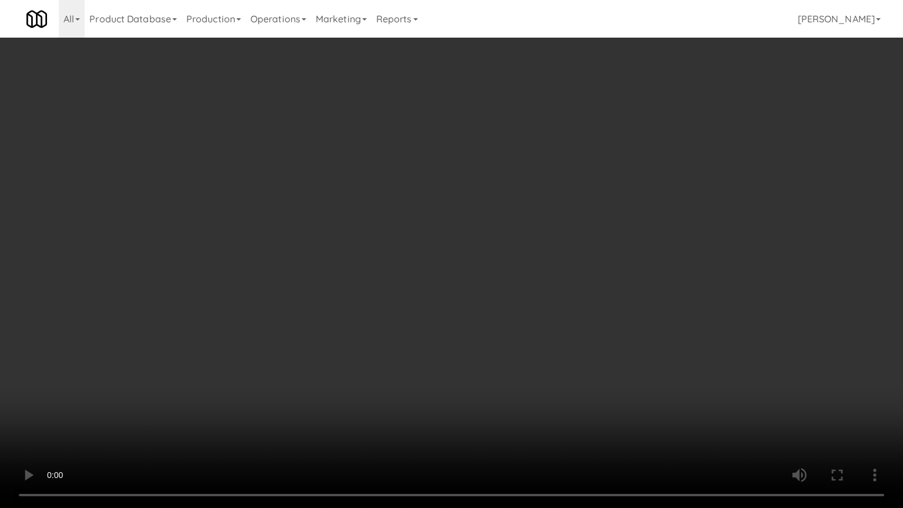
click at [518, 347] on video at bounding box center [451, 254] width 903 height 508
click at [518, 346] on video at bounding box center [451, 254] width 903 height 508
drag, startPoint x: 511, startPoint y: 345, endPoint x: 516, endPoint y: 347, distance: 6.3
click at [516, 347] on video at bounding box center [451, 254] width 903 height 508
click at [516, 348] on video at bounding box center [451, 254] width 903 height 508
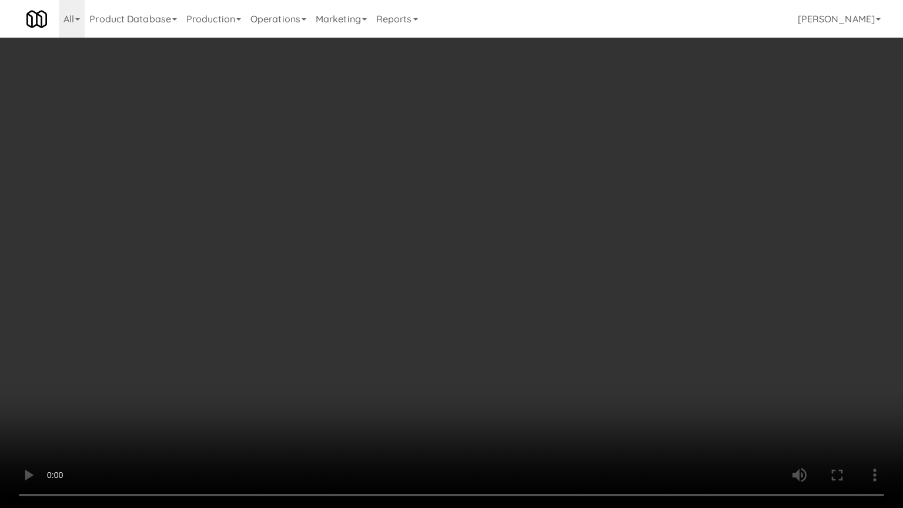
click at [511, 347] on video at bounding box center [451, 254] width 903 height 508
drag, startPoint x: 511, startPoint y: 347, endPoint x: 546, endPoint y: 239, distance: 113.3
click at [512, 344] on video at bounding box center [451, 254] width 903 height 508
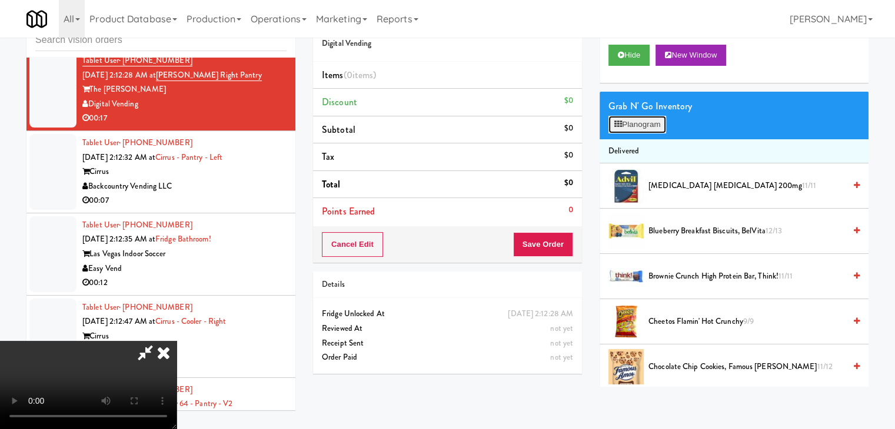
click at [640, 116] on button "Planogram" at bounding box center [637, 125] width 58 height 18
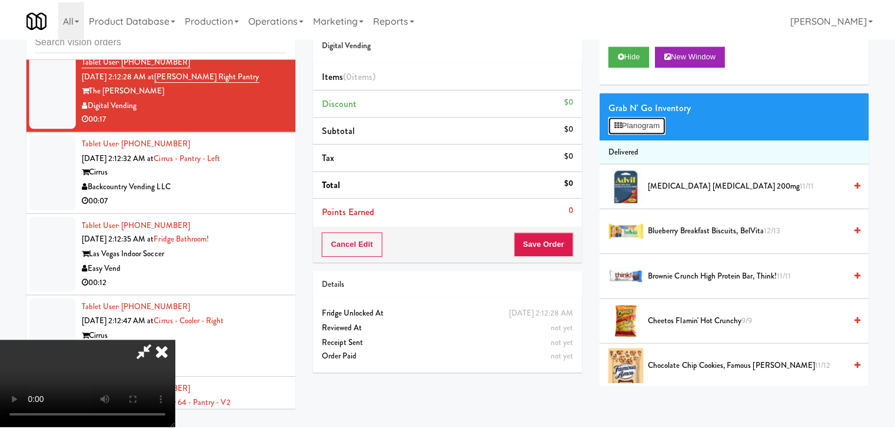
scroll to position [10552, 0]
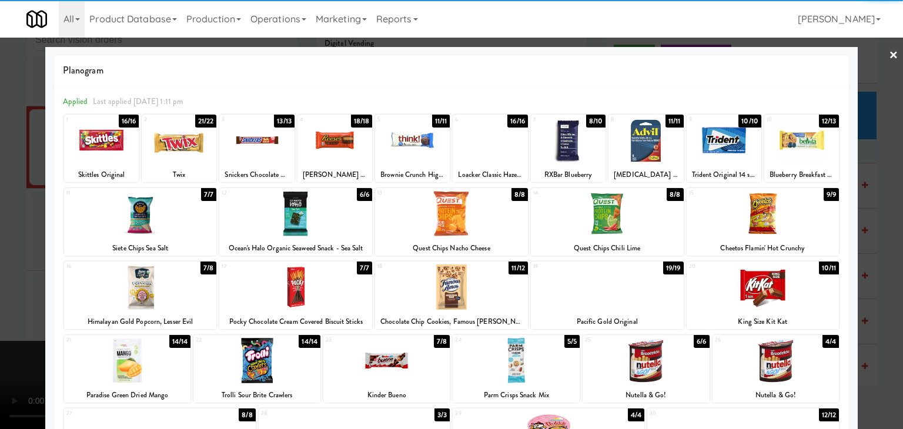
click at [772, 219] on div at bounding box center [763, 213] width 153 height 45
drag, startPoint x: 779, startPoint y: 381, endPoint x: 809, endPoint y: 368, distance: 33.2
click at [779, 381] on div at bounding box center [776, 360] width 127 height 45
click at [873, 342] on div at bounding box center [451, 214] width 903 height 429
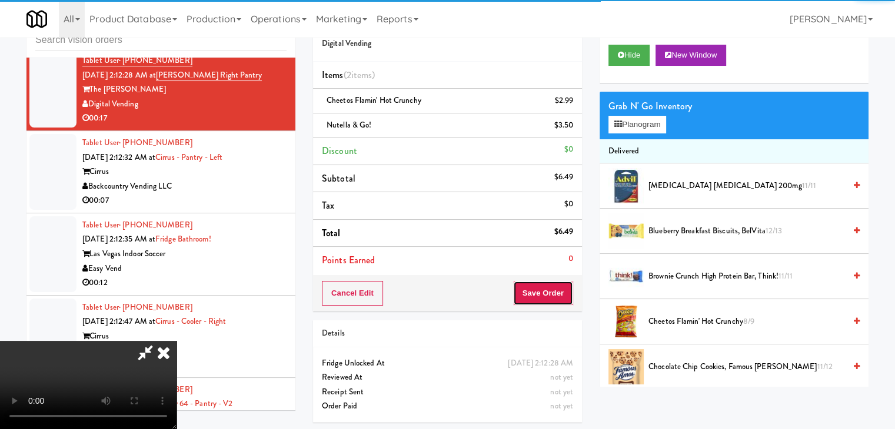
click at [544, 296] on button "Save Order" at bounding box center [543, 293] width 60 height 25
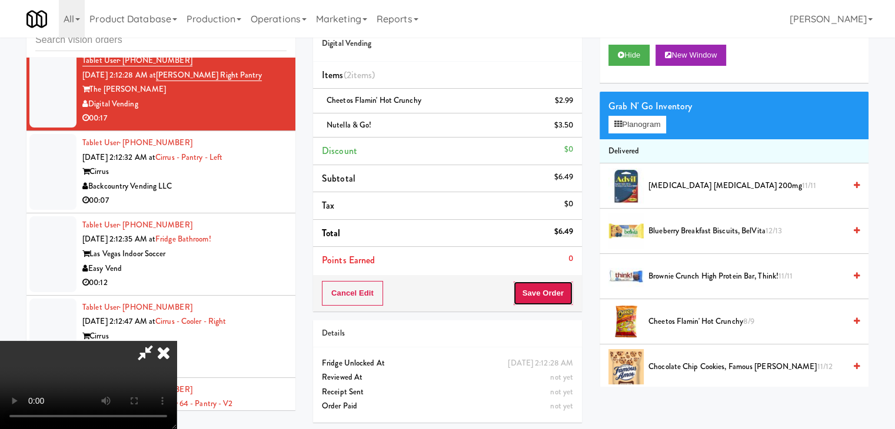
click at [546, 296] on button "Save Order" at bounding box center [543, 293] width 60 height 25
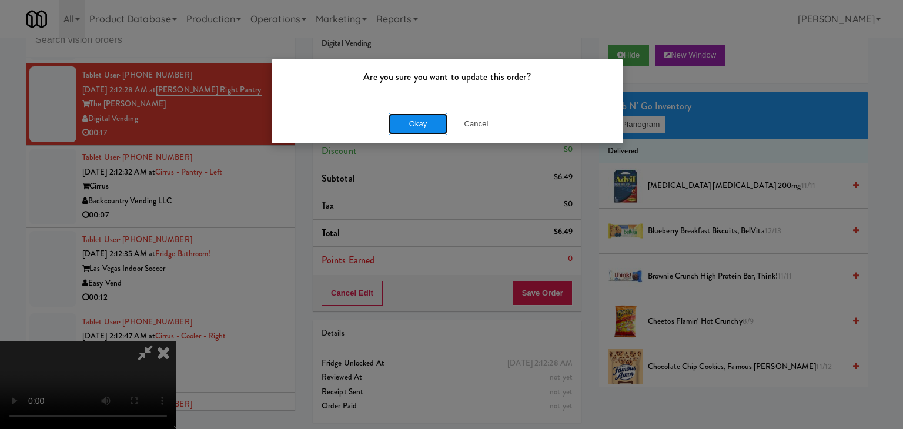
click at [424, 120] on button "Okay" at bounding box center [418, 124] width 59 height 21
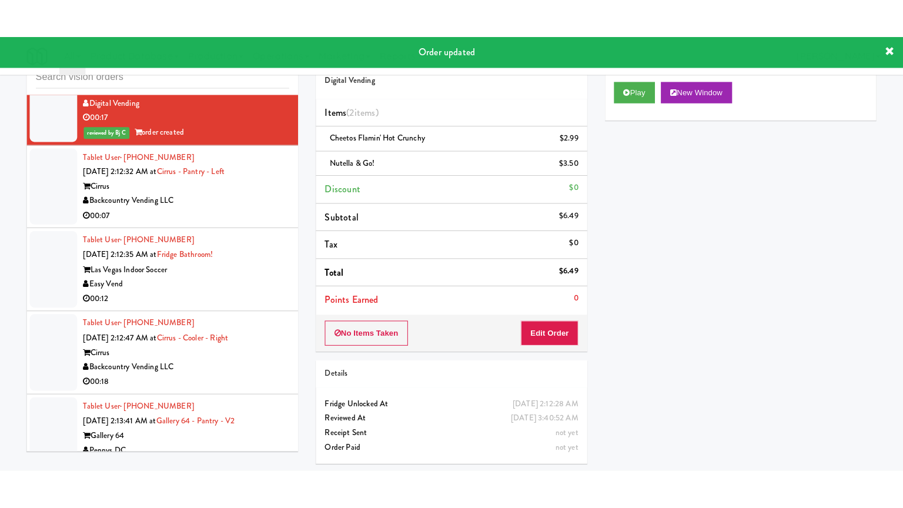
scroll to position [10668, 0]
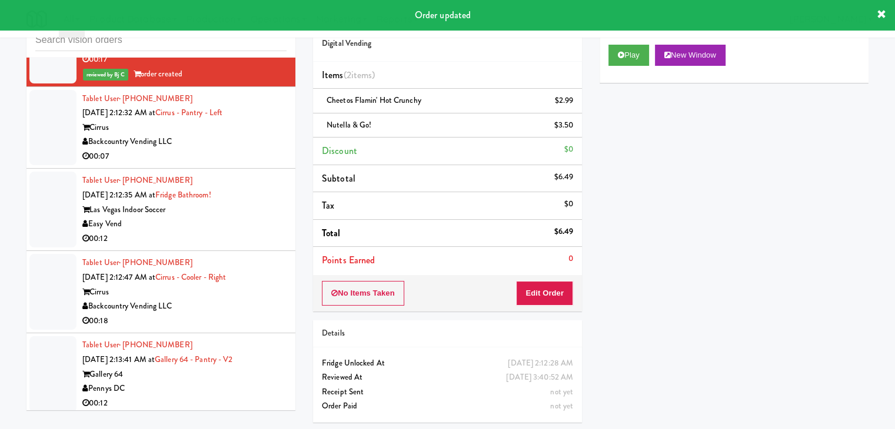
drag, startPoint x: 244, startPoint y: 205, endPoint x: 251, endPoint y: 211, distance: 8.8
click at [249, 135] on div "Cirrus" at bounding box center [184, 128] width 204 height 15
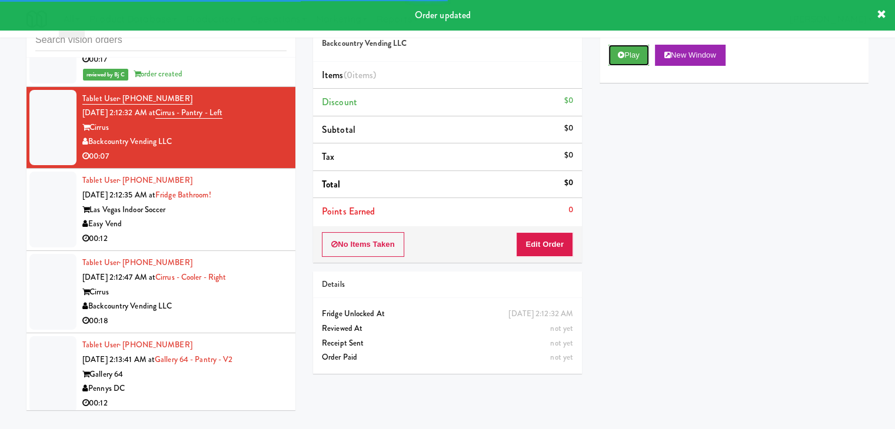
drag, startPoint x: 642, startPoint y: 55, endPoint x: 604, endPoint y: 137, distance: 91.0
click at [641, 56] on button "Play" at bounding box center [628, 55] width 41 height 21
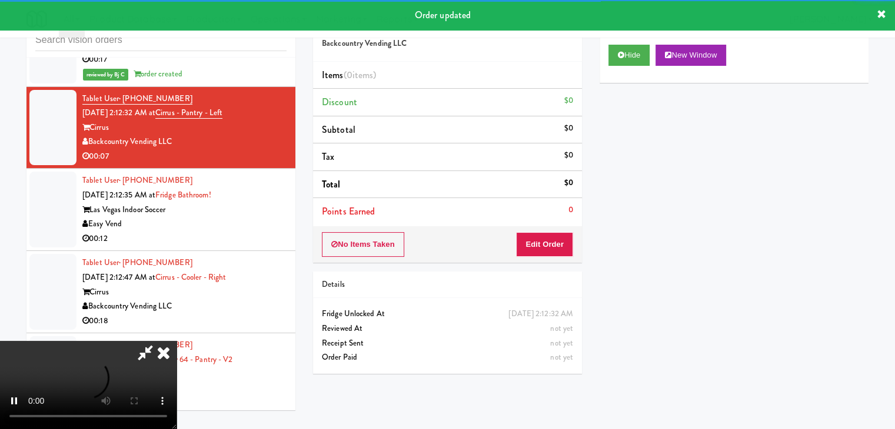
drag, startPoint x: 535, startPoint y: 259, endPoint x: 541, endPoint y: 254, distance: 8.3
click at [536, 259] on div "No Items Taken Edit Order" at bounding box center [447, 244] width 269 height 36
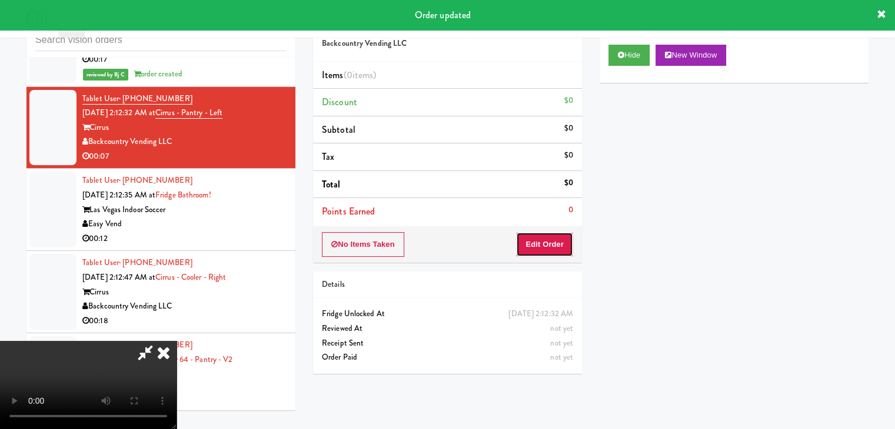
click at [541, 253] on button "Edit Order" at bounding box center [544, 244] width 57 height 25
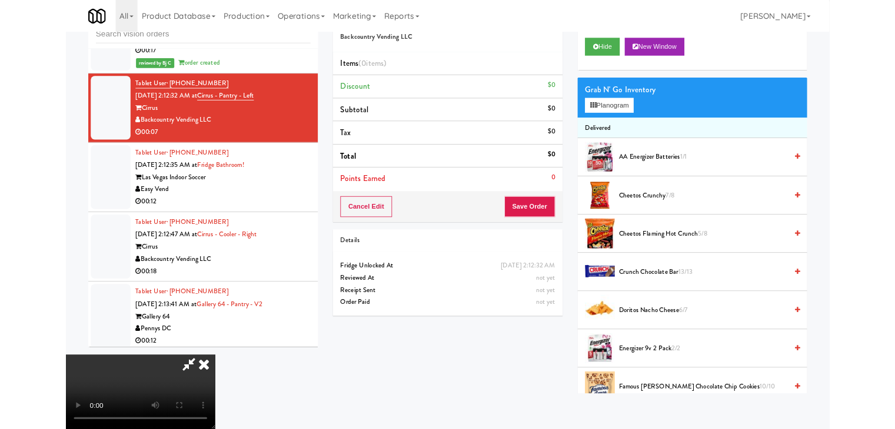
scroll to position [10611, 0]
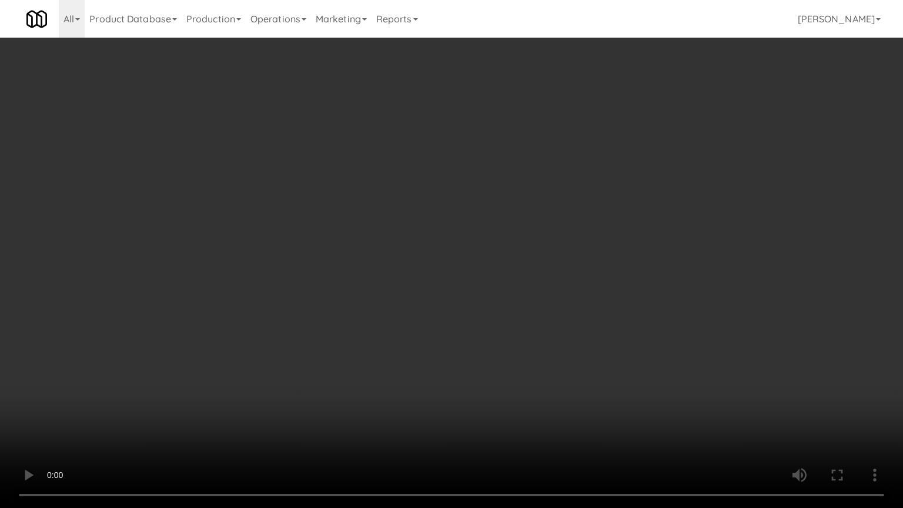
click at [592, 317] on video at bounding box center [451, 254] width 903 height 508
click at [595, 326] on video at bounding box center [451, 254] width 903 height 508
click at [599, 311] on video at bounding box center [451, 254] width 903 height 508
drag, startPoint x: 599, startPoint y: 311, endPoint x: 608, endPoint y: 227, distance: 84.0
click at [599, 308] on video at bounding box center [451, 254] width 903 height 508
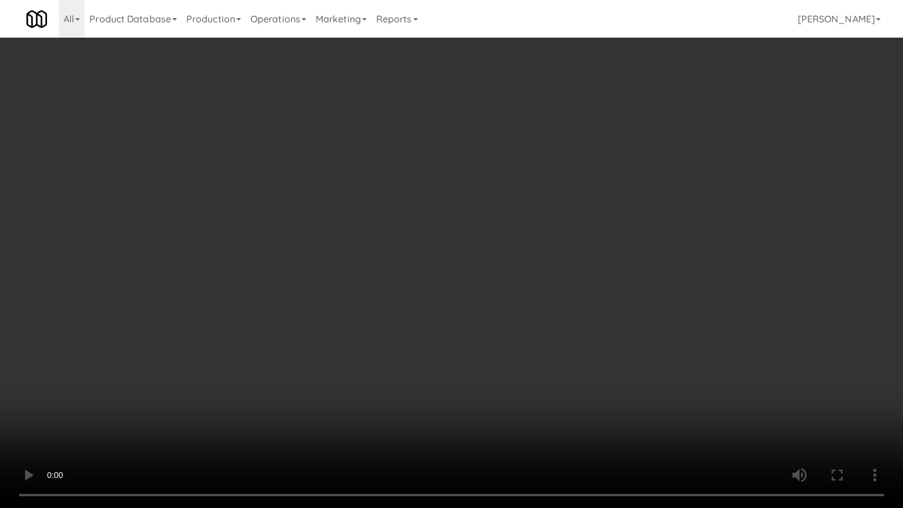
scroll to position [10668, 0]
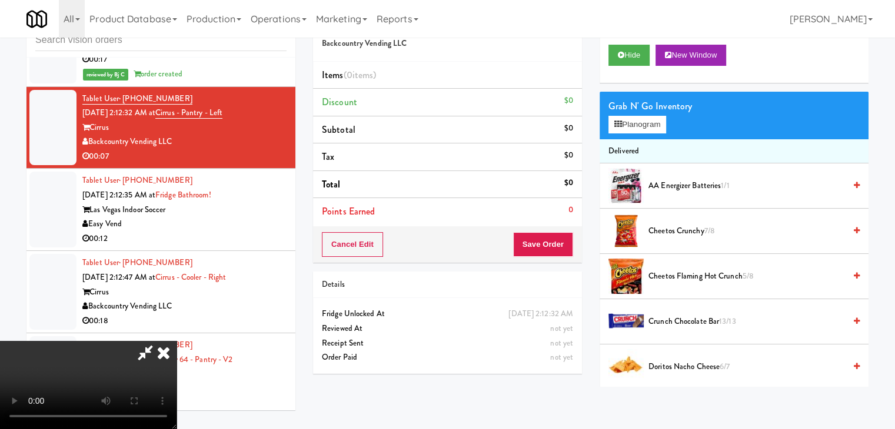
click at [176, 341] on video at bounding box center [88, 385] width 176 height 88
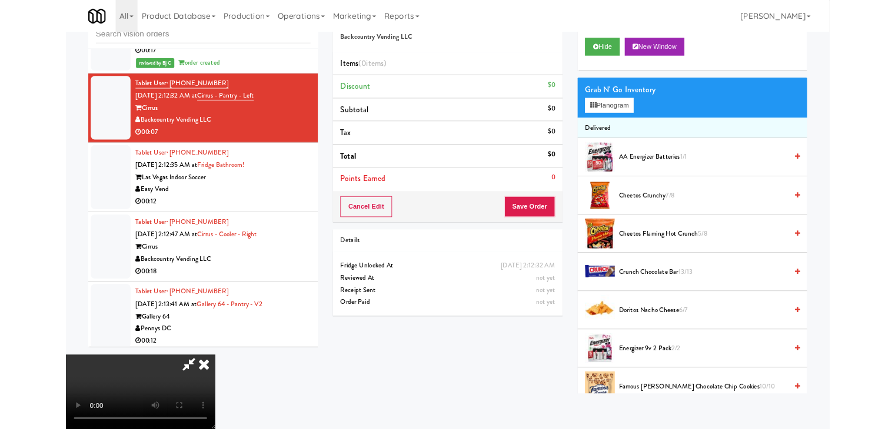
scroll to position [10611, 0]
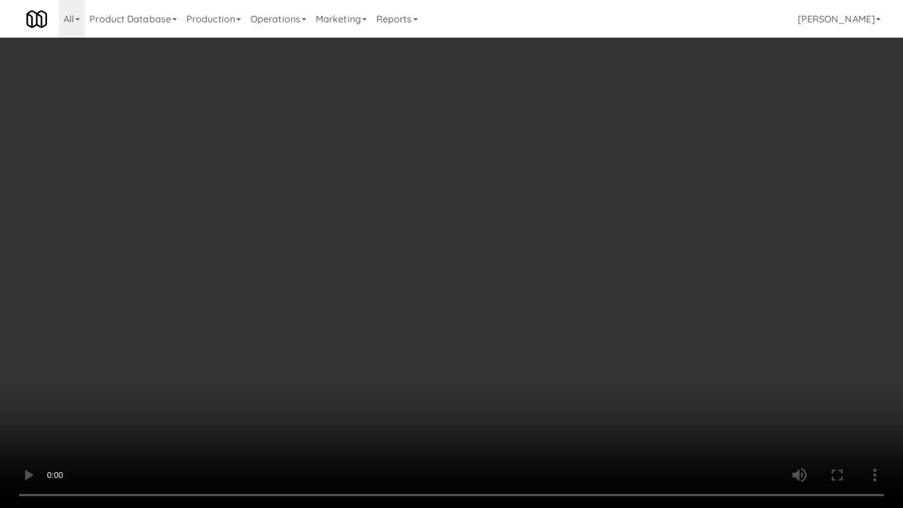
click at [505, 229] on video at bounding box center [451, 254] width 903 height 508
click at [514, 235] on video at bounding box center [451, 254] width 903 height 508
click at [538, 378] on video at bounding box center [451, 254] width 903 height 508
drag, startPoint x: 538, startPoint y: 378, endPoint x: 532, endPoint y: 327, distance: 51.0
click at [538, 377] on video at bounding box center [451, 254] width 903 height 508
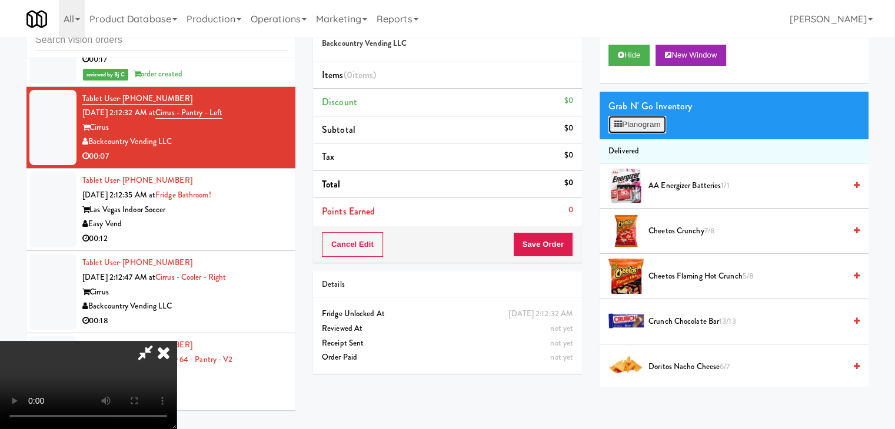
click at [635, 119] on button "Planogram" at bounding box center [637, 125] width 58 height 18
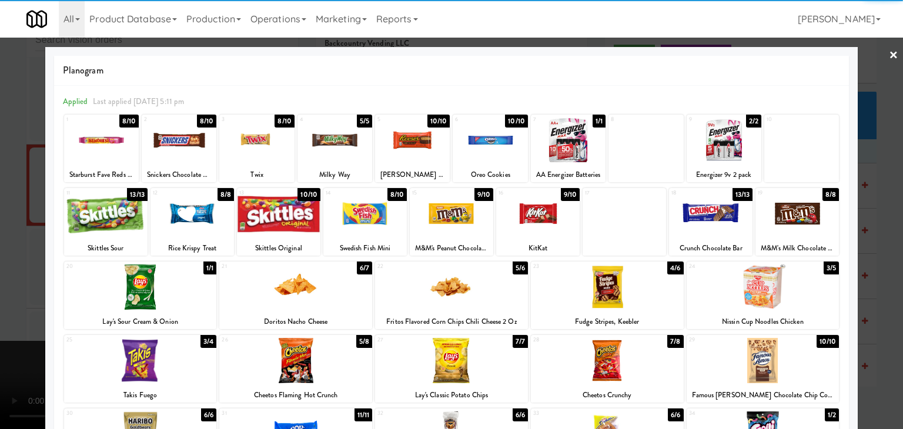
click at [176, 151] on div at bounding box center [179, 140] width 75 height 45
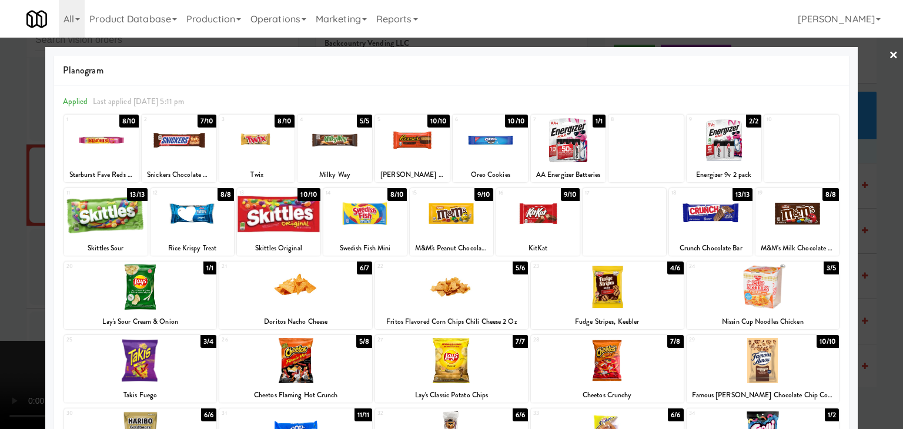
click at [1, 195] on div at bounding box center [451, 214] width 903 height 429
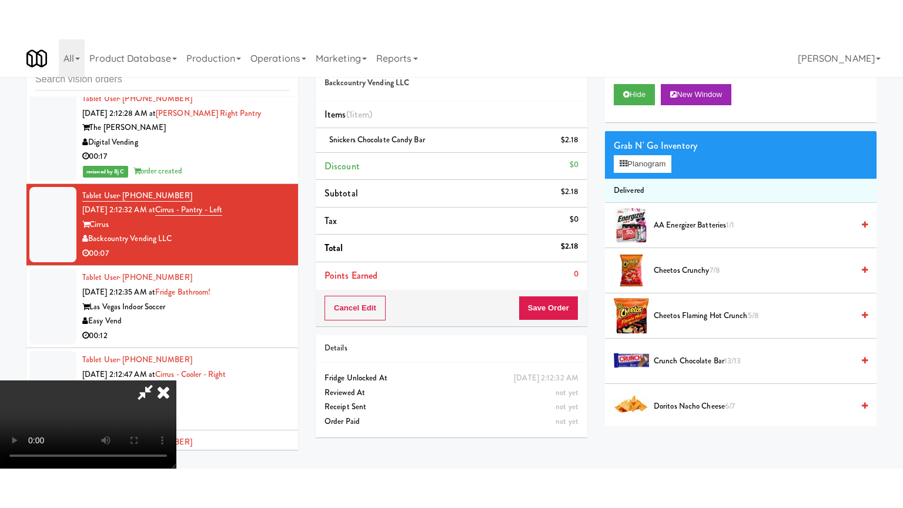
scroll to position [10668, 0]
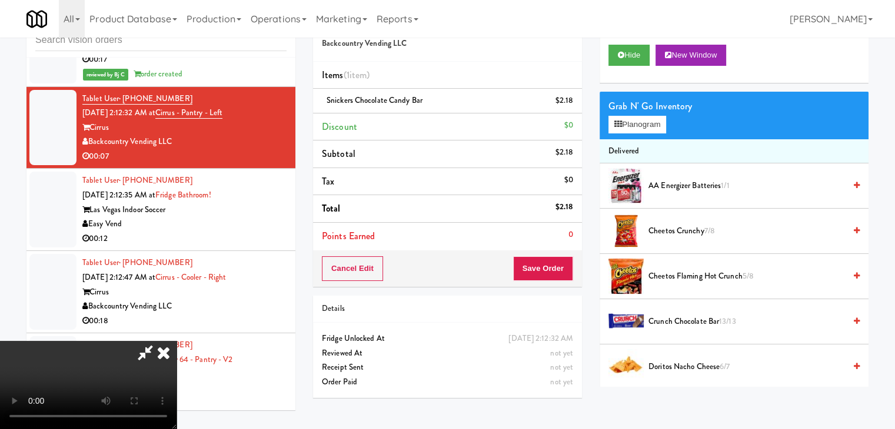
click at [176, 341] on video at bounding box center [88, 385] width 176 height 88
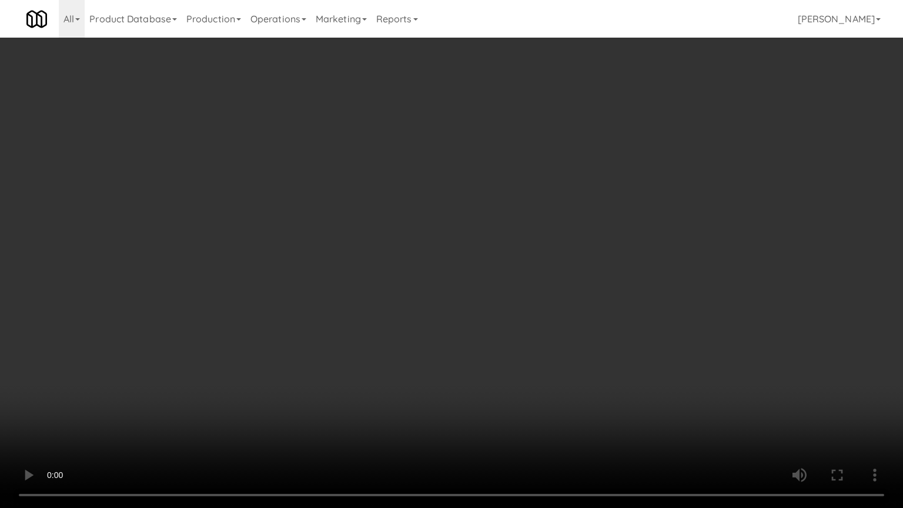
click at [504, 353] on video at bounding box center [451, 254] width 903 height 508
click at [505, 353] on video at bounding box center [451, 254] width 903 height 508
click at [506, 353] on video at bounding box center [451, 254] width 903 height 508
click at [501, 339] on video at bounding box center [451, 254] width 903 height 508
click at [505, 334] on video at bounding box center [451, 254] width 903 height 508
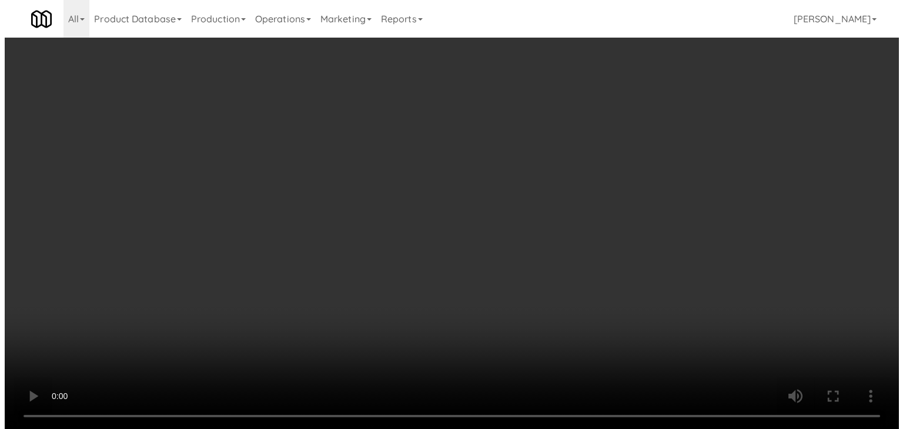
scroll to position [10668, 0]
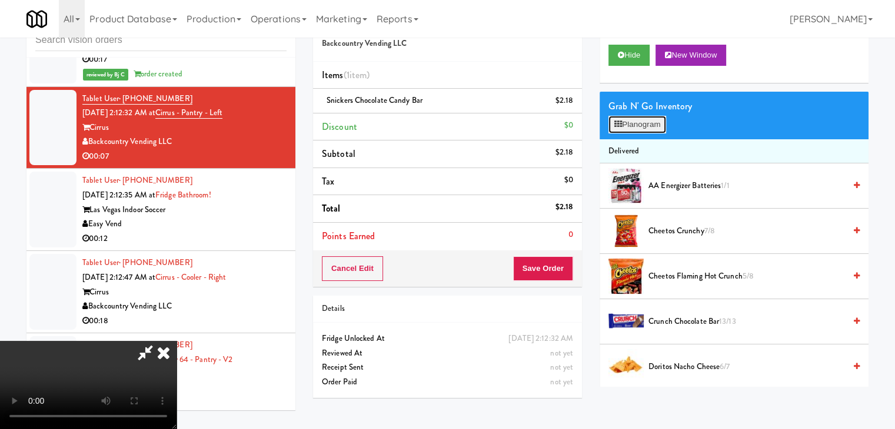
click at [635, 125] on button "Planogram" at bounding box center [637, 125] width 58 height 18
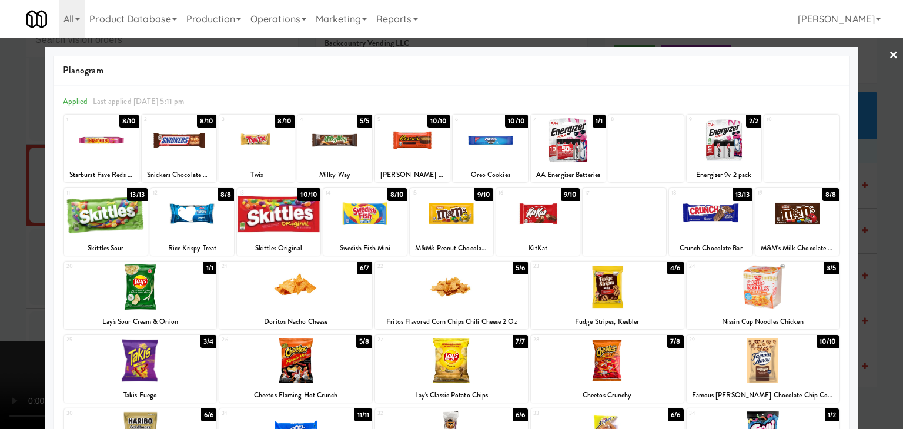
drag, startPoint x: 294, startPoint y: 304, endPoint x: 267, endPoint y: 306, distance: 26.6
click at [294, 304] on div at bounding box center [295, 287] width 153 height 45
drag, startPoint x: 0, startPoint y: 304, endPoint x: 431, endPoint y: 296, distance: 430.6
click at [44, 293] on div at bounding box center [451, 214] width 903 height 429
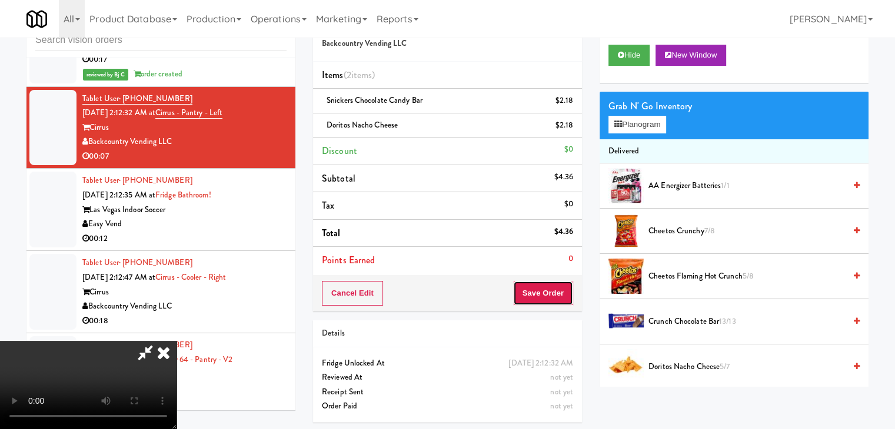
click at [549, 301] on button "Save Order" at bounding box center [543, 293] width 60 height 25
click at [549, 299] on button "Save Order" at bounding box center [543, 293] width 60 height 25
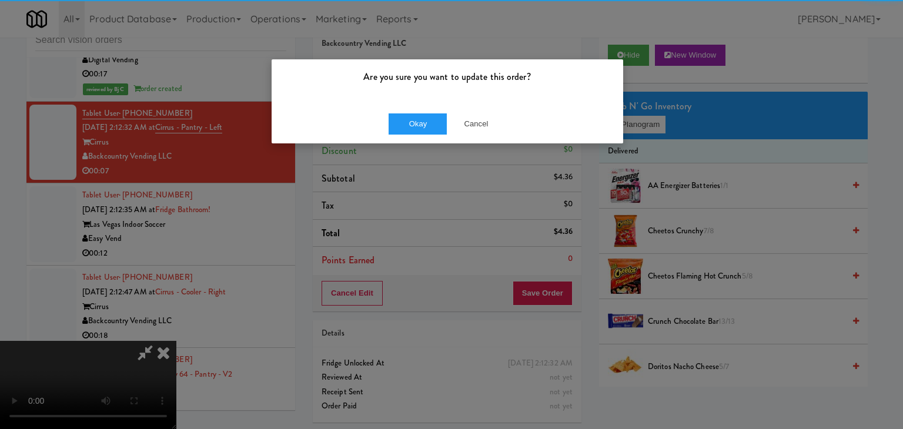
click at [421, 134] on div "Okay Cancel" at bounding box center [448, 123] width 352 height 39
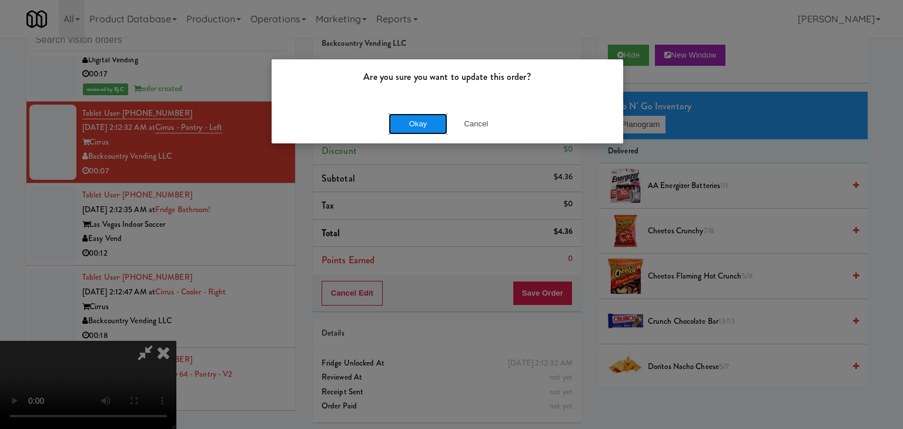
click at [421, 126] on button "Okay" at bounding box center [418, 124] width 59 height 21
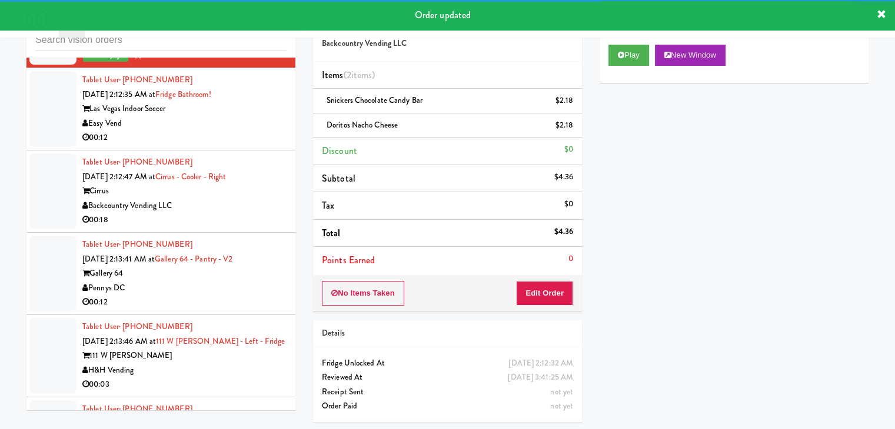
scroll to position [10786, 0]
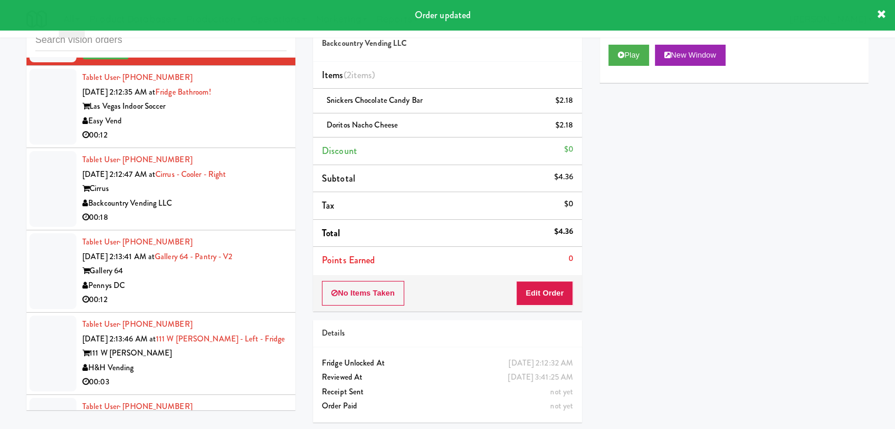
click at [249, 143] on div "00:12" at bounding box center [184, 135] width 204 height 15
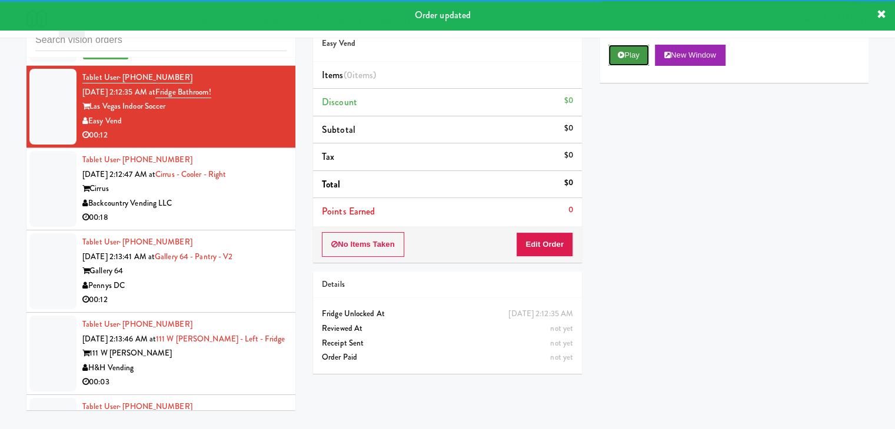
click at [626, 47] on button "Play" at bounding box center [628, 55] width 41 height 21
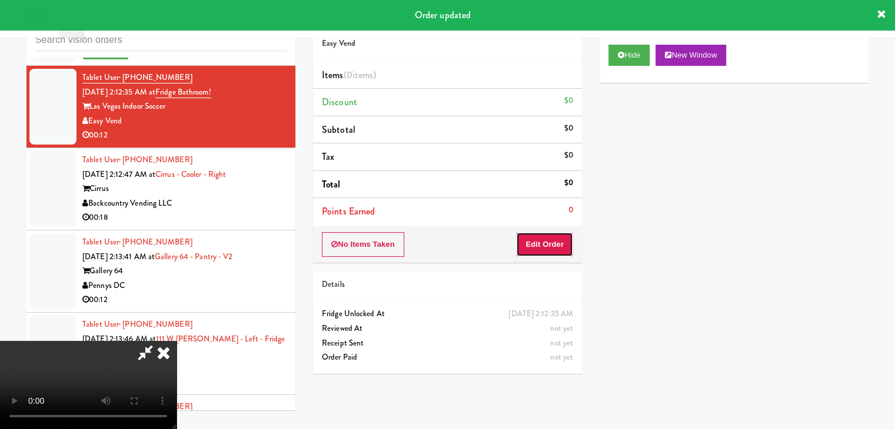
click at [551, 252] on button "Edit Order" at bounding box center [544, 244] width 57 height 25
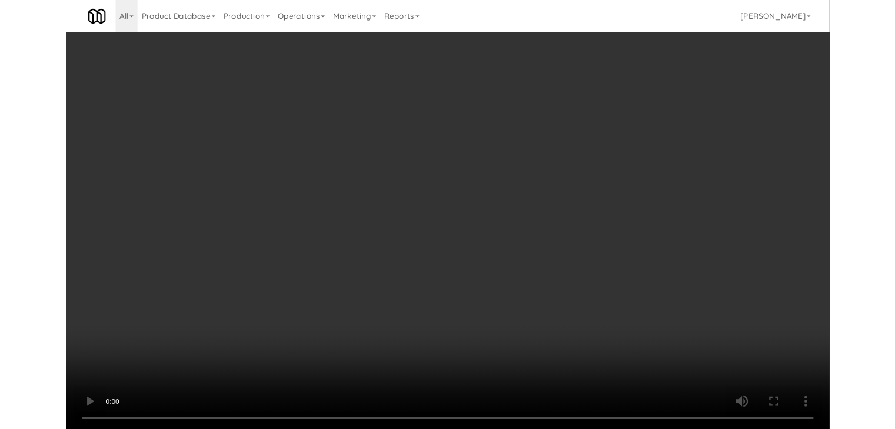
scroll to position [10728, 0]
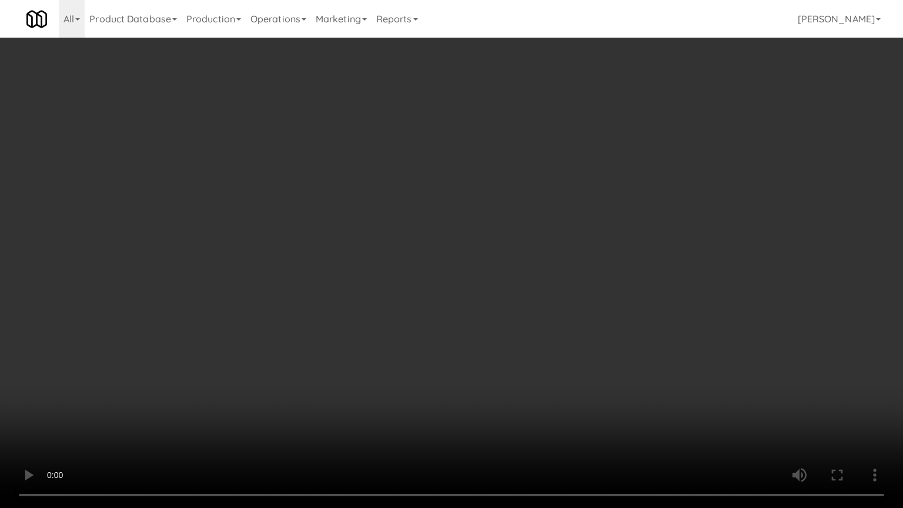
click at [456, 295] on video at bounding box center [451, 254] width 903 height 508
drag, startPoint x: 459, startPoint y: 297, endPoint x: 465, endPoint y: 303, distance: 8.7
click at [465, 302] on video at bounding box center [451, 254] width 903 height 508
click at [473, 307] on video at bounding box center [451, 254] width 903 height 508
click at [475, 308] on video at bounding box center [451, 254] width 903 height 508
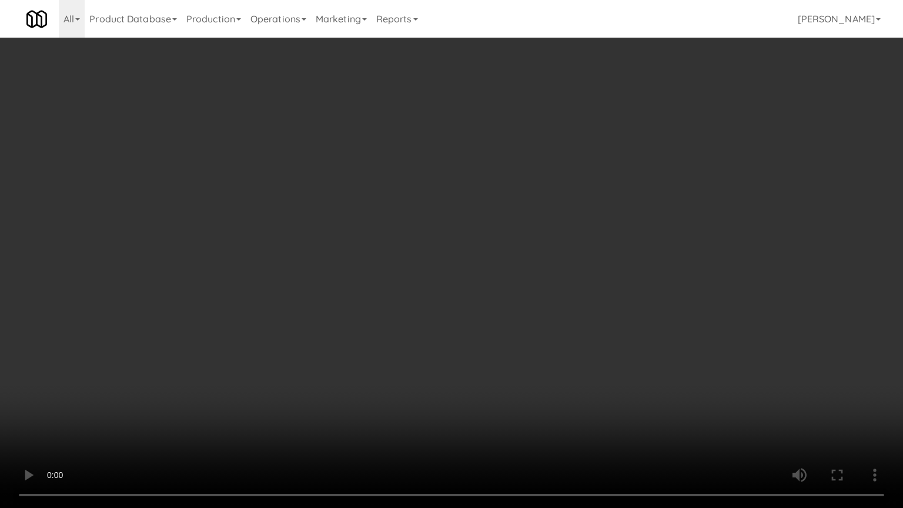
click at [487, 306] on video at bounding box center [451, 254] width 903 height 508
drag, startPoint x: 489, startPoint y: 306, endPoint x: 481, endPoint y: 306, distance: 7.7
click at [488, 306] on video at bounding box center [451, 254] width 903 height 508
click at [481, 301] on video at bounding box center [451, 254] width 903 height 508
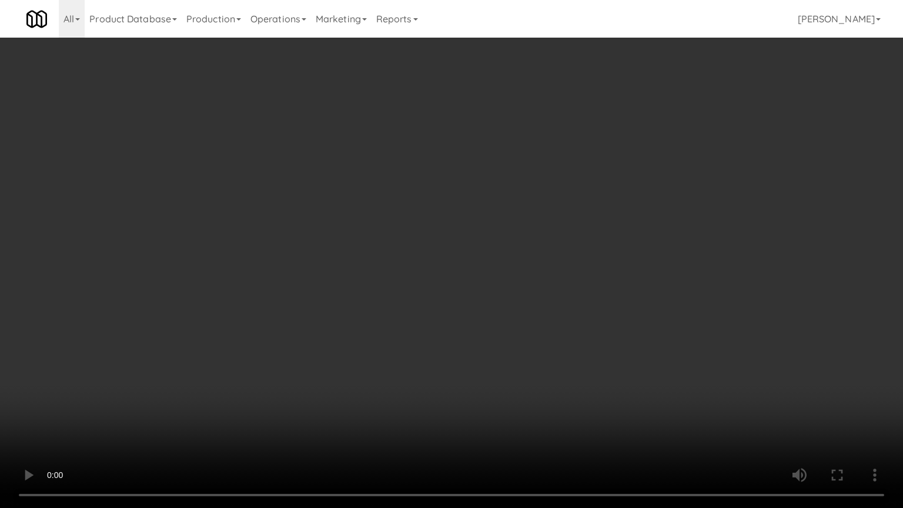
drag, startPoint x: 481, startPoint y: 301, endPoint x: 486, endPoint y: 243, distance: 58.5
click at [481, 301] on video at bounding box center [451, 254] width 903 height 508
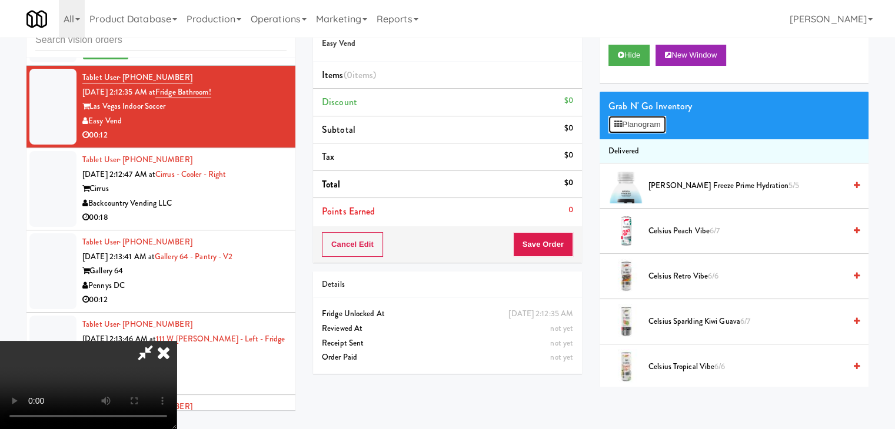
click at [620, 122] on icon at bounding box center [618, 125] width 8 height 8
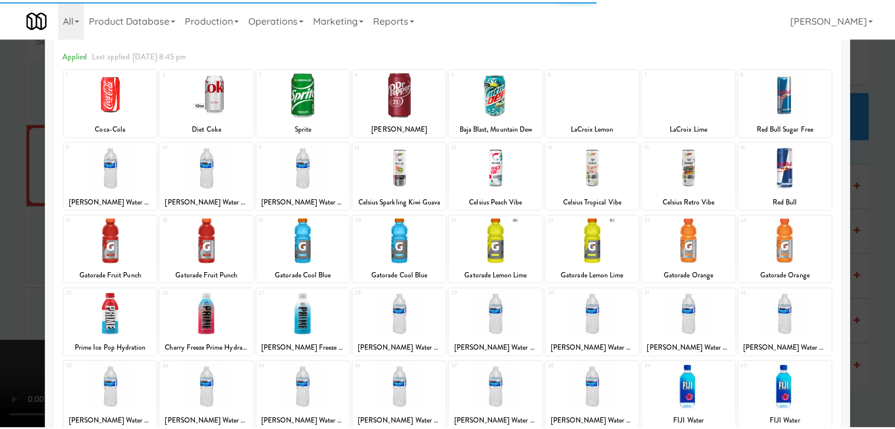
scroll to position [118, 0]
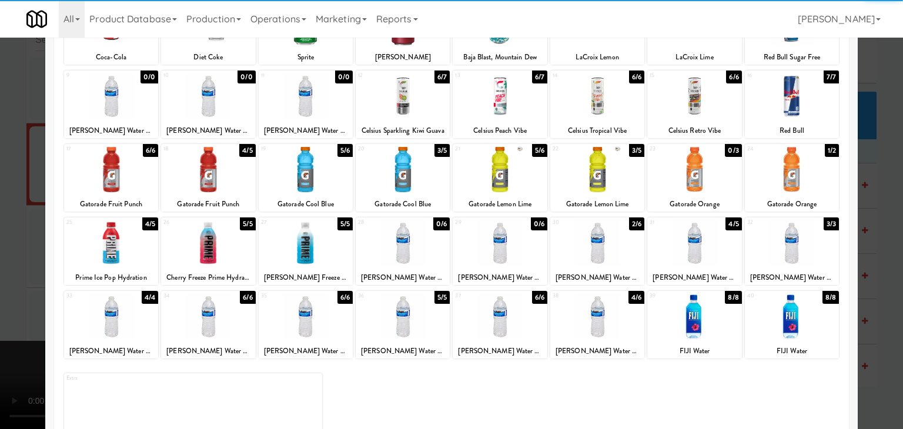
click at [307, 172] on div at bounding box center [306, 169] width 94 height 45
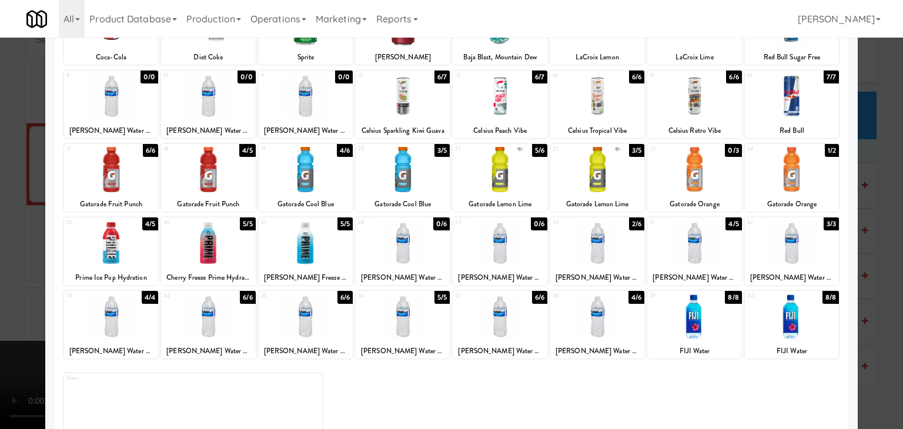
click at [613, 334] on div at bounding box center [598, 316] width 94 height 45
drag, startPoint x: 0, startPoint y: 265, endPoint x: 127, endPoint y: 274, distance: 127.4
click at [1, 265] on div at bounding box center [451, 214] width 903 height 429
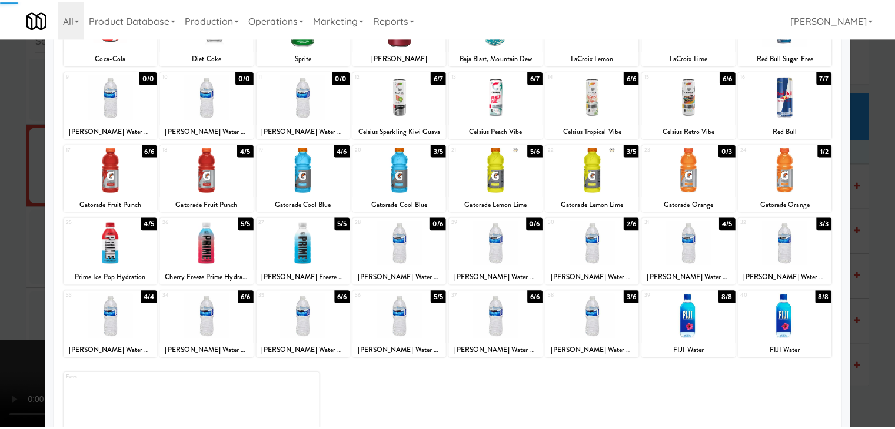
scroll to position [10786, 0]
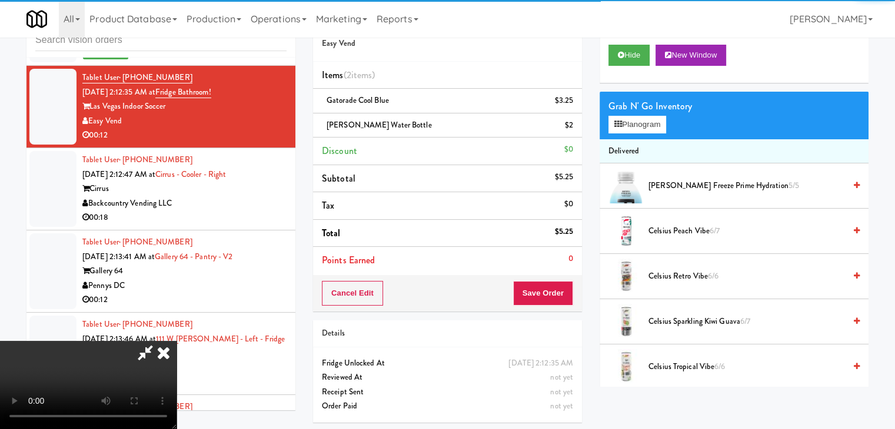
drag, startPoint x: 435, startPoint y: 308, endPoint x: 426, endPoint y: 309, distance: 9.4
click at [176, 341] on video at bounding box center [88, 385] width 176 height 88
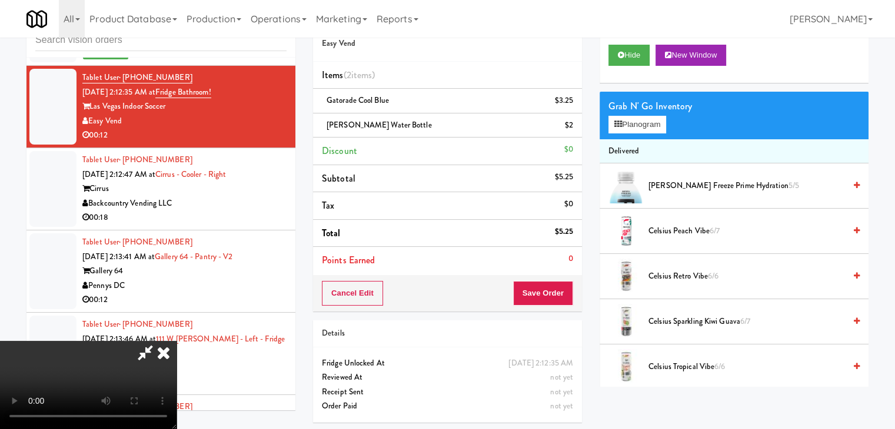
click at [176, 341] on video at bounding box center [88, 385] width 176 height 88
click at [176, 341] on icon at bounding box center [164, 353] width 26 height 24
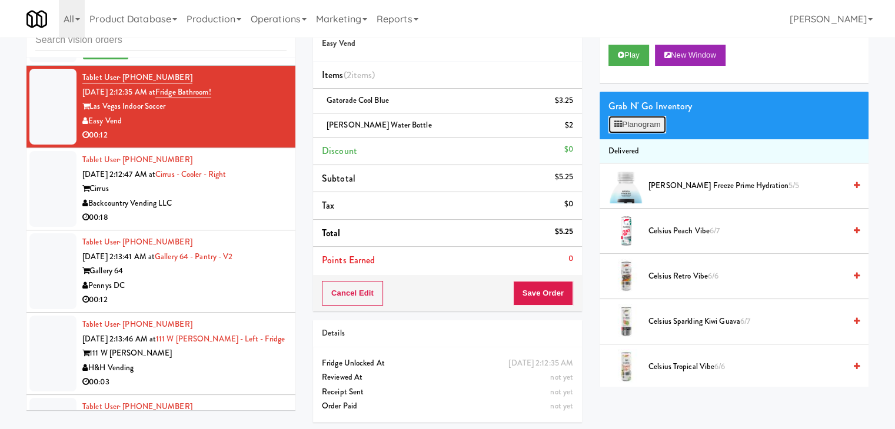
click at [636, 120] on button "Planogram" at bounding box center [637, 125] width 58 height 18
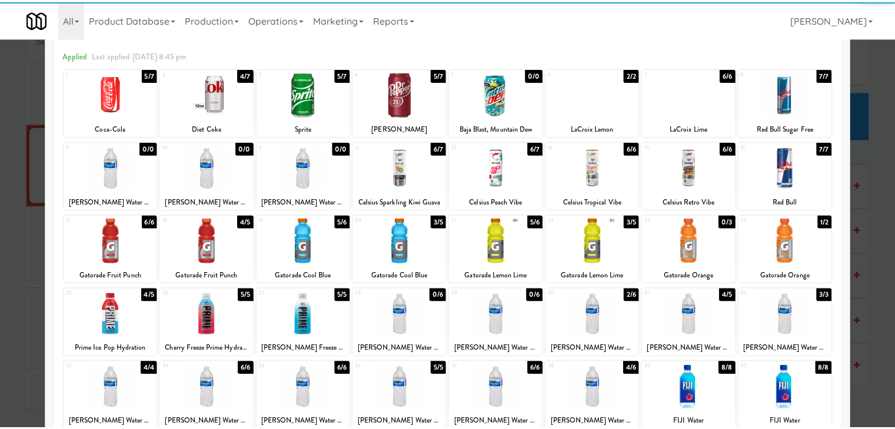
scroll to position [59, 0]
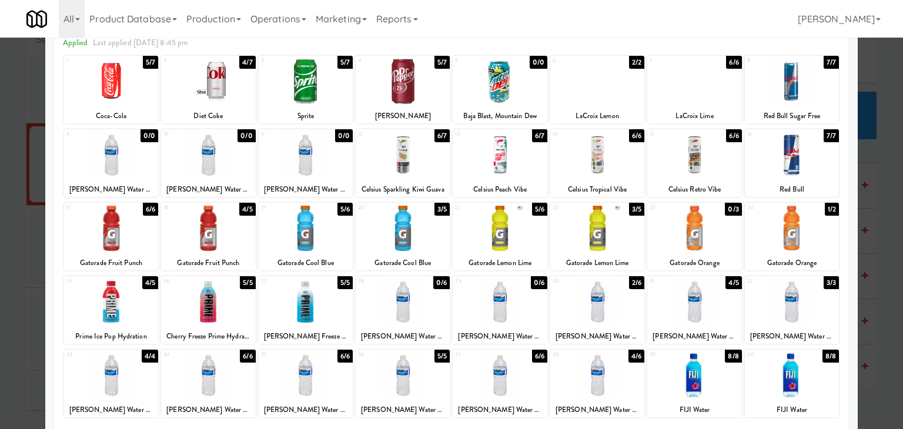
click at [695, 395] on div at bounding box center [695, 375] width 94 height 45
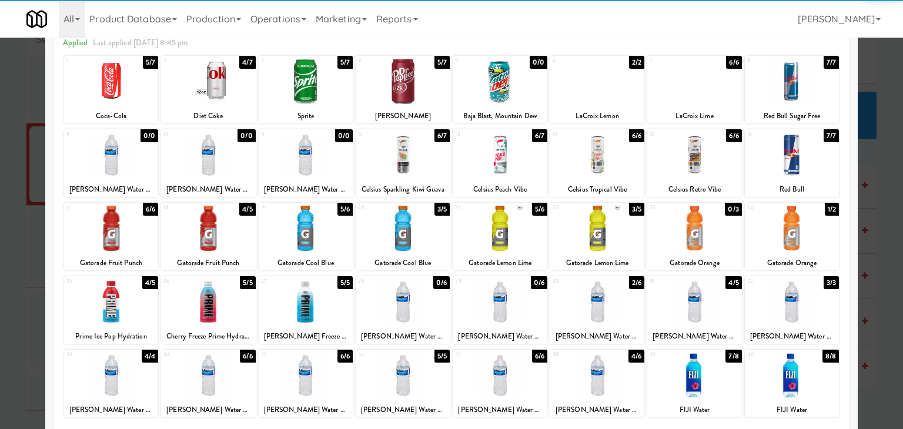
drag, startPoint x: 0, startPoint y: 297, endPoint x: 21, endPoint y: 291, distance: 22.1
click at [0, 297] on div at bounding box center [451, 214] width 903 height 429
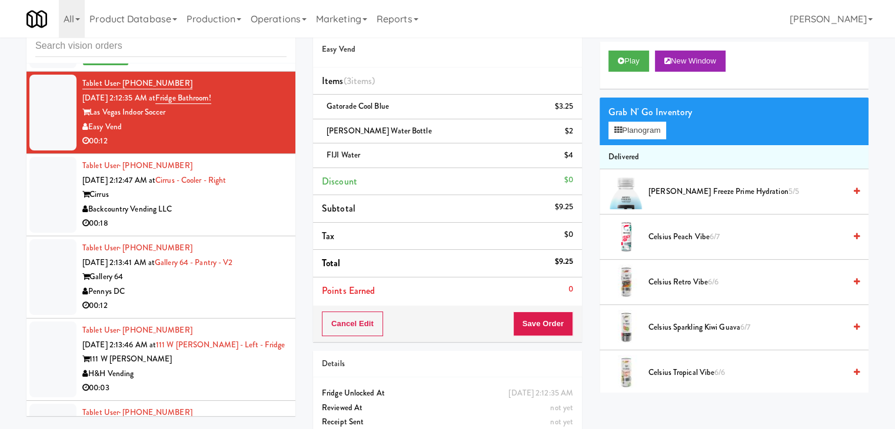
scroll to position [5, 0]
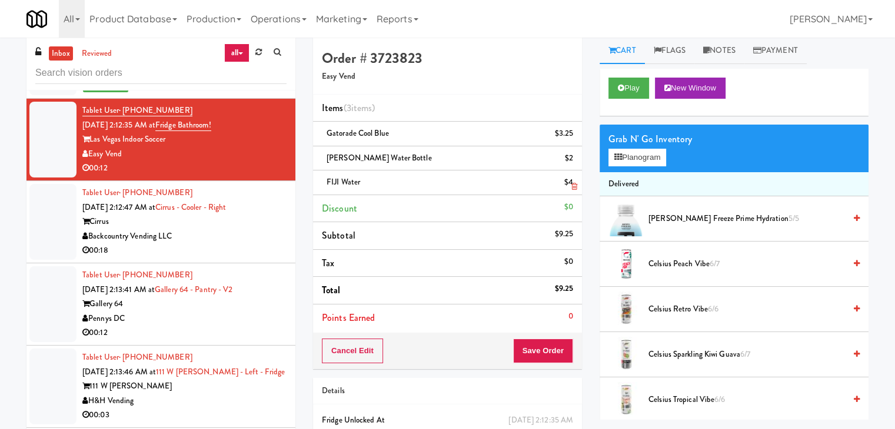
click at [571, 163] on icon at bounding box center [574, 163] width 6 height 8
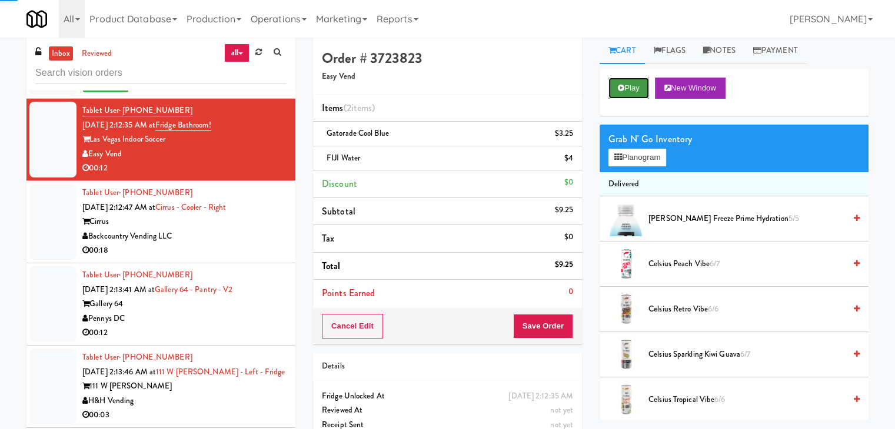
click
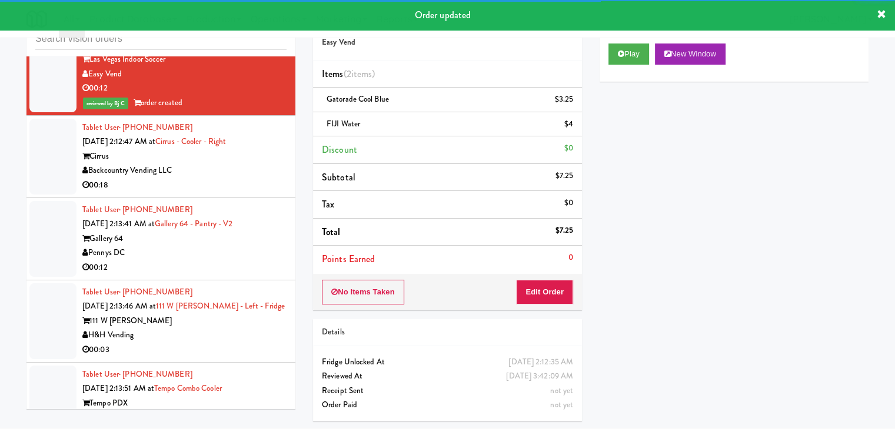
scroll to position [10904, 0]
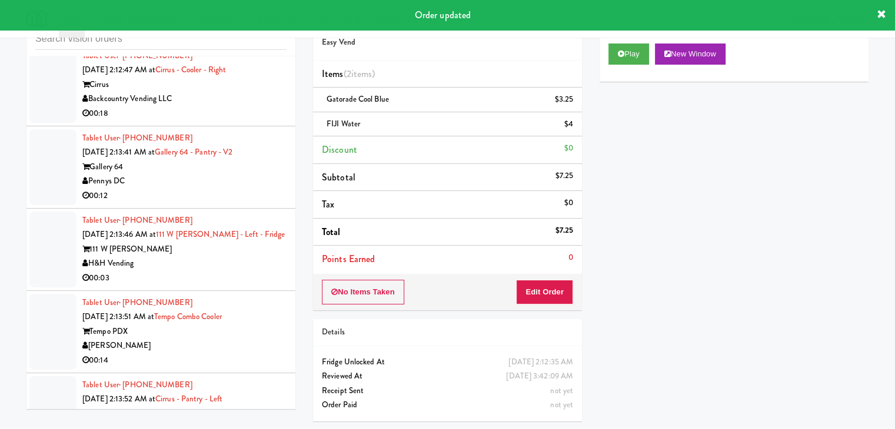
drag, startPoint x: 245, startPoint y: 178, endPoint x: 257, endPoint y: 179, distance: 11.9
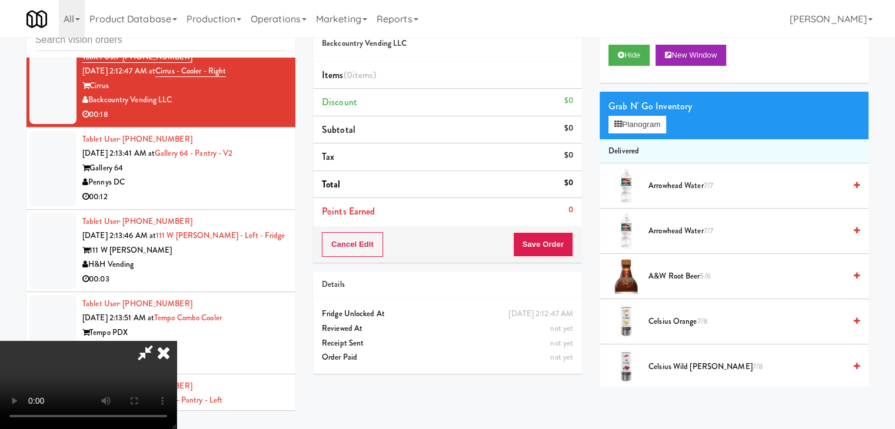
scroll to position [10846, 0]
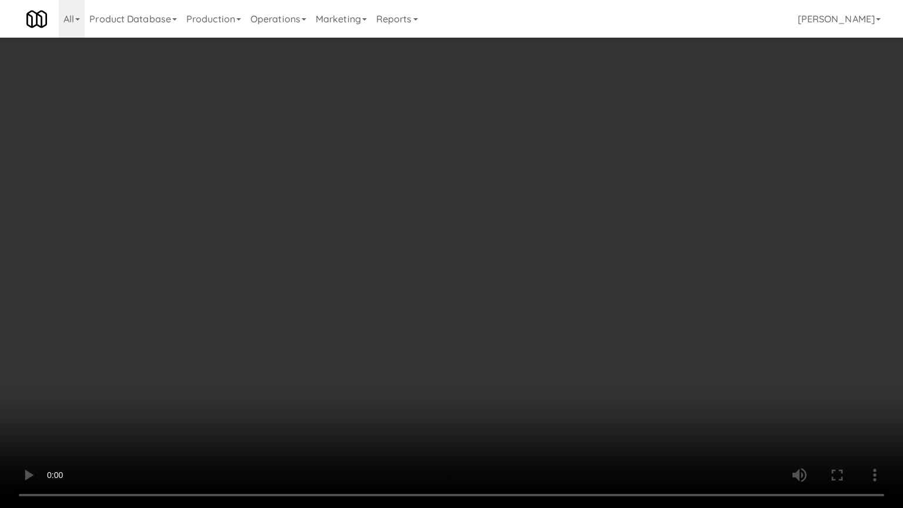
click at [616, 225] on video at bounding box center [451, 254] width 903 height 508
click at [615, 226] on video at bounding box center [451, 254] width 903 height 508
click at [618, 212] on video at bounding box center [451, 254] width 903 height 508
click at [614, 210] on video at bounding box center [451, 254] width 903 height 508
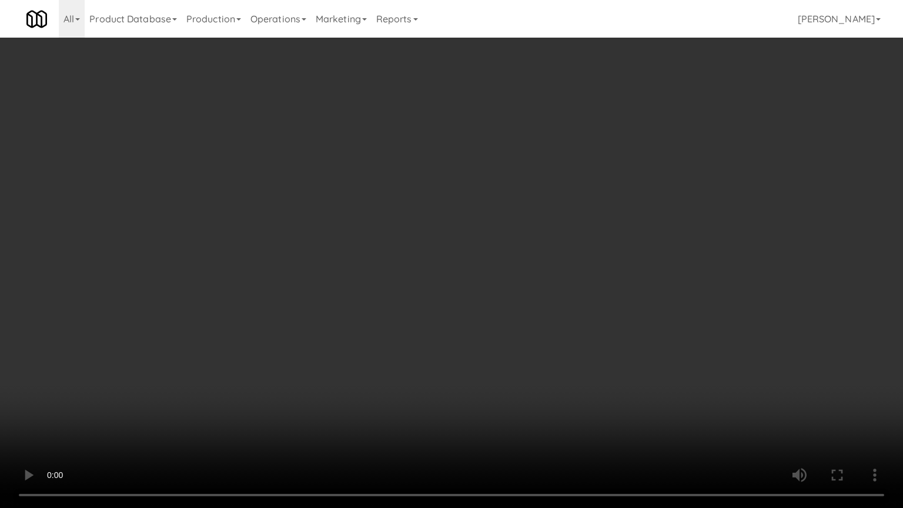
click at [614, 210] on video at bounding box center [451, 254] width 903 height 508
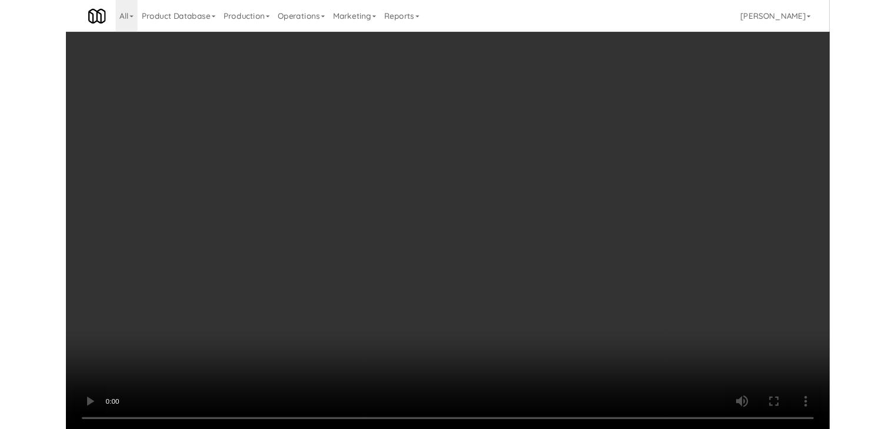
scroll to position [10904, 0]
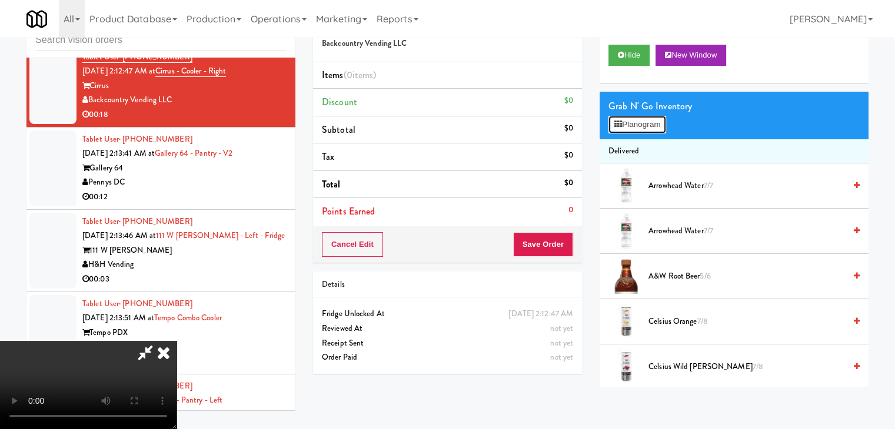
drag, startPoint x: 646, startPoint y: 119, endPoint x: 647, endPoint y: 132, distance: 13.0
click at [646, 119] on button "Planogram" at bounding box center [637, 125] width 58 height 18
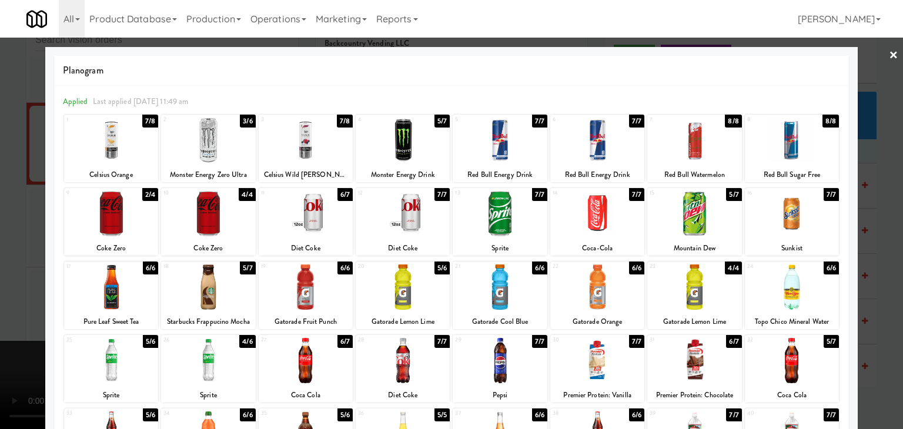
drag, startPoint x: 505, startPoint y: 284, endPoint x: 506, endPoint y: 274, distance: 10.1
click at [505, 281] on div at bounding box center [500, 287] width 94 height 45
click at [0, 381] on div at bounding box center [451, 214] width 903 height 429
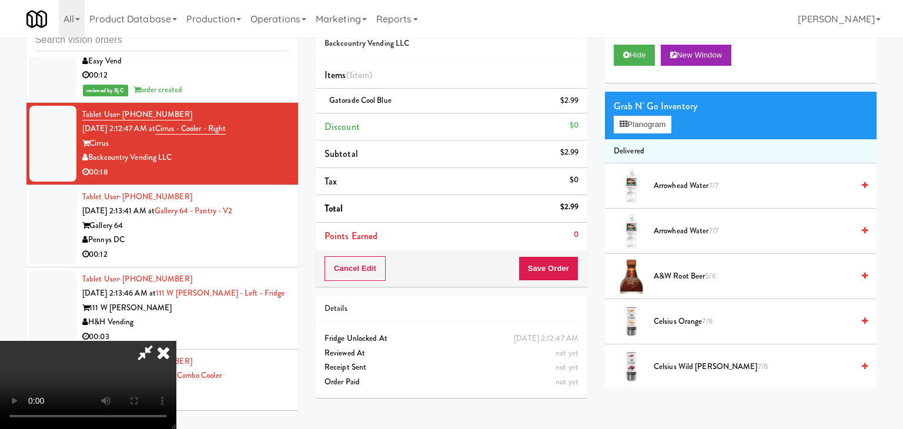
scroll to position [10904, 0]
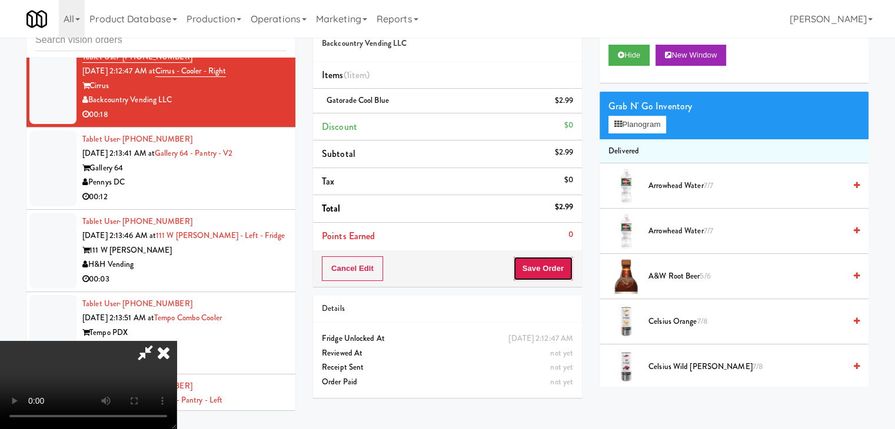
click at [558, 275] on button "Save Order" at bounding box center [543, 268] width 60 height 25
click at [559, 274] on button "Save Order" at bounding box center [543, 268] width 60 height 25
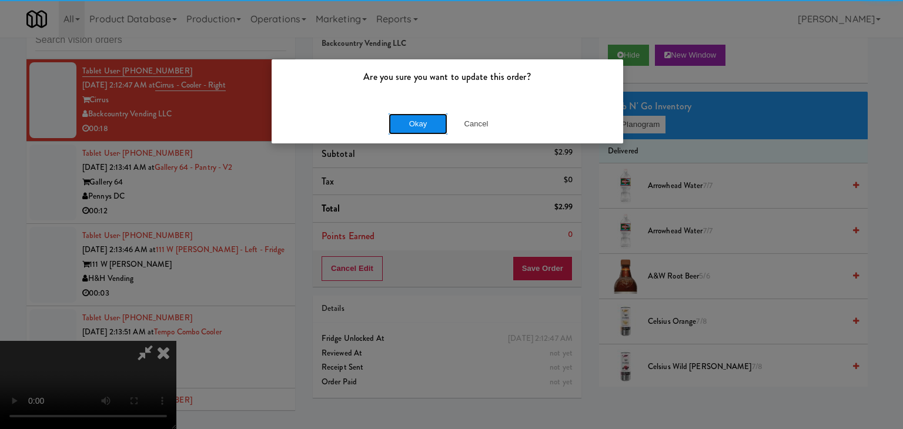
click at [425, 128] on button "Okay" at bounding box center [418, 124] width 59 height 21
click at [424, 128] on div "Okay Cancel" at bounding box center [448, 123] width 352 height 39
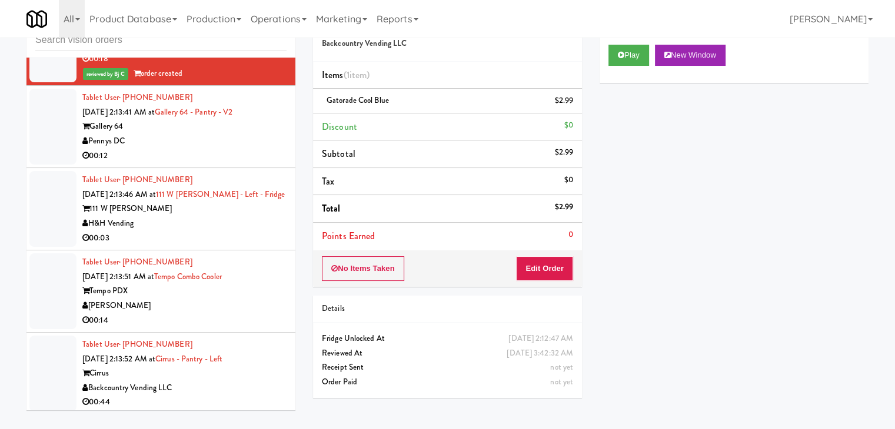
scroll to position [11080, 0]
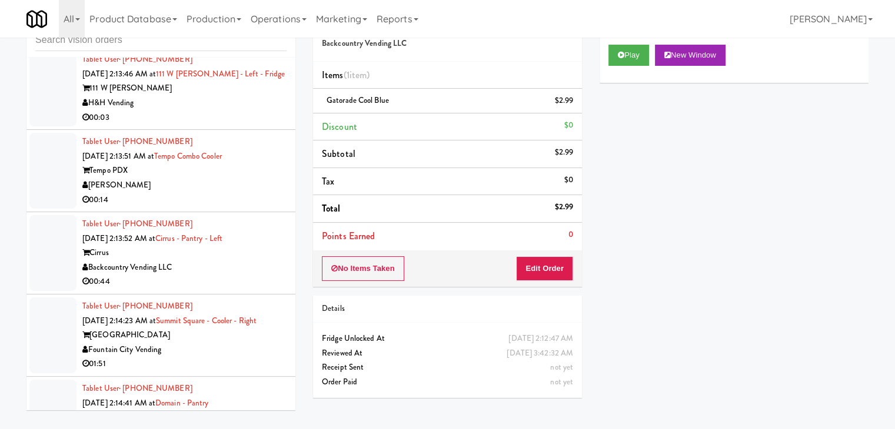
drag, startPoint x: 212, startPoint y: 102, endPoint x: 212, endPoint y: 116, distance: 14.7
click at [214, 28] on div "Pennys DC" at bounding box center [184, 21] width 204 height 15
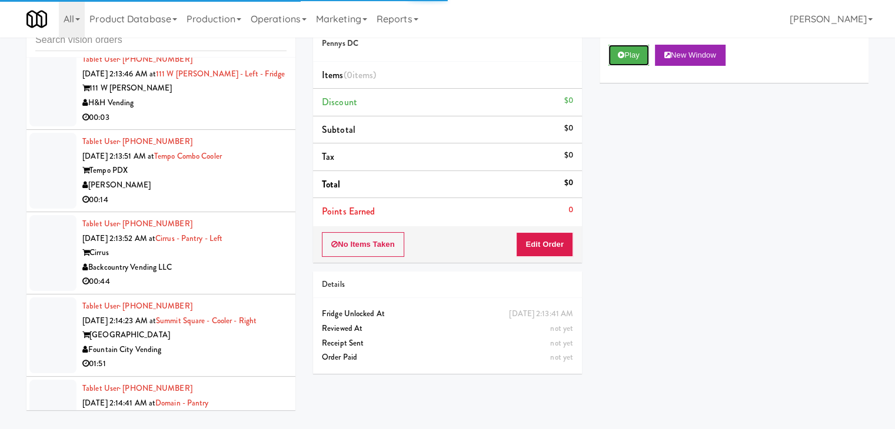
click at [635, 62] on button "Play" at bounding box center [628, 55] width 41 height 21
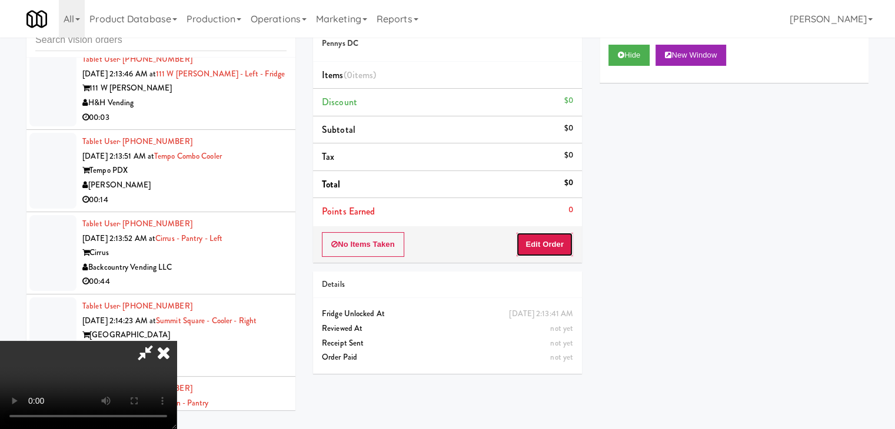
click at [546, 240] on button "Edit Order" at bounding box center [544, 244] width 57 height 25
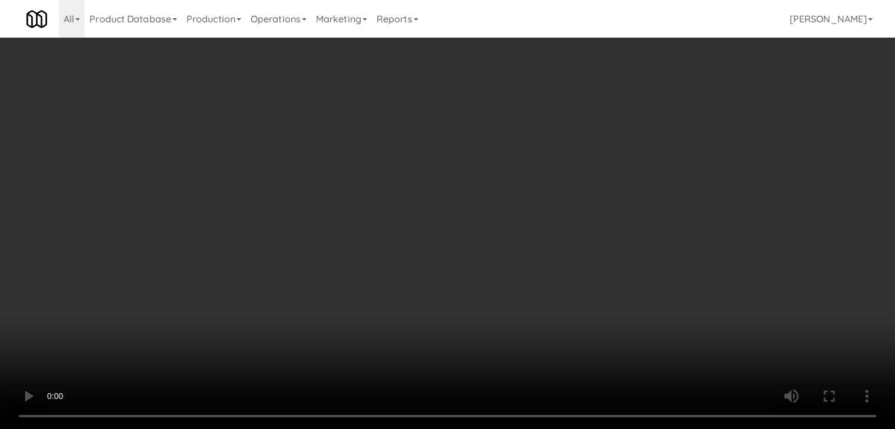
scroll to position [11022, 0]
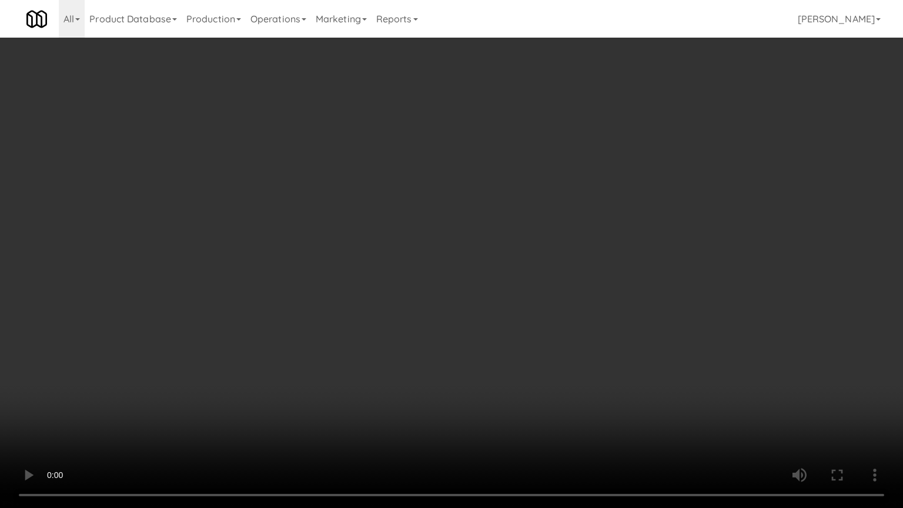
click at [563, 312] on video at bounding box center [451, 254] width 903 height 508
drag, startPoint x: 558, startPoint y: 312, endPoint x: 551, endPoint y: 310, distance: 6.7
click at [558, 311] on video at bounding box center [451, 254] width 903 height 508
click at [553, 306] on video at bounding box center [451, 254] width 903 height 508
click at [554, 305] on video at bounding box center [451, 254] width 903 height 508
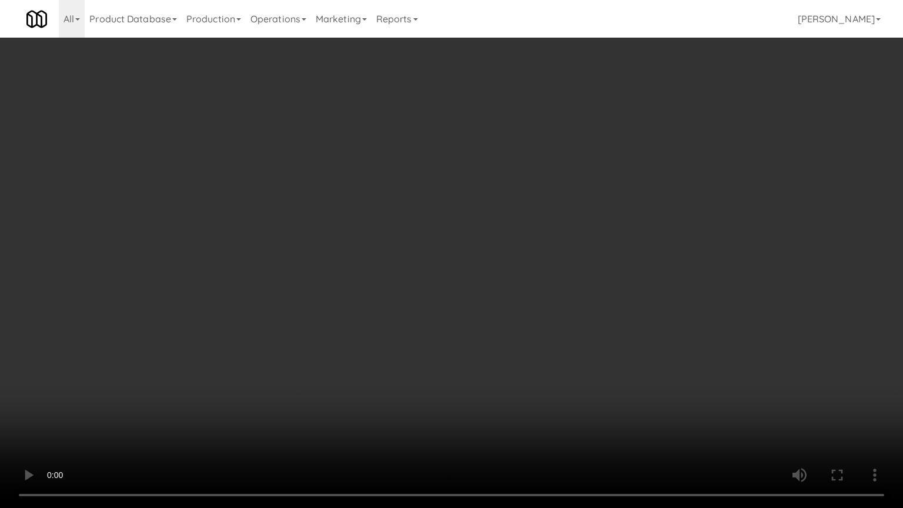
click at [554, 305] on video at bounding box center [451, 254] width 903 height 508
click at [555, 304] on video at bounding box center [451, 254] width 903 height 508
click at [559, 296] on video at bounding box center [451, 254] width 903 height 508
click at [548, 296] on video at bounding box center [451, 254] width 903 height 508
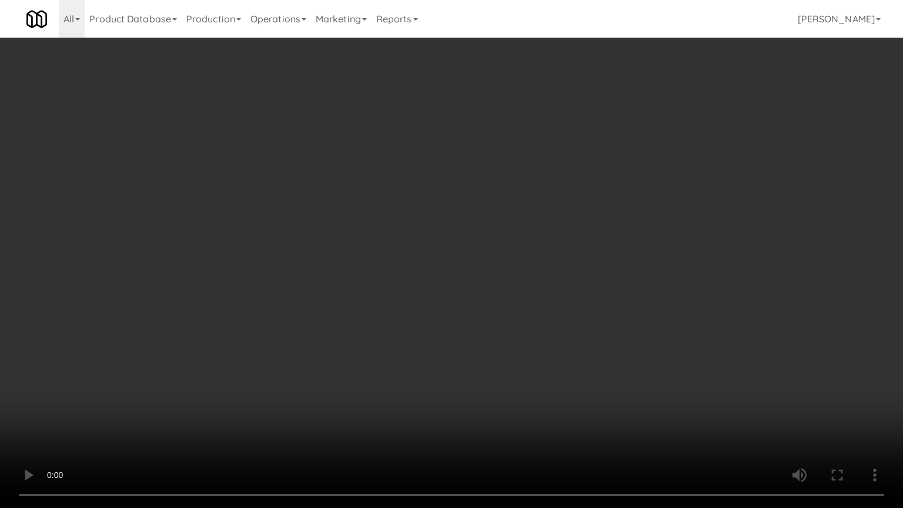
click at [548, 296] on video at bounding box center [451, 254] width 903 height 508
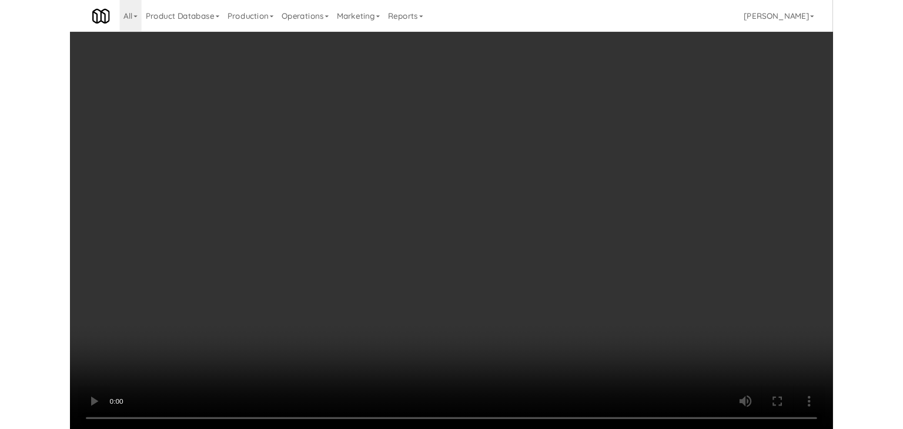
scroll to position [11080, 0]
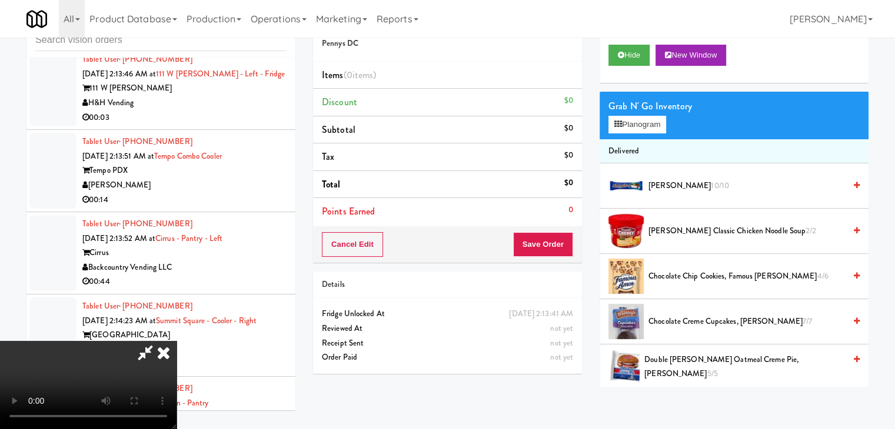
drag, startPoint x: 456, startPoint y: 225, endPoint x: 464, endPoint y: 221, distance: 8.5
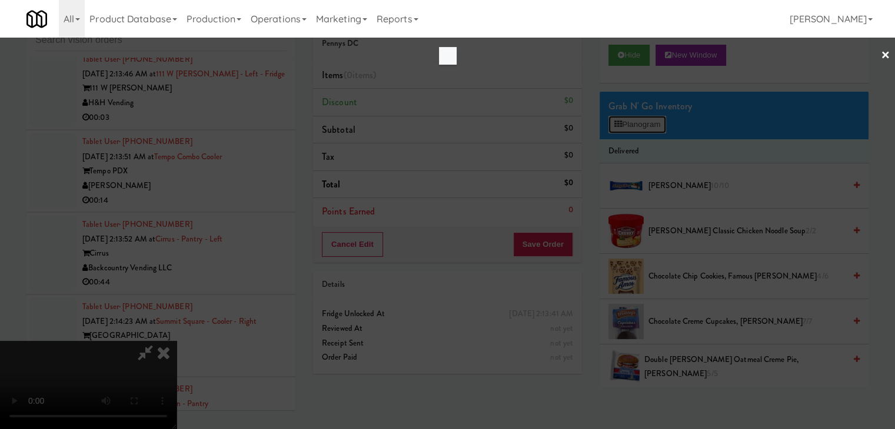
scroll to position [11022, 0]
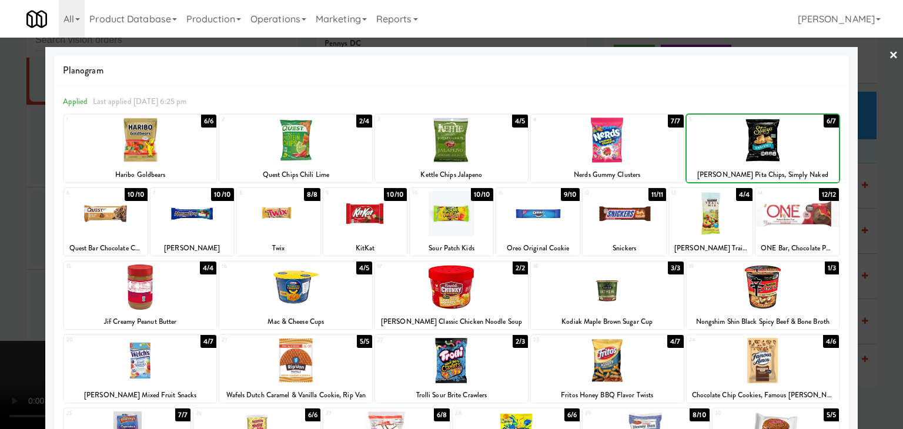
click at [673, 241] on div "13 4/4 [PERSON_NAME] Trail Mix" at bounding box center [711, 222] width 84 height 68
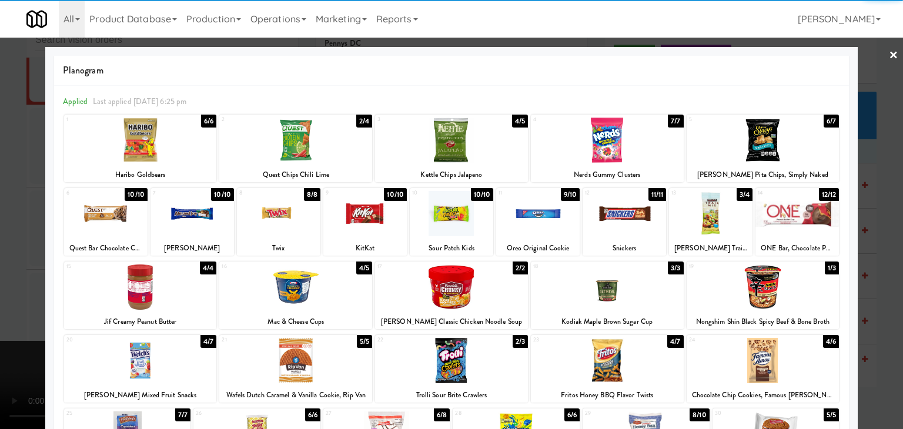
click at [0, 241] on div at bounding box center [451, 214] width 903 height 429
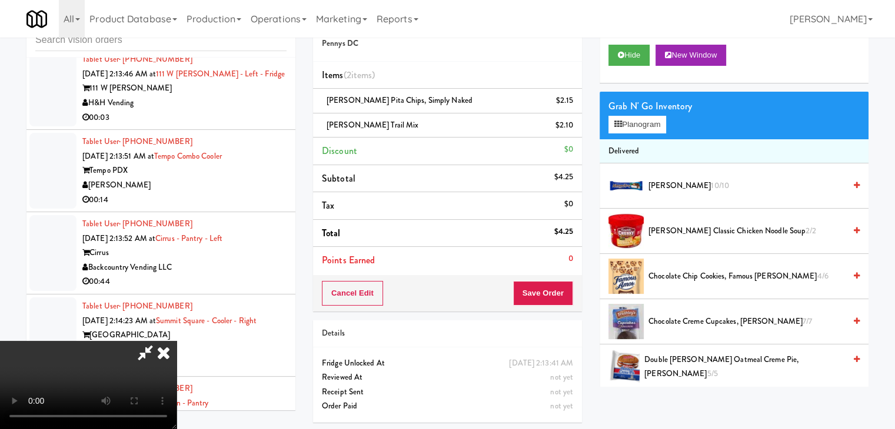
click at [176, 341] on video at bounding box center [88, 385] width 176 height 88
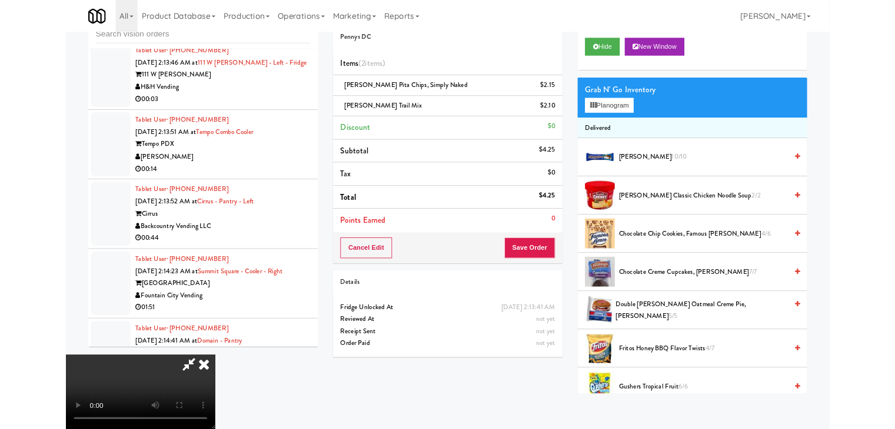
scroll to position [11022, 0]
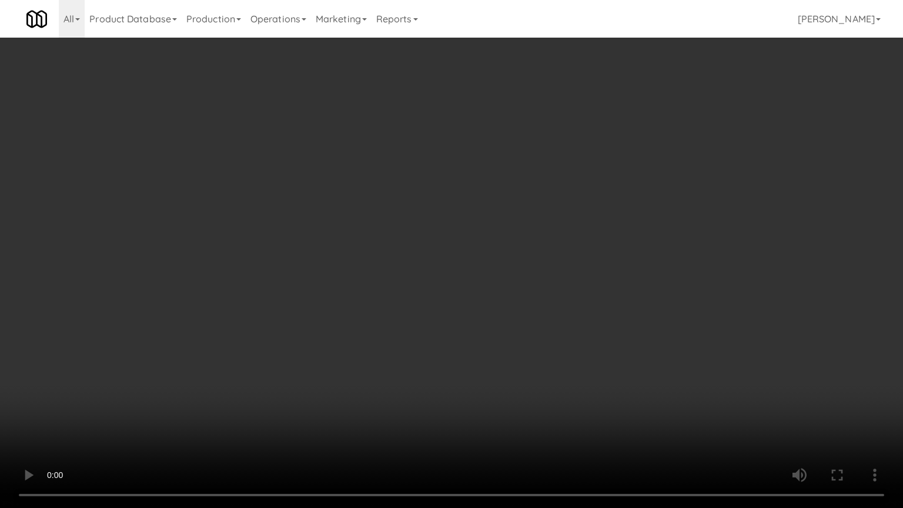
click at [576, 394] on video at bounding box center [451, 254] width 903 height 508
click at [645, 379] on video at bounding box center [451, 254] width 903 height 508
drag, startPoint x: 645, startPoint y: 377, endPoint x: 638, endPoint y: 379, distance: 7.3
click at [645, 378] on video at bounding box center [451, 254] width 903 height 508
click at [649, 361] on video at bounding box center [451, 254] width 903 height 508
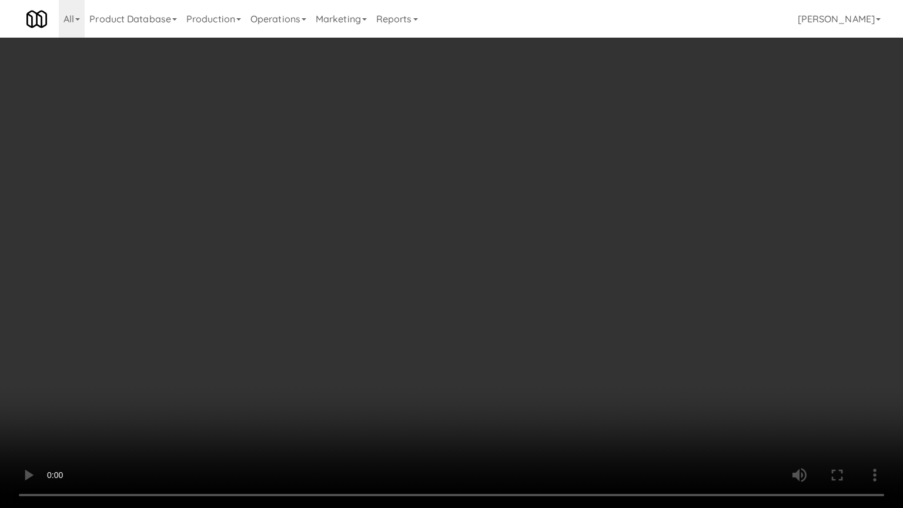
click at [641, 358] on video at bounding box center [451, 254] width 903 height 508
drag, startPoint x: 612, startPoint y: 353, endPoint x: 609, endPoint y: 299, distance: 54.2
click at [611, 353] on video at bounding box center [451, 254] width 903 height 508
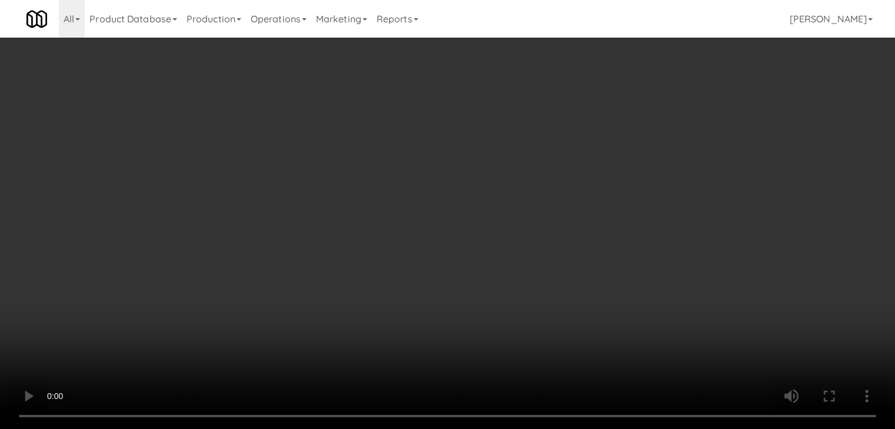
click at [548, 289] on div "Cancel Edit Save Order" at bounding box center [447, 293] width 269 height 36
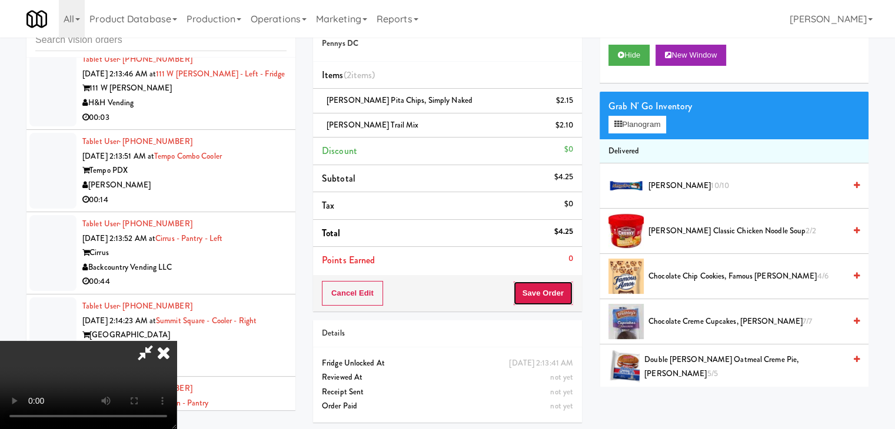
click at [549, 289] on button "Save Order" at bounding box center [543, 293] width 60 height 25
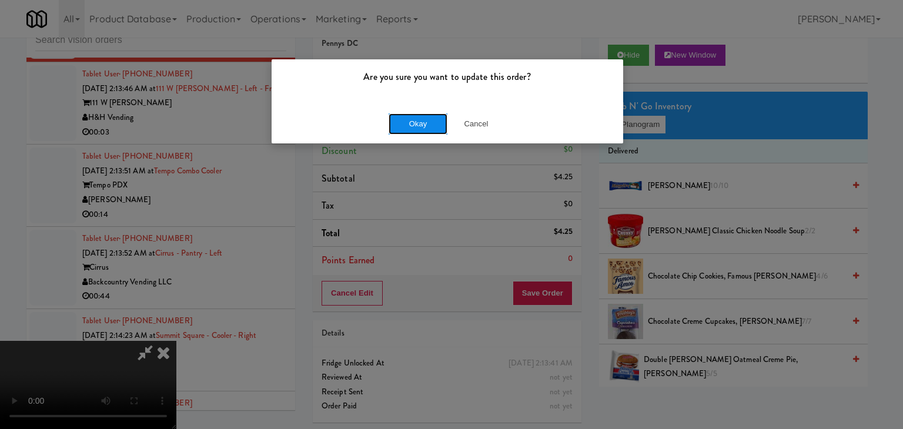
click at [413, 116] on button "Okay" at bounding box center [418, 124] width 59 height 21
click at [413, 119] on button "Okay" at bounding box center [418, 124] width 59 height 21
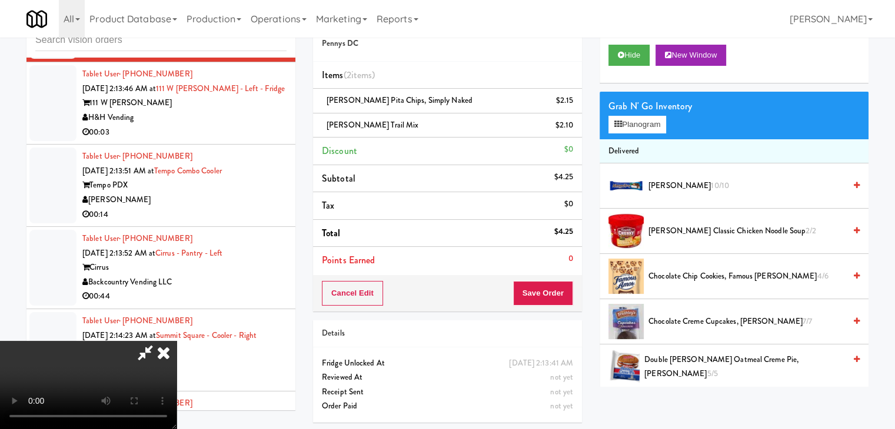
scroll to position [11080, 0]
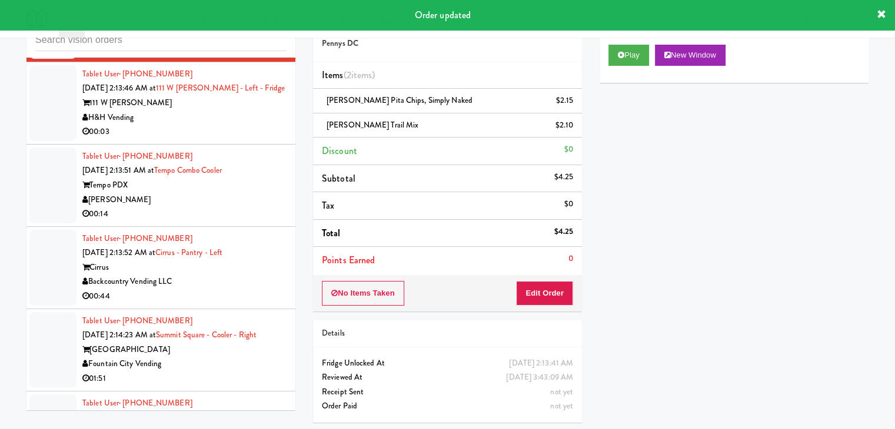
click at [208, 111] on div "111 W [PERSON_NAME]" at bounding box center [184, 103] width 204 height 15
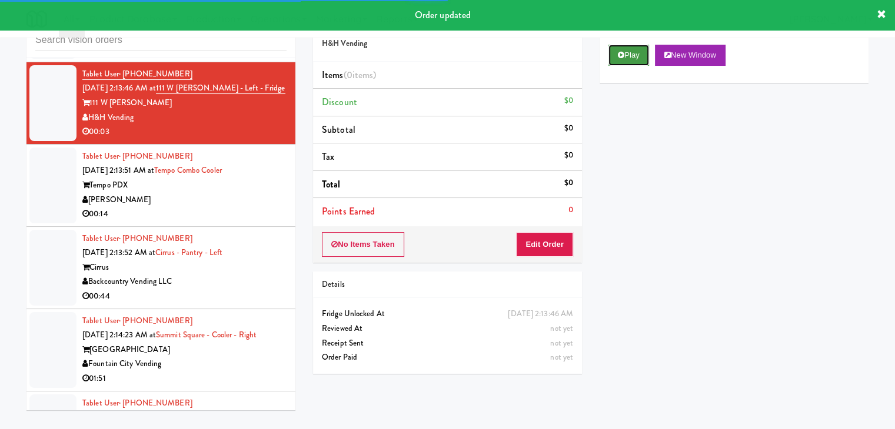
click at [624, 52] on button "Play" at bounding box center [628, 55] width 41 height 21
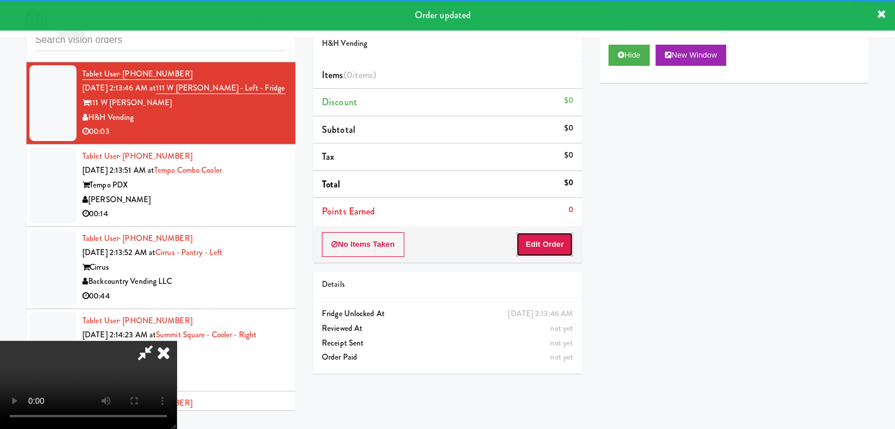
click at [555, 238] on button "Edit Order" at bounding box center [544, 244] width 57 height 25
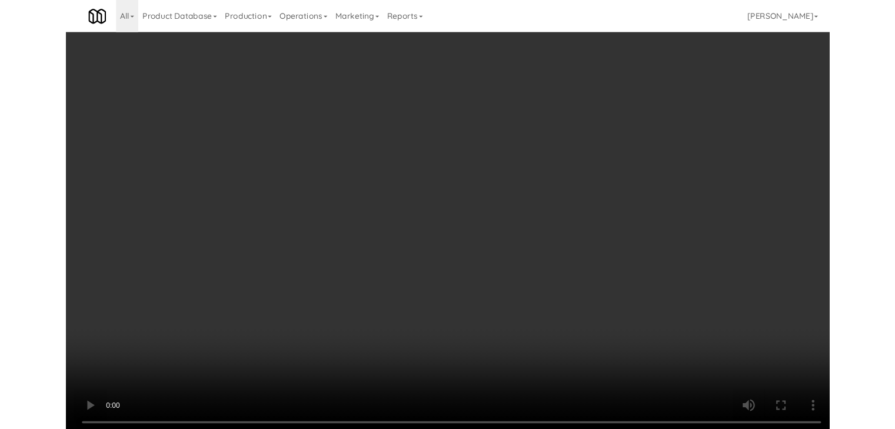
scroll to position [11022, 0]
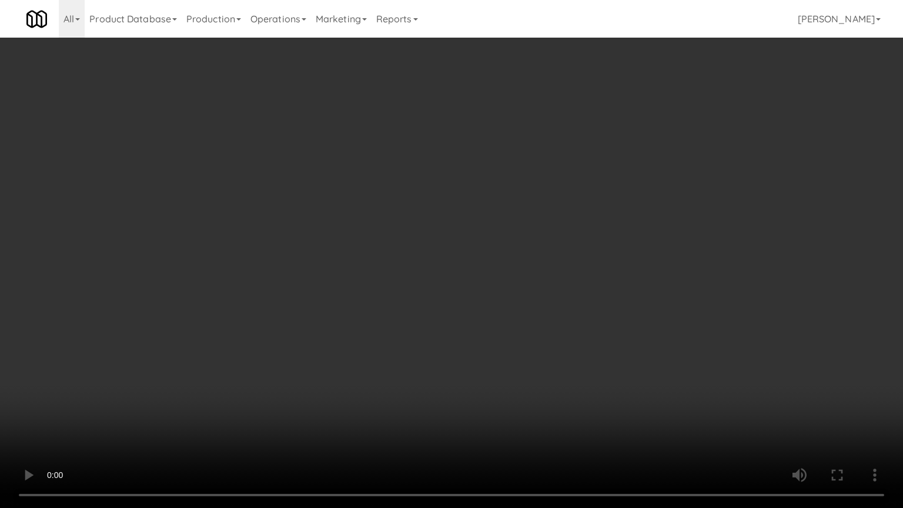
click at [481, 322] on video at bounding box center [451, 254] width 903 height 508
drag, startPoint x: 475, startPoint y: 321, endPoint x: 469, endPoint y: 322, distance: 6.0
click at [471, 322] on video at bounding box center [451, 254] width 903 height 508
click at [488, 310] on video at bounding box center [451, 254] width 903 height 508
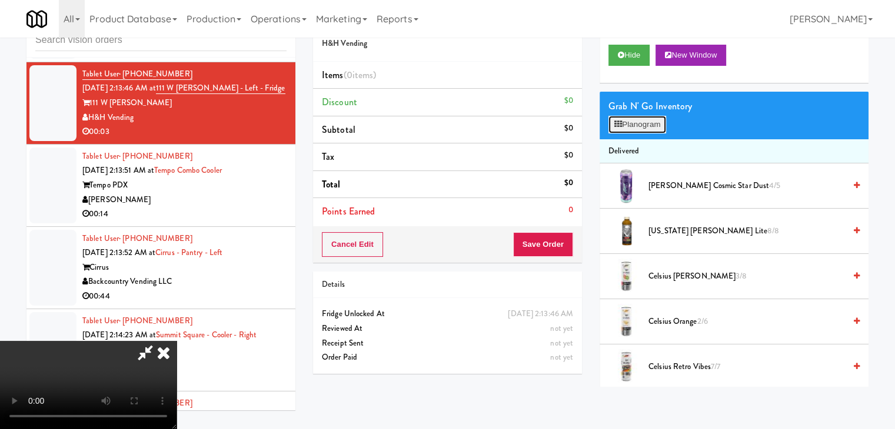
click at [645, 125] on button "Planogram" at bounding box center [637, 125] width 58 height 18
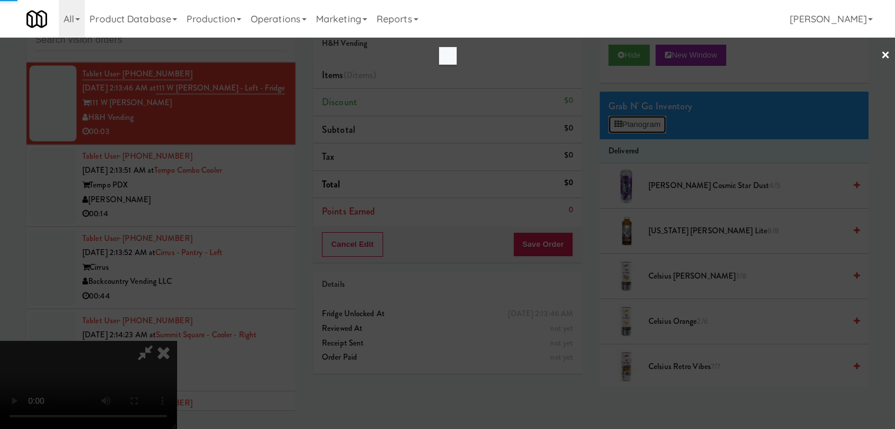
scroll to position [11022, 0]
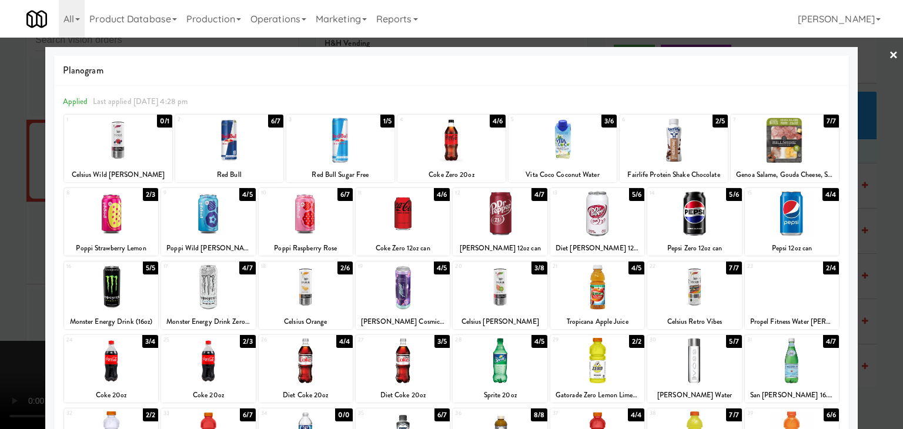
drag, startPoint x: 0, startPoint y: 249, endPoint x: 219, endPoint y: 266, distance: 219.5
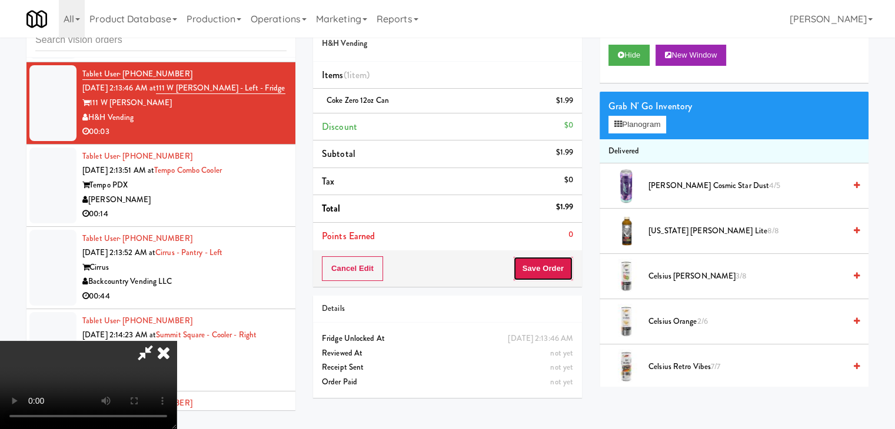
drag, startPoint x: 555, startPoint y: 278, endPoint x: 555, endPoint y: 272, distance: 6.5
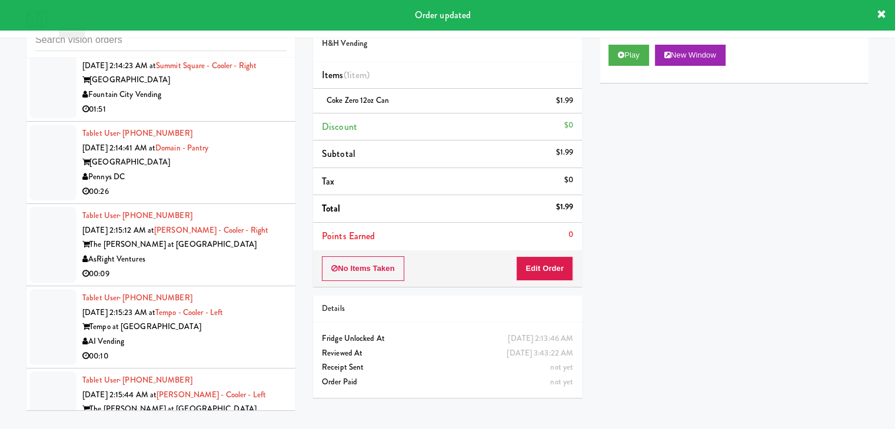
scroll to position [11433, 0]
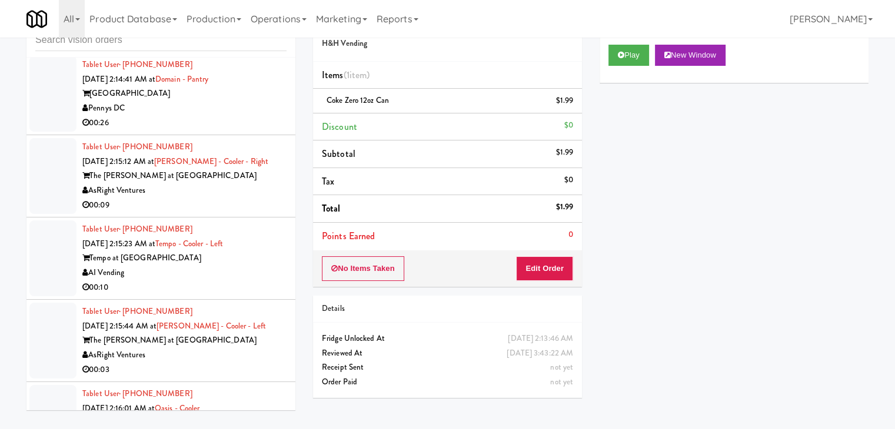
drag, startPoint x: 214, startPoint y: 269, endPoint x: 196, endPoint y: 268, distance: 17.1
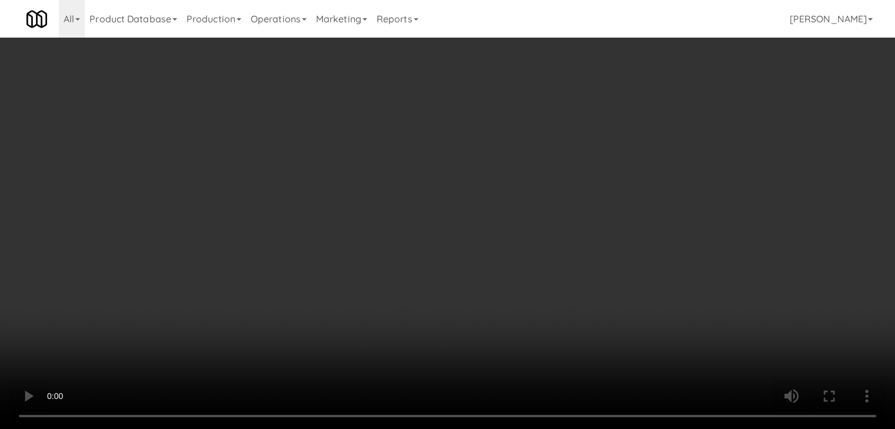
scroll to position [11375, 0]
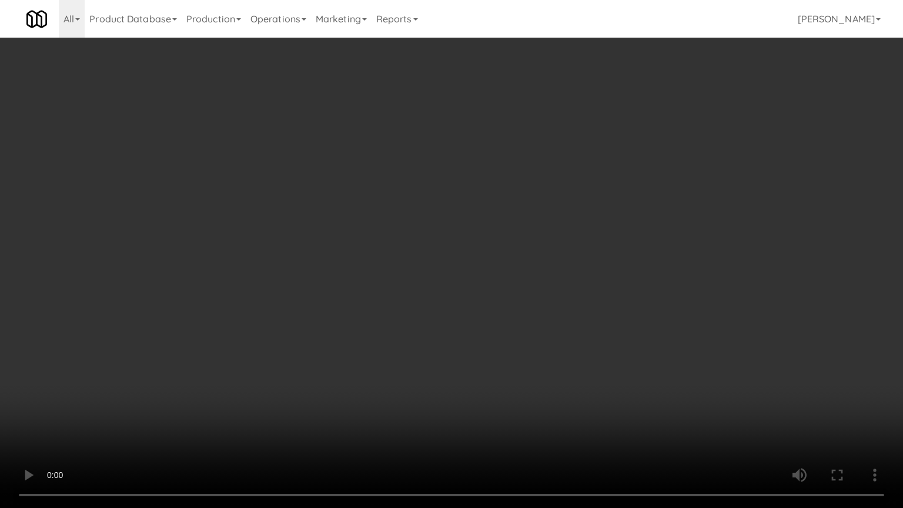
drag, startPoint x: 480, startPoint y: 329, endPoint x: 480, endPoint y: 339, distance: 9.4
drag, startPoint x: 483, startPoint y: 320, endPoint x: 541, endPoint y: 171, distance: 160.4
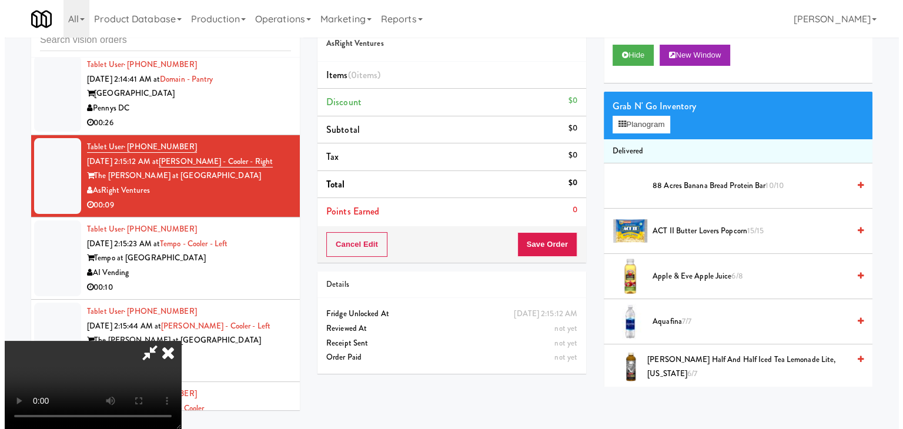
scroll to position [165, 0]
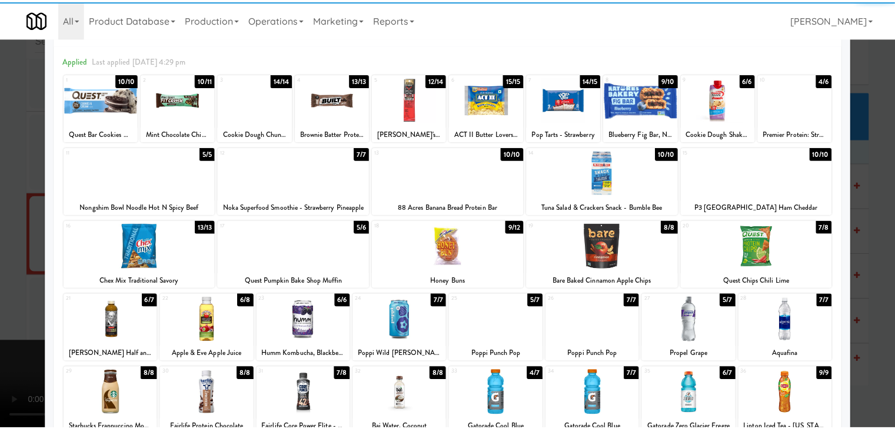
scroll to position [59, 0]
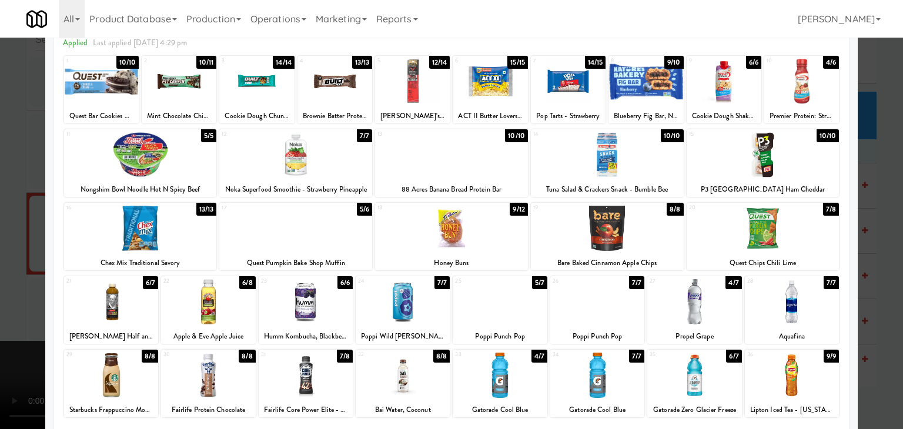
click at [0, 234] on div at bounding box center [451, 214] width 903 height 429
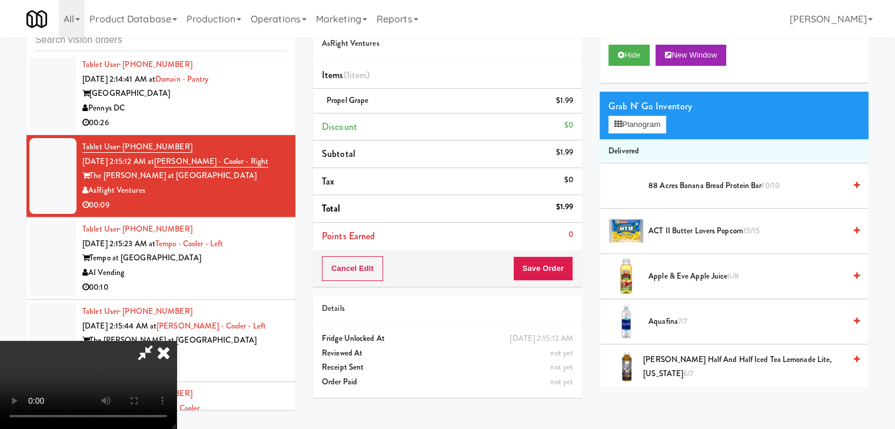
scroll to position [165, 0]
click at [176, 417] on video at bounding box center [88, 385] width 176 height 88
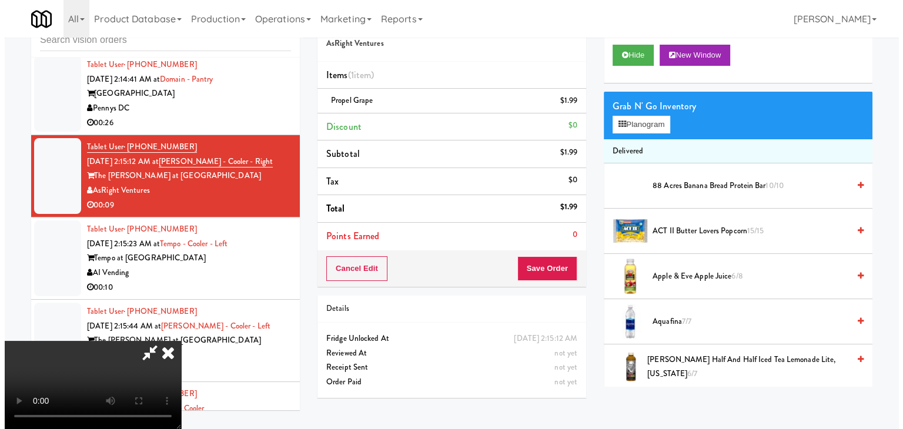
scroll to position [0, 0]
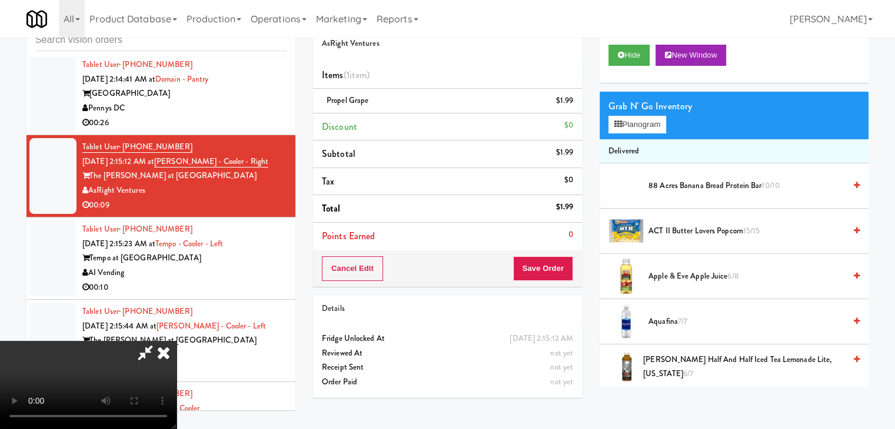
click at [176, 341] on video at bounding box center [88, 385] width 176 height 88
click at [631, 125] on button "Planogram" at bounding box center [637, 125] width 58 height 18
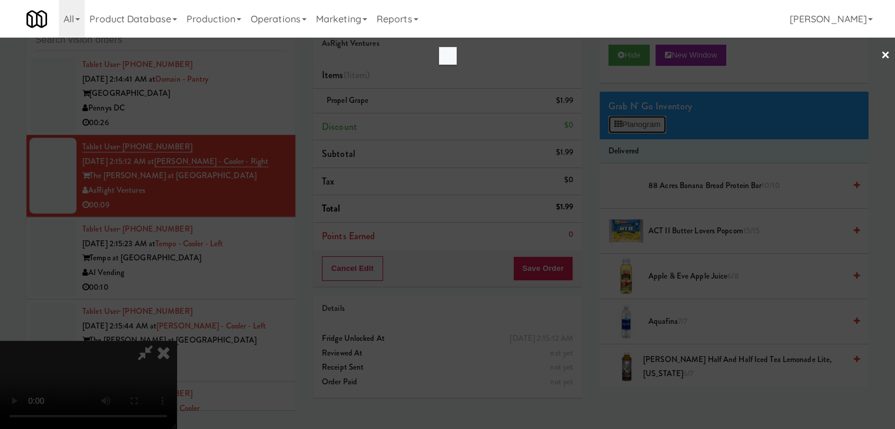
scroll to position [11375, 0]
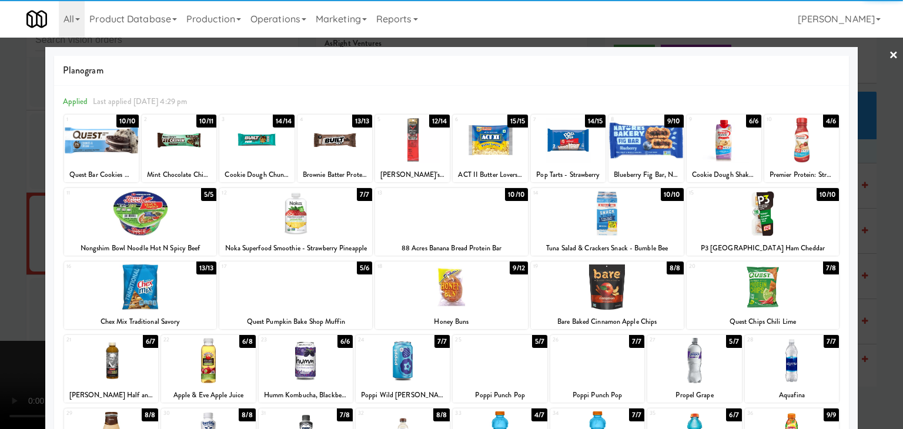
drag, startPoint x: 158, startPoint y: 224, endPoint x: 21, endPoint y: 225, distance: 136.5
click at [158, 224] on div at bounding box center [140, 213] width 153 height 45
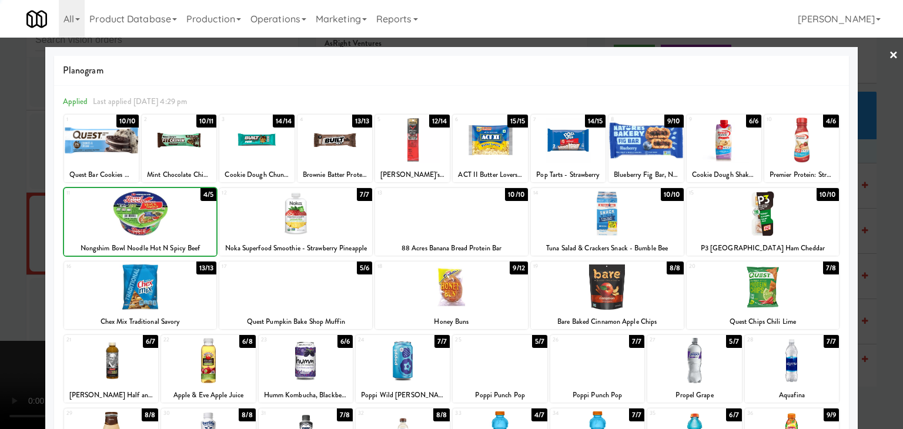
drag, startPoint x: 2, startPoint y: 228, endPoint x: 352, endPoint y: 243, distance: 349.7
click at [2, 228] on div at bounding box center [451, 214] width 903 height 429
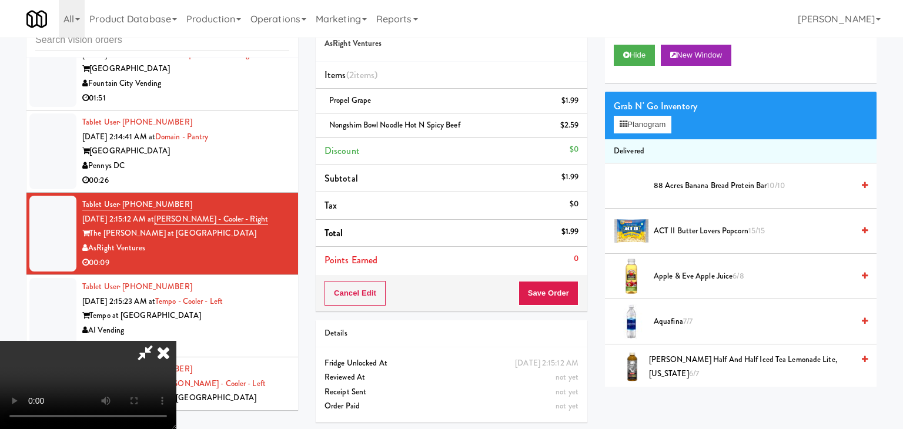
scroll to position [11433, 0]
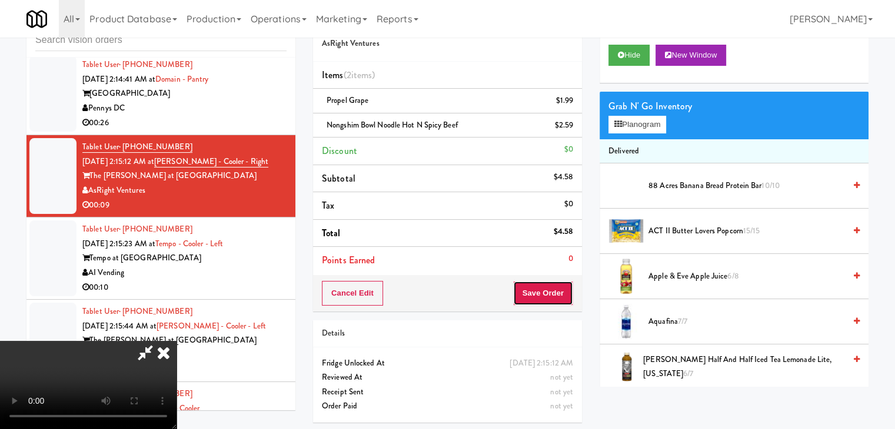
click at [549, 297] on button "Save Order" at bounding box center [543, 293] width 60 height 25
click at [548, 297] on button "Save Order" at bounding box center [543, 293] width 60 height 25
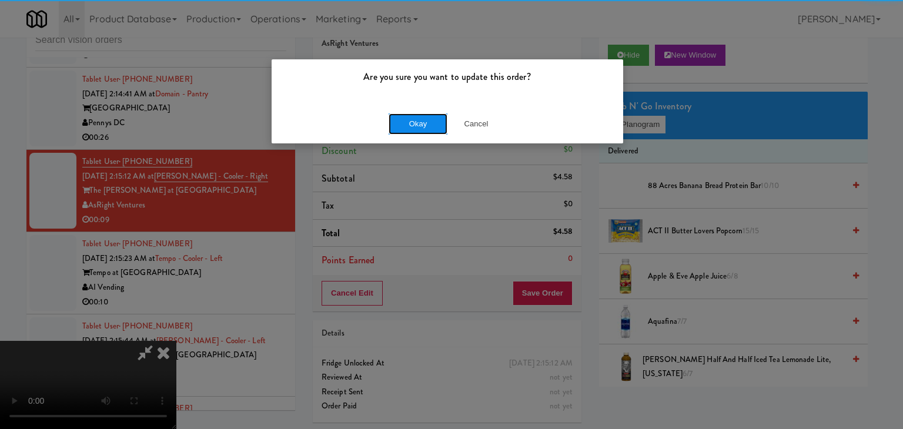
click at [431, 129] on button "Okay" at bounding box center [418, 124] width 59 height 21
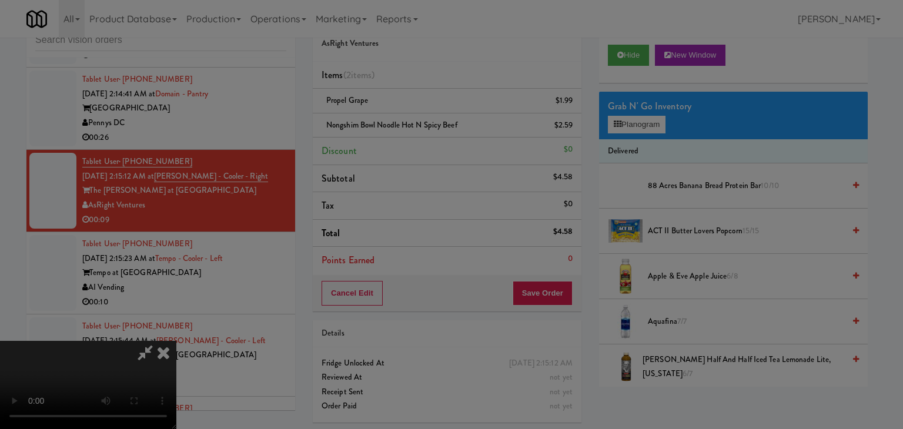
click at [428, 126] on body "Are you sure you want to update this order? Okay Cancel Okay Are you sure you w…" at bounding box center [451, 214] width 903 height 429
click at [428, 126] on div at bounding box center [451, 214] width 903 height 429
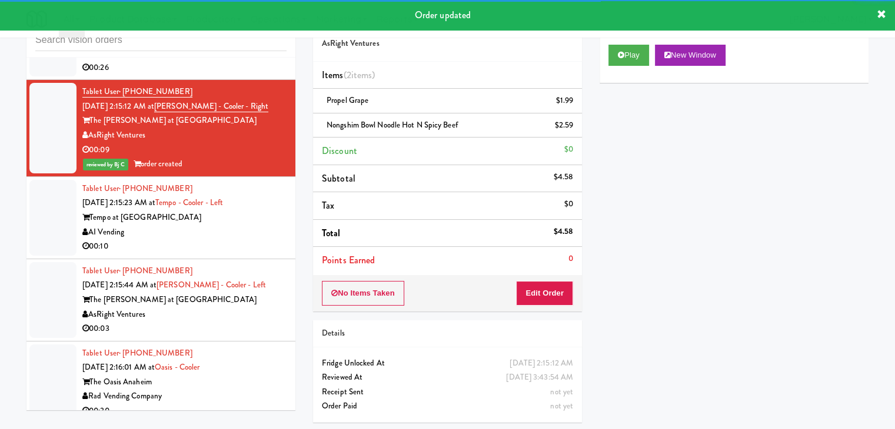
scroll to position [11551, 0]
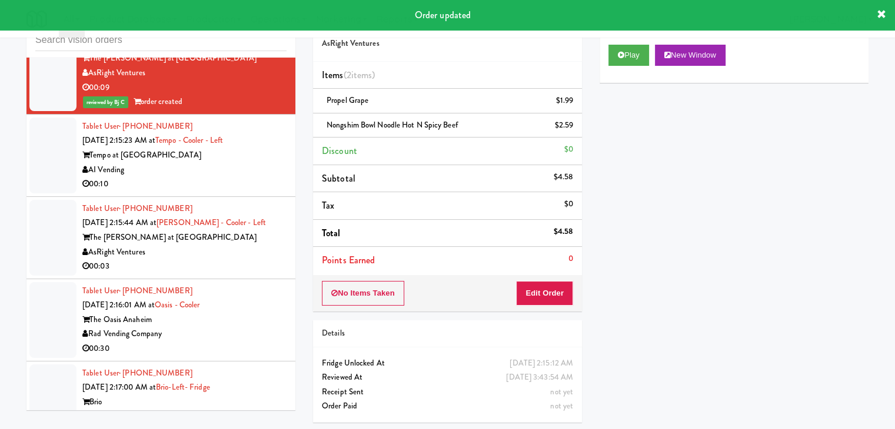
drag, startPoint x: 245, startPoint y: 258, endPoint x: 244, endPoint y: 251, distance: 7.2
click at [245, 192] on div "Tablet User · (541) 324-8495 [DATE] 2:15:23 AM at Tempo - Cooler - Left Tempo a…" at bounding box center [184, 155] width 204 height 72
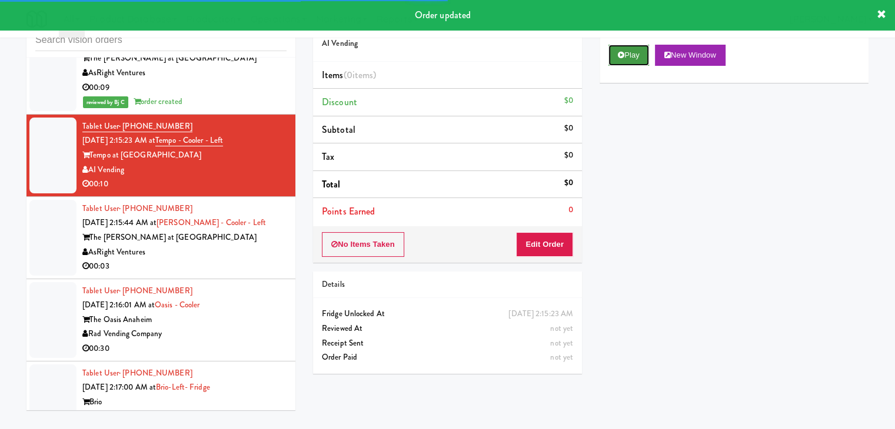
click at [635, 55] on button "Play" at bounding box center [628, 55] width 41 height 21
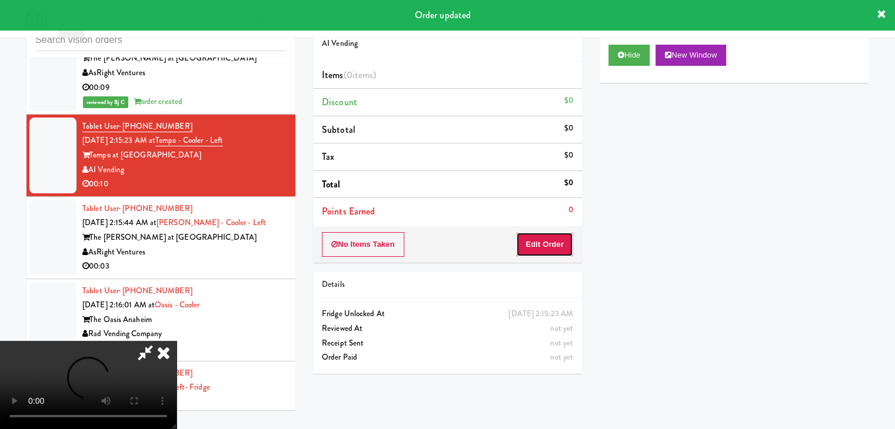
click at [543, 249] on button "Edit Order" at bounding box center [544, 244] width 57 height 25
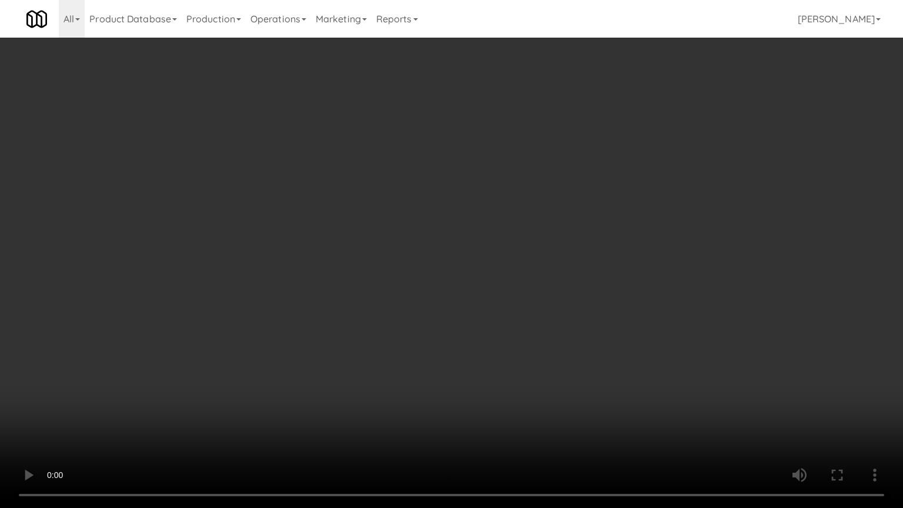
click at [507, 361] on video at bounding box center [451, 254] width 903 height 508
drag, startPoint x: 506, startPoint y: 361, endPoint x: 502, endPoint y: 298, distance: 62.5
click at [502, 358] on video at bounding box center [451, 254] width 903 height 508
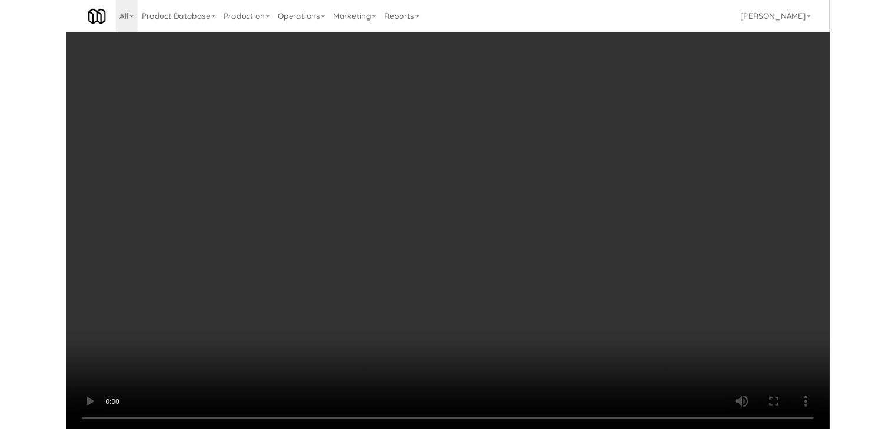
scroll to position [11551, 0]
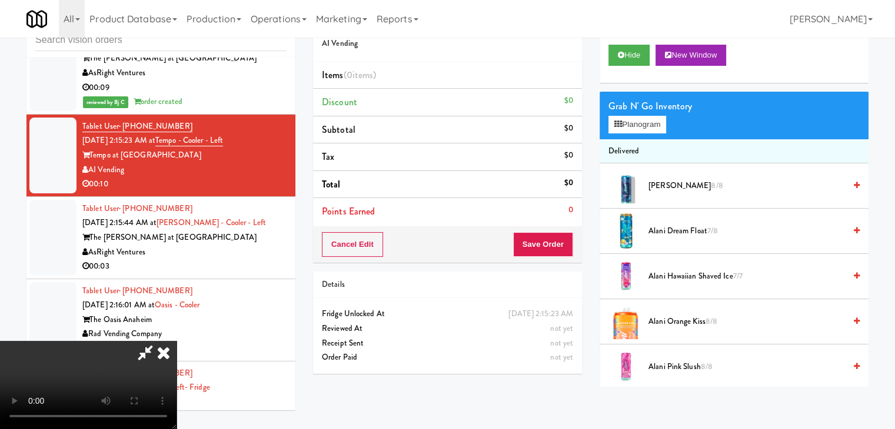
click at [176, 341] on icon at bounding box center [164, 353] width 26 height 24
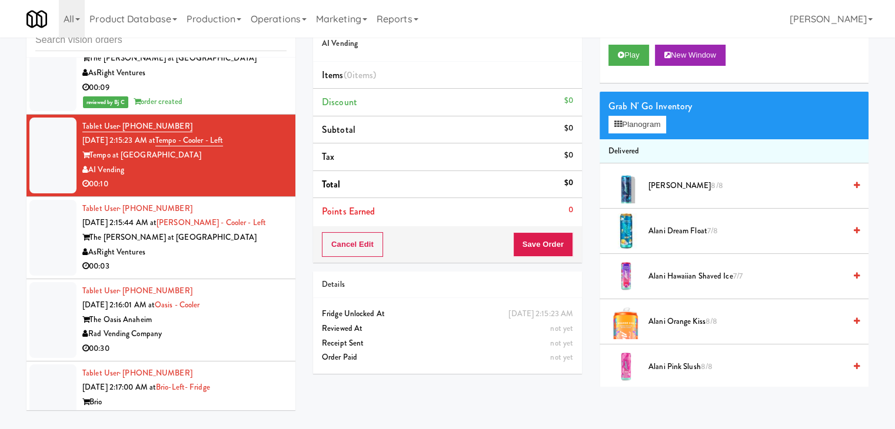
click at [250, 260] on div "AsRight Ventures" at bounding box center [184, 252] width 204 height 15
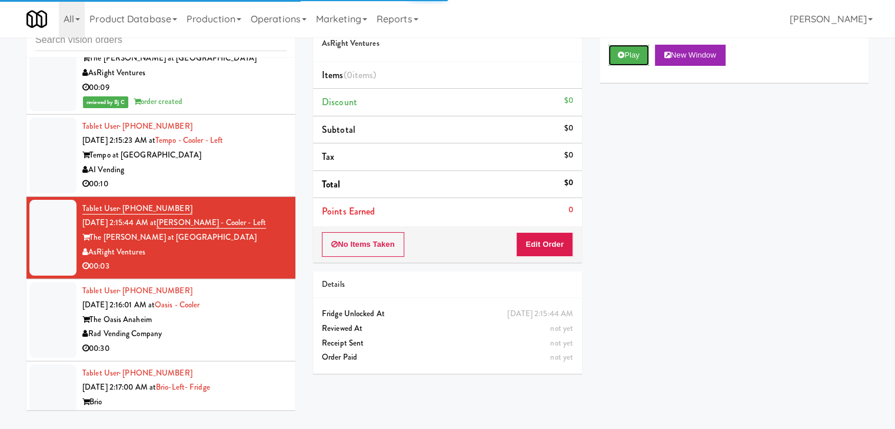
drag, startPoint x: 625, startPoint y: 48, endPoint x: 623, endPoint y: 85, distance: 37.1
click at [625, 48] on button "Play" at bounding box center [628, 55] width 41 height 21
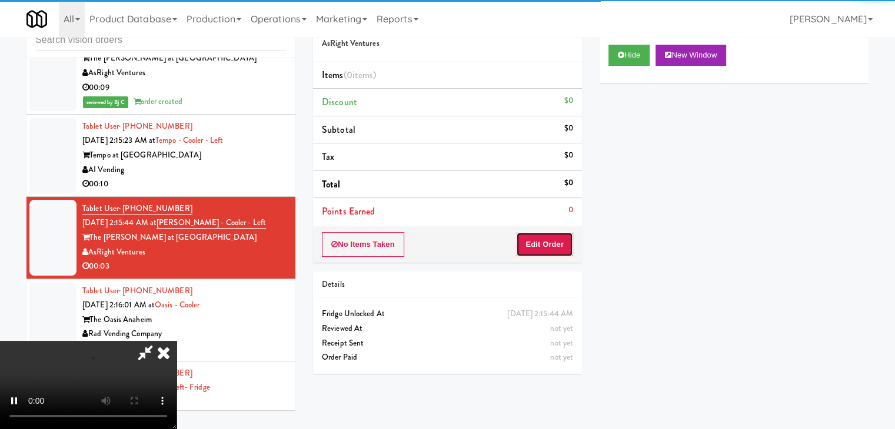
click at [552, 243] on button "Edit Order" at bounding box center [544, 244] width 57 height 25
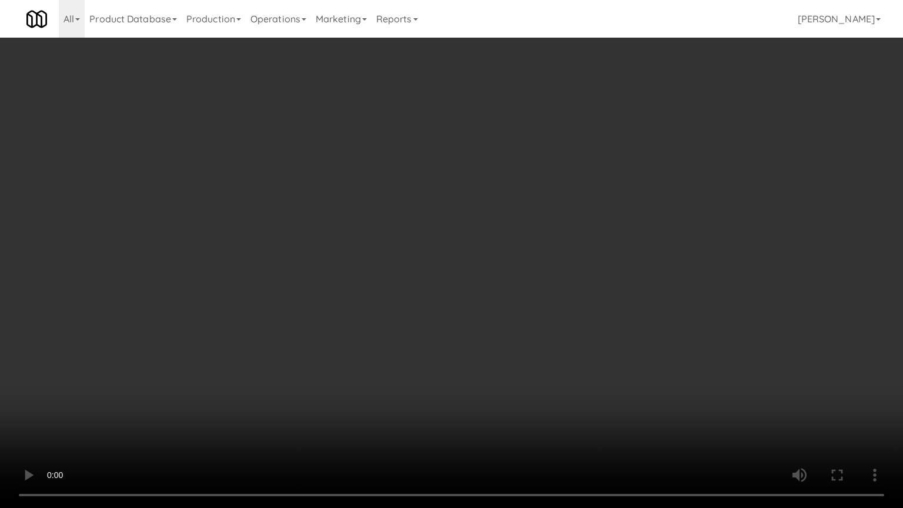
drag, startPoint x: 530, startPoint y: 370, endPoint x: 569, endPoint y: 318, distance: 65.2
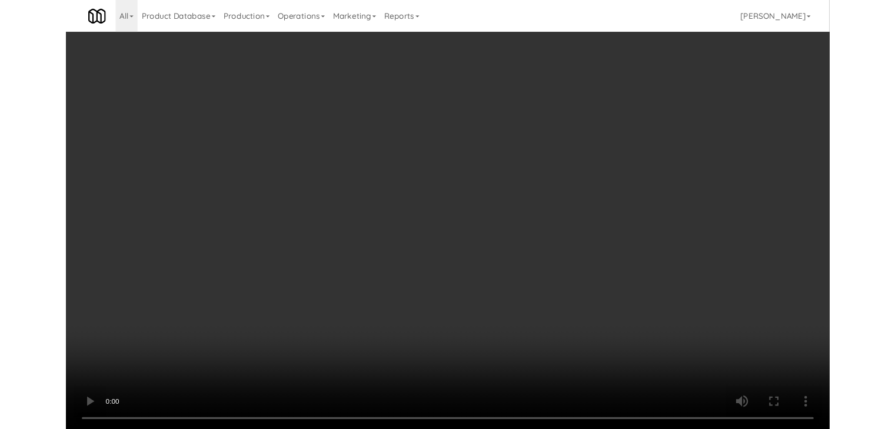
scroll to position [11551, 0]
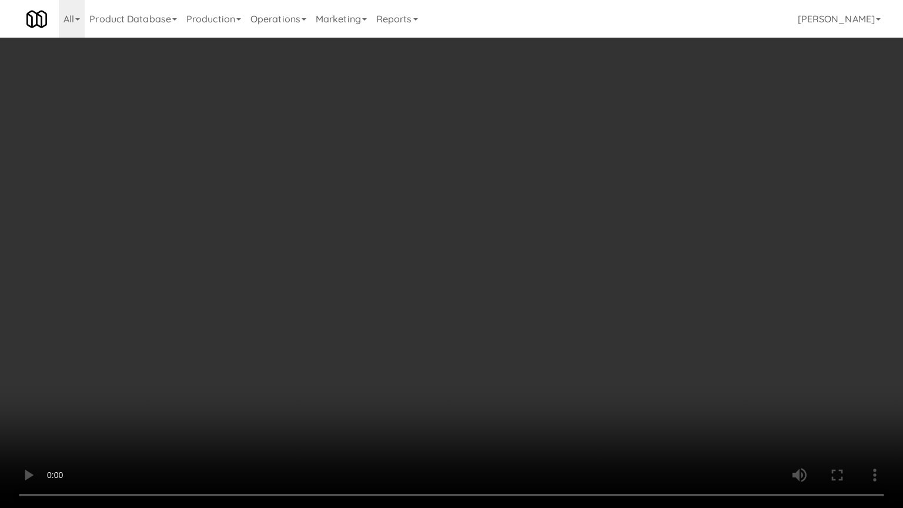
drag, startPoint x: 614, startPoint y: 306, endPoint x: 607, endPoint y: 308, distance: 7.4
drag, startPoint x: 602, startPoint y: 304, endPoint x: 649, endPoint y: 213, distance: 102.1
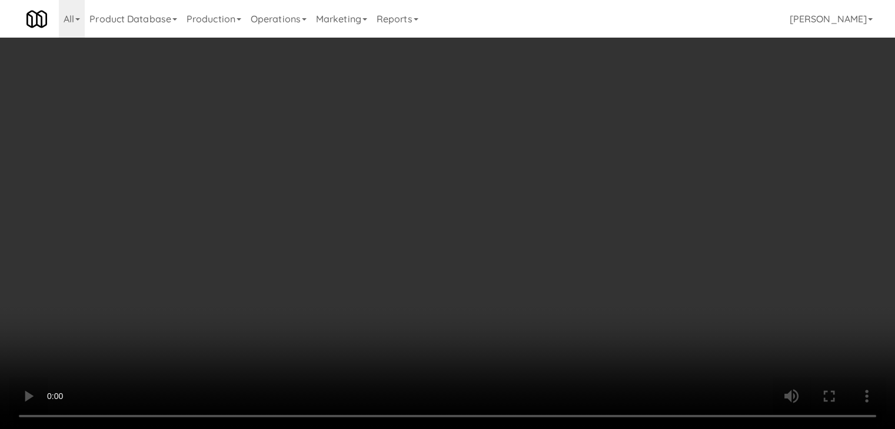
drag, startPoint x: 662, startPoint y: 122, endPoint x: 662, endPoint y: 132, distance: 10.6
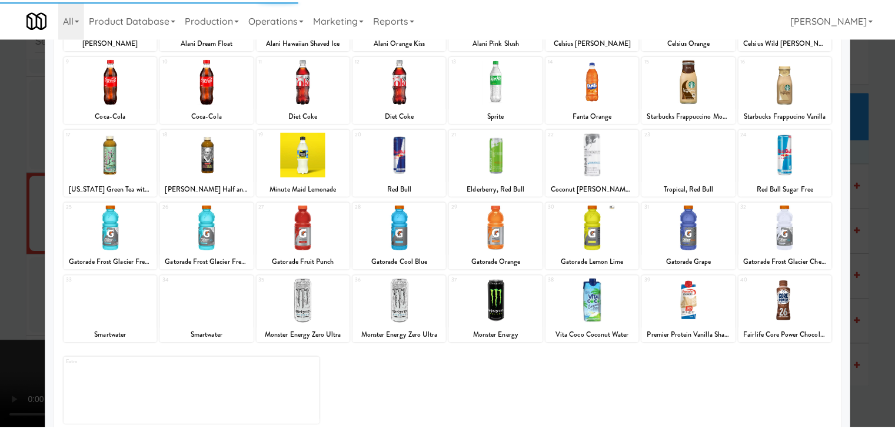
scroll to position [148, 0]
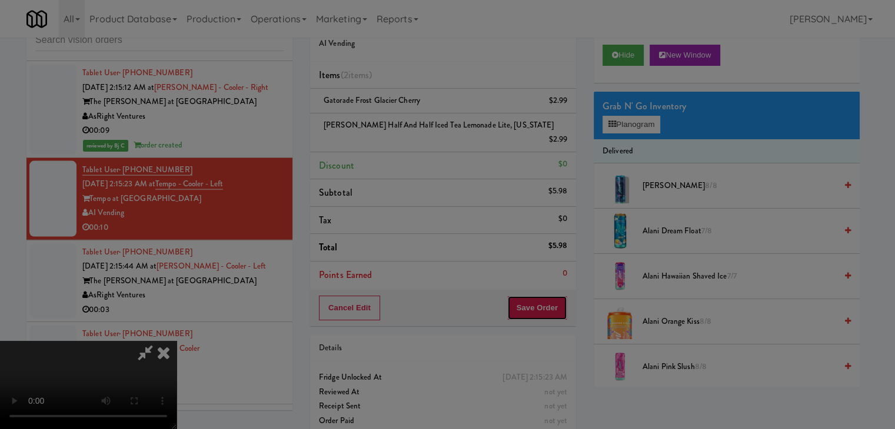
scroll to position [11536, 0]
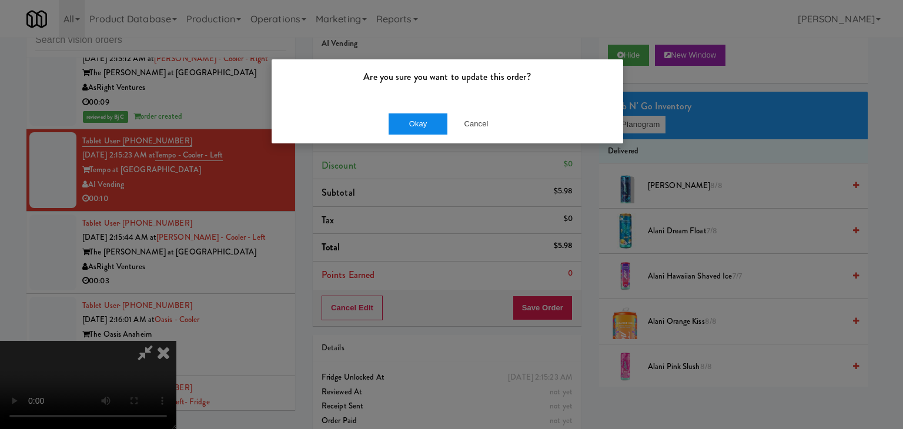
drag, startPoint x: 428, startPoint y: 111, endPoint x: 425, endPoint y: 120, distance: 10.1
click at [425, 120] on div "Okay Cancel" at bounding box center [448, 123] width 352 height 39
click at [425, 120] on button "Okay" at bounding box center [418, 124] width 59 height 21
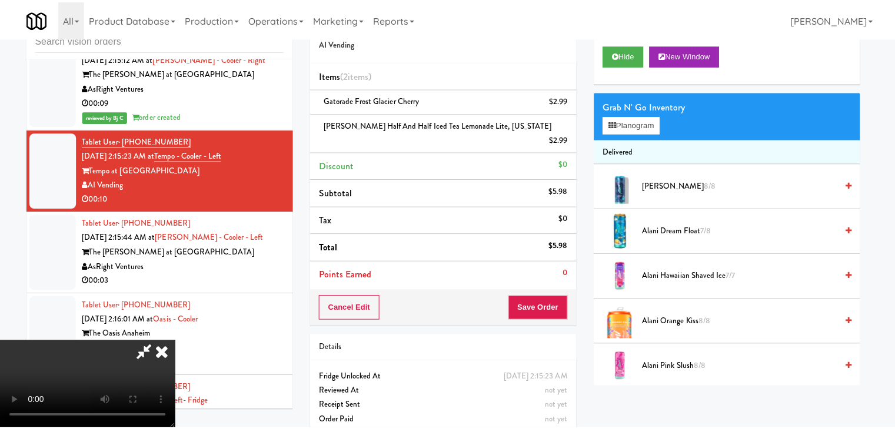
scroll to position [11551, 0]
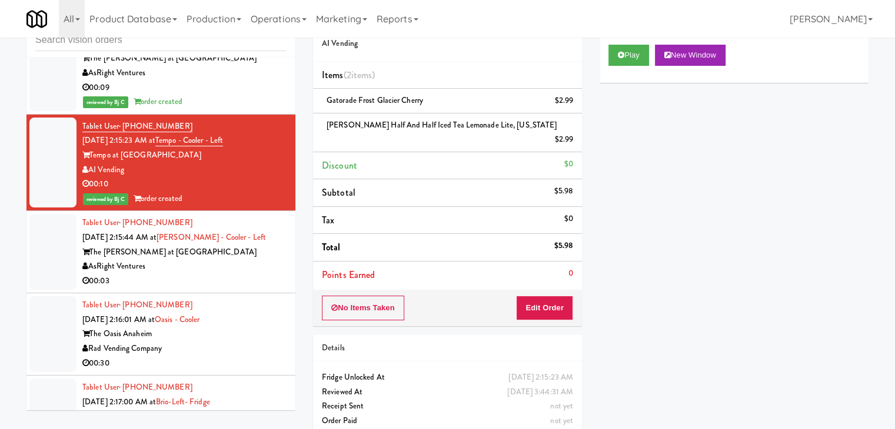
click at [199, 274] on div "AsRight Ventures" at bounding box center [184, 266] width 204 height 15
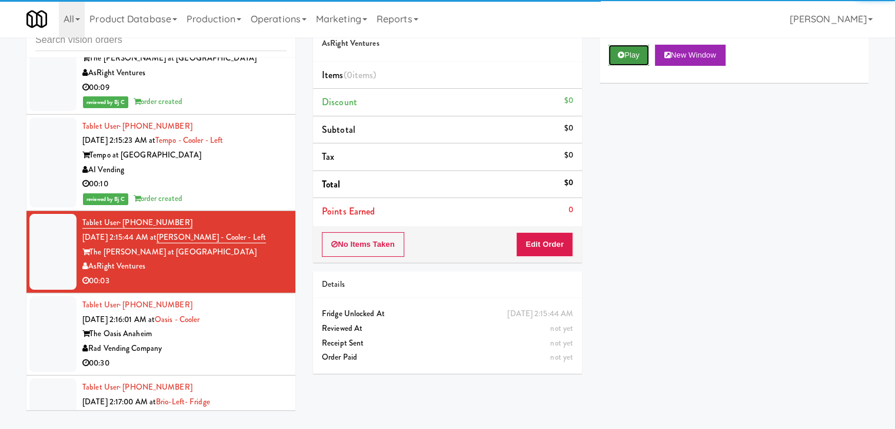
click at [623, 49] on button "Play" at bounding box center [628, 55] width 41 height 21
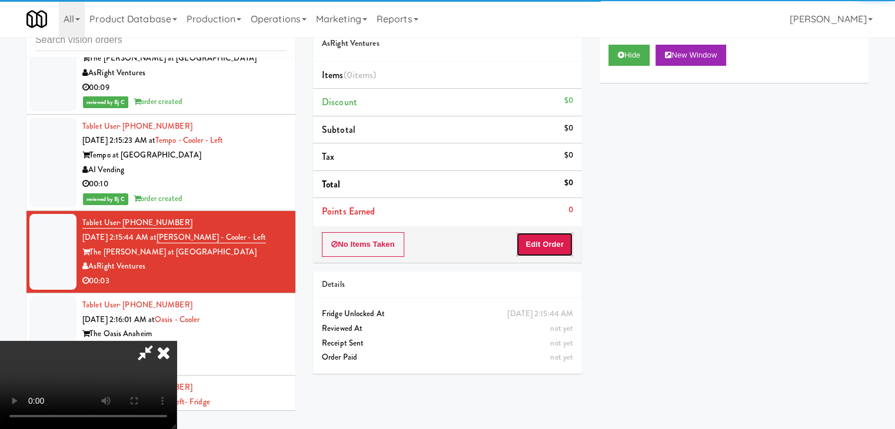
click at [549, 245] on button "Edit Order" at bounding box center [544, 244] width 57 height 25
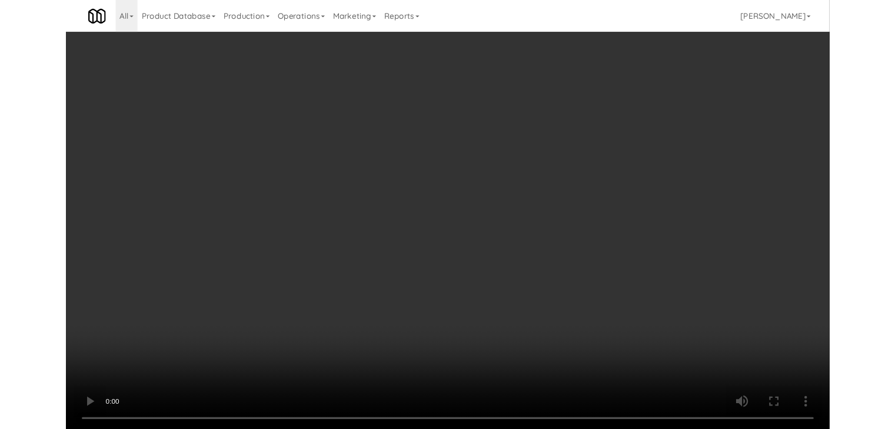
scroll to position [11493, 0]
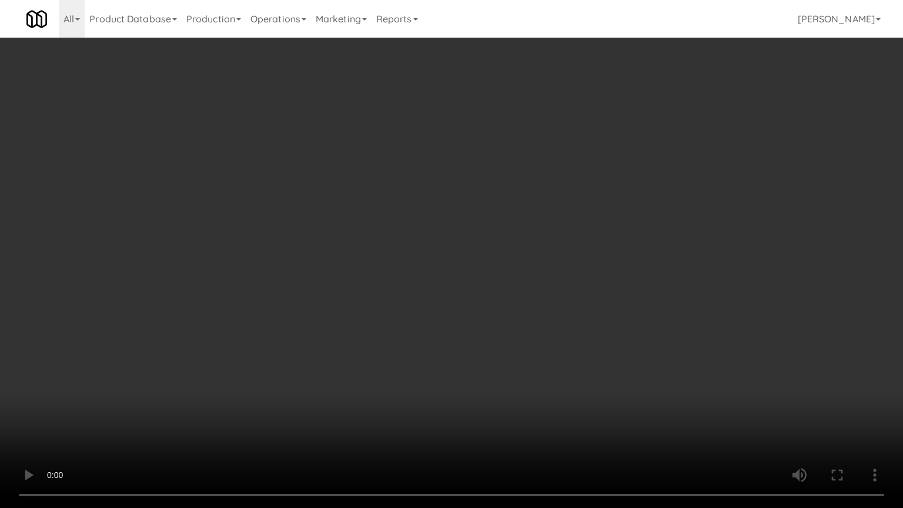
click at [522, 341] on video at bounding box center [451, 254] width 903 height 508
click at [514, 344] on video at bounding box center [451, 254] width 903 height 508
click at [510, 348] on video at bounding box center [451, 254] width 903 height 508
click at [508, 348] on video at bounding box center [451, 254] width 903 height 508
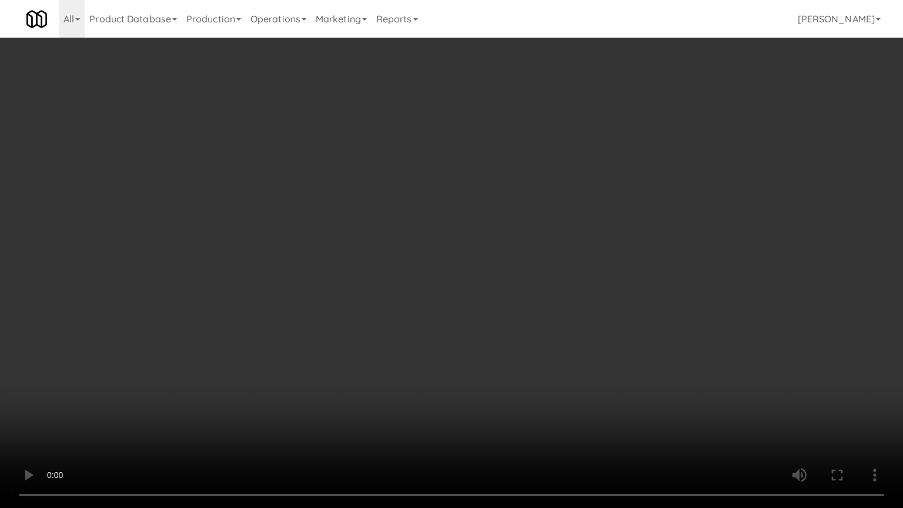
drag, startPoint x: 508, startPoint y: 348, endPoint x: 576, endPoint y: 214, distance: 150.5
click at [508, 347] on video at bounding box center [451, 254] width 903 height 508
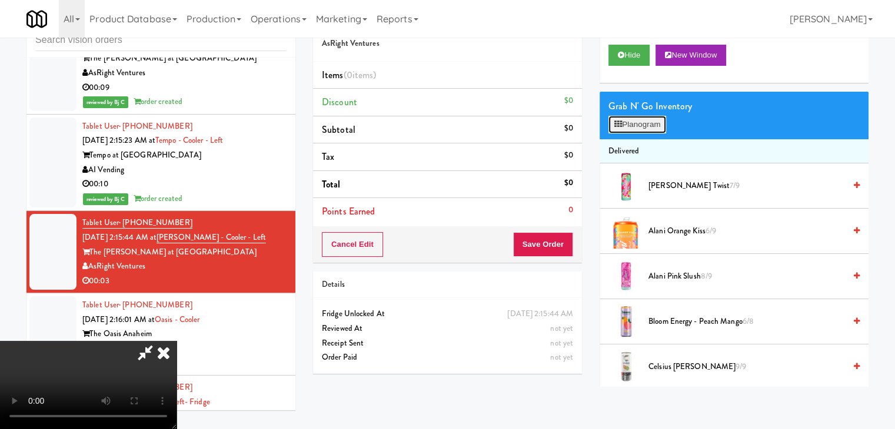
click at [638, 129] on button "Planogram" at bounding box center [637, 125] width 58 height 18
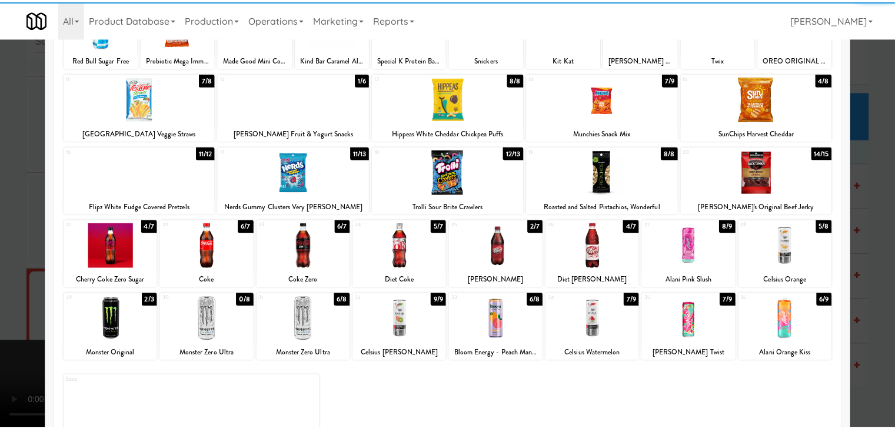
scroll to position [118, 0]
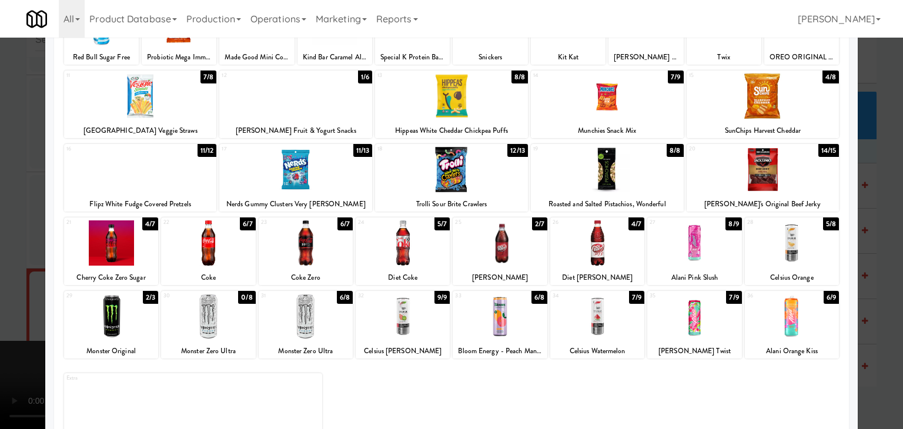
click at [128, 171] on div at bounding box center [140, 169] width 153 height 45
click at [0, 226] on div at bounding box center [451, 214] width 903 height 429
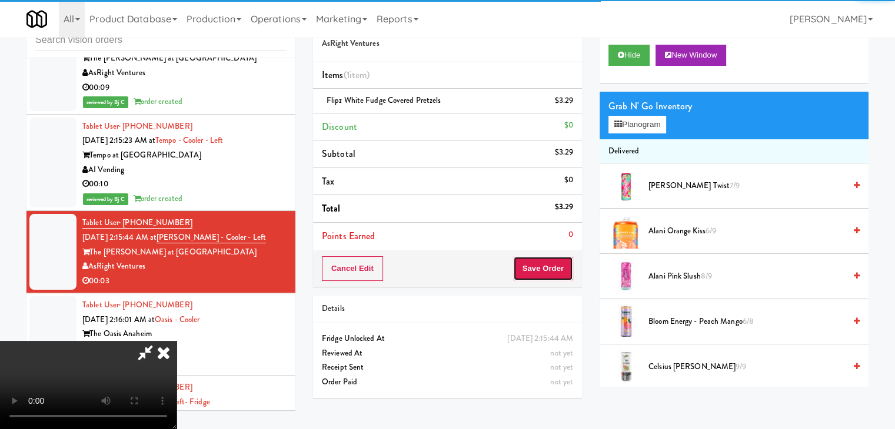
click at [553, 265] on button "Save Order" at bounding box center [543, 268] width 60 height 25
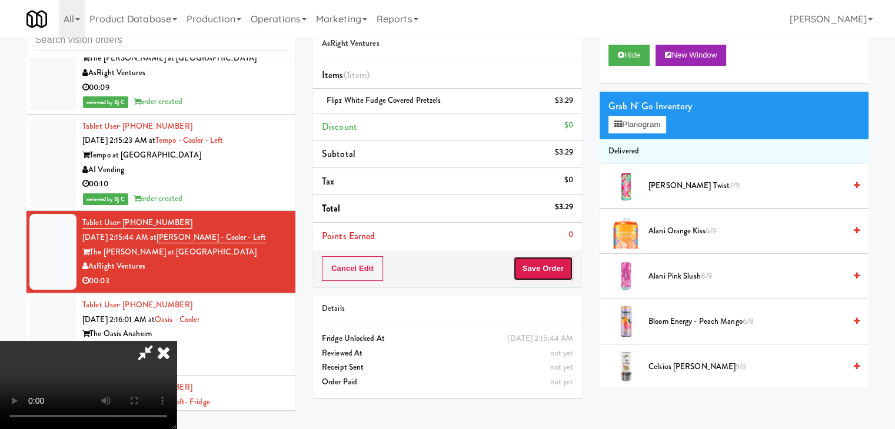
click at [553, 265] on button "Save Order" at bounding box center [543, 268] width 60 height 25
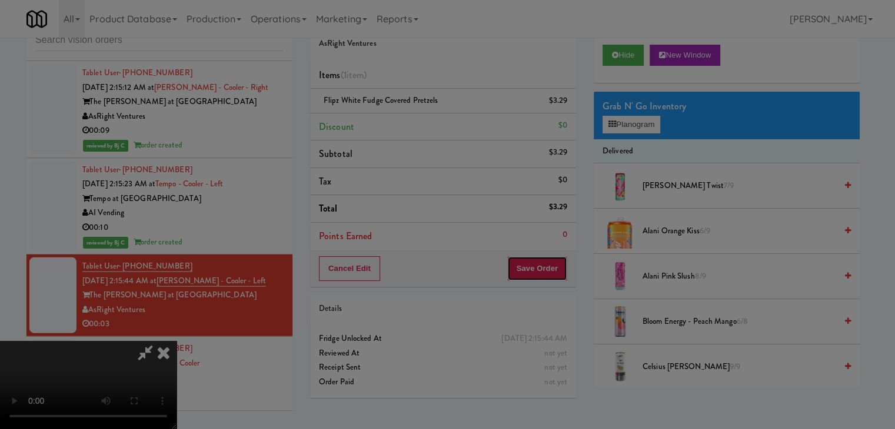
scroll to position [11536, 0]
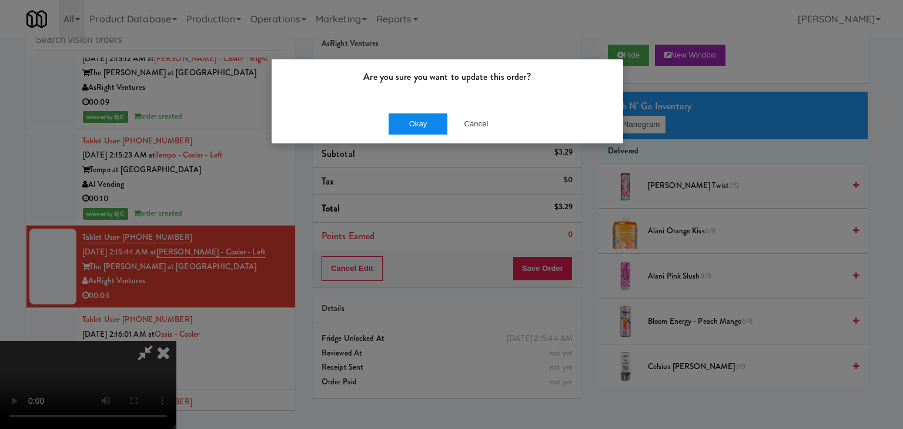
click at [429, 131] on div "Okay Cancel" at bounding box center [448, 123] width 352 height 39
click at [429, 131] on button "Okay" at bounding box center [418, 124] width 59 height 21
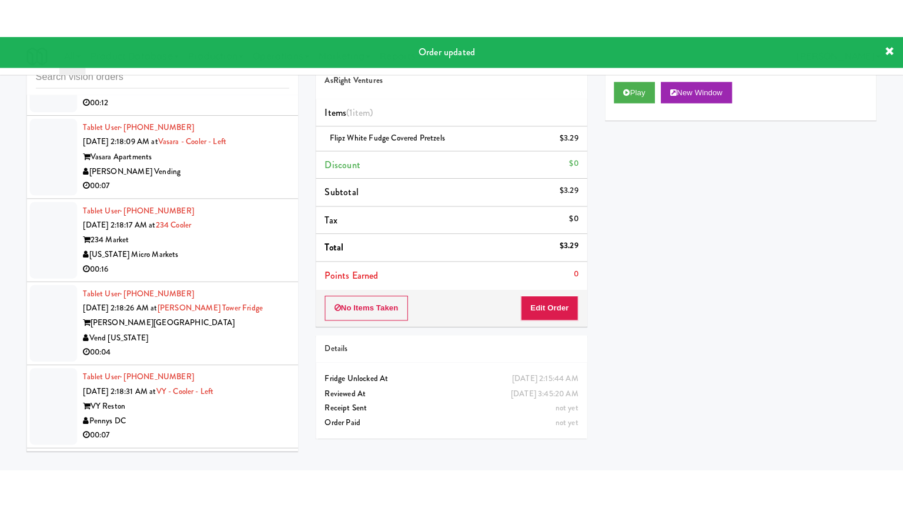
scroll to position [11962, 0]
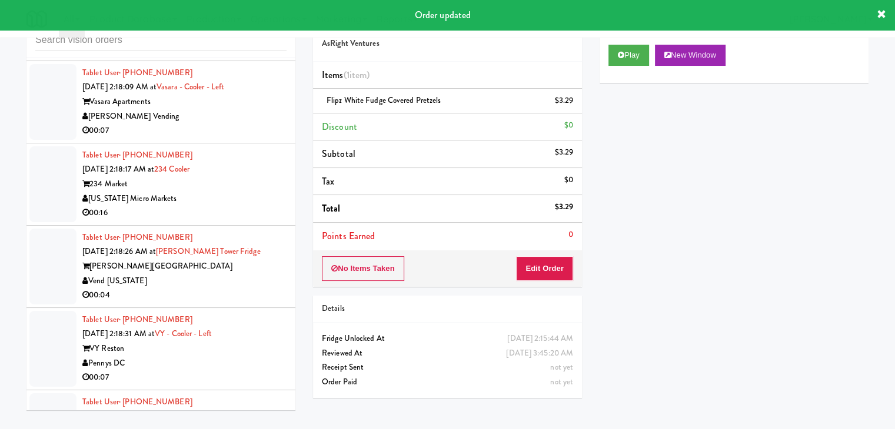
drag, startPoint x: 259, startPoint y: 204, endPoint x: 263, endPoint y: 211, distance: 8.2
click at [260, 138] on div "00:07" at bounding box center [184, 131] width 204 height 15
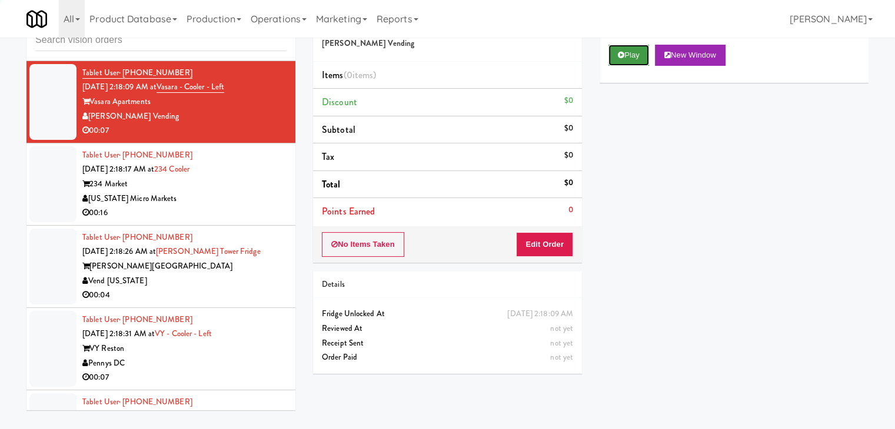
click at [621, 55] on icon at bounding box center [621, 55] width 6 height 8
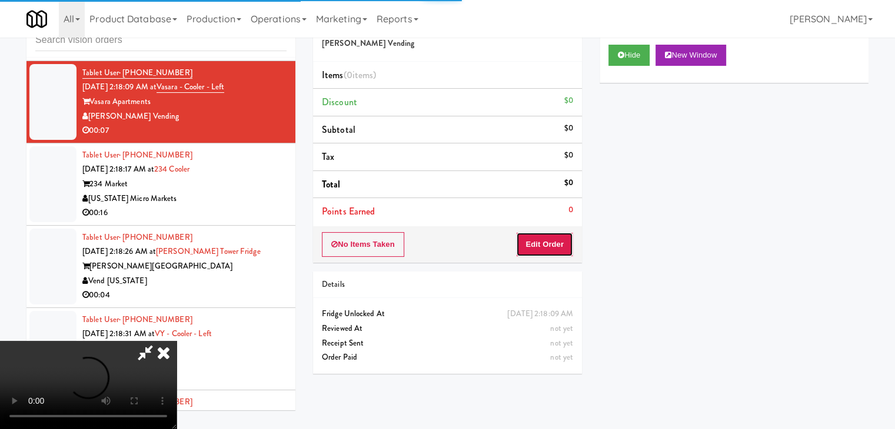
click at [538, 242] on button "Edit Order" at bounding box center [544, 244] width 57 height 25
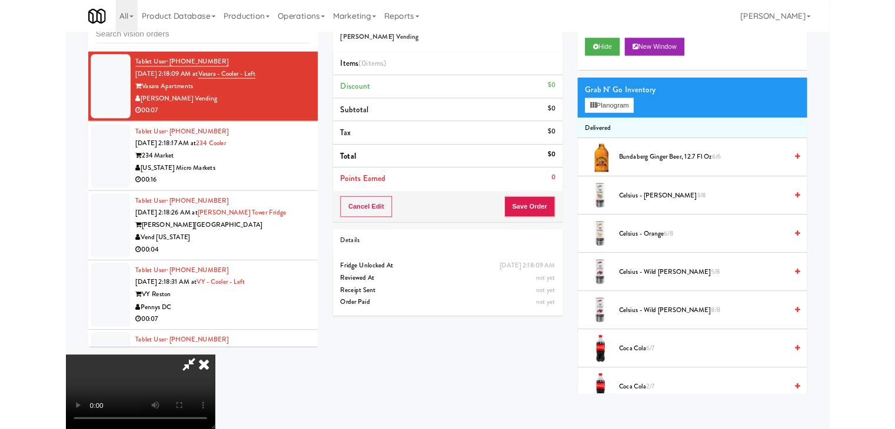
scroll to position [11905, 0]
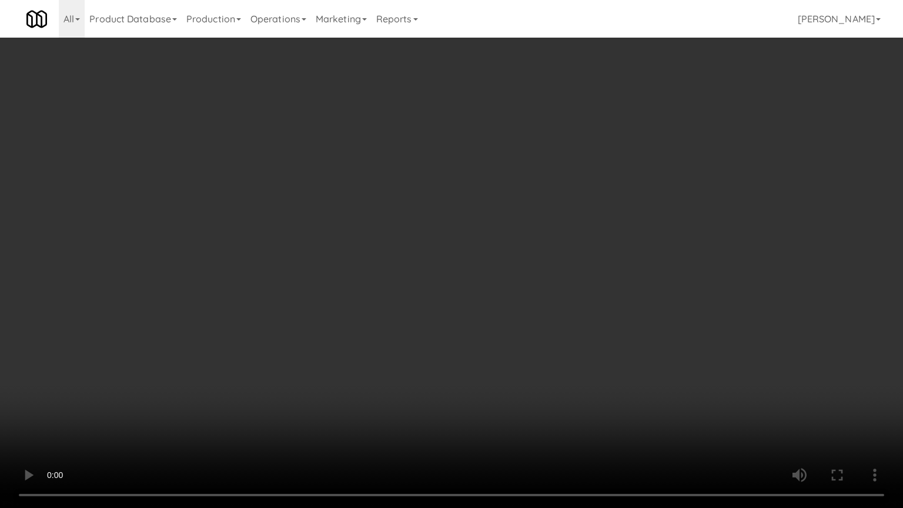
click at [460, 302] on video at bounding box center [451, 254] width 903 height 508
click at [458, 301] on video at bounding box center [451, 254] width 903 height 508
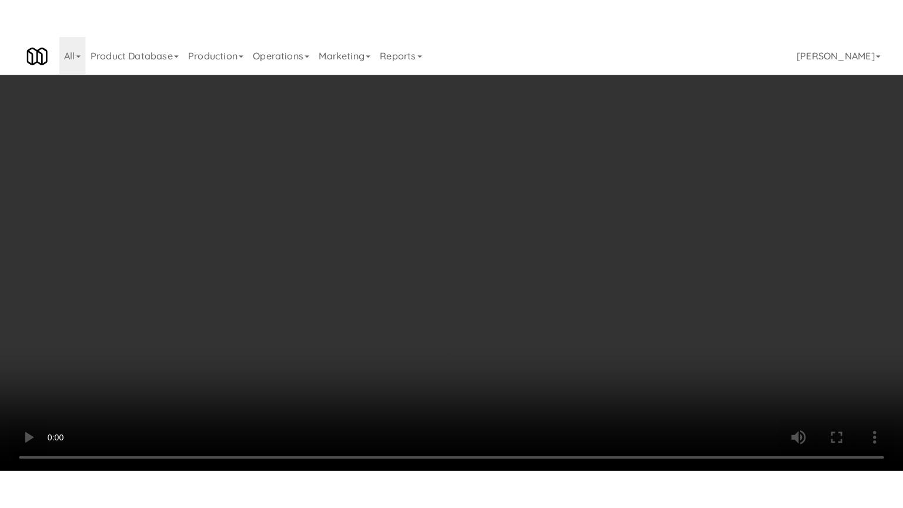
scroll to position [11962, 0]
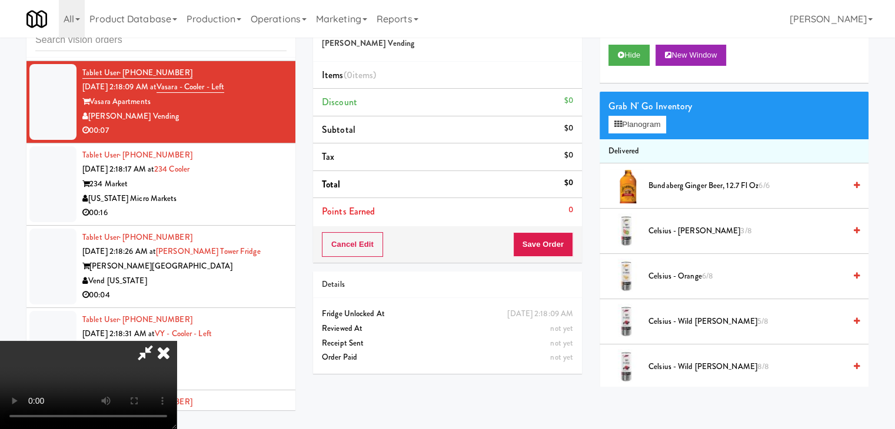
scroll to position [11905, 0]
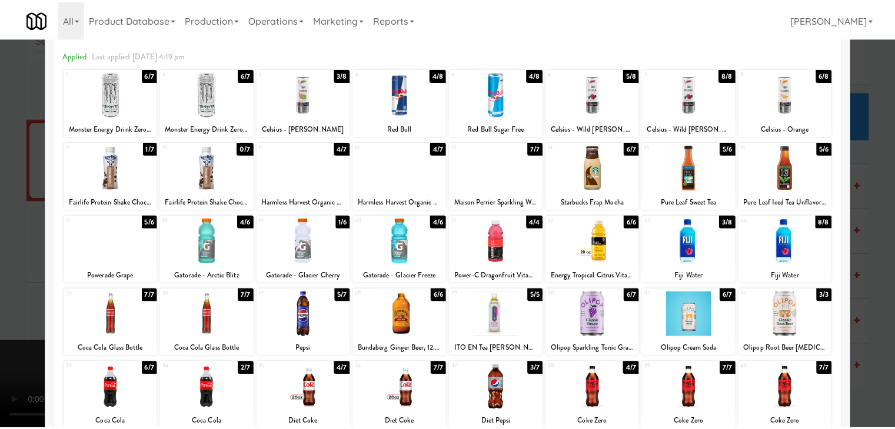
scroll to position [118, 0]
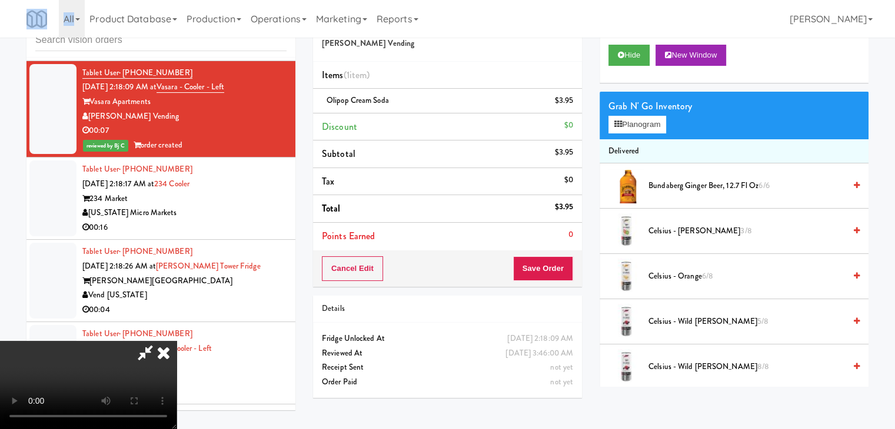
scroll to position [11905, 0]
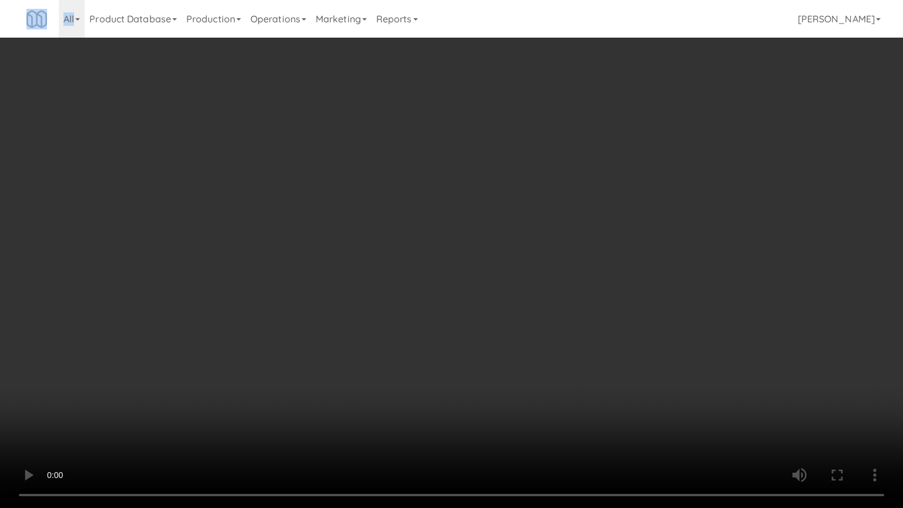
drag, startPoint x: 535, startPoint y: 352, endPoint x: 534, endPoint y: 301, distance: 51.2
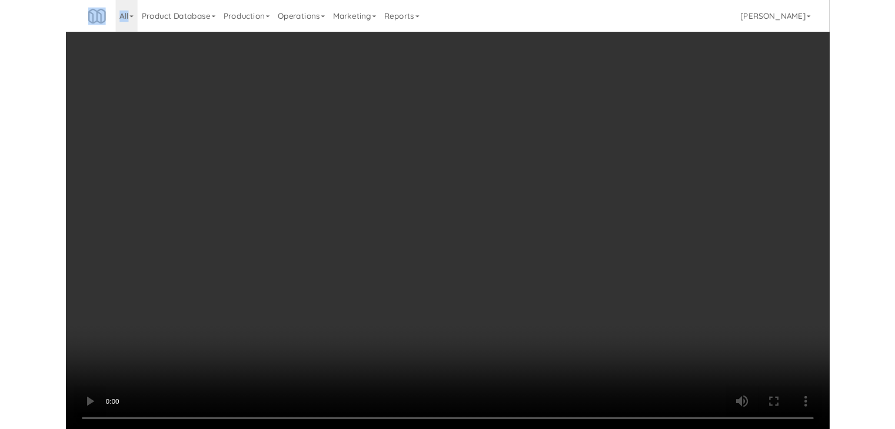
scroll to position [11962, 0]
